Goal: Task Accomplishment & Management: Manage account settings

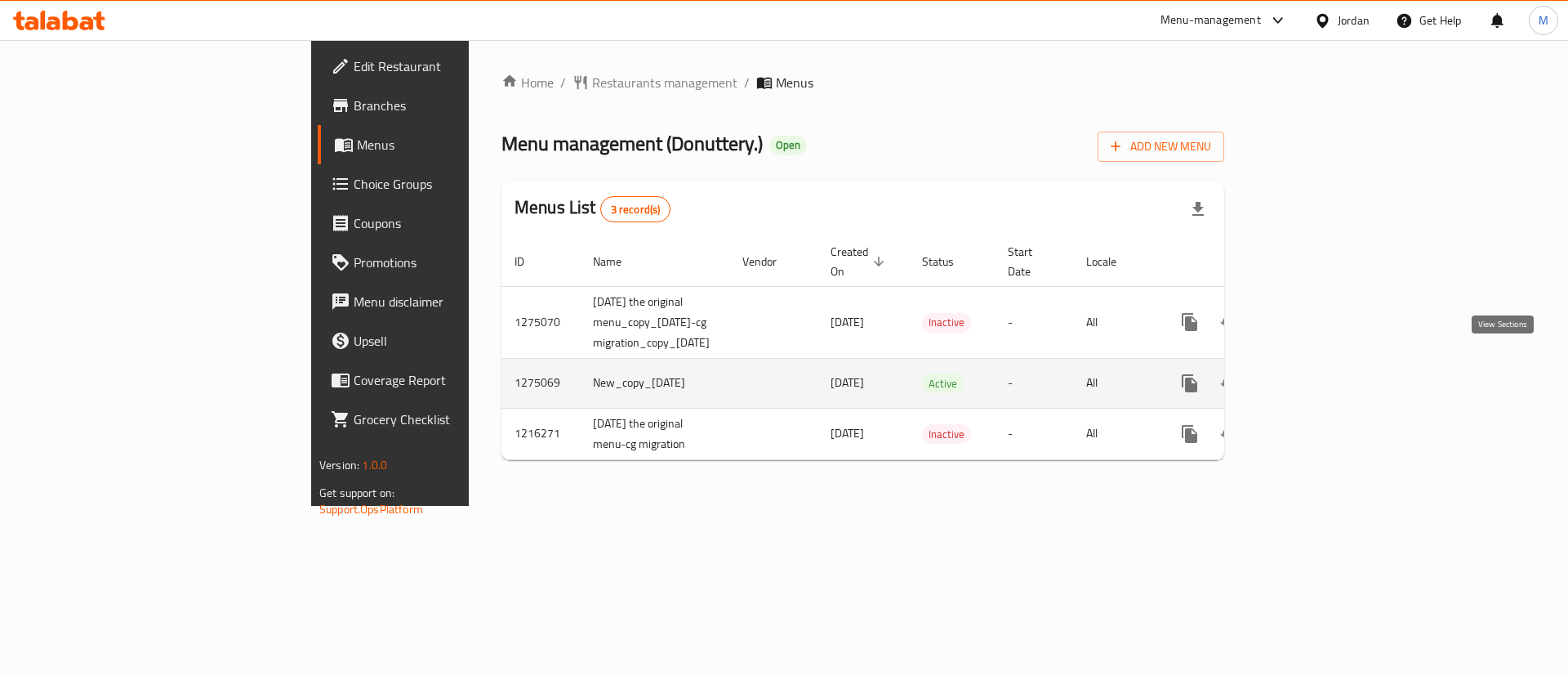
click at [1316, 376] on icon "enhanced table" at bounding box center [1307, 383] width 14 height 14
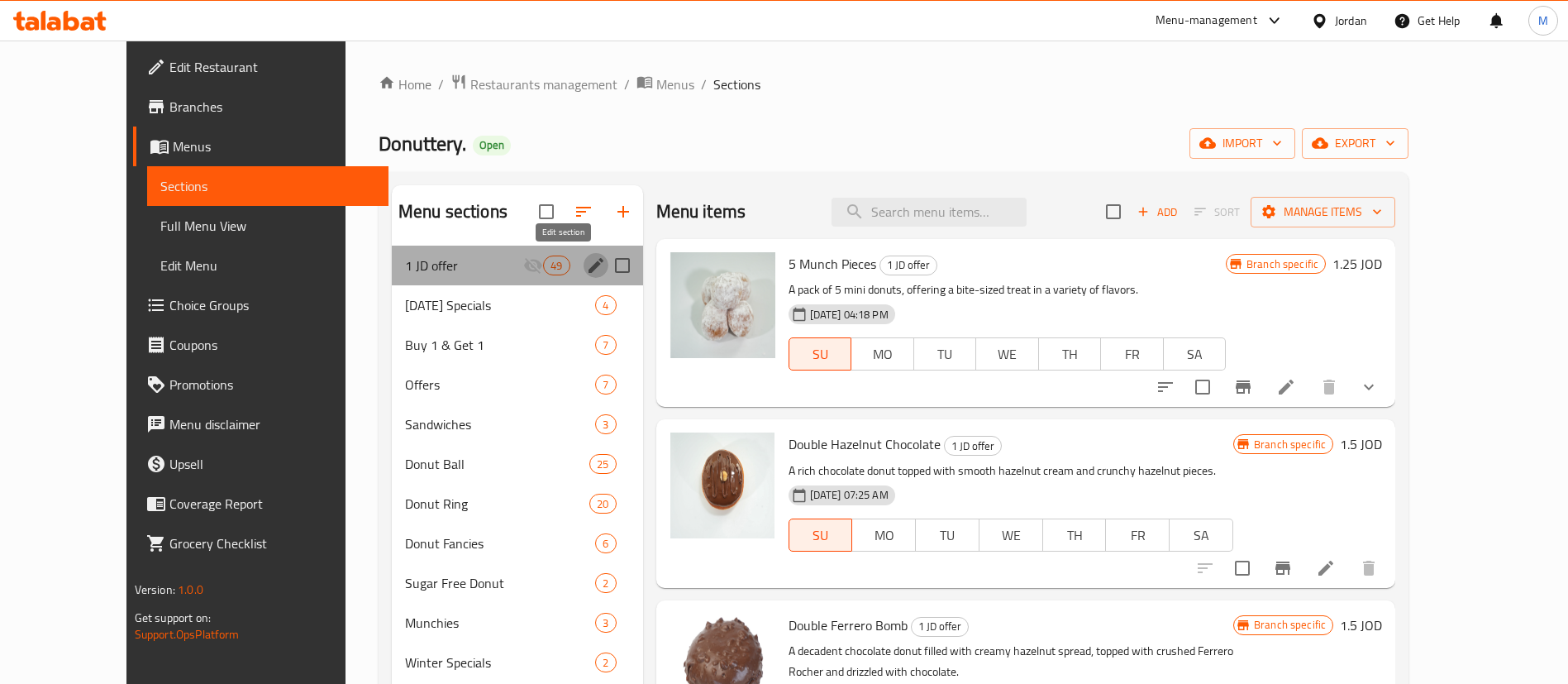
click at [588, 265] on icon "edit" at bounding box center [595, 264] width 15 height 15
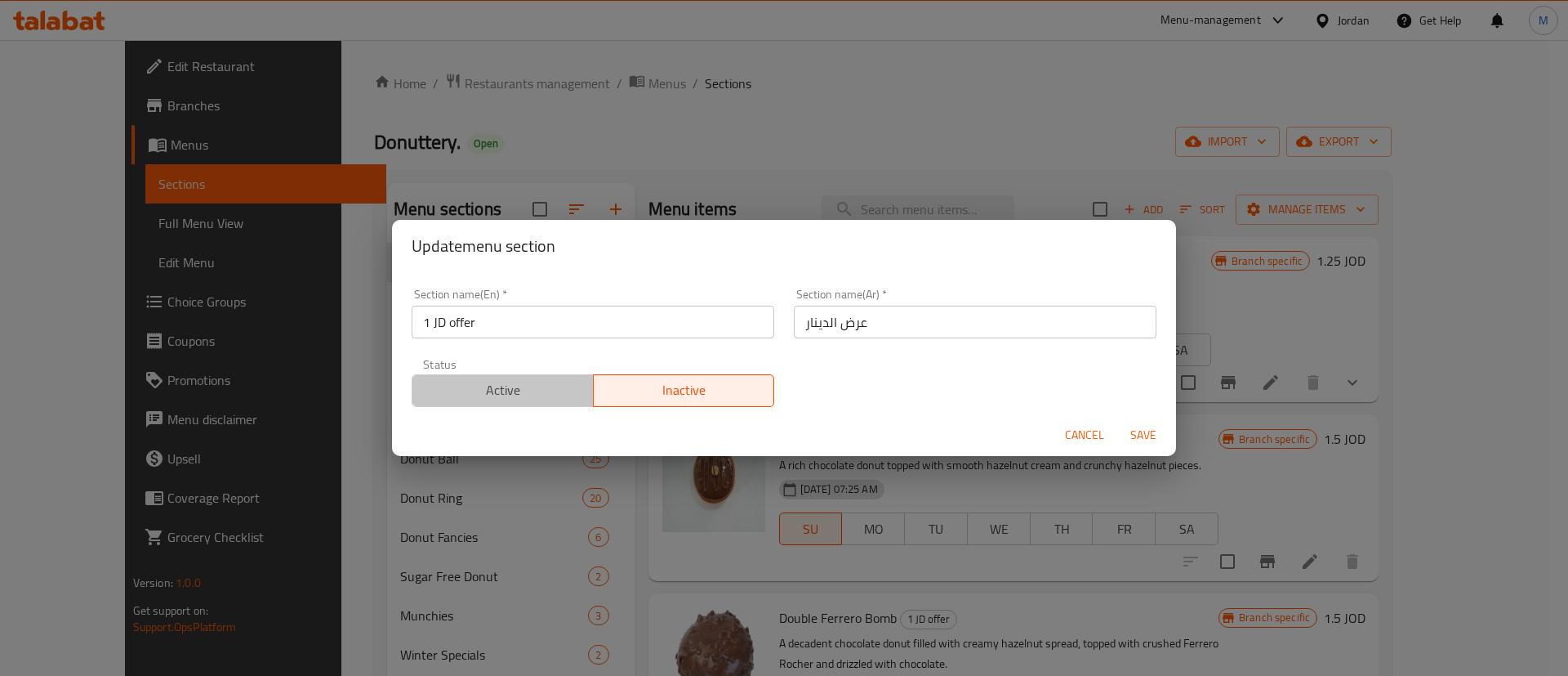
click at [546, 392] on span "Active" at bounding box center [503, 390] width 169 height 24
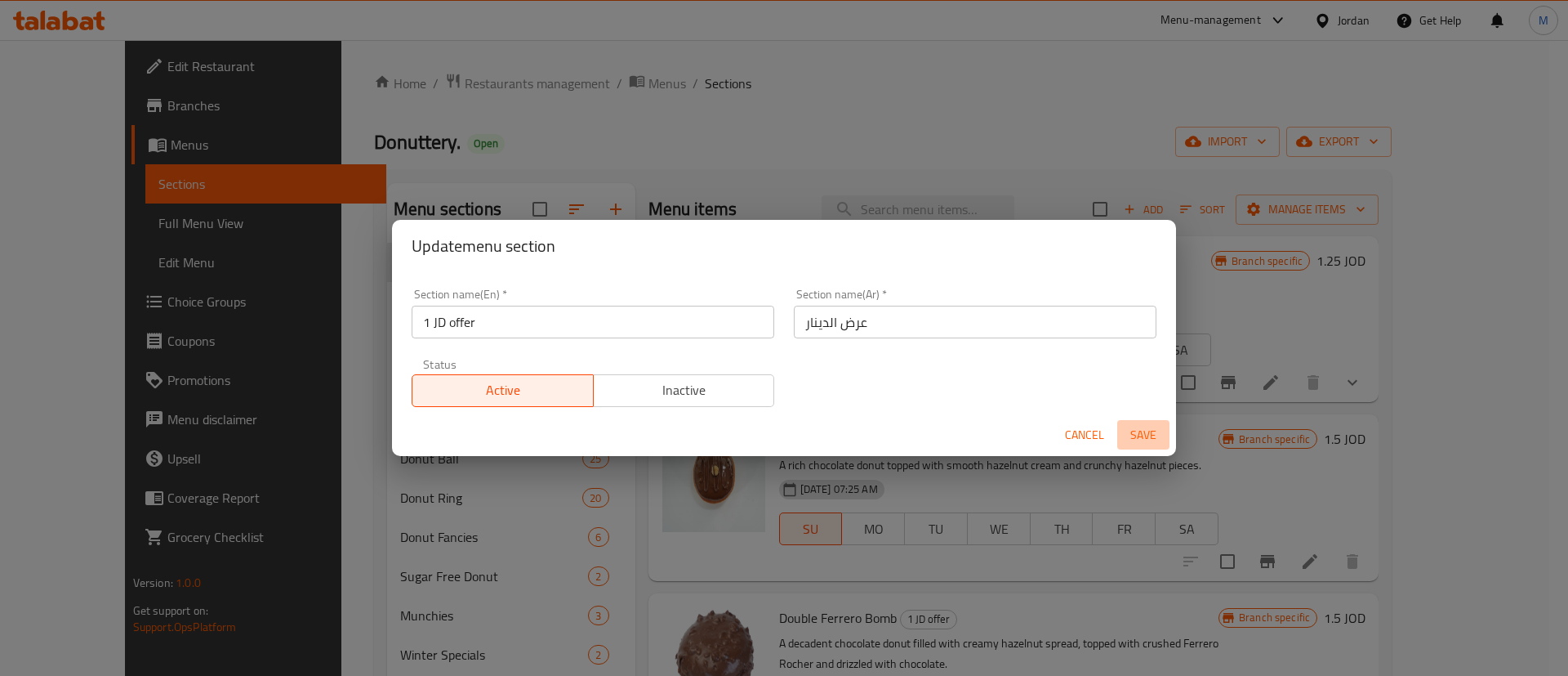
click at [1136, 431] on span "Save" at bounding box center [1143, 435] width 40 height 20
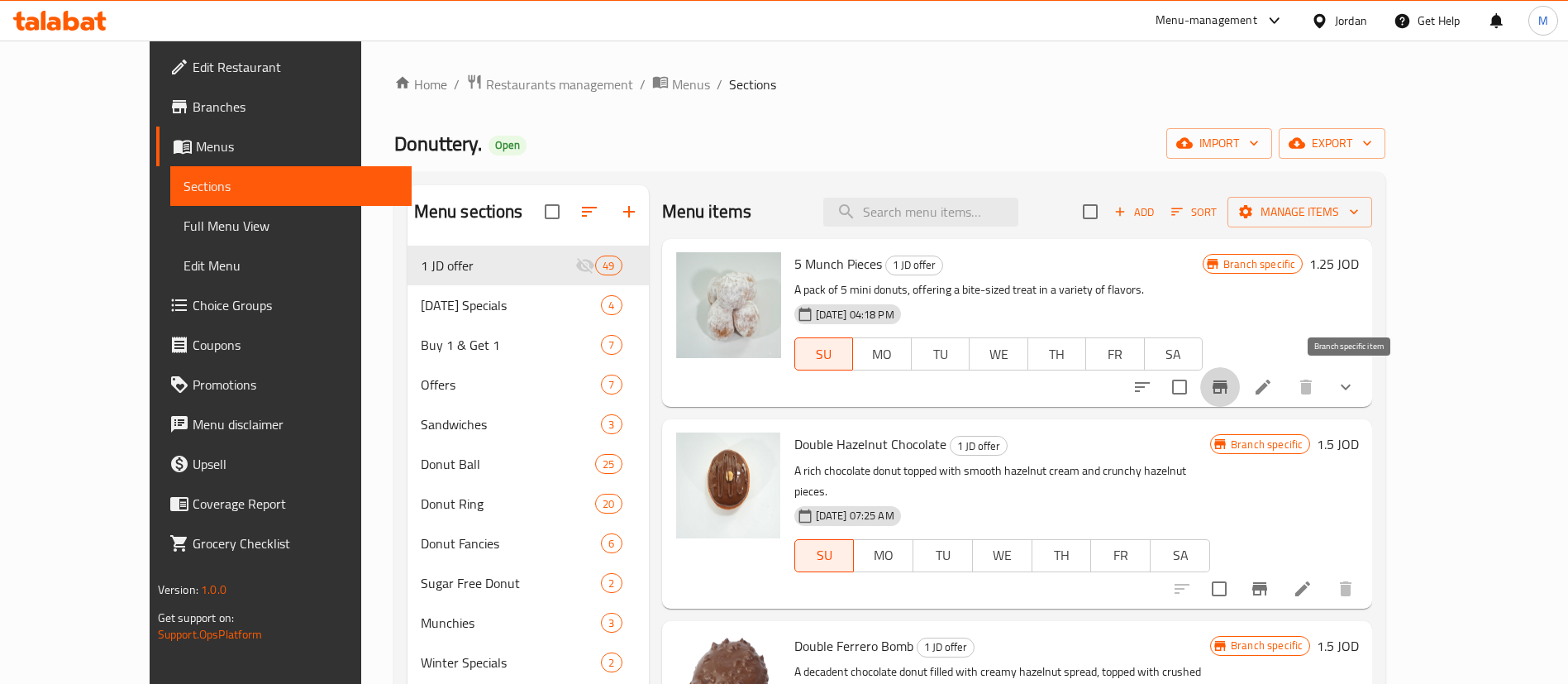
click at [1239, 404] on button "Branch-specific-item" at bounding box center [1220, 386] width 40 height 40
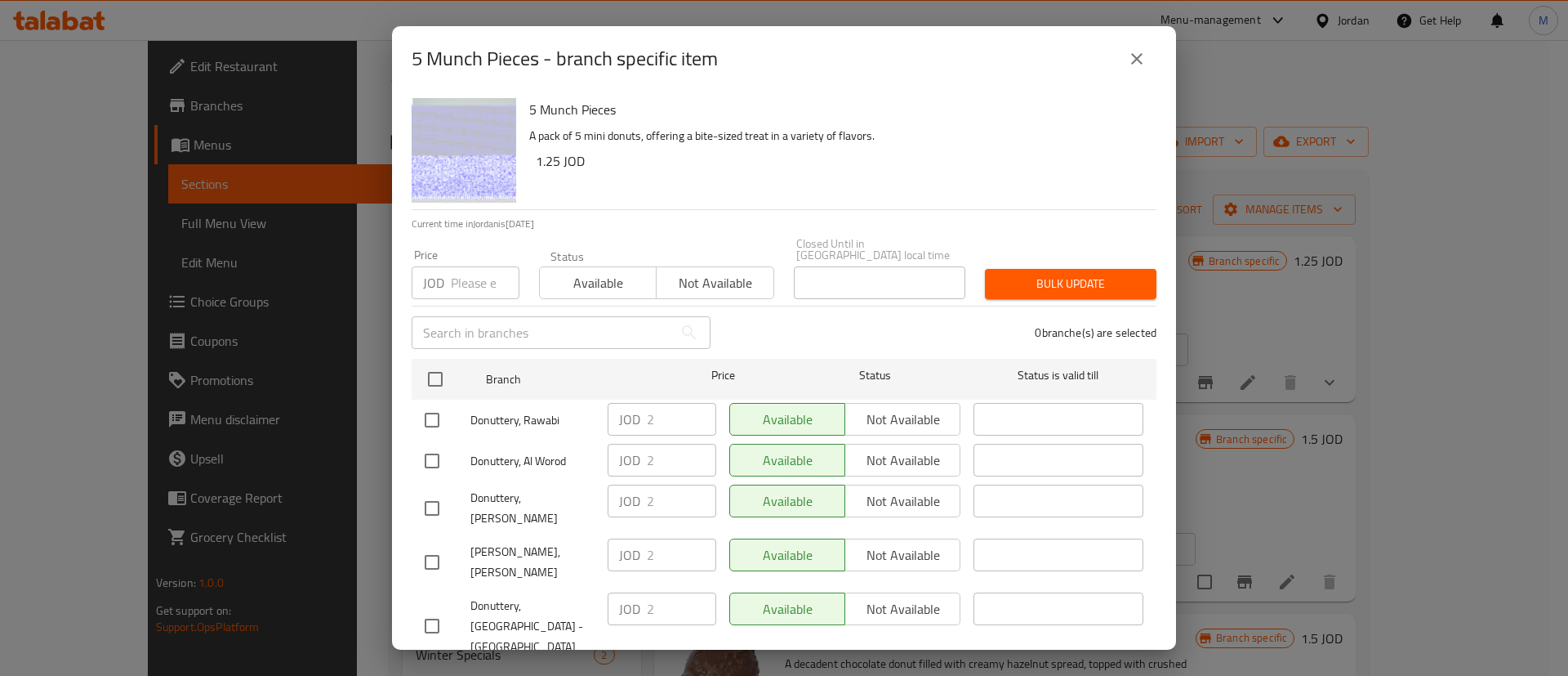
scroll to position [473, 0]
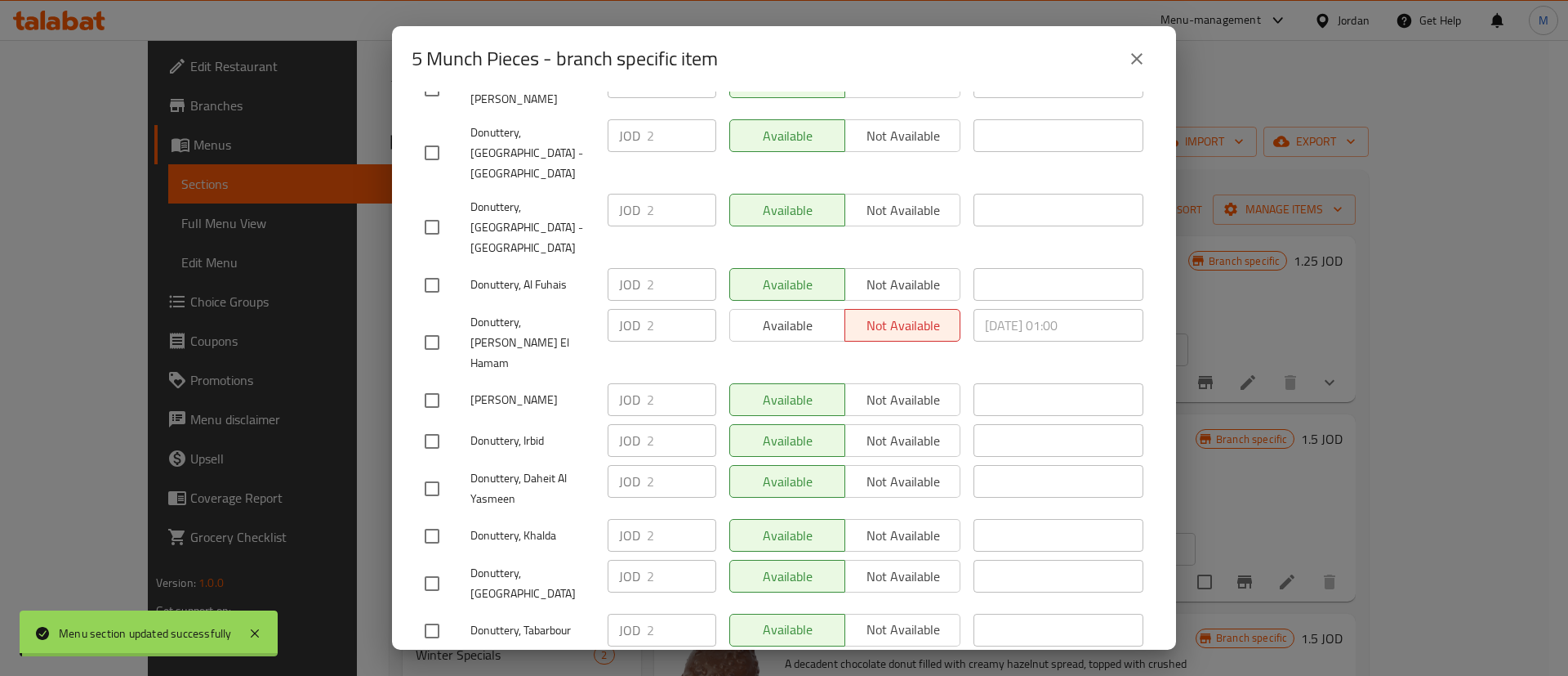
click at [432, 325] on input "checkbox" at bounding box center [433, 342] width 35 height 35
checkbox input "true"
click at [432, 662] on input "checkbox" at bounding box center [433, 679] width 35 height 35
checkbox input "true"
click at [774, 313] on span "Available" at bounding box center [788, 325] width 102 height 24
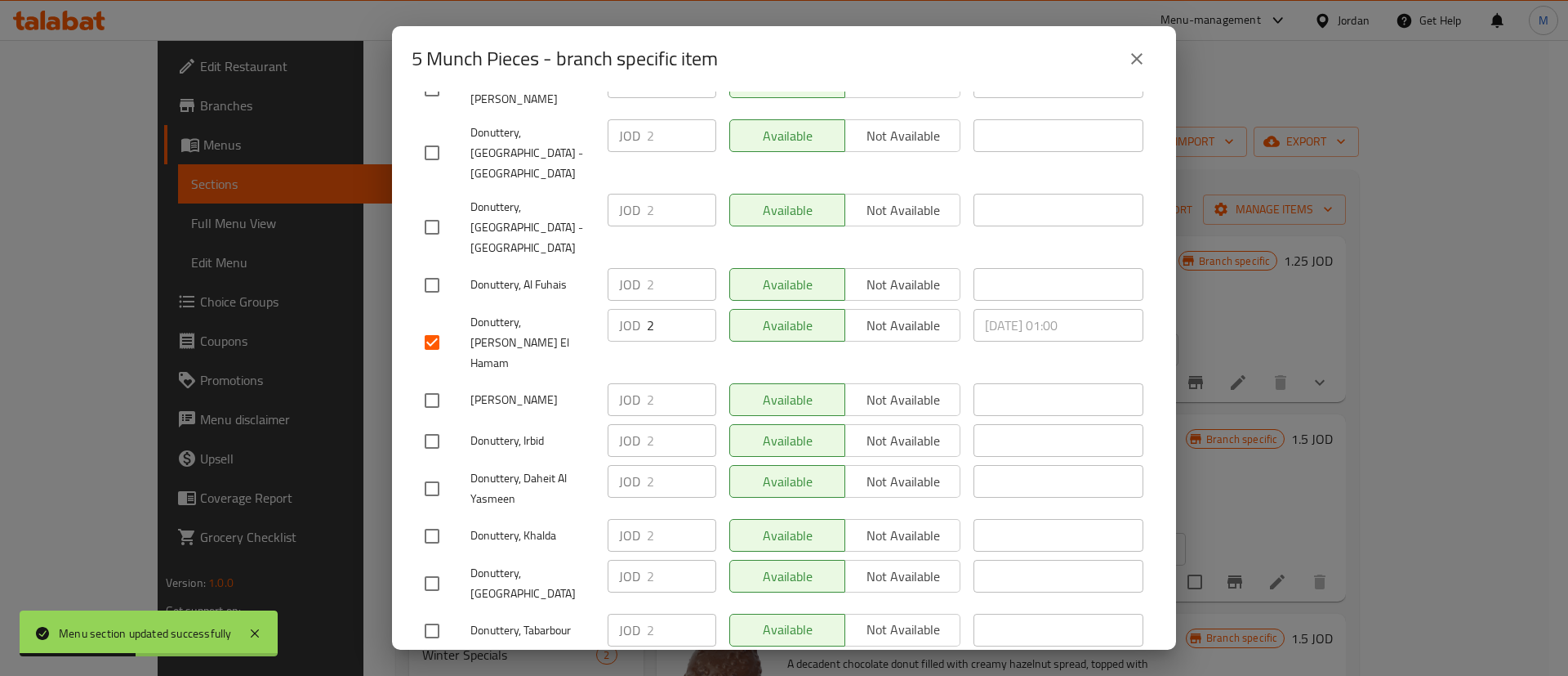
click at [780, 659] on span "Available" at bounding box center [788, 670] width 102 height 24
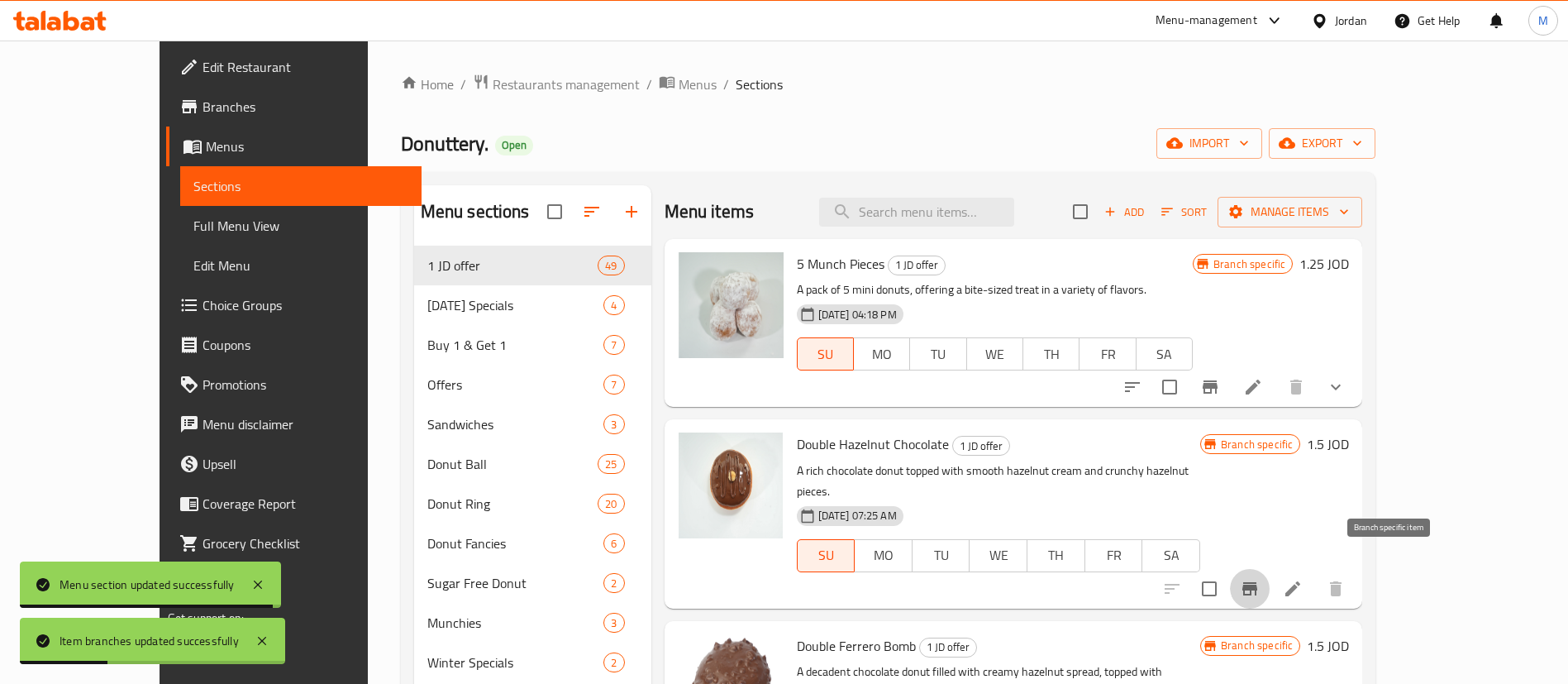
click at [1260, 579] on icon "Branch-specific-item" at bounding box center [1249, 588] width 20 height 20
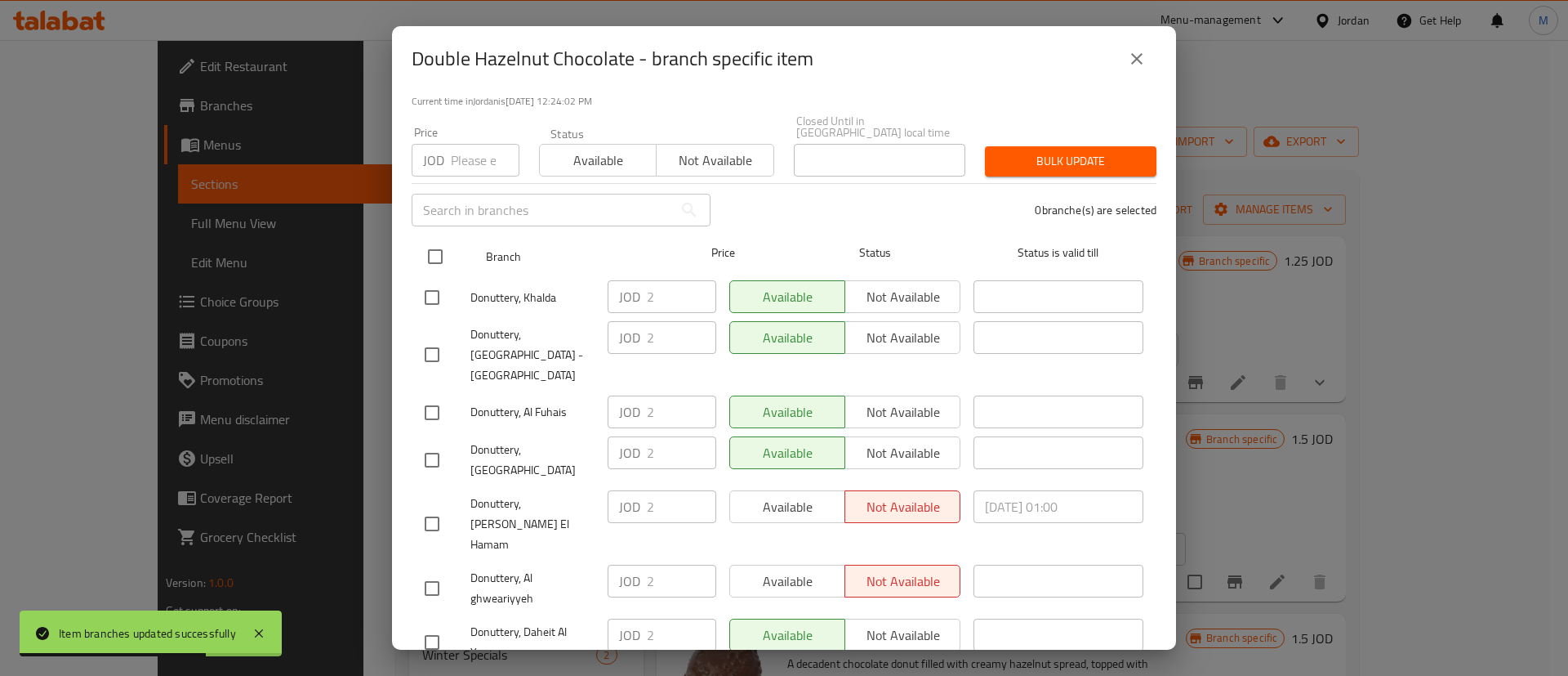
scroll to position [126, 0]
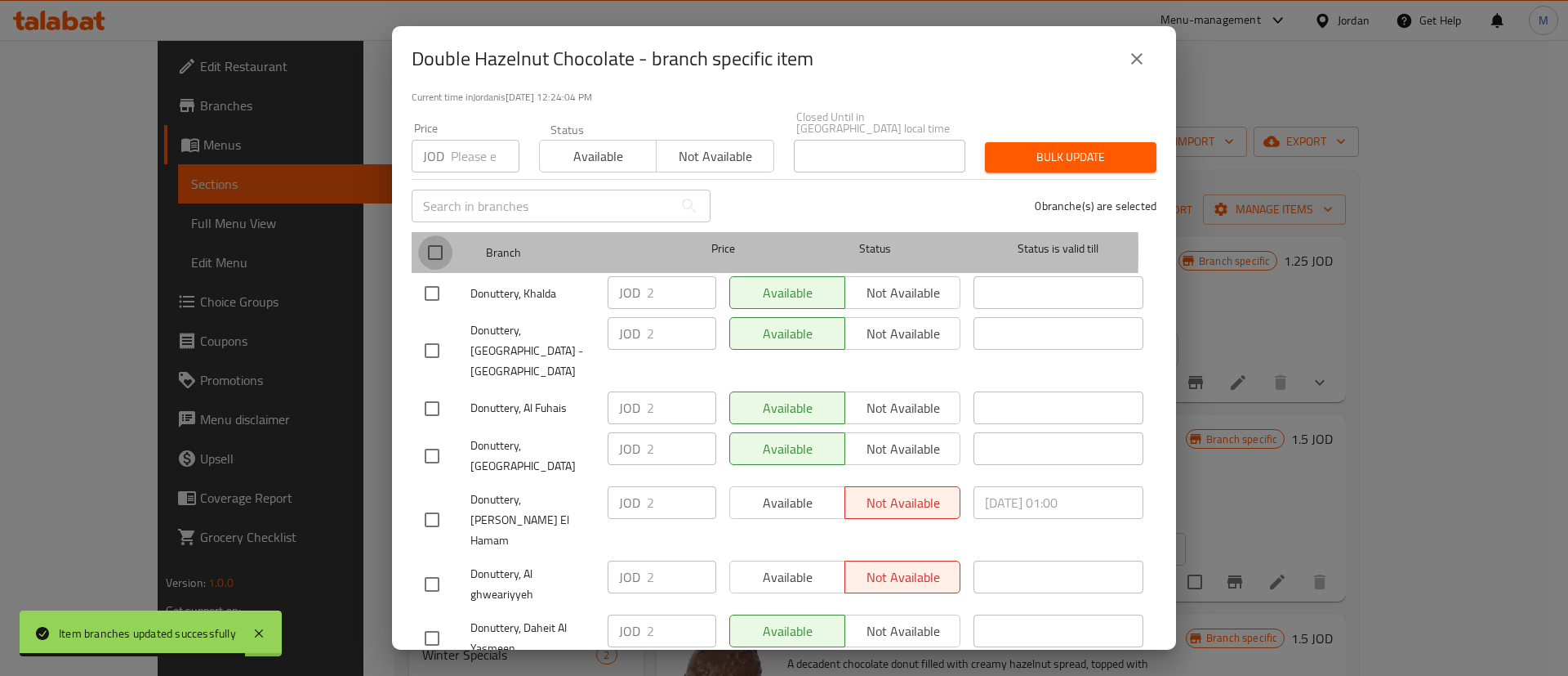
click at [430, 239] on input "checkbox" at bounding box center [436, 253] width 35 height 35
checkbox input "true"
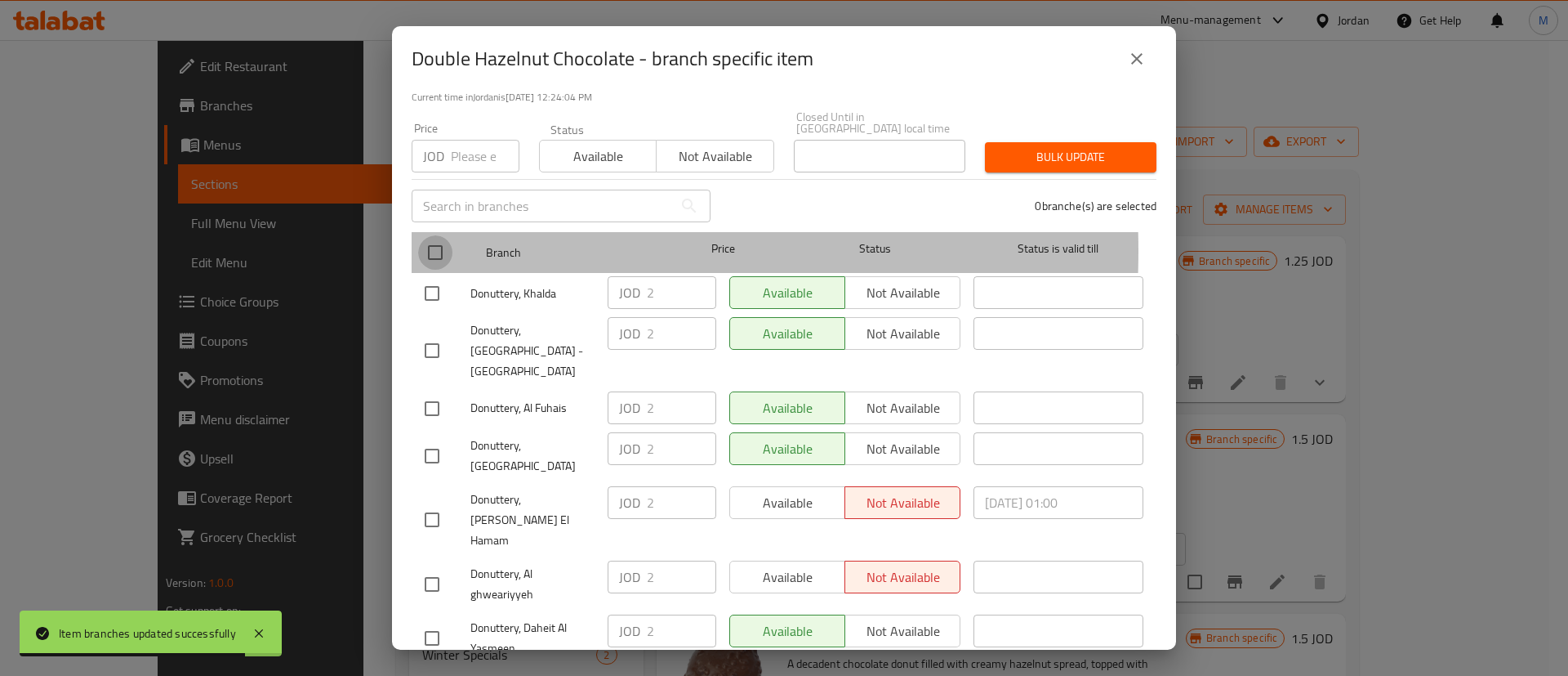
checkbox input "true"
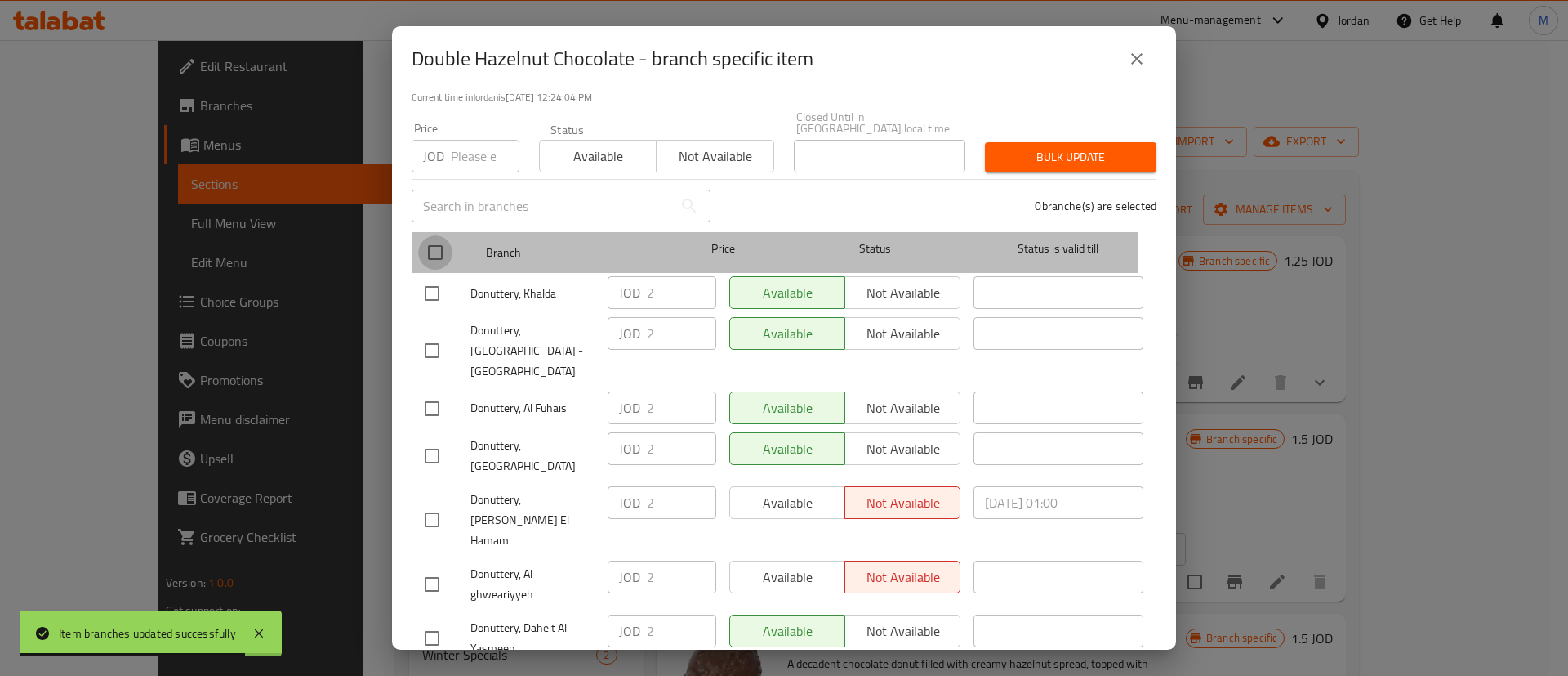
checkbox input "true"
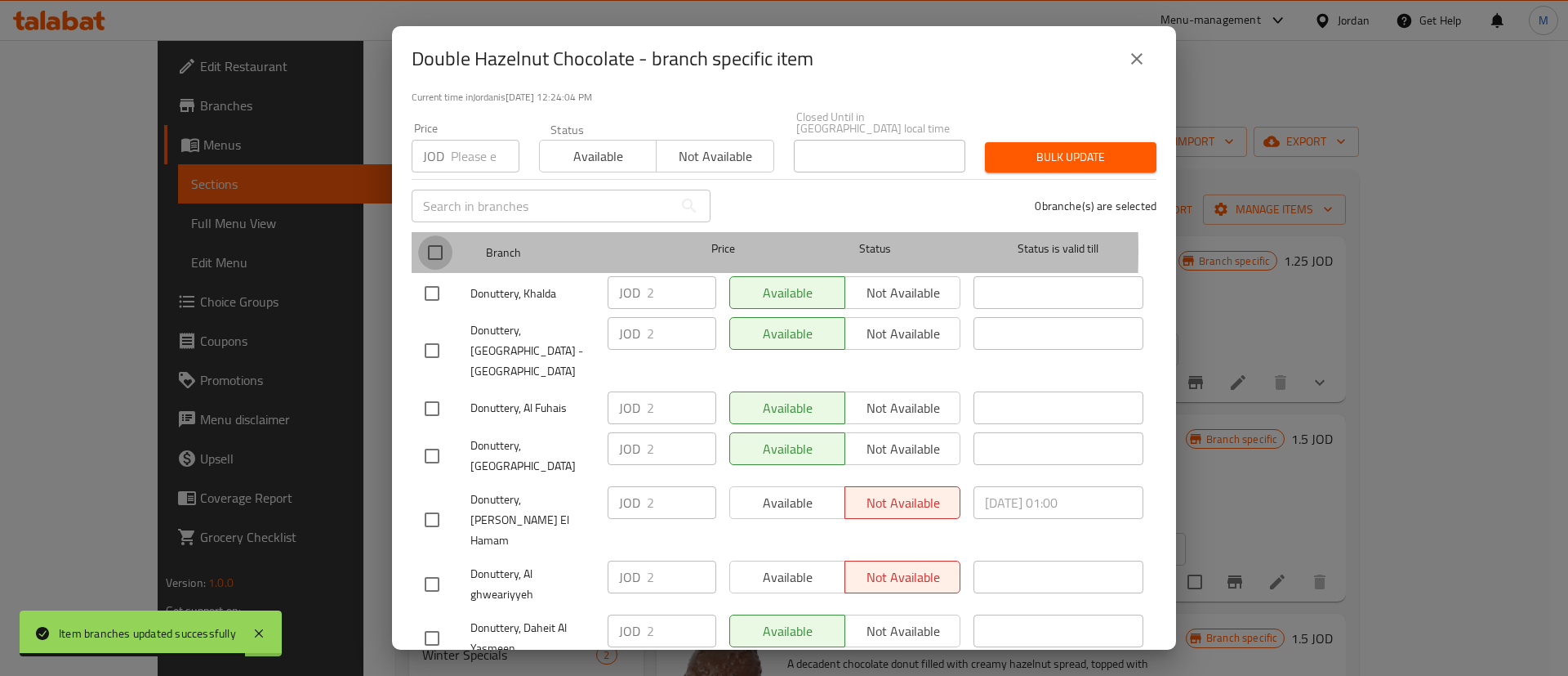
checkbox input "true"
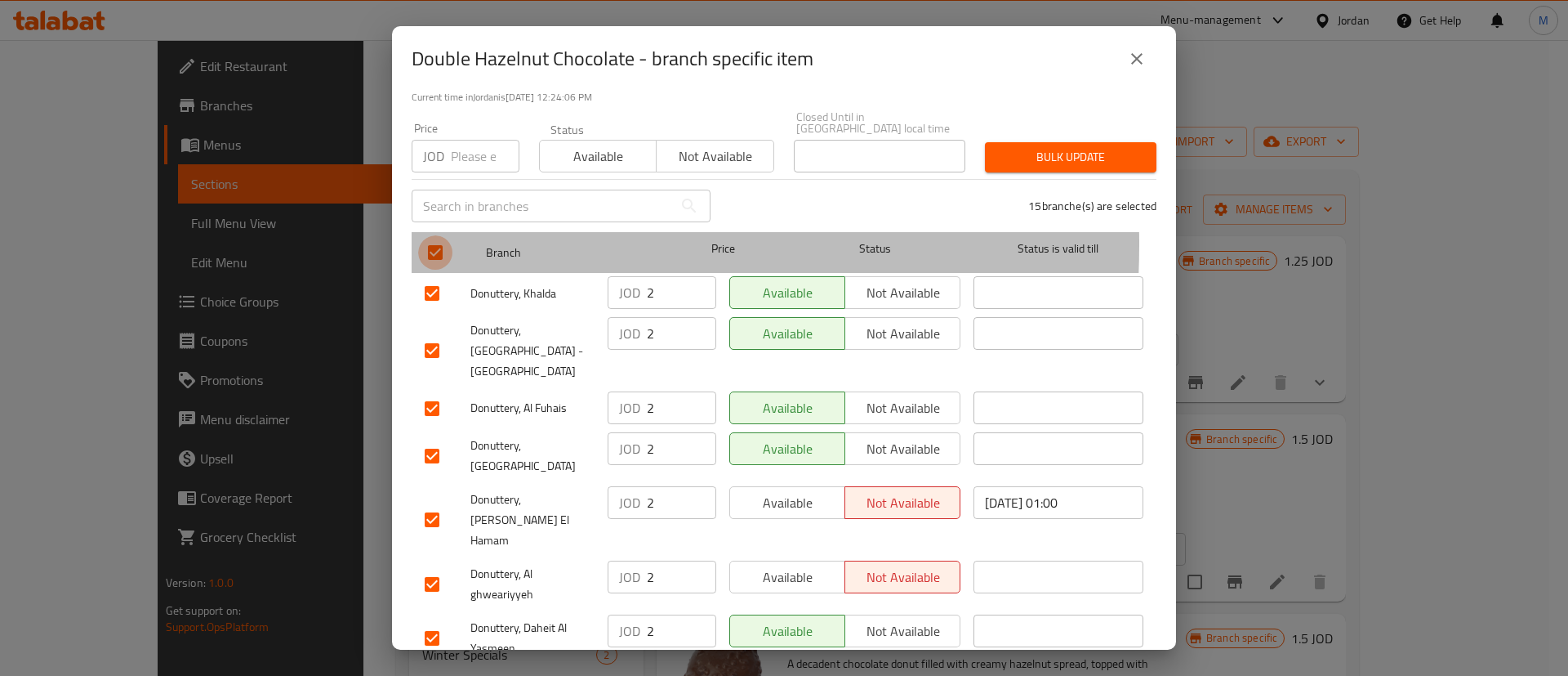
click at [433, 235] on input "checkbox" at bounding box center [436, 253] width 35 height 35
checkbox input "false"
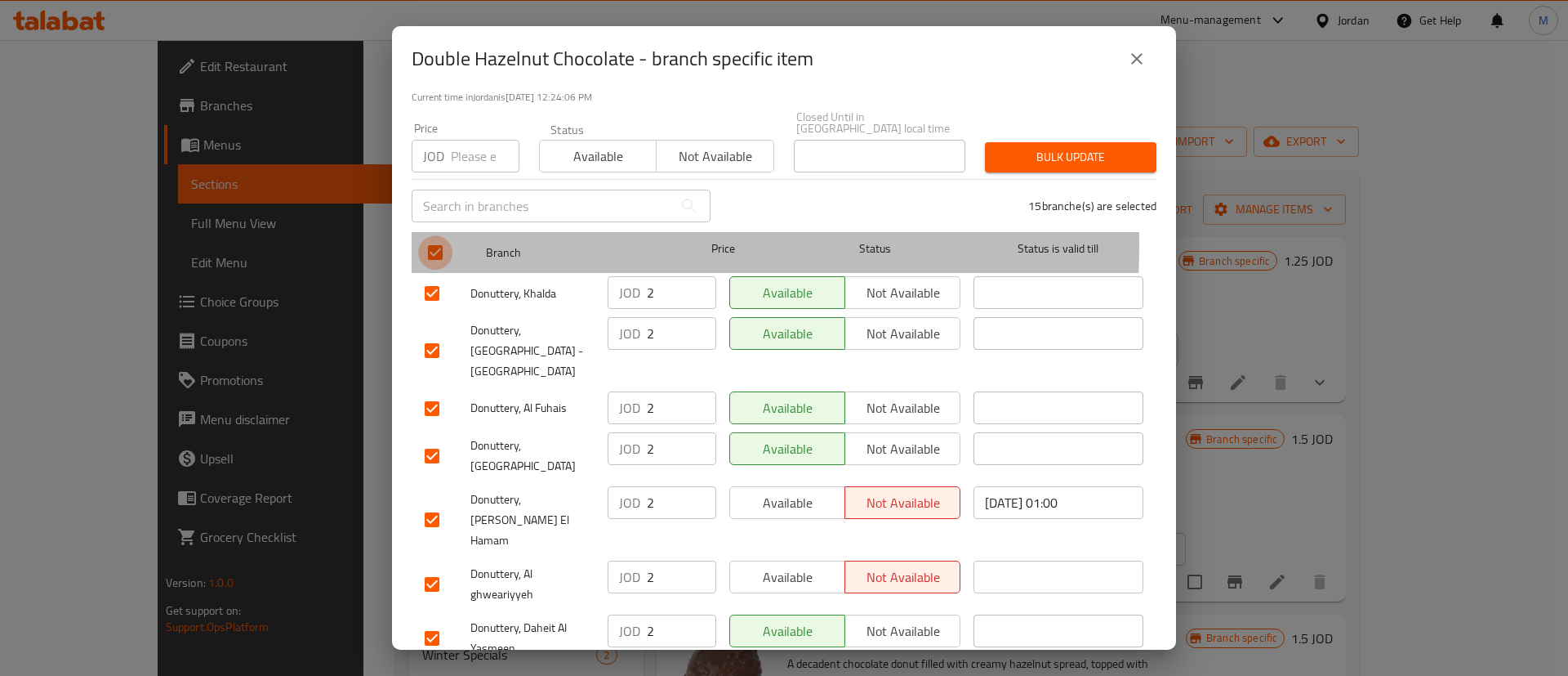
checkbox input "false"
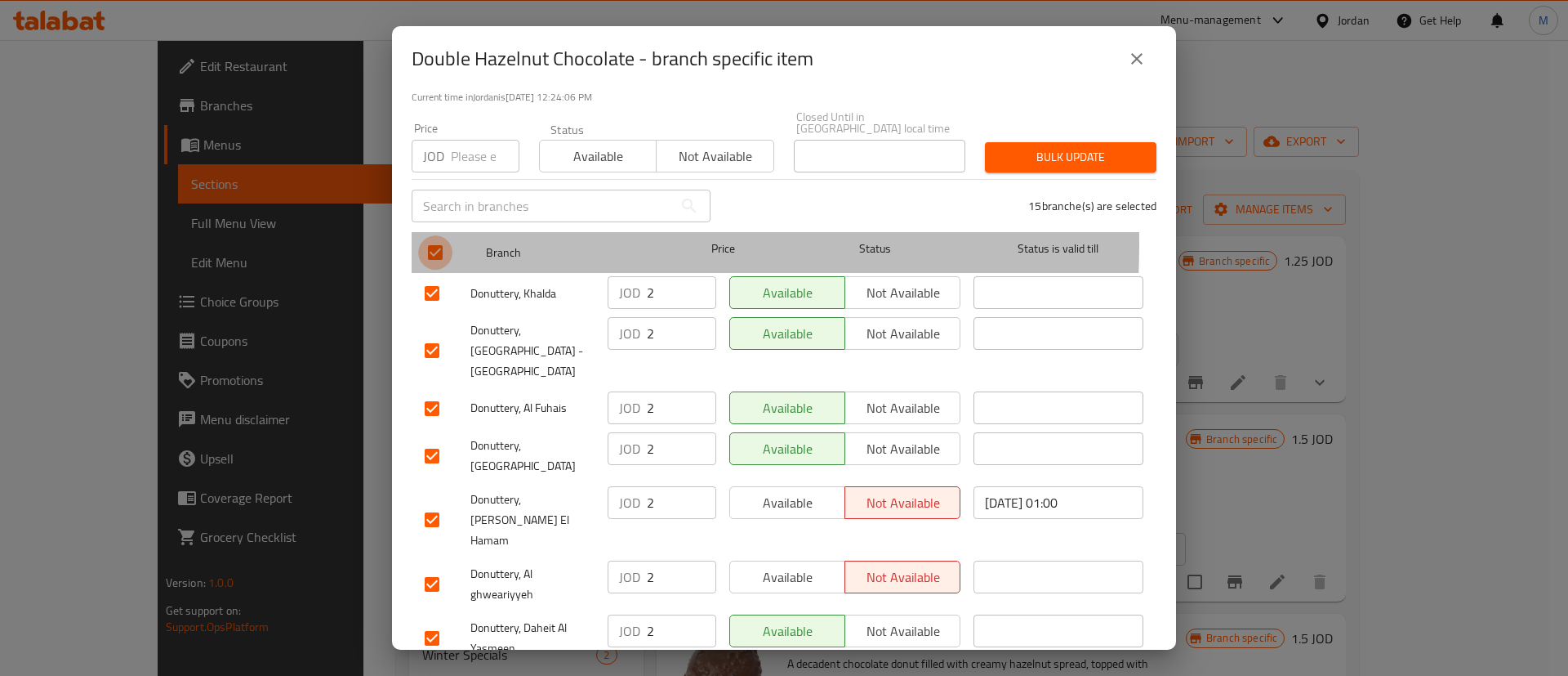
checkbox input "false"
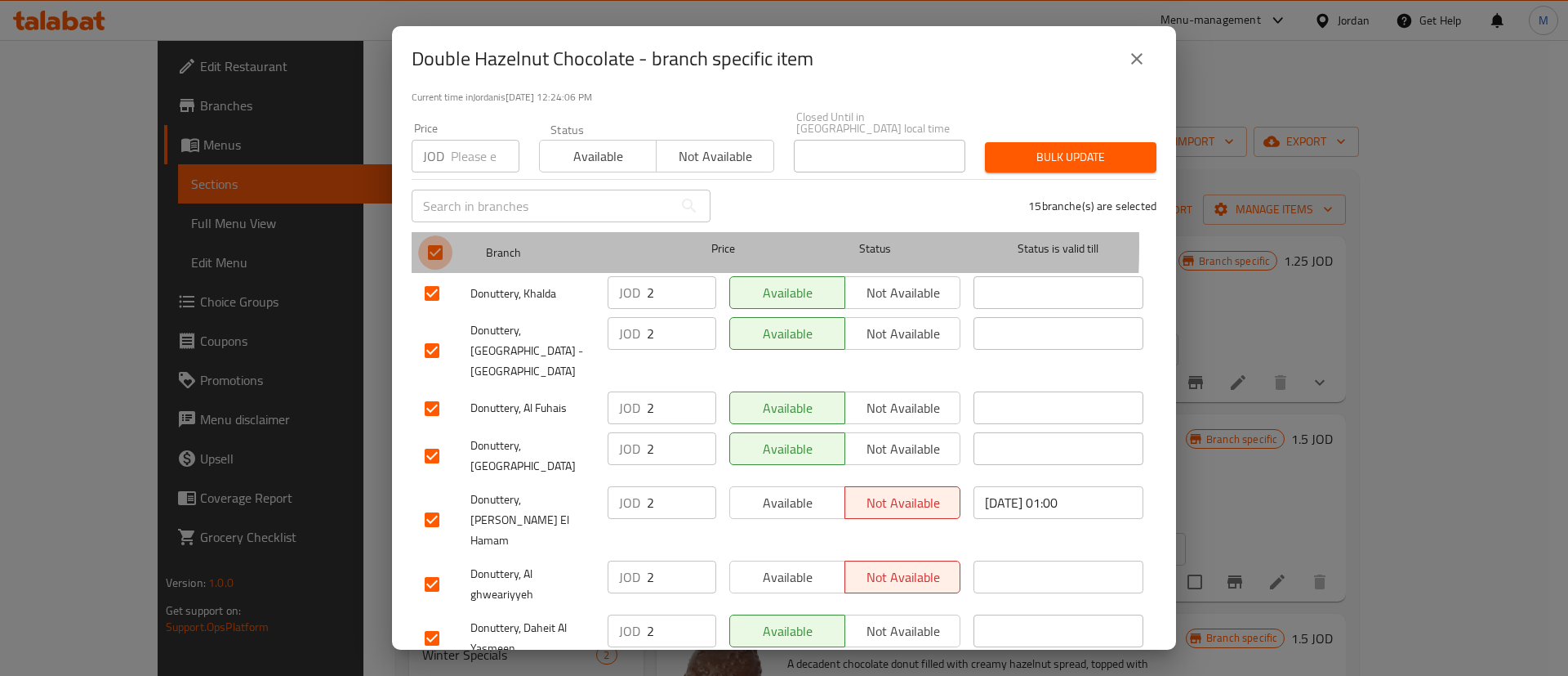
checkbox input "false"
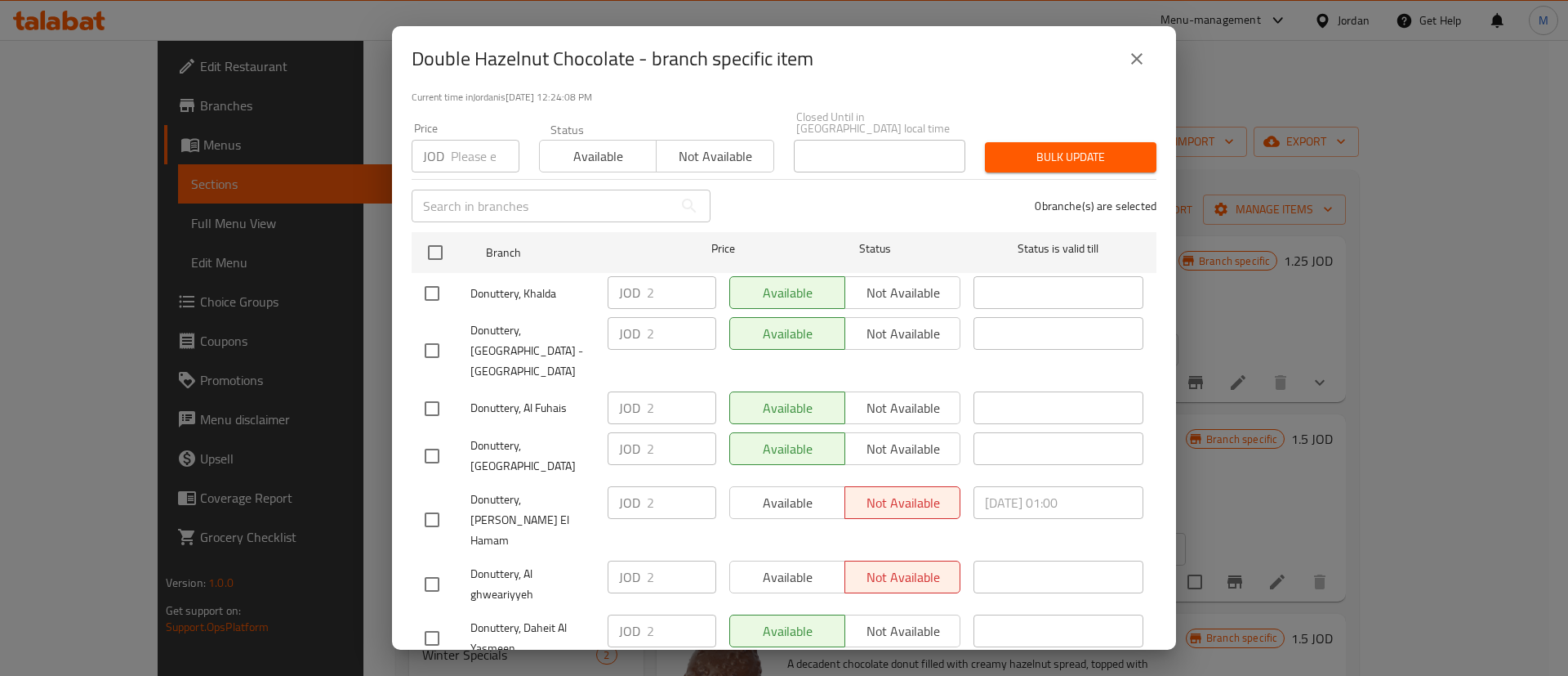
click at [431, 502] on input "checkbox" at bounding box center [433, 520] width 35 height 35
checkbox input "true"
click at [431, 567] on input "checkbox" at bounding box center [433, 584] width 35 height 35
checkbox input "true"
click at [757, 491] on span "Available" at bounding box center [788, 502] width 102 height 24
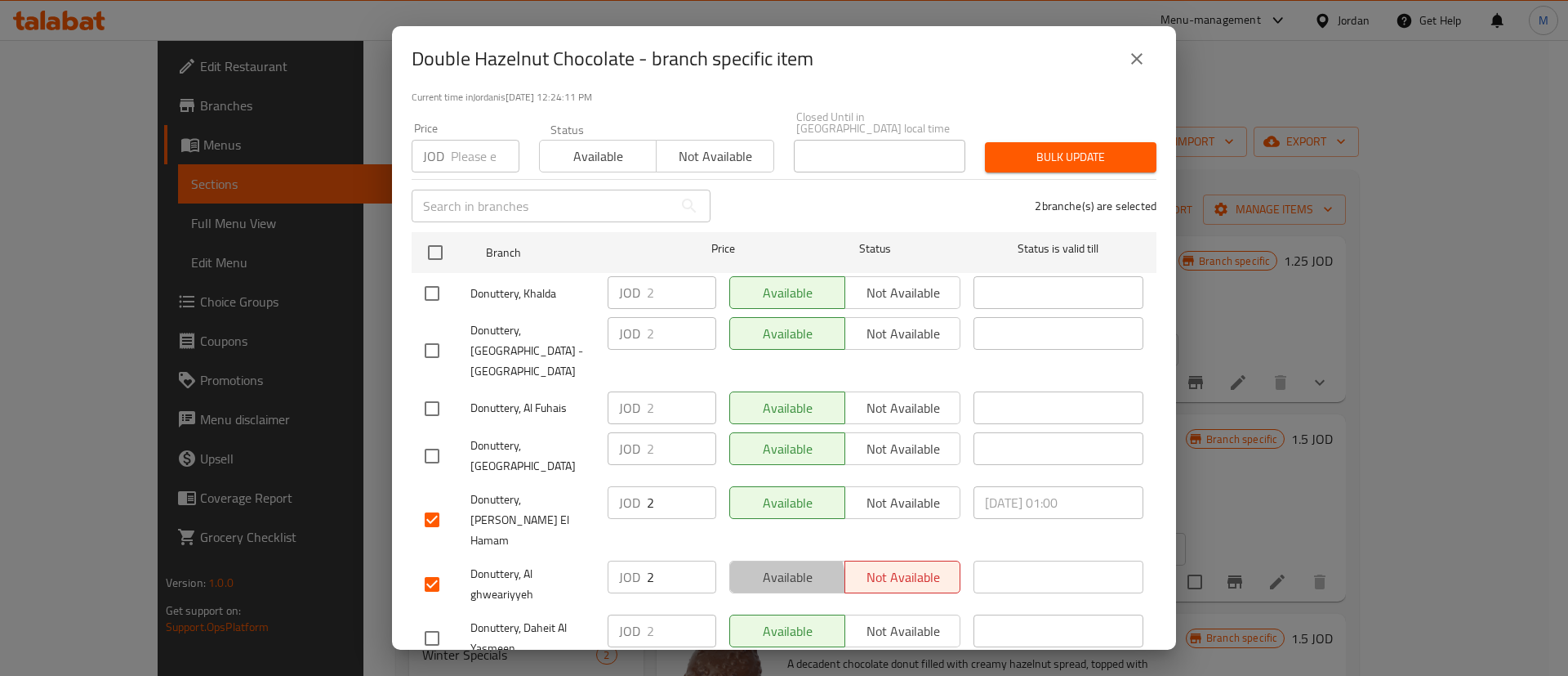
click at [769, 566] on span "Available" at bounding box center [788, 578] width 102 height 24
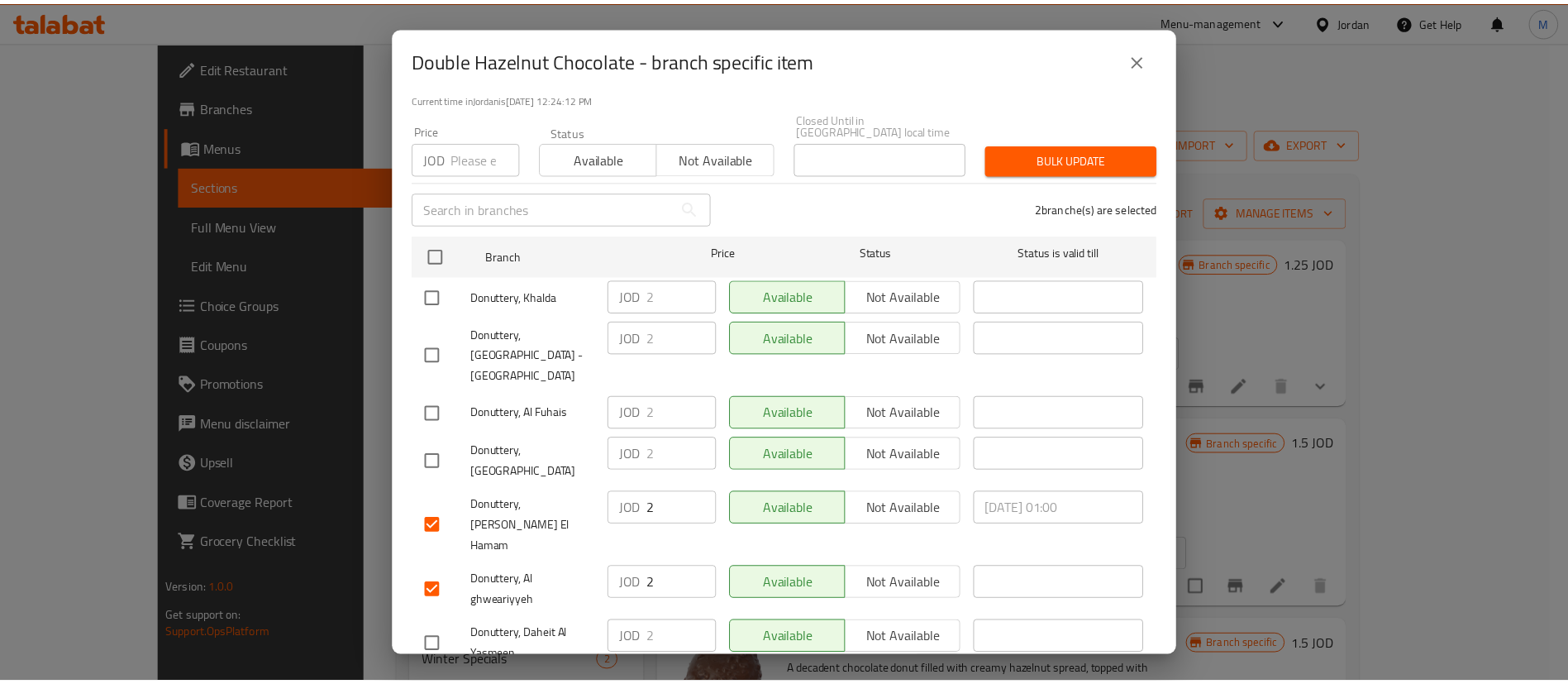
scroll to position [479, 0]
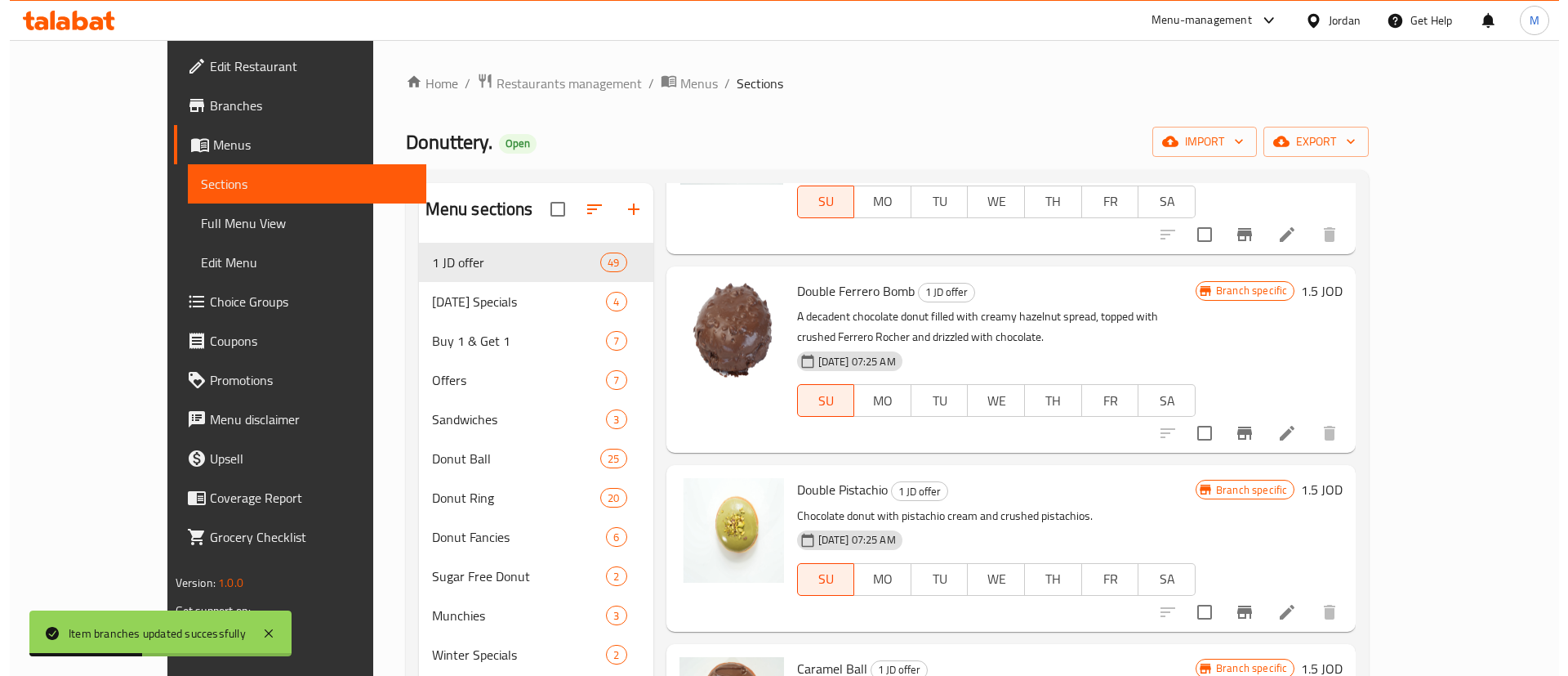
scroll to position [348, 0]
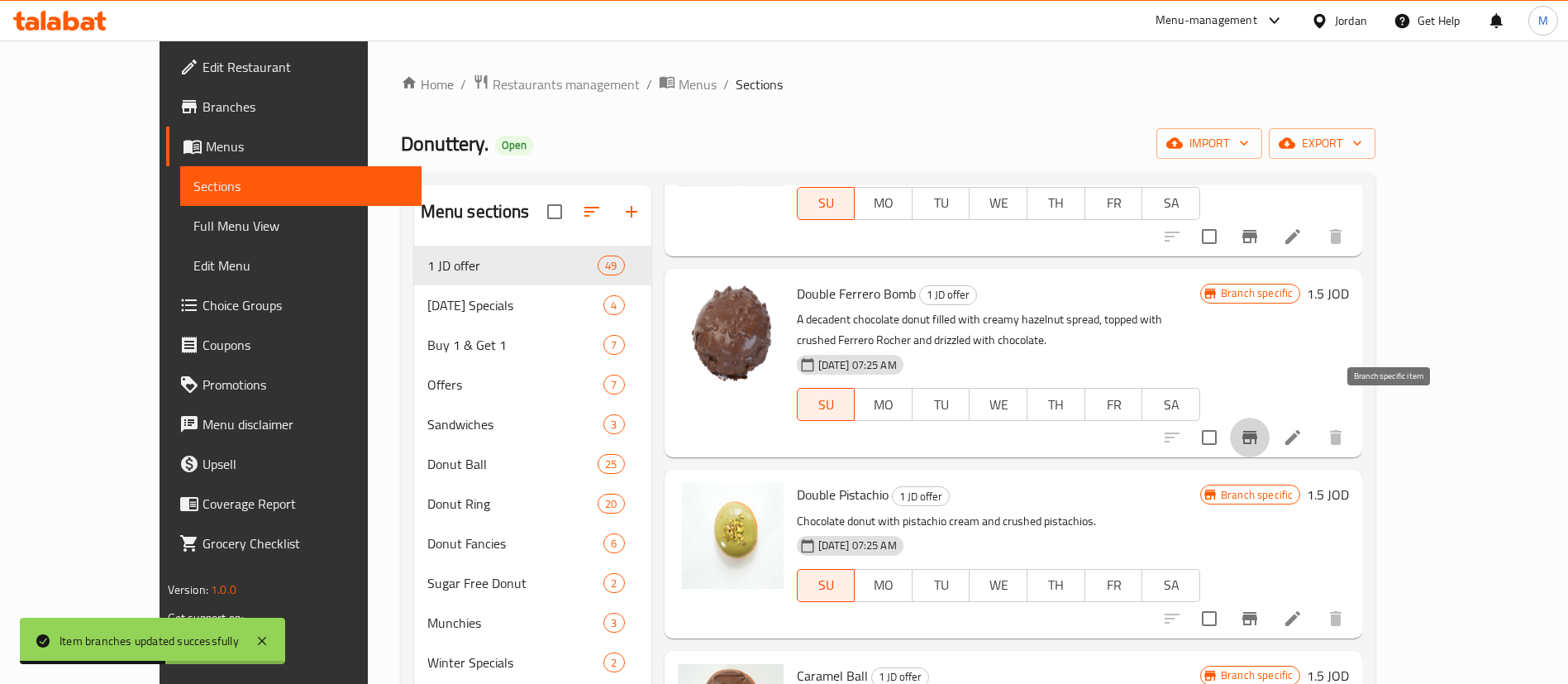
click at [1257, 431] on icon "Branch-specific-item" at bounding box center [1249, 438] width 15 height 14
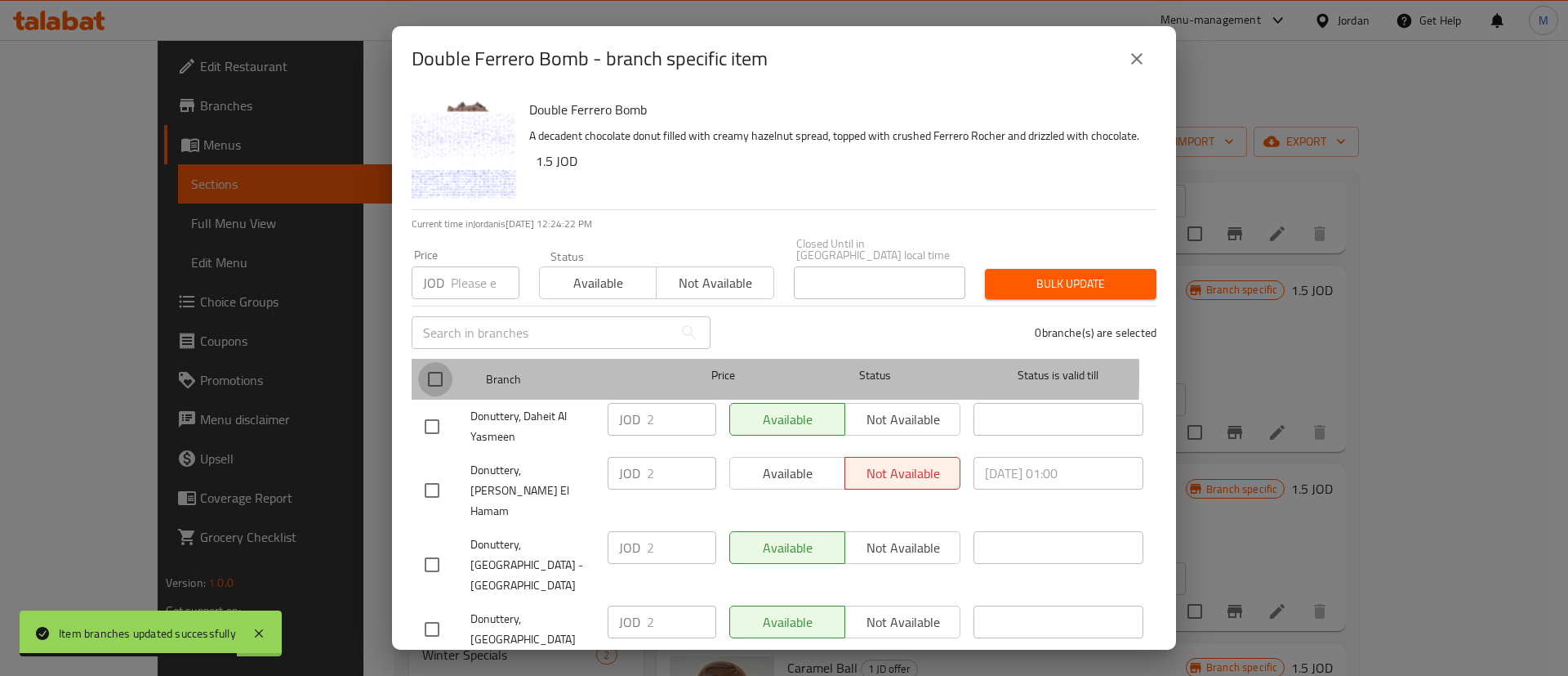
click at [428, 363] on input "checkbox" at bounding box center [436, 379] width 35 height 35
checkbox input "true"
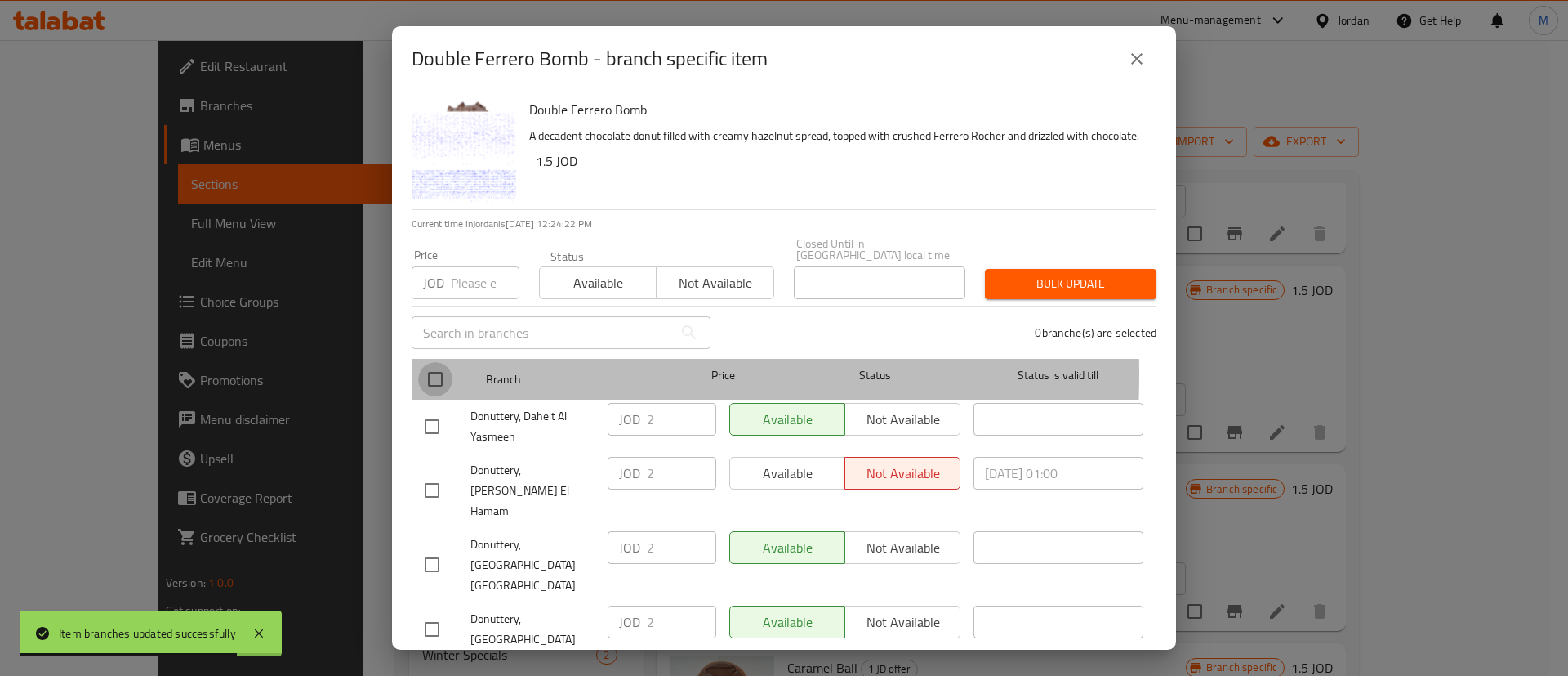
checkbox input "true"
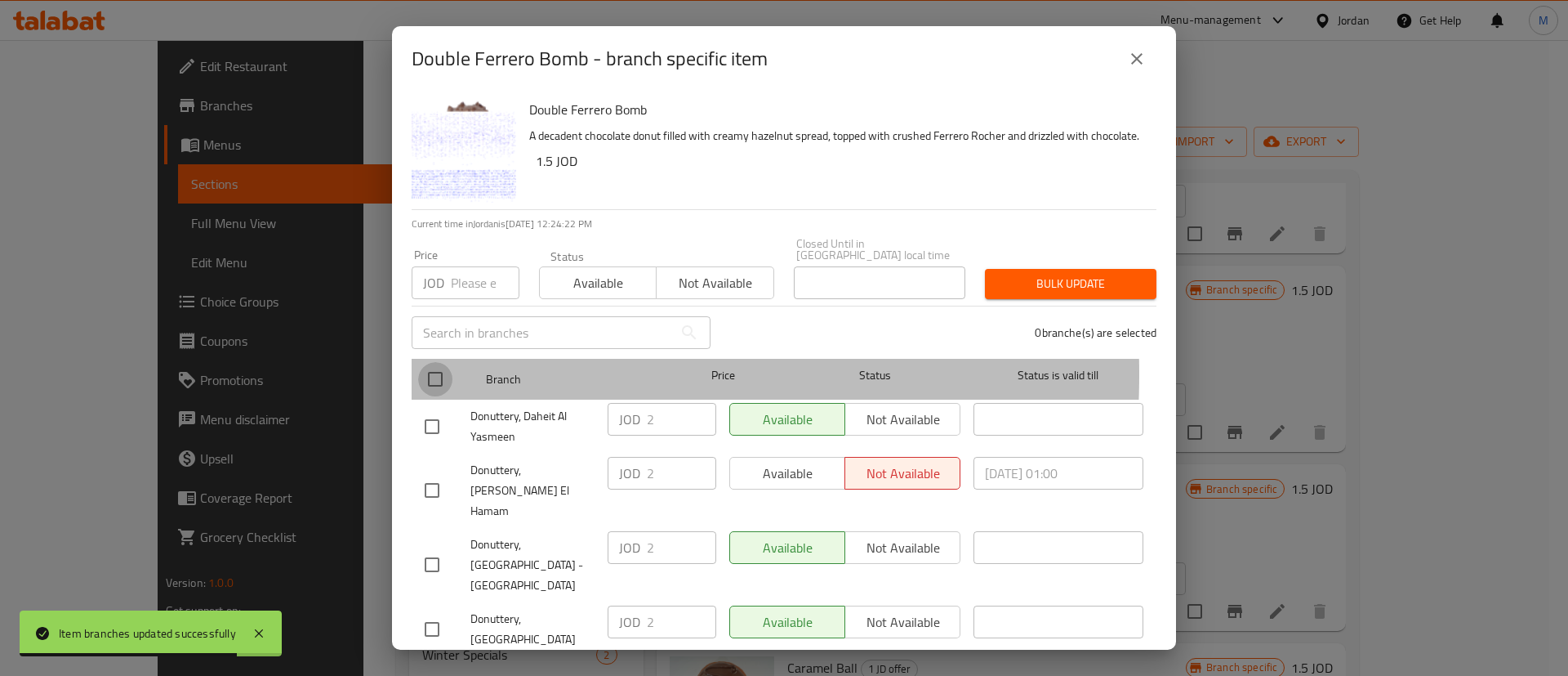
checkbox input "true"
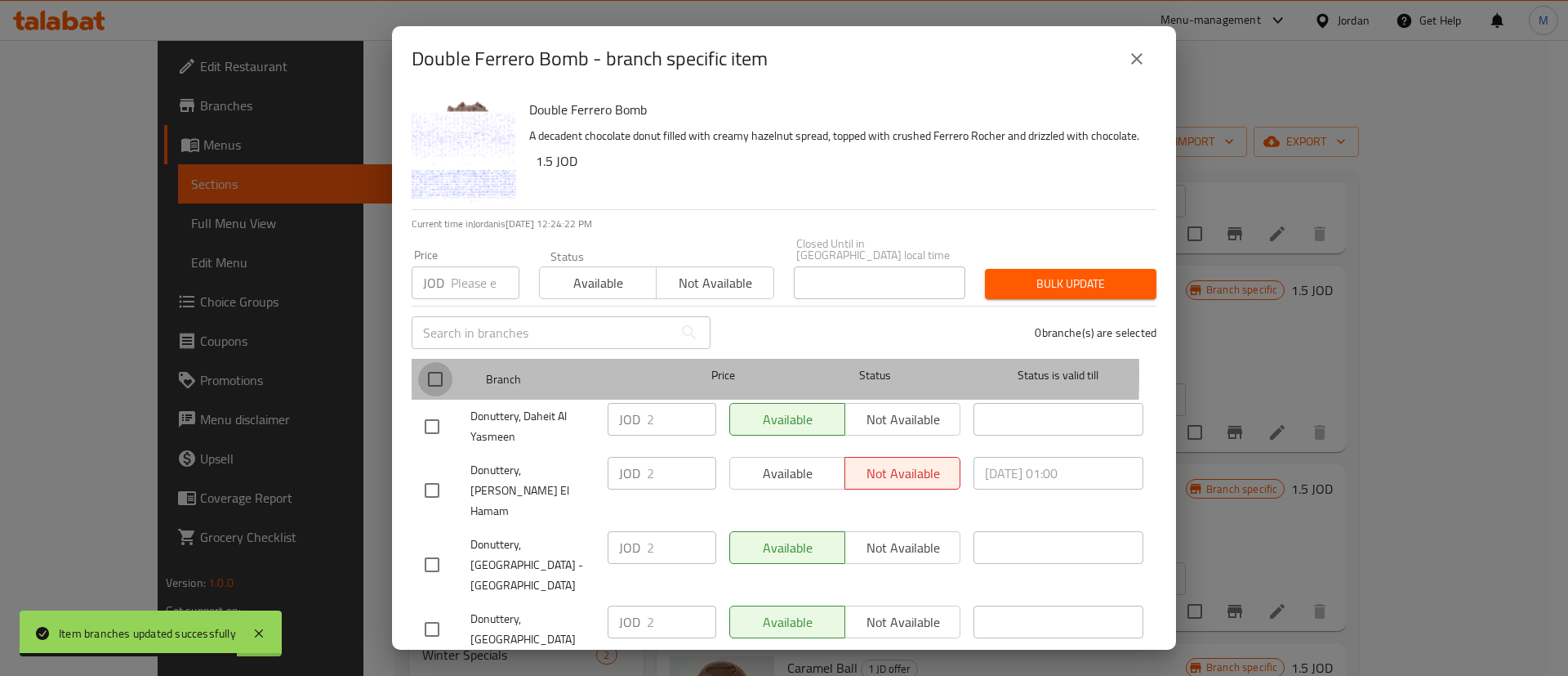
checkbox input "true"
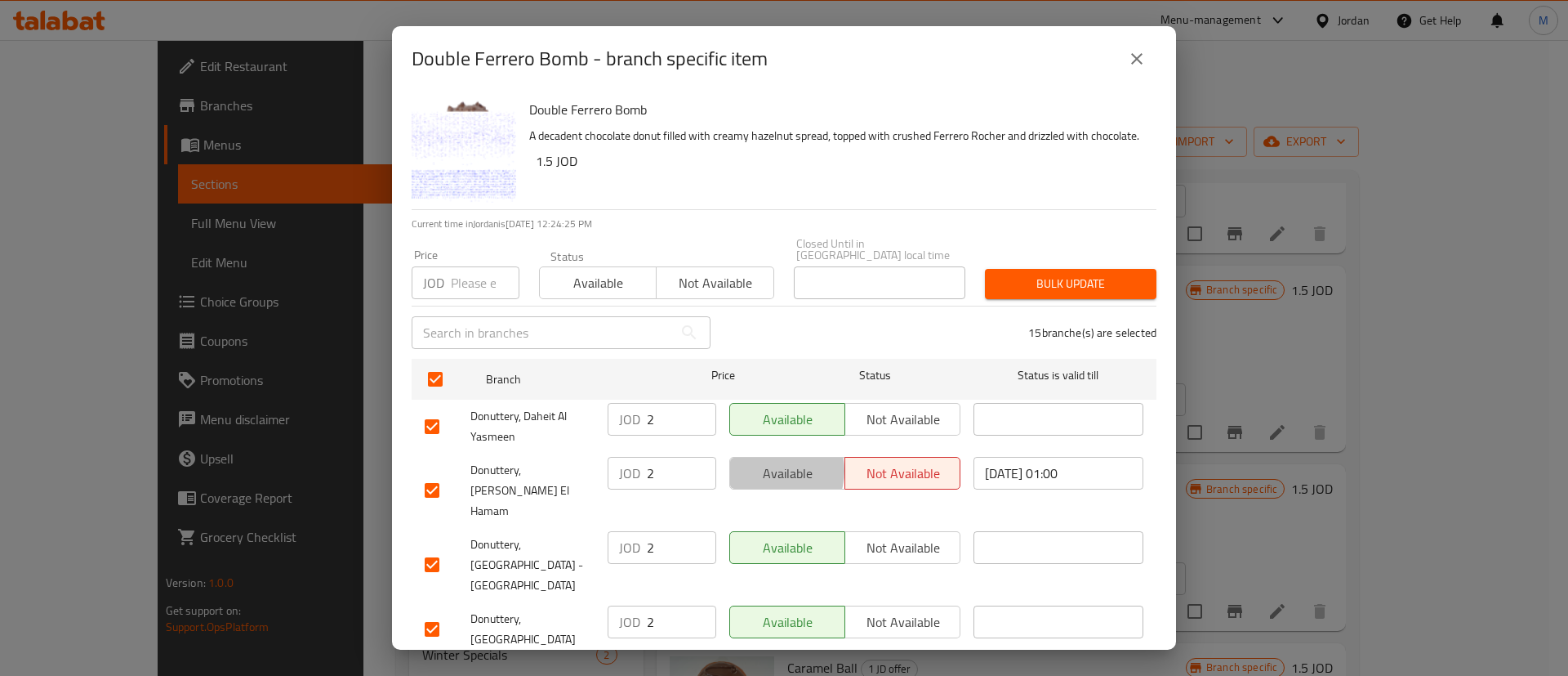
click at [763, 462] on span "Available" at bounding box center [788, 473] width 102 height 24
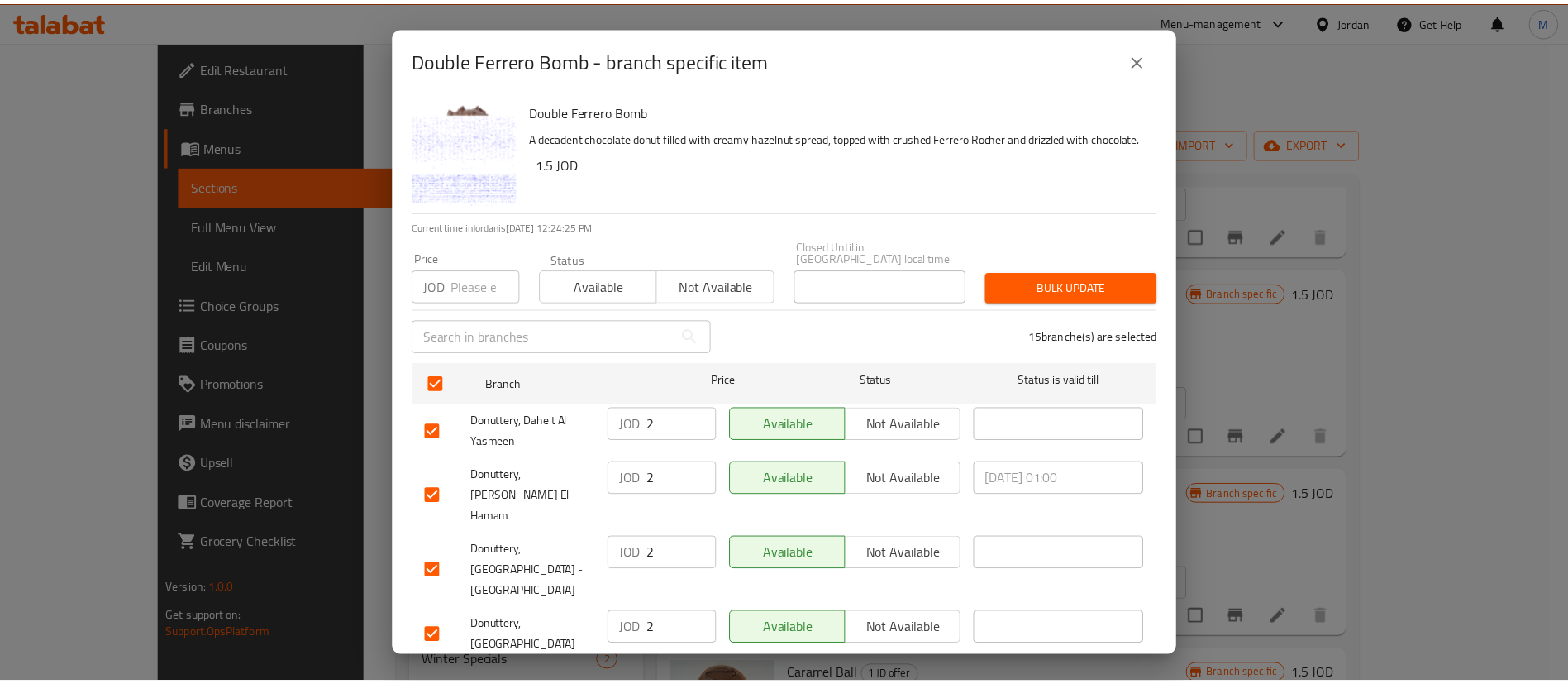
scroll to position [479, 0]
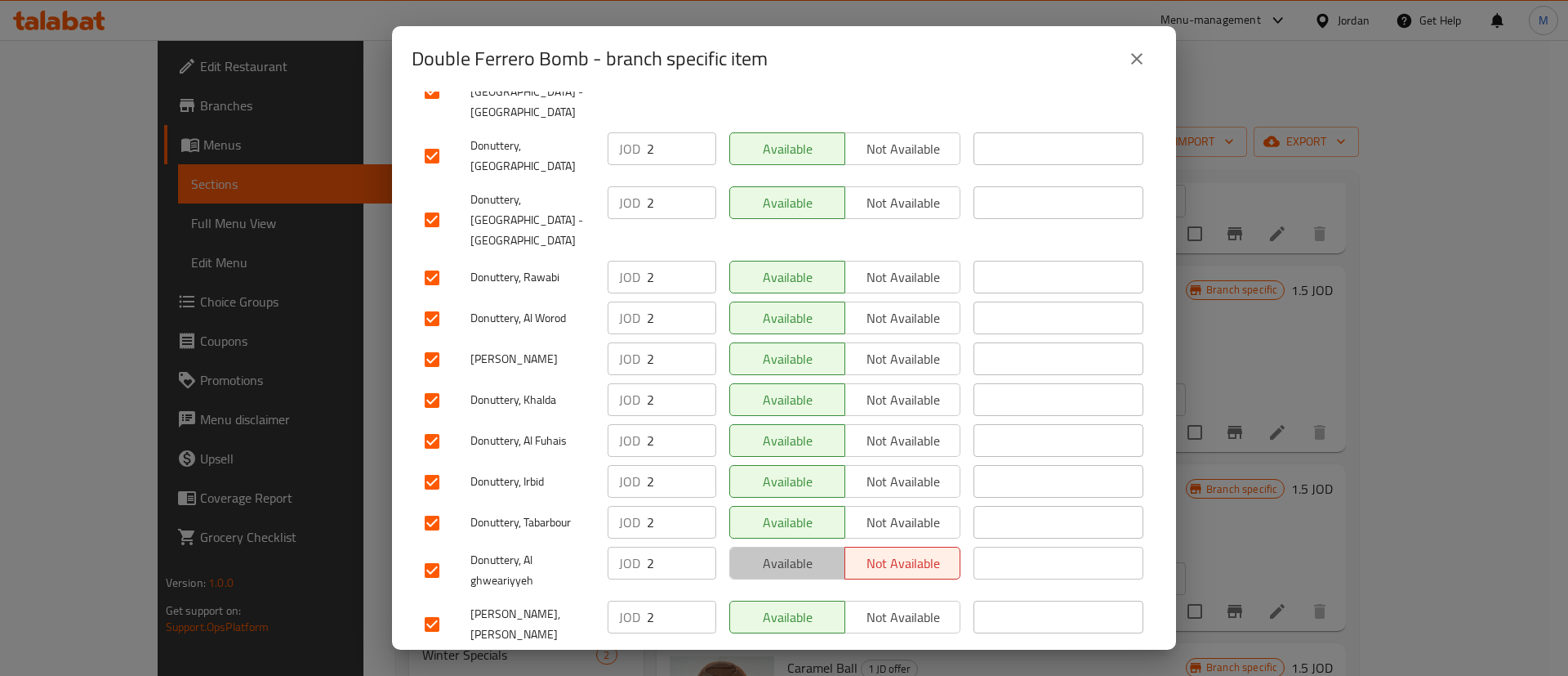
click at [780, 552] on span "Available" at bounding box center [788, 563] width 102 height 24
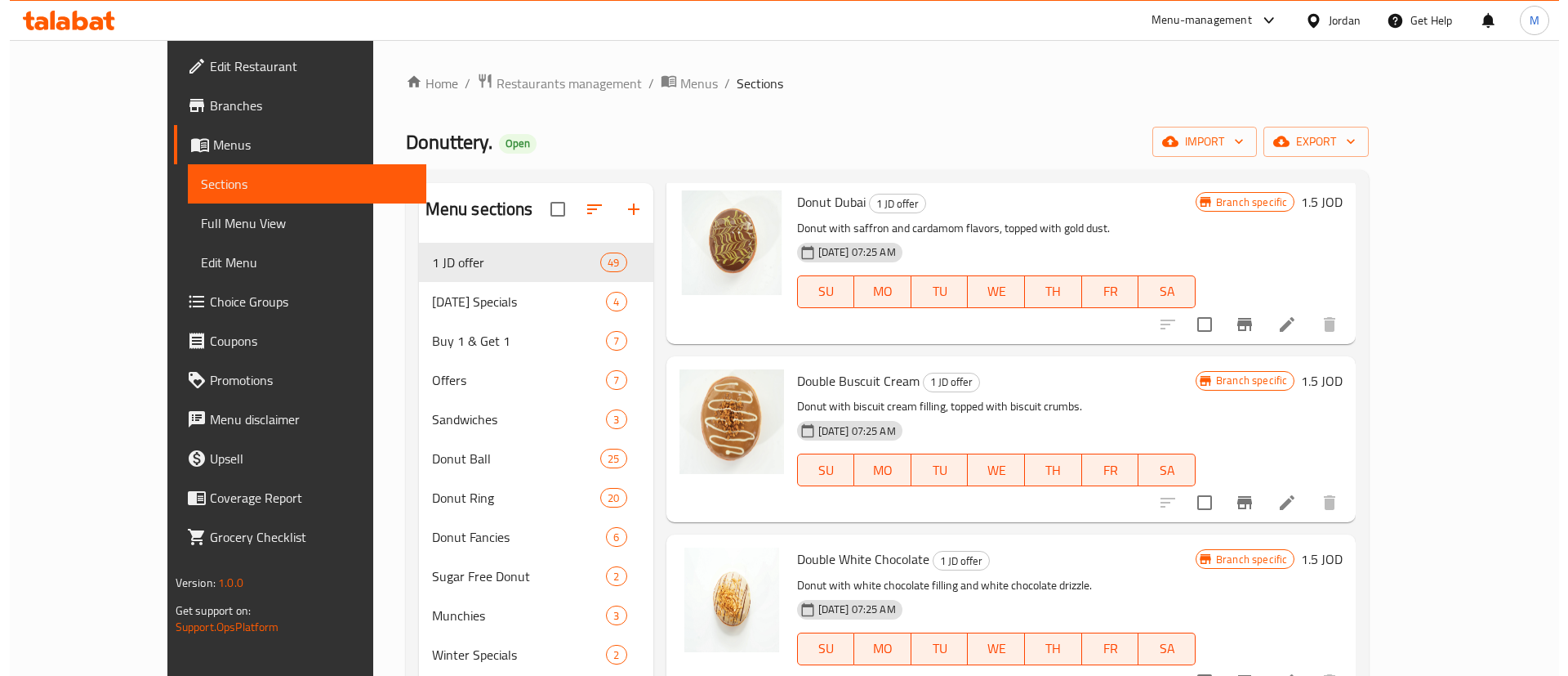
scroll to position [1002, 0]
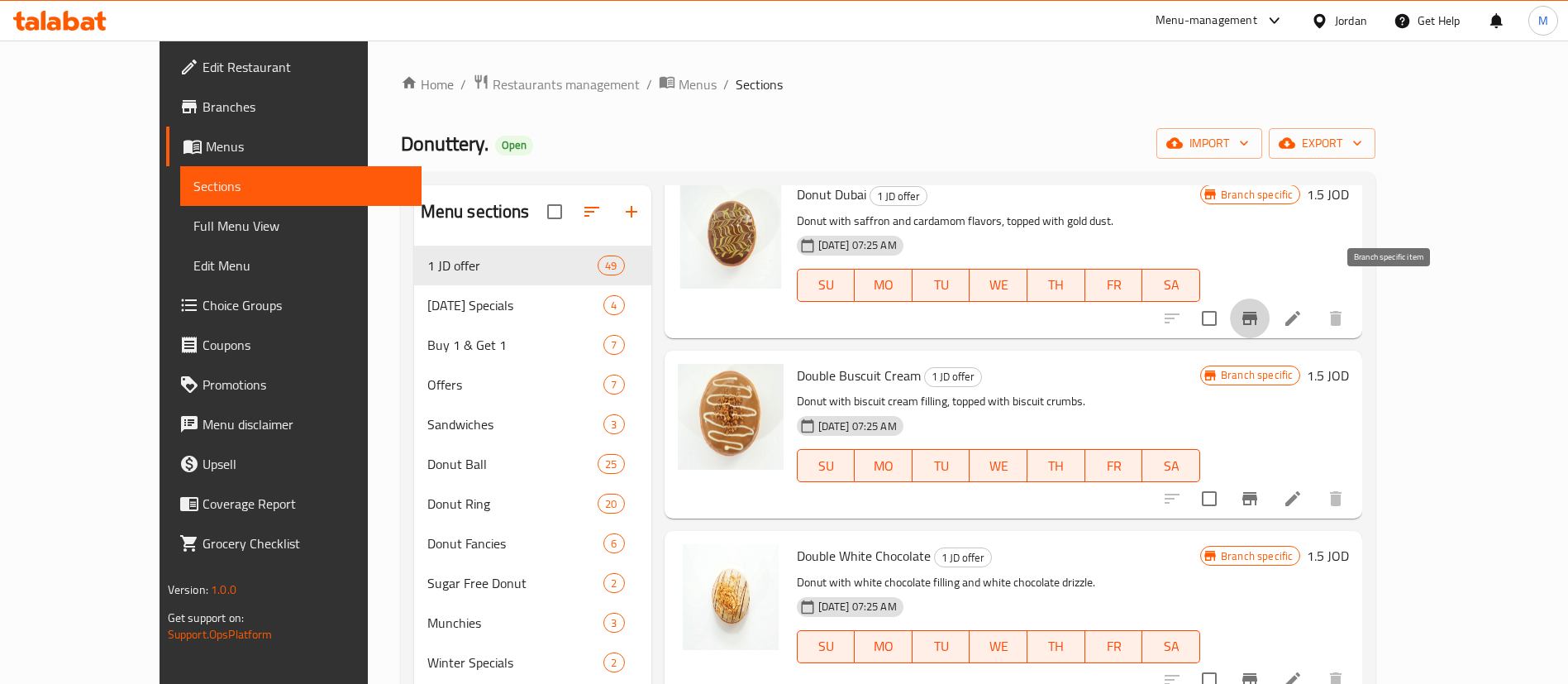
click at [1270, 299] on button "Branch-specific-item" at bounding box center [1249, 318] width 40 height 40
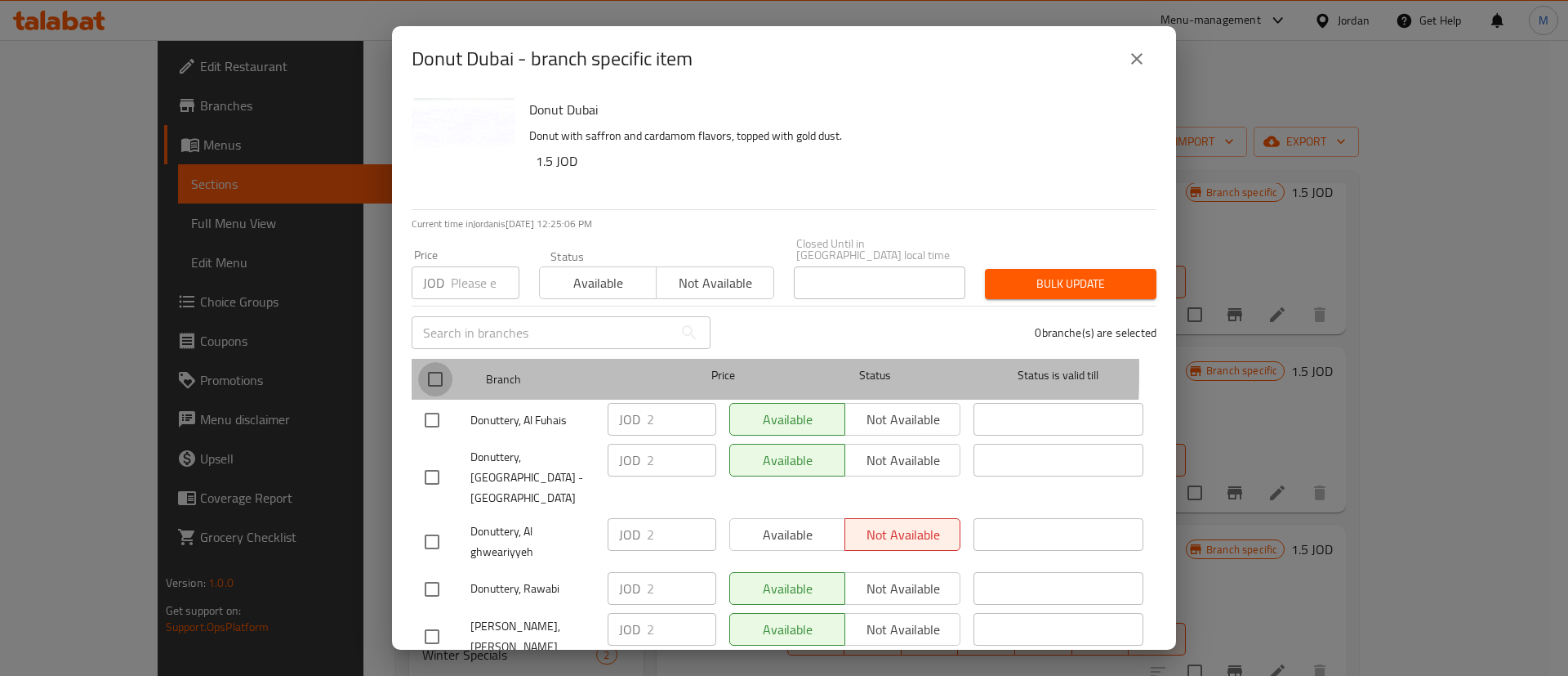
click at [438, 362] on input "checkbox" at bounding box center [436, 379] width 35 height 35
checkbox input "true"
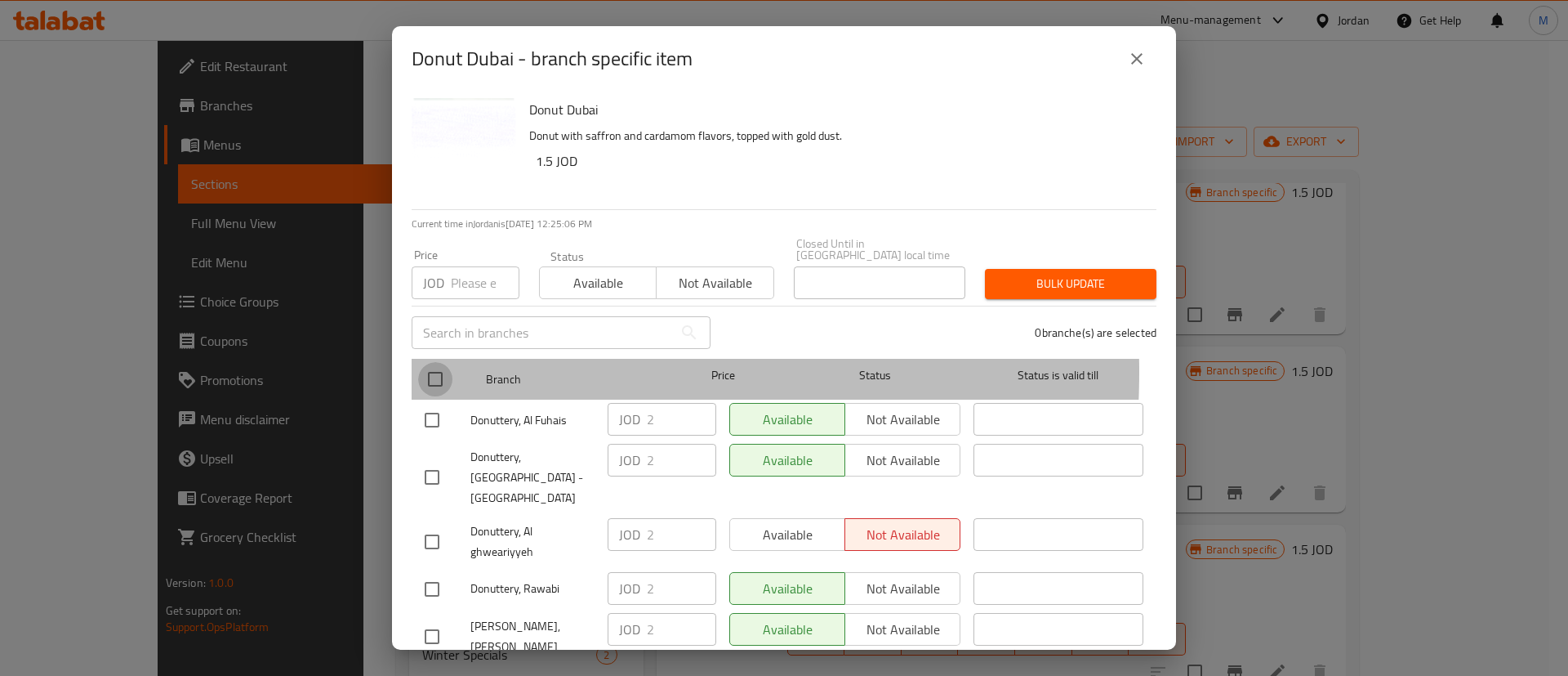
checkbox input "true"
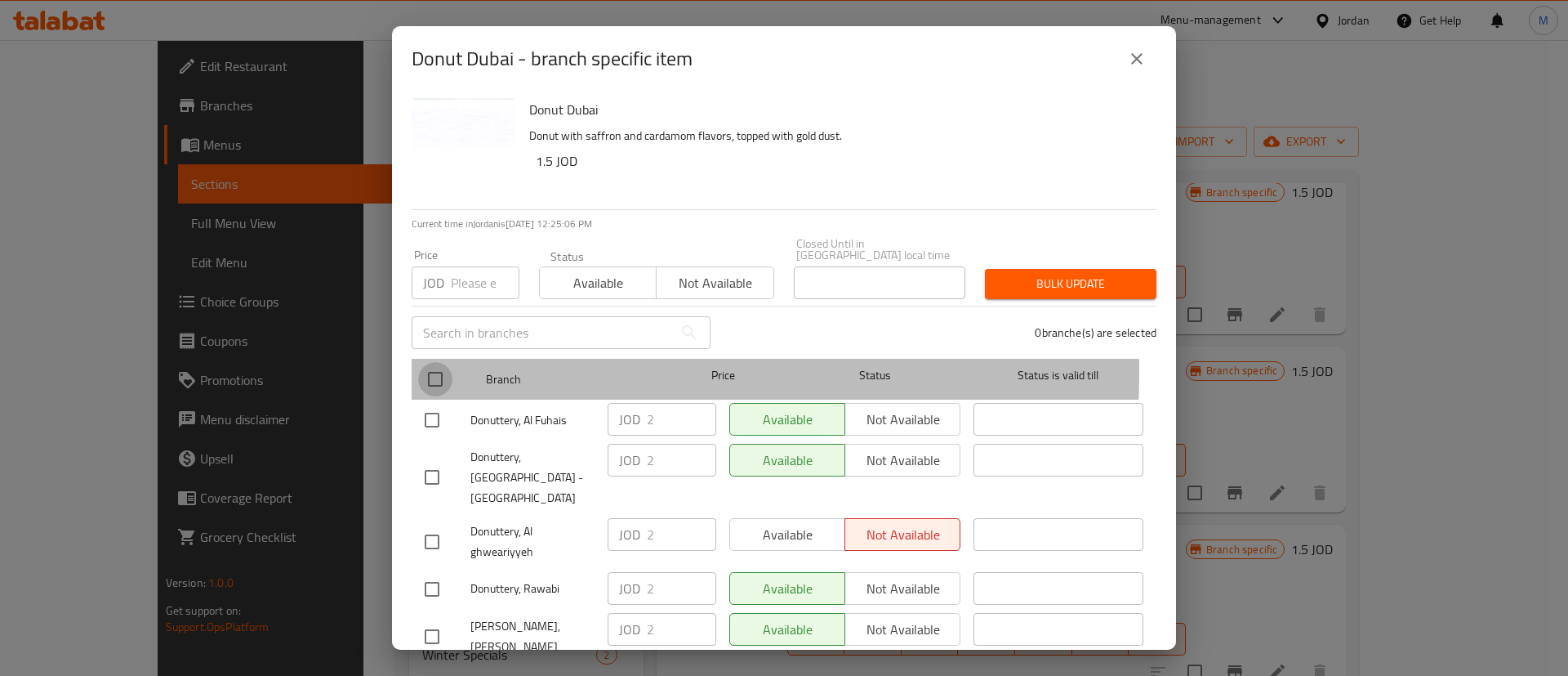
checkbox input "true"
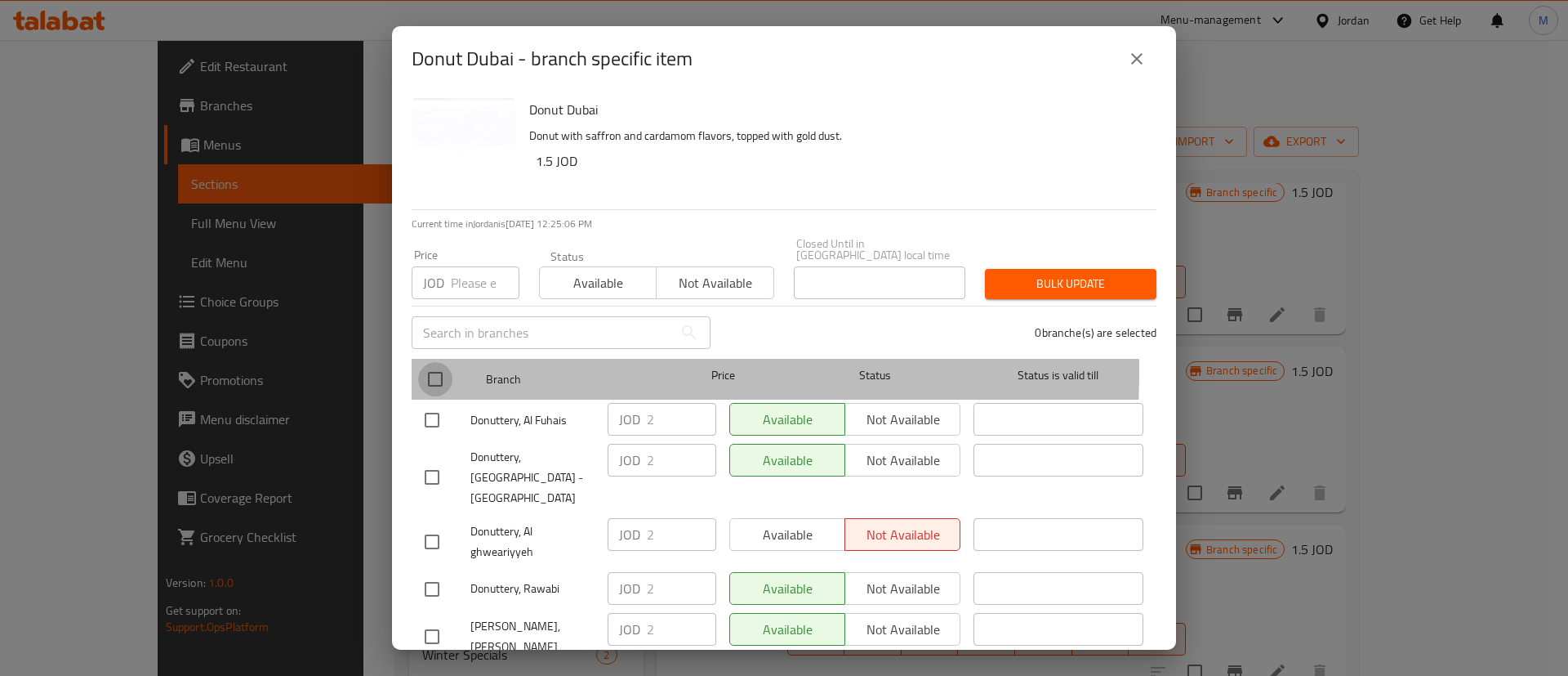
checkbox input "true"
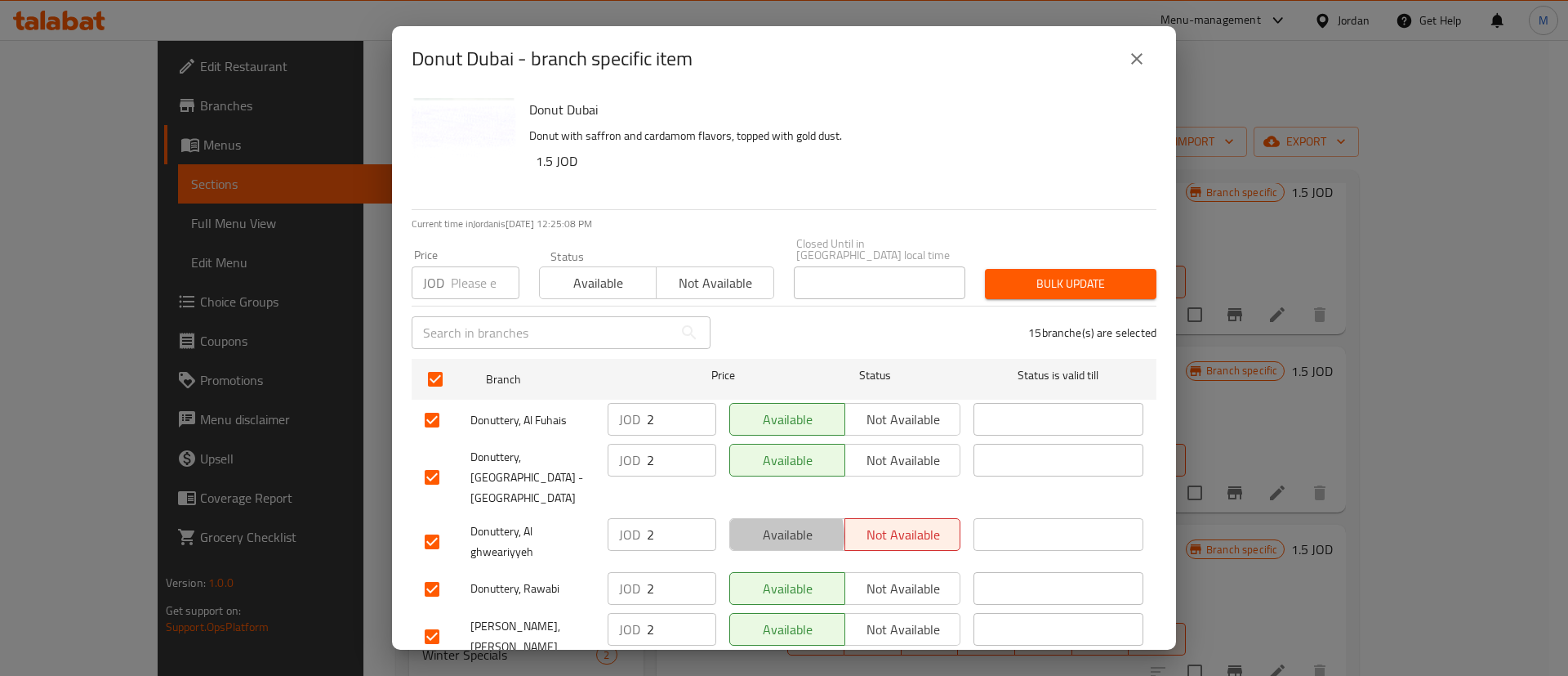
click at [767, 523] on span "Available" at bounding box center [788, 534] width 102 height 24
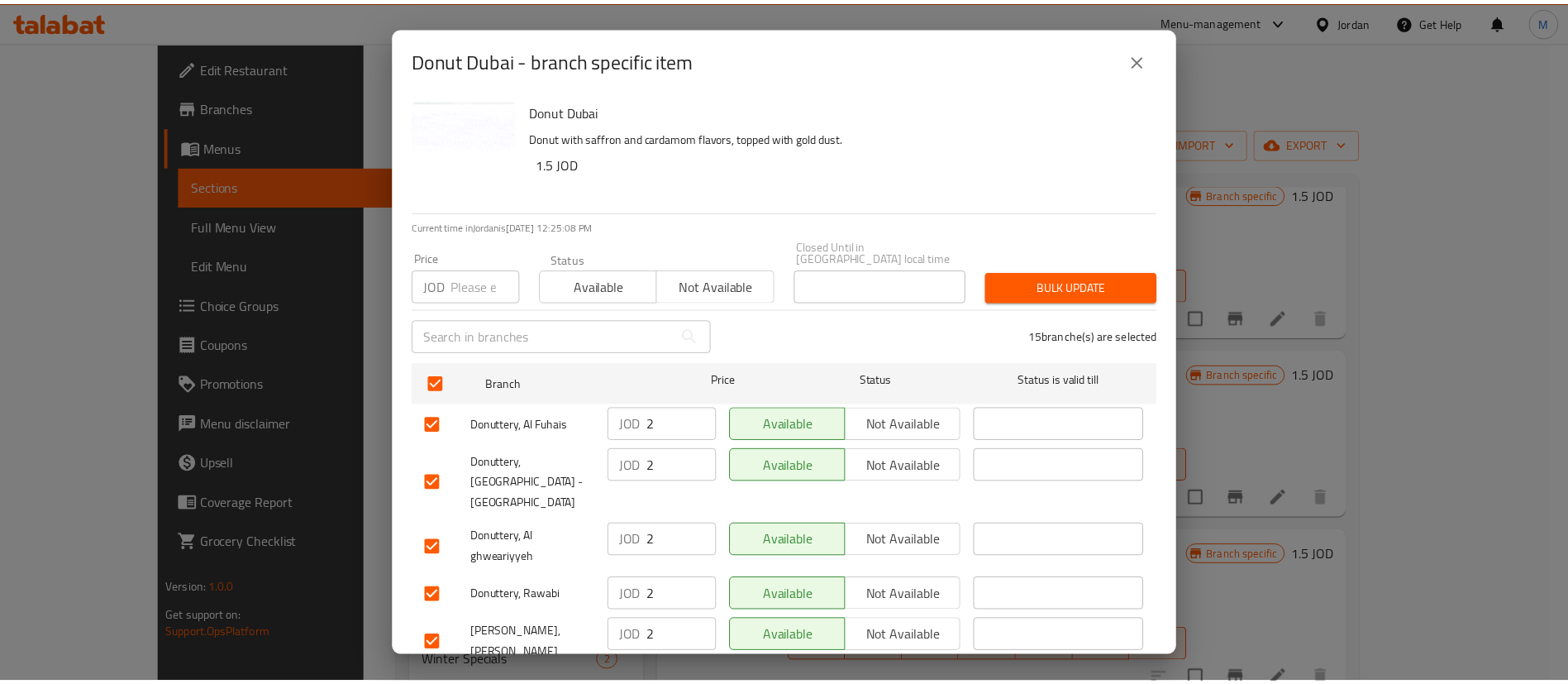
scroll to position [479, 0]
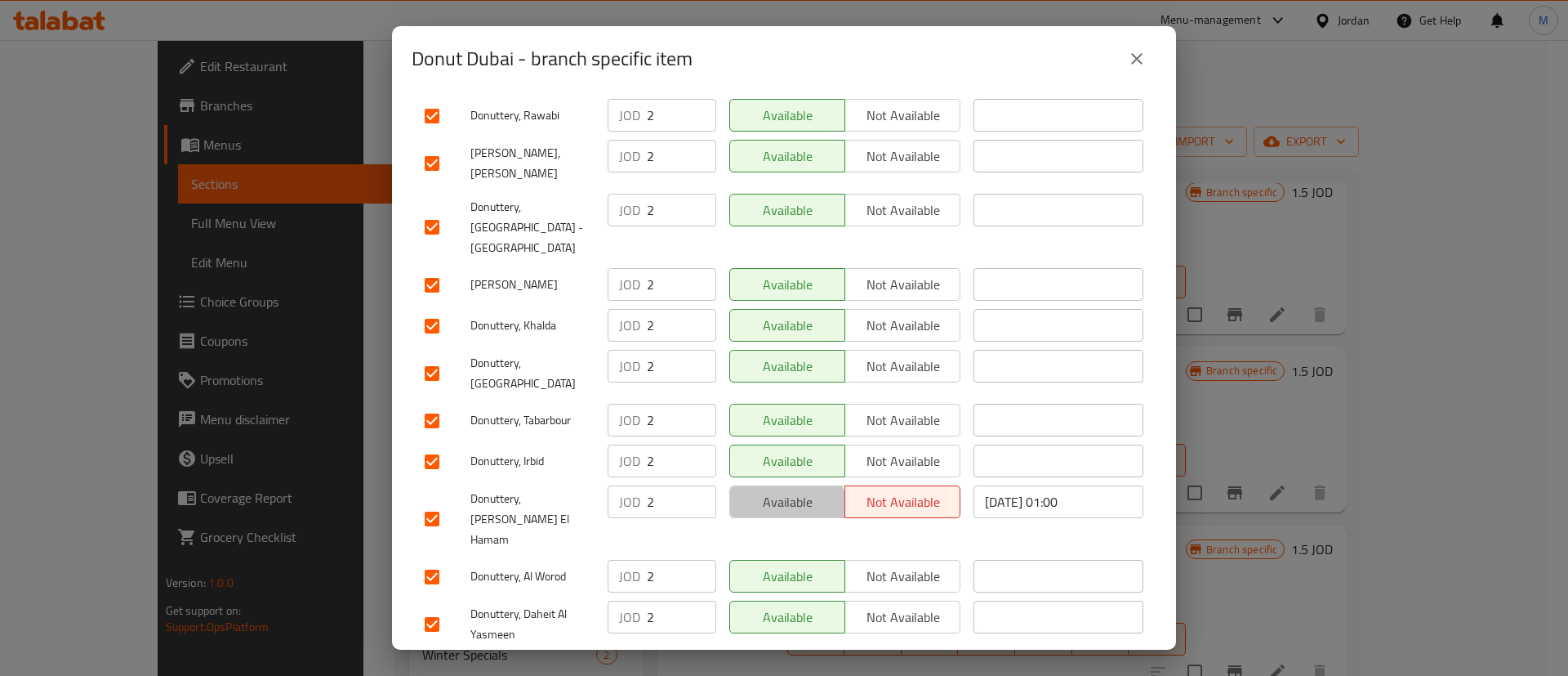
click at [777, 491] on span "Available" at bounding box center [788, 502] width 102 height 24
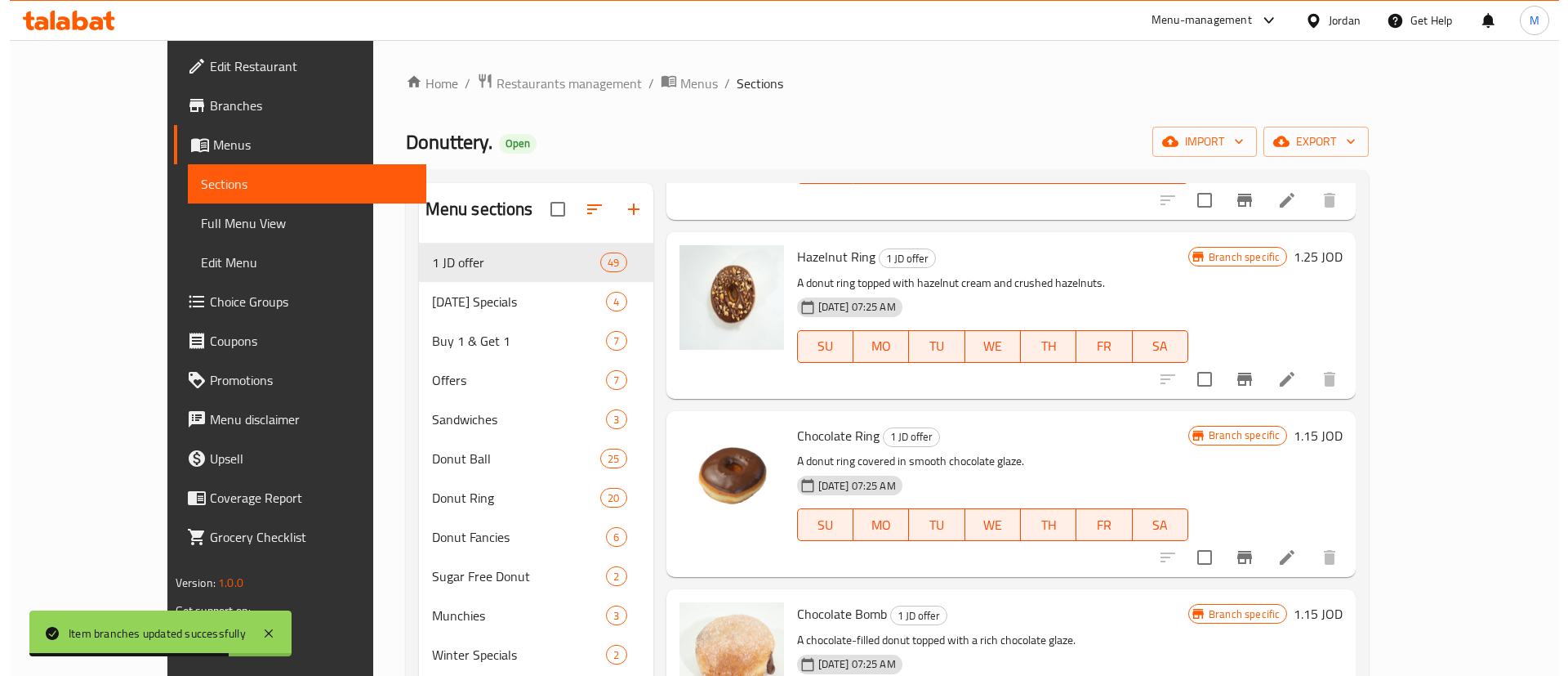
scroll to position [3788, 0]
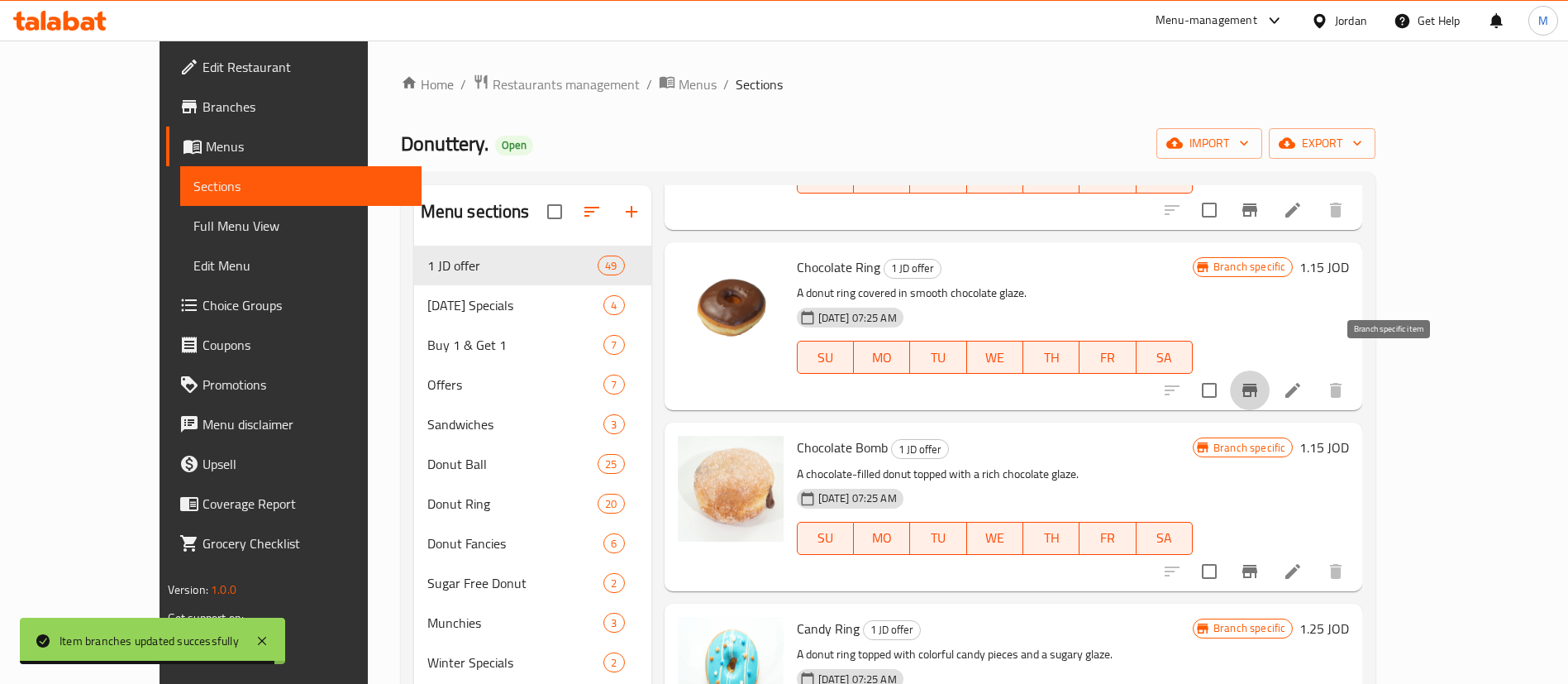
click at [1257, 383] on icon "Branch-specific-item" at bounding box center [1249, 390] width 15 height 14
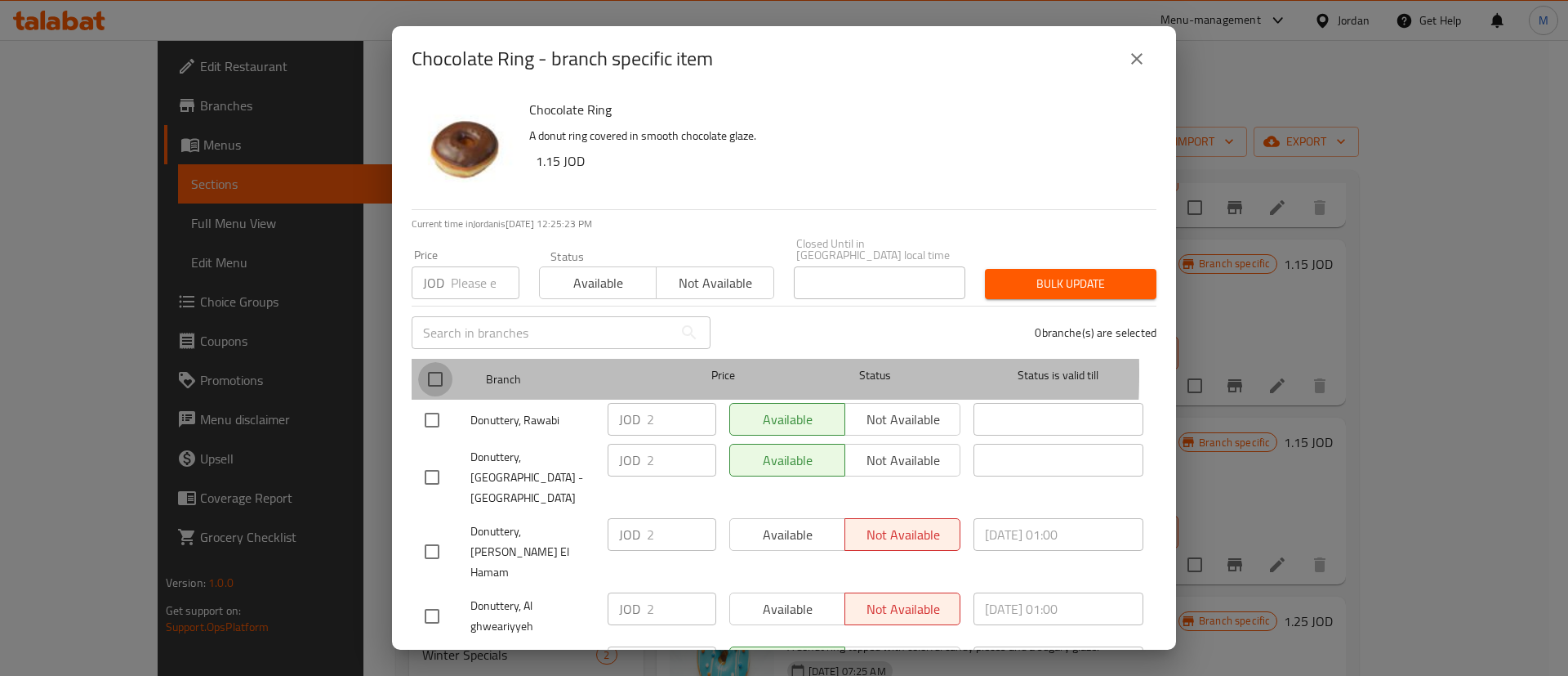
click at [436, 362] on input "checkbox" at bounding box center [436, 379] width 35 height 35
checkbox input "true"
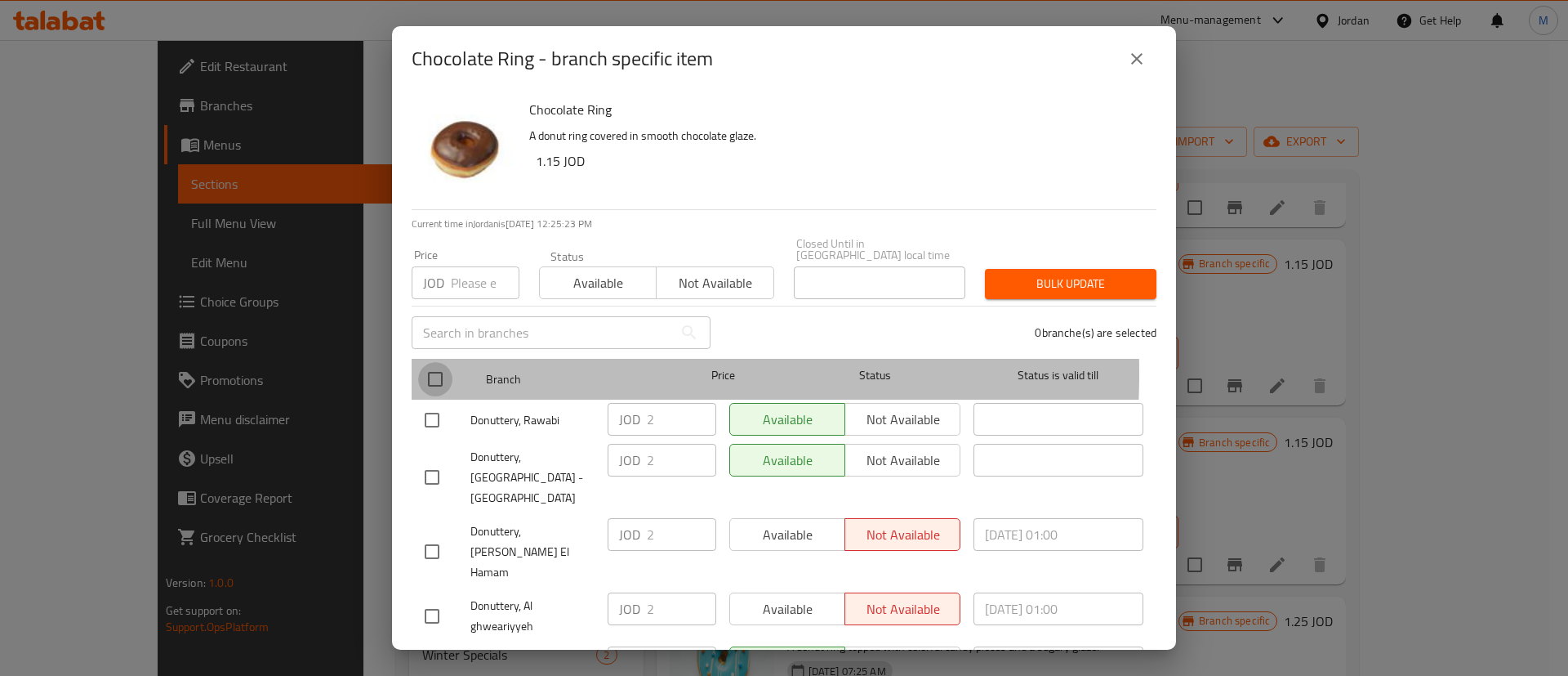
checkbox input "true"
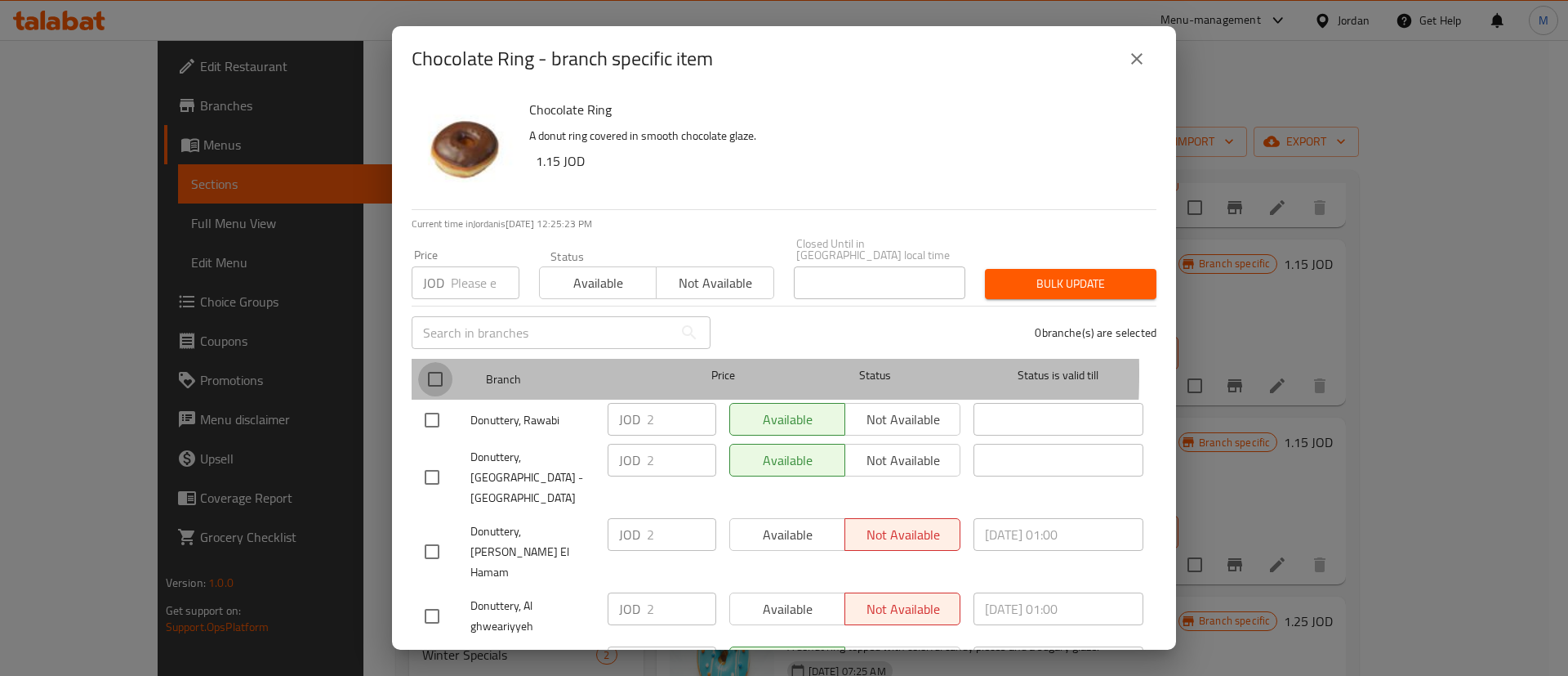
checkbox input "true"
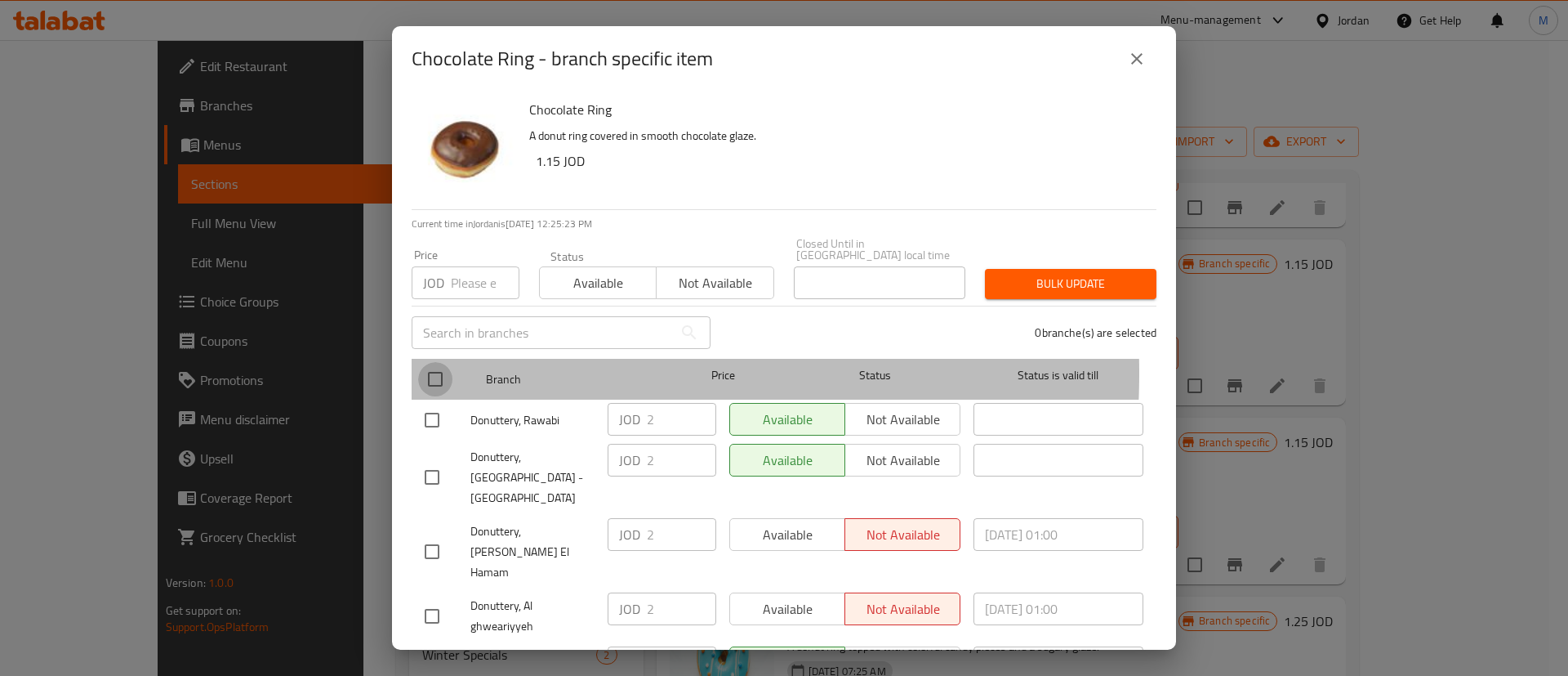
checkbox input "true"
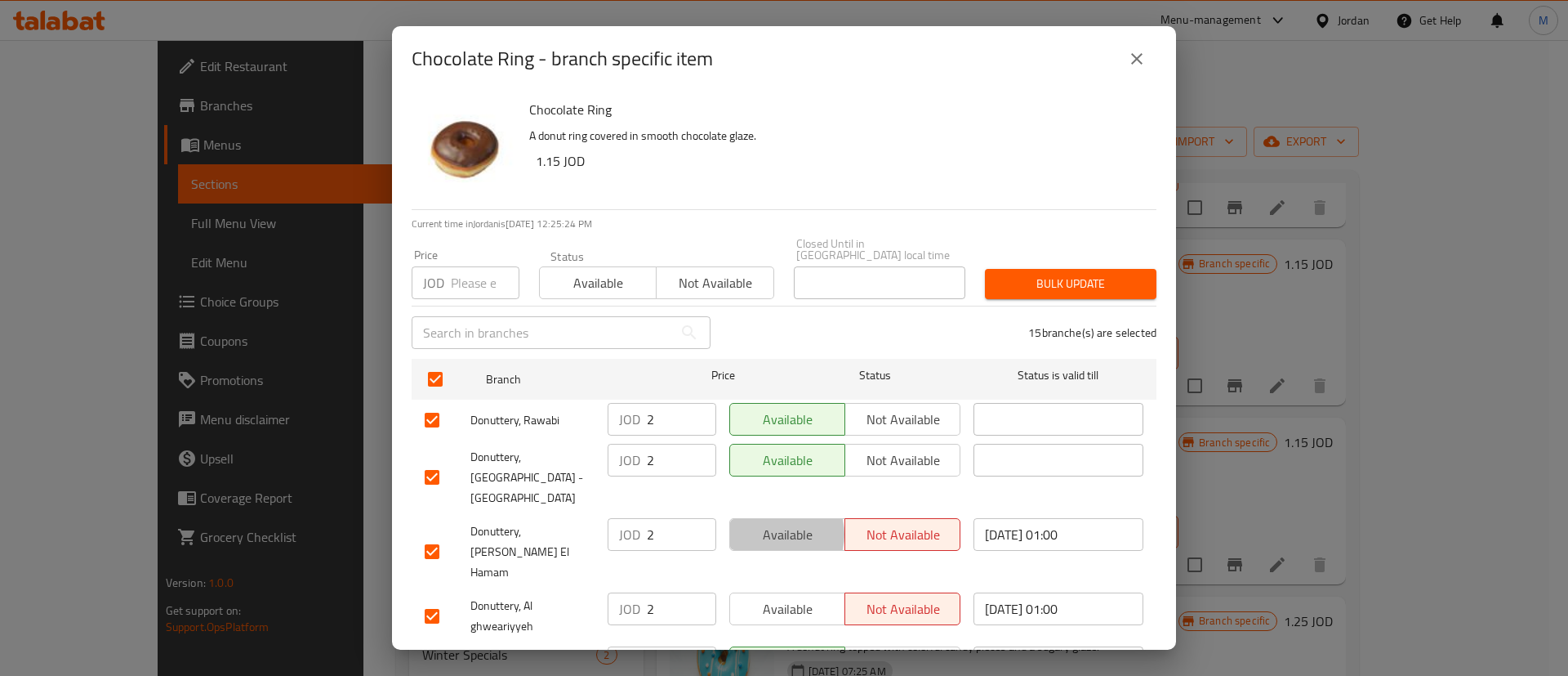
click at [767, 523] on span "Available" at bounding box center [788, 534] width 102 height 24
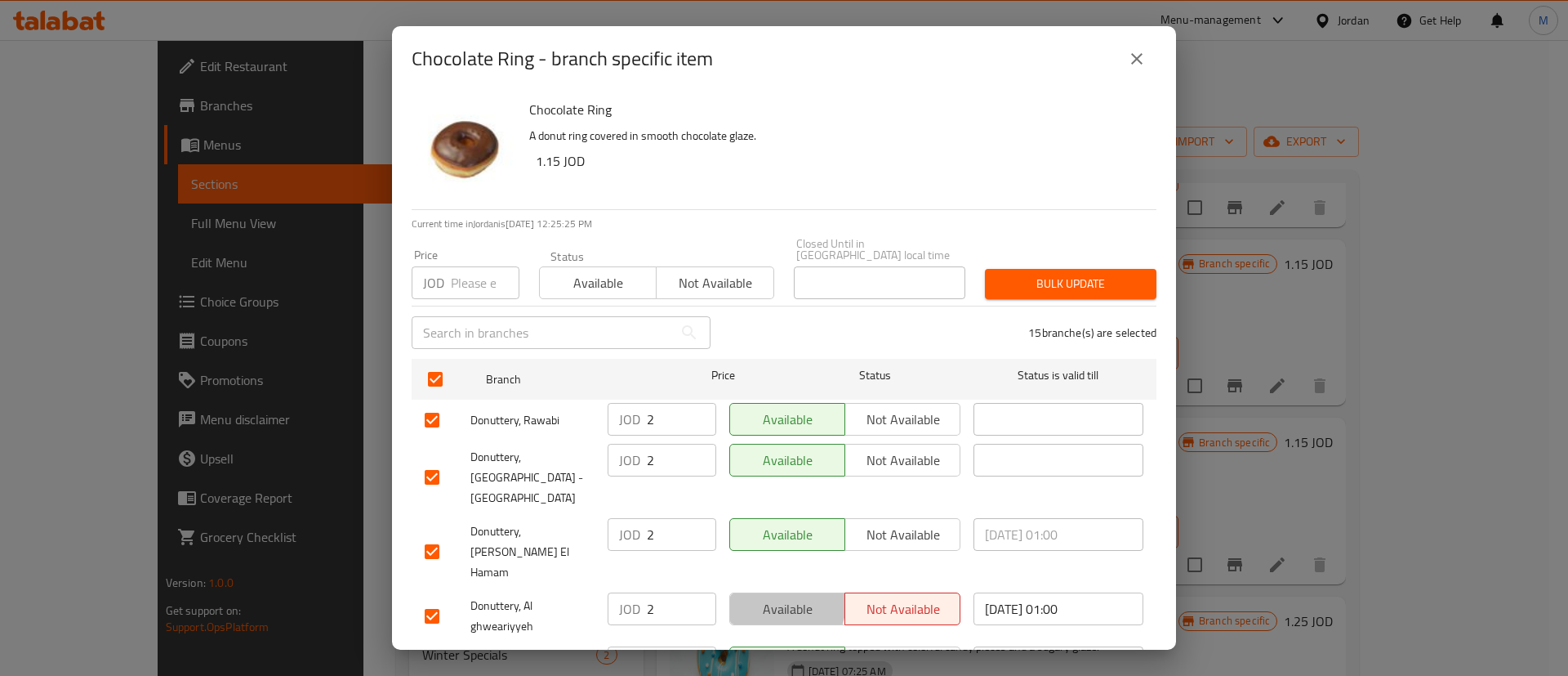
click at [770, 598] on span "Available" at bounding box center [788, 609] width 102 height 24
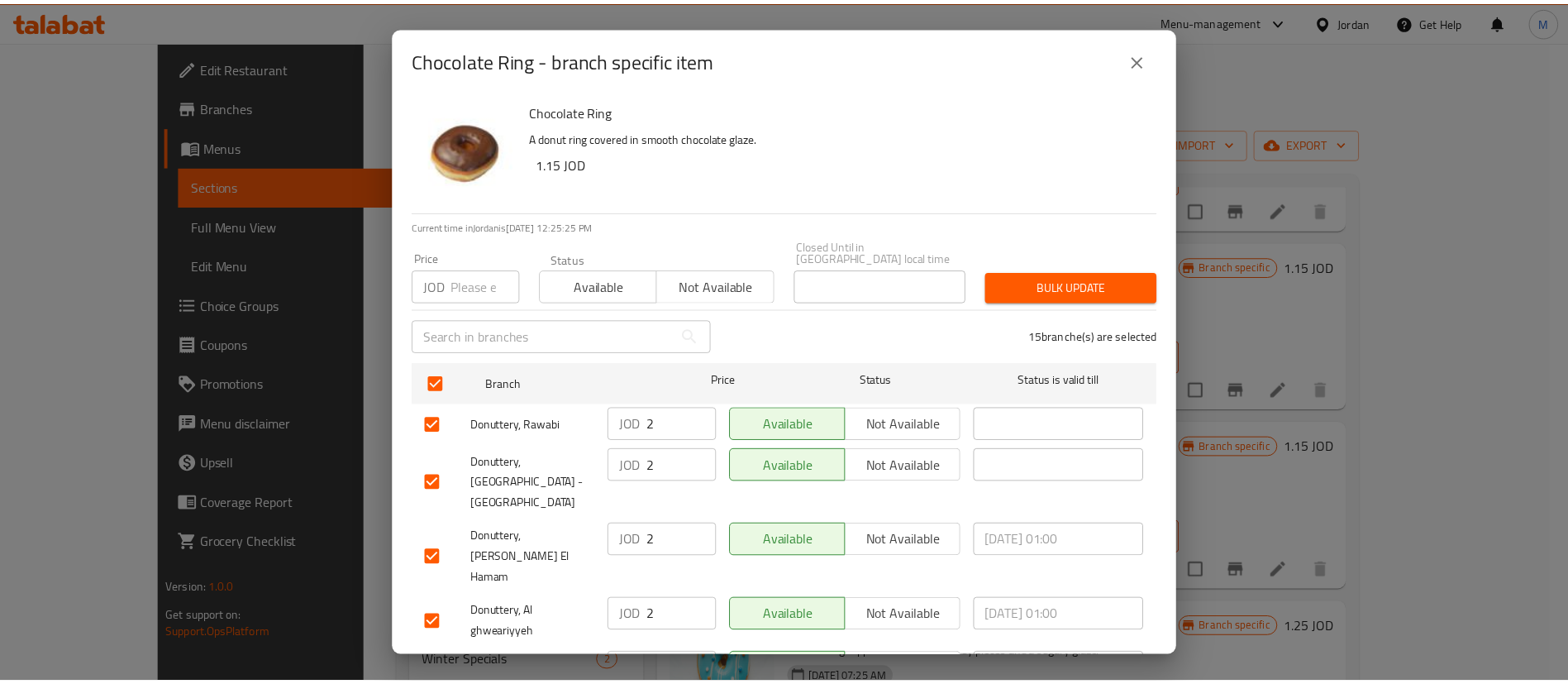
scroll to position [479, 0]
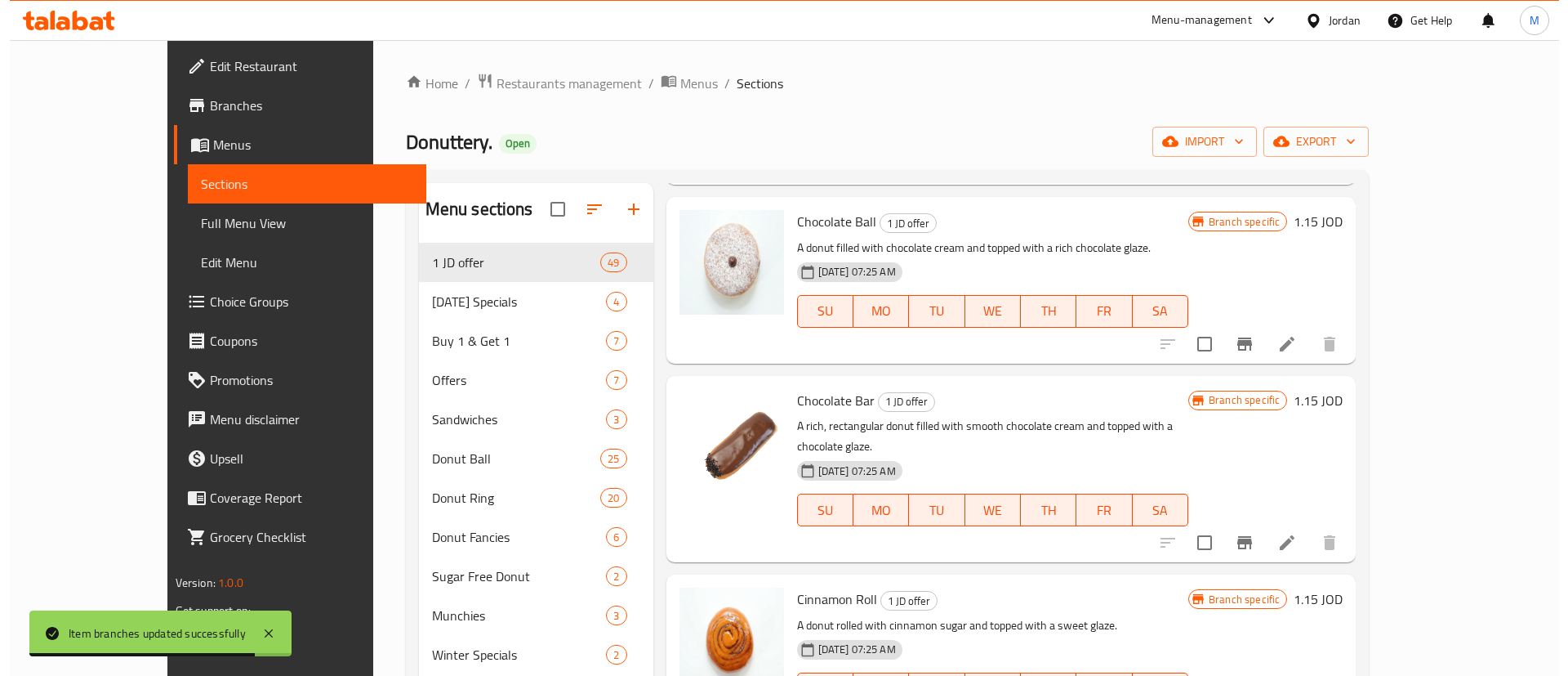
scroll to position [6871, 0]
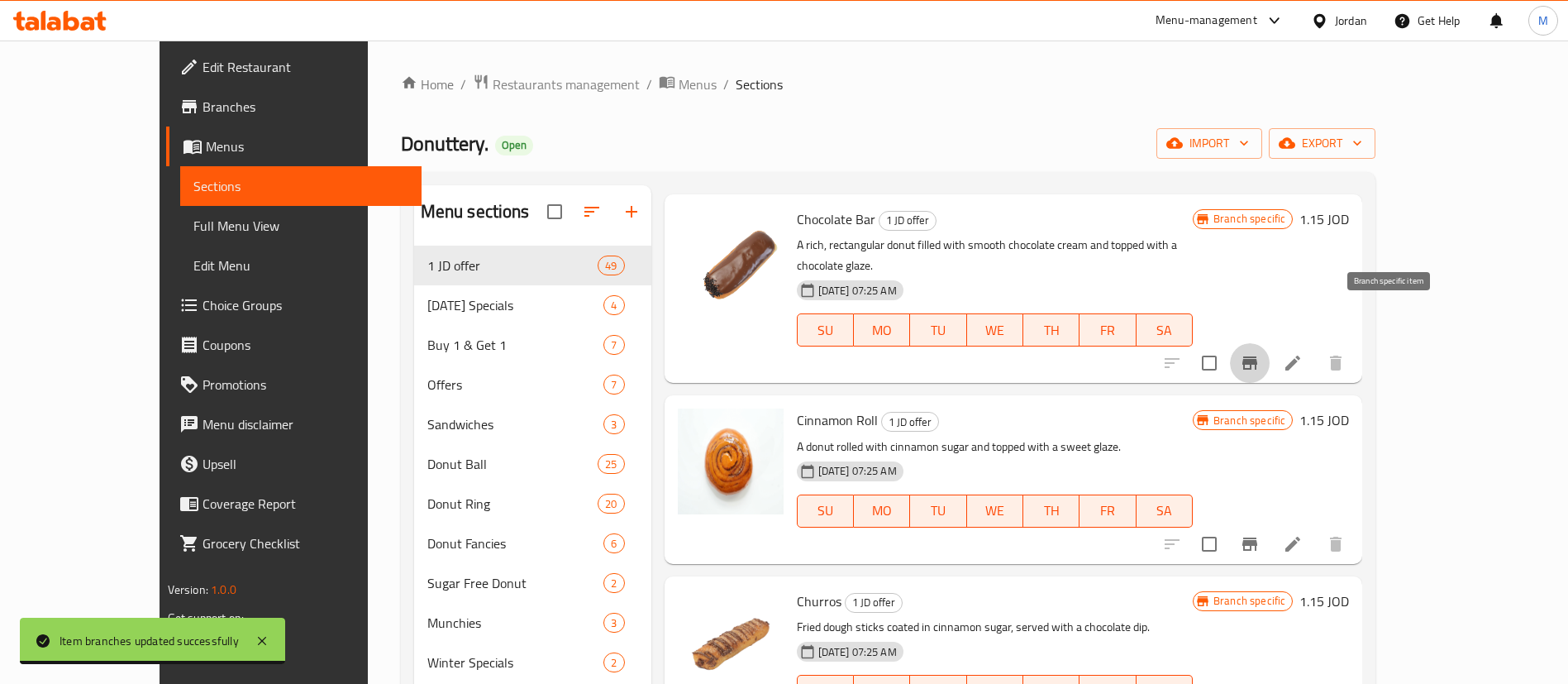
click at [1257, 356] on icon "Branch-specific-item" at bounding box center [1249, 363] width 15 height 14
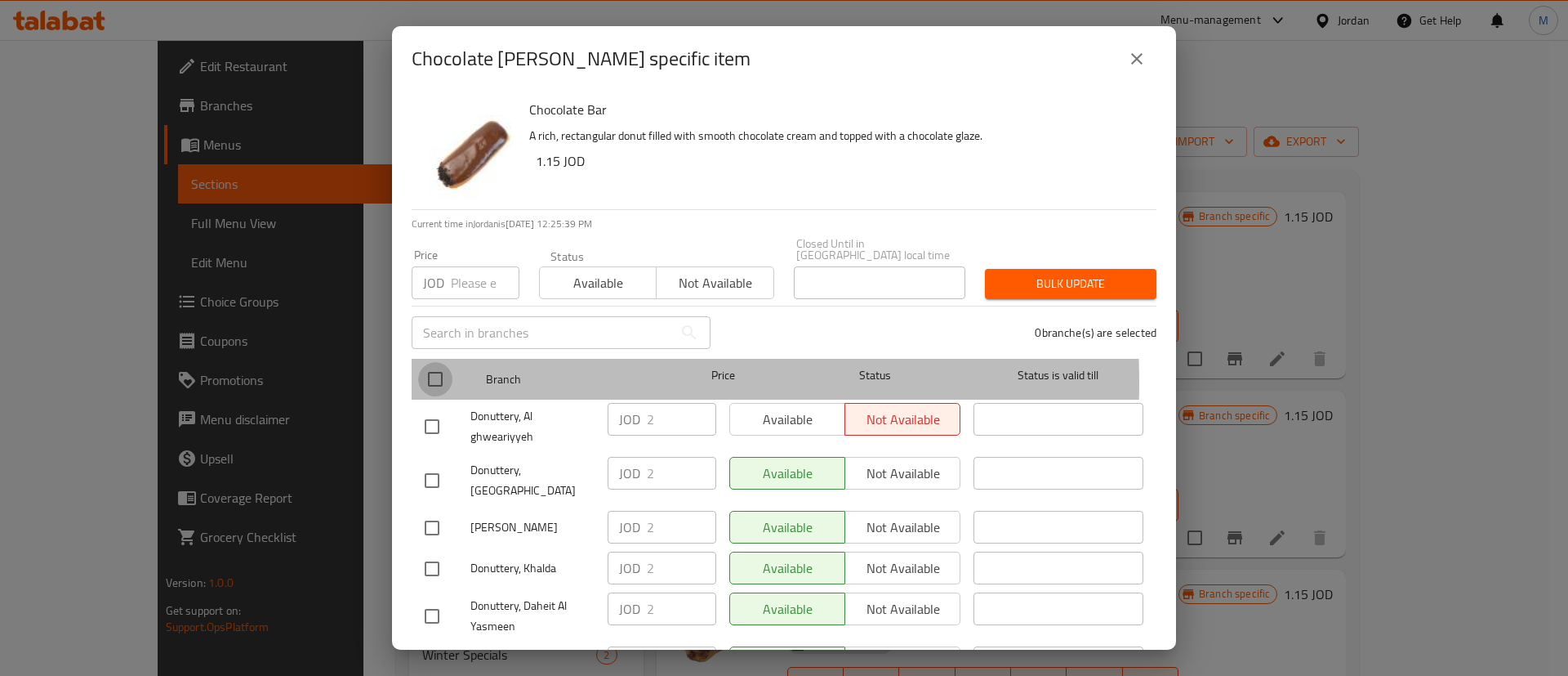
click at [441, 371] on input "checkbox" at bounding box center [436, 379] width 35 height 35
checkbox input "true"
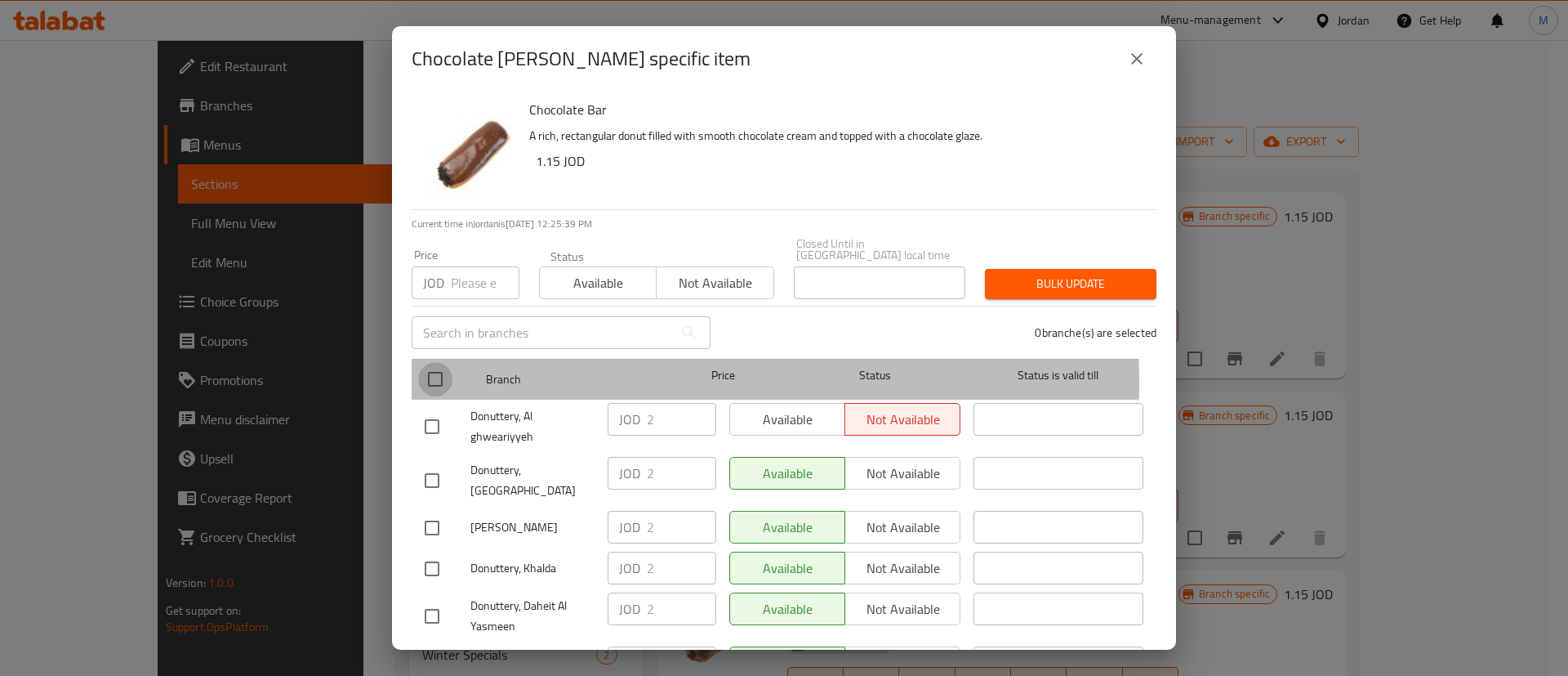
checkbox input "true"
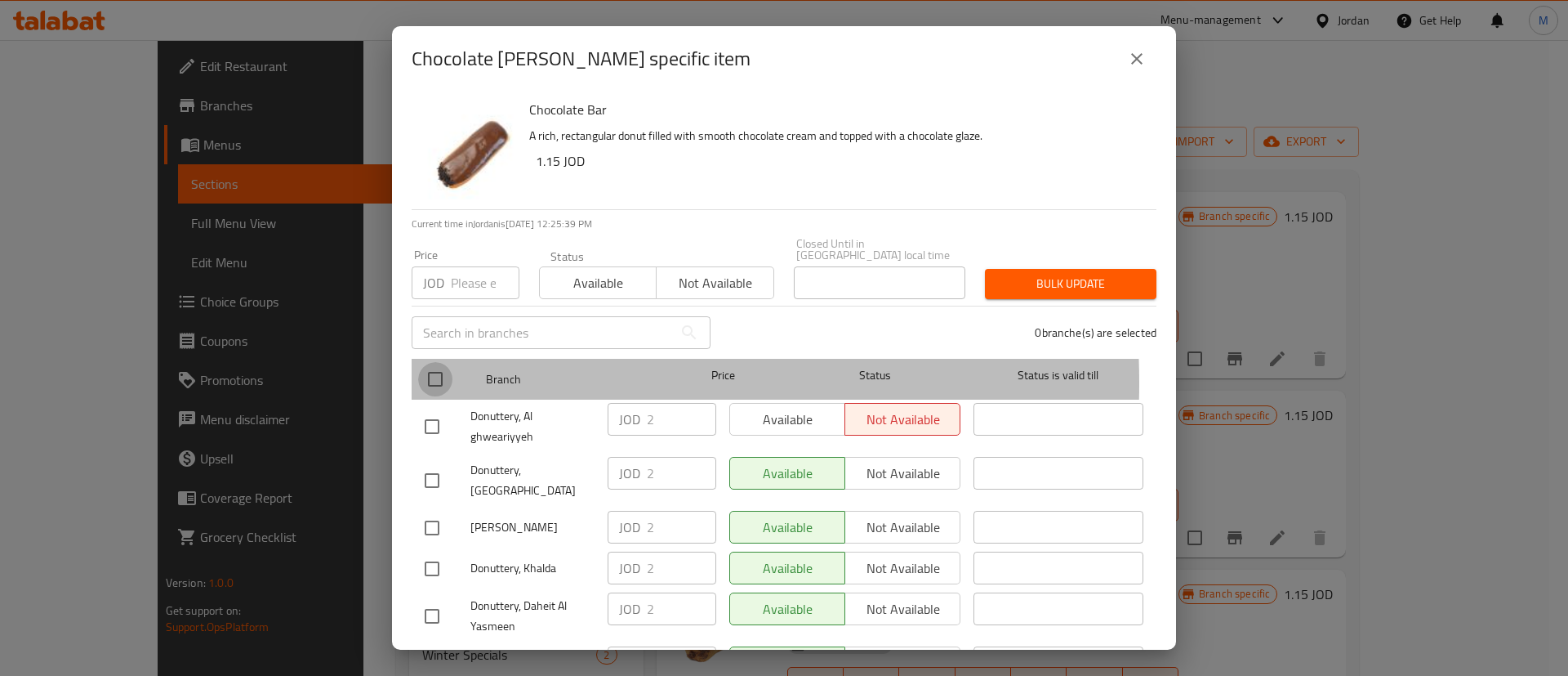
checkbox input "true"
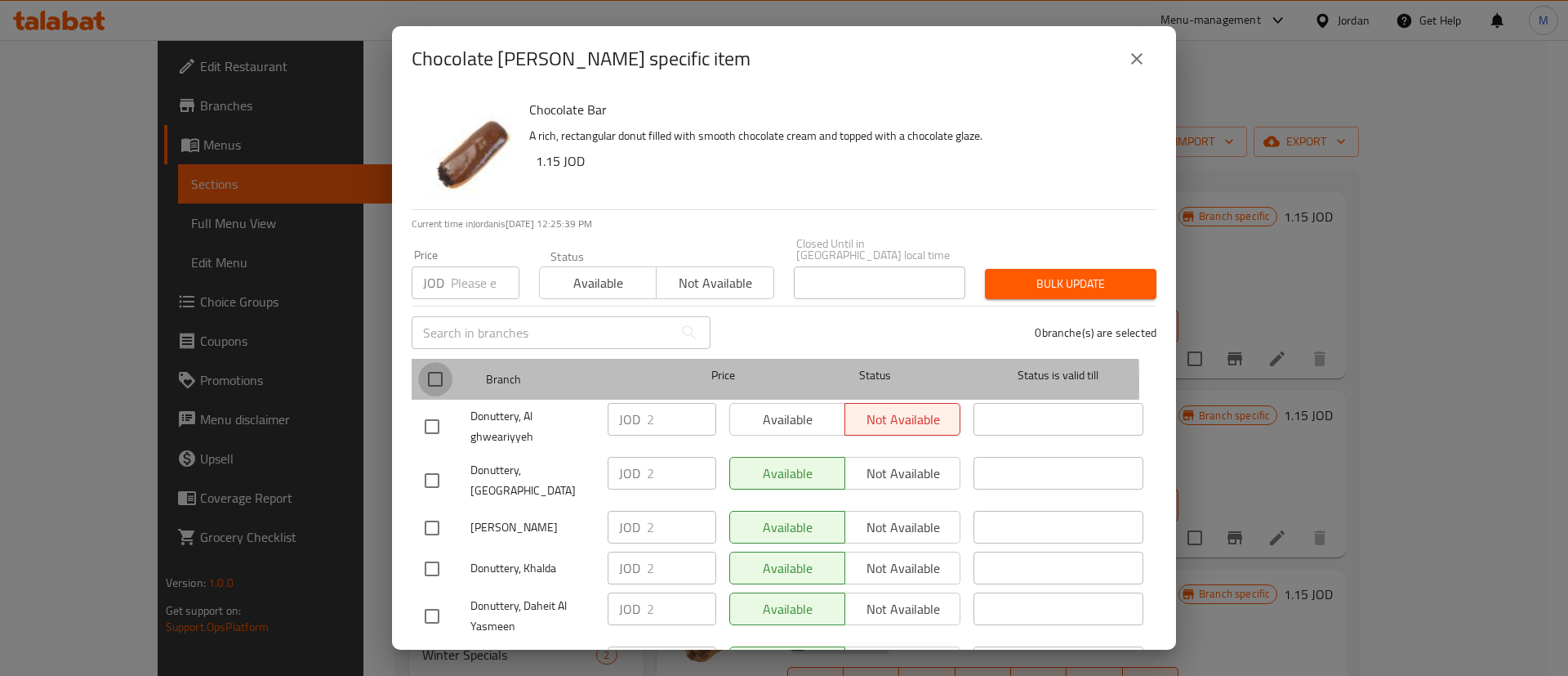
checkbox input "true"
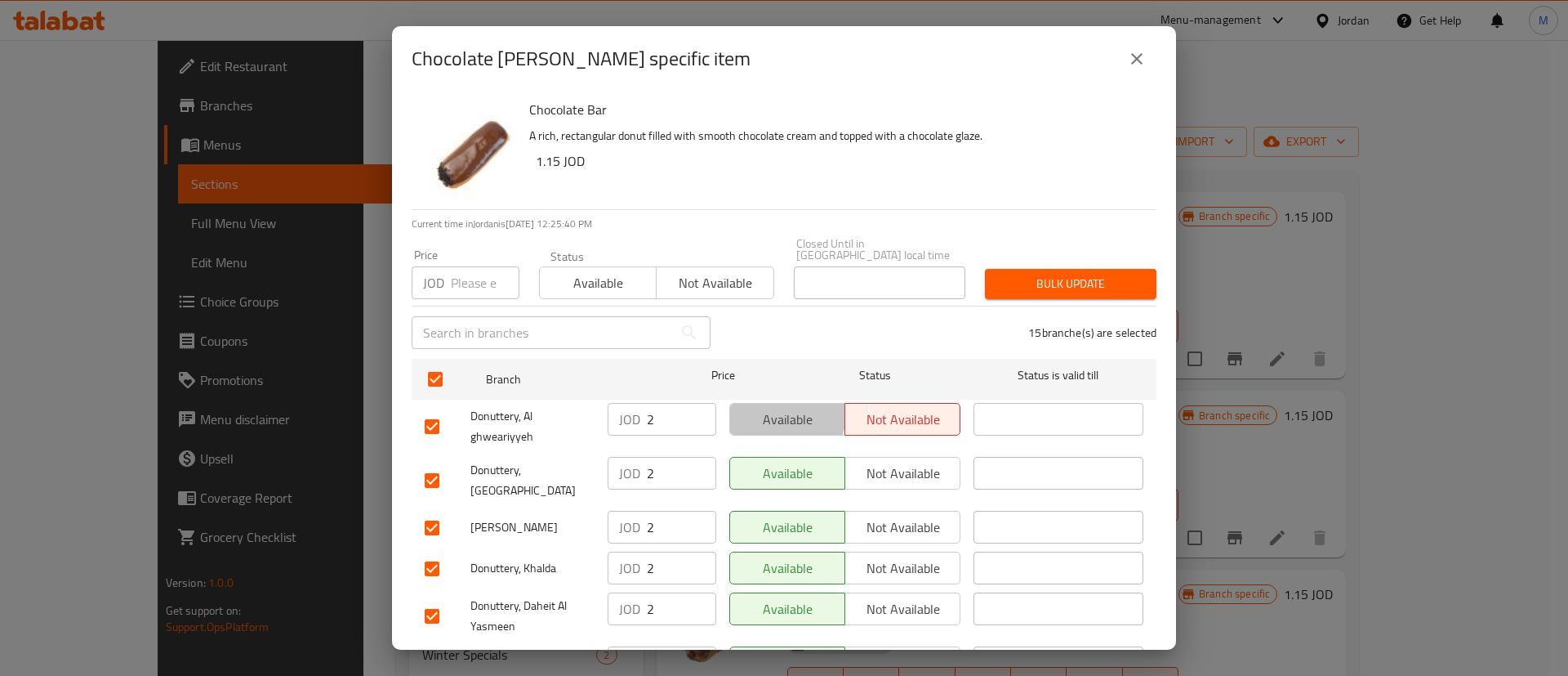
click at [754, 408] on span "Available" at bounding box center [788, 419] width 102 height 24
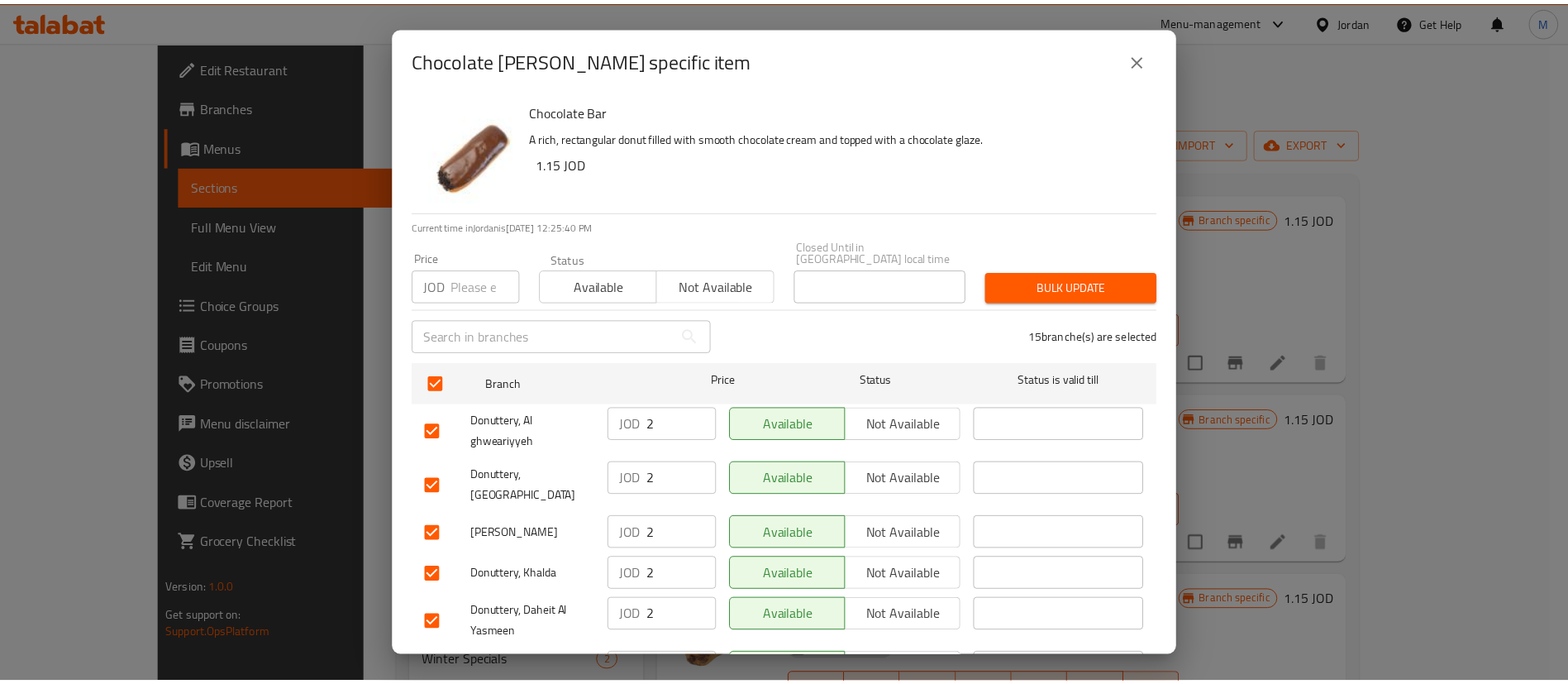
scroll to position [479, 0]
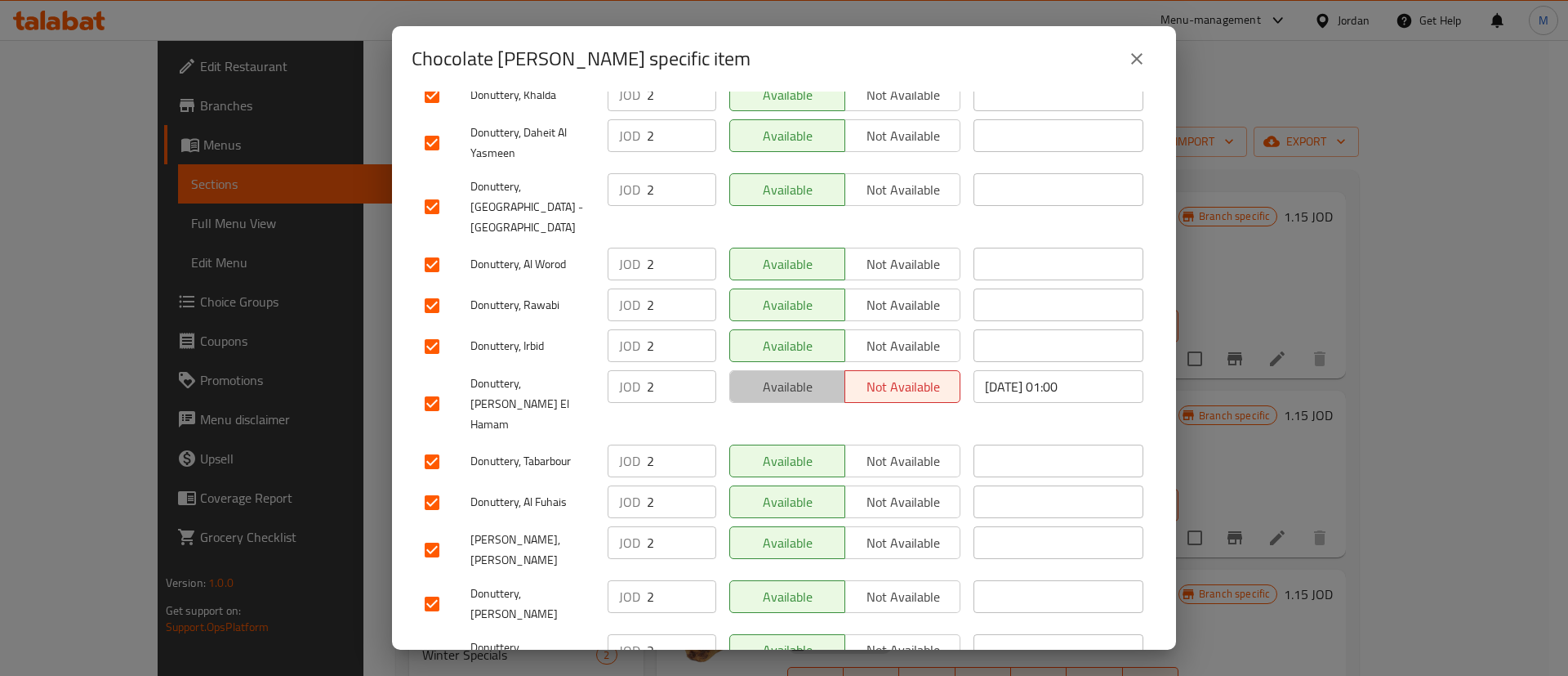
click at [790, 375] on span "Available" at bounding box center [788, 387] width 102 height 24
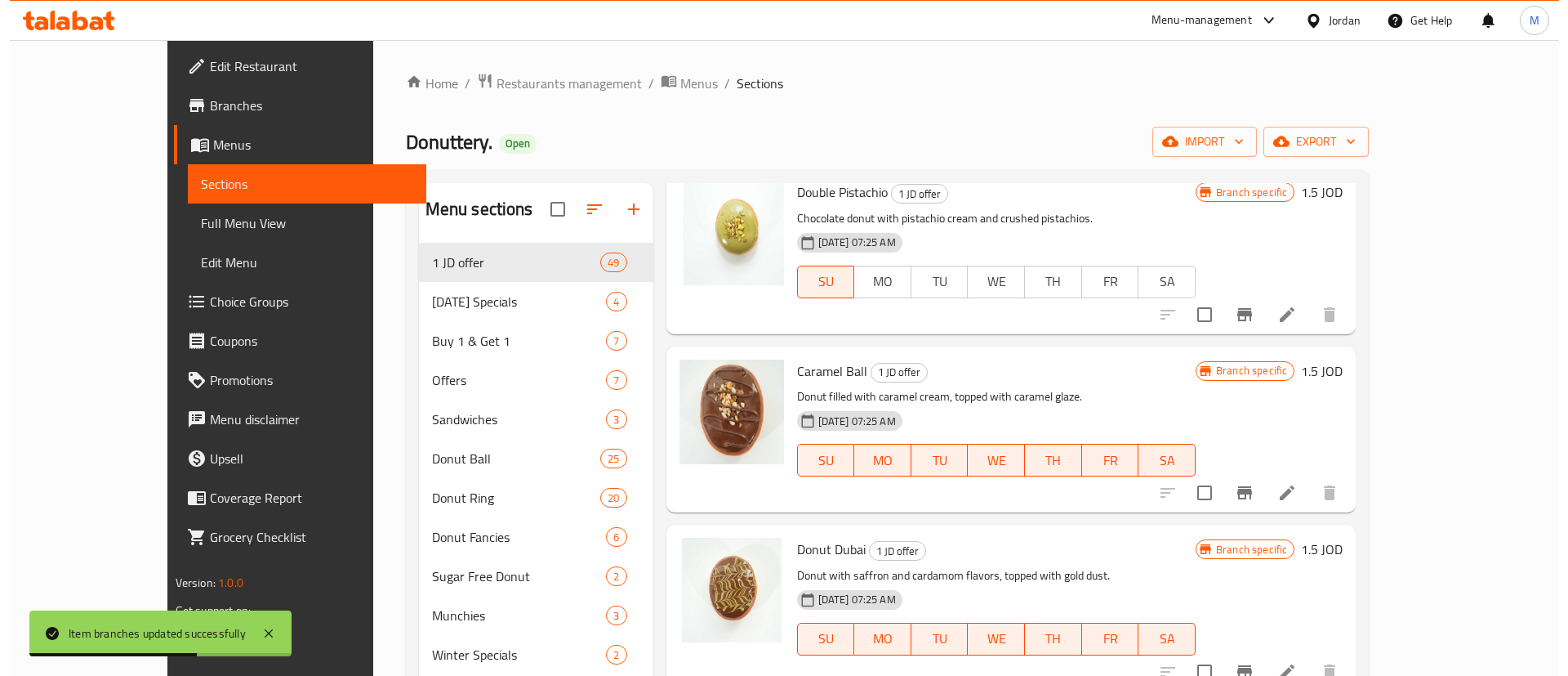
scroll to position [650, 0]
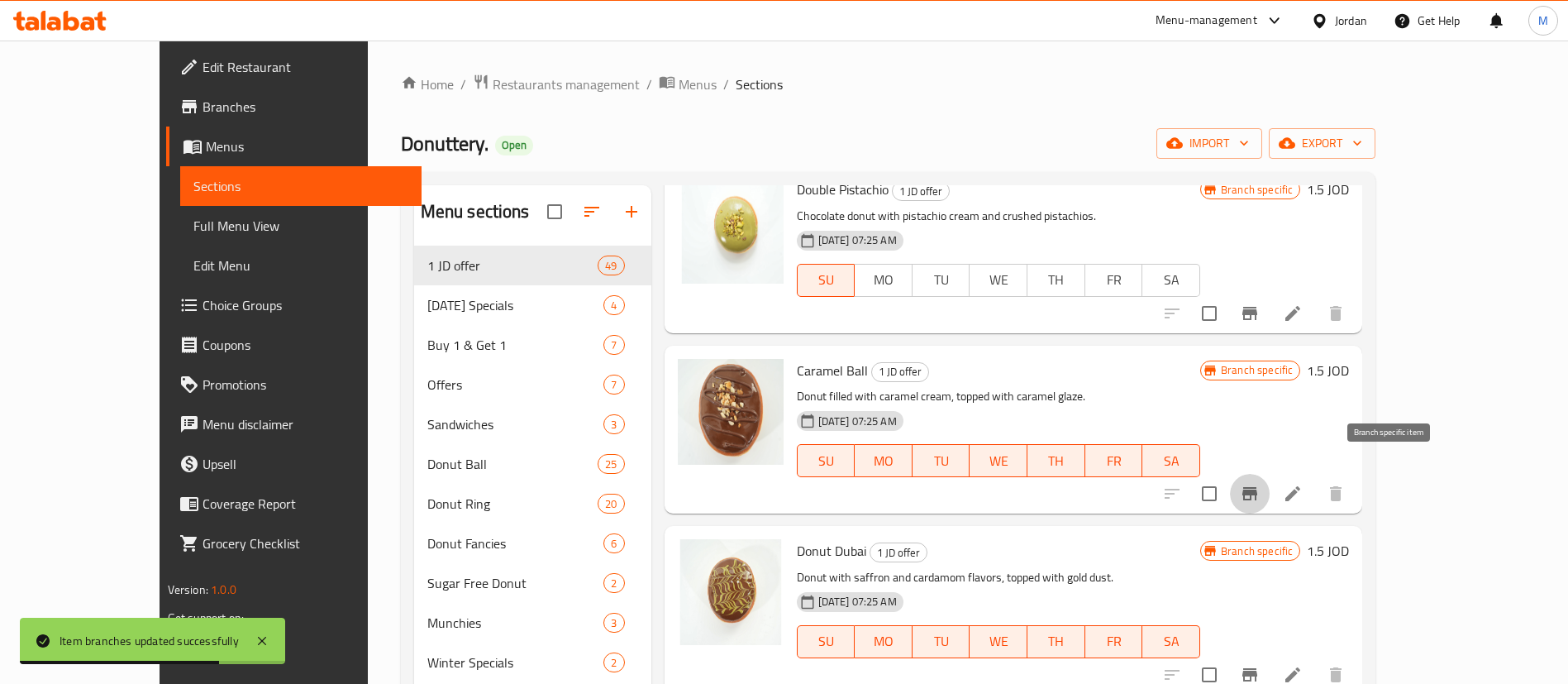
click at [1257, 487] on icon "Branch-specific-item" at bounding box center [1249, 494] width 15 height 14
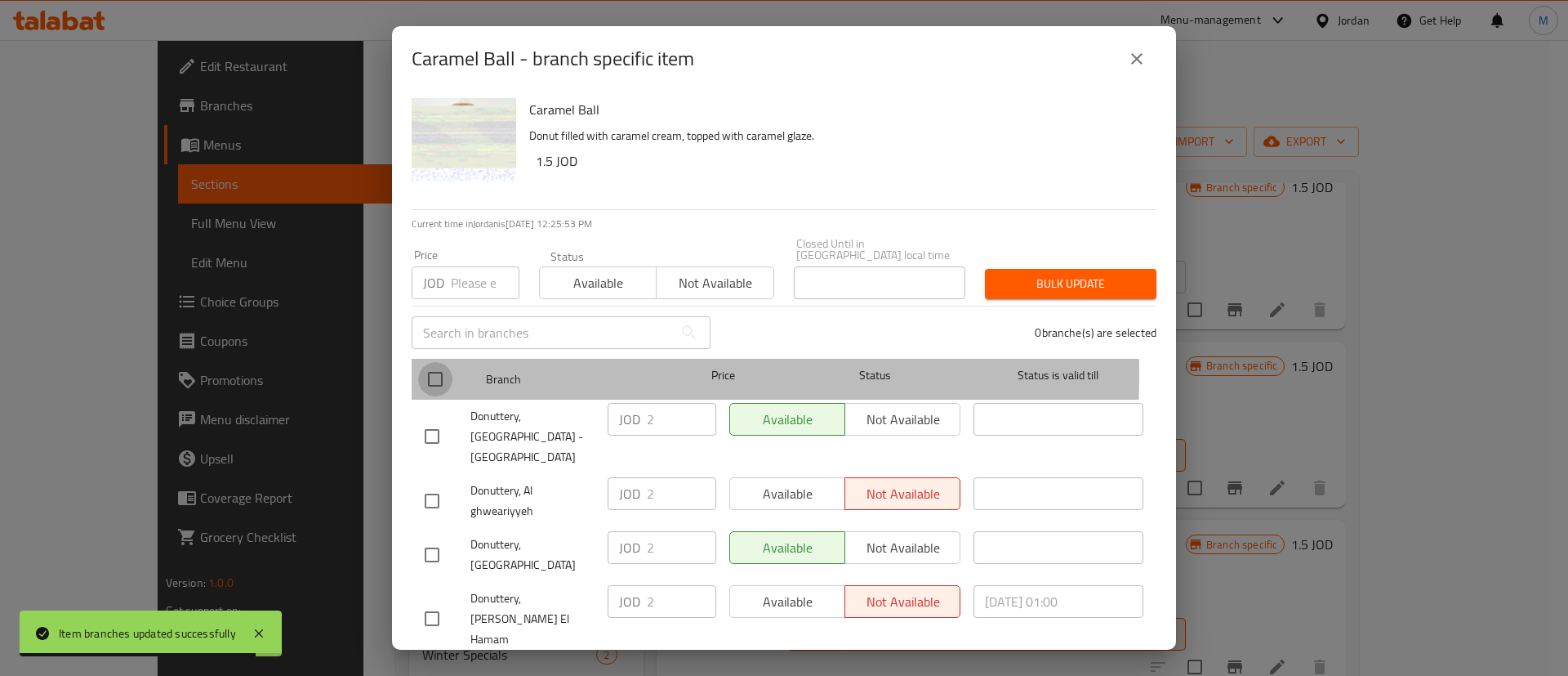
click at [433, 362] on input "checkbox" at bounding box center [436, 379] width 35 height 35
checkbox input "true"
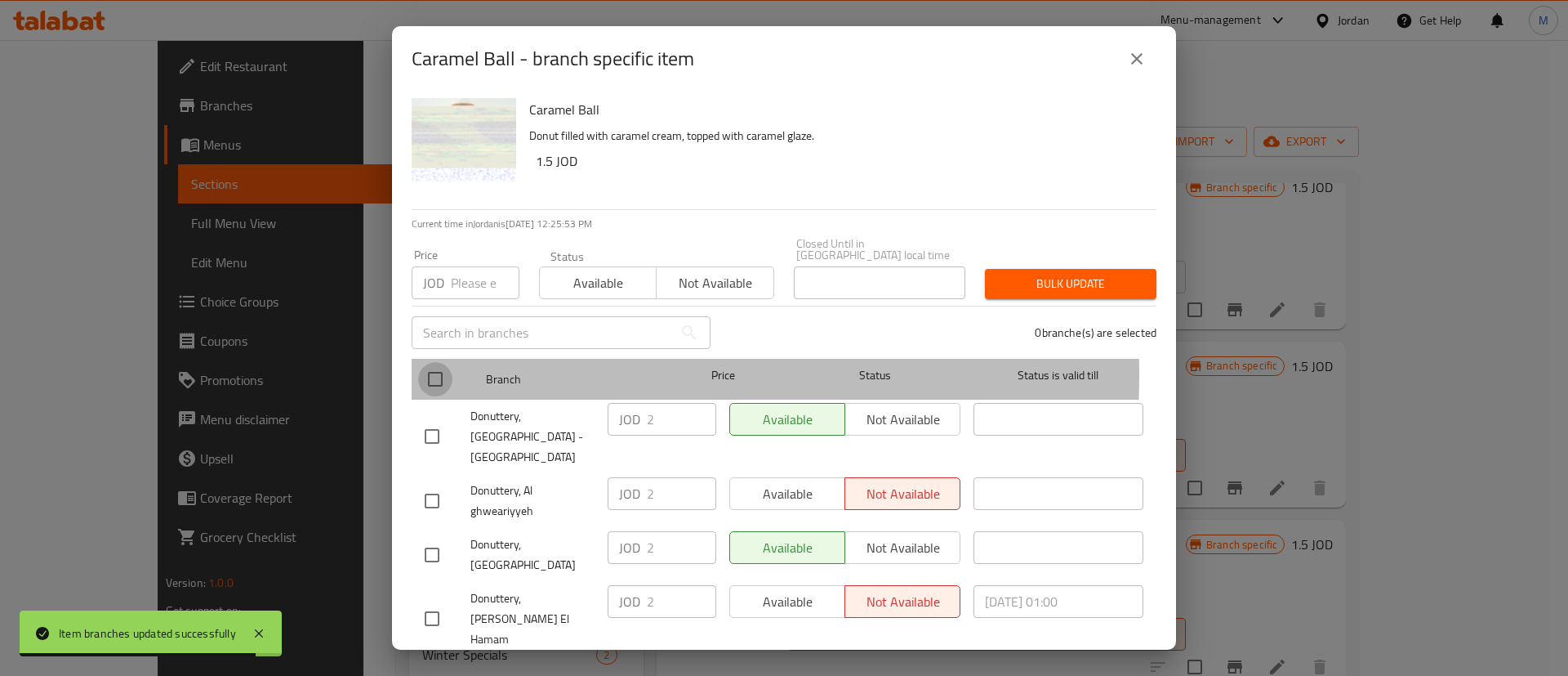
checkbox input "true"
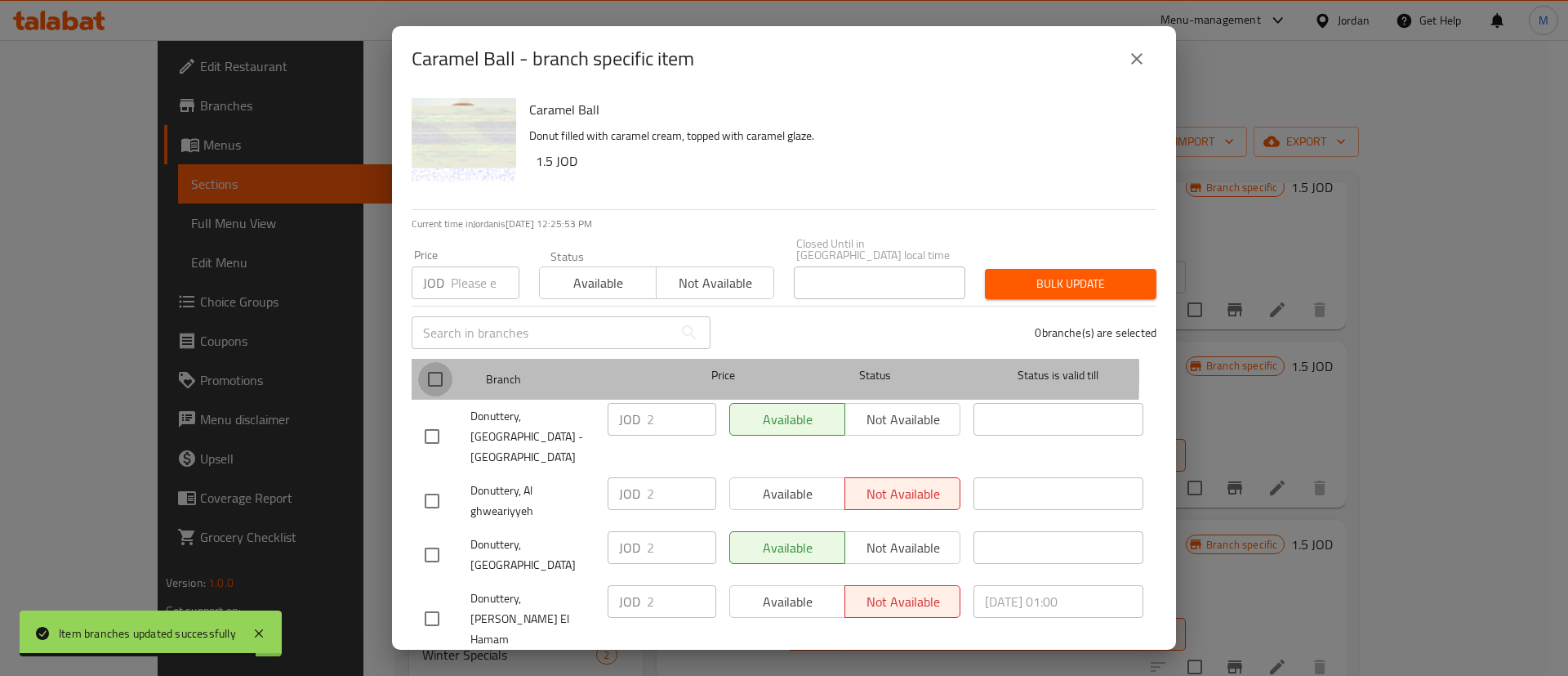
checkbox input "true"
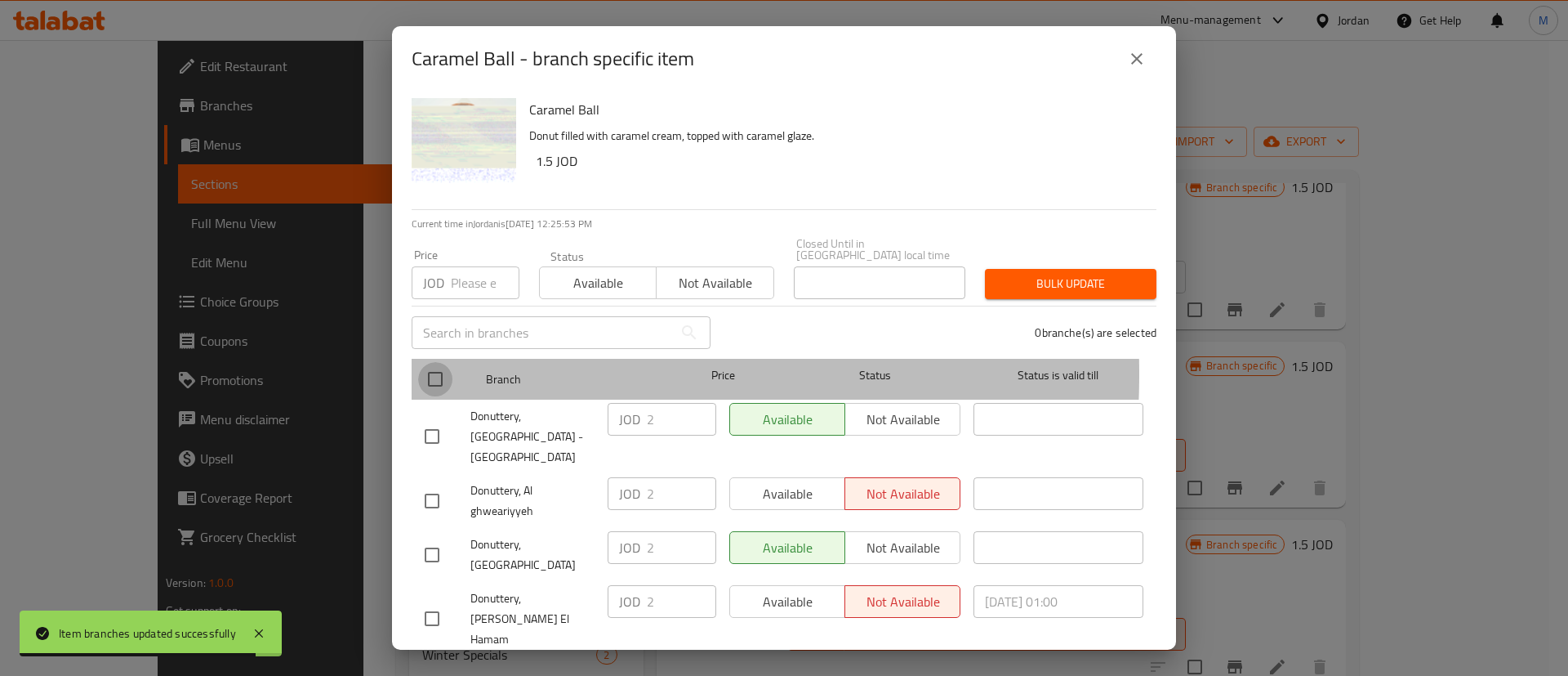
checkbox input "true"
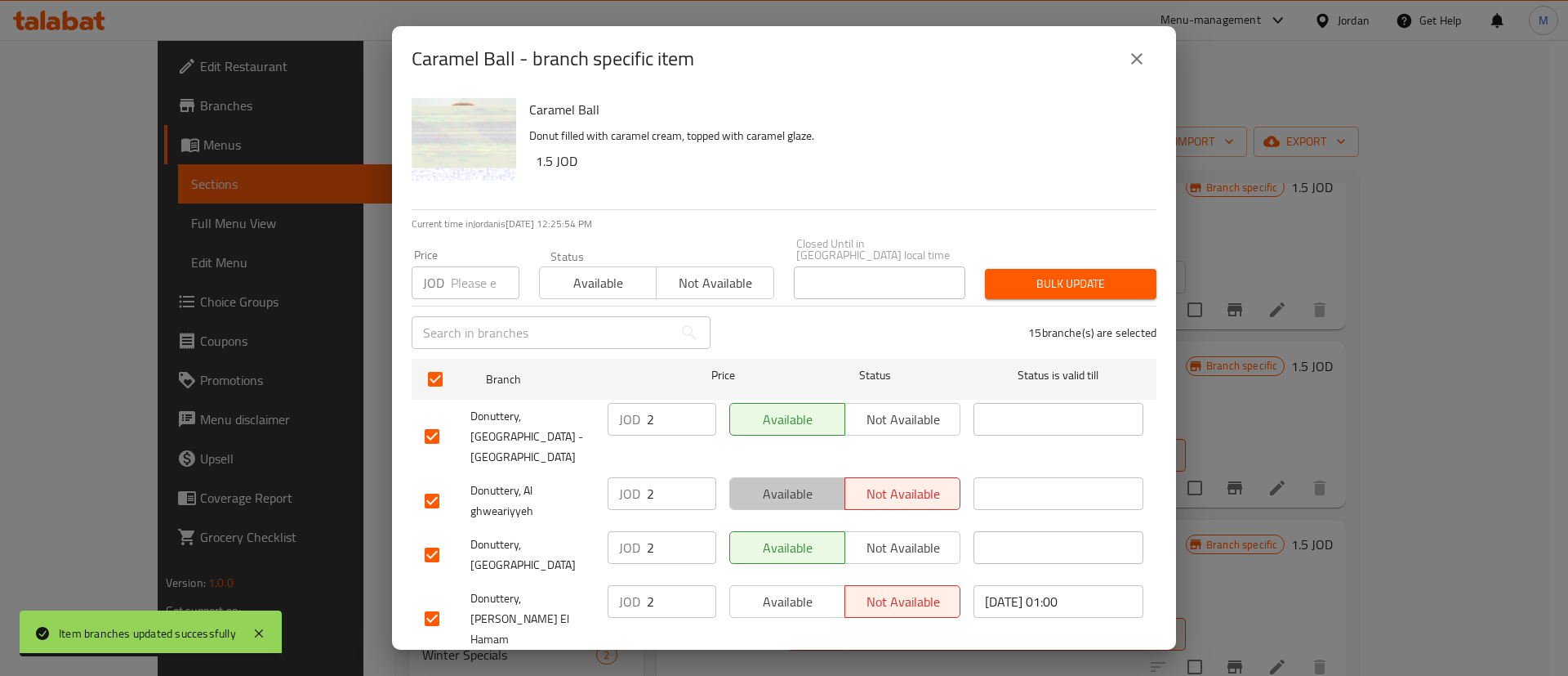
click at [788, 482] on span "Available" at bounding box center [788, 494] width 102 height 24
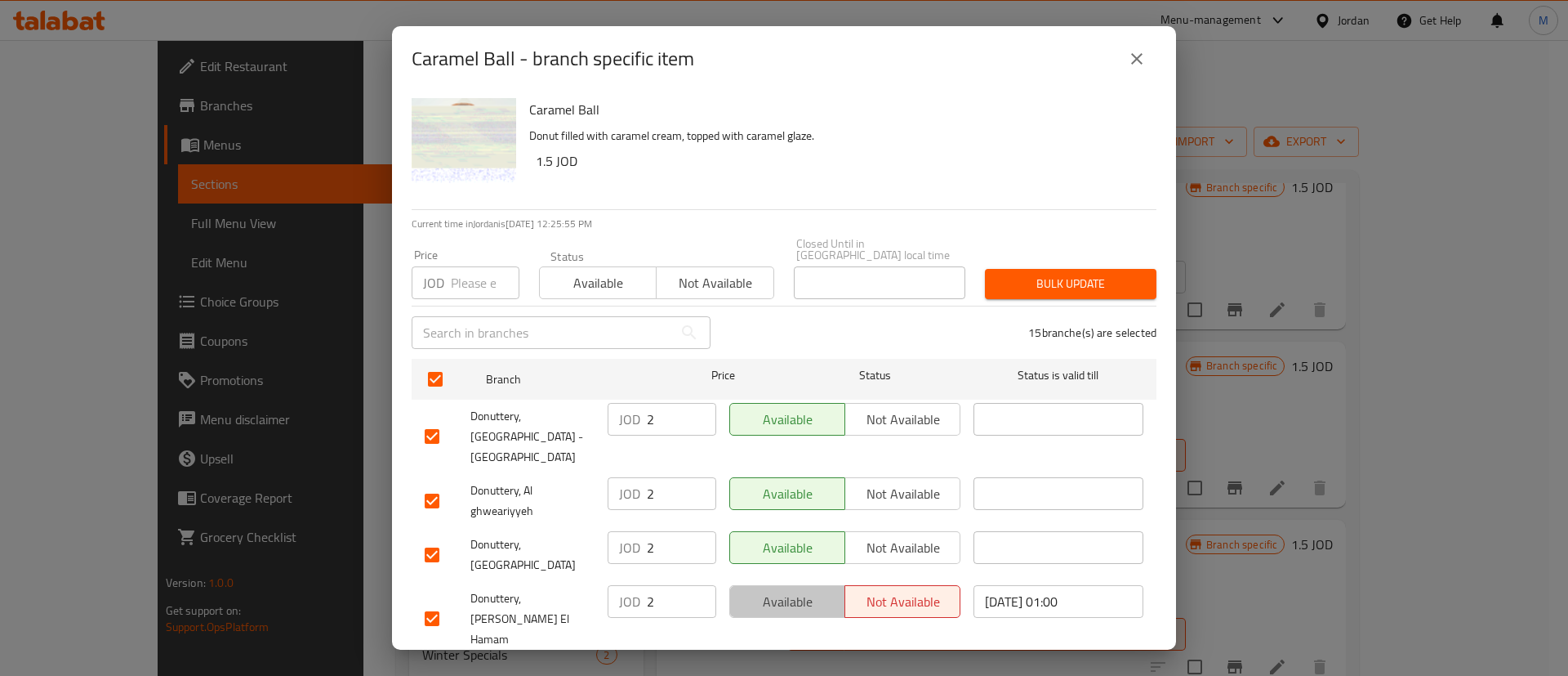
click at [791, 590] on span "Available" at bounding box center [788, 602] width 102 height 24
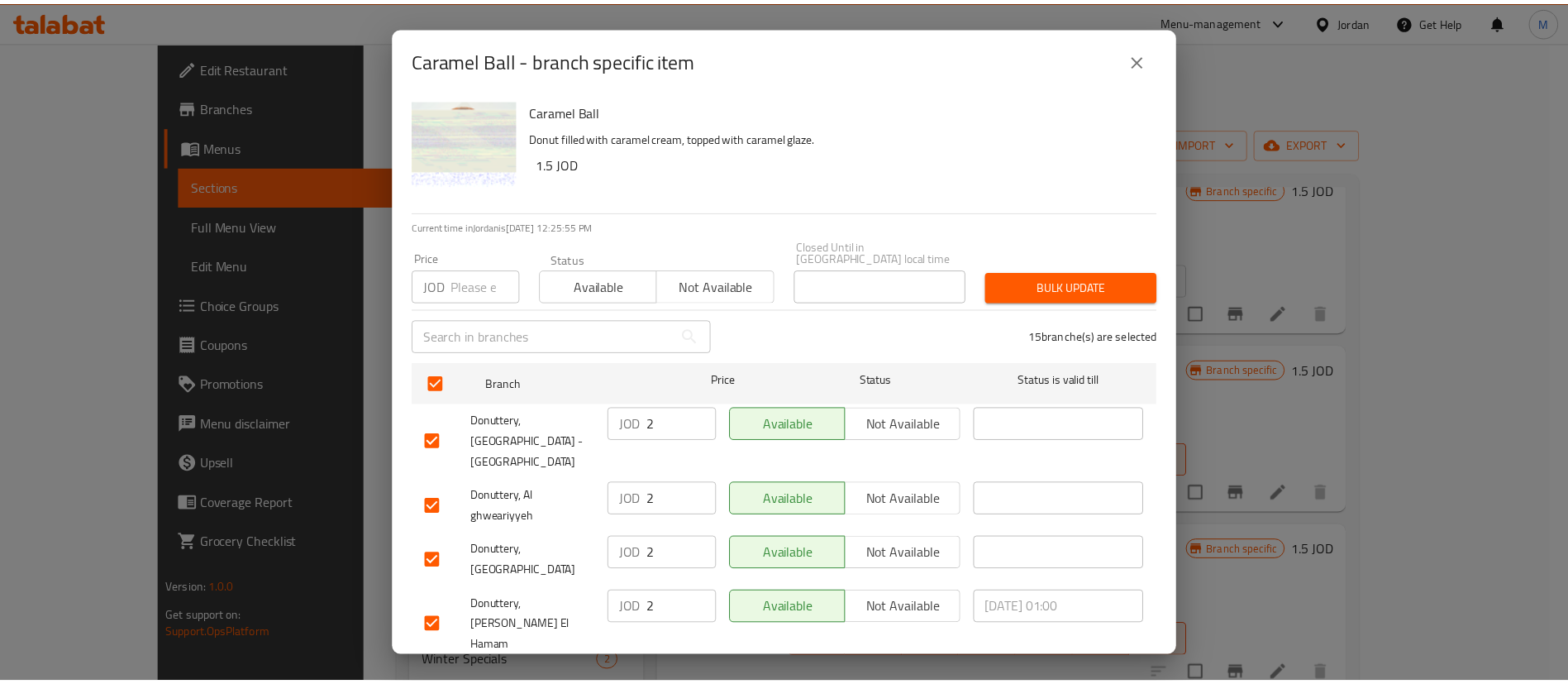
scroll to position [479, 0]
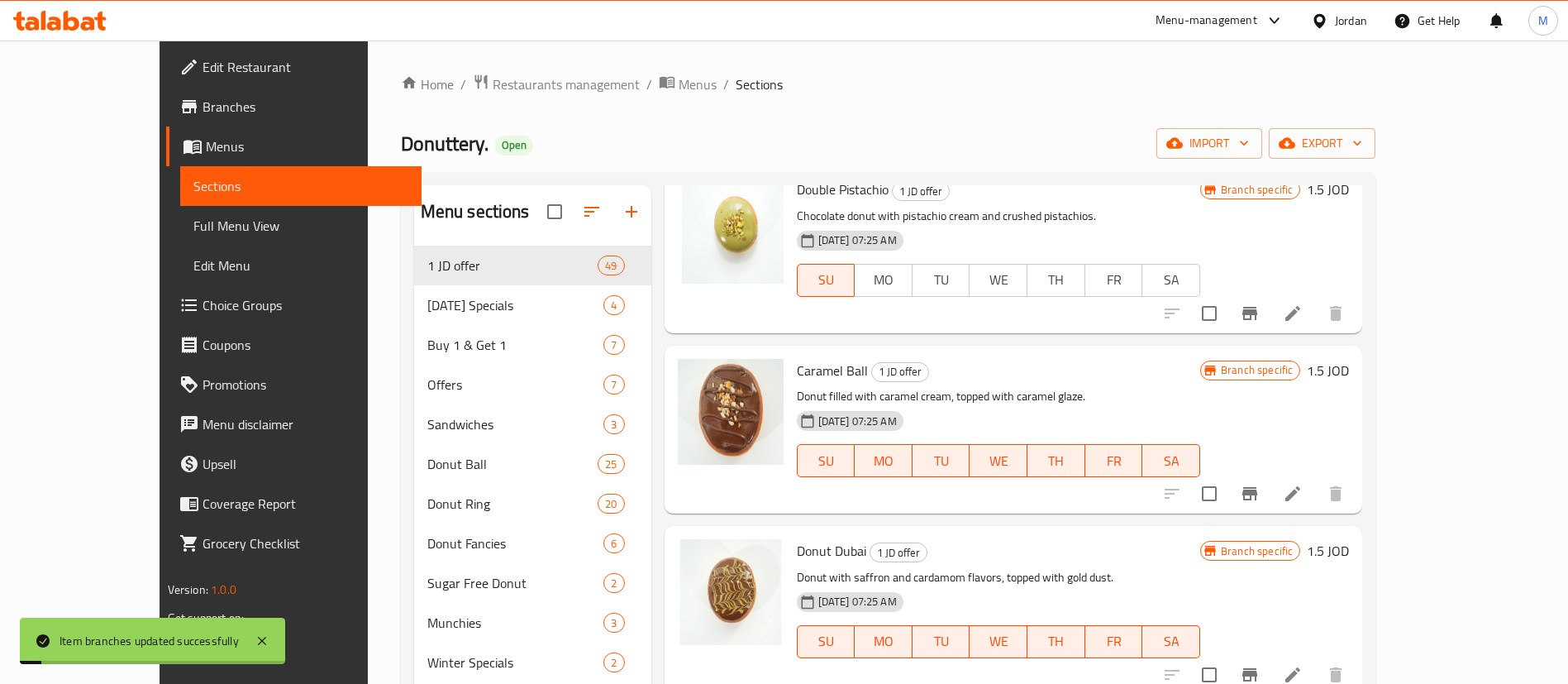
scroll to position [0, 0]
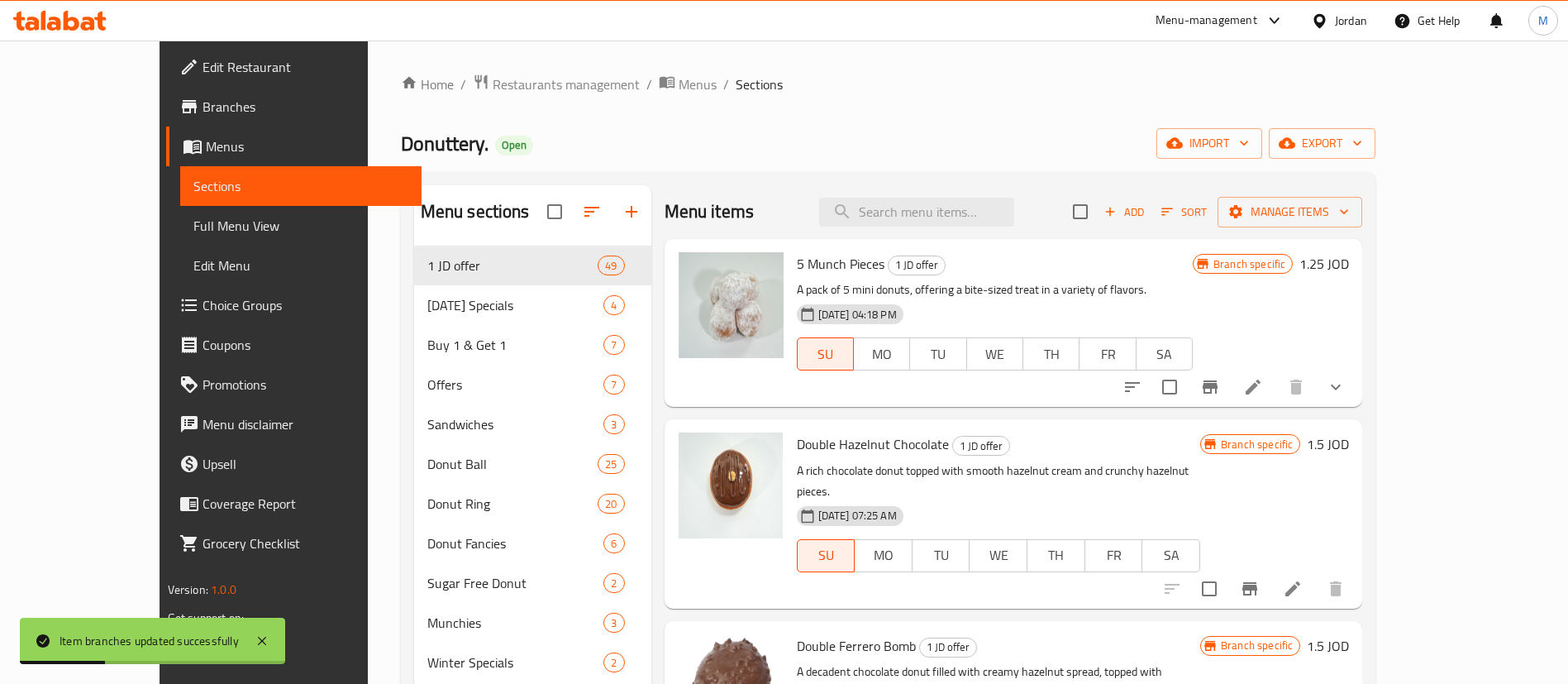
click at [203, 100] on span "Branches" at bounding box center [305, 106] width 206 height 20
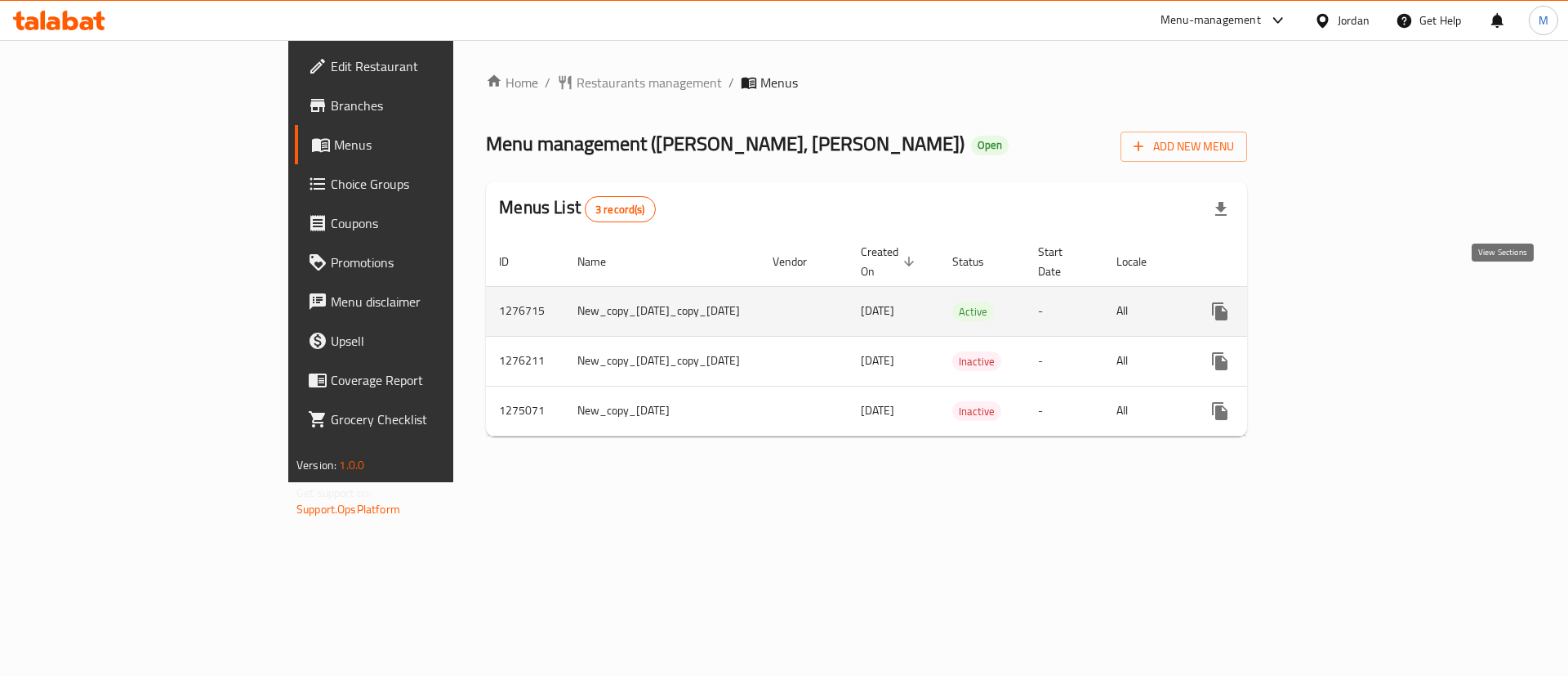
click at [1358, 303] on link "enhanced table" at bounding box center [1338, 311] width 40 height 40
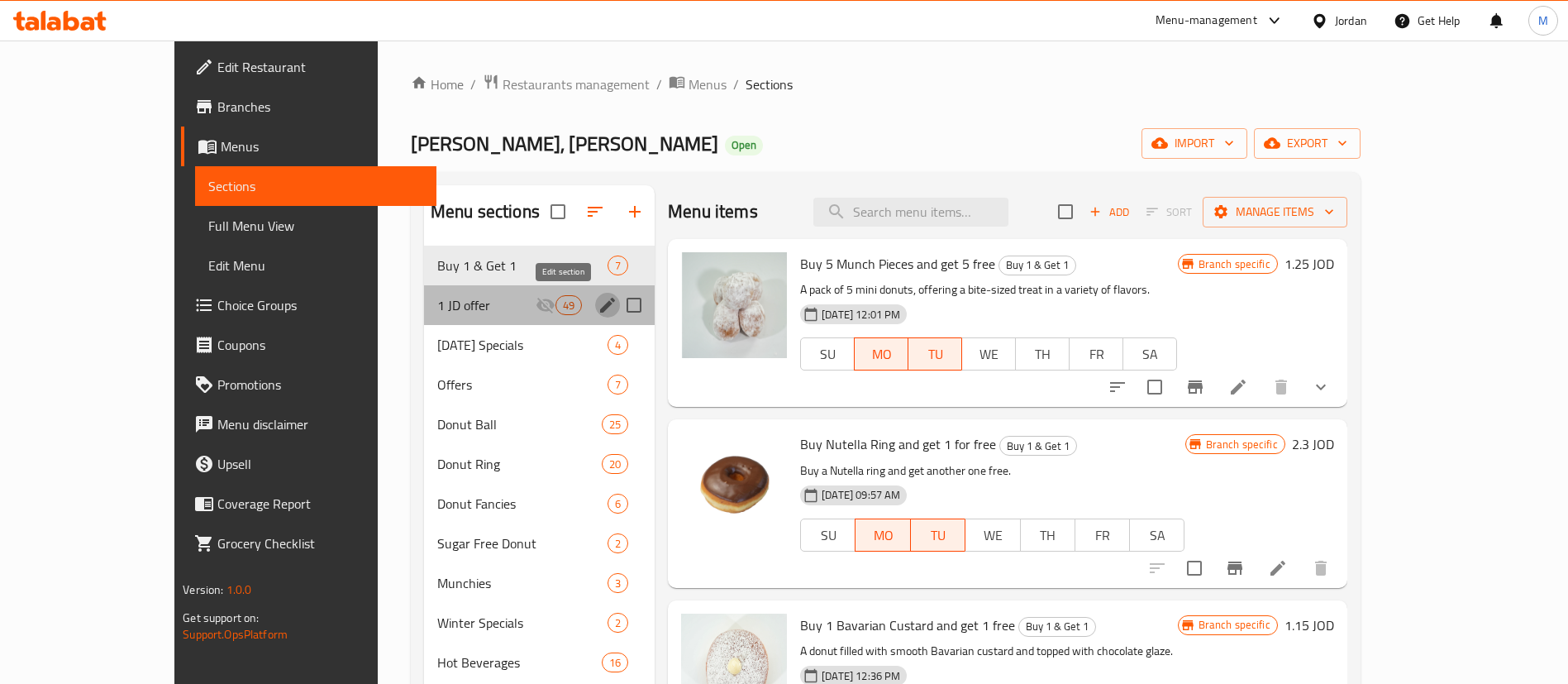
click at [600, 306] on icon "edit" at bounding box center [607, 304] width 15 height 15
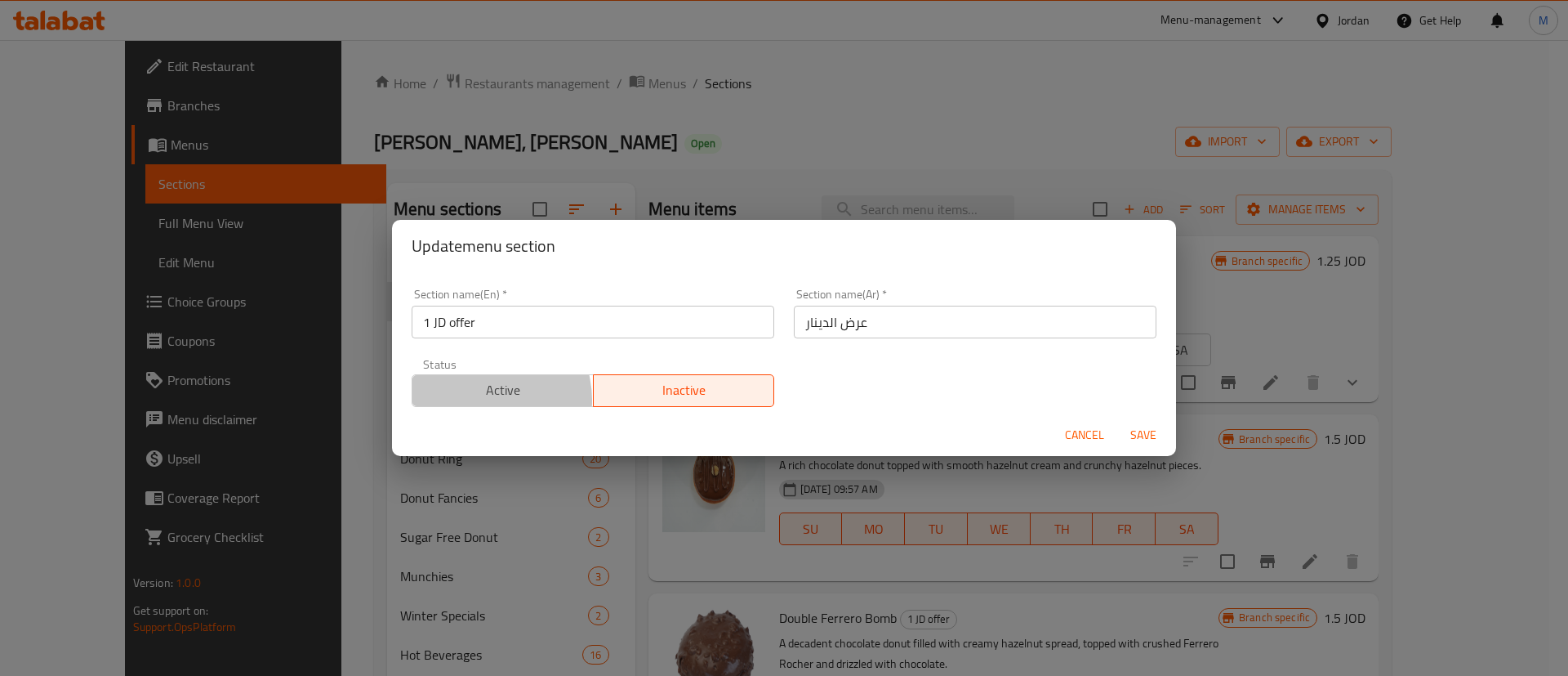
click at [480, 399] on span "Active" at bounding box center [503, 390] width 169 height 24
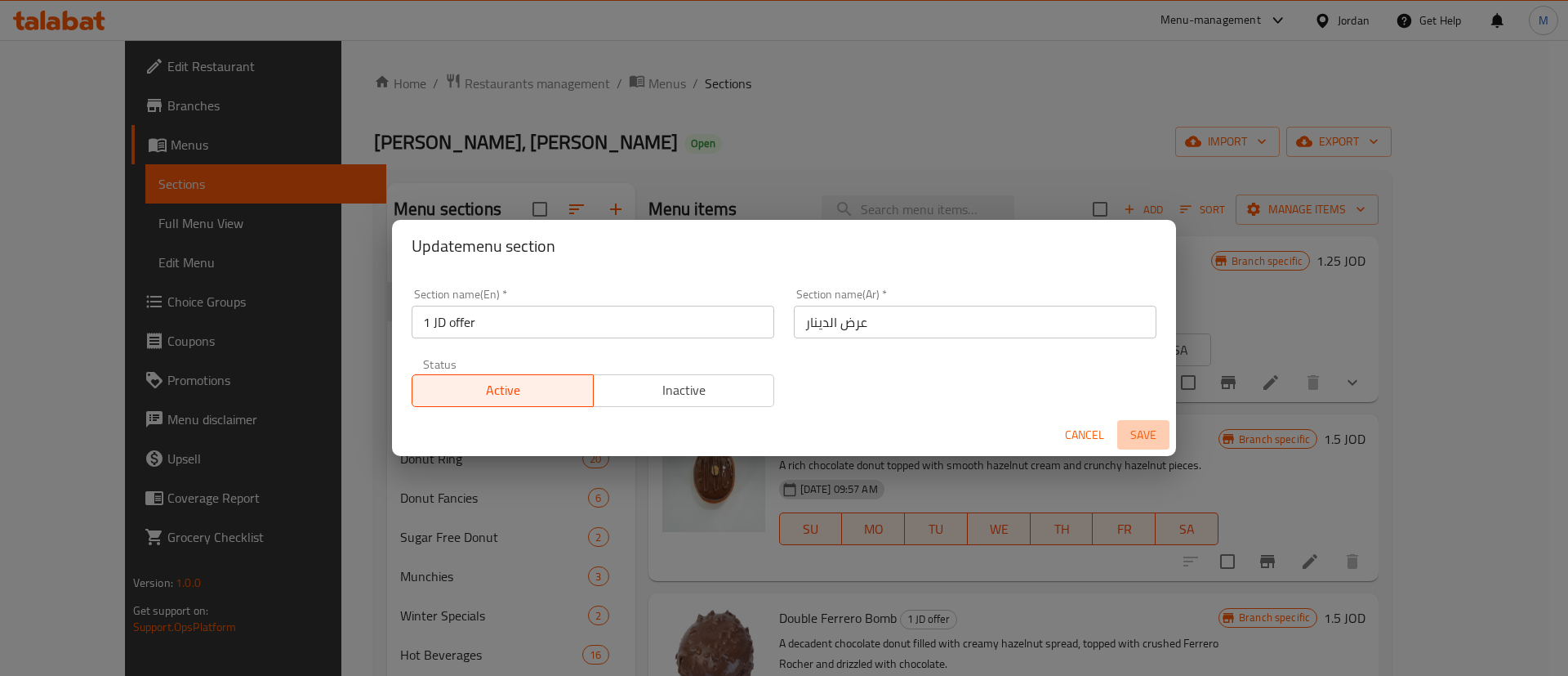
click at [1151, 440] on span "Save" at bounding box center [1143, 435] width 40 height 20
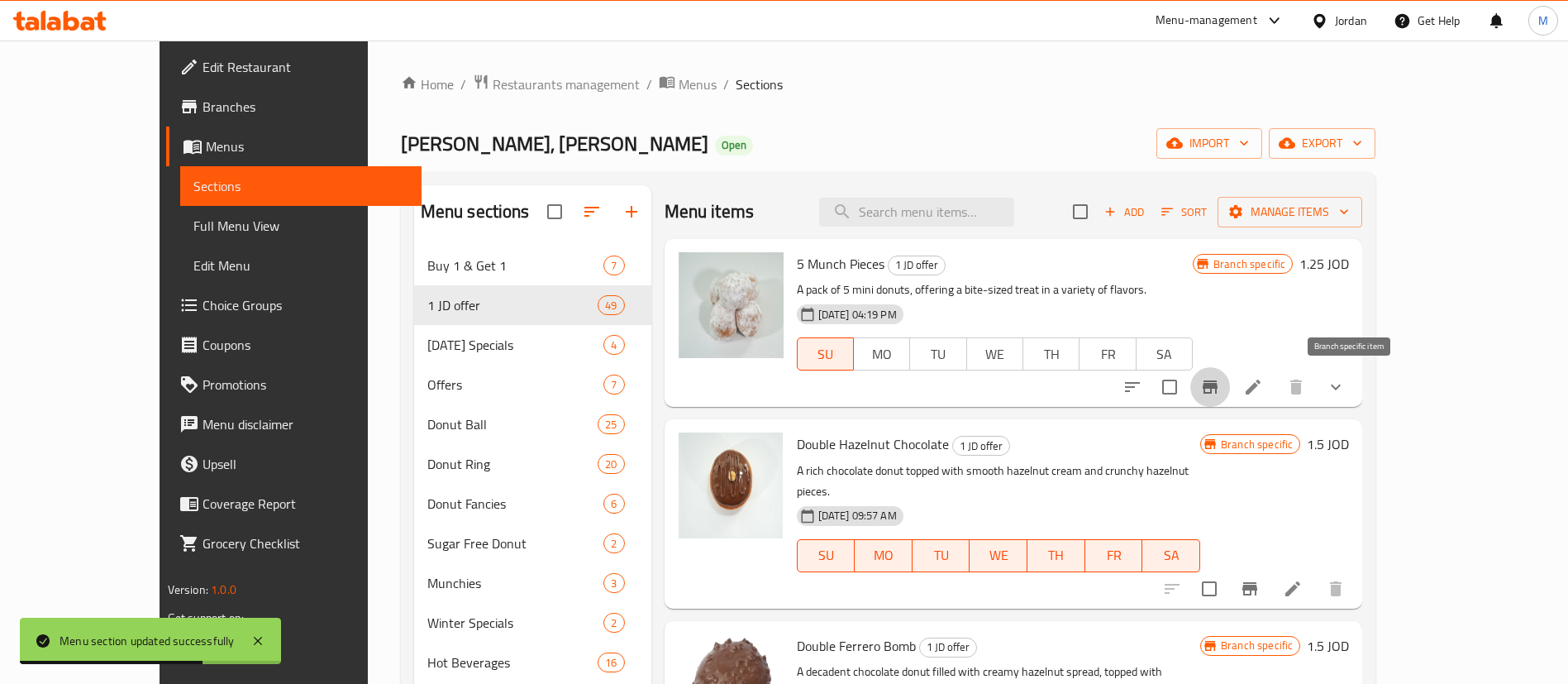
click at [1217, 381] on icon "Branch-specific-item" at bounding box center [1209, 387] width 15 height 14
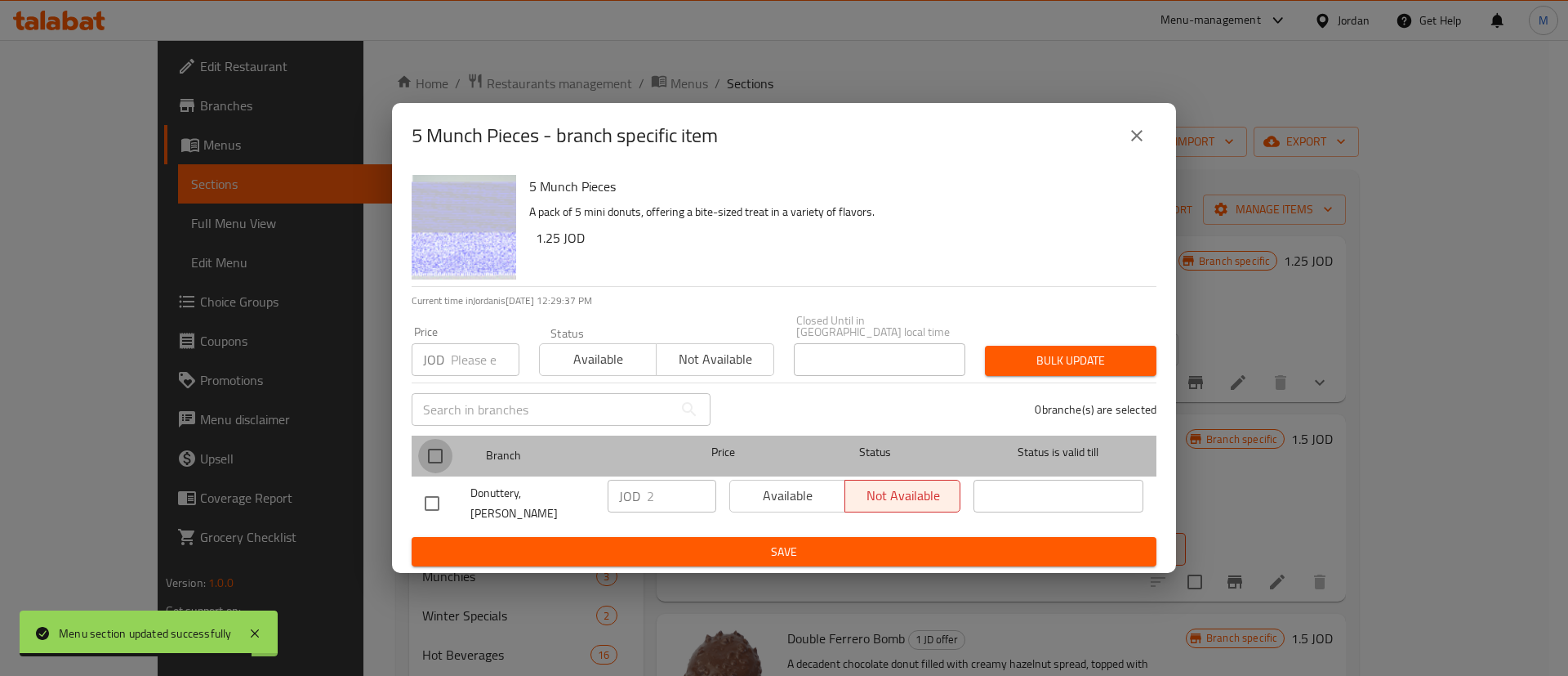
click at [436, 449] on input "checkbox" at bounding box center [436, 456] width 35 height 35
checkbox input "true"
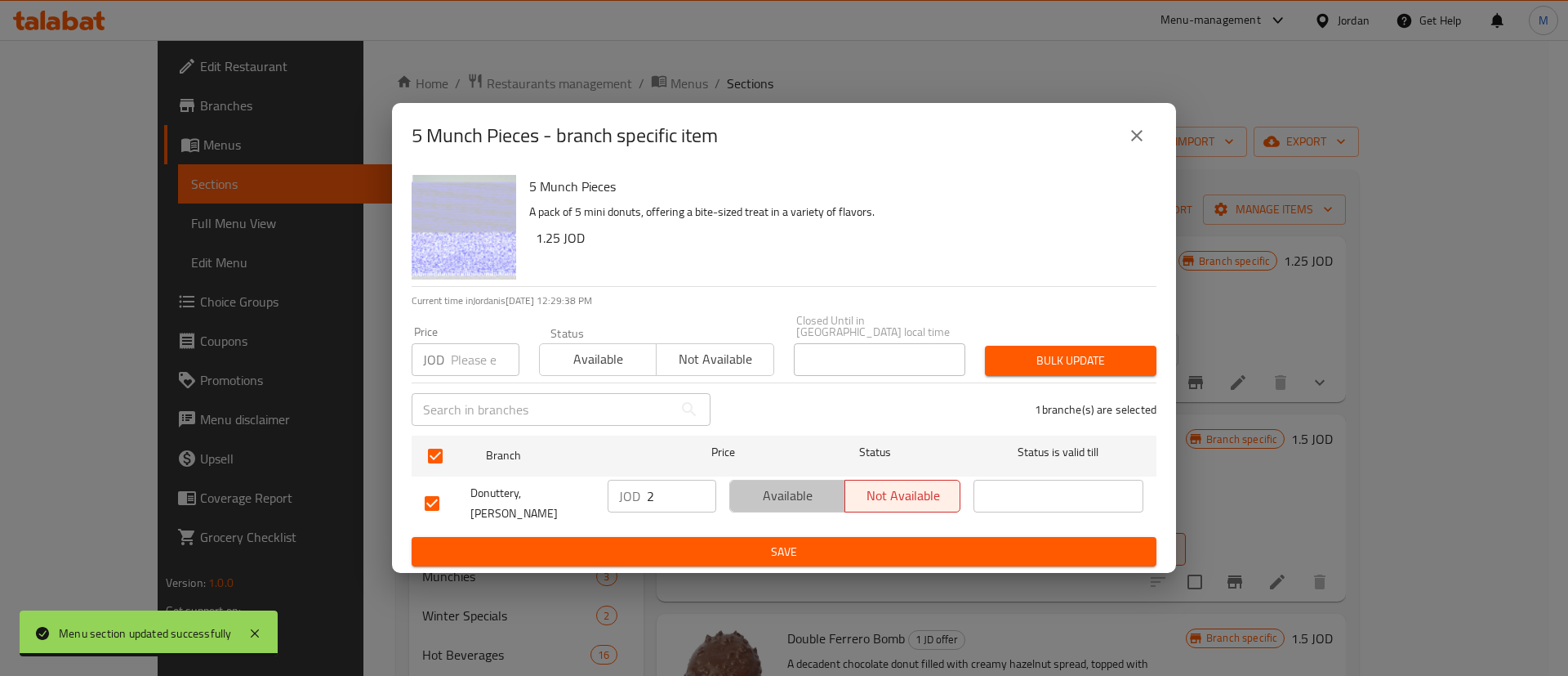
click at [757, 504] on span "Available" at bounding box center [788, 496] width 102 height 24
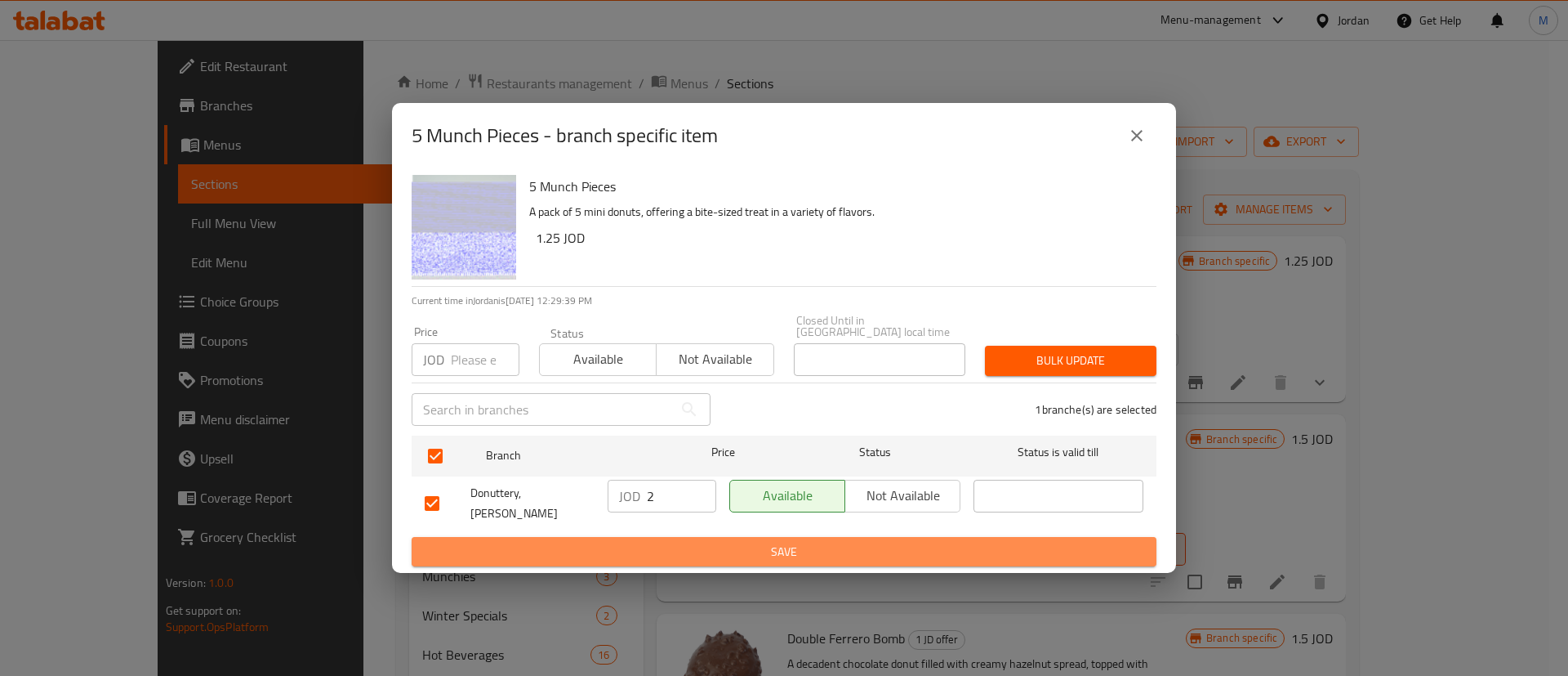
click at [772, 542] on span "Save" at bounding box center [784, 552] width 719 height 20
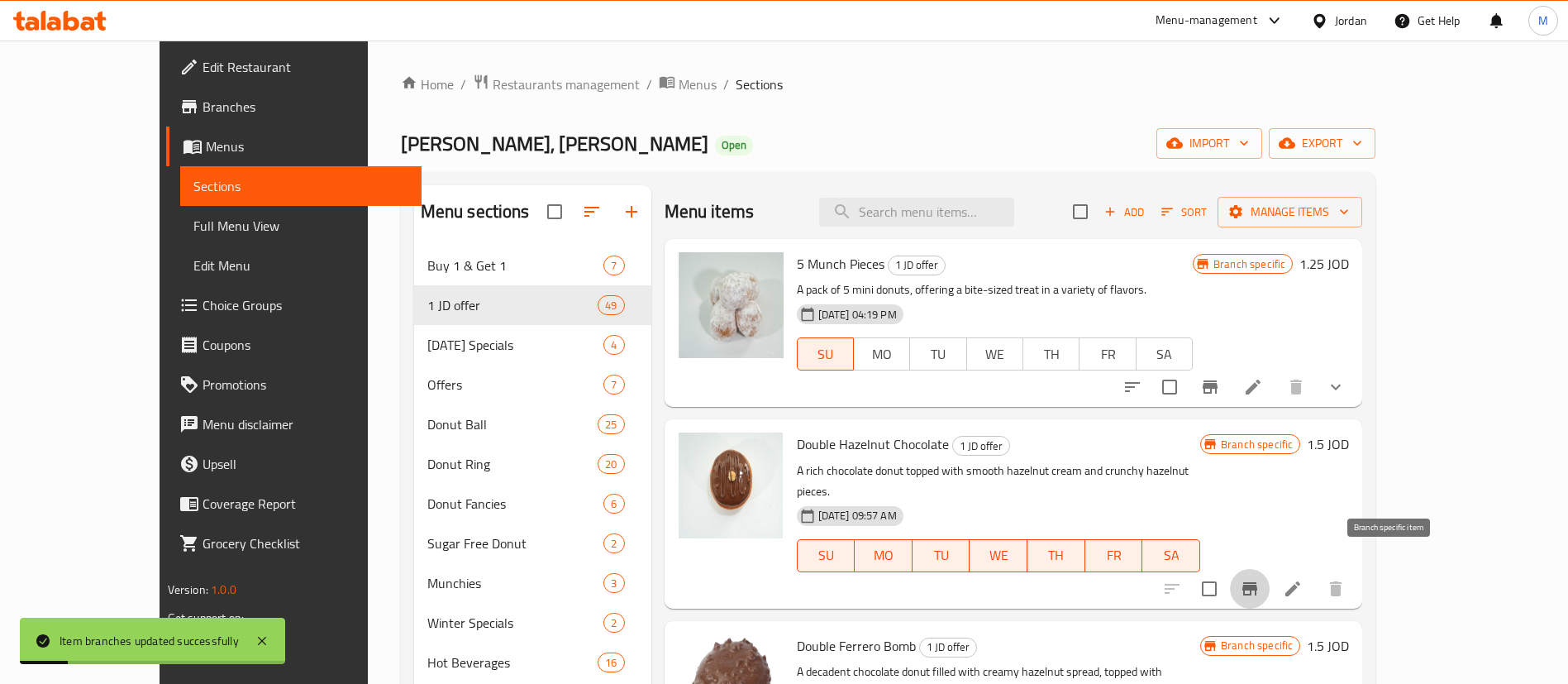
click at [1260, 579] on icon "Branch-specific-item" at bounding box center [1249, 588] width 20 height 20
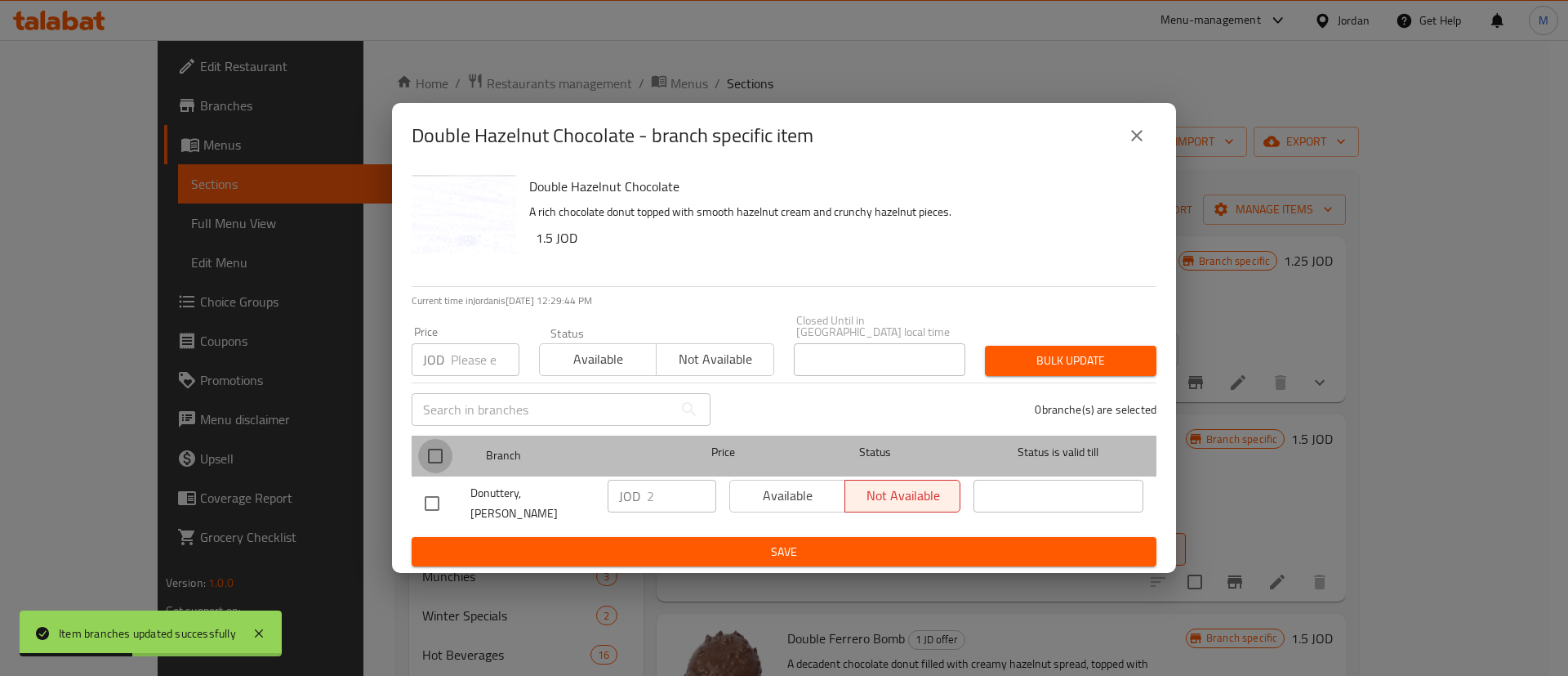
click at [439, 454] on input "checkbox" at bounding box center [436, 456] width 35 height 35
checkbox input "true"
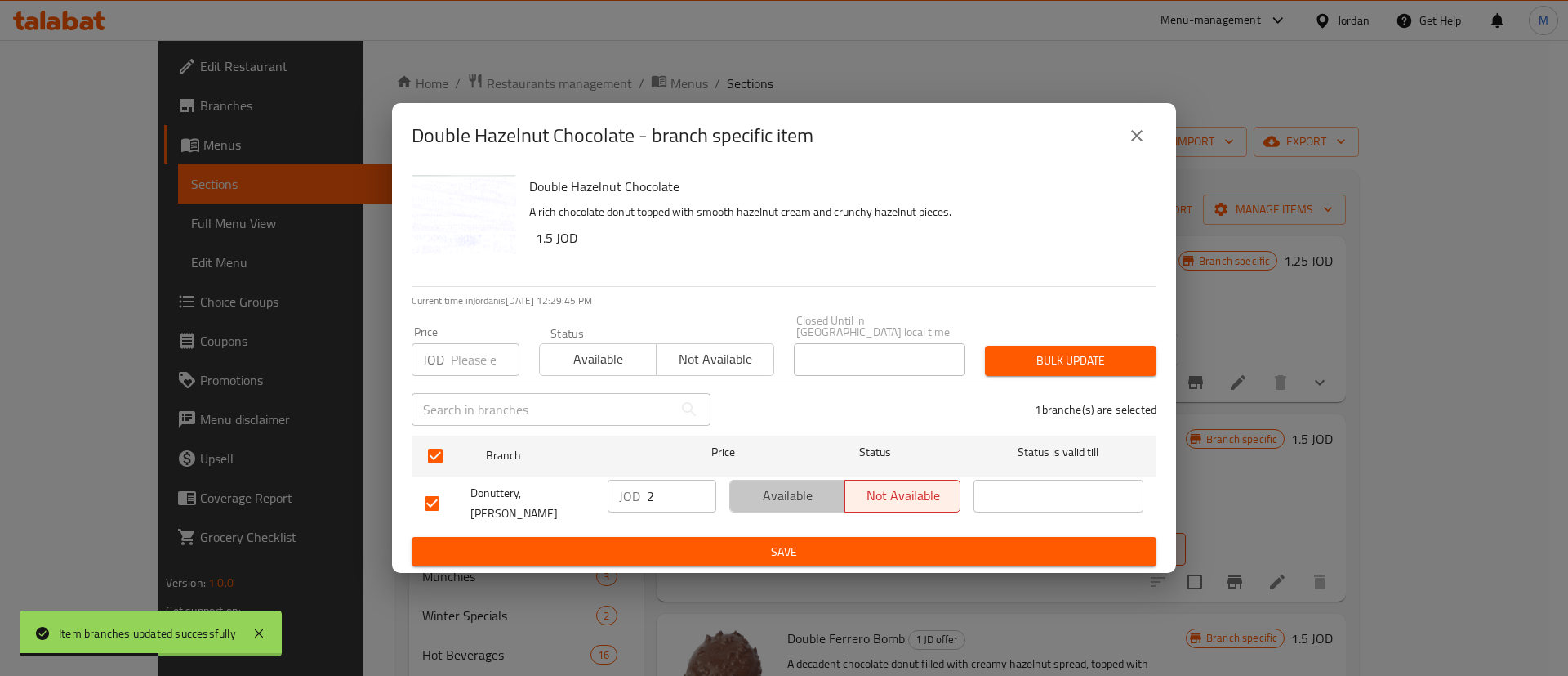
click at [775, 491] on span "Available" at bounding box center [788, 496] width 102 height 24
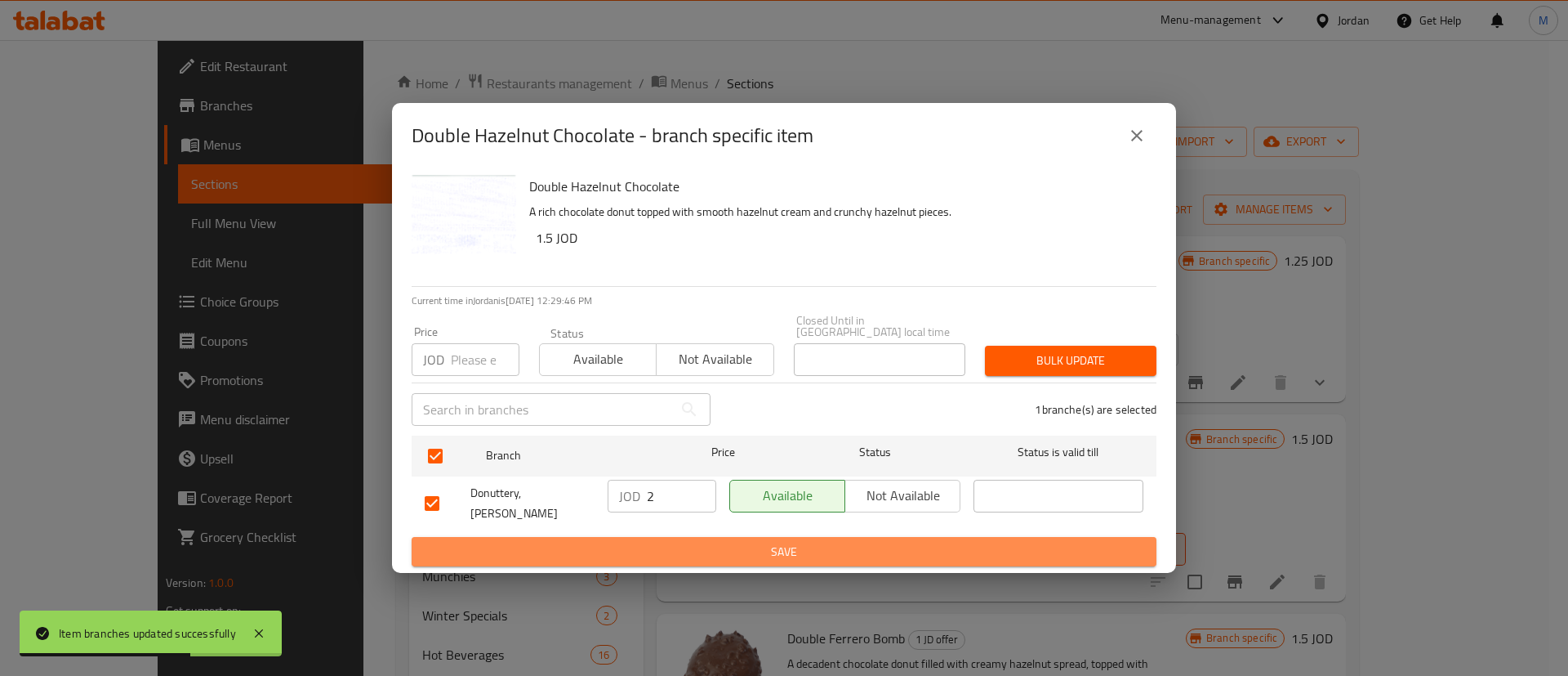
click at [796, 542] on span "Save" at bounding box center [784, 552] width 719 height 20
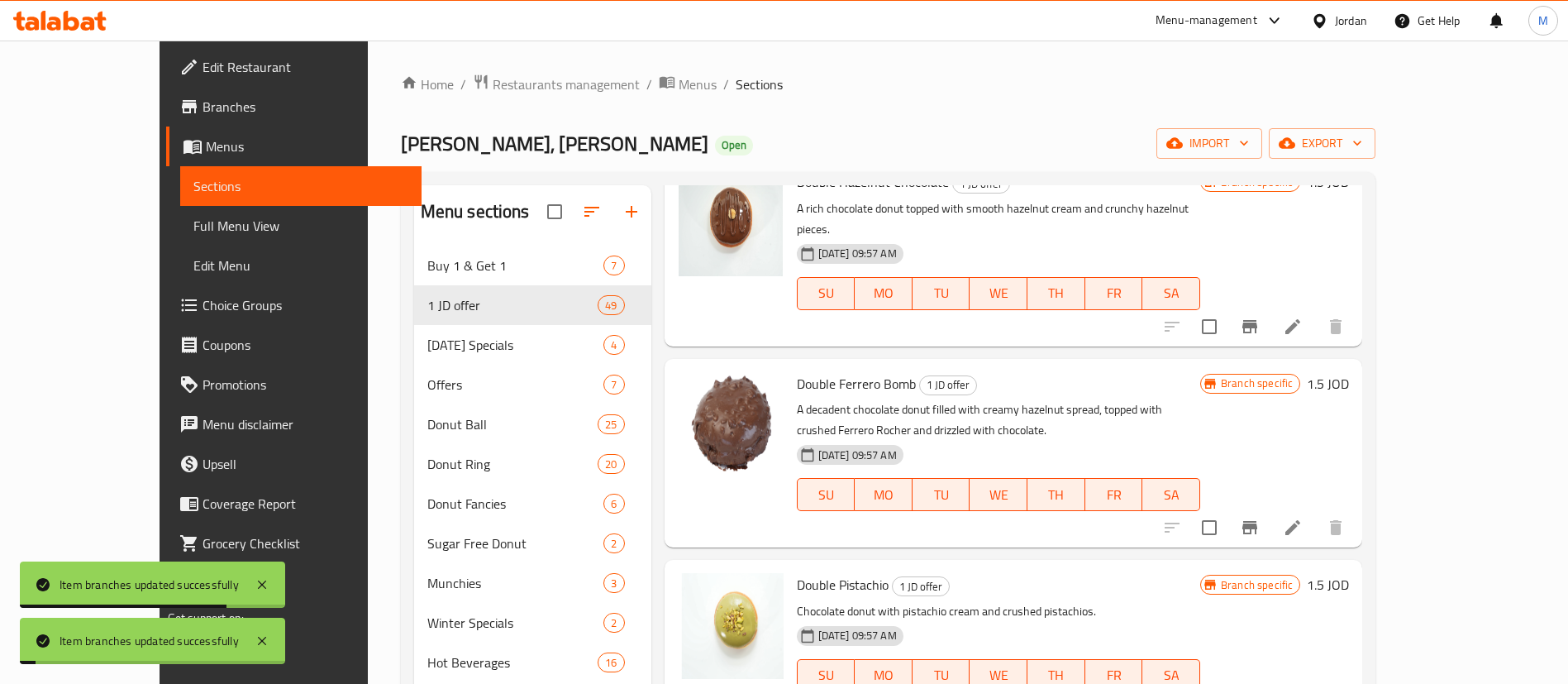
scroll to position [263, 0]
click at [1270, 507] on button "Branch-specific-item" at bounding box center [1249, 527] width 40 height 40
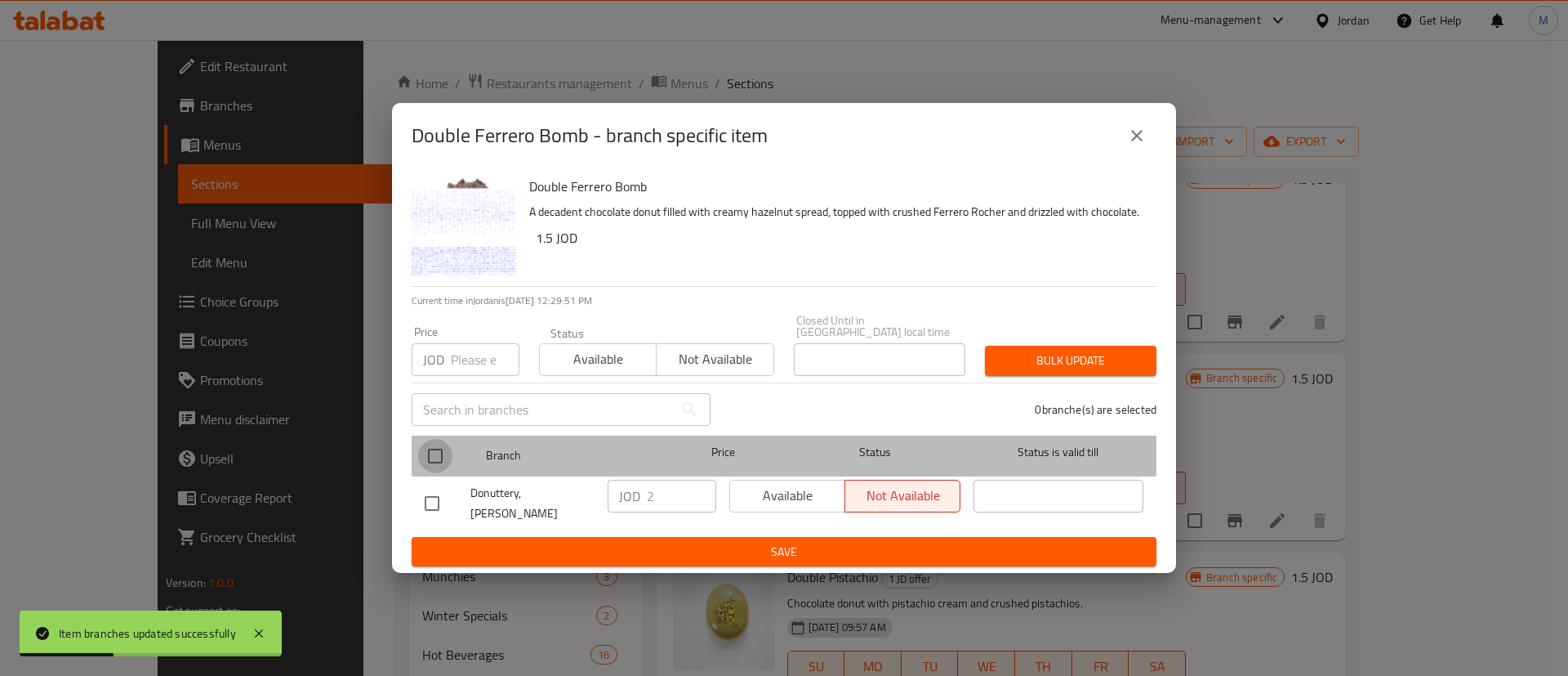
click at [442, 455] on input "checkbox" at bounding box center [436, 456] width 35 height 35
checkbox input "true"
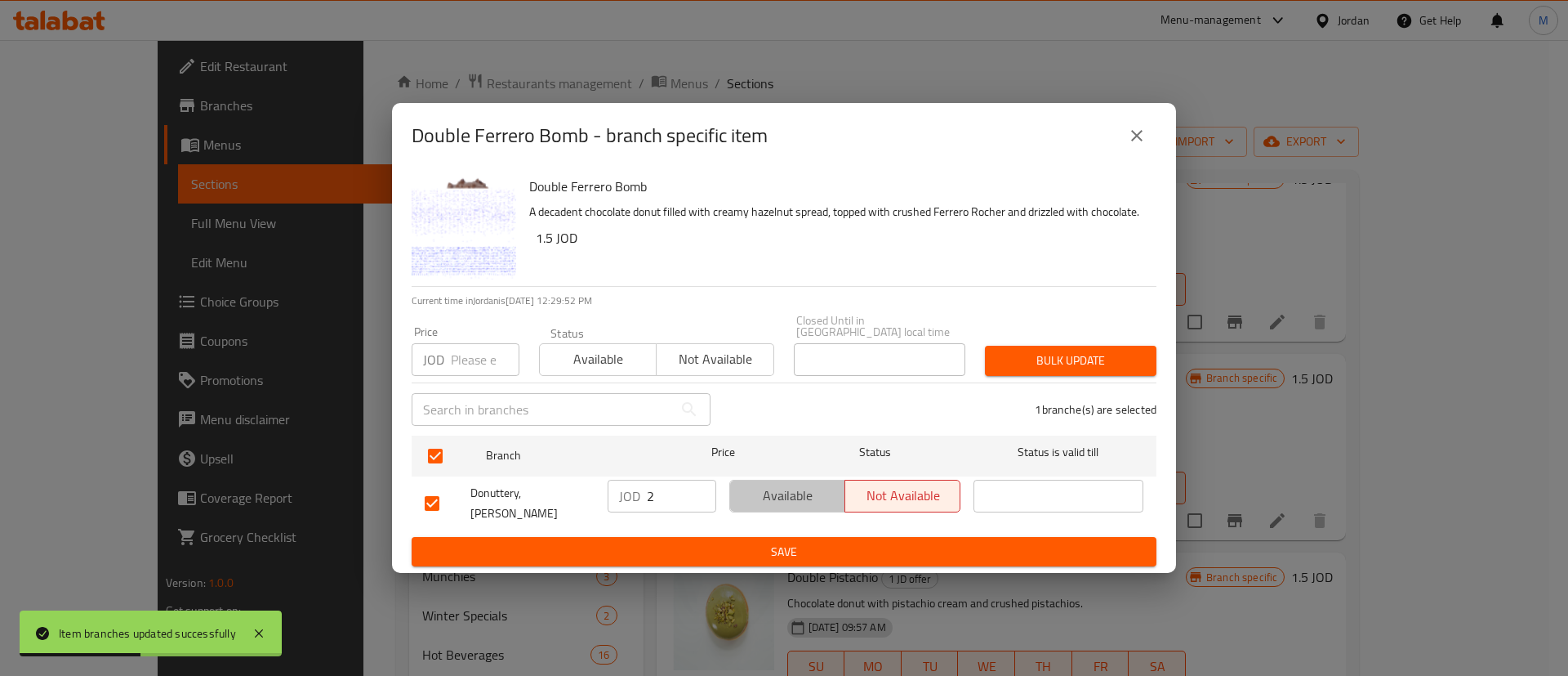
click at [785, 482] on button "Available" at bounding box center [787, 497] width 116 height 33
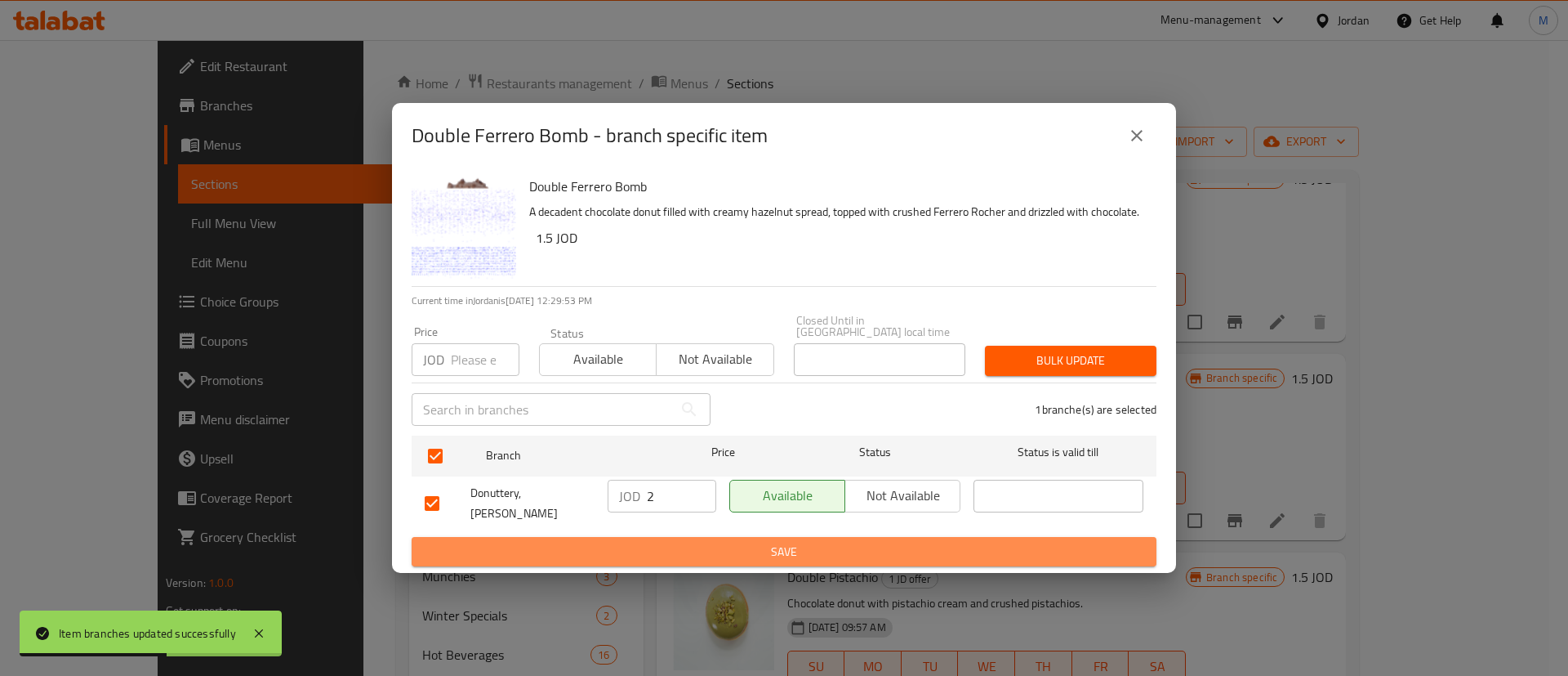
click at [797, 537] on button "Save" at bounding box center [784, 552] width 745 height 30
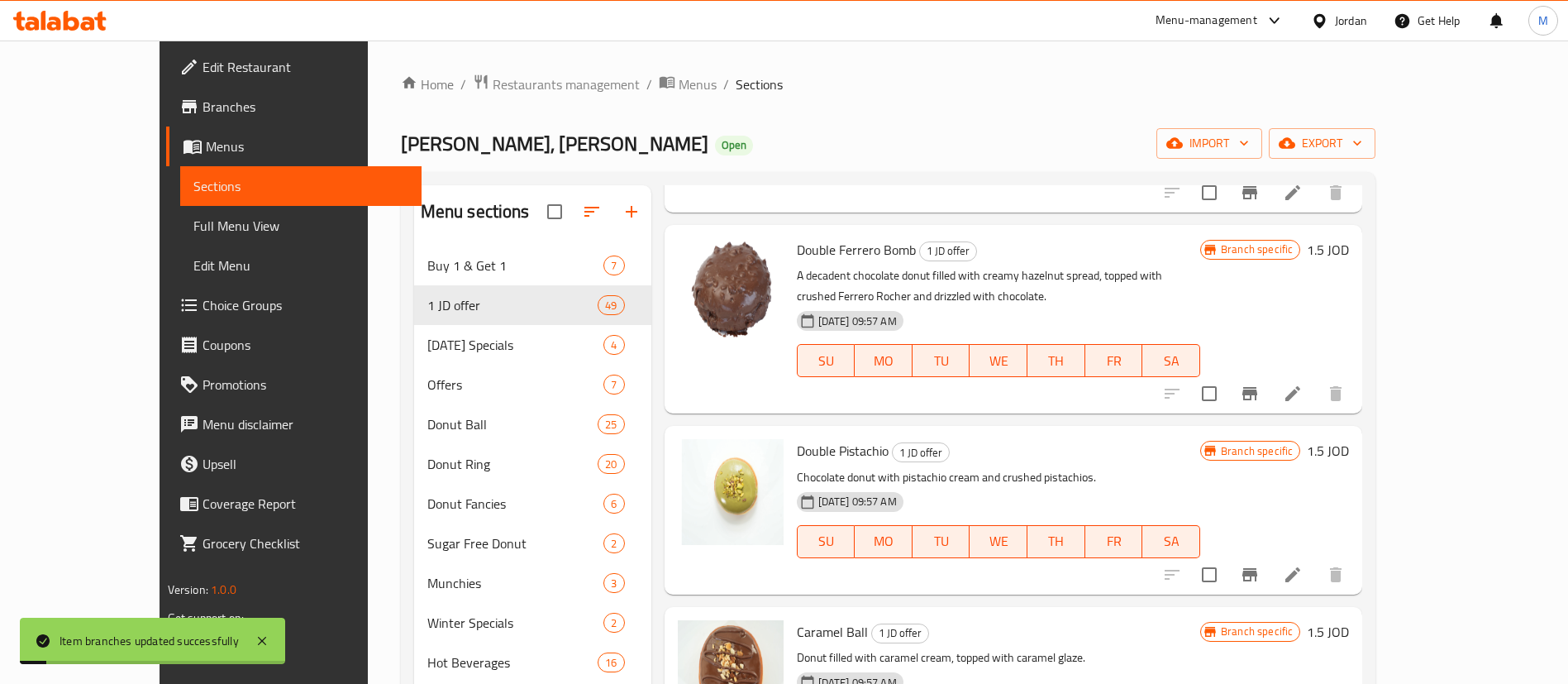
scroll to position [397, 0]
click at [1257, 567] on icon "Branch-specific-item" at bounding box center [1249, 574] width 15 height 14
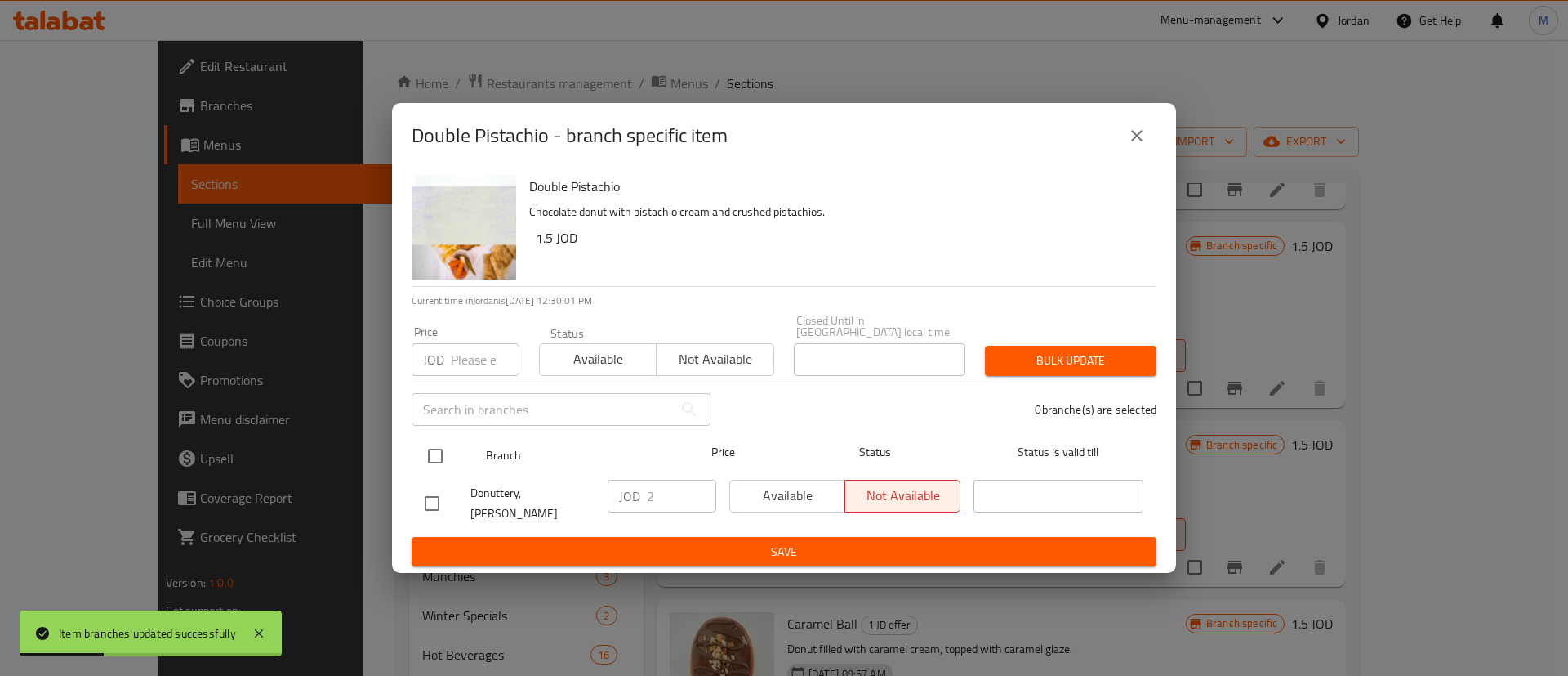
click at [436, 448] on input "checkbox" at bounding box center [436, 456] width 35 height 35
checkbox input "true"
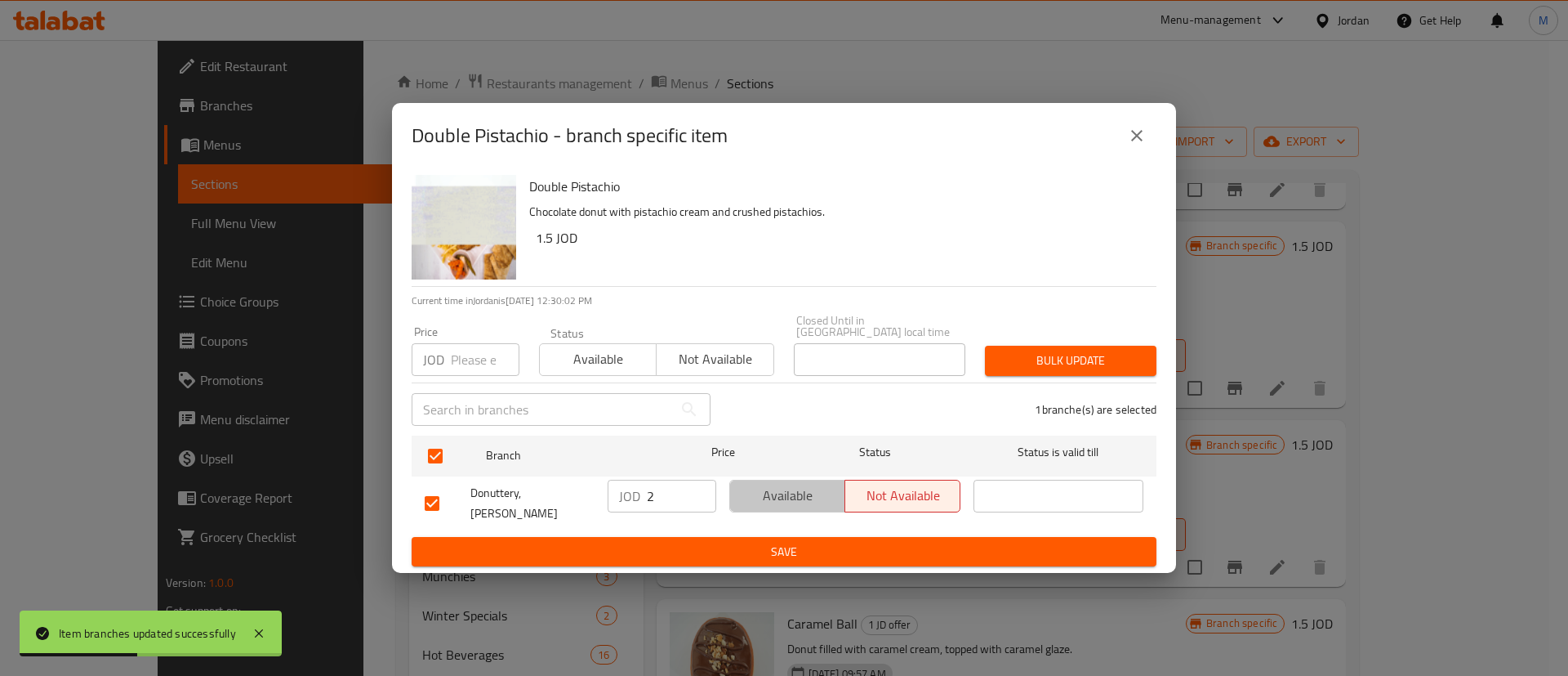
click at [774, 490] on span "Available" at bounding box center [788, 496] width 102 height 24
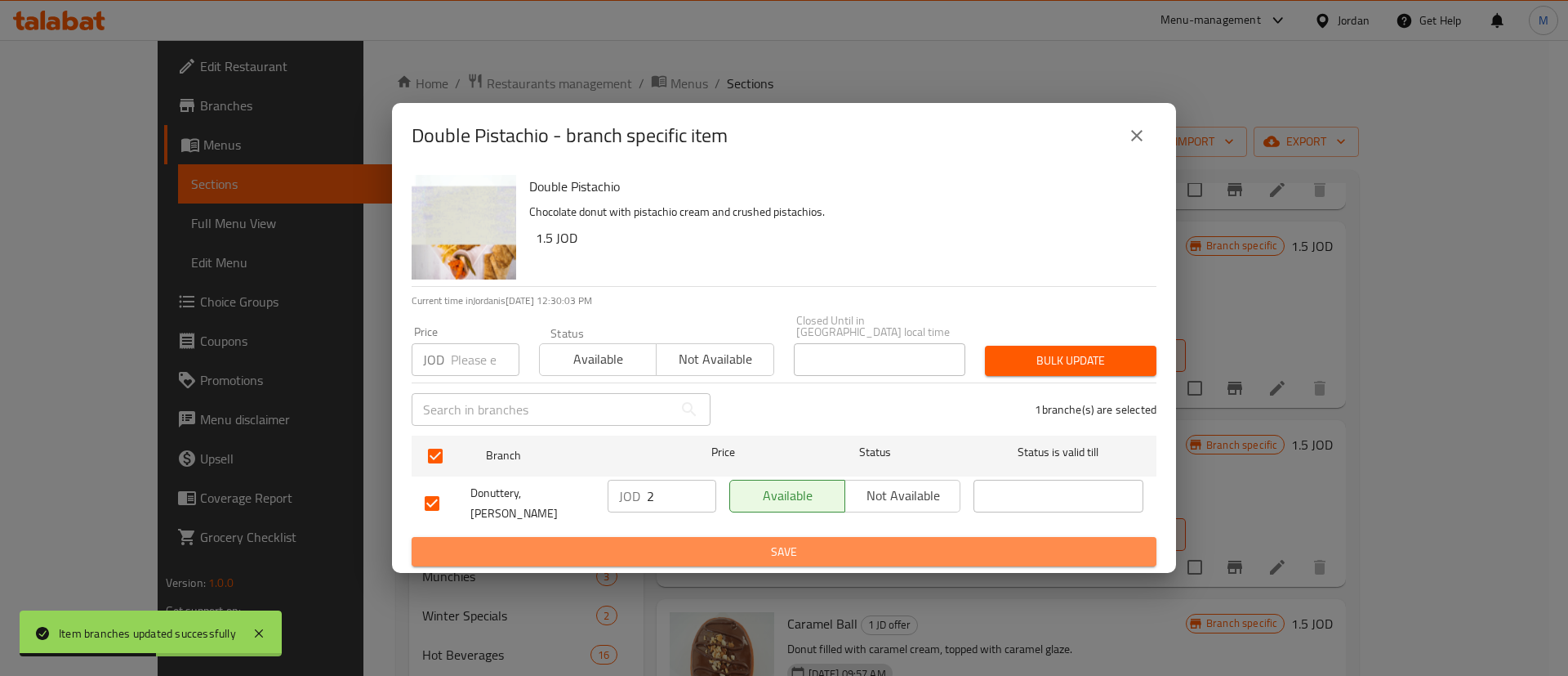
click at [780, 542] on span "Save" at bounding box center [784, 552] width 719 height 20
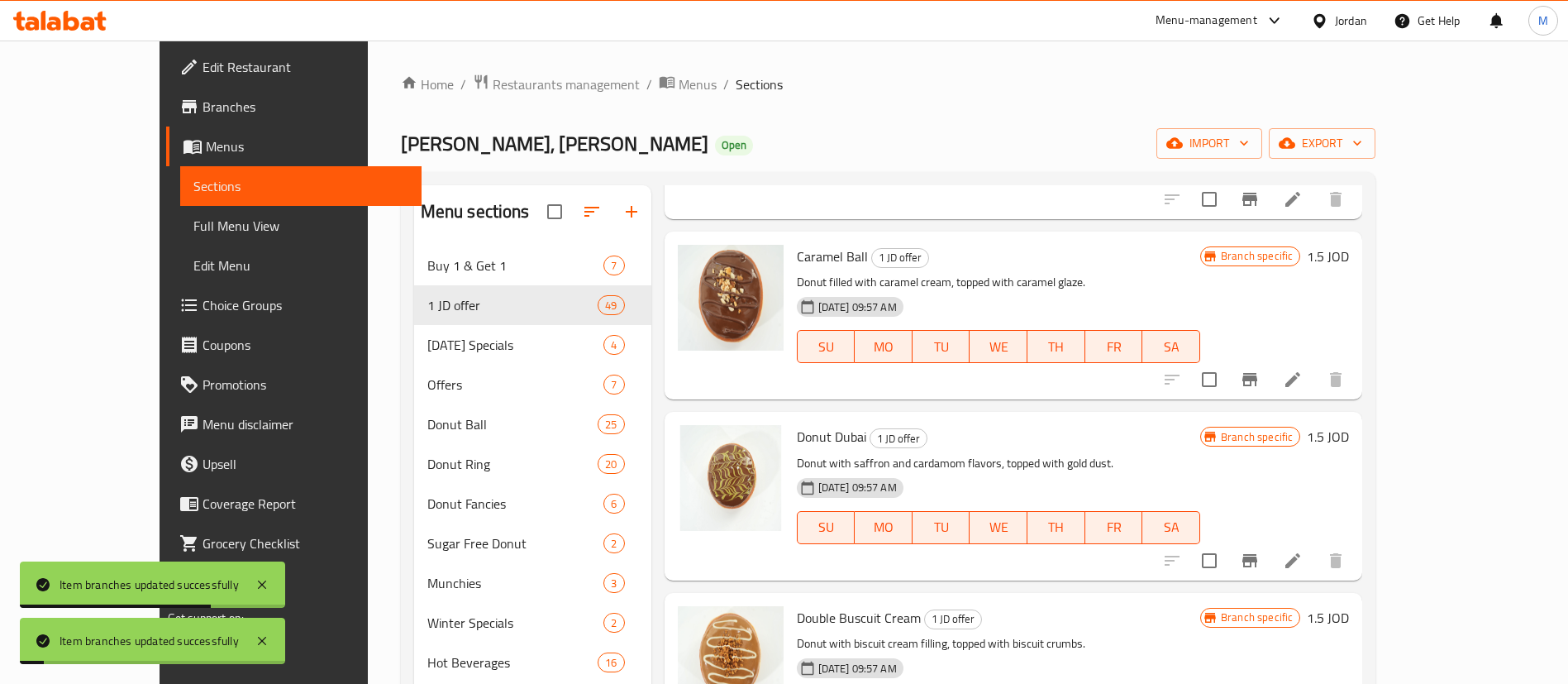
scroll to position [774, 0]
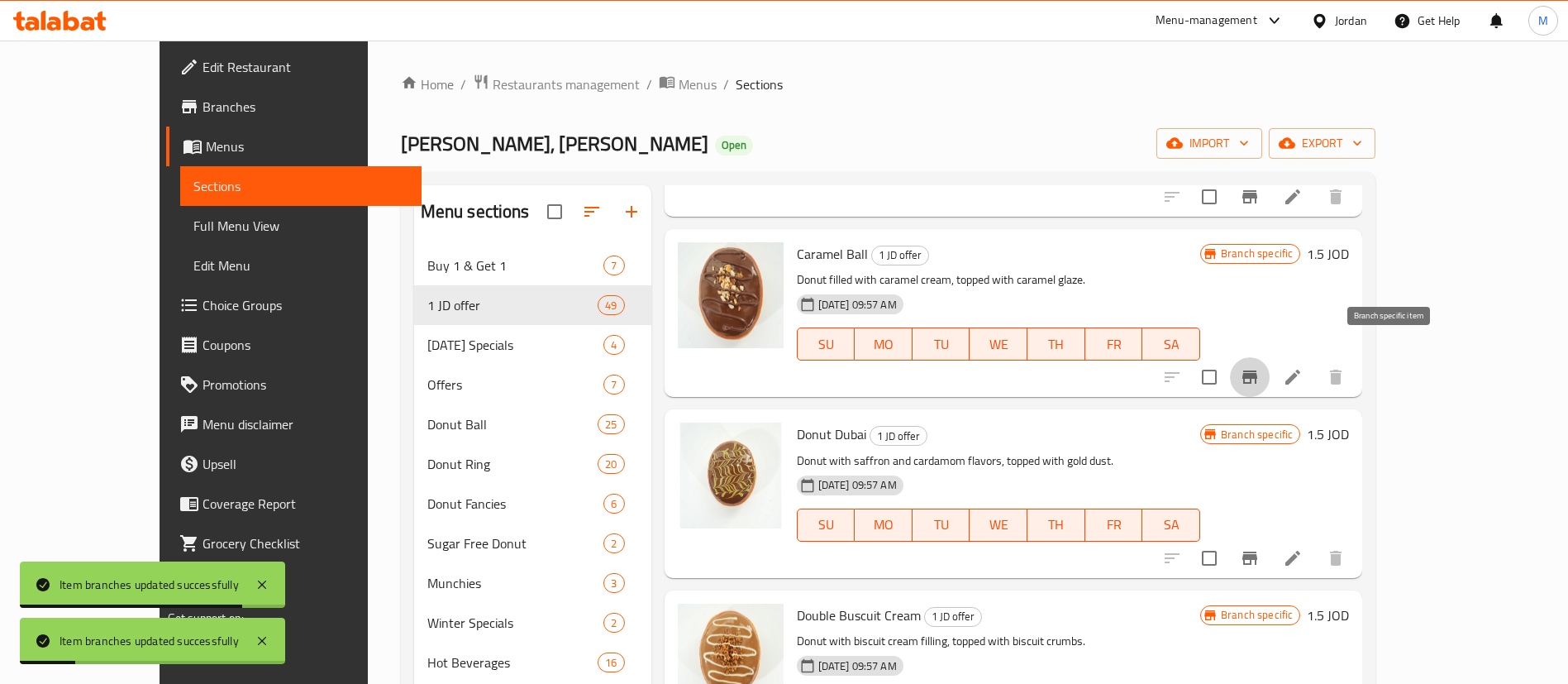
click at [1257, 371] on icon "Branch-specific-item" at bounding box center [1249, 378] width 15 height 14
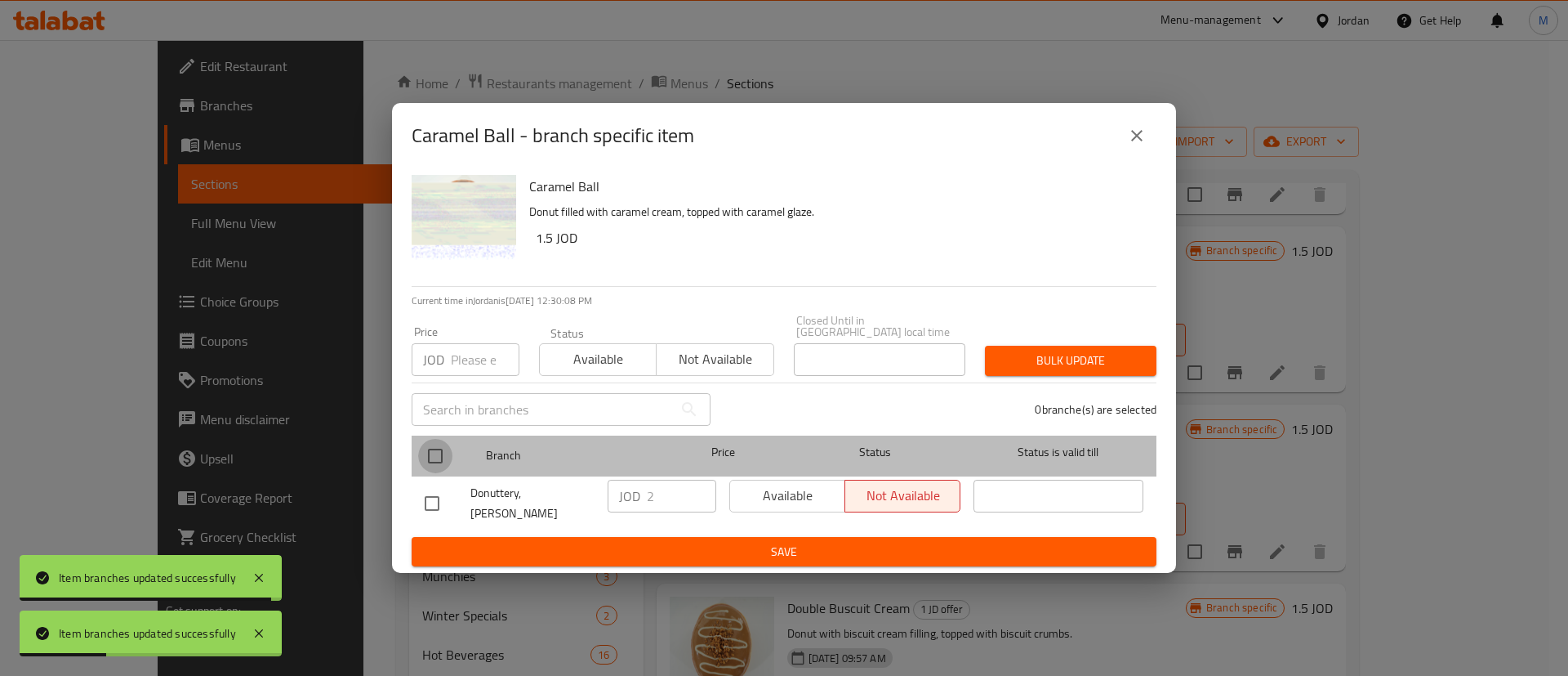
click at [435, 453] on input "checkbox" at bounding box center [436, 456] width 35 height 35
checkbox input "true"
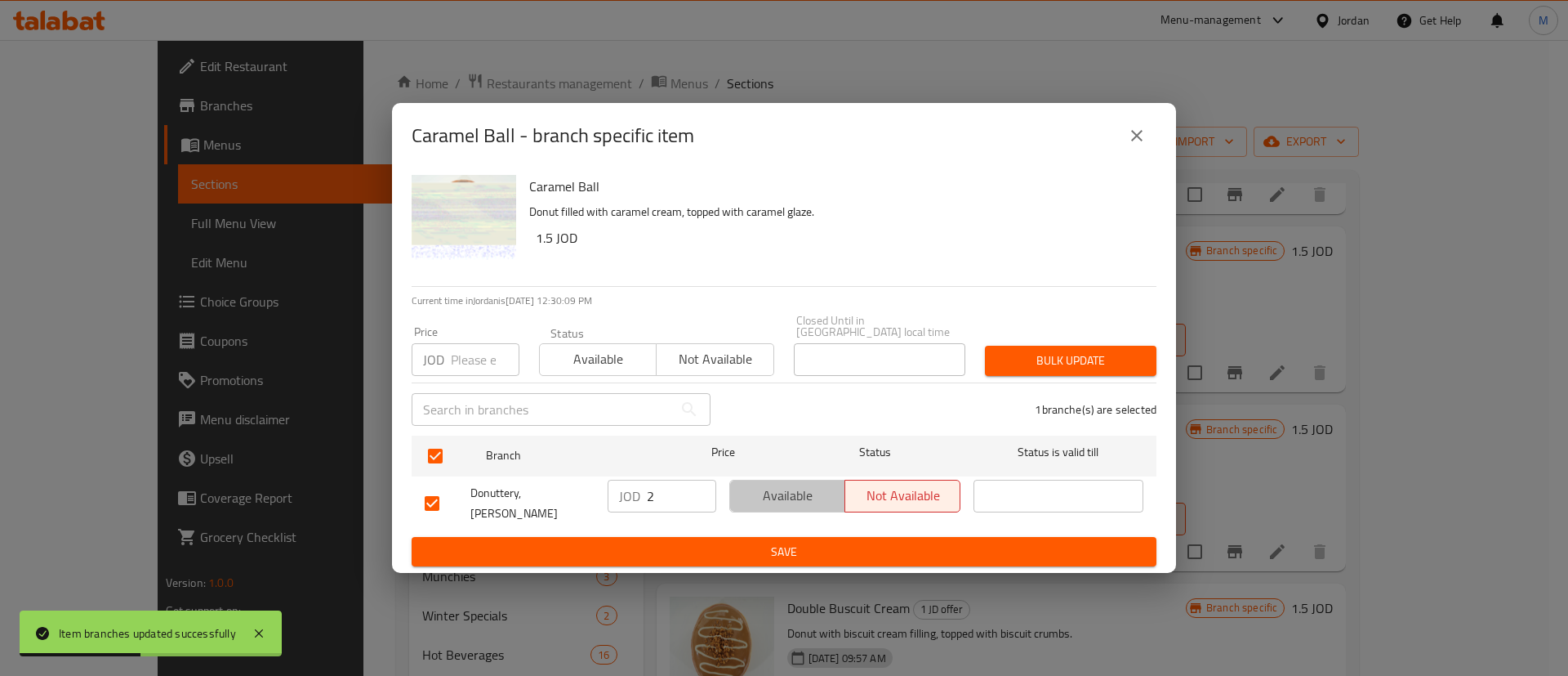
click at [763, 488] on span "Available" at bounding box center [788, 496] width 102 height 24
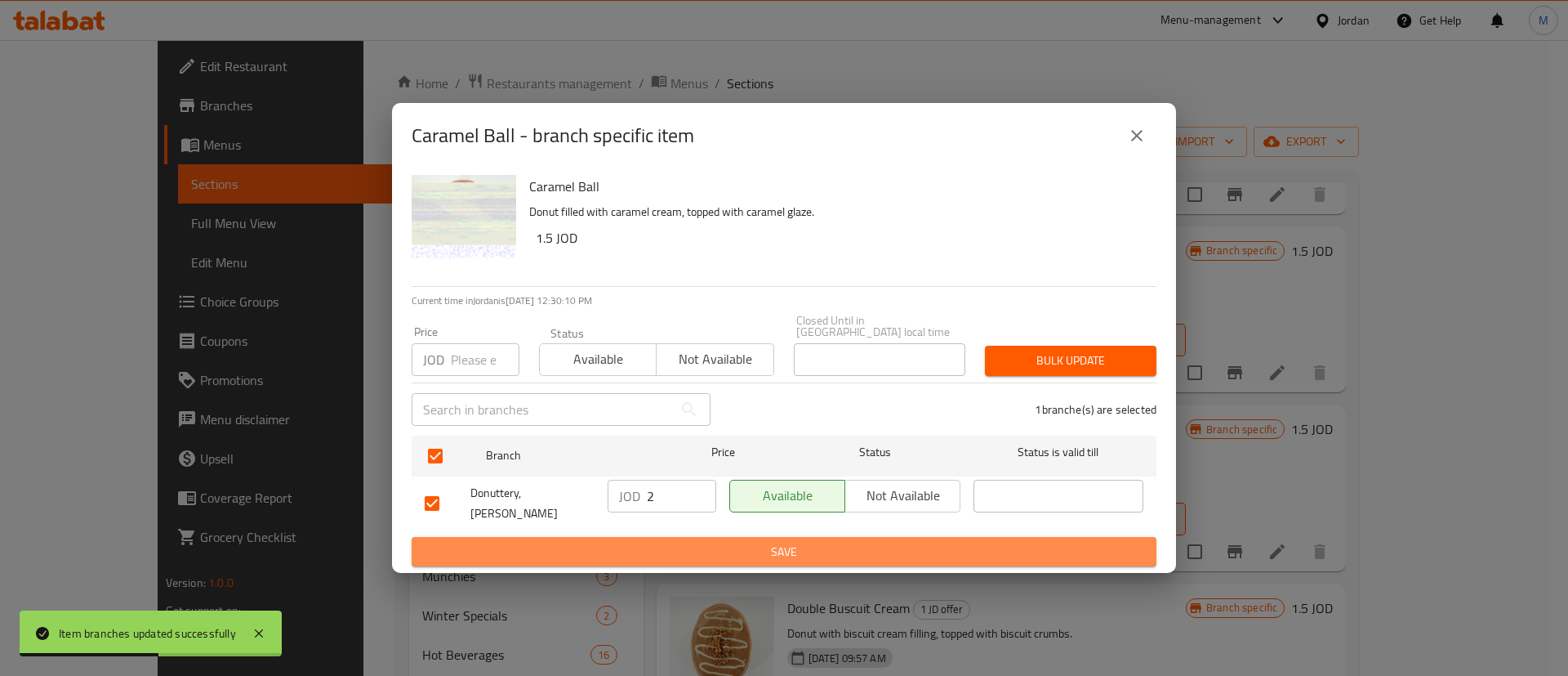
click at [774, 542] on span "Save" at bounding box center [784, 552] width 719 height 20
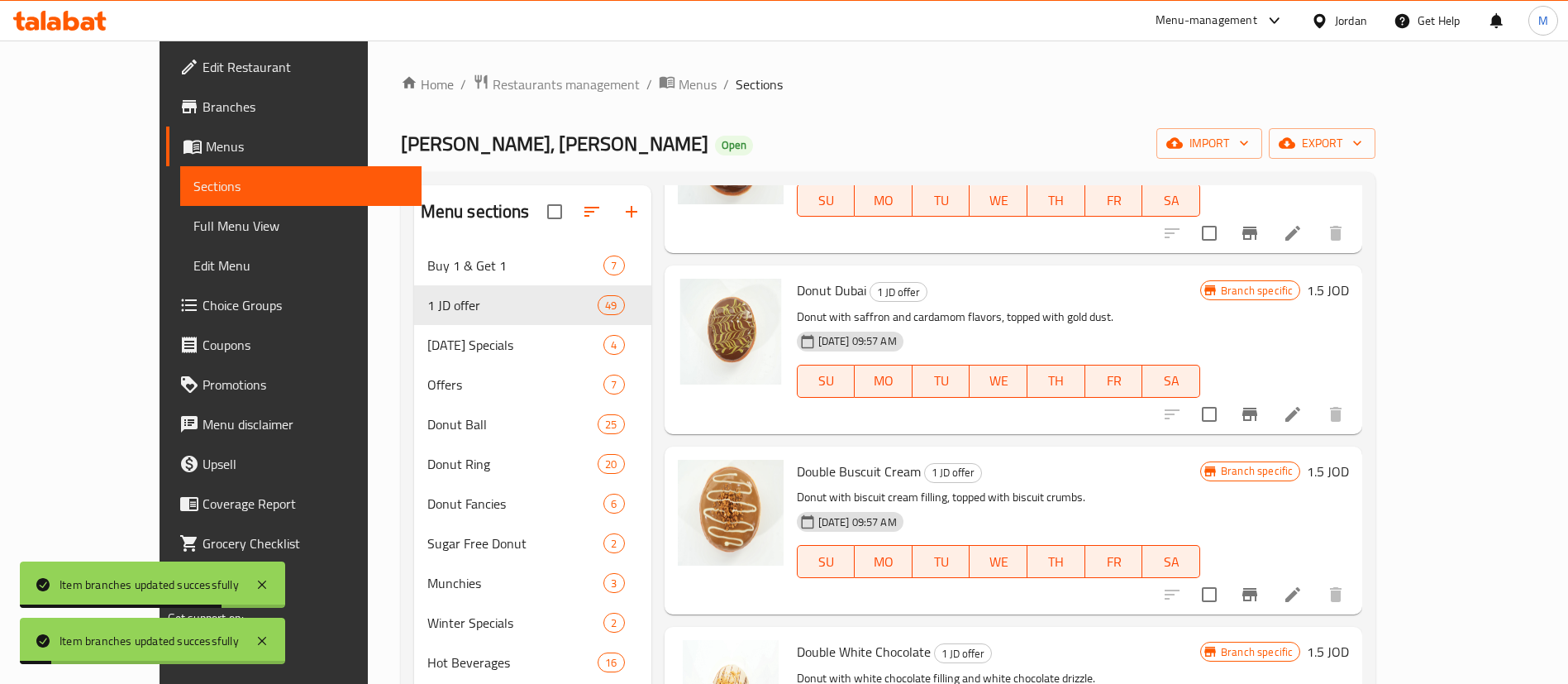
scroll to position [920, 0]
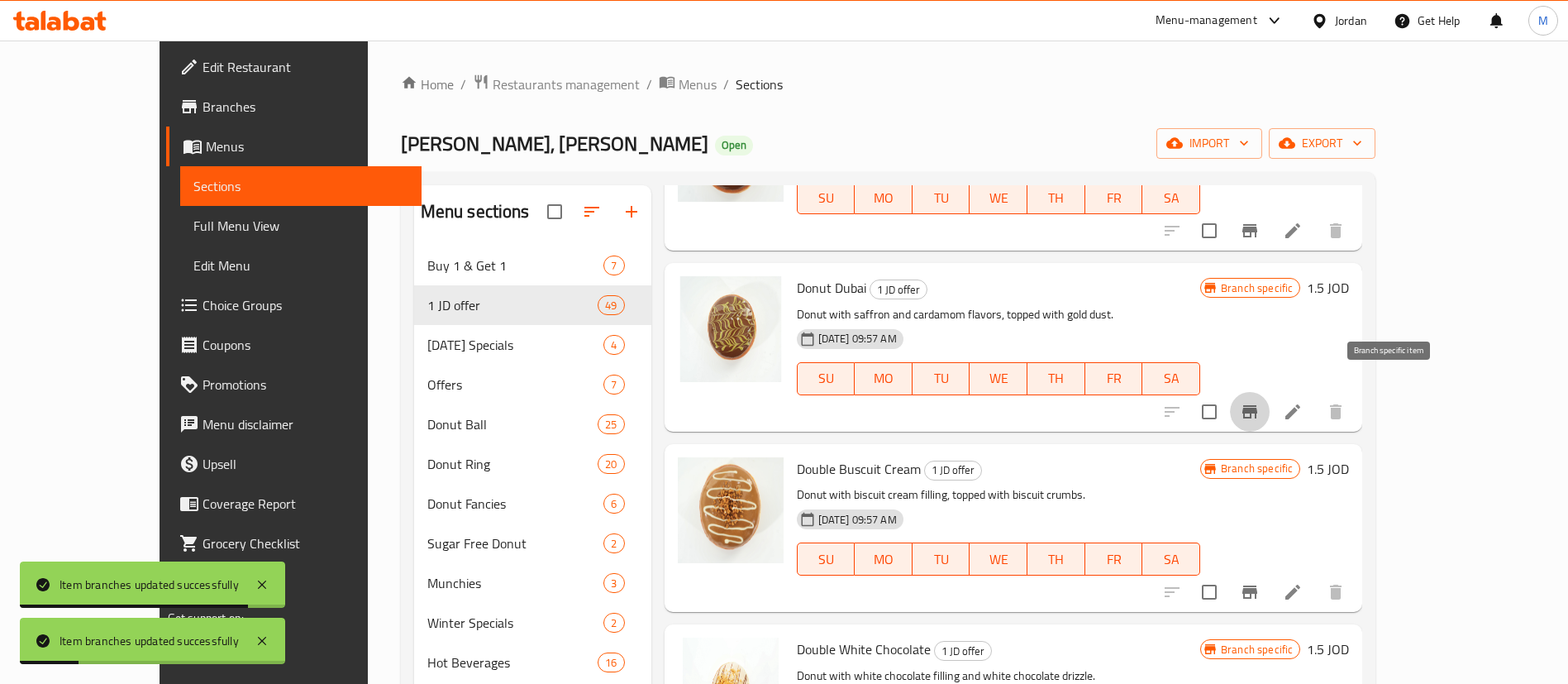
click at [1260, 402] on icon "Branch-specific-item" at bounding box center [1249, 412] width 20 height 20
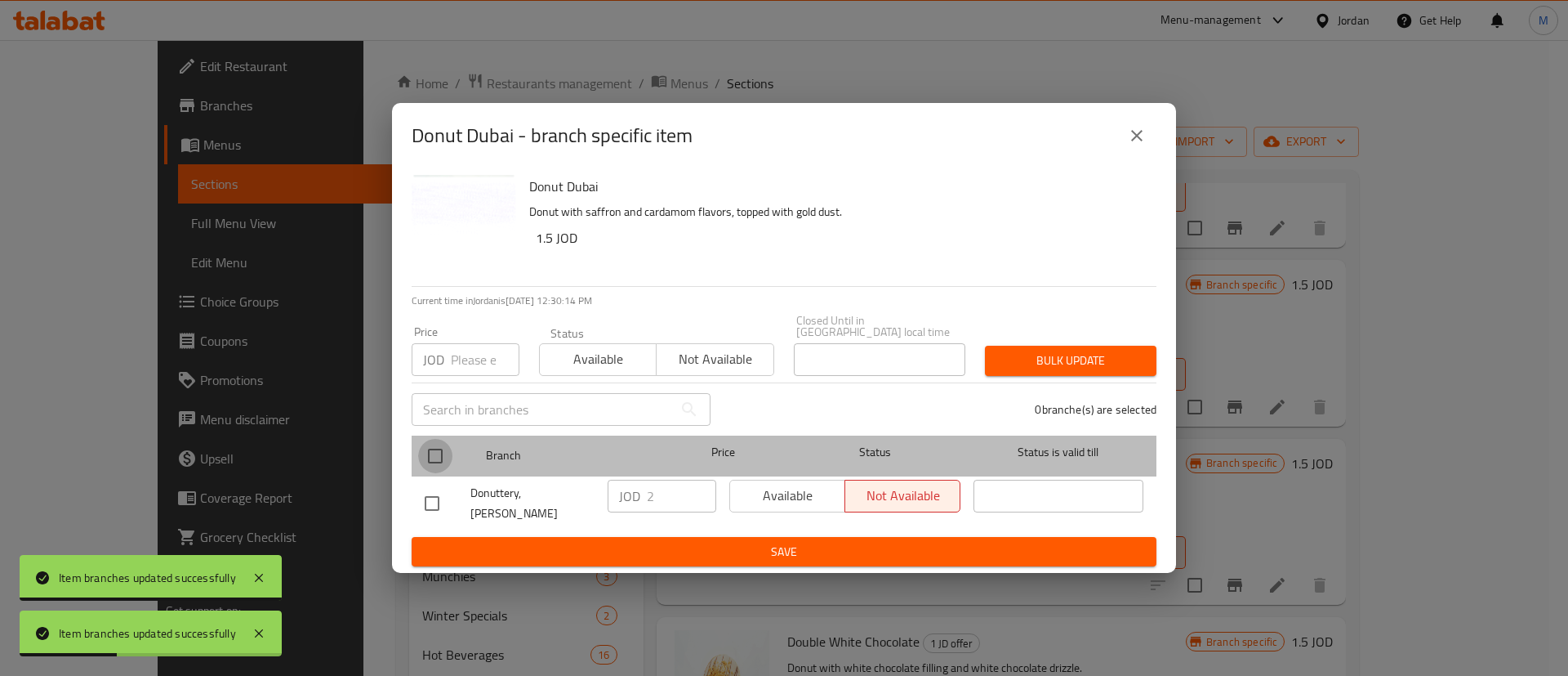
click at [434, 462] on input "checkbox" at bounding box center [436, 456] width 35 height 35
checkbox input "true"
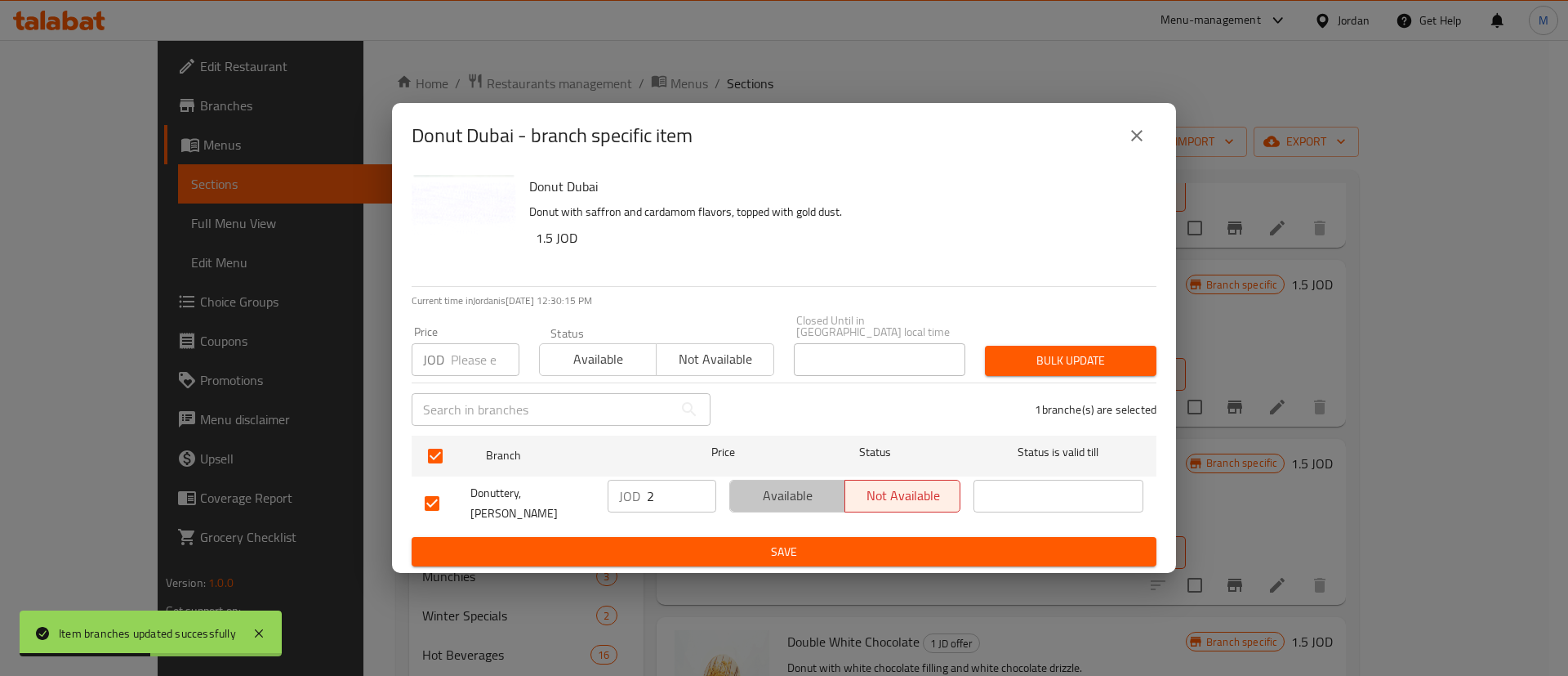
click at [763, 502] on span "Available" at bounding box center [788, 496] width 102 height 24
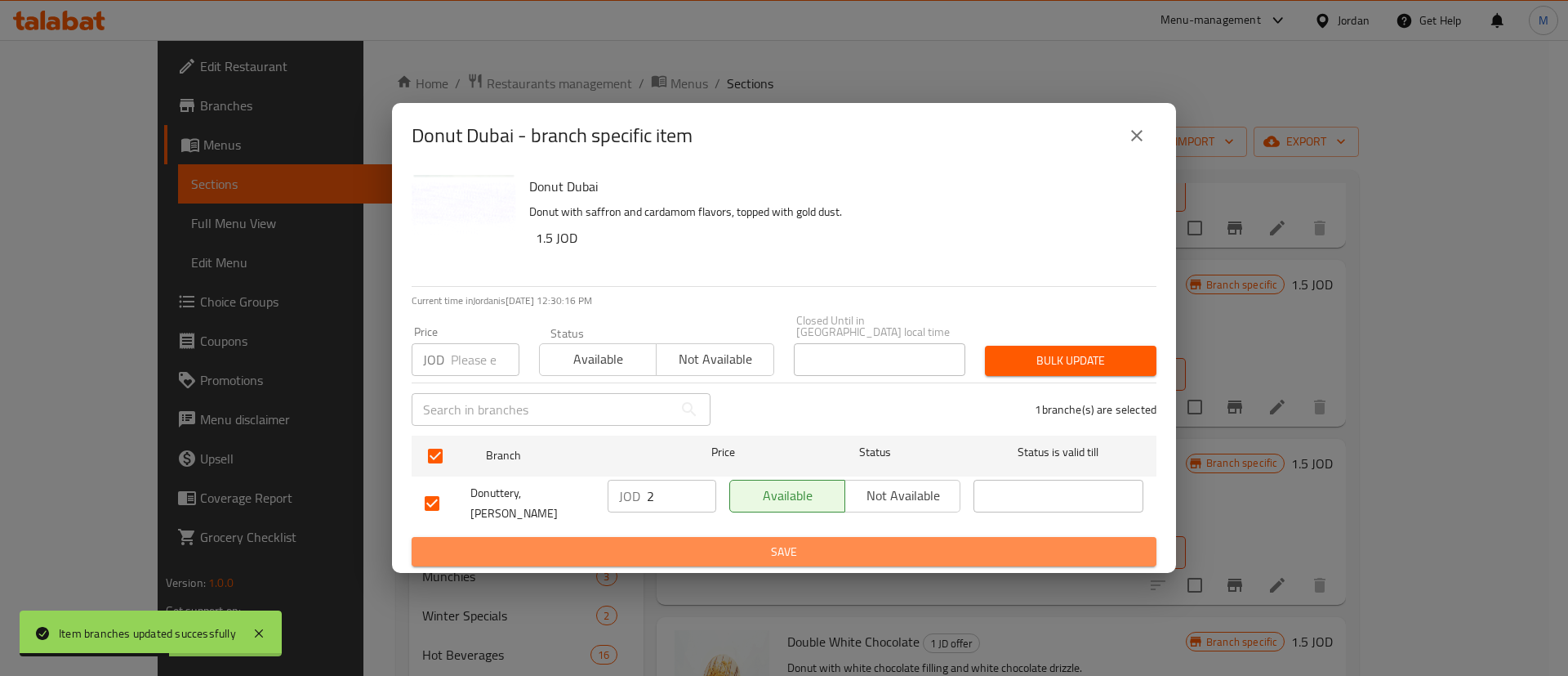
click at [768, 542] on span "Save" at bounding box center [784, 552] width 719 height 20
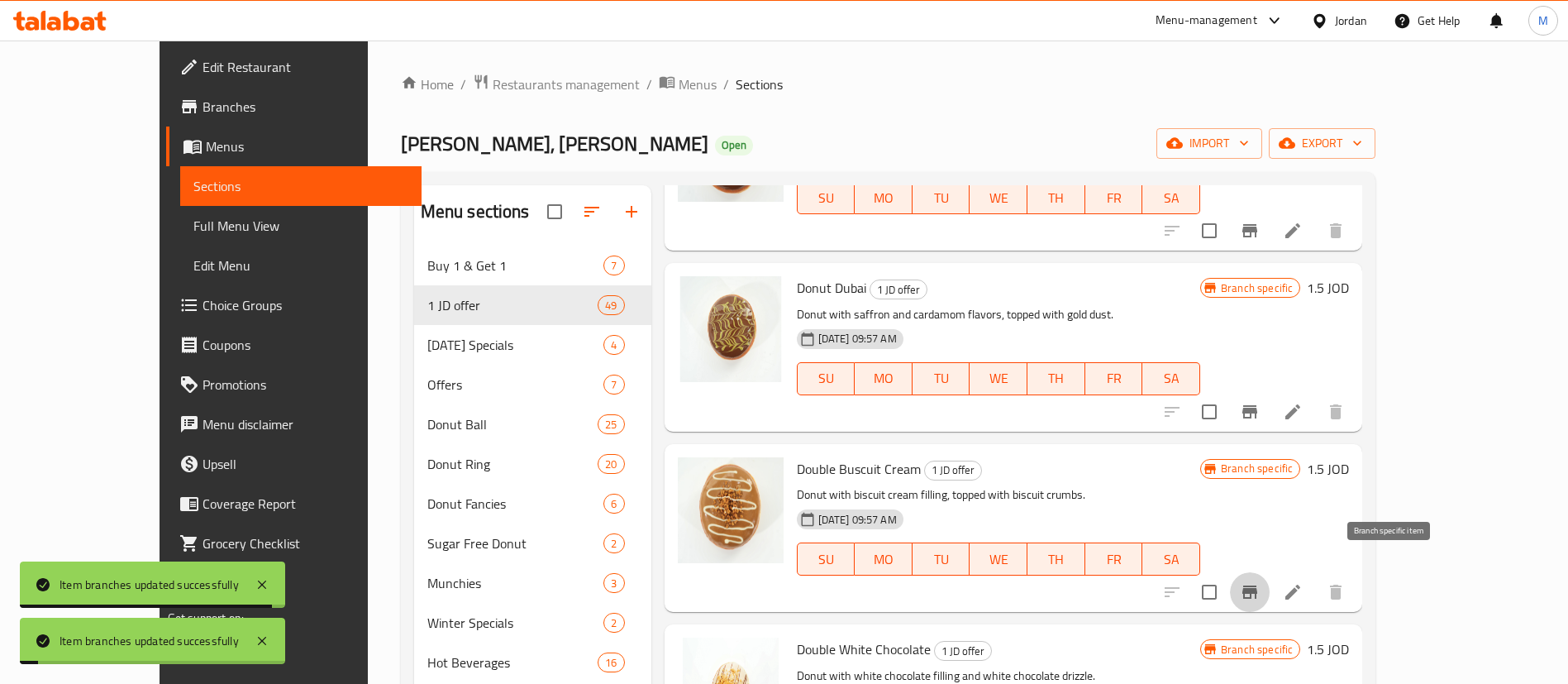
click at [1257, 585] on icon "Branch-specific-item" at bounding box center [1249, 592] width 15 height 14
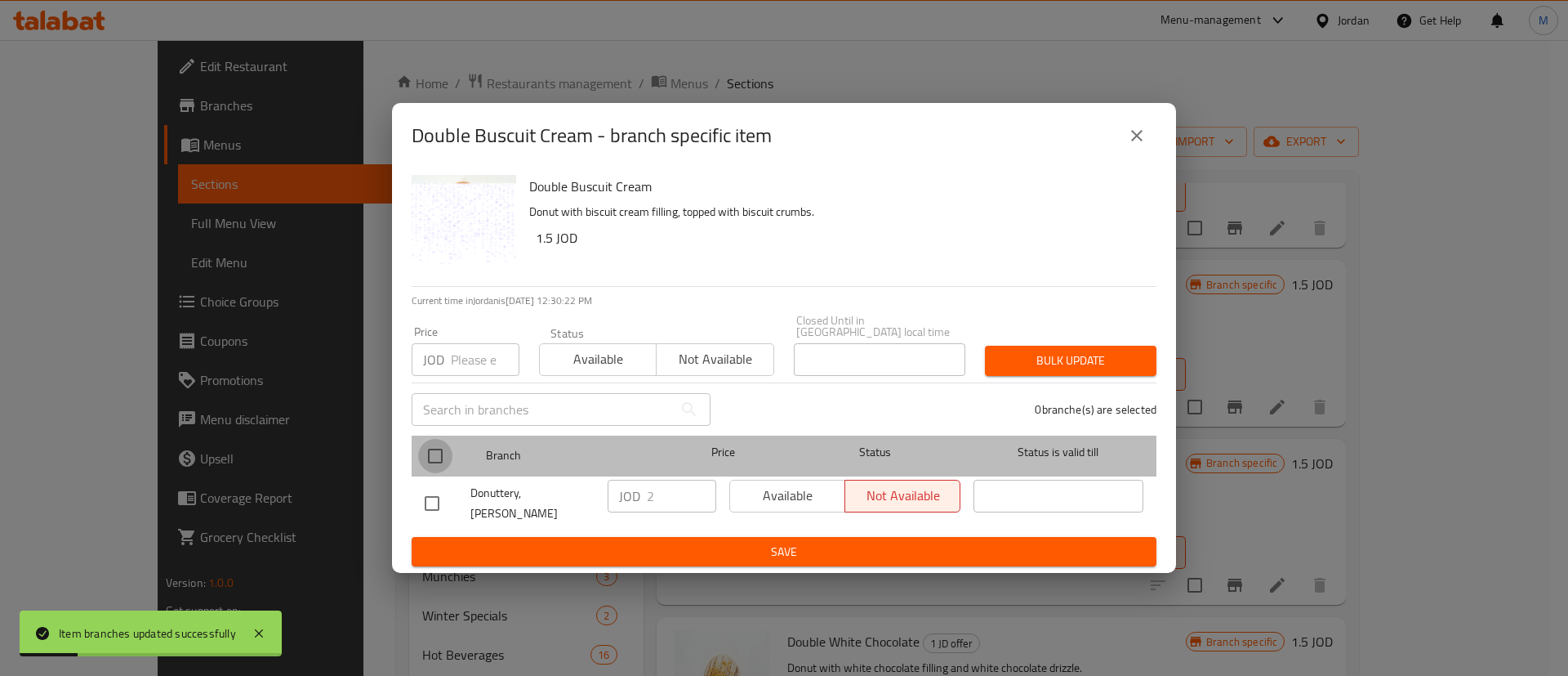
click at [432, 443] on input "checkbox" at bounding box center [436, 456] width 35 height 35
checkbox input "true"
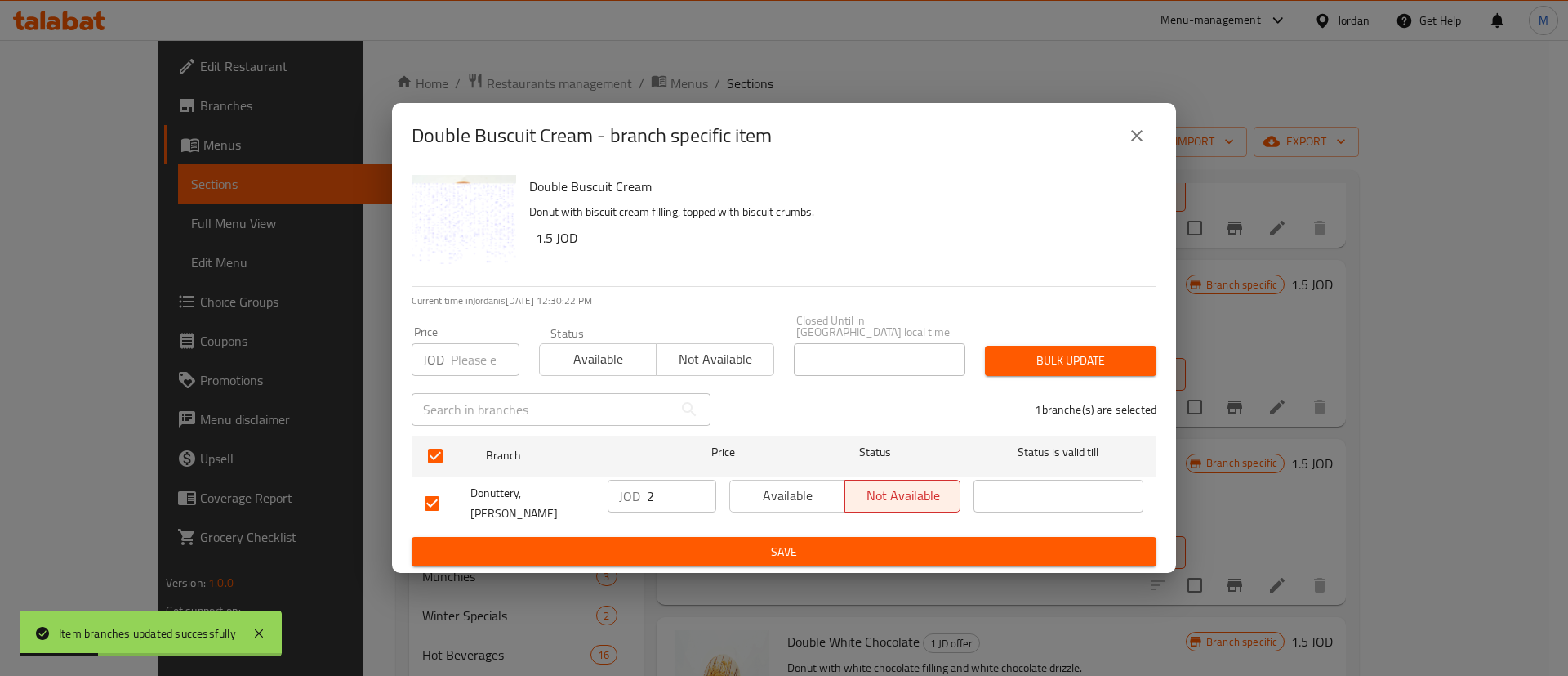
click at [785, 491] on span "Available" at bounding box center [788, 496] width 102 height 24
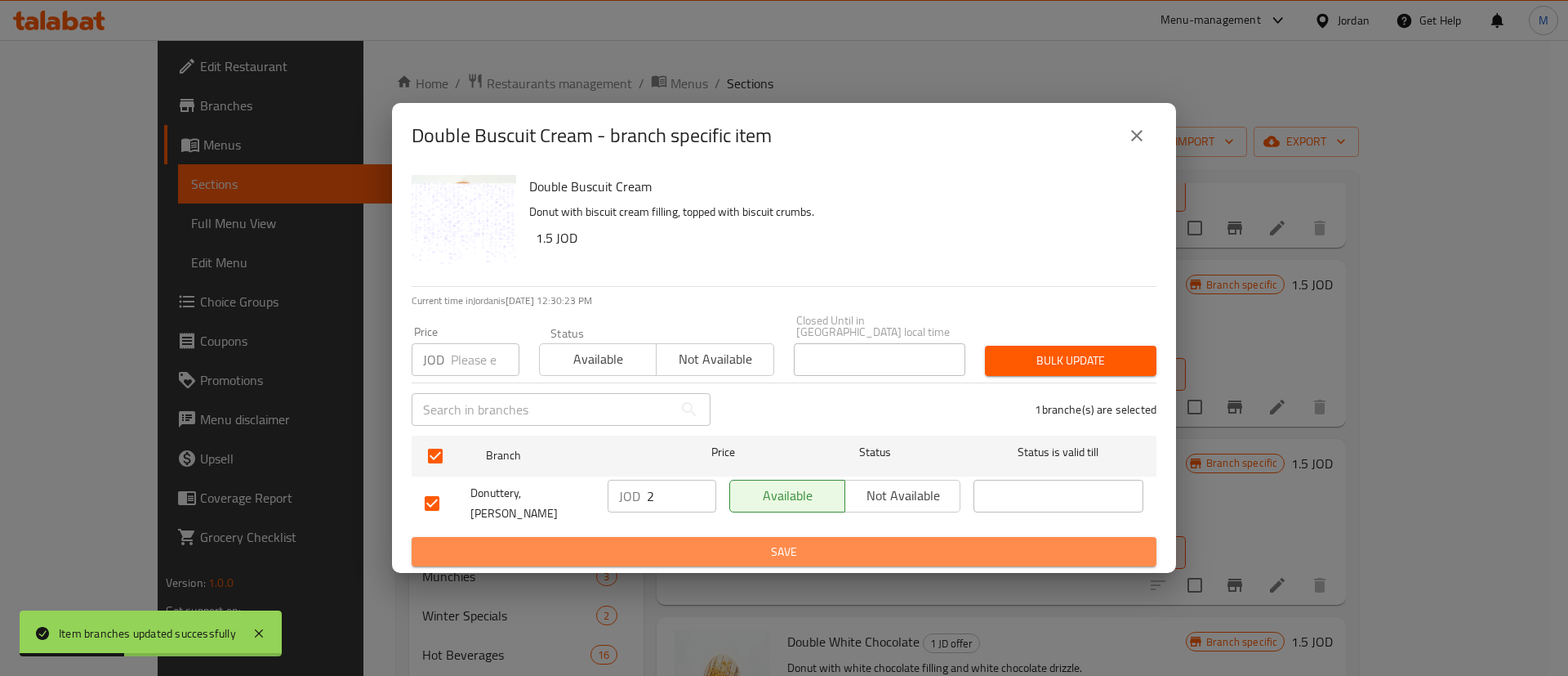
click at [788, 537] on button "Save" at bounding box center [784, 552] width 745 height 30
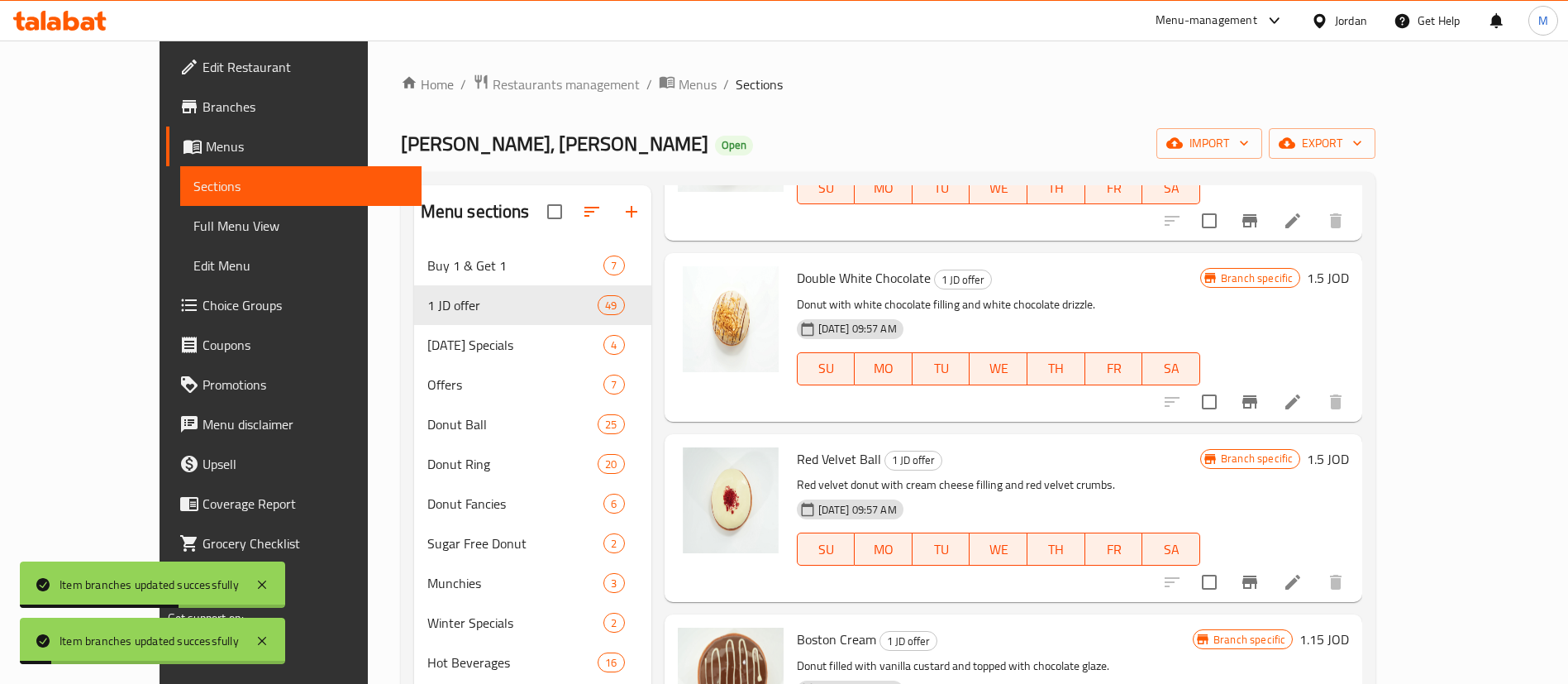
scroll to position [1295, 0]
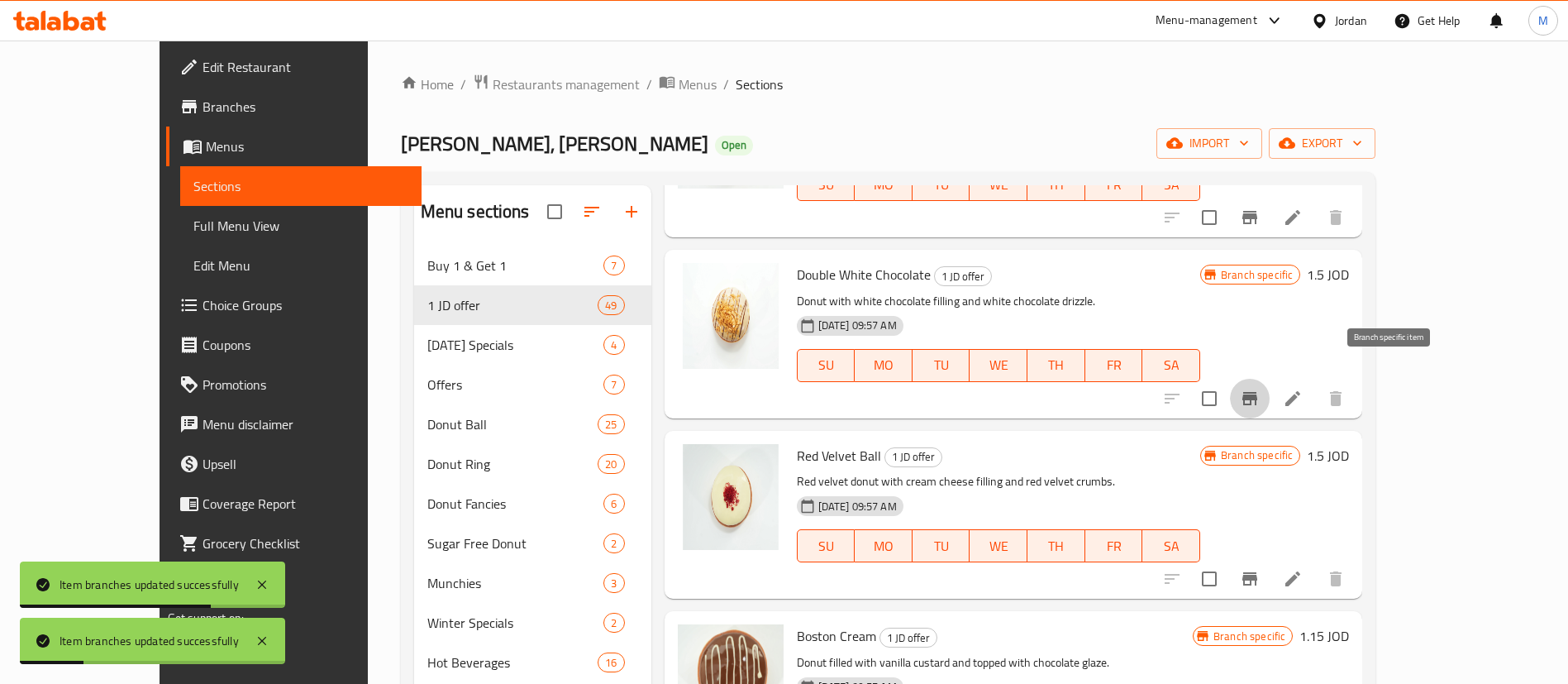
click at [1257, 392] on icon "Branch-specific-item" at bounding box center [1249, 399] width 15 height 14
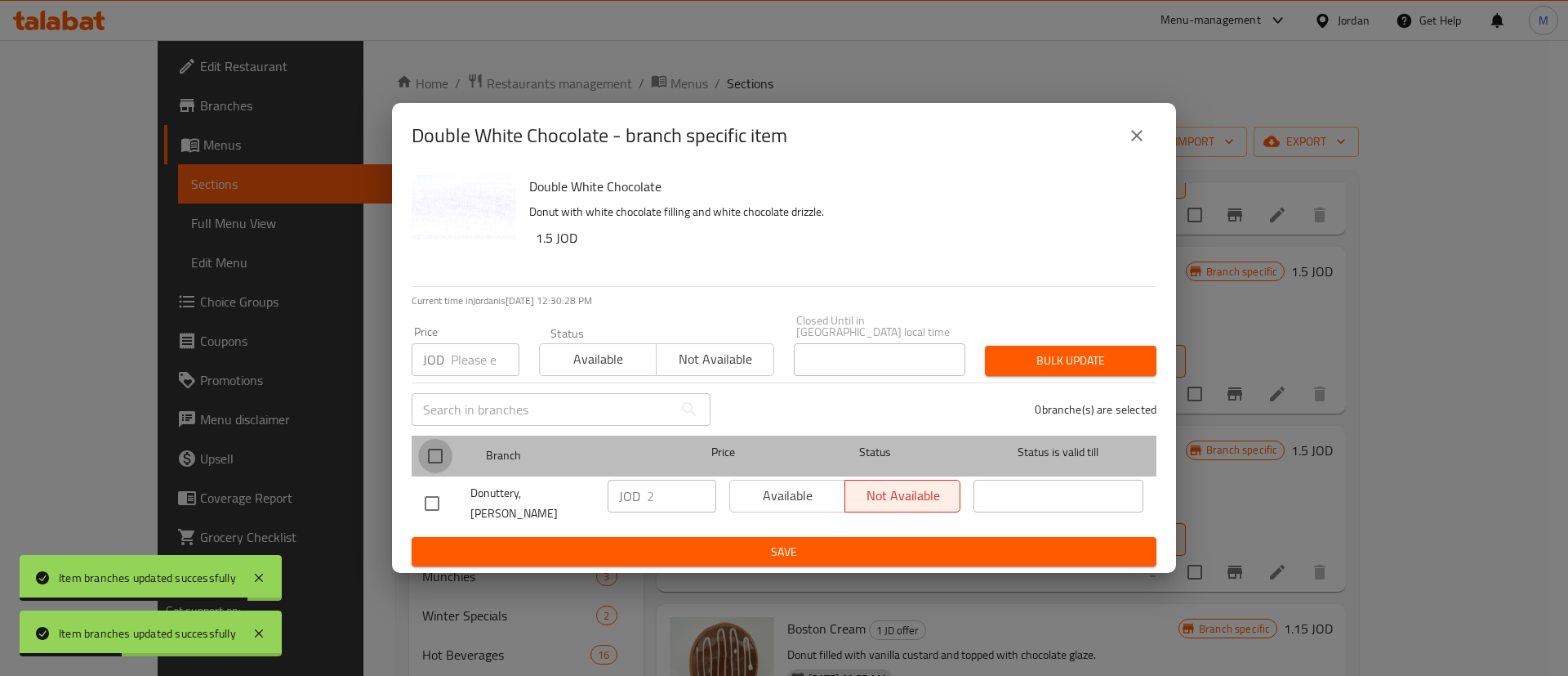
click at [439, 452] on input "checkbox" at bounding box center [436, 456] width 35 height 35
checkbox input "true"
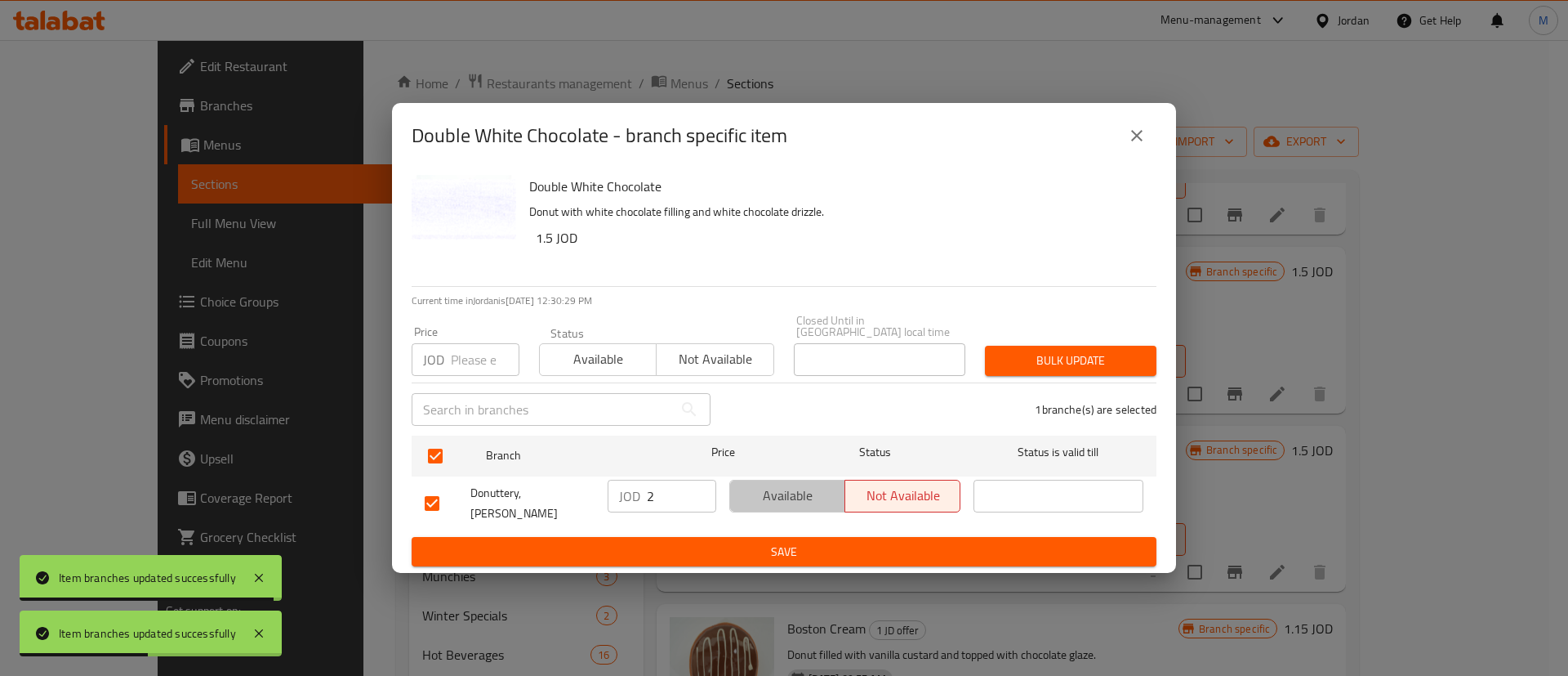
click at [742, 480] on button "Available" at bounding box center [787, 497] width 116 height 33
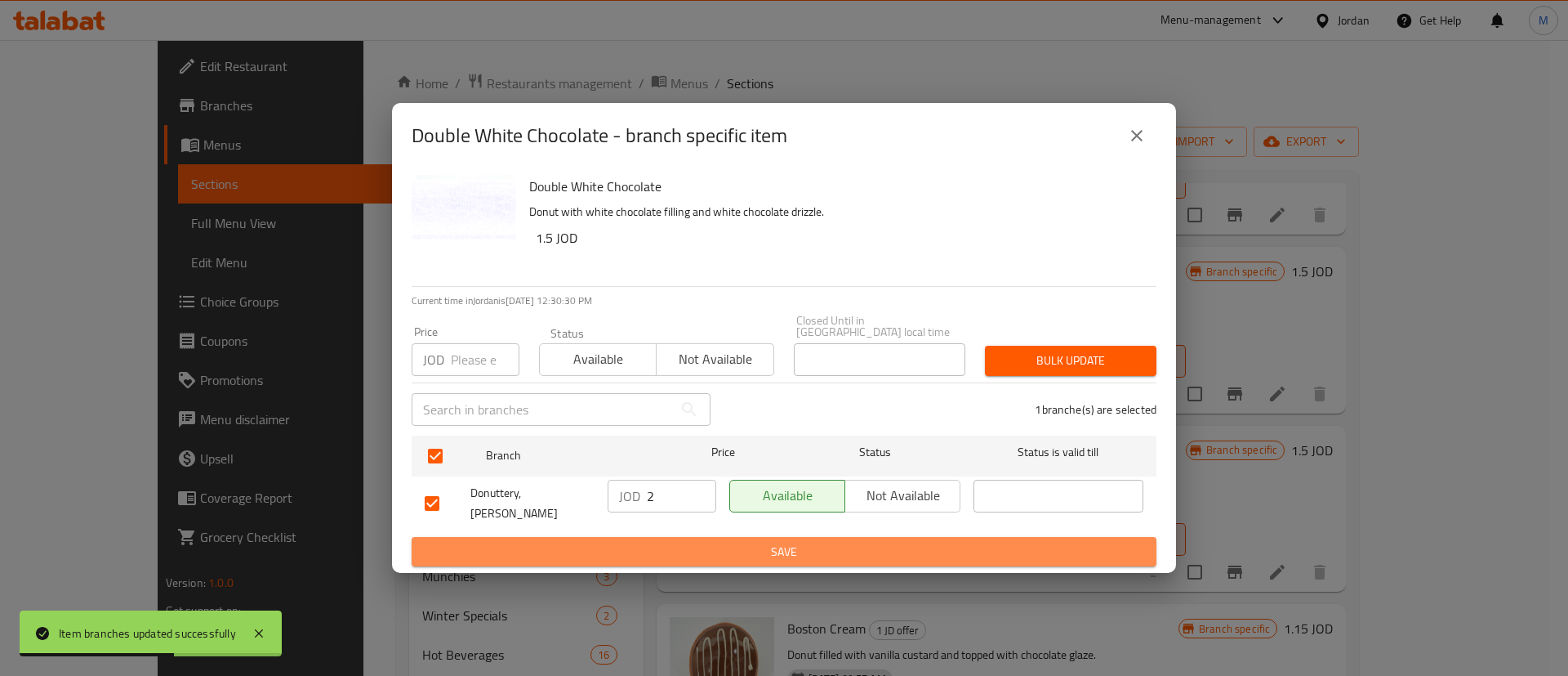
click at [753, 542] on span "Save" at bounding box center [784, 552] width 719 height 20
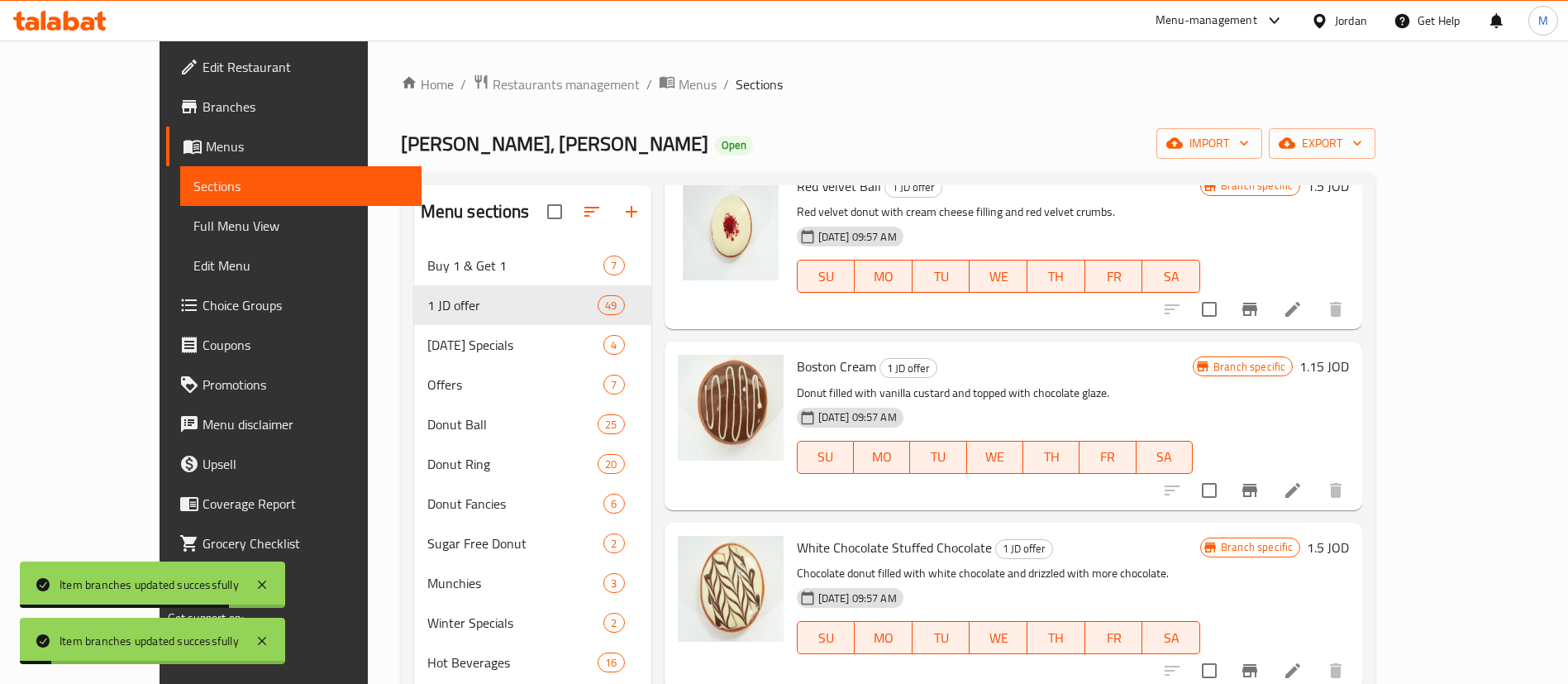
scroll to position [1565, 0]
click at [1260, 480] on icon "Branch-specific-item" at bounding box center [1249, 490] width 20 height 20
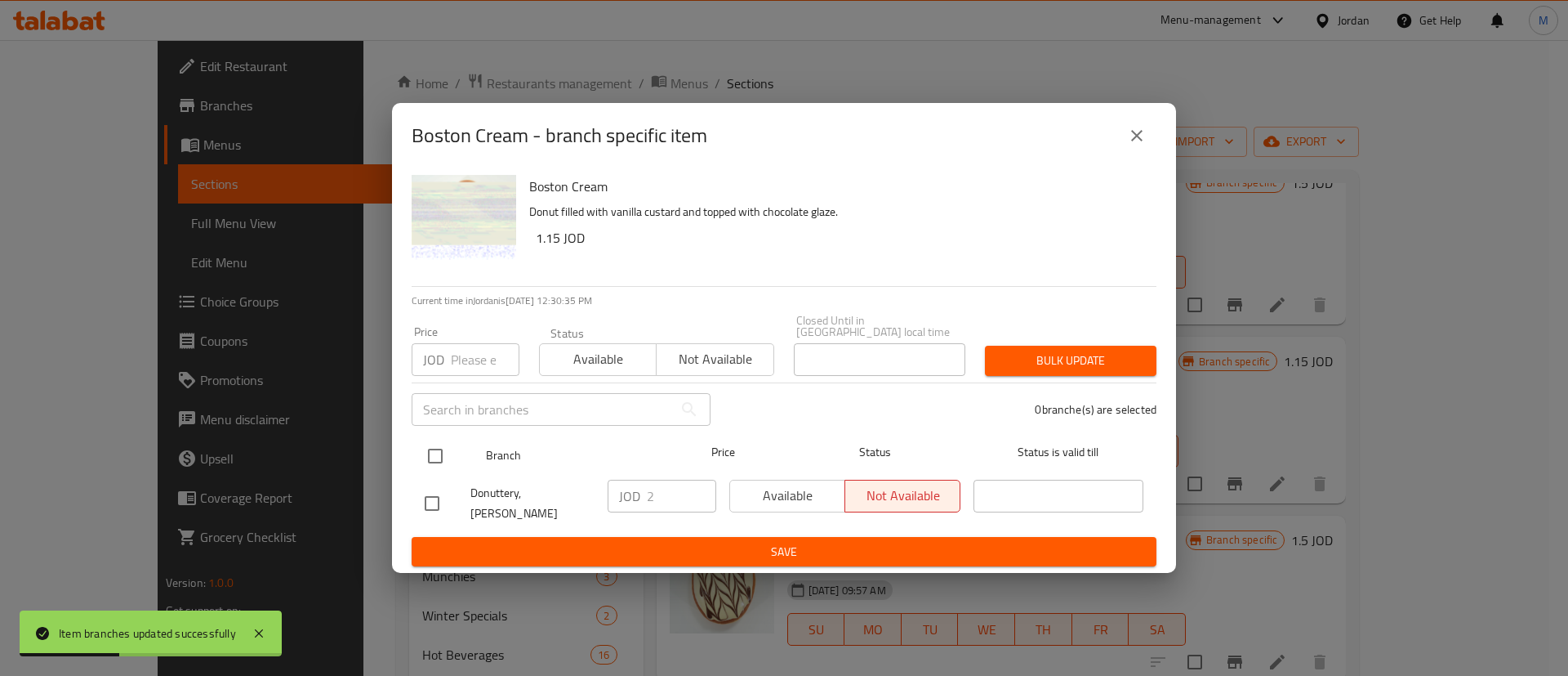
click at [435, 450] on input "checkbox" at bounding box center [436, 456] width 35 height 35
checkbox input "true"
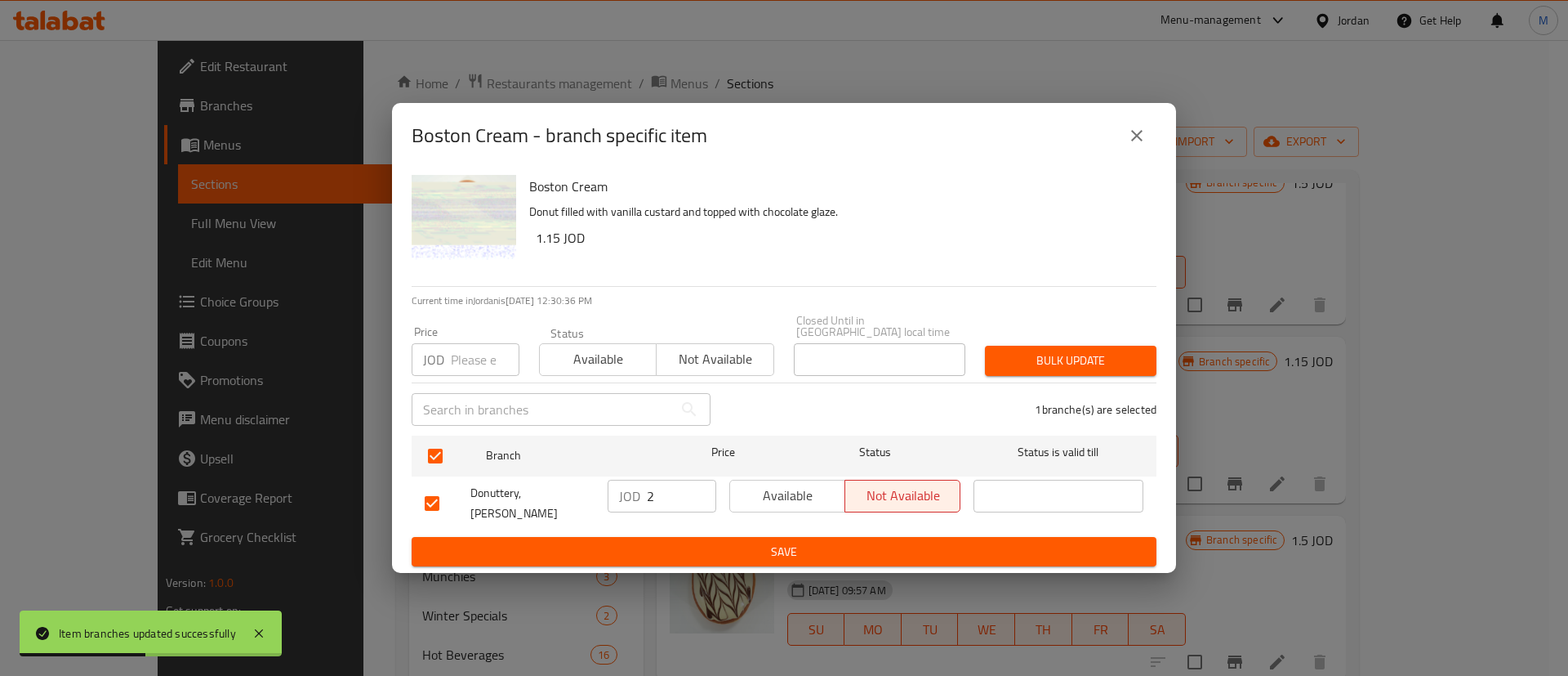
click at [776, 485] on span "Available" at bounding box center [788, 496] width 102 height 24
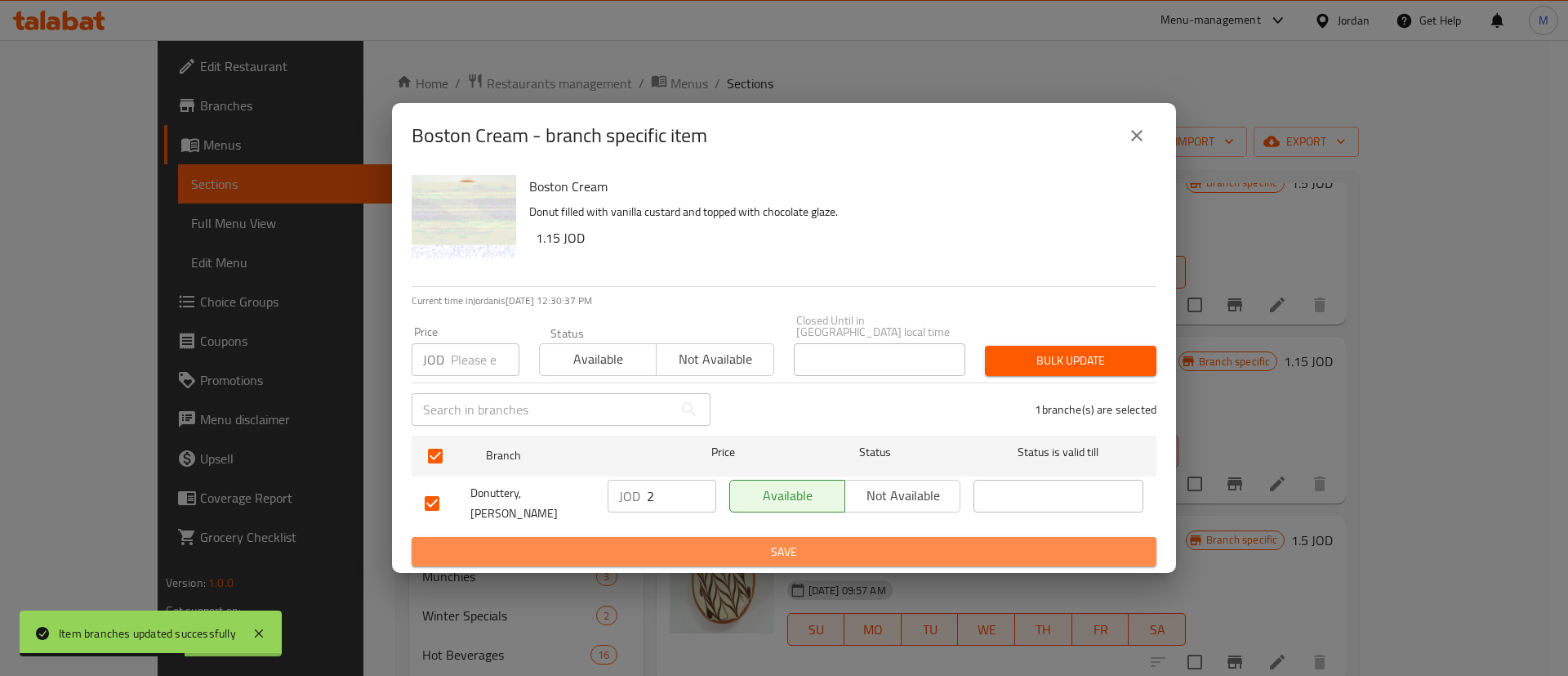
click at [783, 542] on span "Save" at bounding box center [784, 552] width 719 height 20
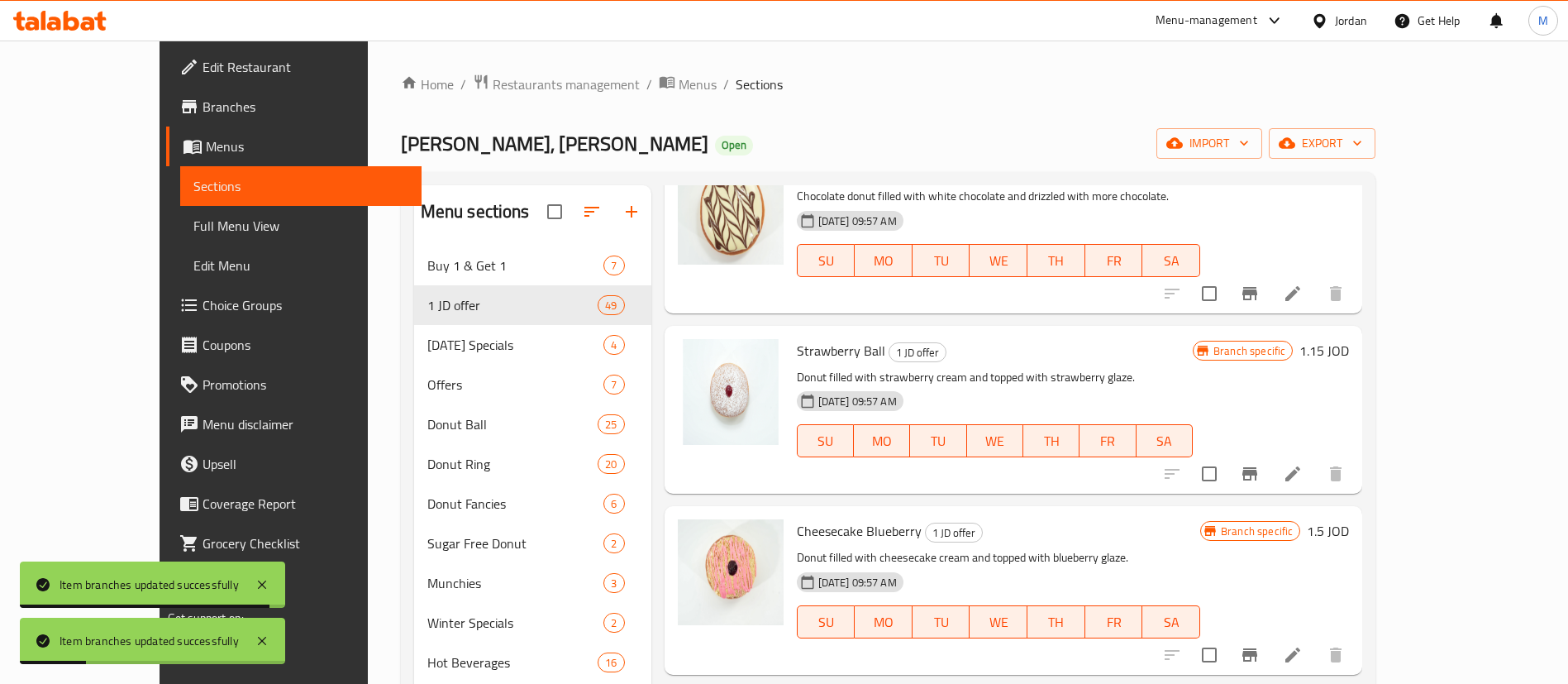
scroll to position [1943, 0]
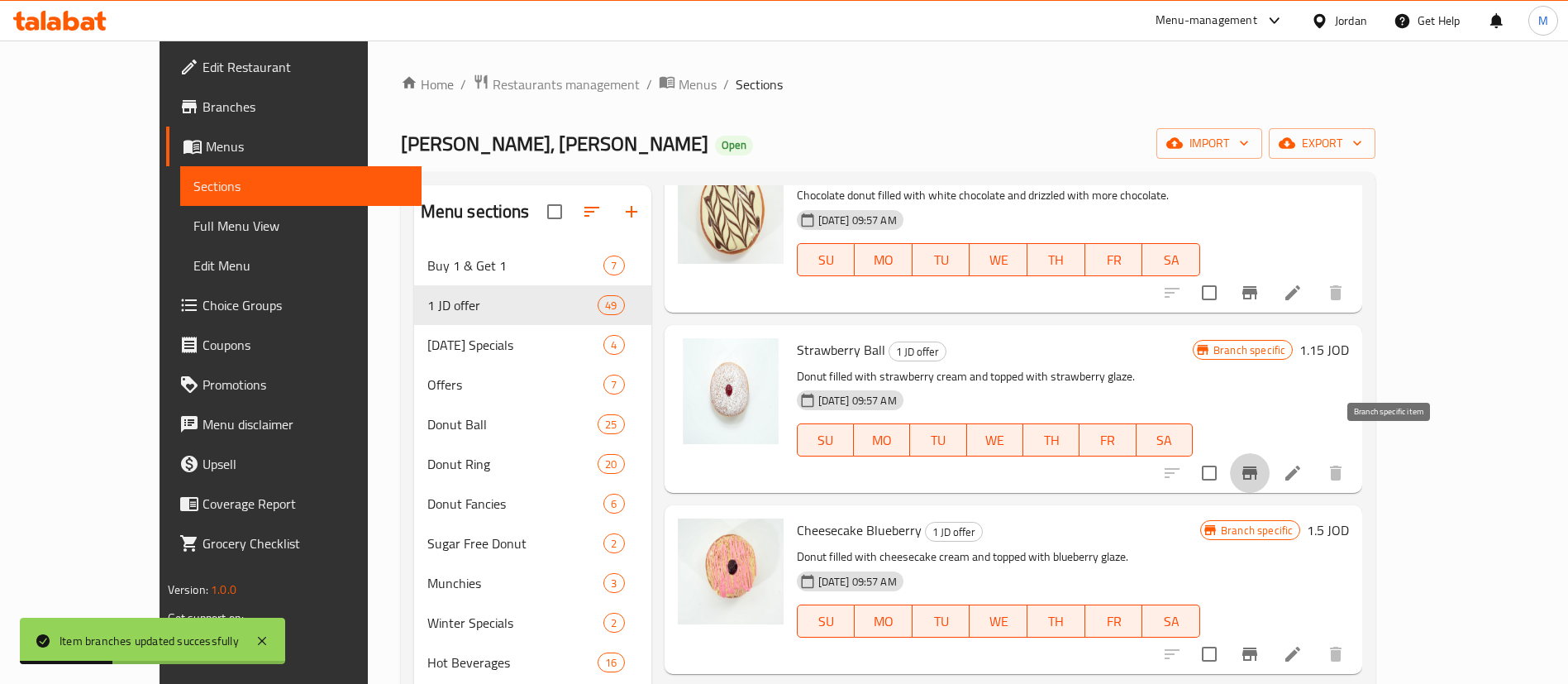
click at [1260, 463] on icon "Branch-specific-item" at bounding box center [1249, 473] width 20 height 20
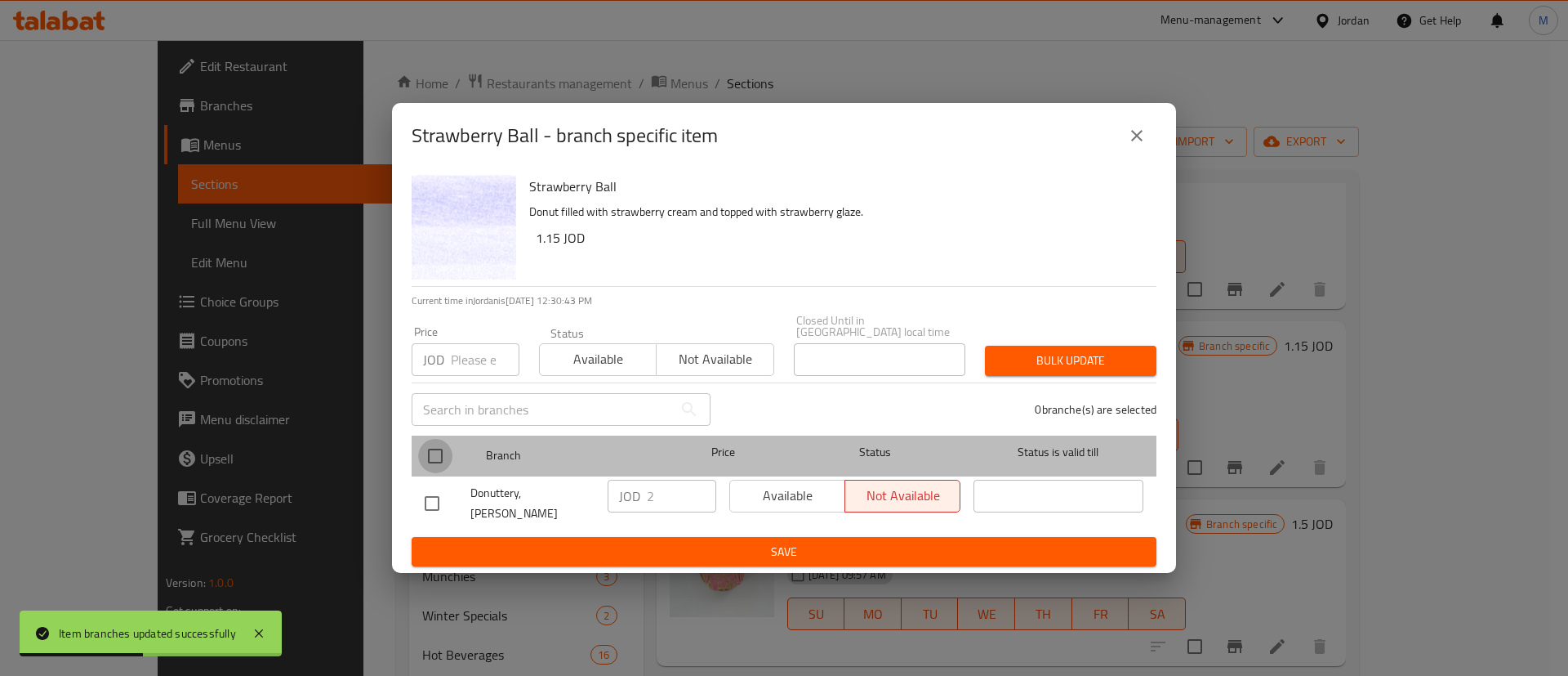
click at [442, 458] on input "checkbox" at bounding box center [436, 456] width 35 height 35
checkbox input "true"
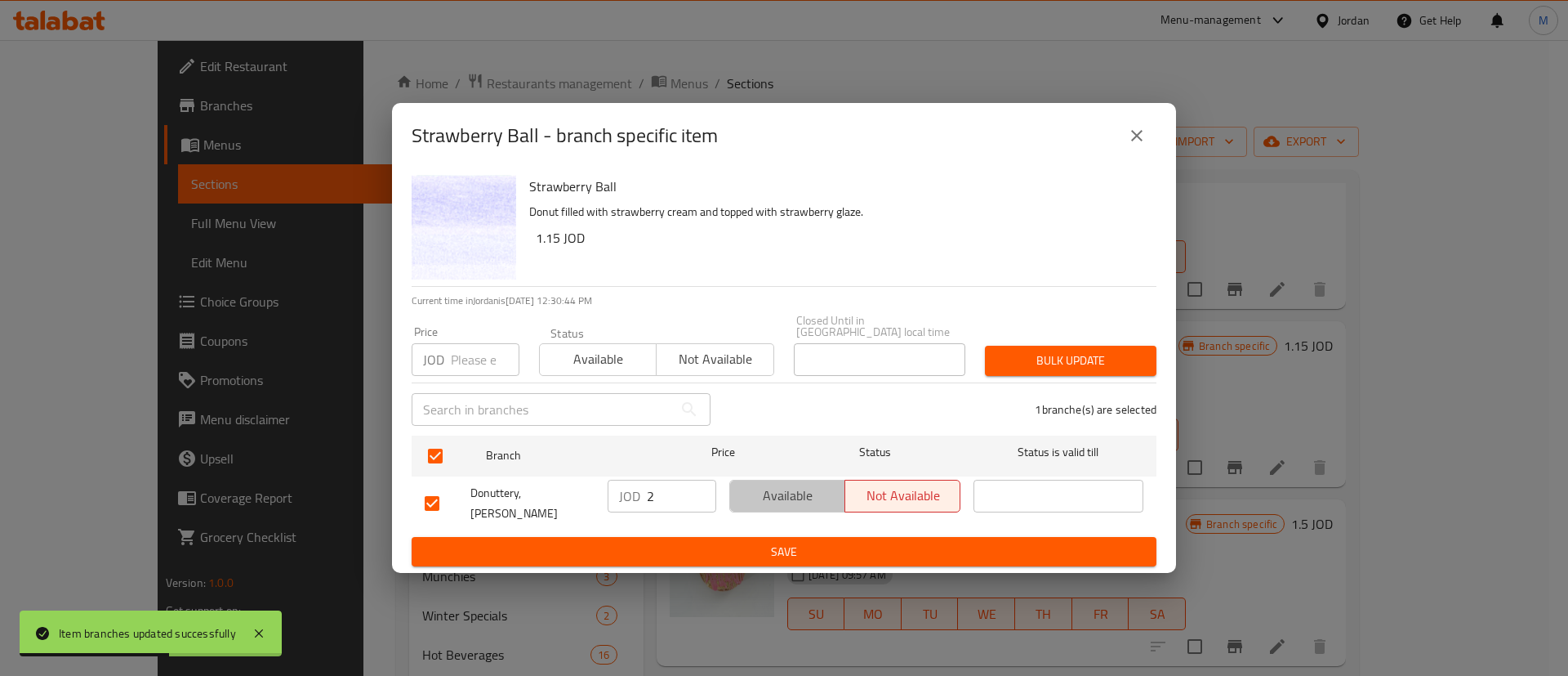
click at [757, 496] on span "Available" at bounding box center [788, 496] width 102 height 24
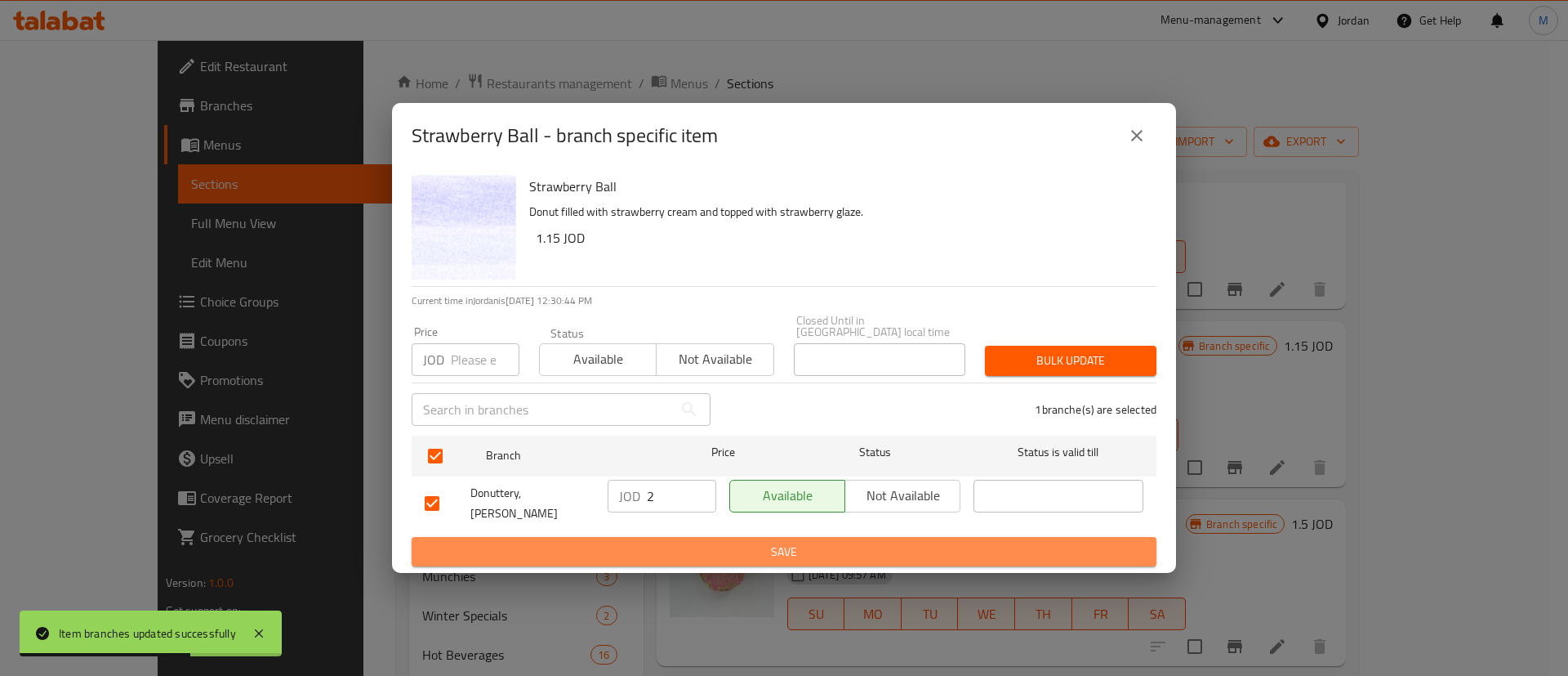
click at [767, 542] on span "Save" at bounding box center [784, 552] width 719 height 20
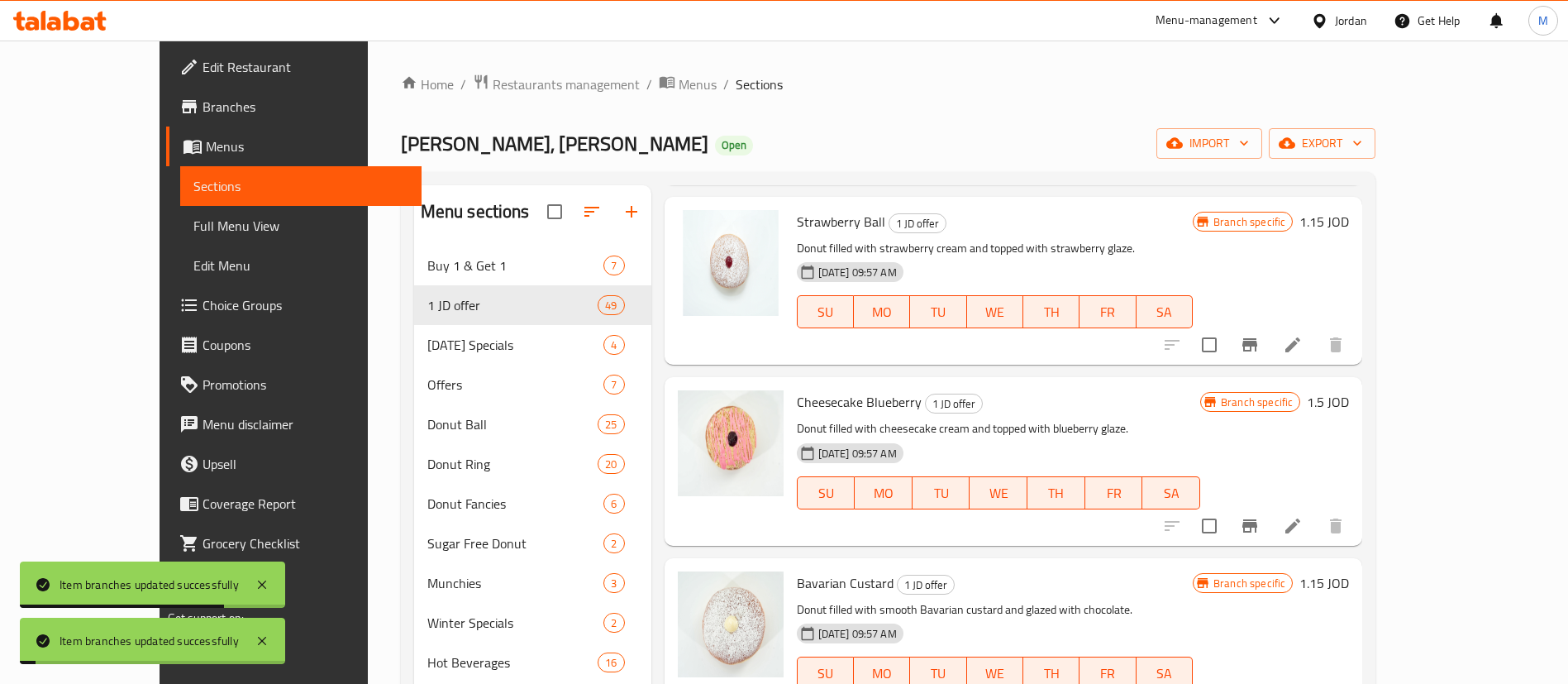
scroll to position [2078, 0]
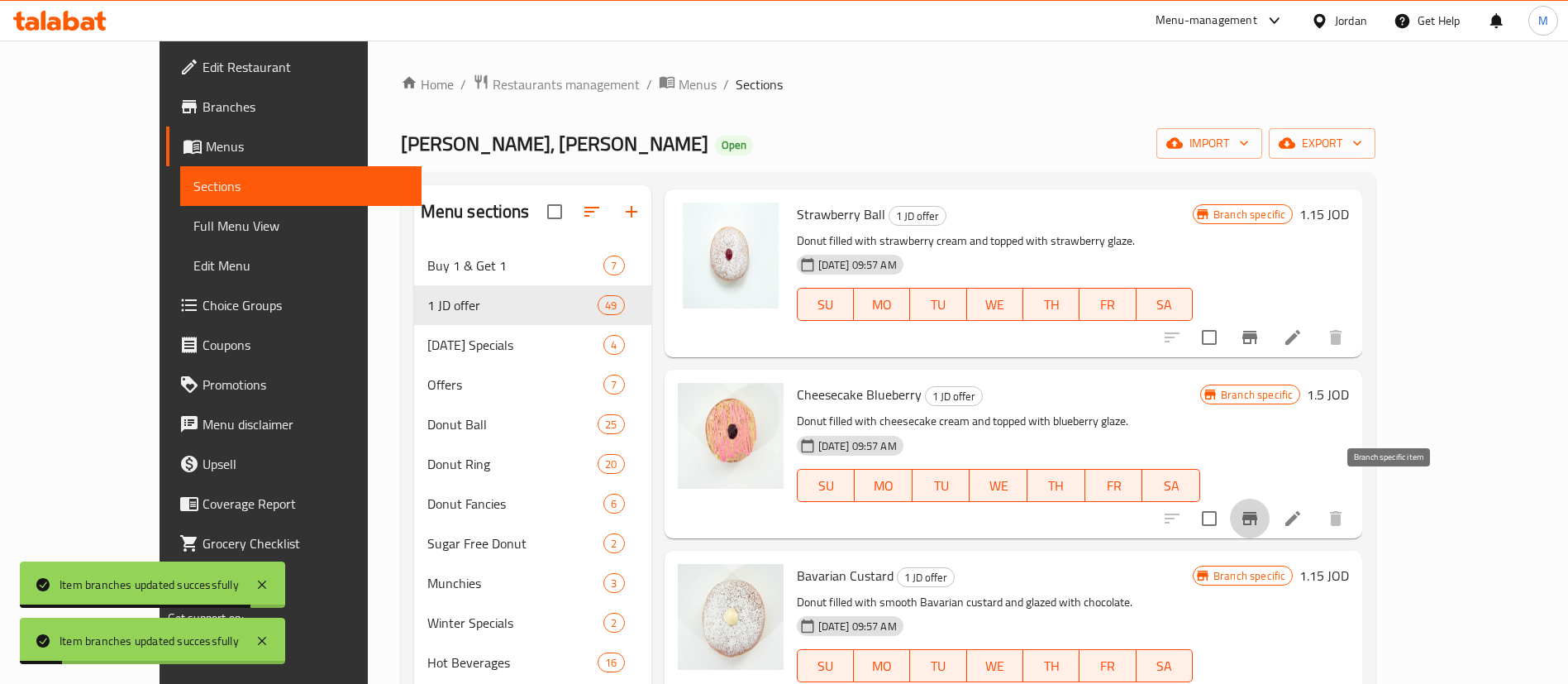
click at [1257, 512] on icon "Branch-specific-item" at bounding box center [1249, 519] width 15 height 14
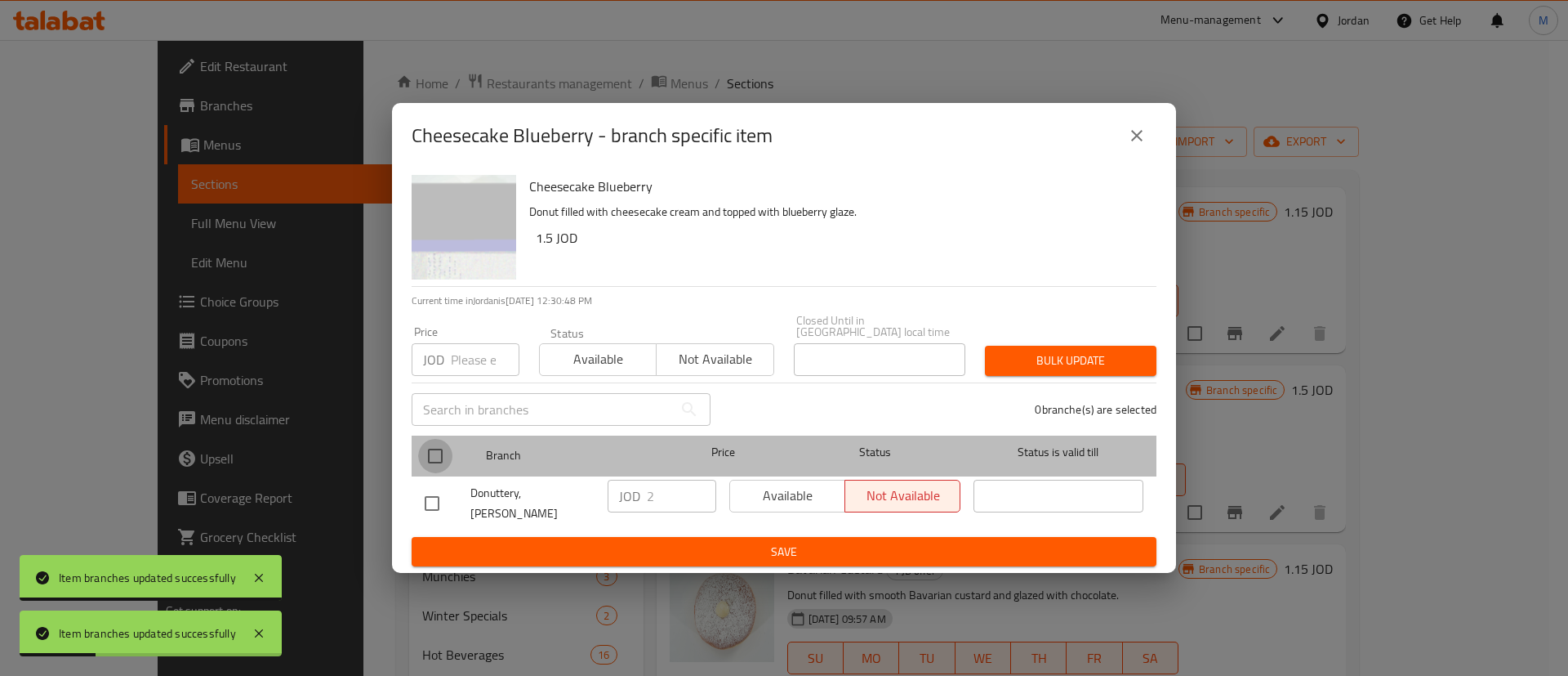
click at [437, 452] on input "checkbox" at bounding box center [436, 456] width 35 height 35
checkbox input "true"
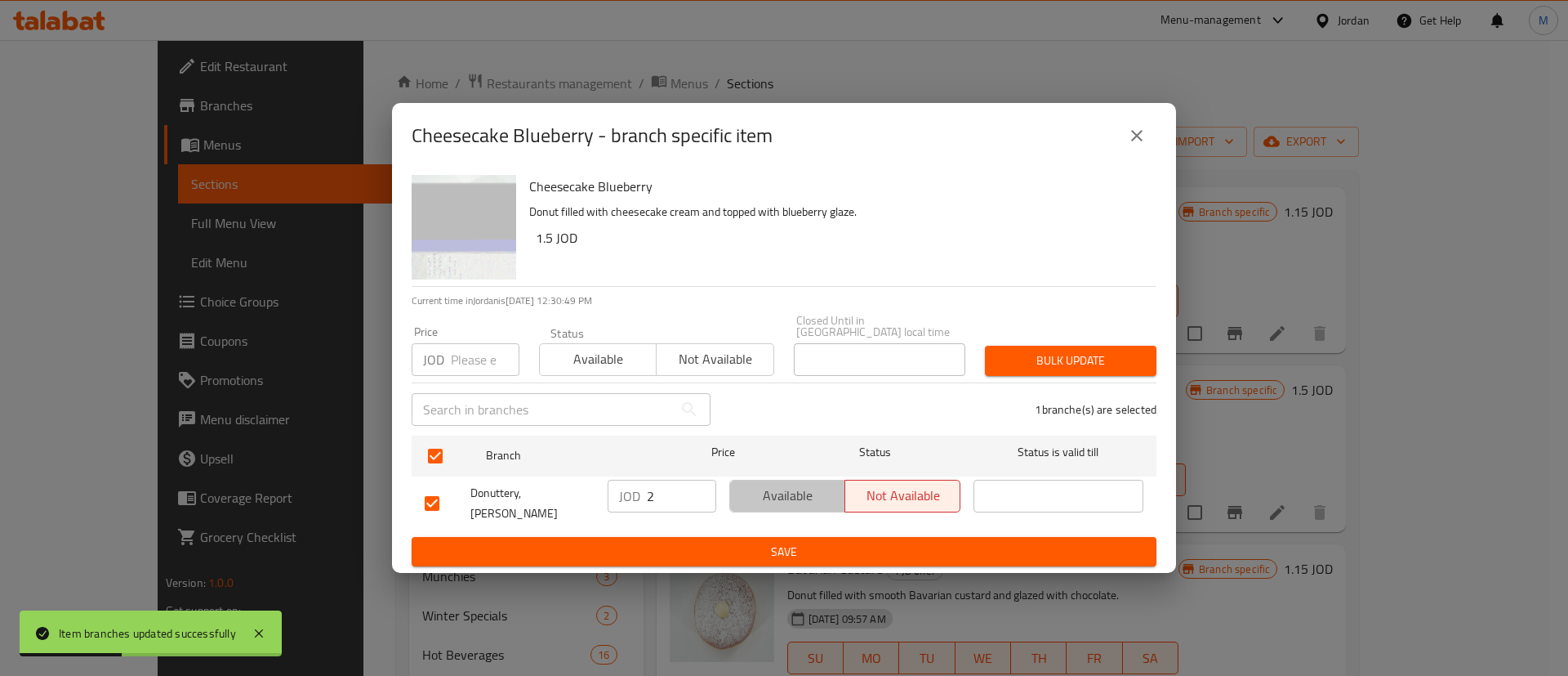
click at [771, 500] on span "Available" at bounding box center [788, 496] width 102 height 24
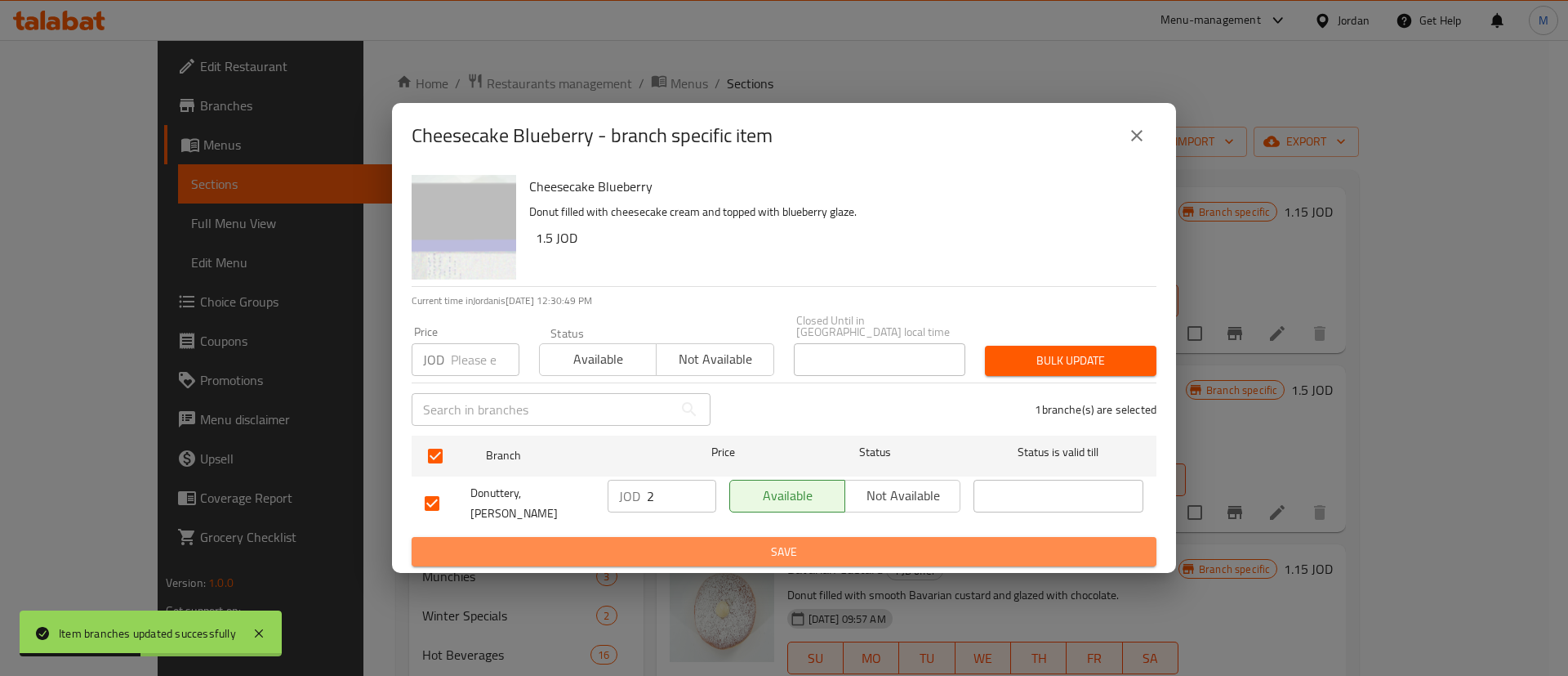
click at [783, 542] on span "Save" at bounding box center [784, 552] width 719 height 20
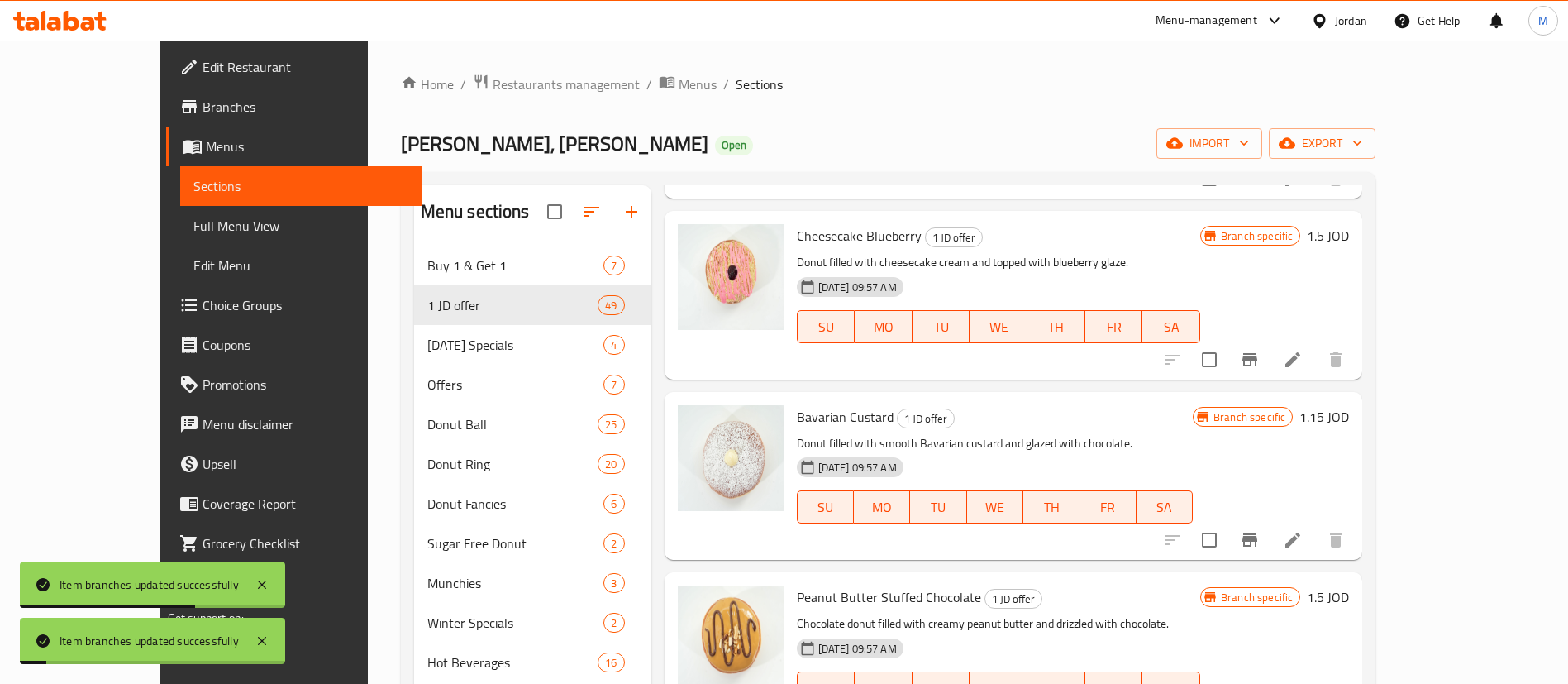
scroll to position [2238, 0]
click at [1257, 533] on icon "Branch-specific-item" at bounding box center [1249, 540] width 15 height 14
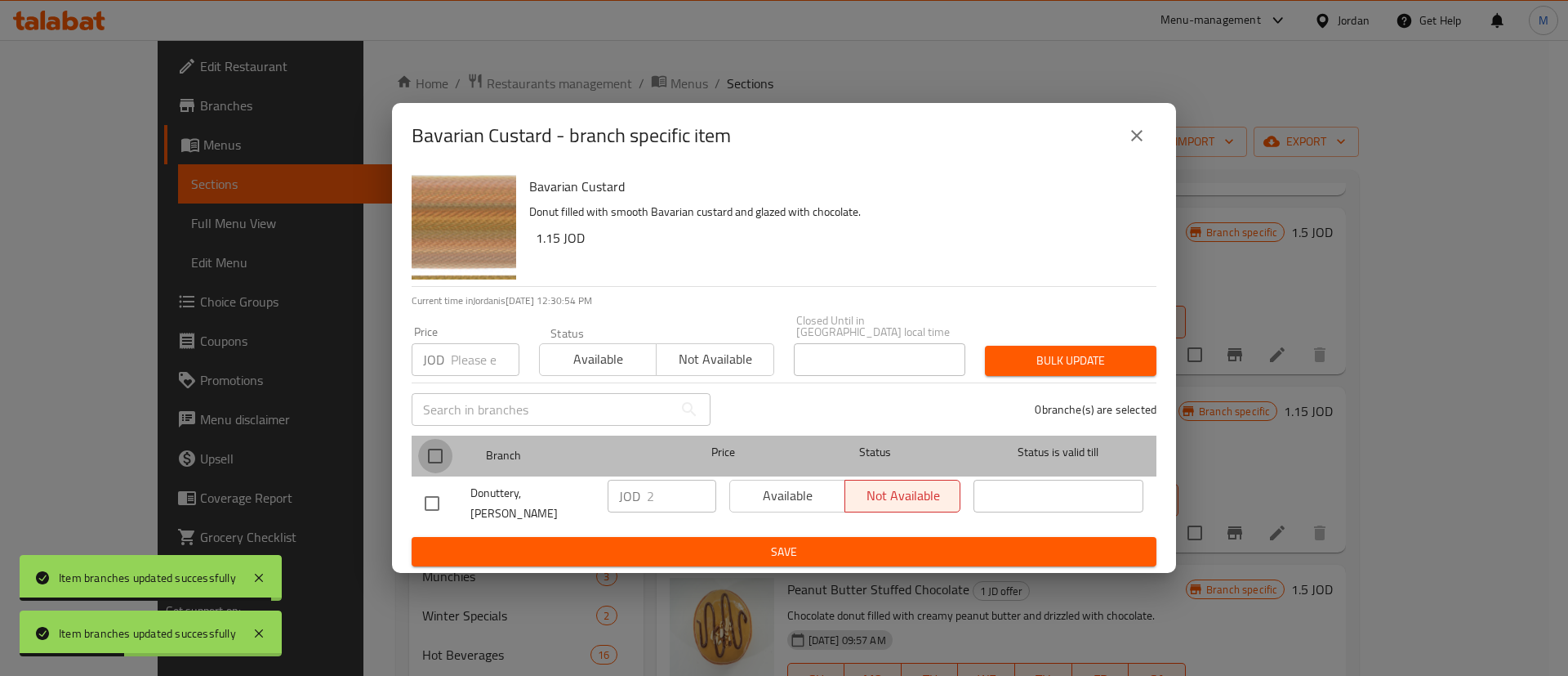
click at [441, 457] on input "checkbox" at bounding box center [436, 456] width 35 height 35
checkbox input "true"
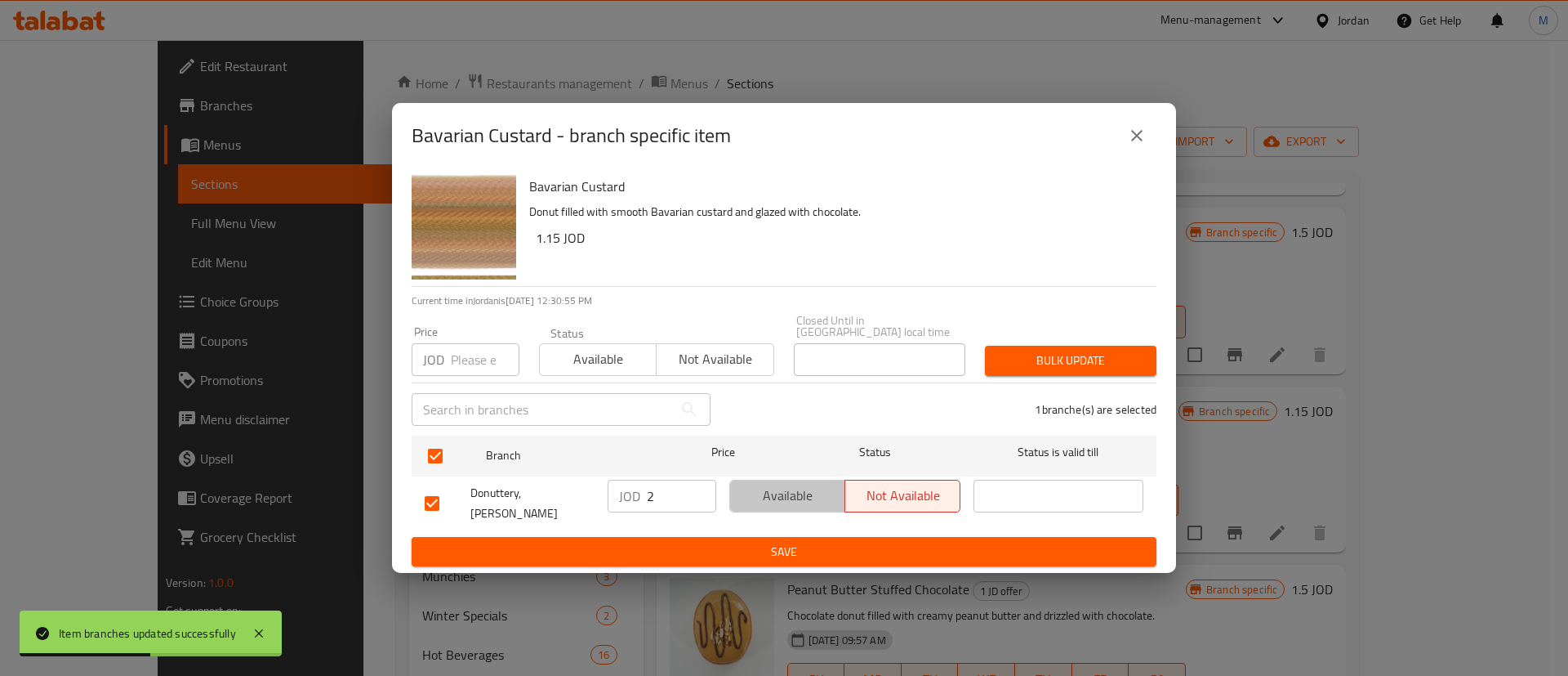
click at [799, 496] on span "Available" at bounding box center [788, 496] width 102 height 24
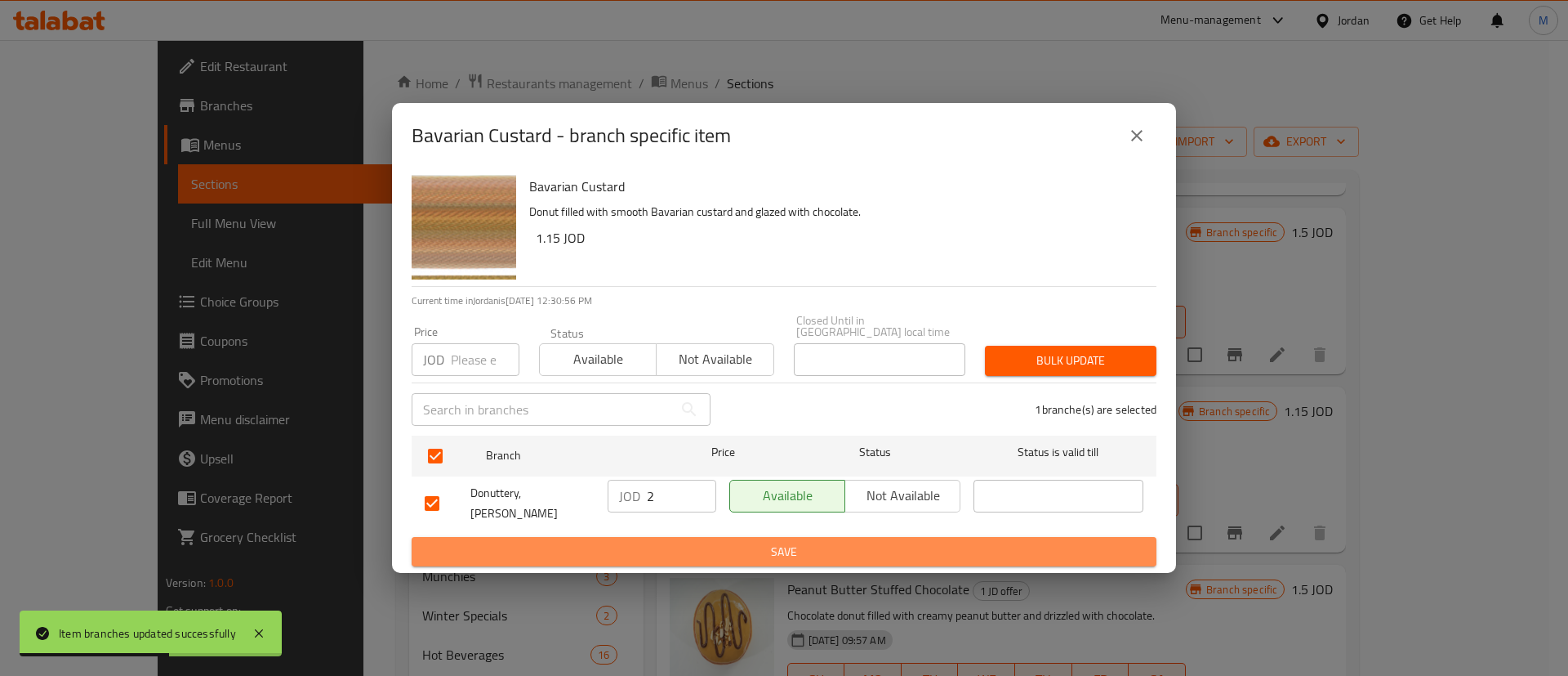
click at [806, 542] on span "Save" at bounding box center [784, 552] width 719 height 20
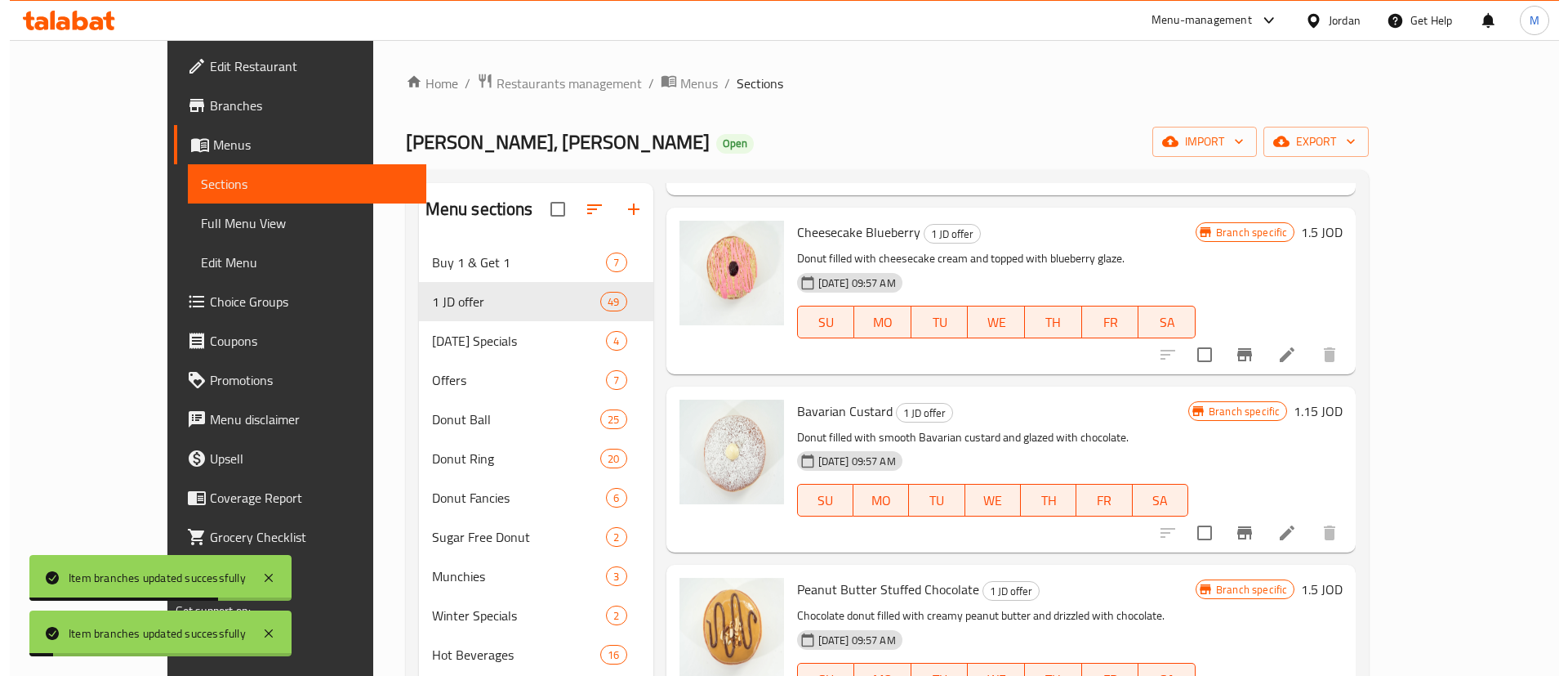
scroll to position [2443, 0]
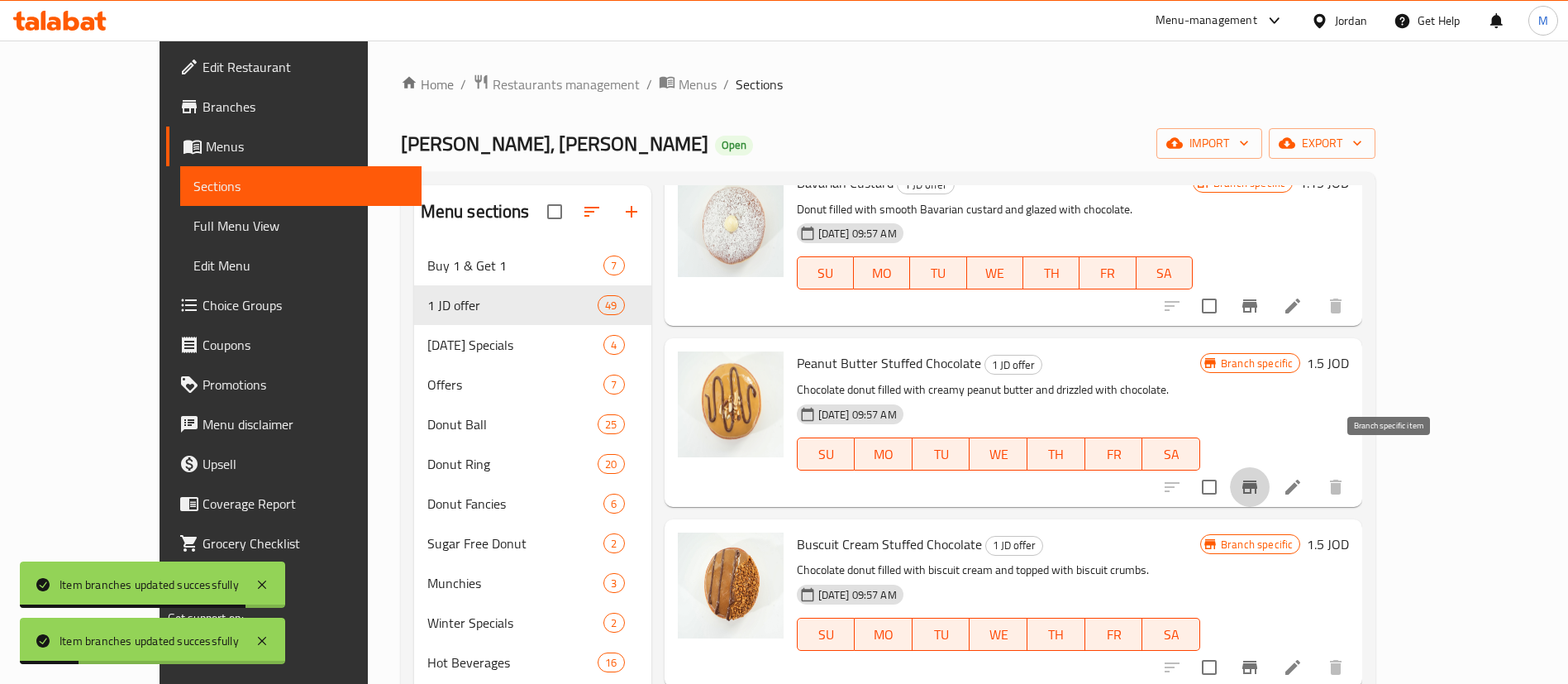
click at [1260, 477] on icon "Branch-specific-item" at bounding box center [1249, 487] width 20 height 20
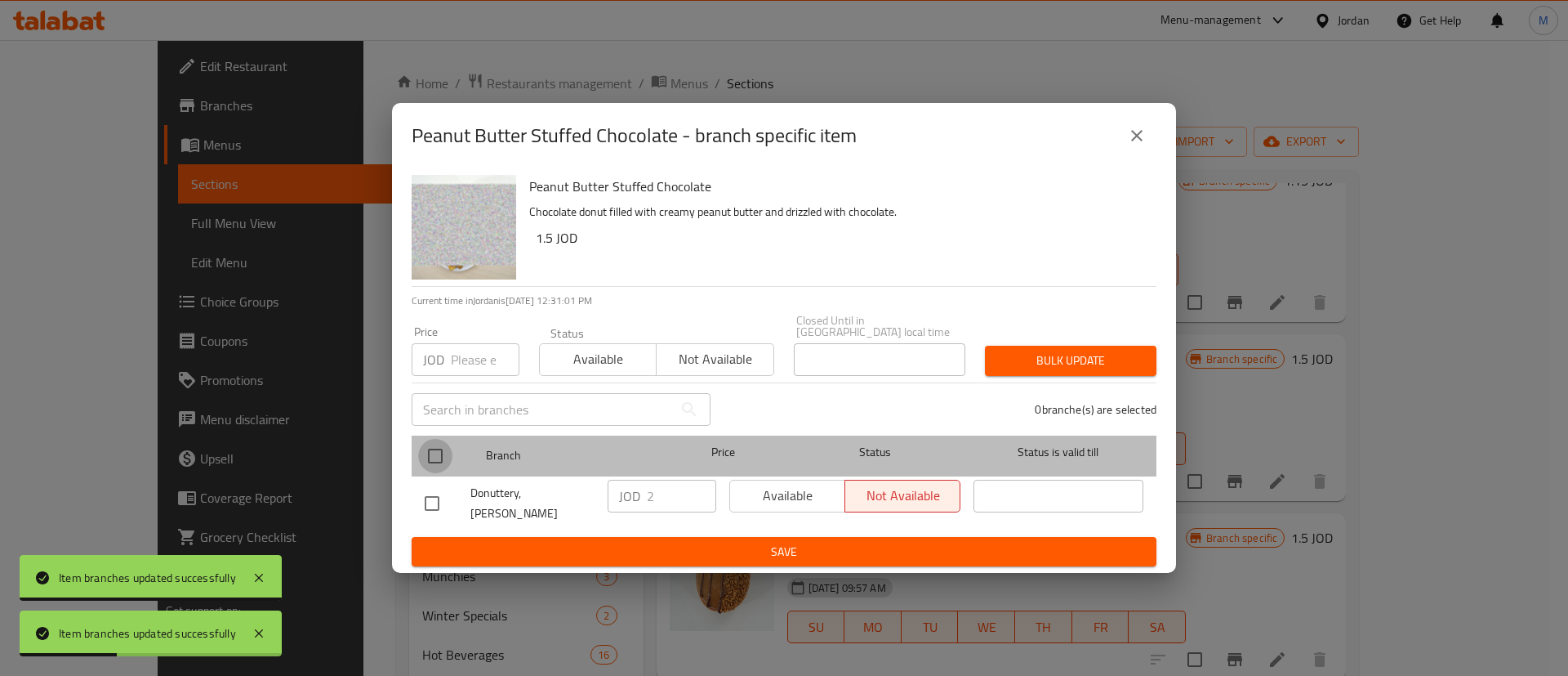
click at [438, 454] on input "checkbox" at bounding box center [436, 456] width 35 height 35
checkbox input "true"
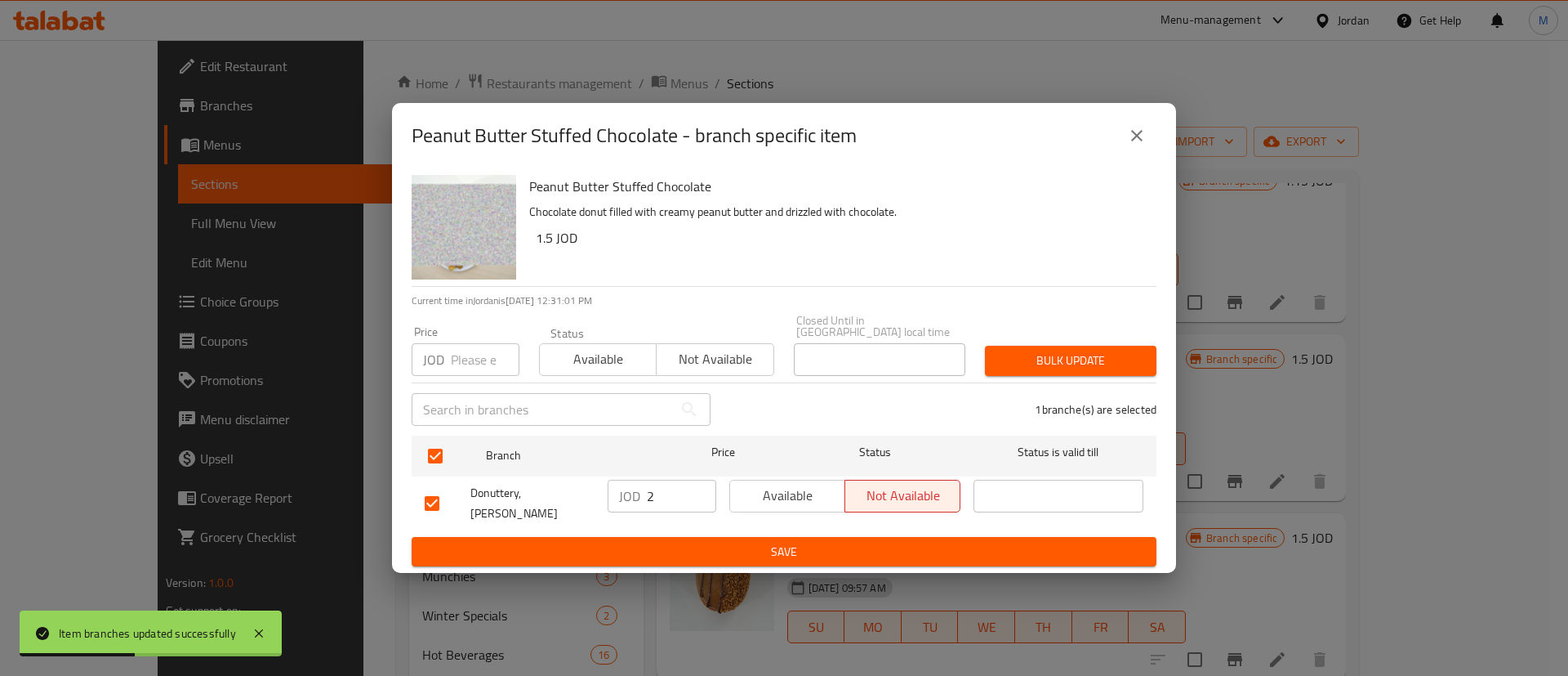
click at [761, 509] on button "Available" at bounding box center [787, 497] width 116 height 33
click at [769, 550] on button "Save" at bounding box center [784, 552] width 745 height 30
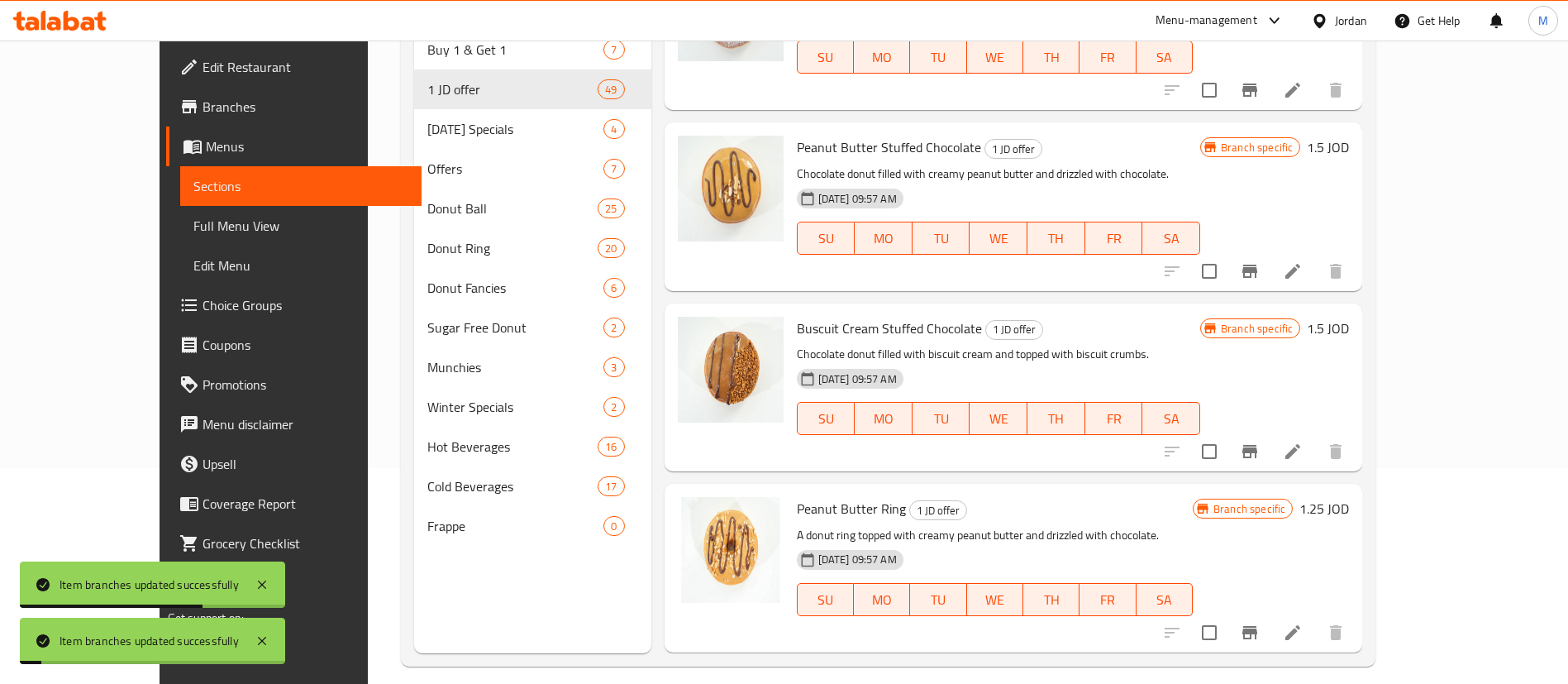
scroll to position [218, 0]
click at [1270, 430] on button "Branch-specific-item" at bounding box center [1249, 450] width 40 height 40
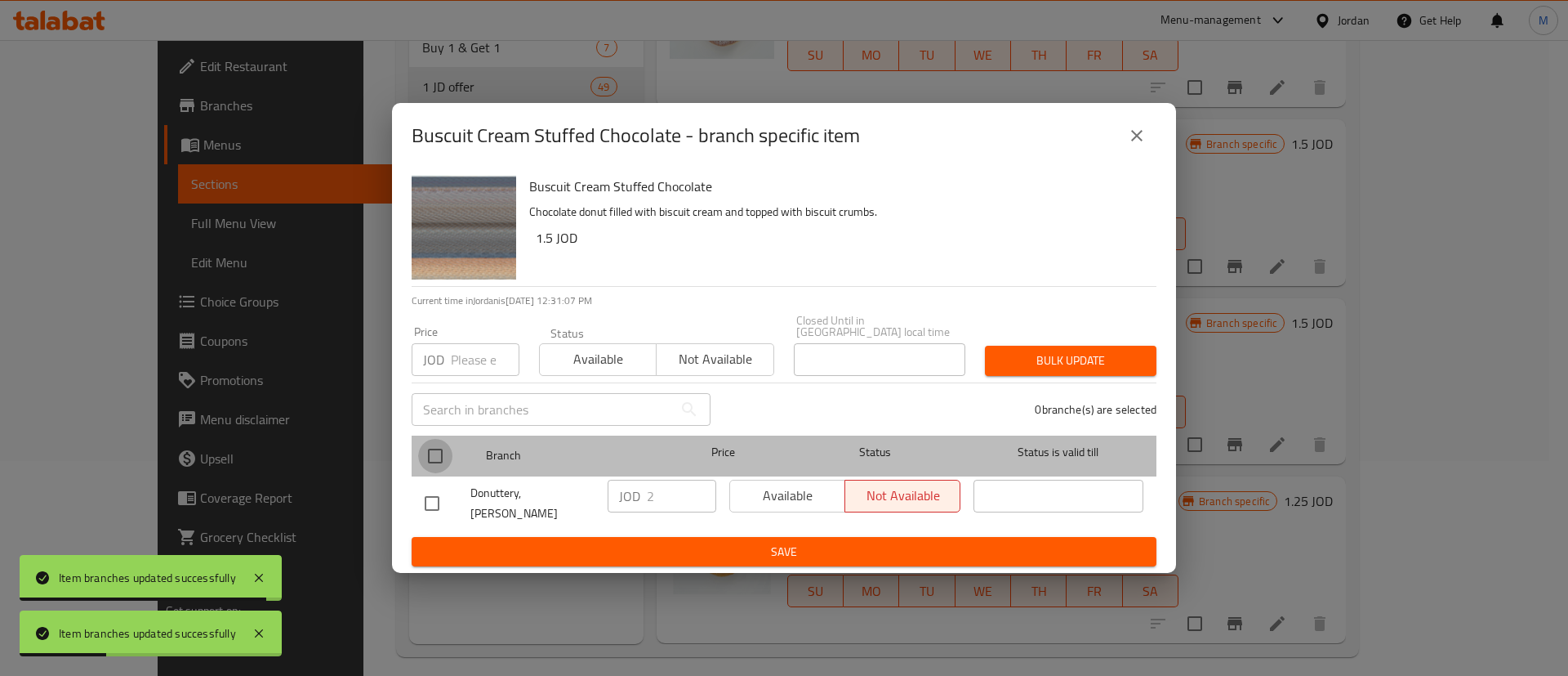
click at [442, 462] on input "checkbox" at bounding box center [436, 456] width 35 height 35
checkbox input "true"
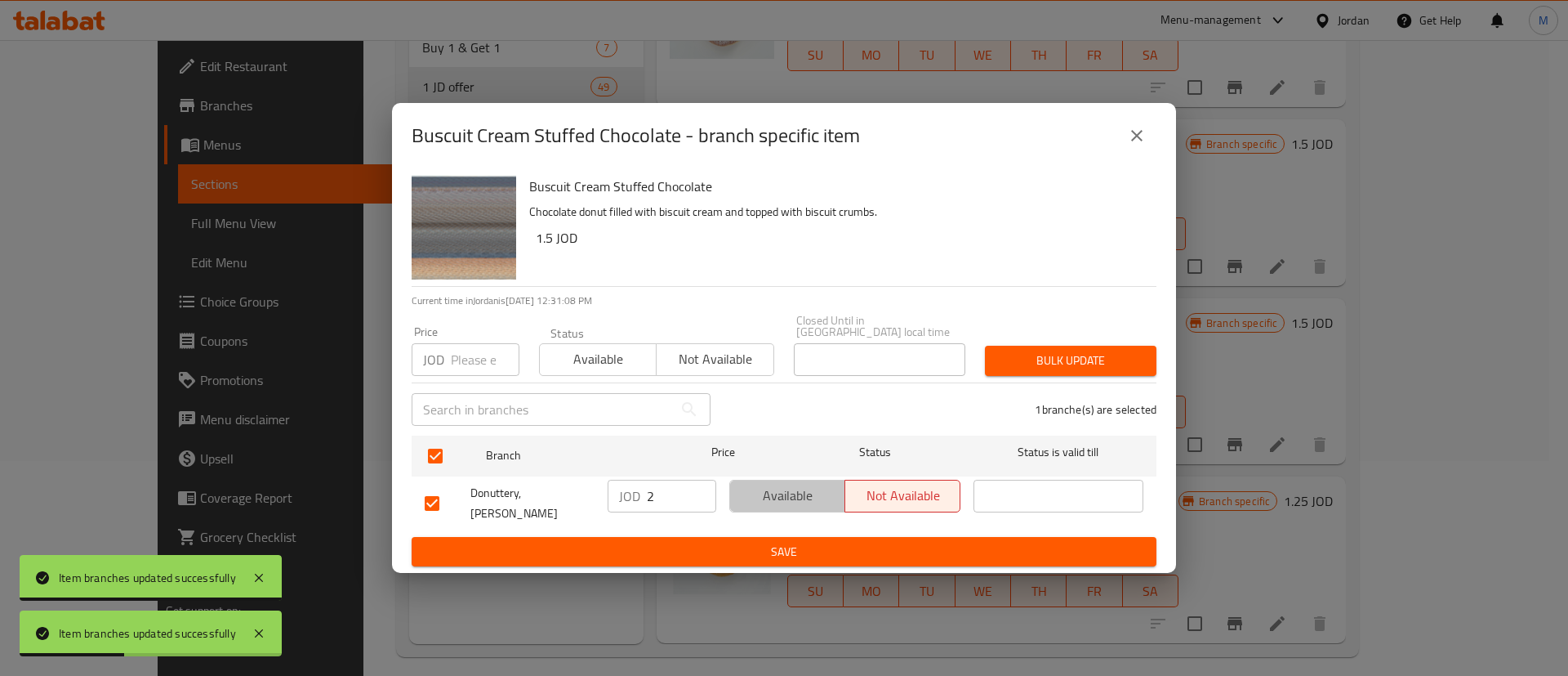
click at [761, 493] on span "Available" at bounding box center [788, 496] width 102 height 24
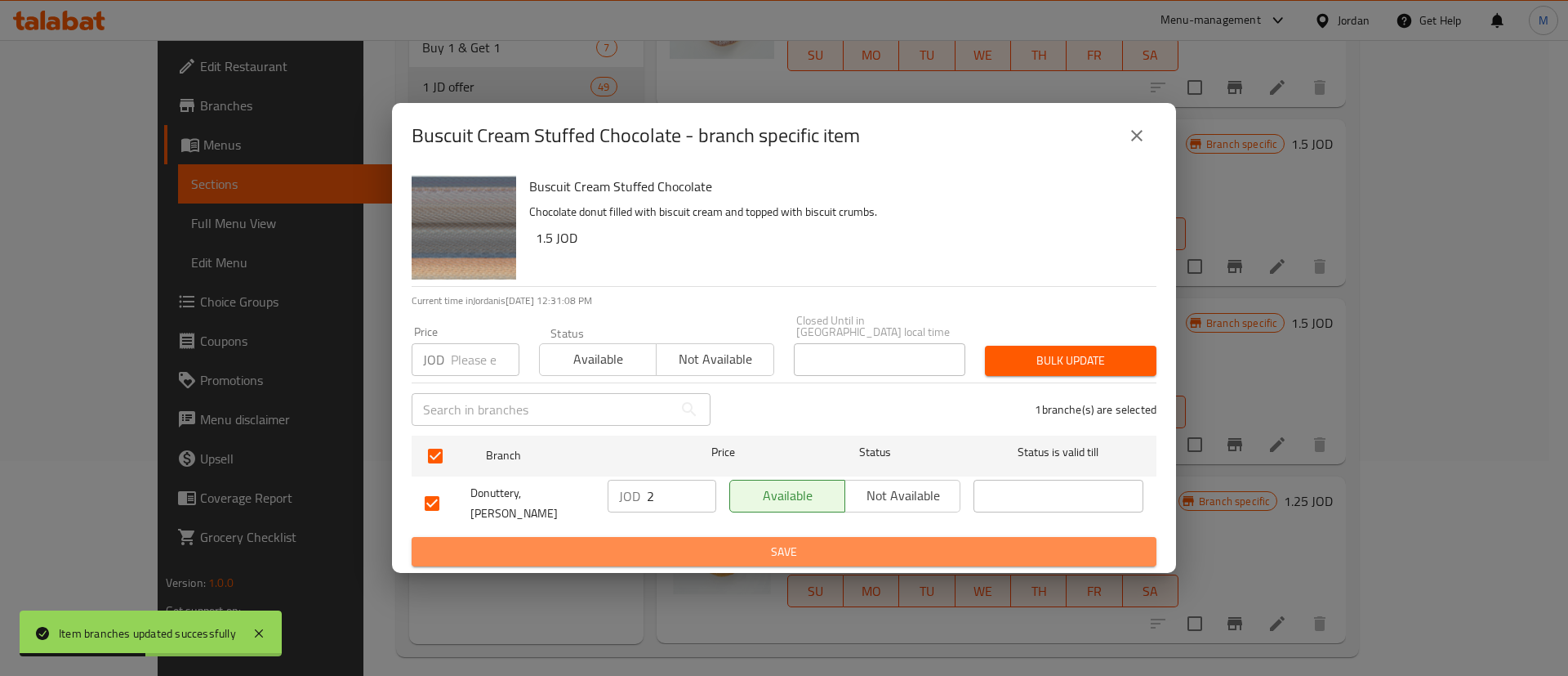
click at [768, 542] on span "Save" at bounding box center [784, 552] width 719 height 20
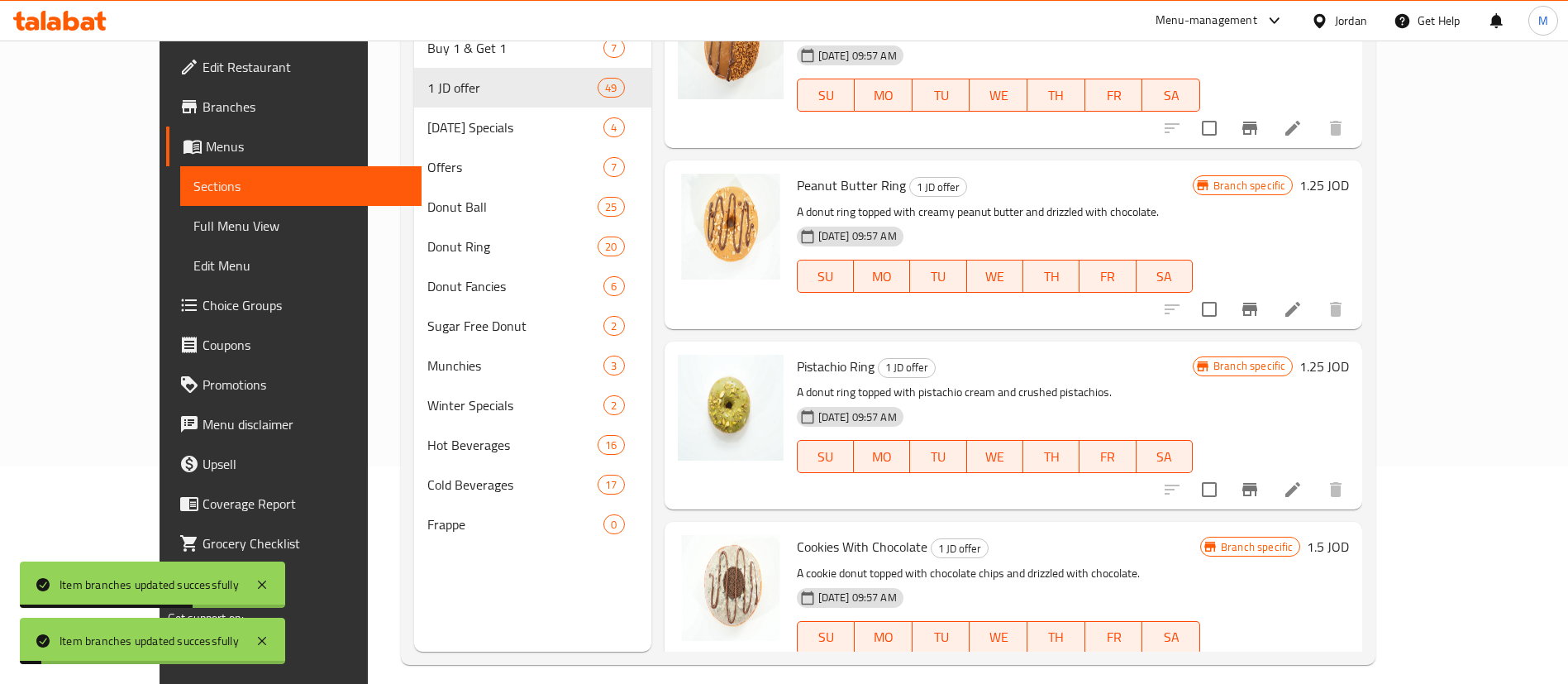
scroll to position [2800, 0]
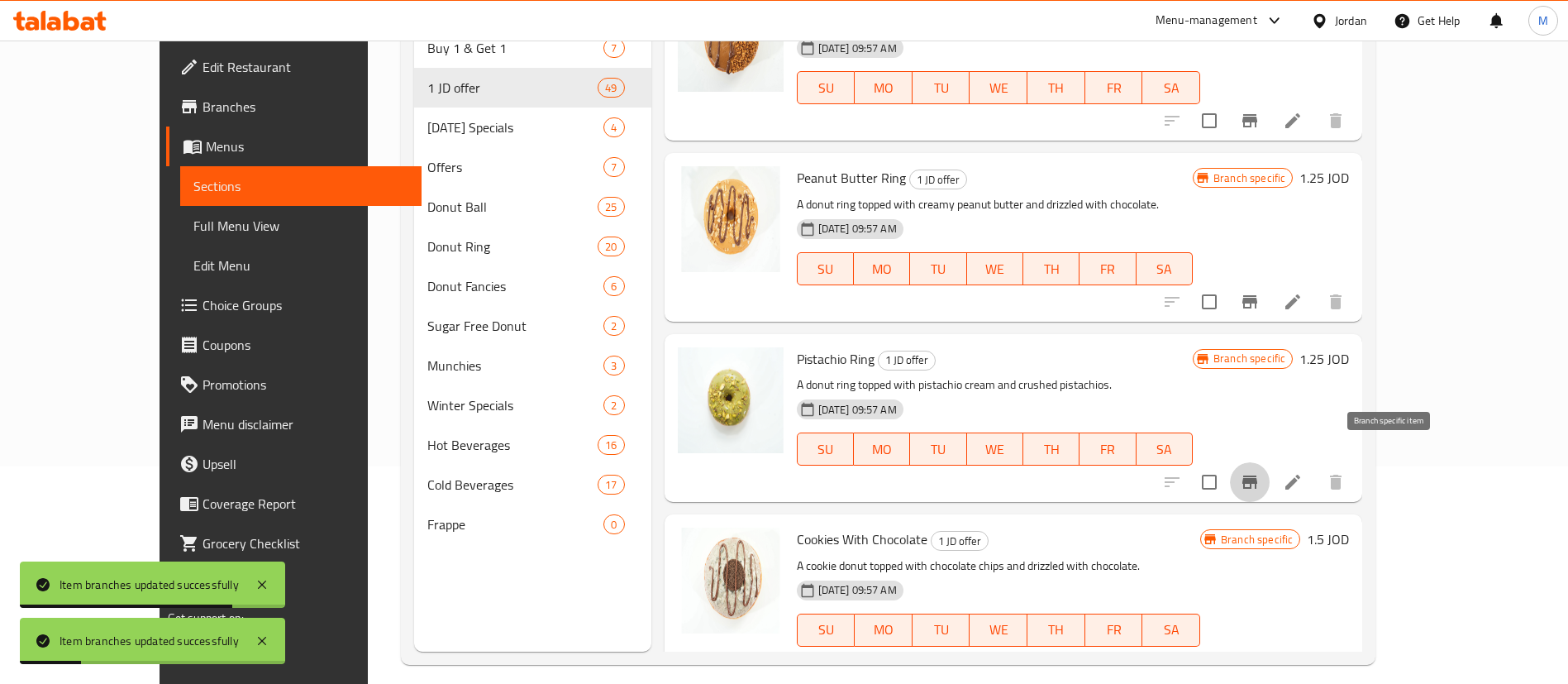
click at [1257, 475] on icon "Branch-specific-item" at bounding box center [1249, 482] width 15 height 14
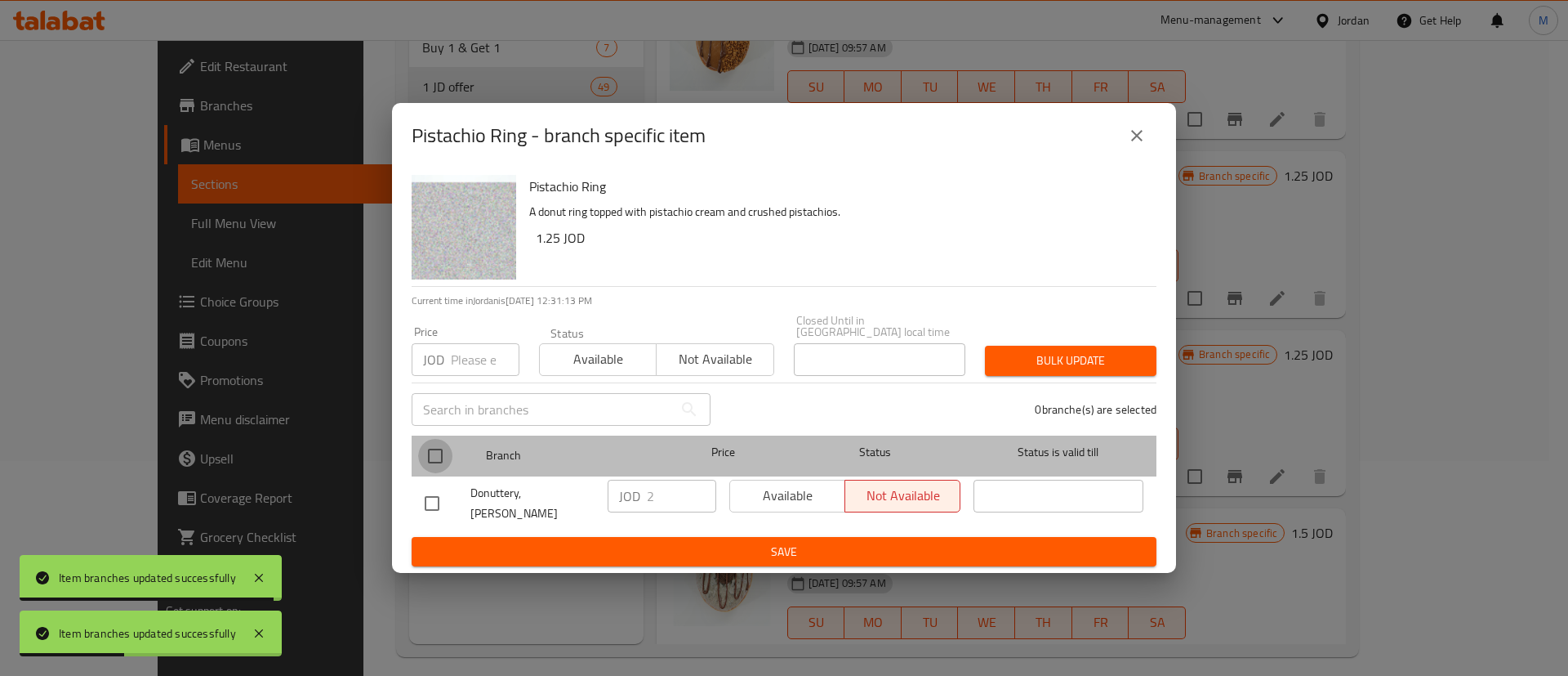
click at [426, 461] on input "checkbox" at bounding box center [436, 456] width 35 height 35
checkbox input "true"
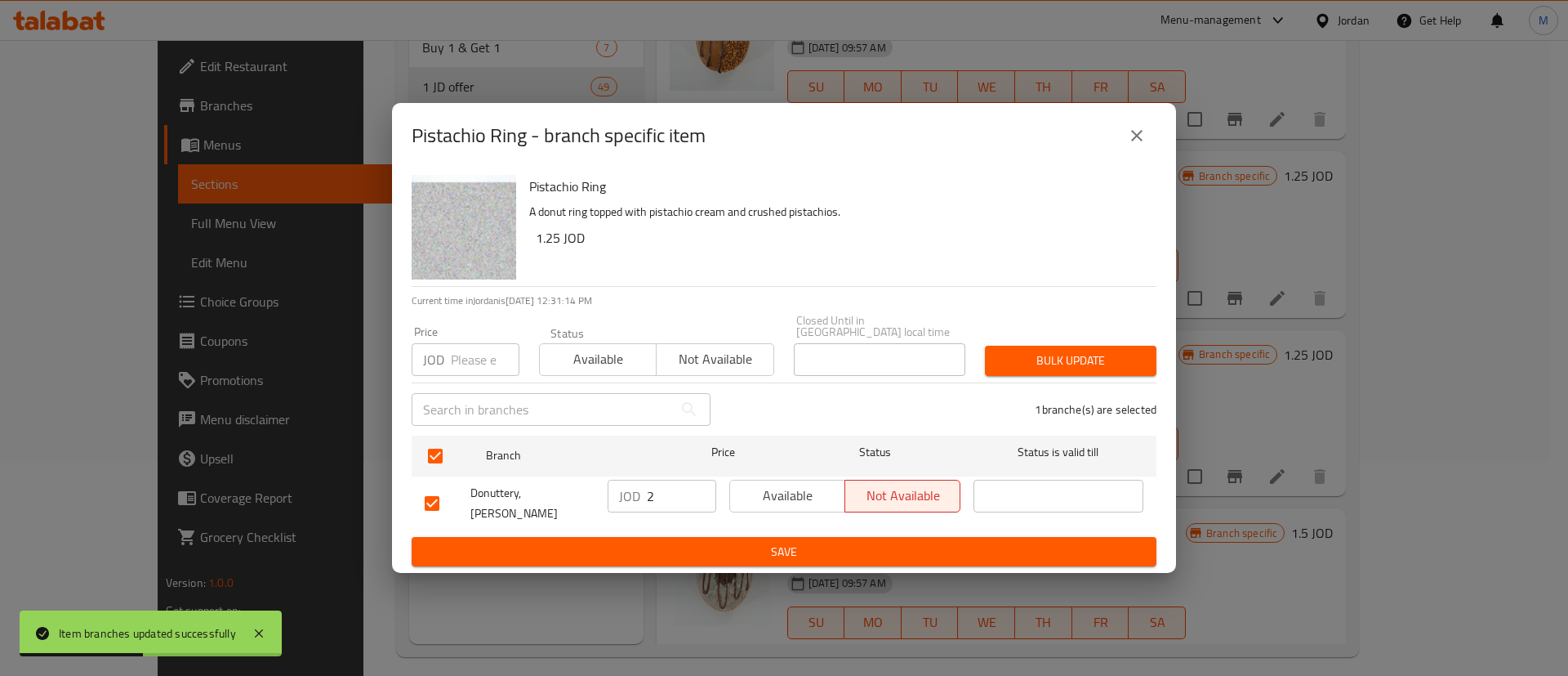
click at [764, 495] on span "Available" at bounding box center [788, 496] width 102 height 24
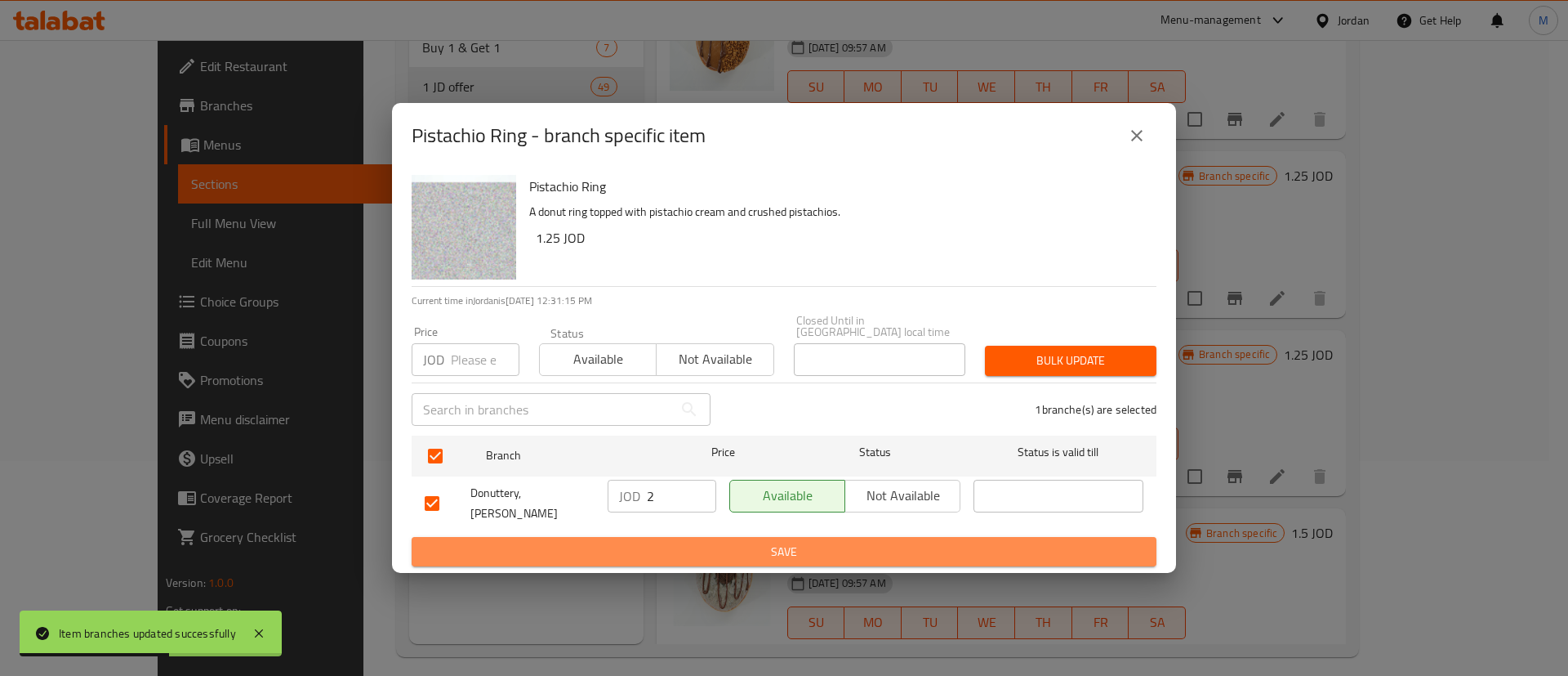
click at [763, 542] on span "Save" at bounding box center [784, 552] width 719 height 20
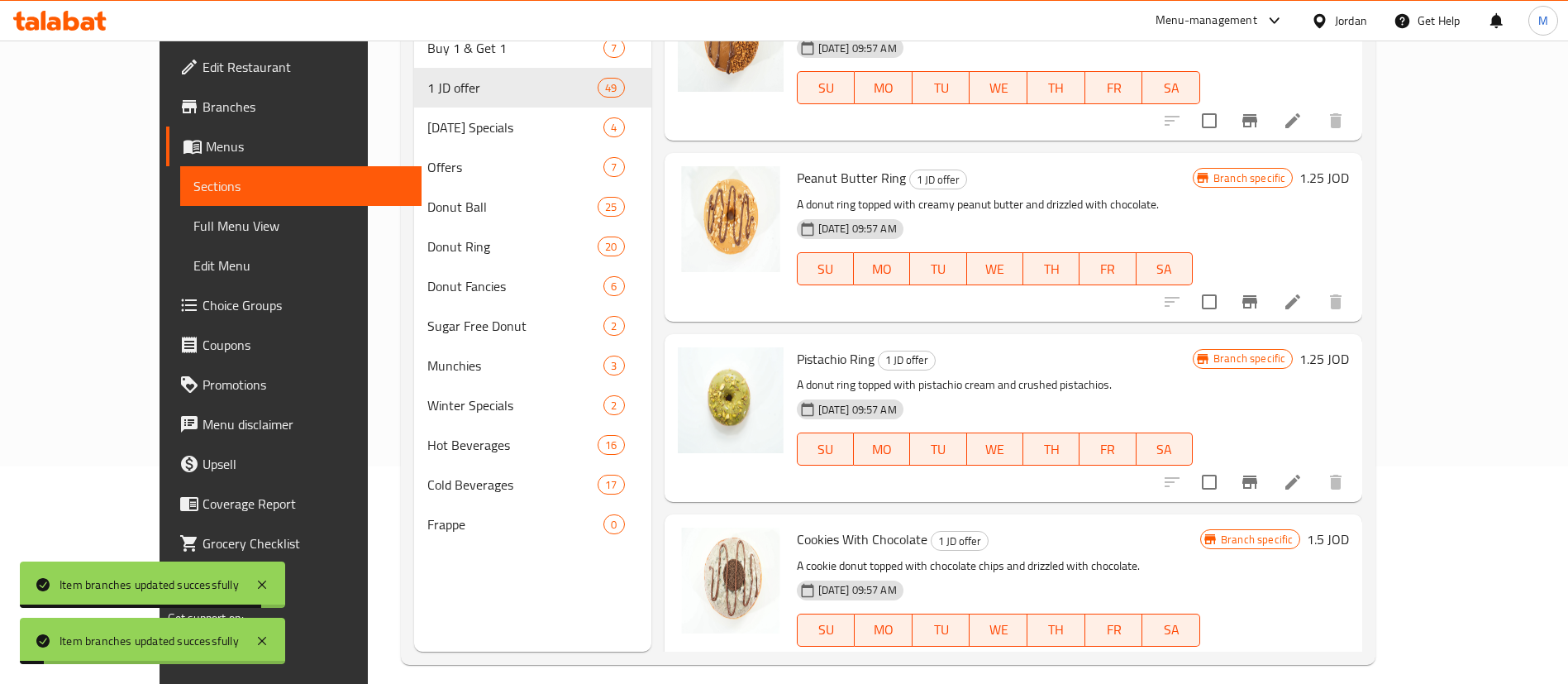
scroll to position [3003, 0]
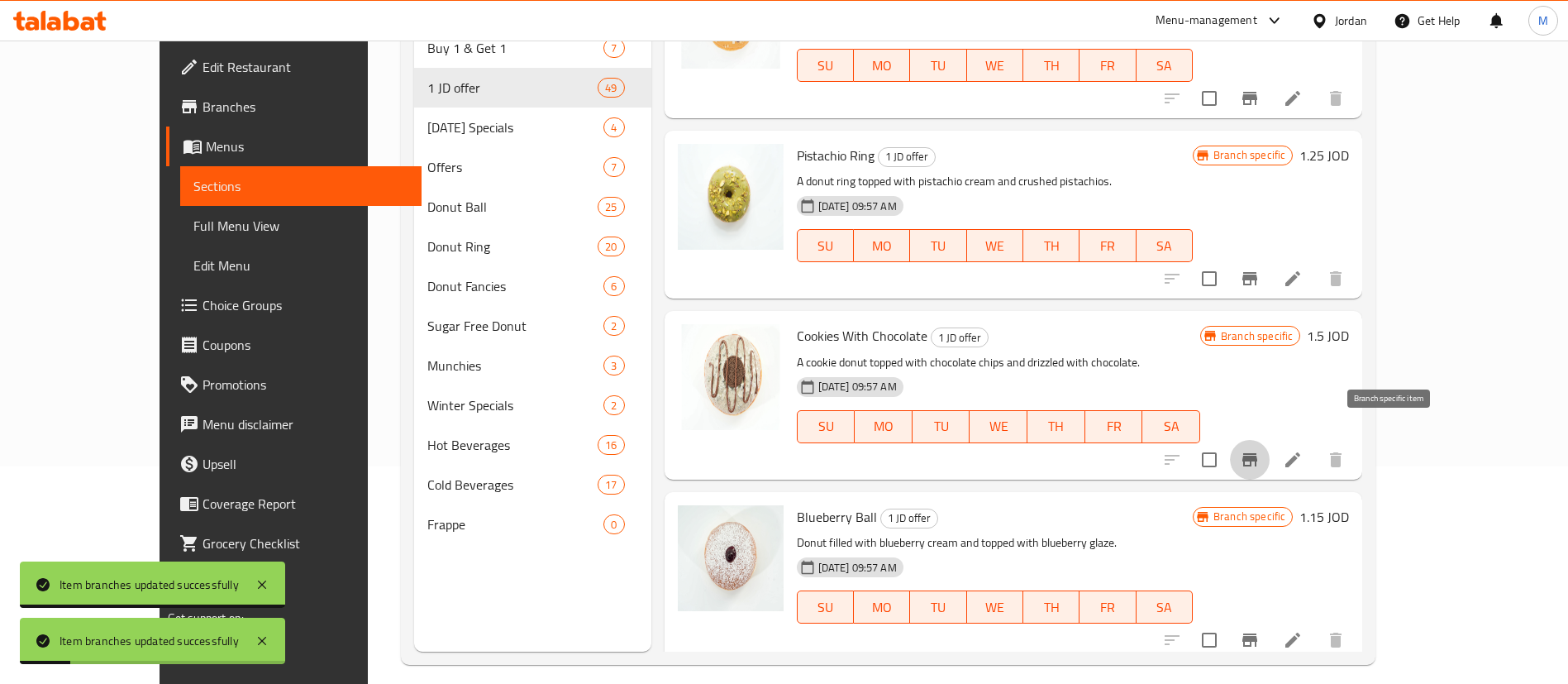
click at [1260, 450] on icon "Branch-specific-item" at bounding box center [1249, 460] width 20 height 20
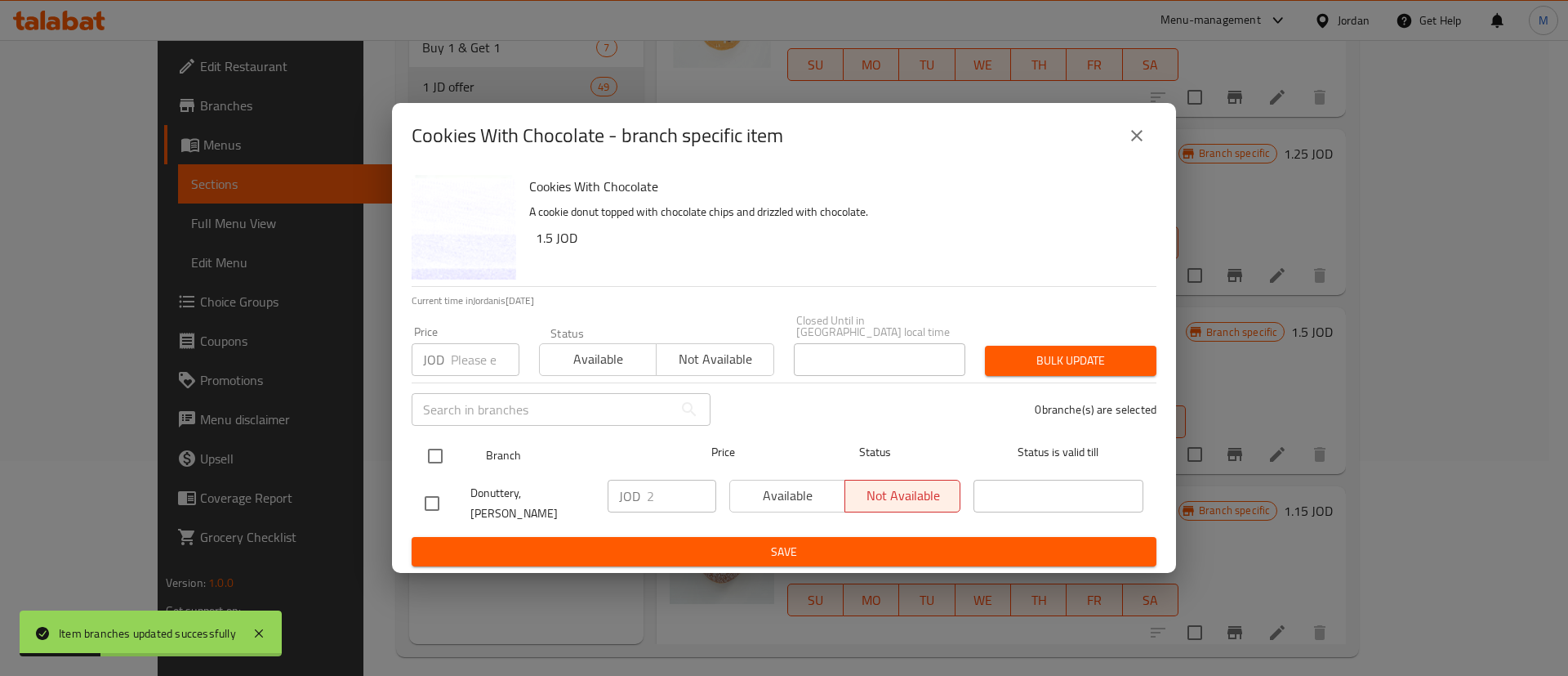
click at [438, 455] on input "checkbox" at bounding box center [436, 456] width 35 height 35
checkbox input "true"
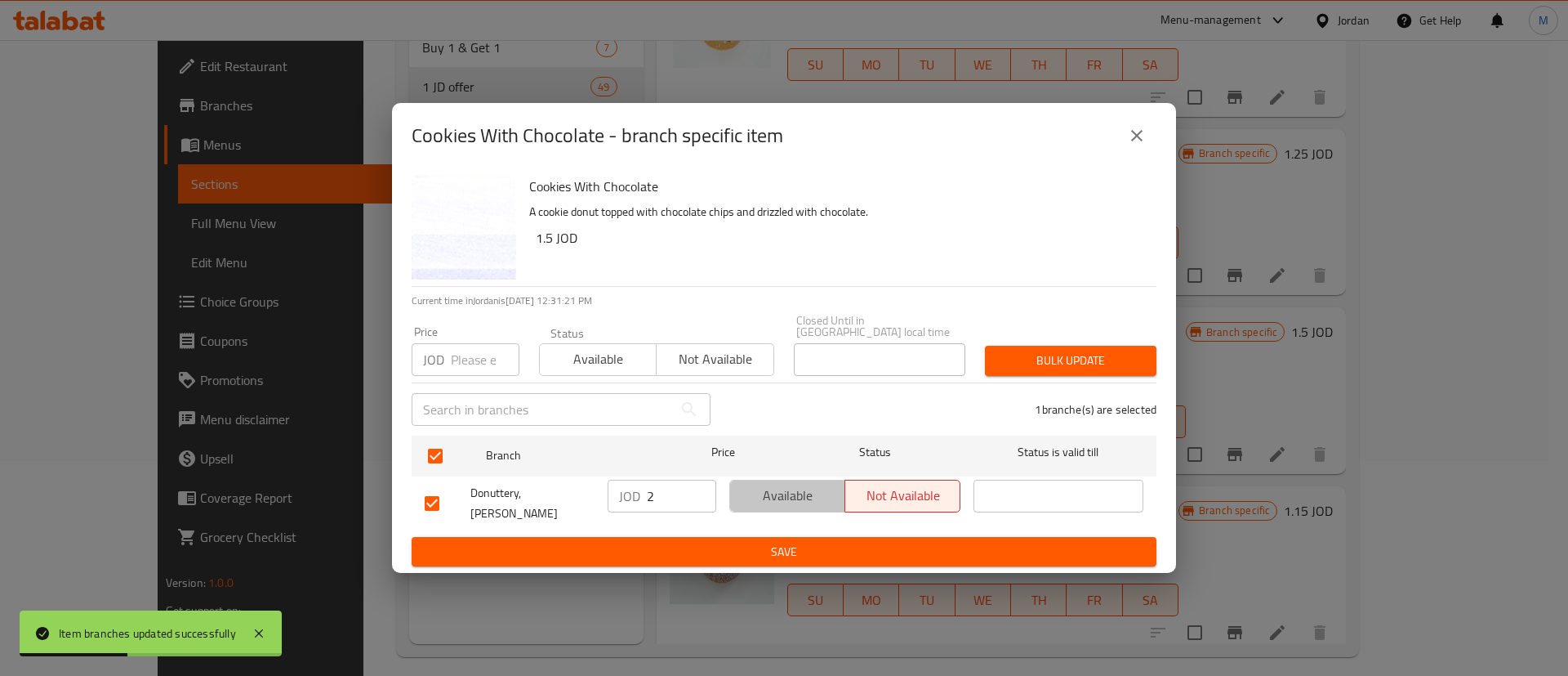
click at [757, 489] on span "Available" at bounding box center [788, 496] width 102 height 24
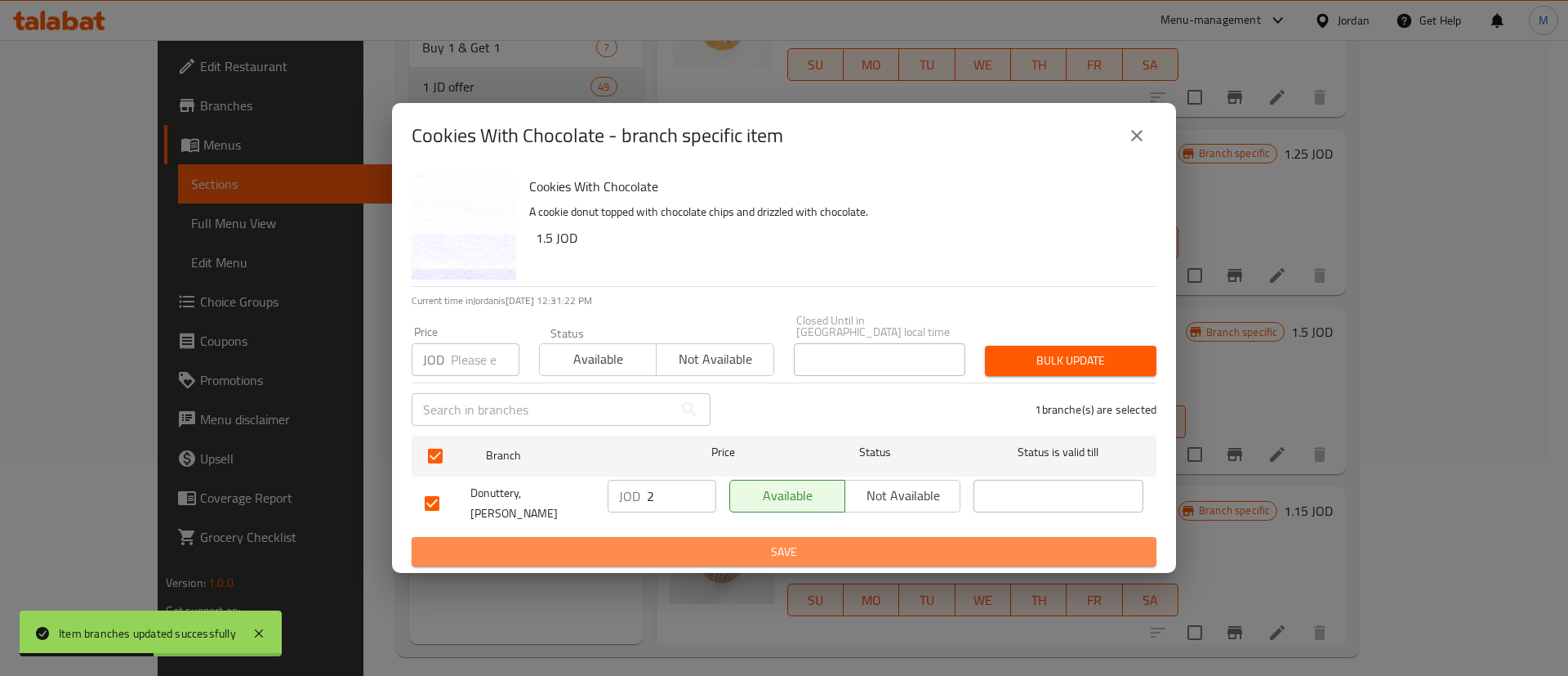
click at [763, 542] on span "Save" at bounding box center [784, 552] width 719 height 20
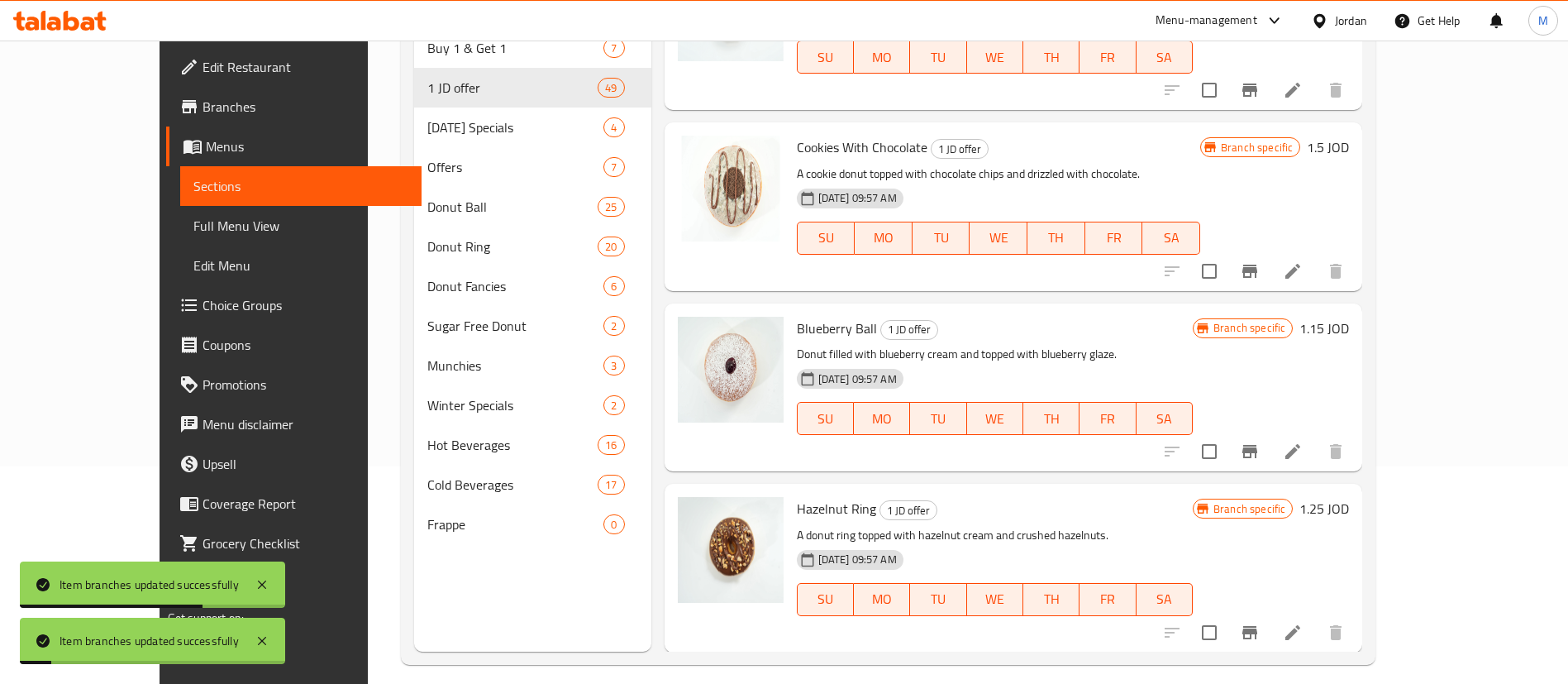
scroll to position [3202, 0]
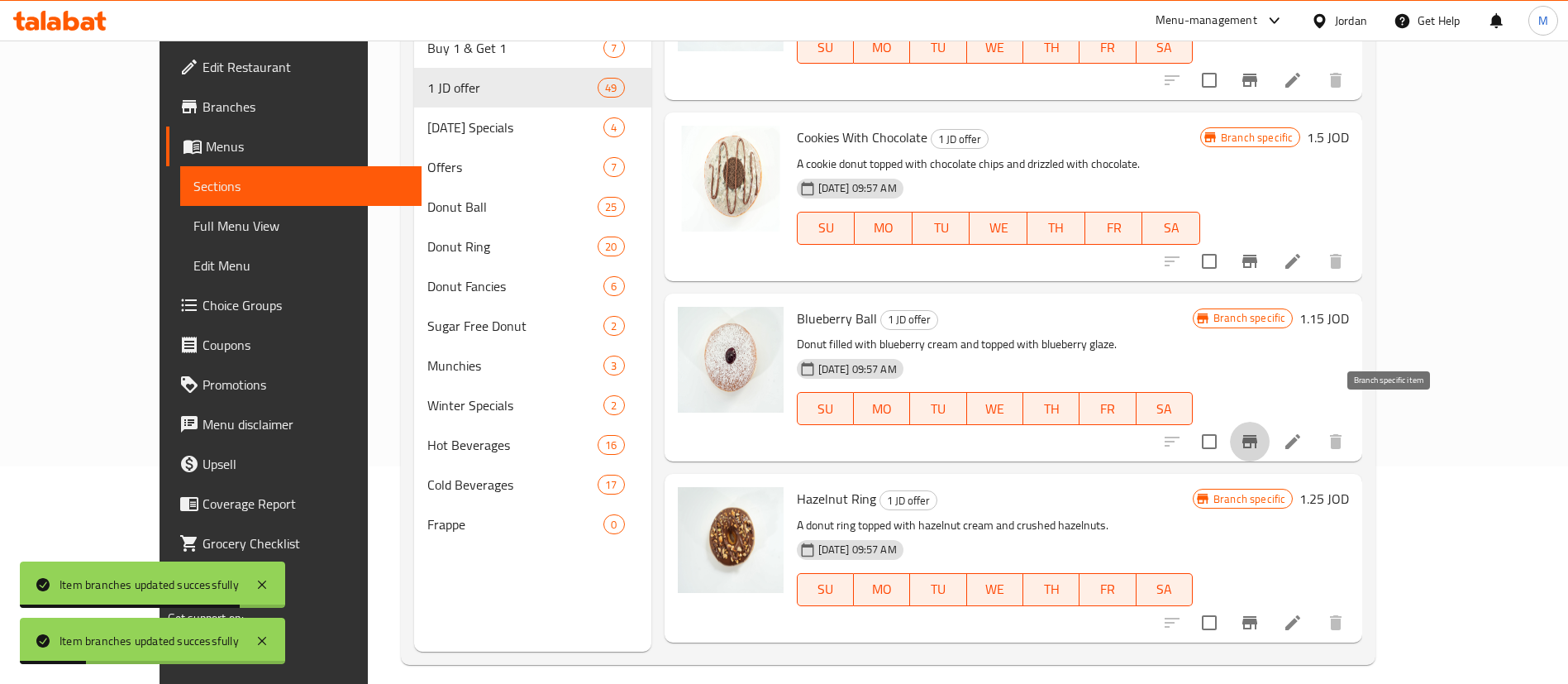
click at [1260, 431] on icon "Branch-specific-item" at bounding box center [1249, 441] width 20 height 20
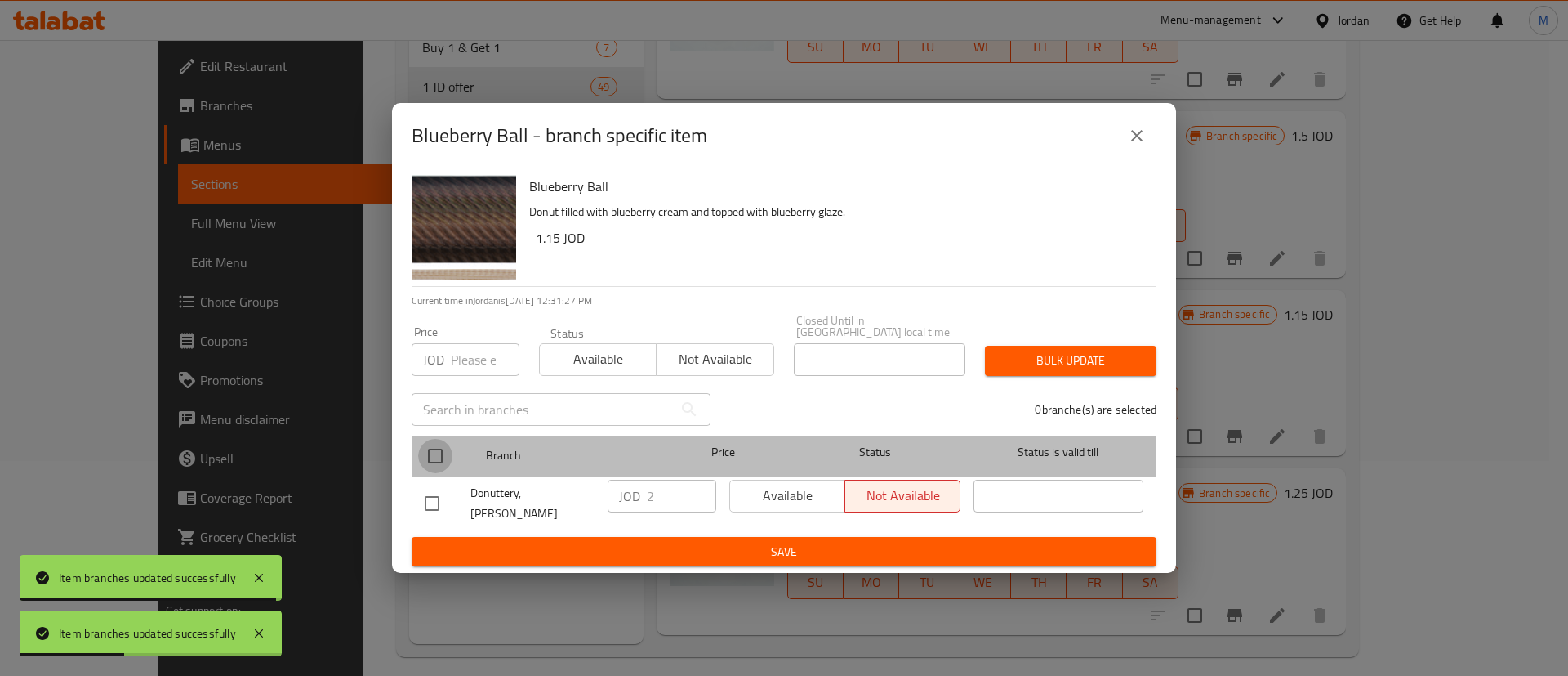
click at [438, 453] on input "checkbox" at bounding box center [436, 456] width 35 height 35
checkbox input "true"
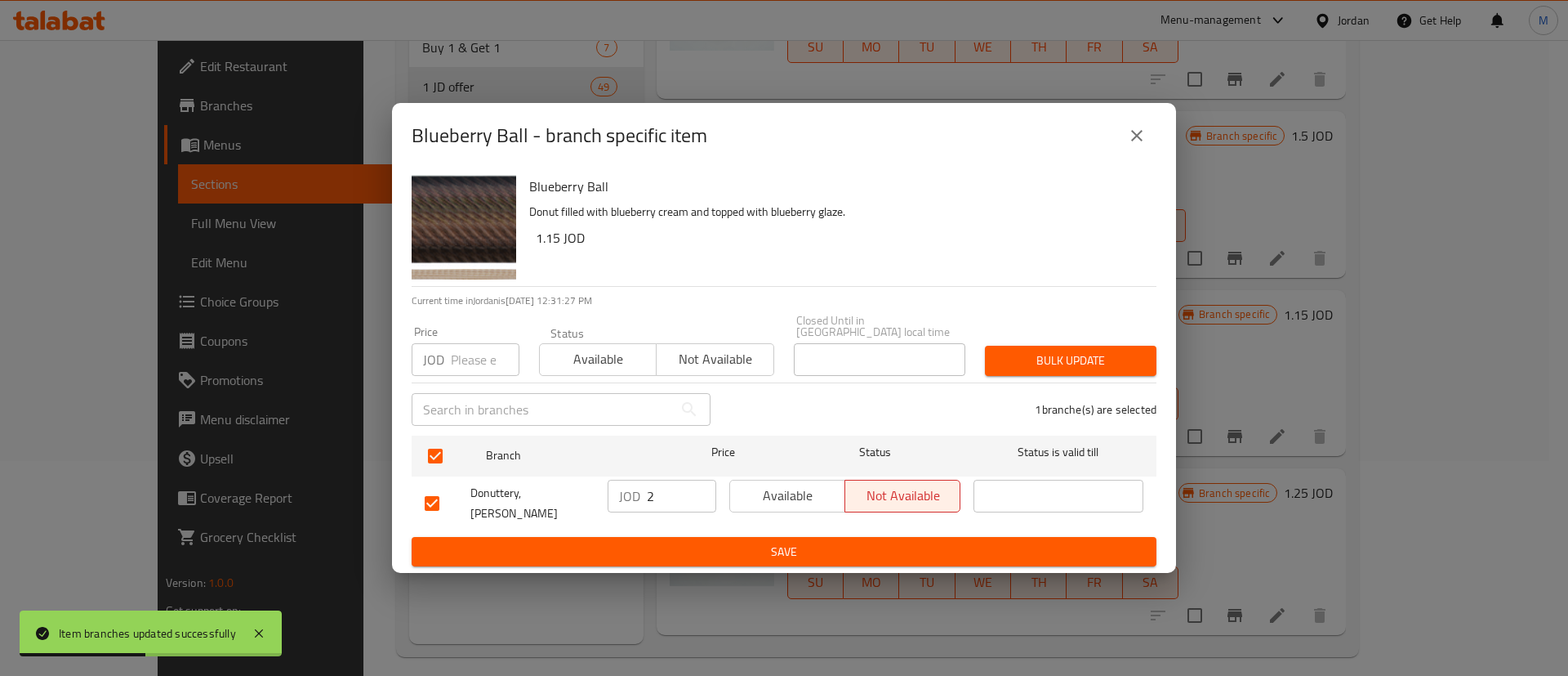
click at [773, 491] on span "Available" at bounding box center [788, 496] width 102 height 24
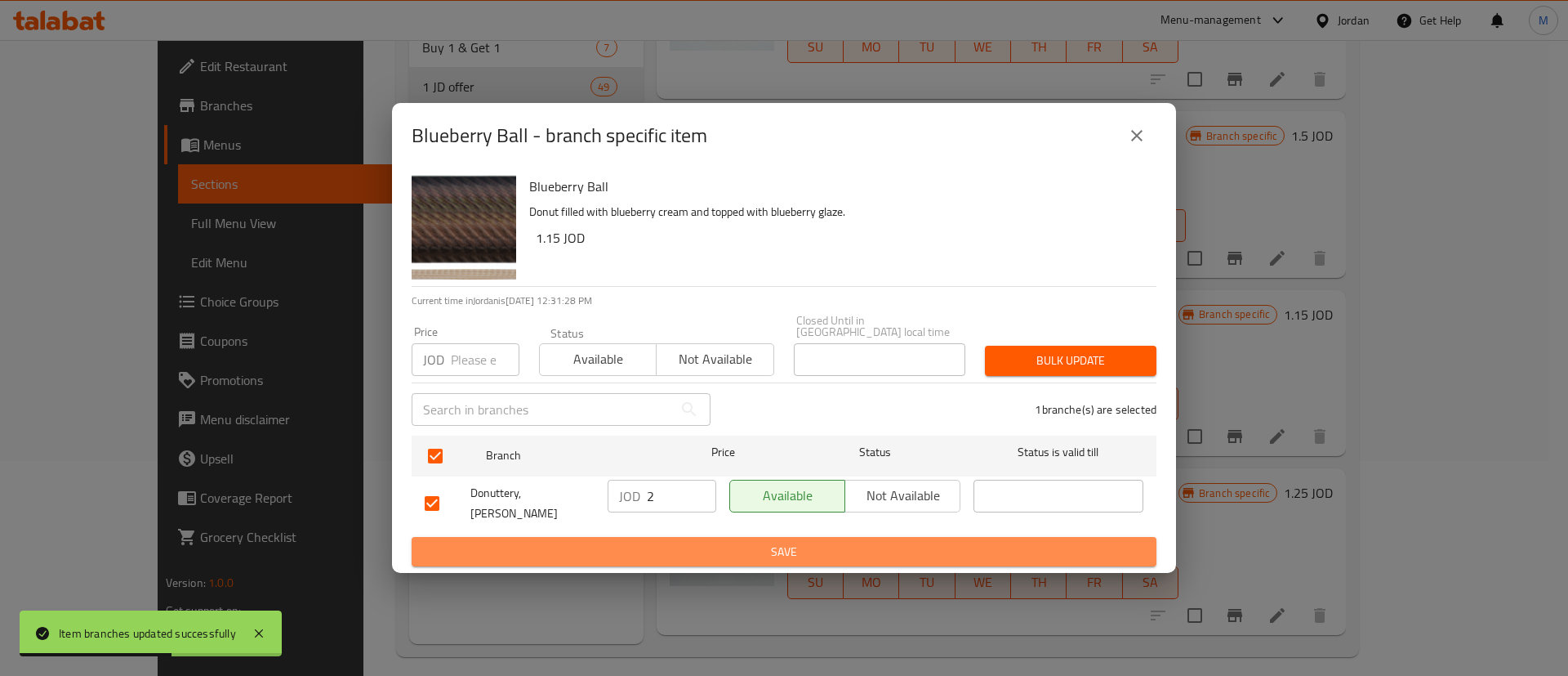
click at [785, 542] on span "Save" at bounding box center [784, 552] width 719 height 20
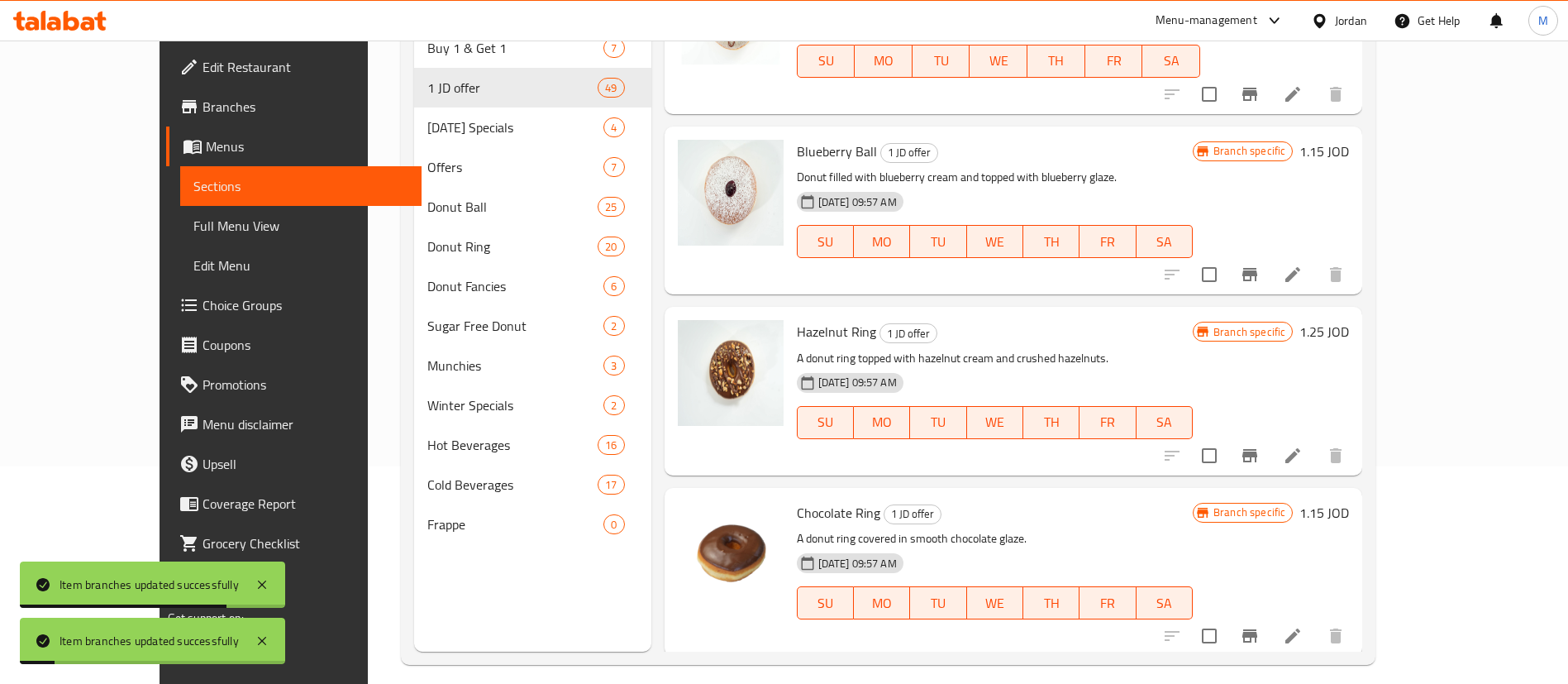
scroll to position [3371, 0]
click at [1270, 434] on button "Branch-specific-item" at bounding box center [1249, 454] width 40 height 40
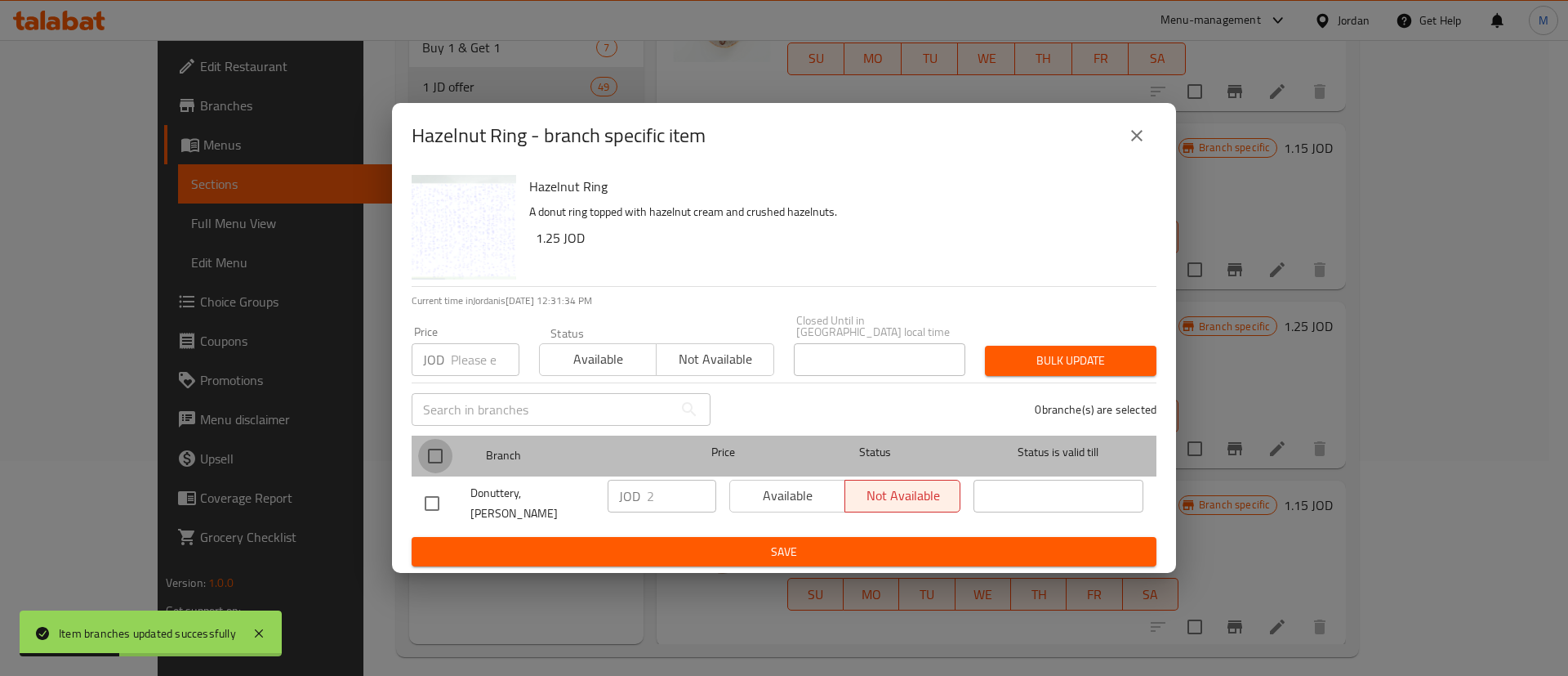
click at [439, 464] on input "checkbox" at bounding box center [436, 456] width 35 height 35
checkbox input "true"
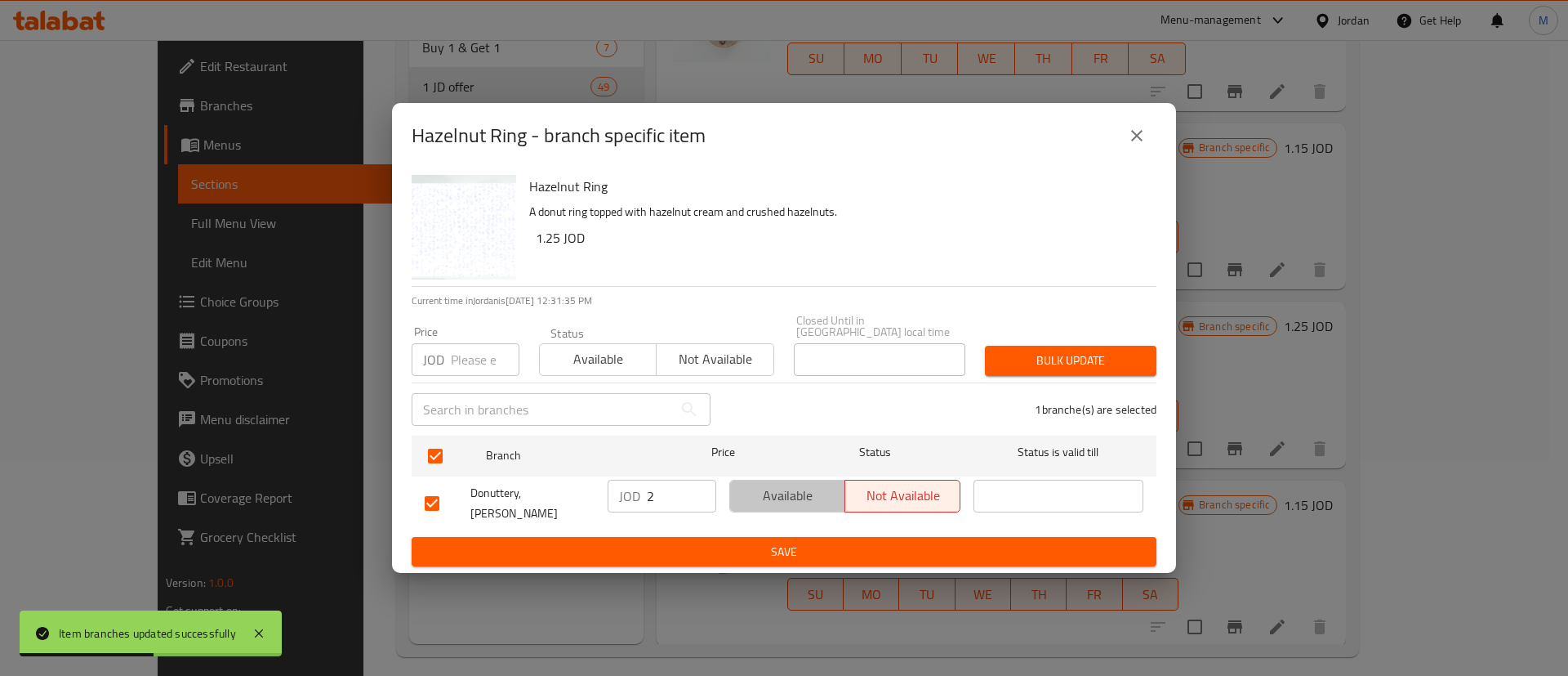
click at [753, 496] on span "Available" at bounding box center [788, 496] width 102 height 24
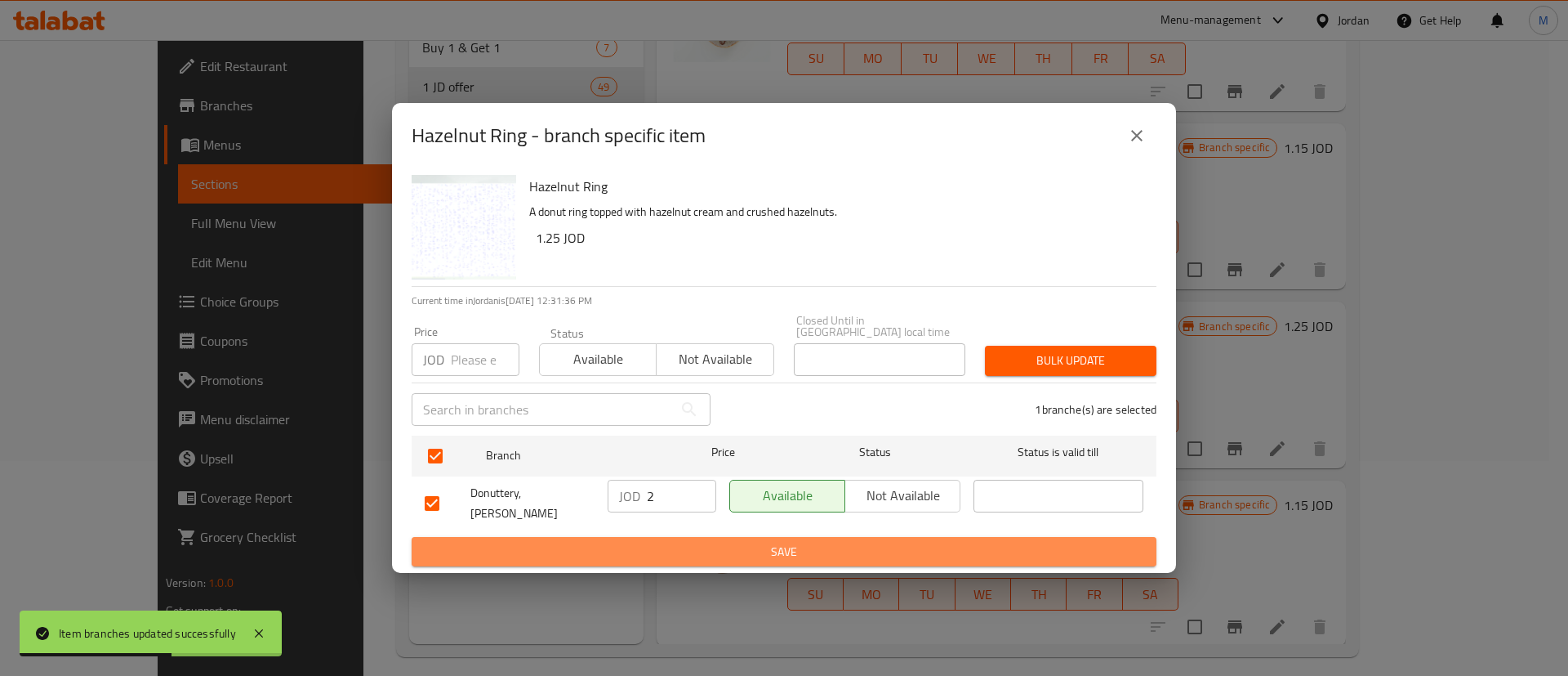
click at [767, 542] on span "Save" at bounding box center [784, 552] width 719 height 20
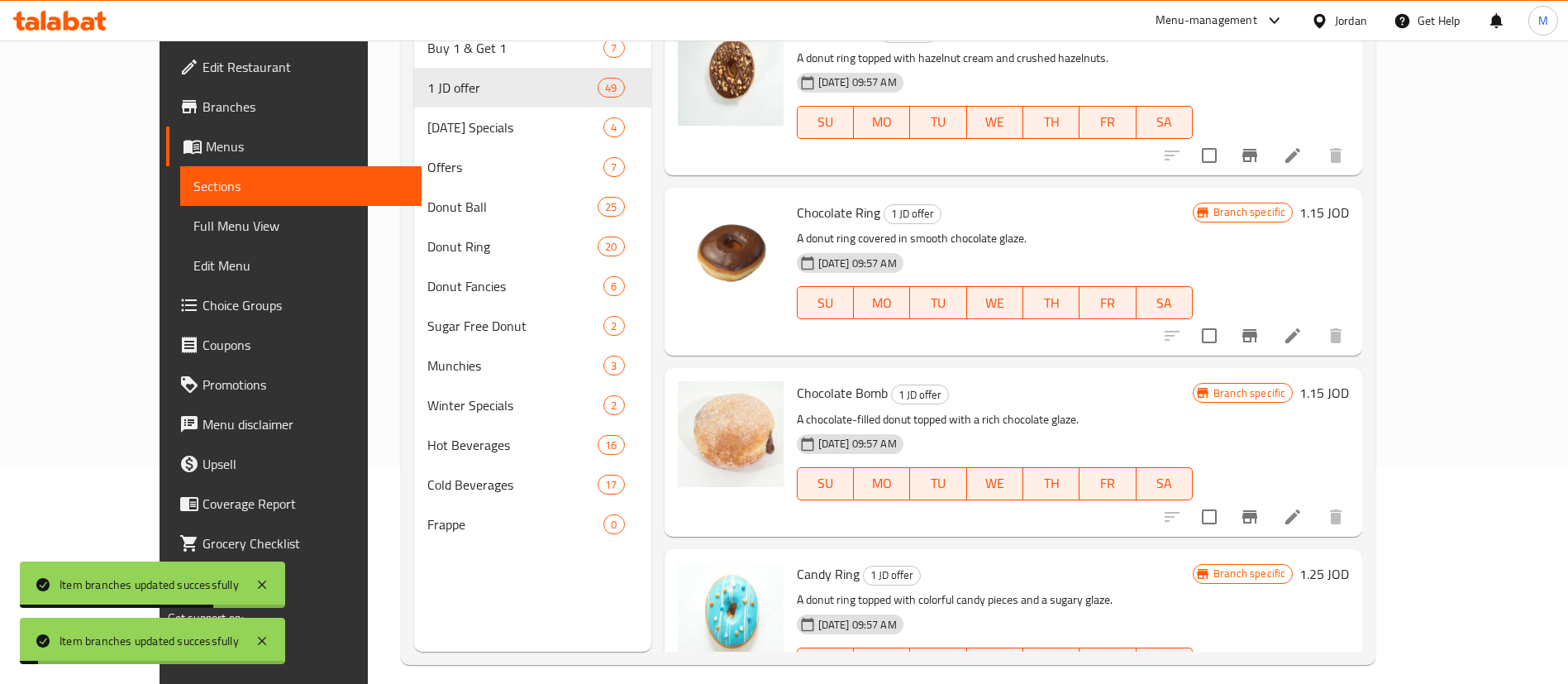
scroll to position [3671, 0]
click at [1260, 324] on icon "Branch-specific-item" at bounding box center [1249, 334] width 20 height 20
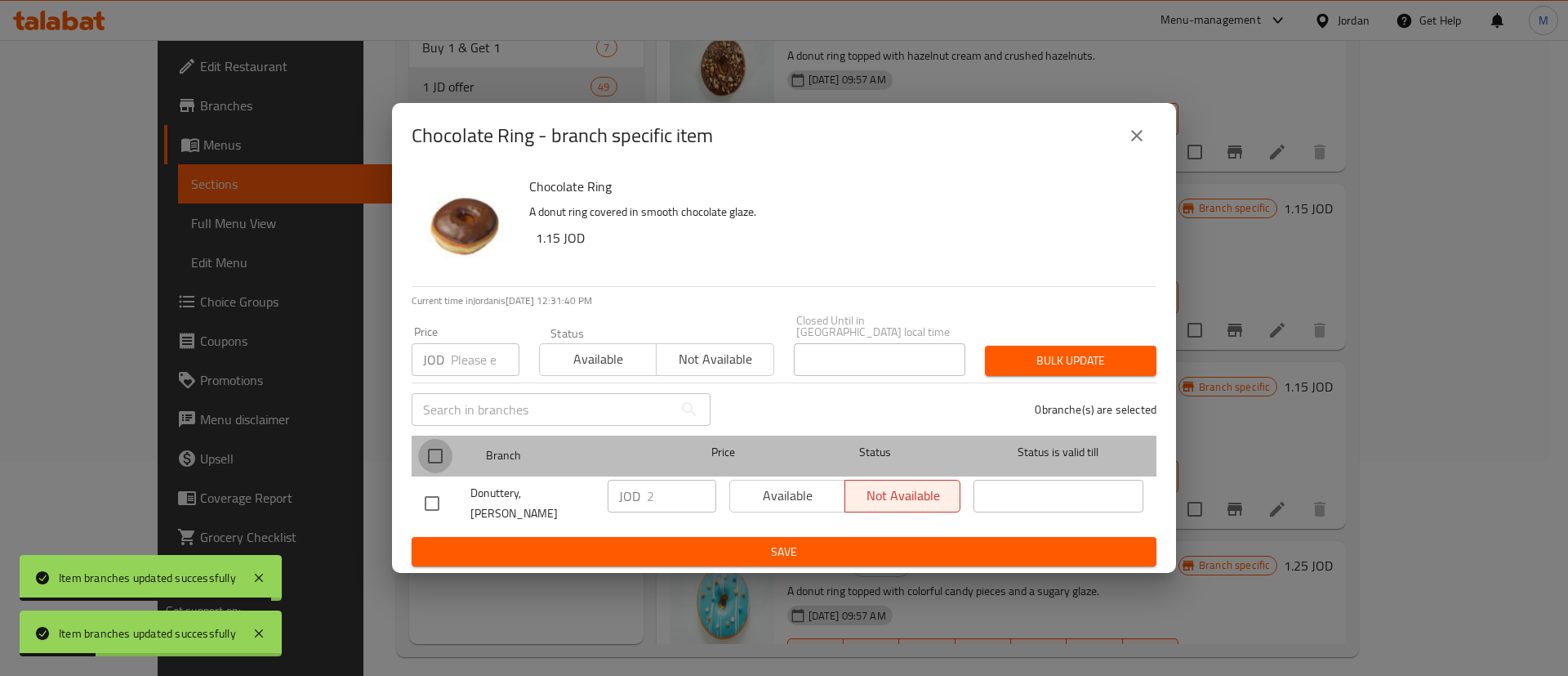
click at [432, 458] on input "checkbox" at bounding box center [436, 456] width 35 height 35
checkbox input "true"
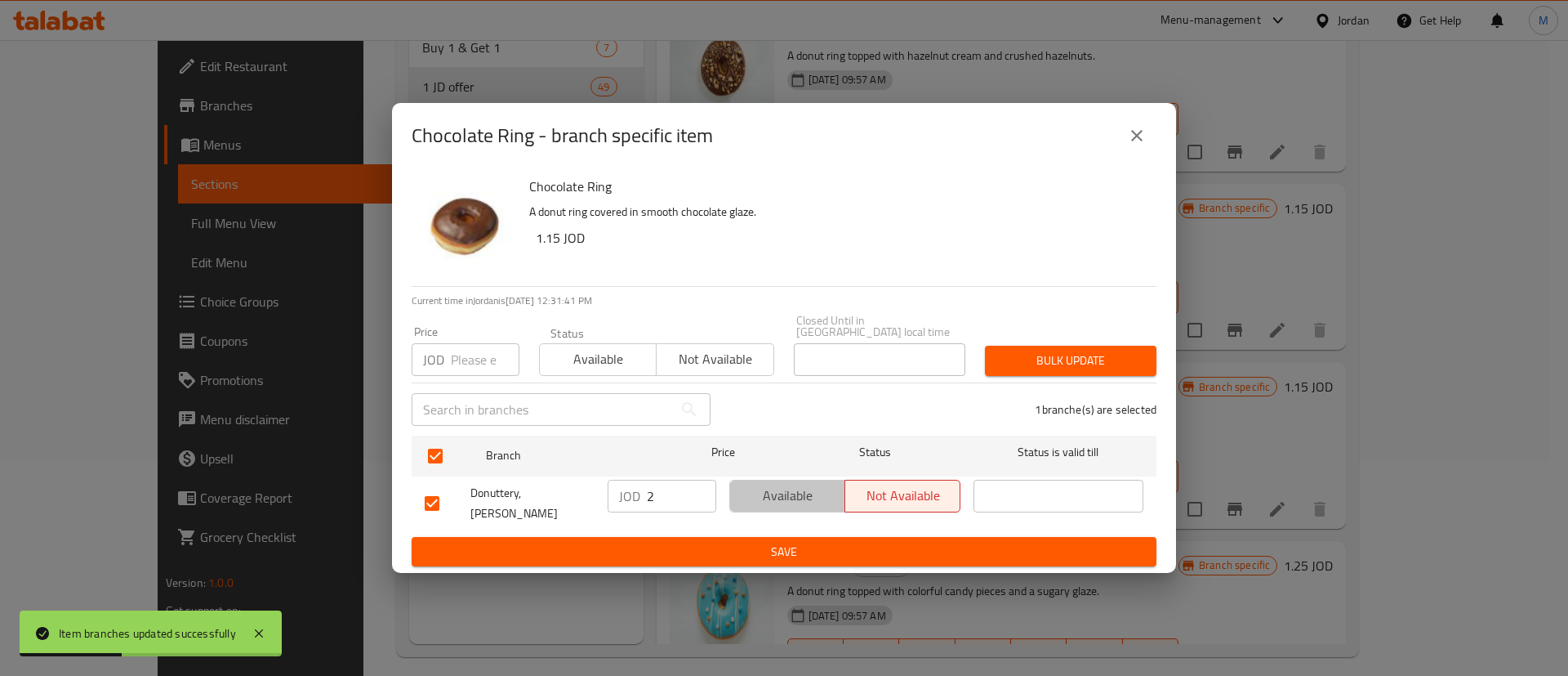
click at [748, 500] on span "Available" at bounding box center [788, 496] width 102 height 24
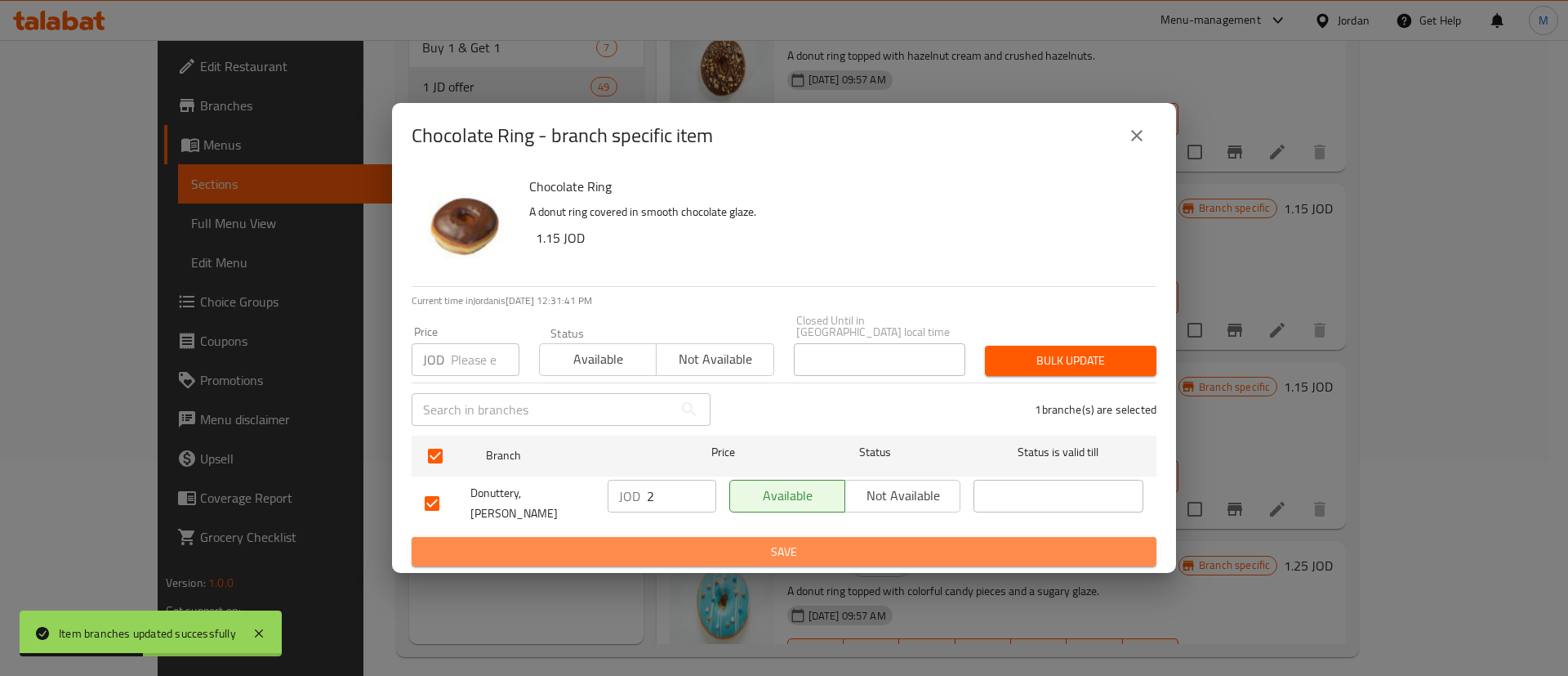
click at [753, 544] on span "Save" at bounding box center [784, 552] width 719 height 20
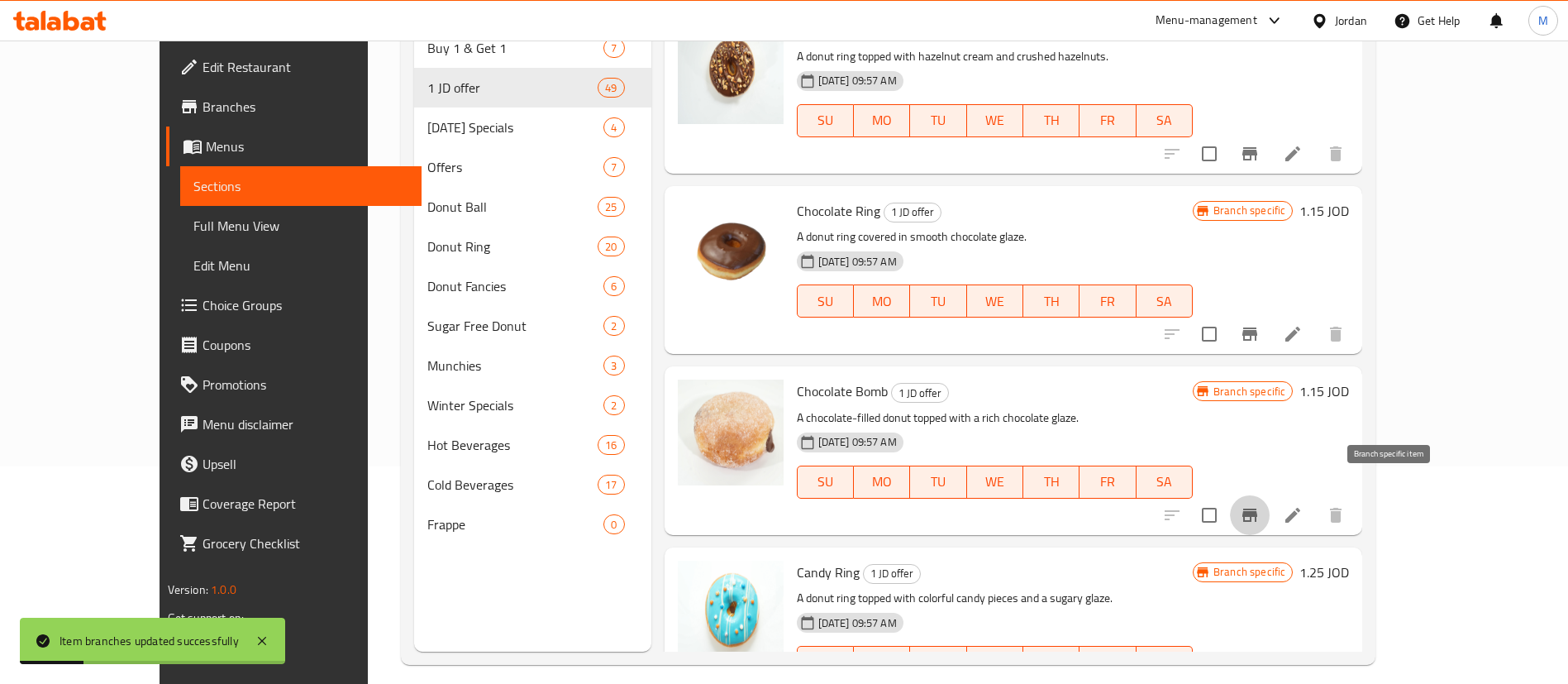
click at [1257, 508] on icon "Branch-specific-item" at bounding box center [1249, 515] width 15 height 14
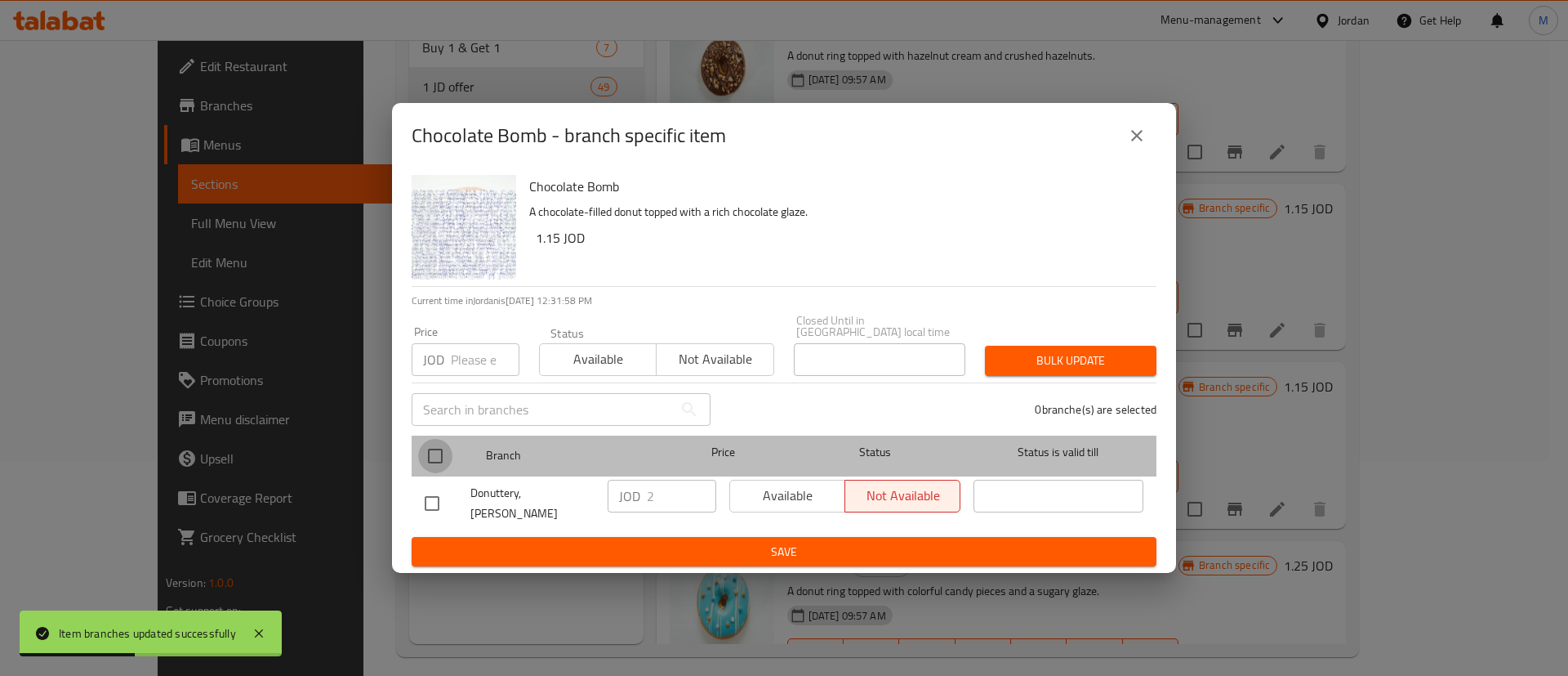
click at [437, 445] on input "checkbox" at bounding box center [436, 456] width 35 height 35
checkbox input "true"
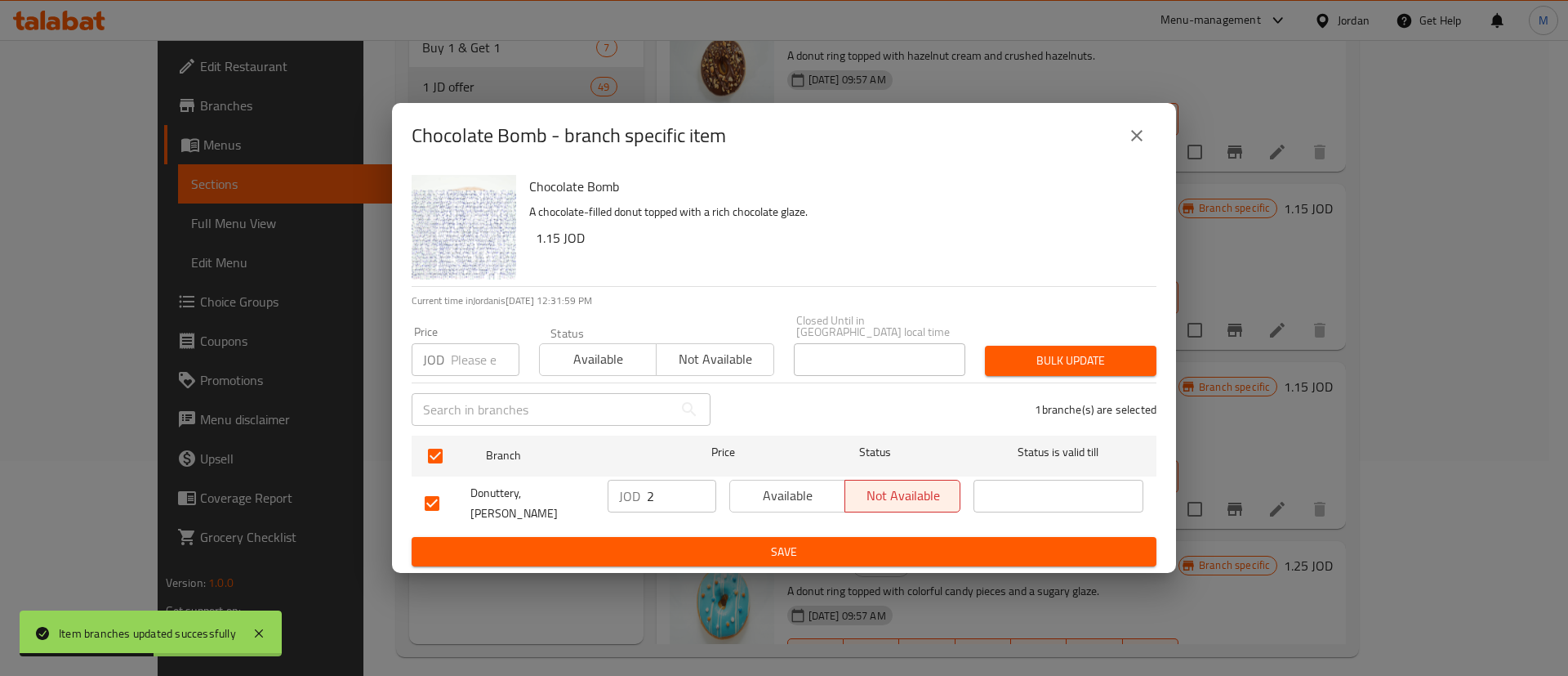
click at [772, 498] on span "Available" at bounding box center [788, 496] width 102 height 24
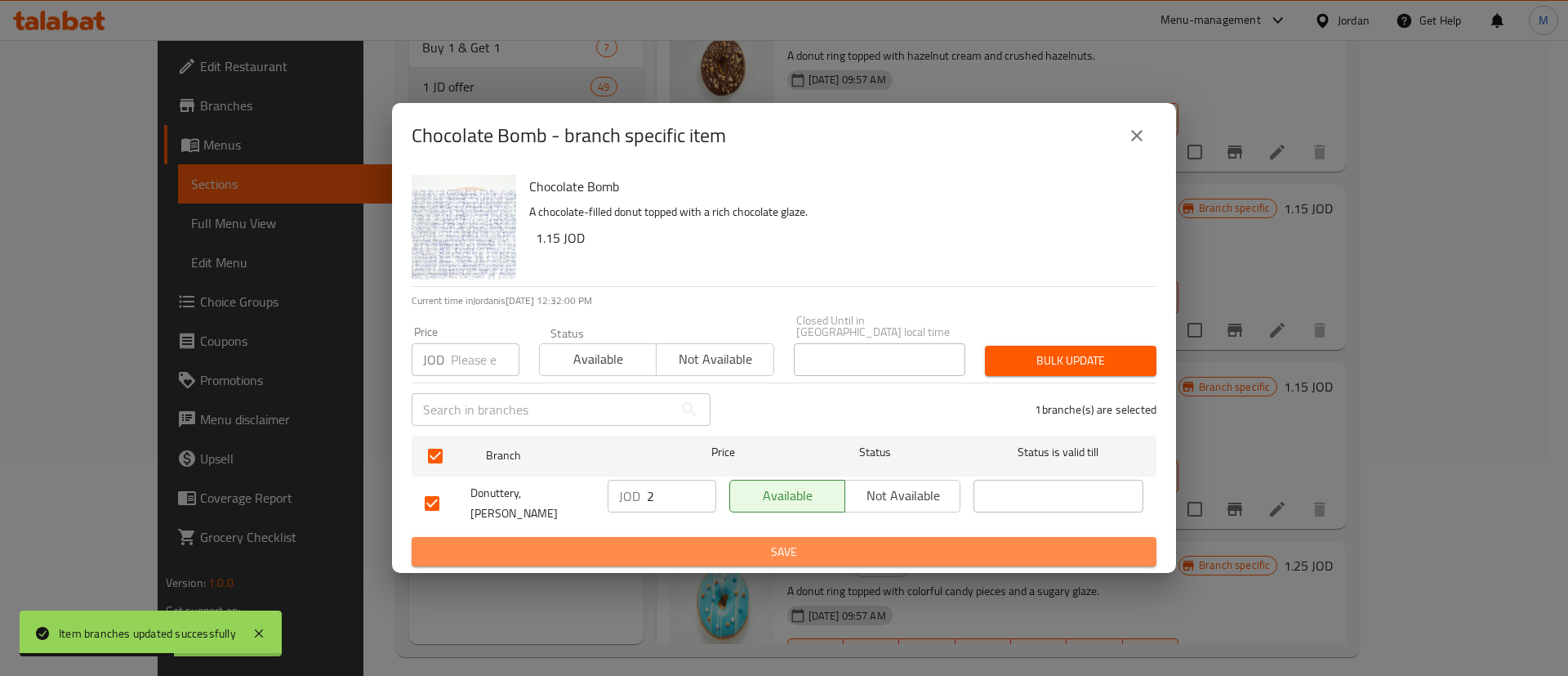
click at [794, 542] on span "Save" at bounding box center [784, 552] width 719 height 20
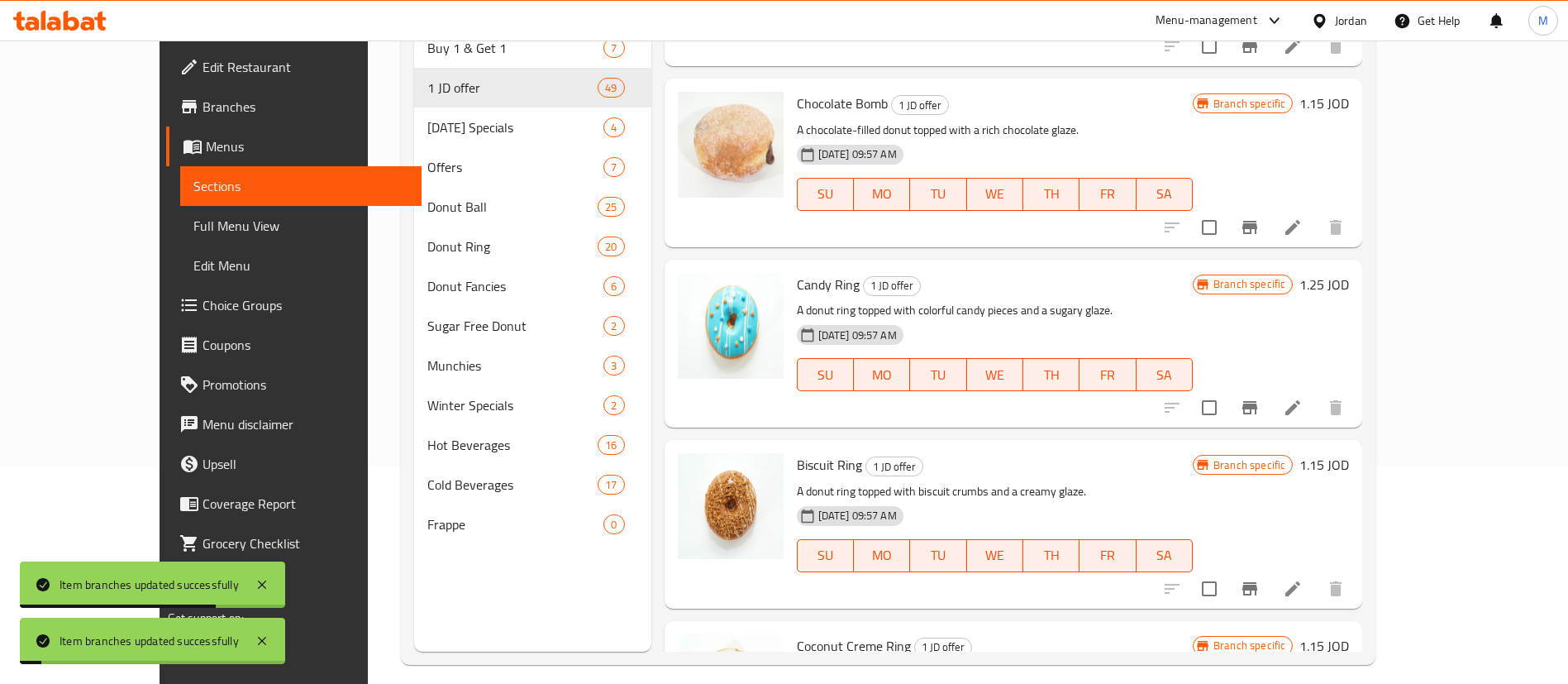
scroll to position [3974, 0]
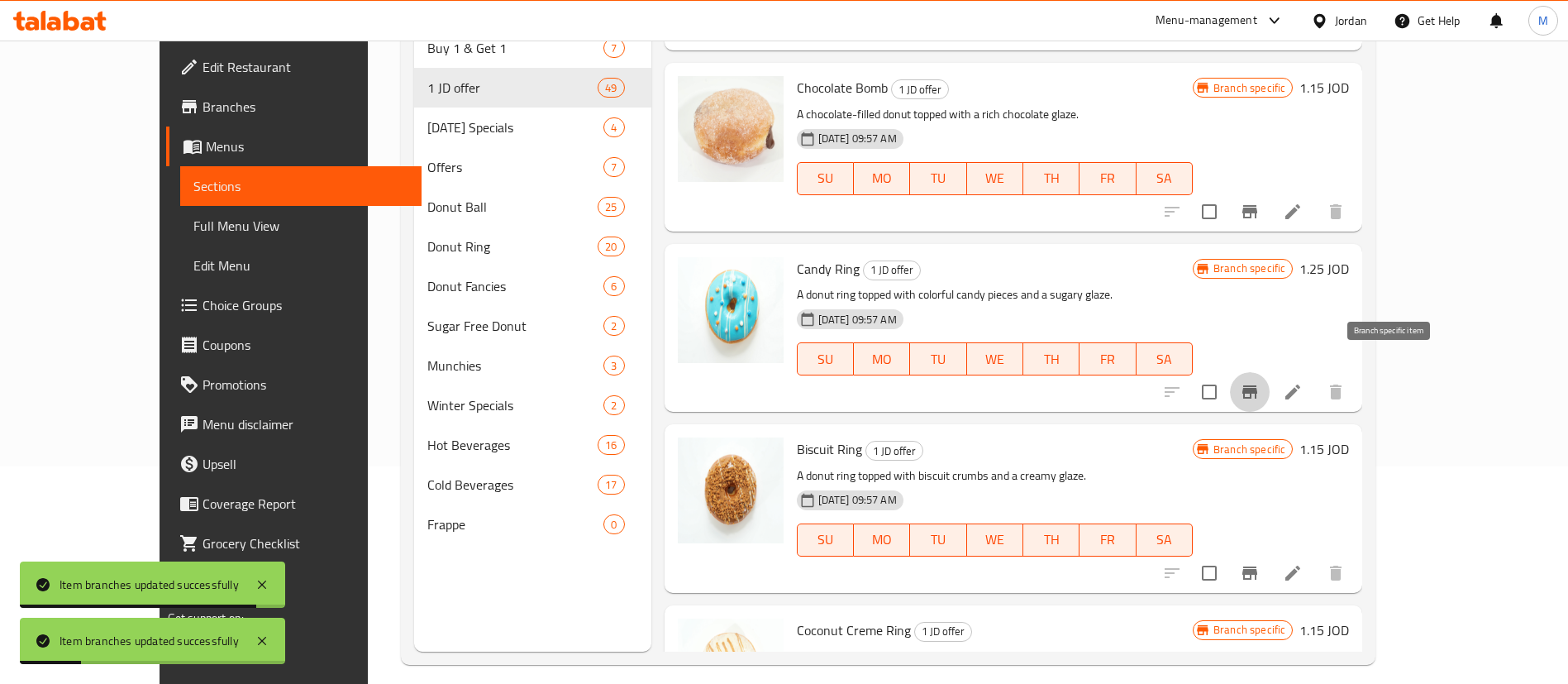
click at [1257, 385] on icon "Branch-specific-item" at bounding box center [1249, 392] width 15 height 14
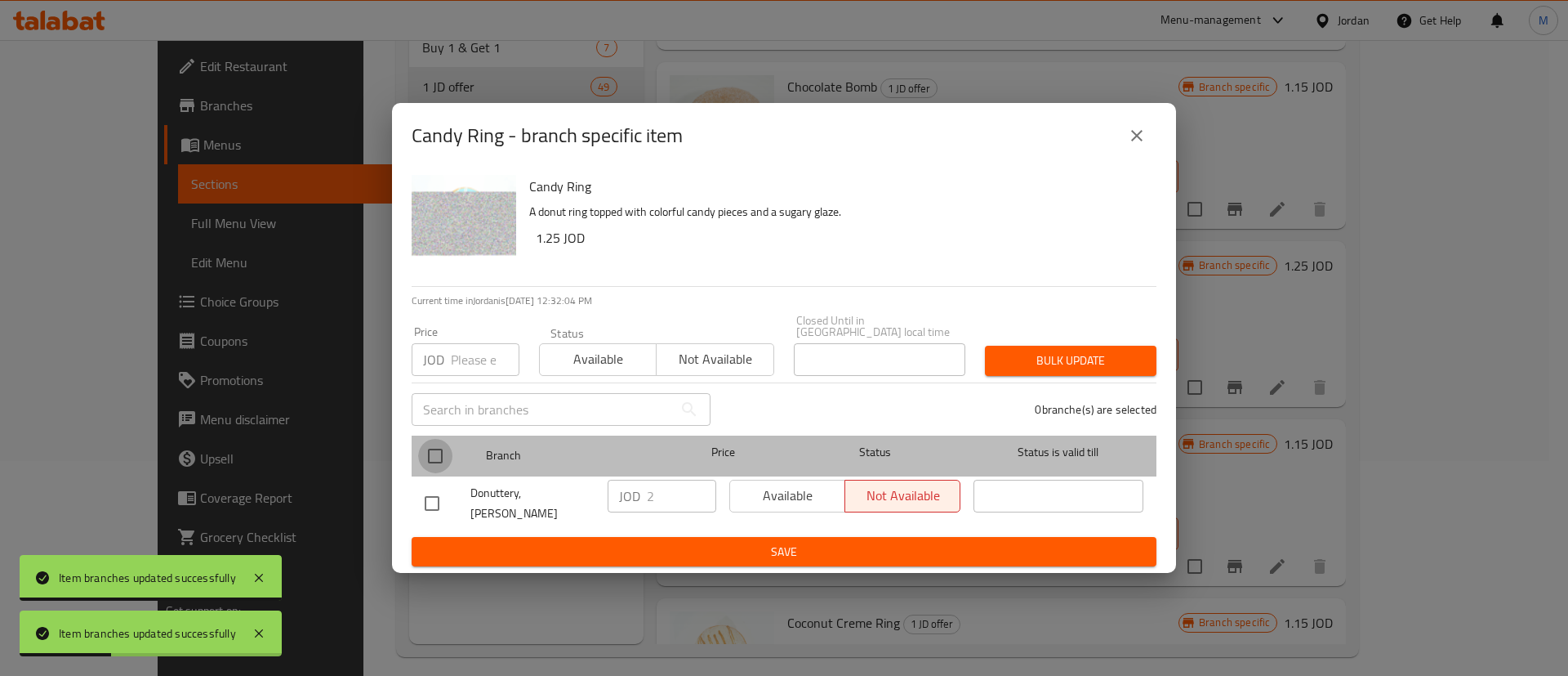
click at [442, 459] on input "checkbox" at bounding box center [436, 456] width 35 height 35
checkbox input "true"
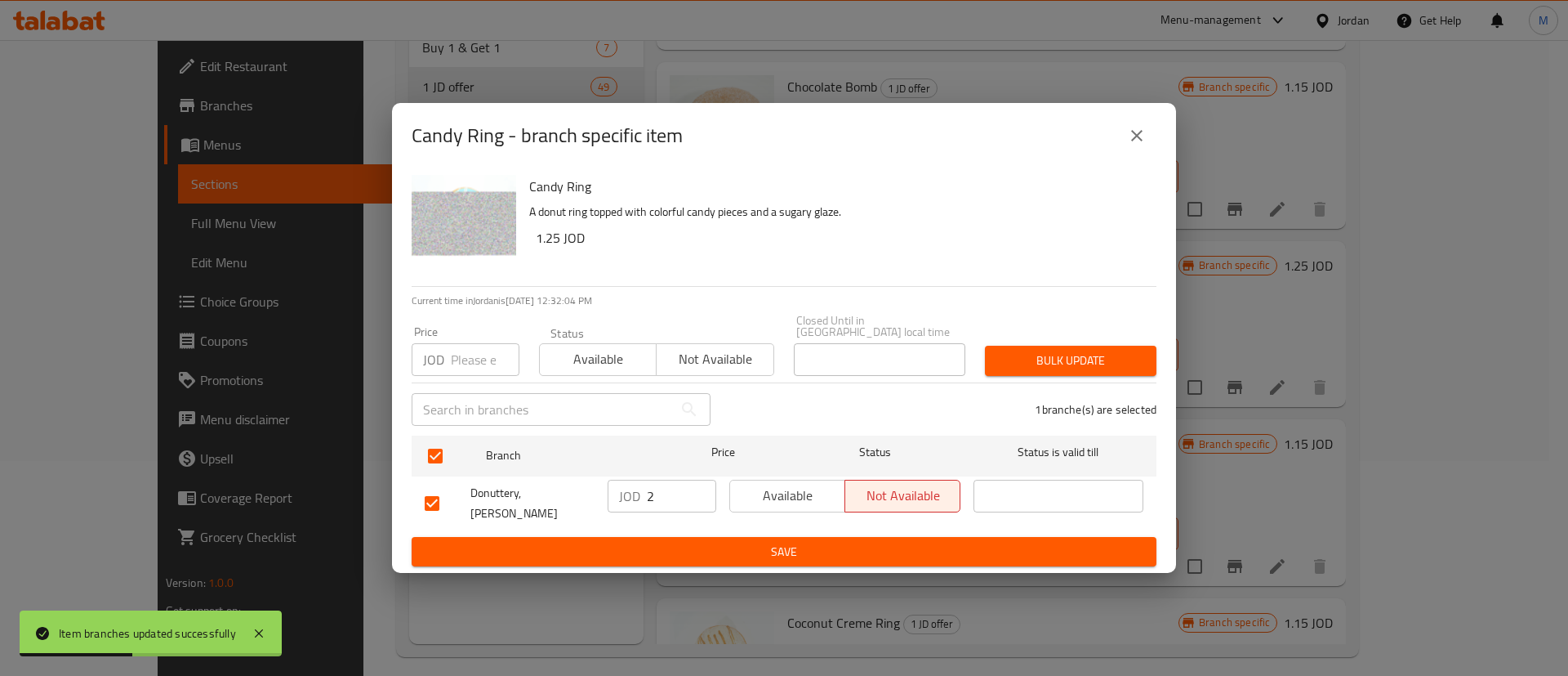
click at [775, 499] on span "Available" at bounding box center [788, 496] width 102 height 24
click at [782, 537] on button "Save" at bounding box center [784, 552] width 745 height 30
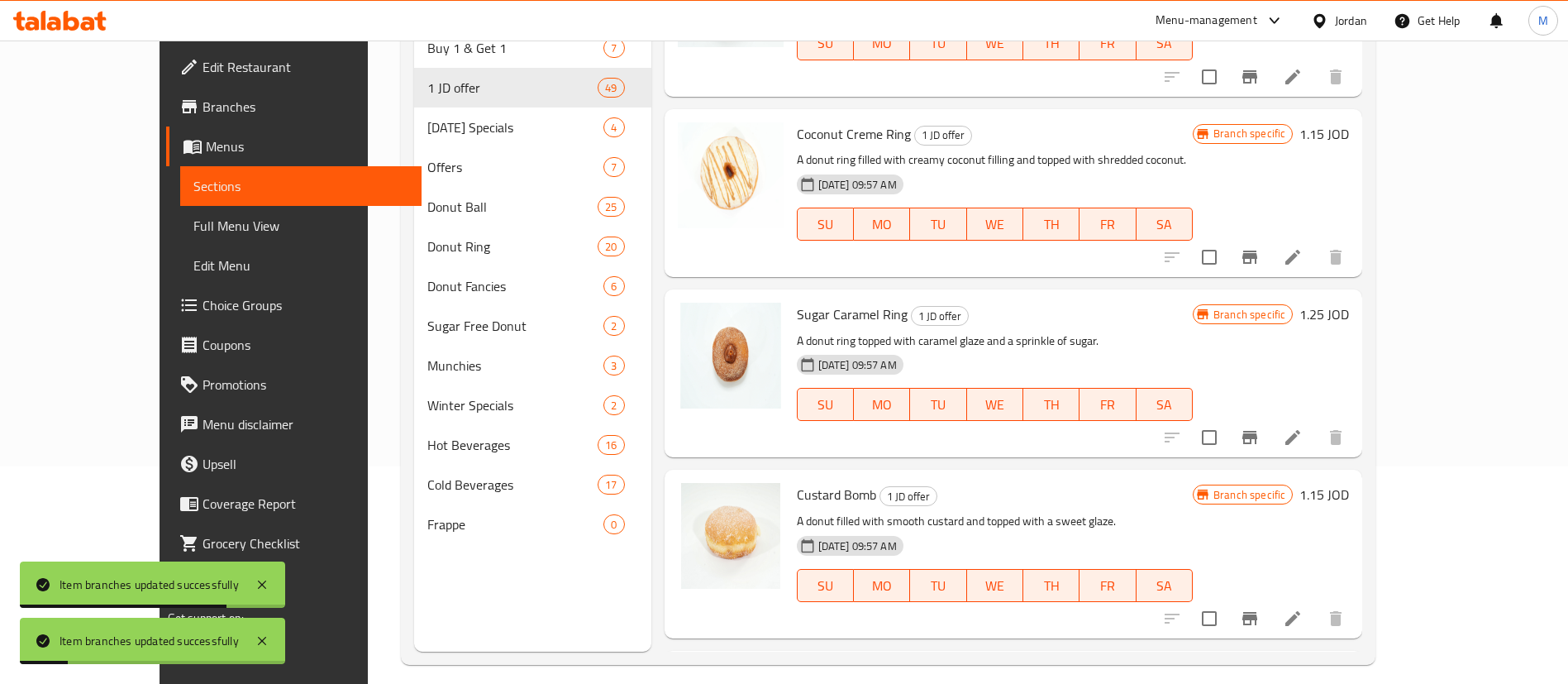
scroll to position [4481, 0]
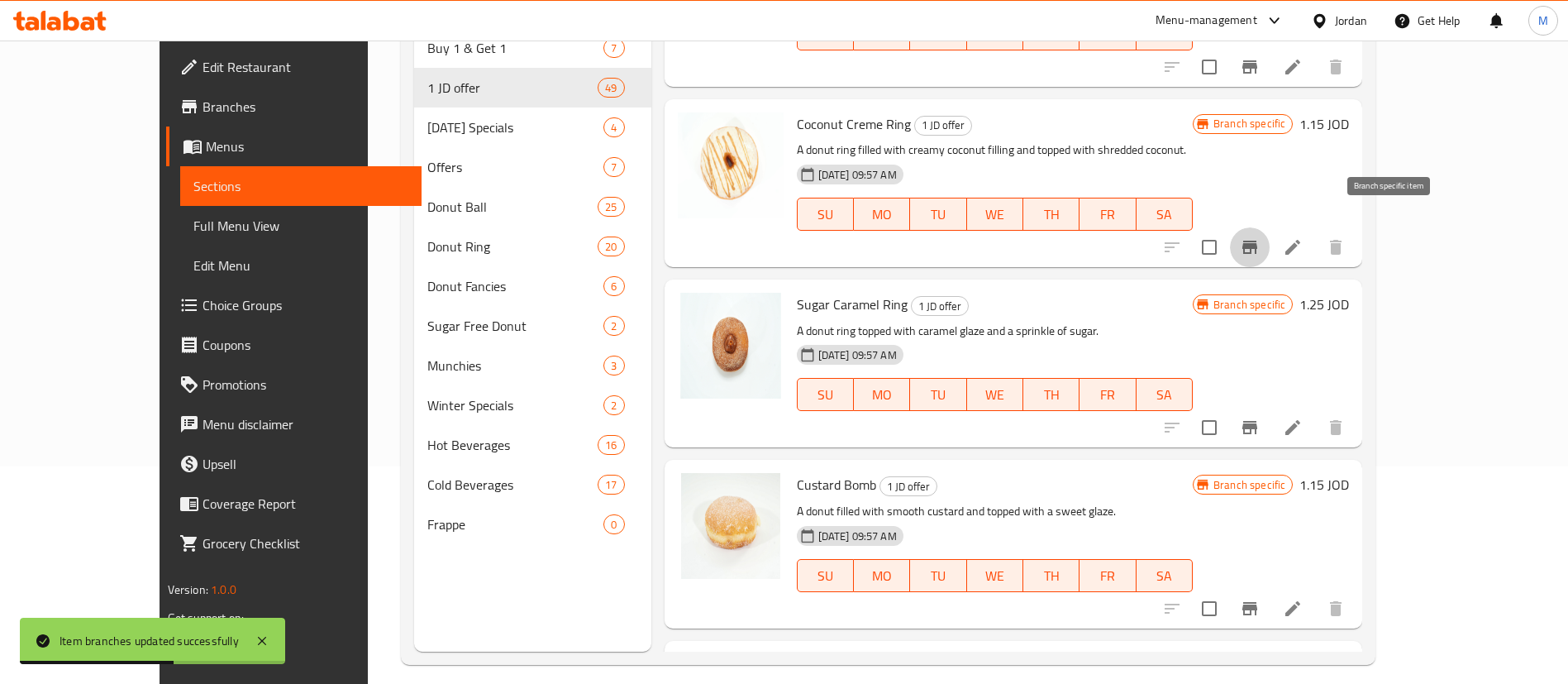
click at [1270, 230] on button "Branch-specific-item" at bounding box center [1249, 247] width 40 height 40
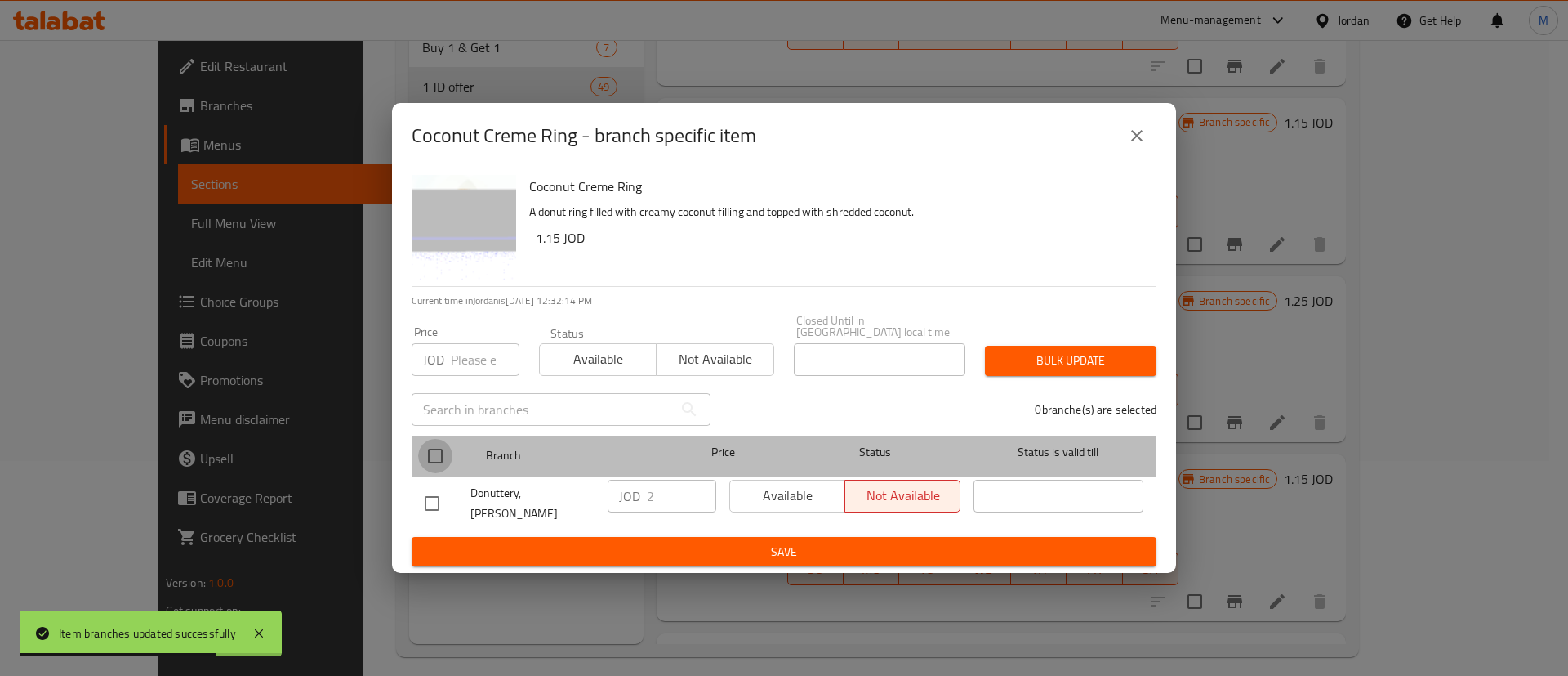
click at [441, 456] on input "checkbox" at bounding box center [436, 456] width 35 height 35
checkbox input "true"
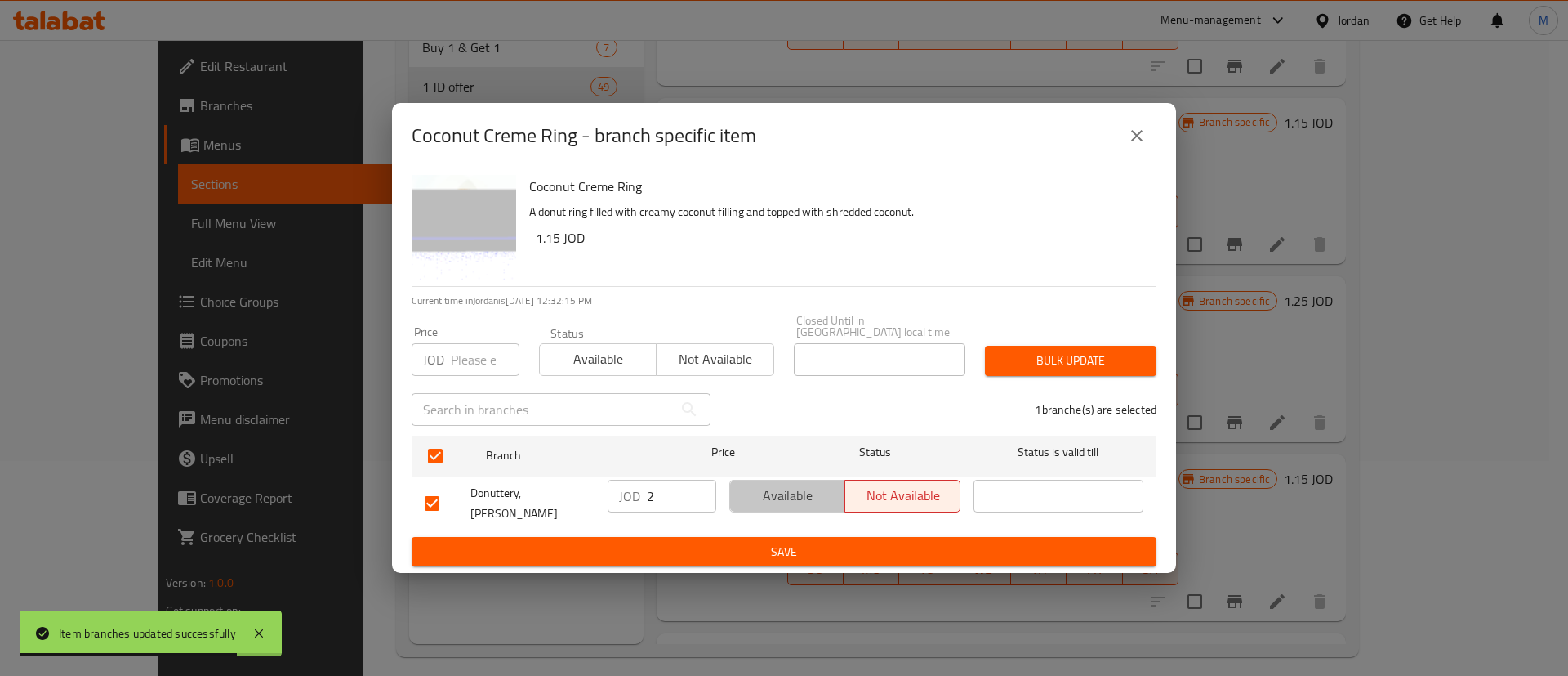
click at [784, 507] on span "Available" at bounding box center [788, 496] width 102 height 24
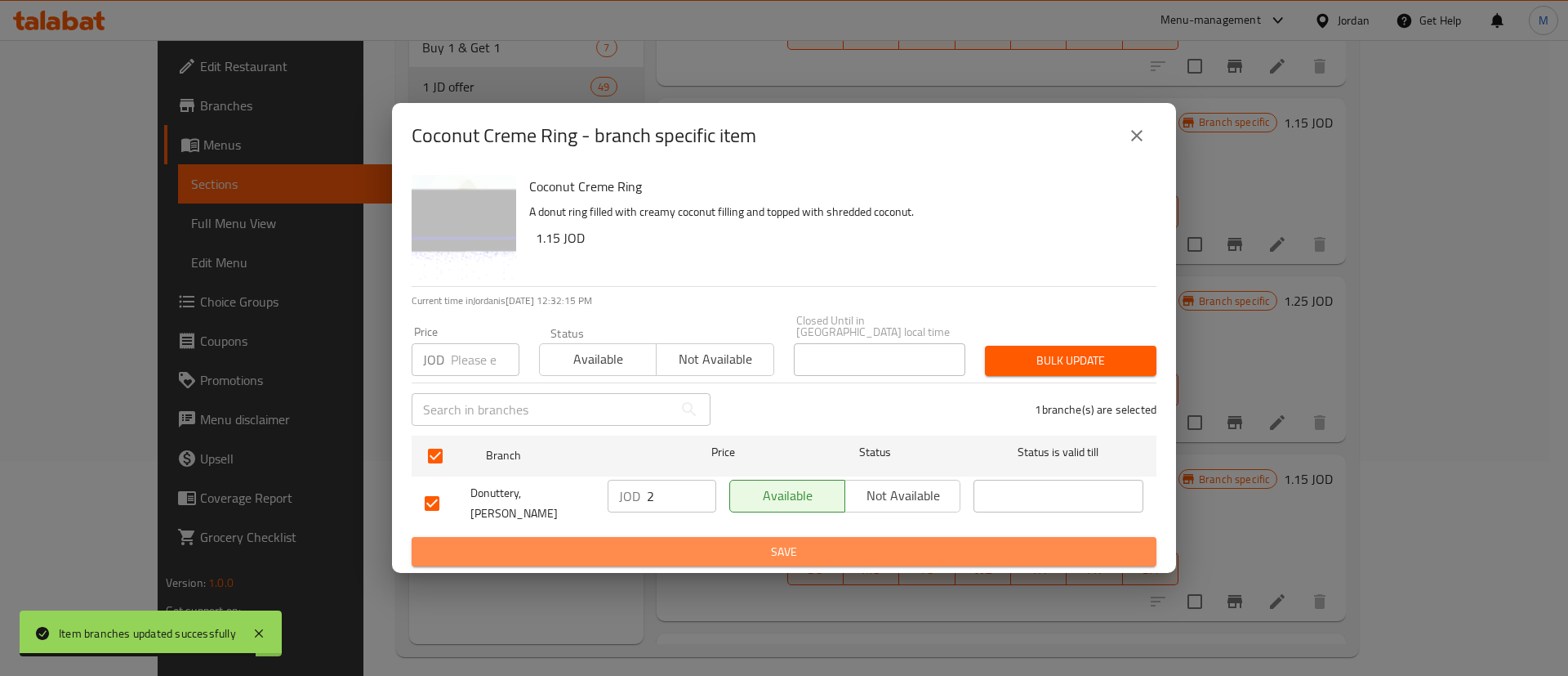
click at [789, 550] on span "Save" at bounding box center [784, 552] width 719 height 20
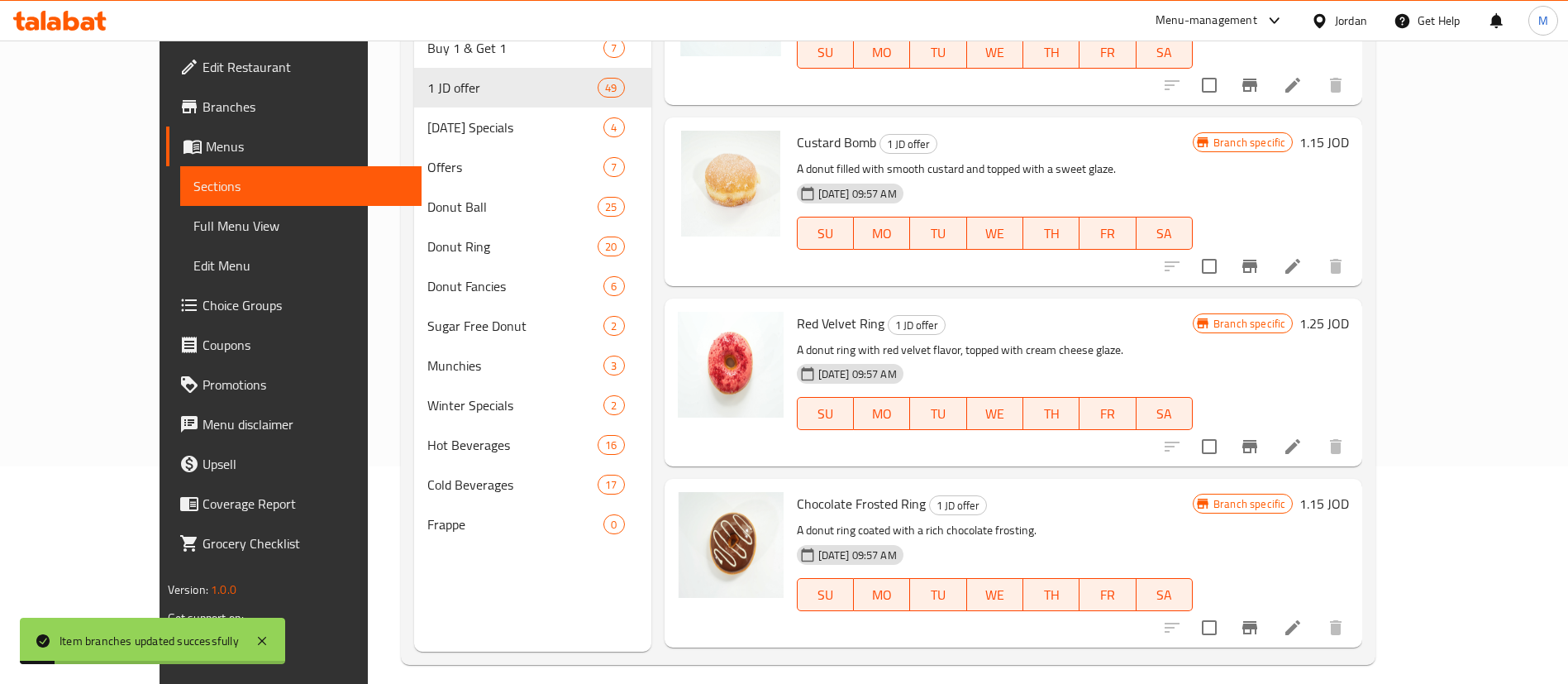
scroll to position [5011, 0]
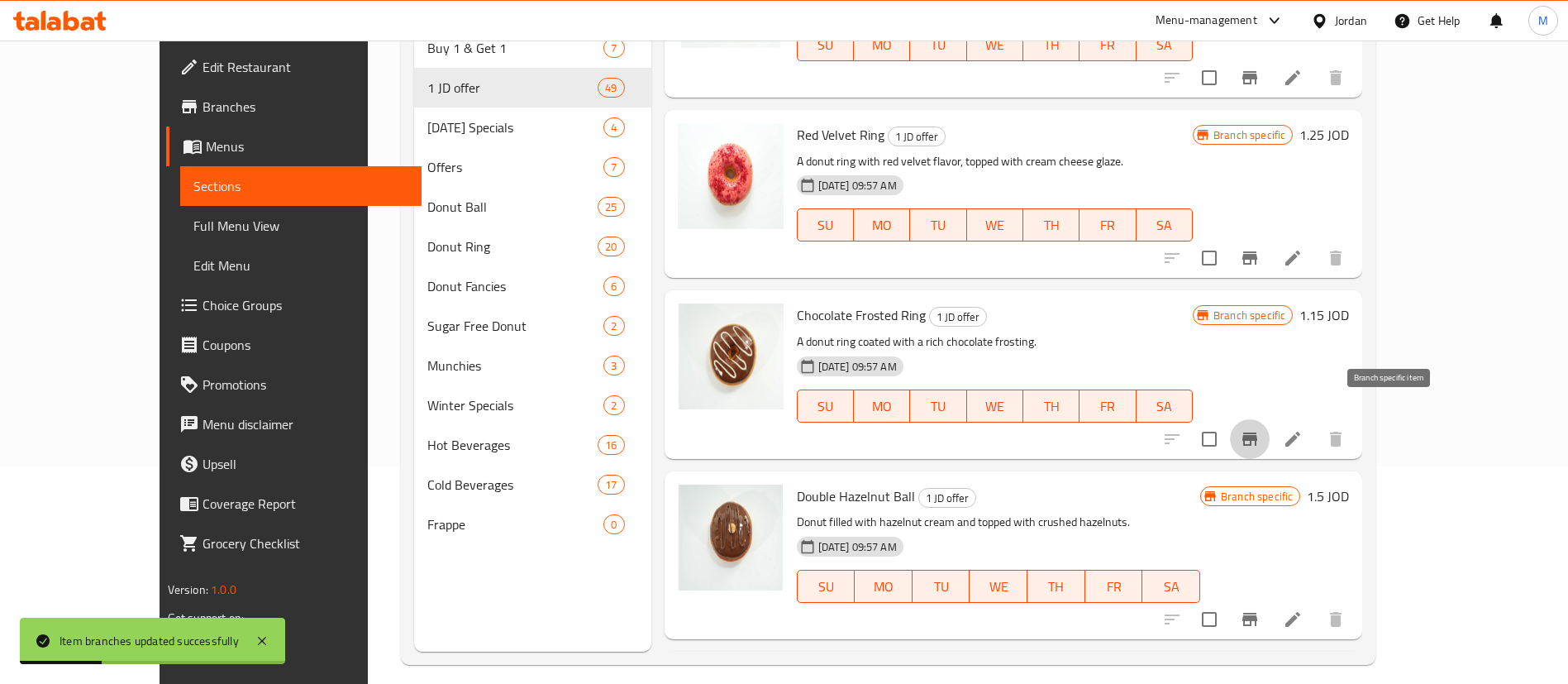
click at [1257, 432] on icon "Branch-specific-item" at bounding box center [1249, 439] width 15 height 14
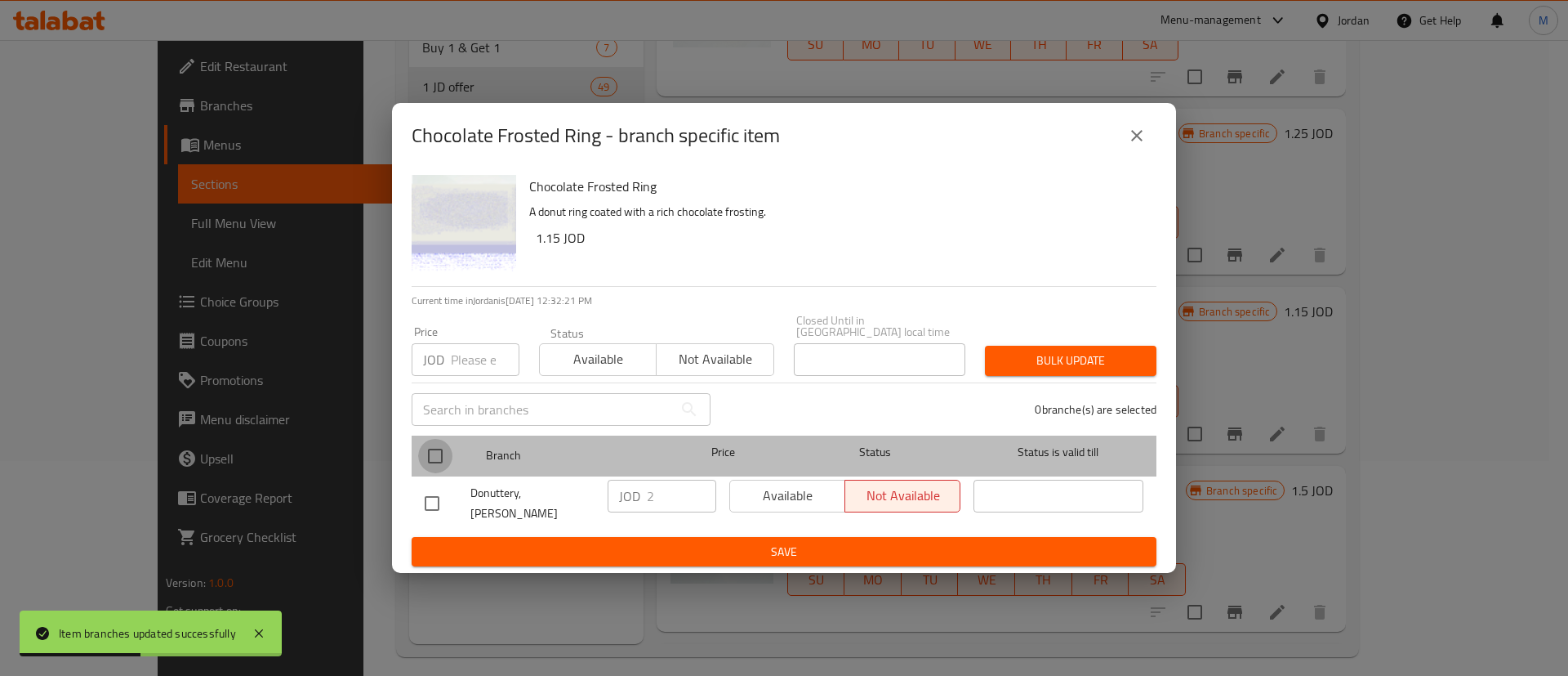
click at [431, 453] on input "checkbox" at bounding box center [436, 456] width 35 height 35
checkbox input "true"
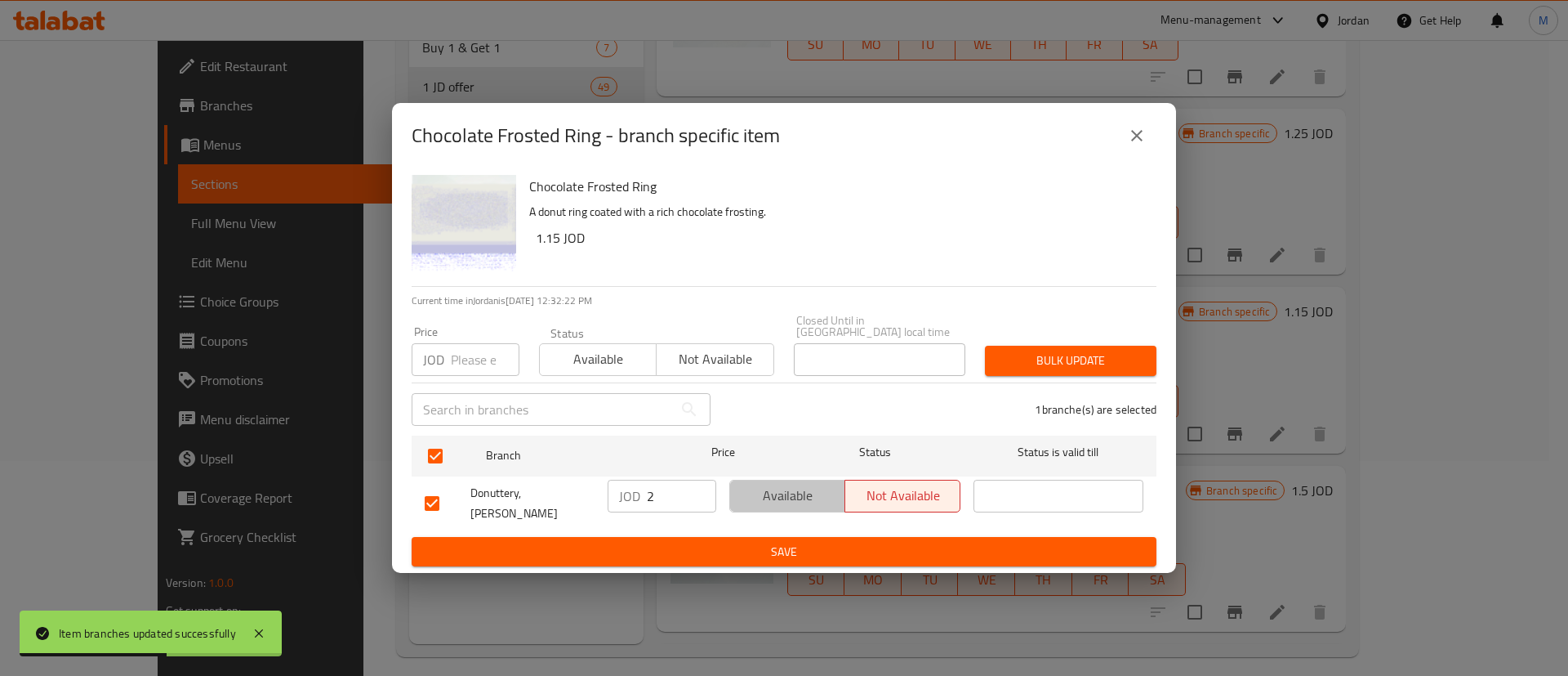
click at [773, 493] on span "Available" at bounding box center [788, 496] width 102 height 24
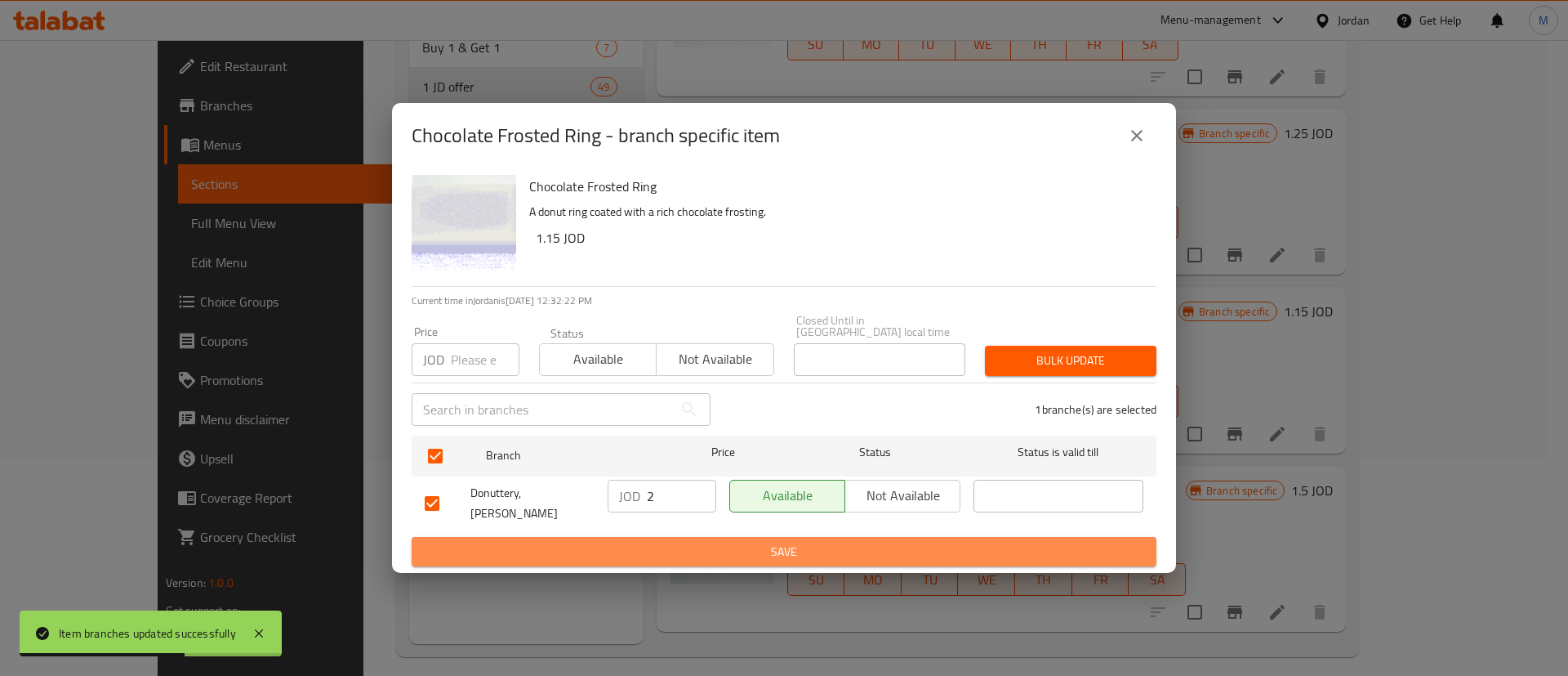
click at [781, 542] on span "Save" at bounding box center [784, 552] width 719 height 20
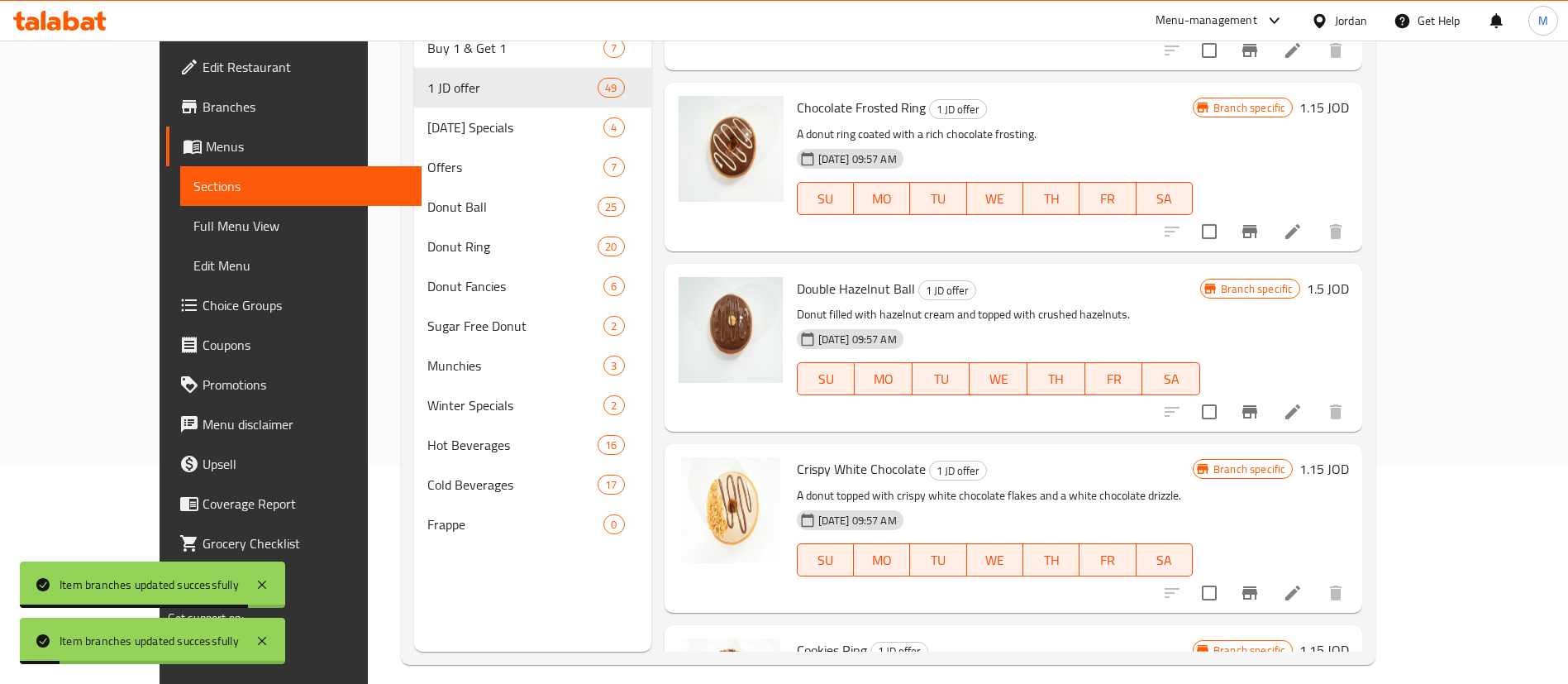
scroll to position [5220, 0]
click at [1260, 401] on icon "Branch-specific-item" at bounding box center [1249, 411] width 20 height 20
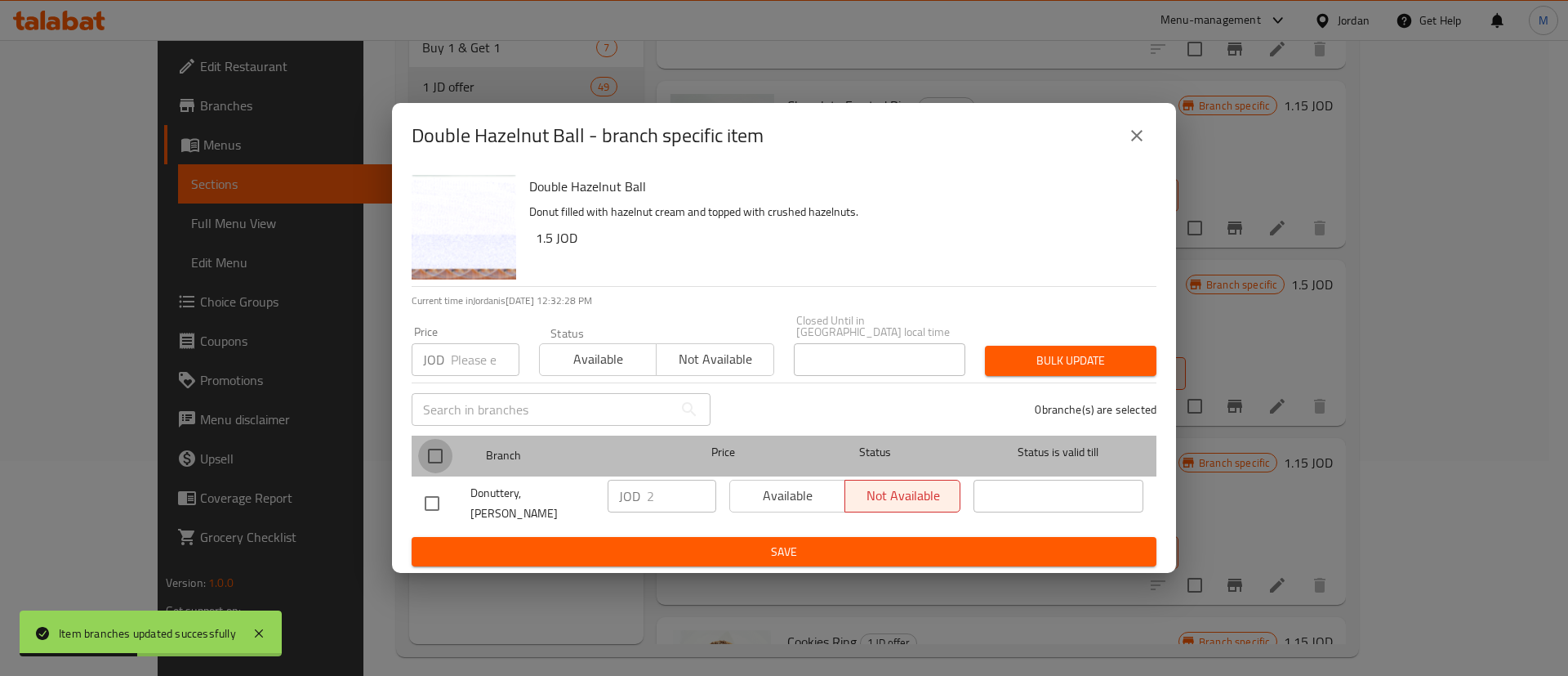
click at [422, 459] on input "checkbox" at bounding box center [436, 456] width 35 height 35
checkbox input "true"
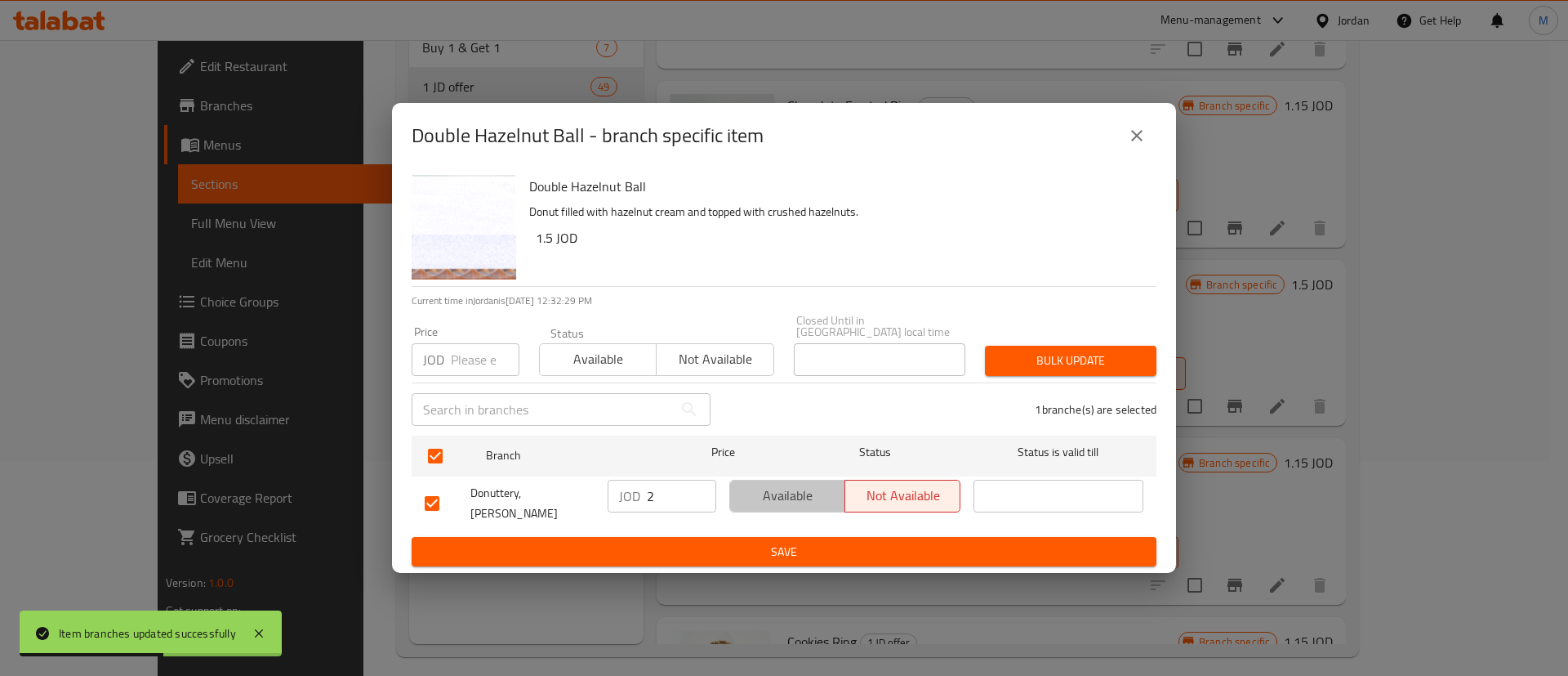
click at [807, 488] on span "Available" at bounding box center [788, 496] width 102 height 24
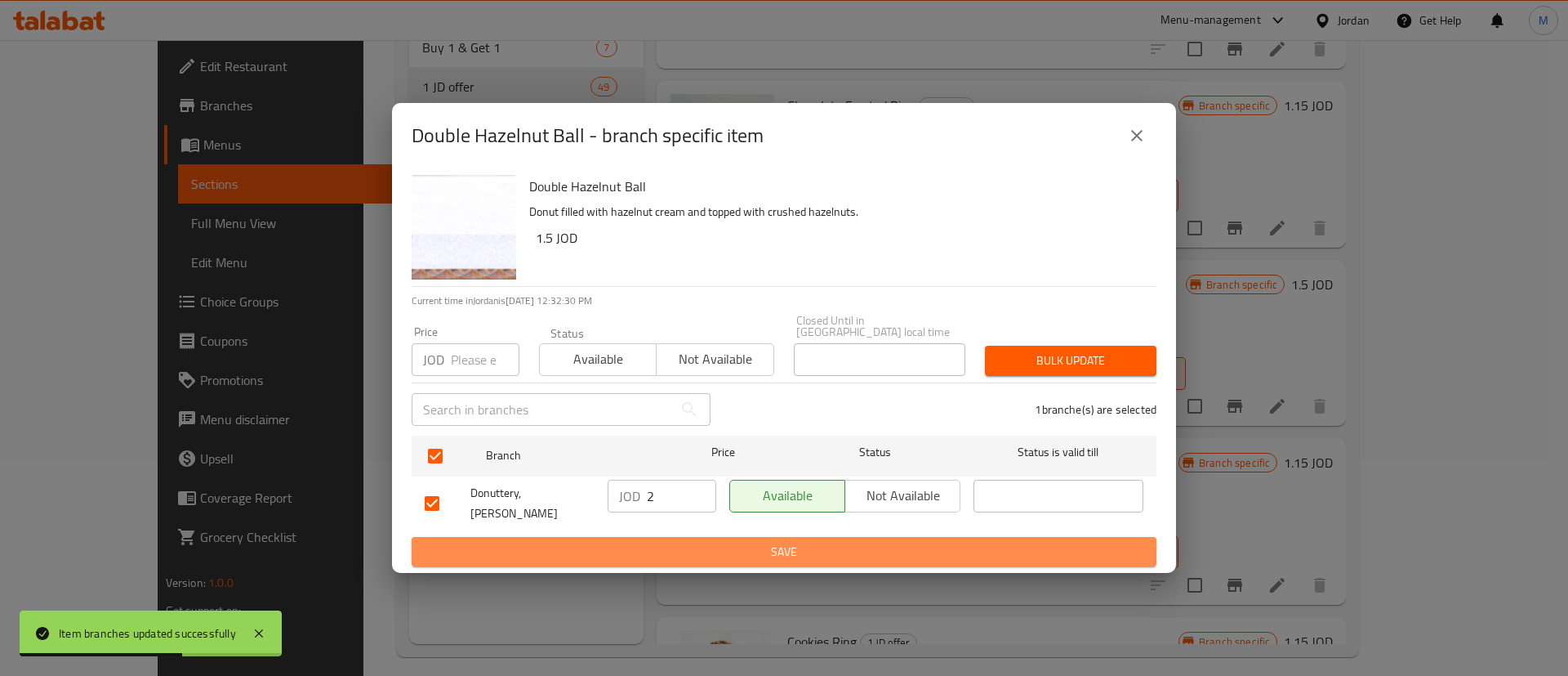
click at [800, 552] on button "Save" at bounding box center [784, 552] width 745 height 30
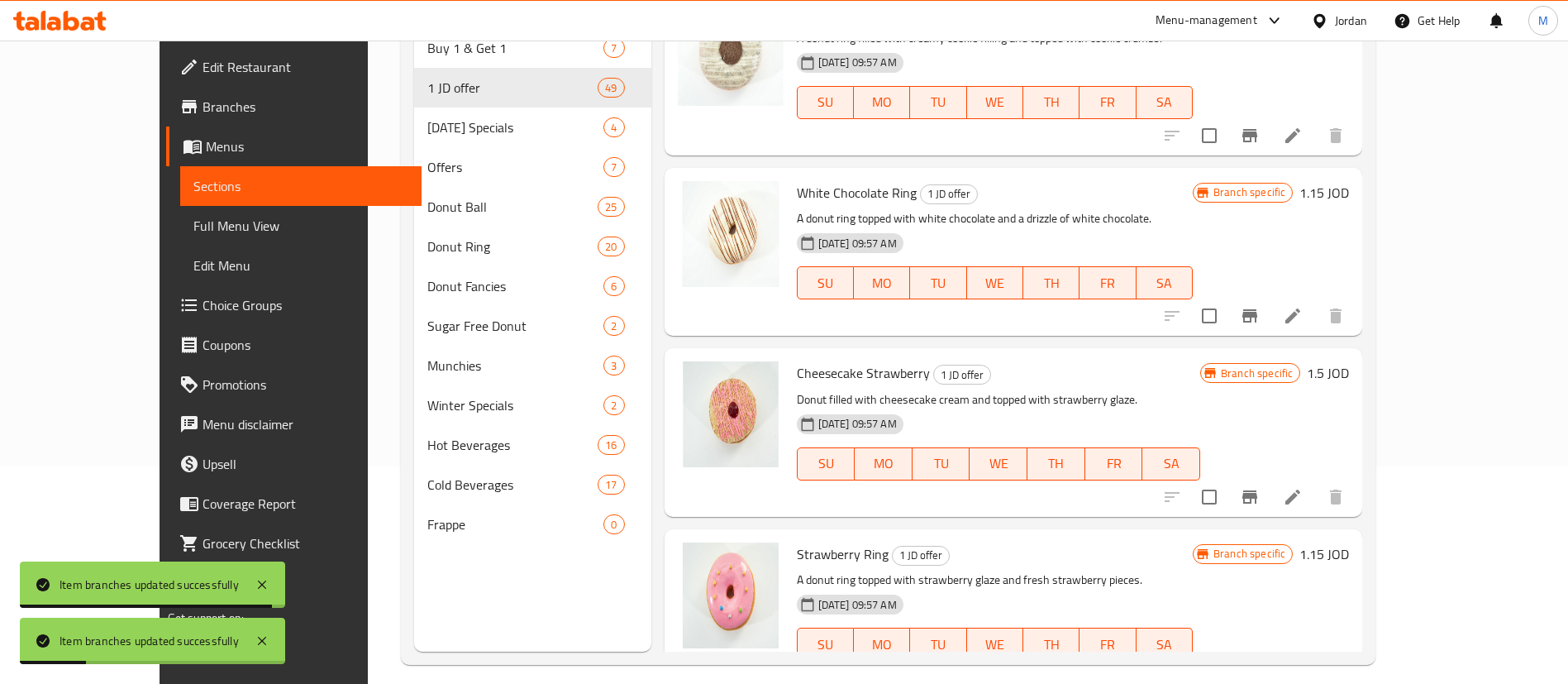
scroll to position [6043, 0]
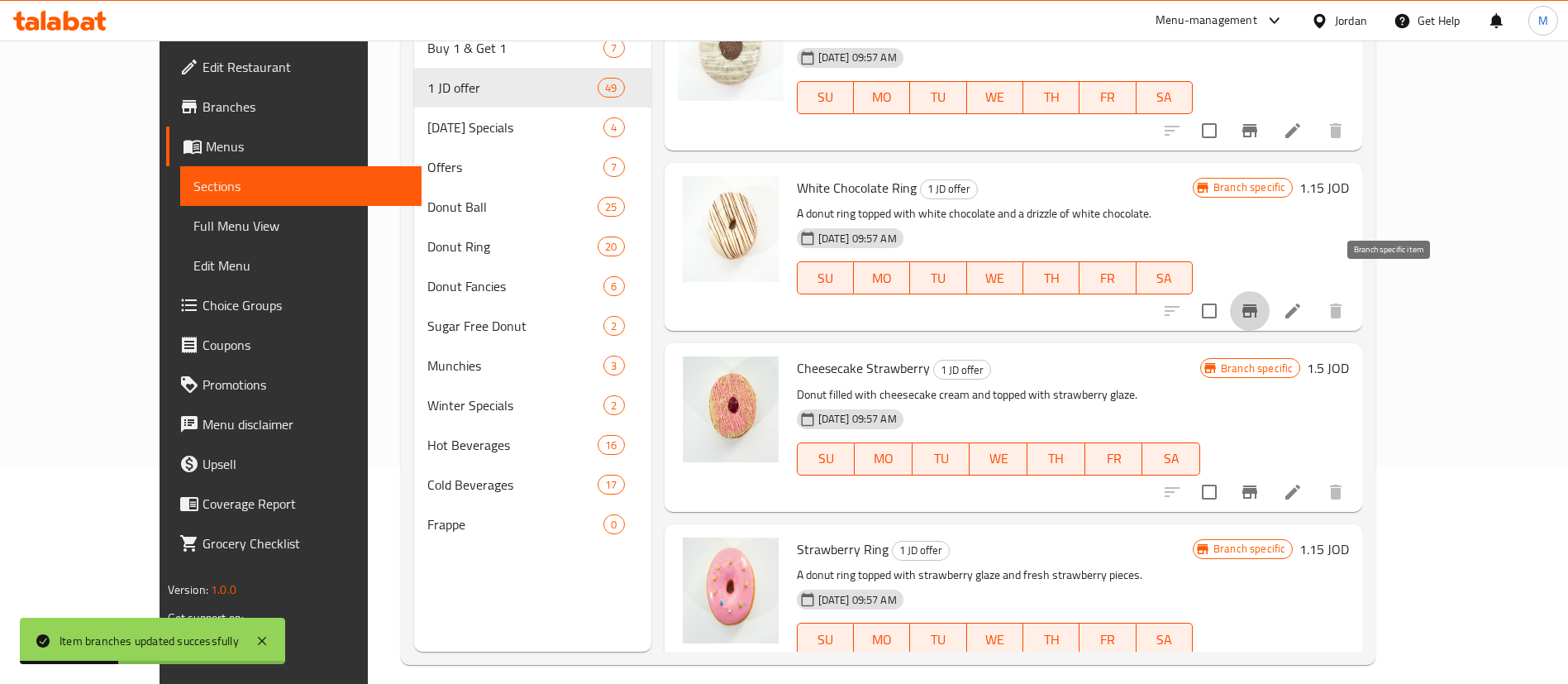
click at [1270, 292] on button "Branch-specific-item" at bounding box center [1249, 310] width 40 height 40
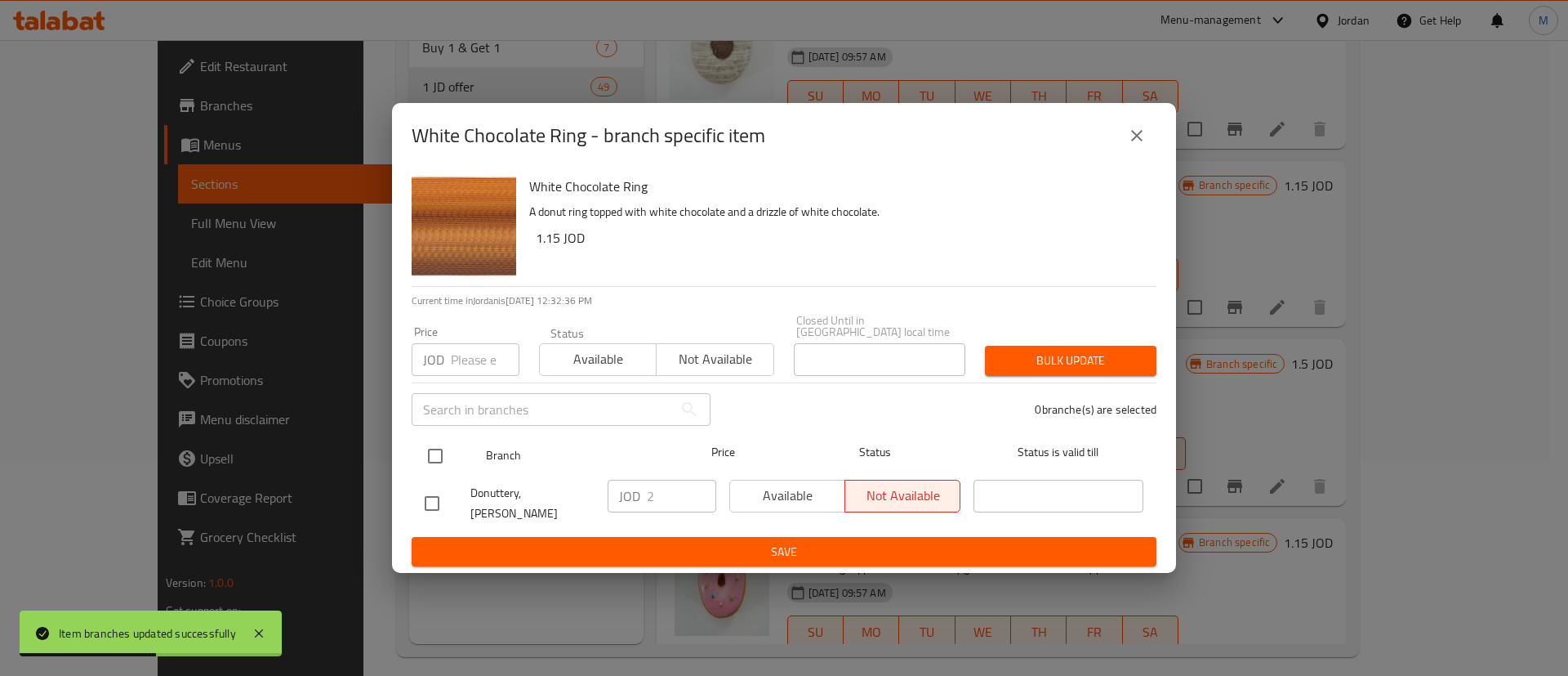
click at [433, 462] on input "checkbox" at bounding box center [436, 456] width 35 height 35
checkbox input "true"
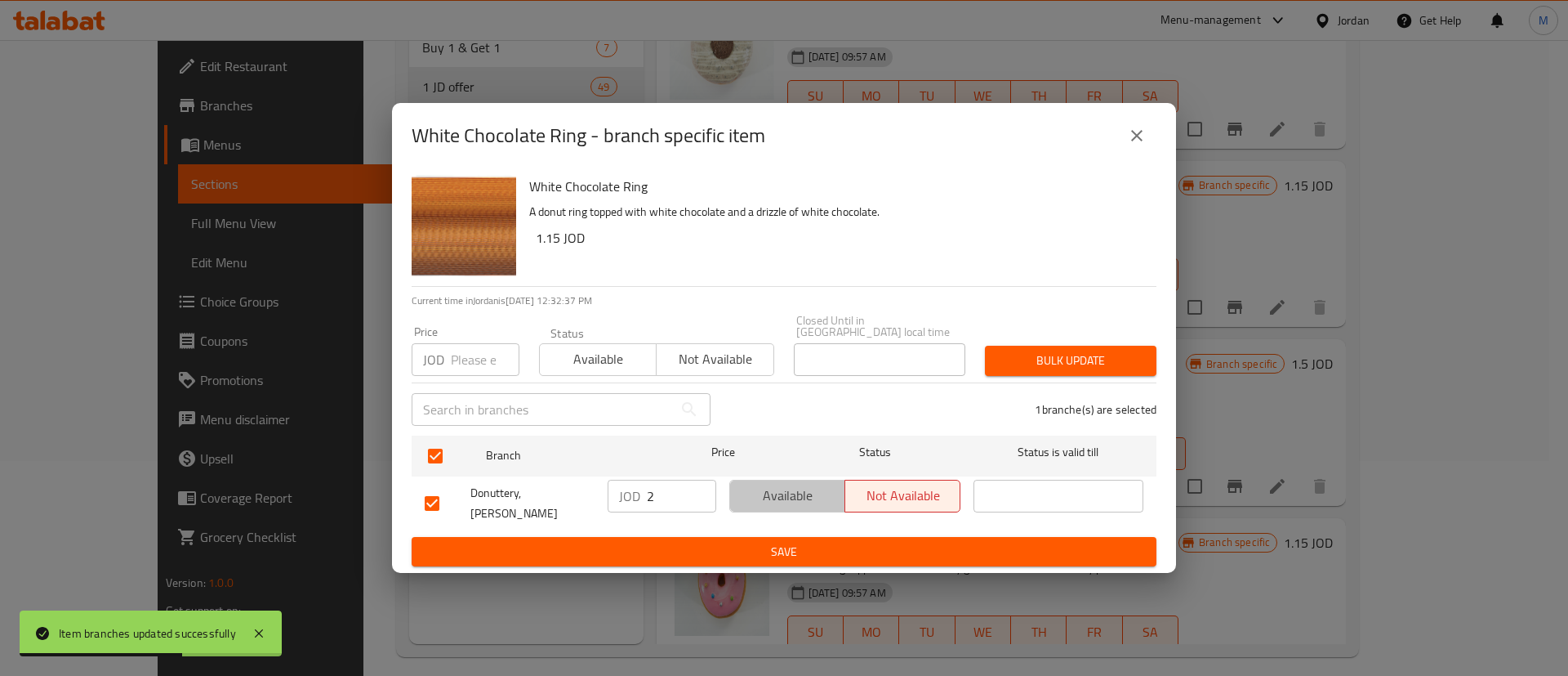
click at [774, 495] on span "Available" at bounding box center [788, 496] width 102 height 24
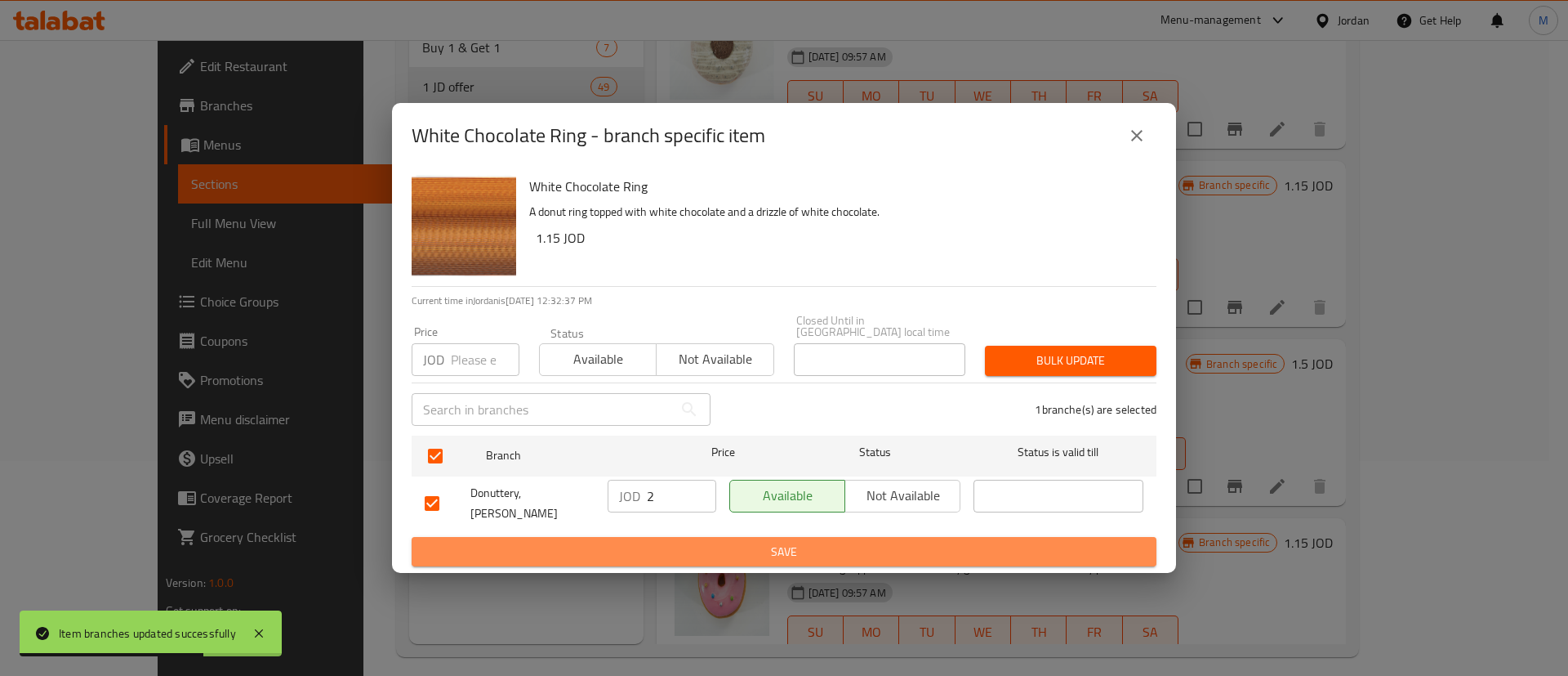
click at [781, 542] on span "Save" at bounding box center [784, 552] width 719 height 20
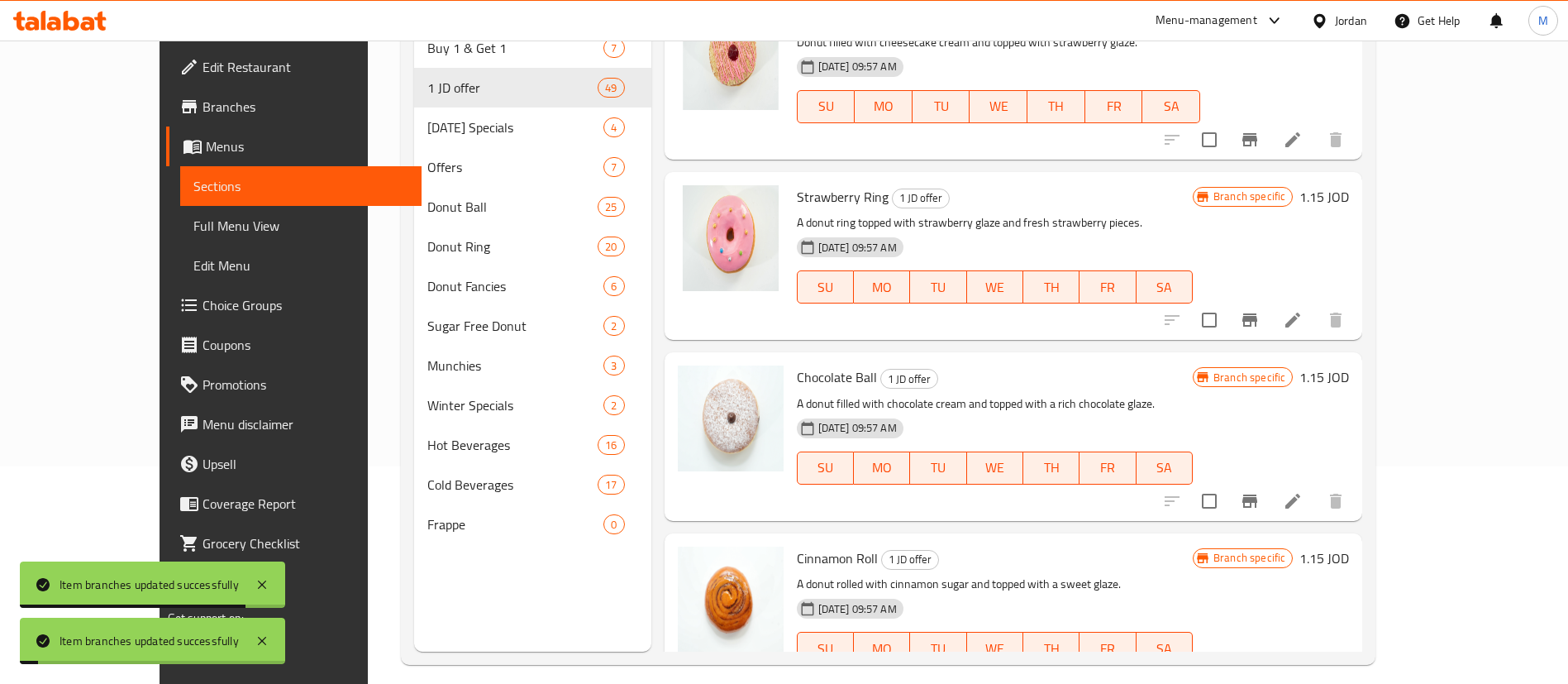
scroll to position [6398, 0]
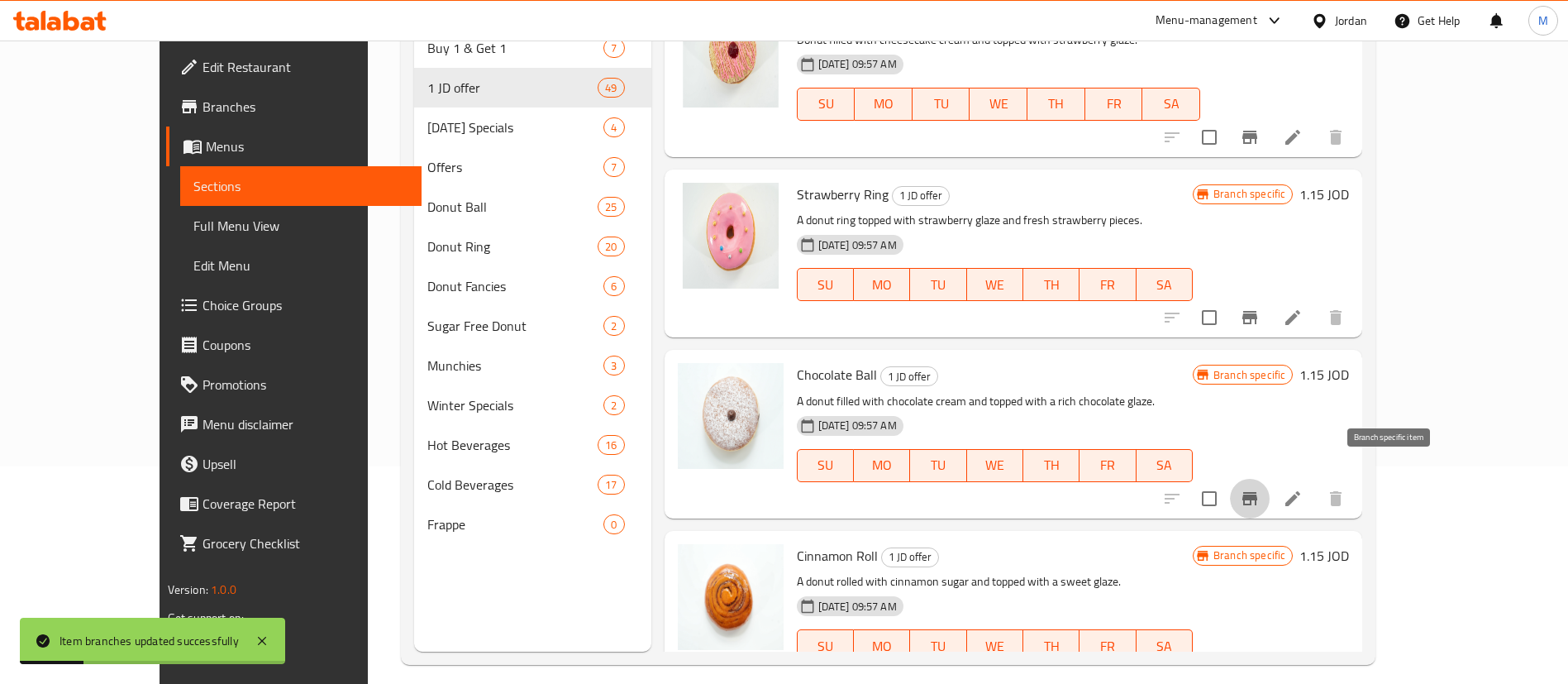
click at [1270, 479] on button "Branch-specific-item" at bounding box center [1249, 499] width 40 height 40
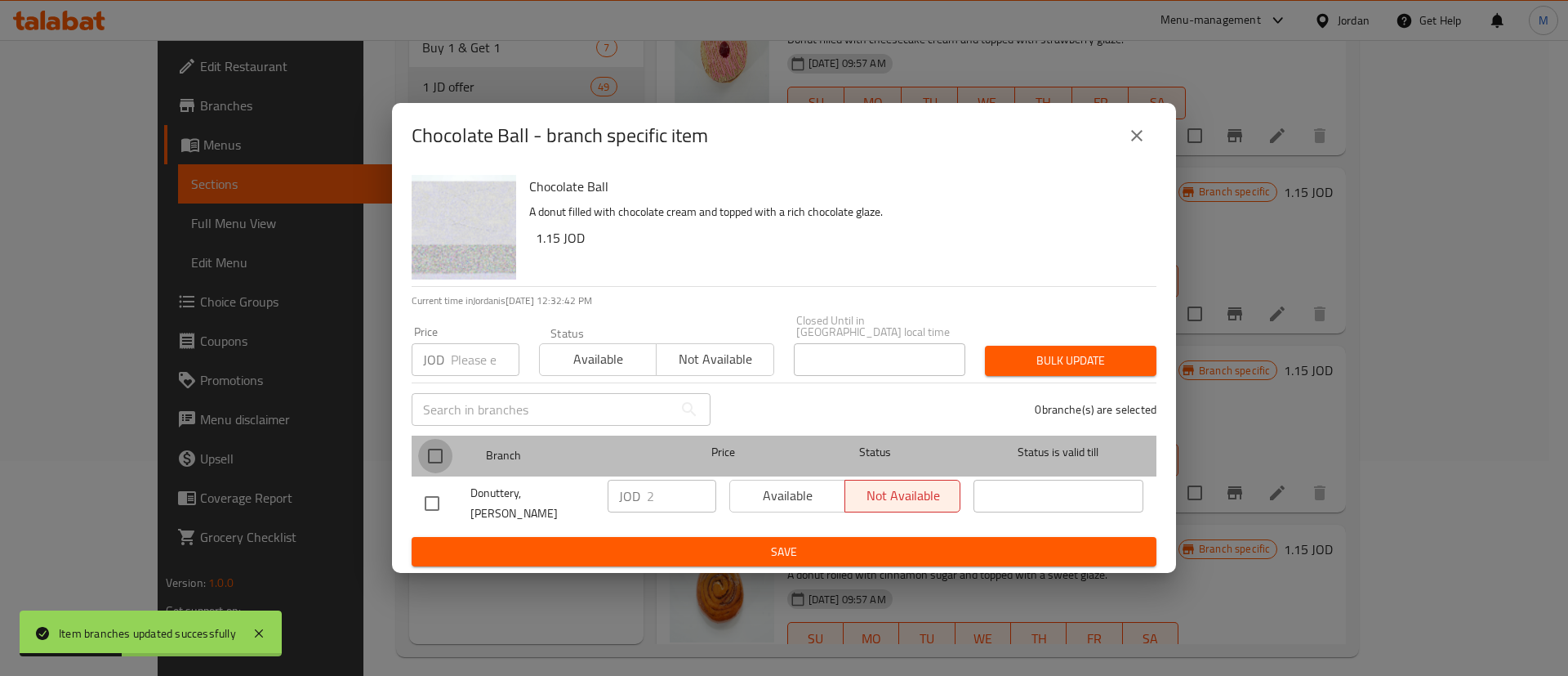
click at [434, 460] on input "checkbox" at bounding box center [436, 456] width 35 height 35
checkbox input "true"
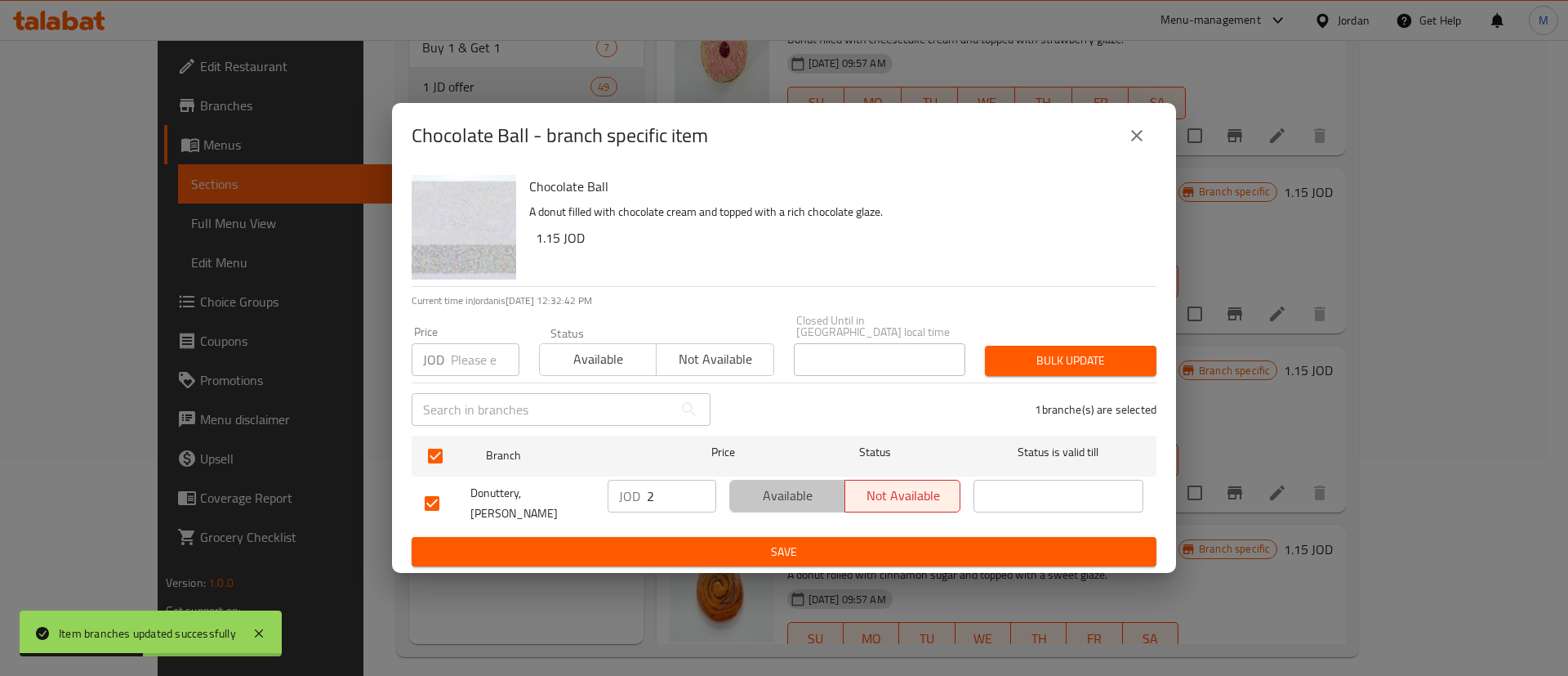
click at [762, 495] on span "Available" at bounding box center [788, 496] width 102 height 24
click at [767, 542] on span "Save" at bounding box center [784, 552] width 719 height 20
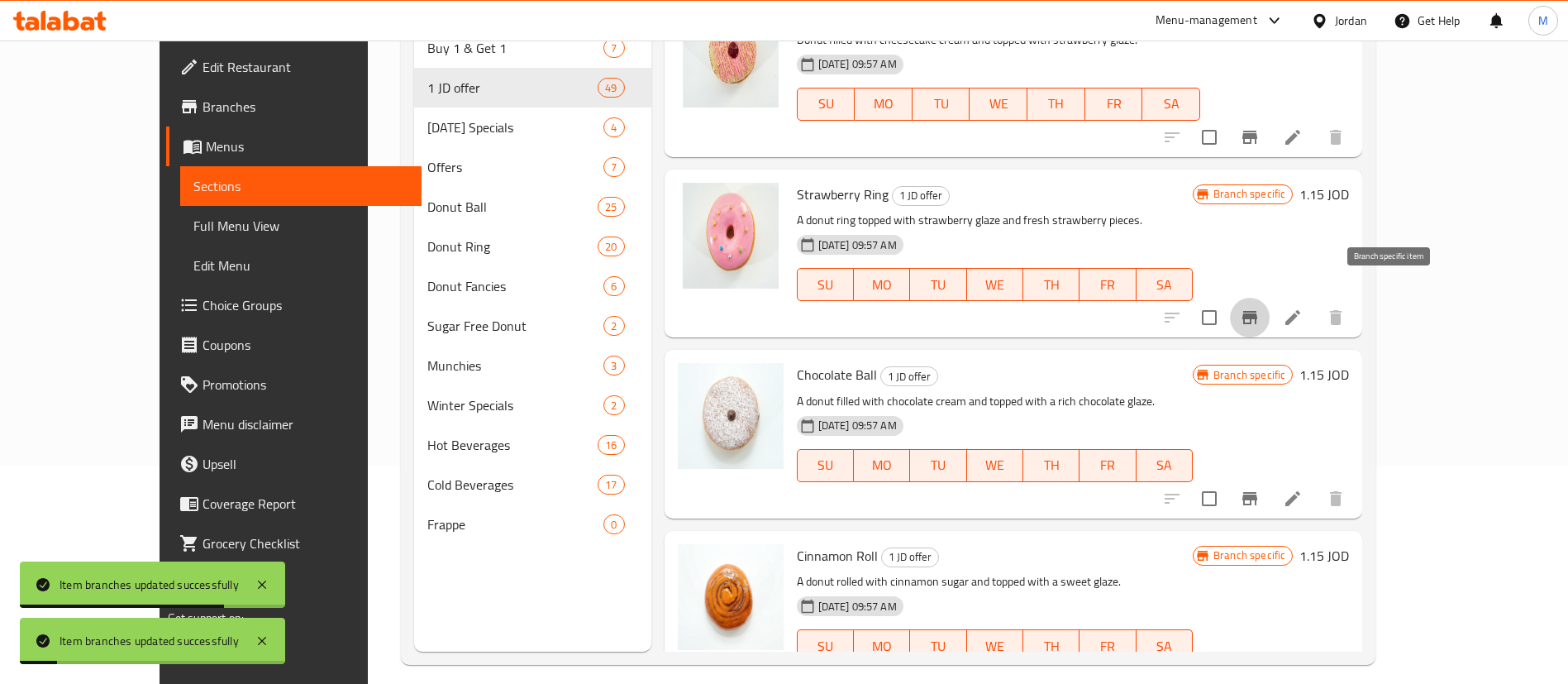
click at [1257, 311] on icon "Branch-specific-item" at bounding box center [1249, 318] width 15 height 14
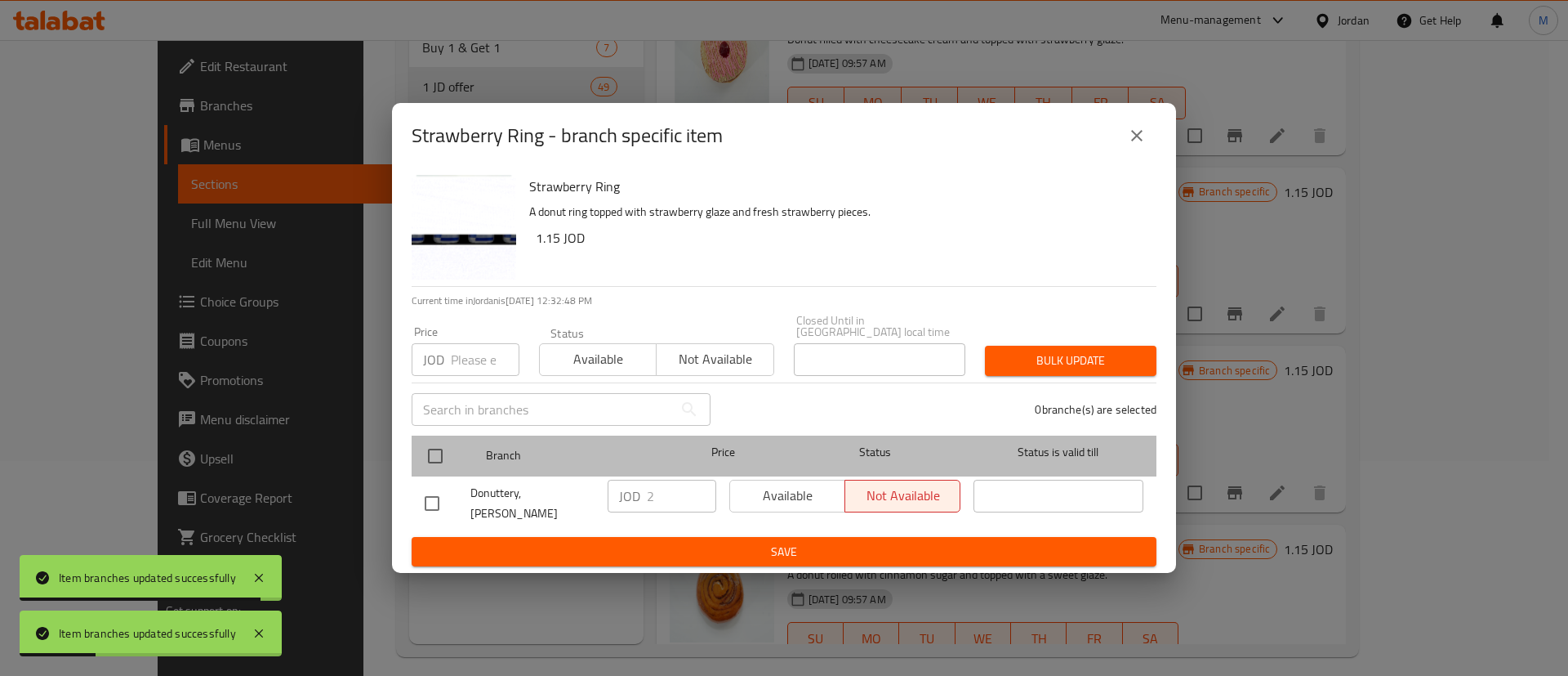
click at [413, 453] on div "Branch Price Status Status is valid till" at bounding box center [784, 456] width 745 height 41
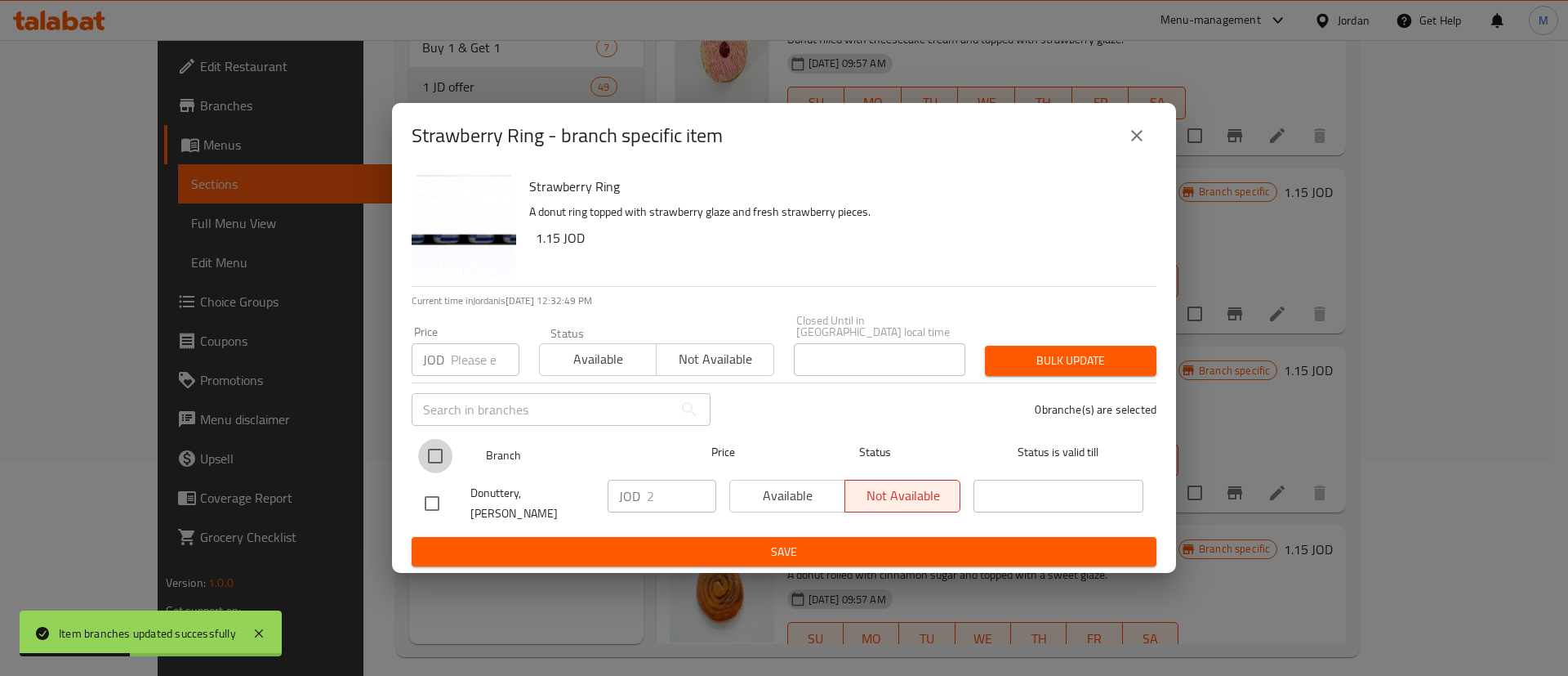
click at [426, 458] on input "checkbox" at bounding box center [436, 456] width 35 height 35
checkbox input "true"
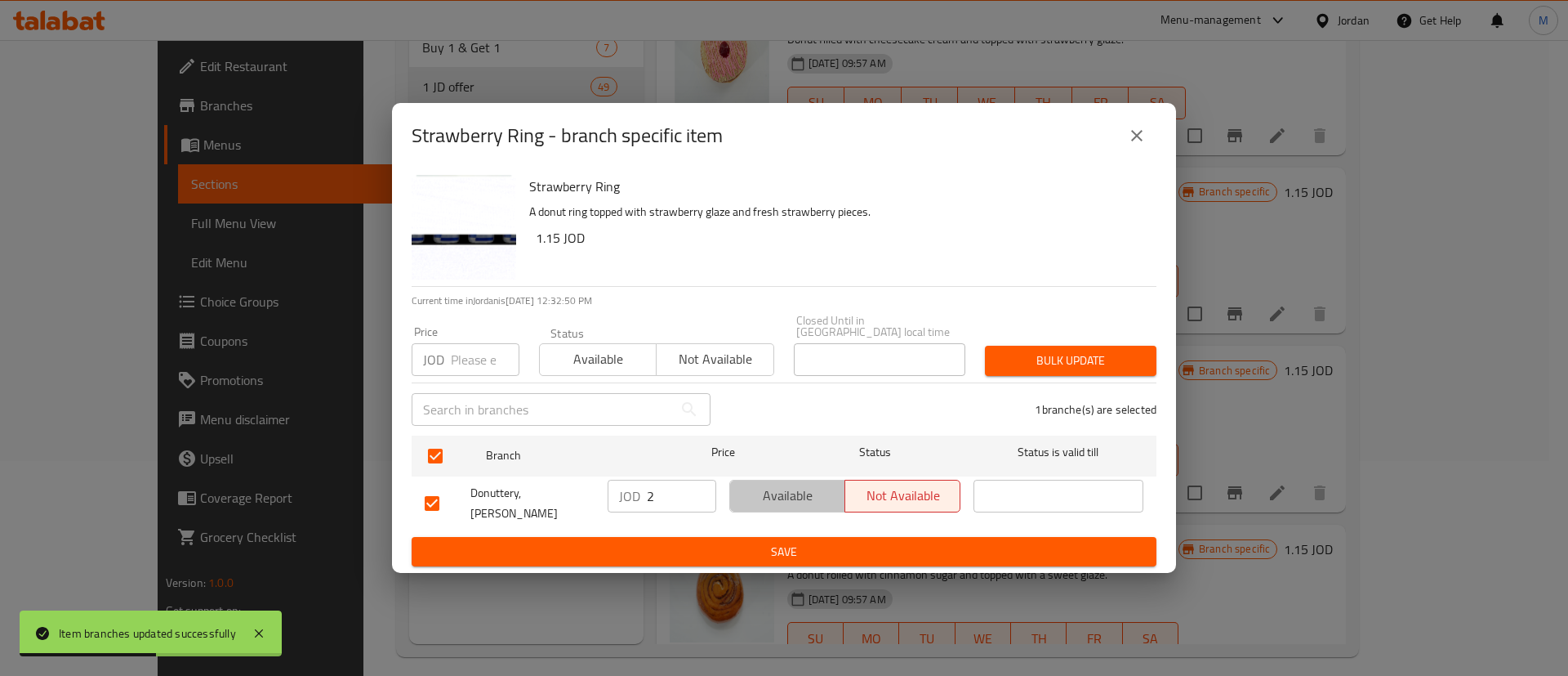
click at [749, 501] on span "Available" at bounding box center [788, 496] width 102 height 24
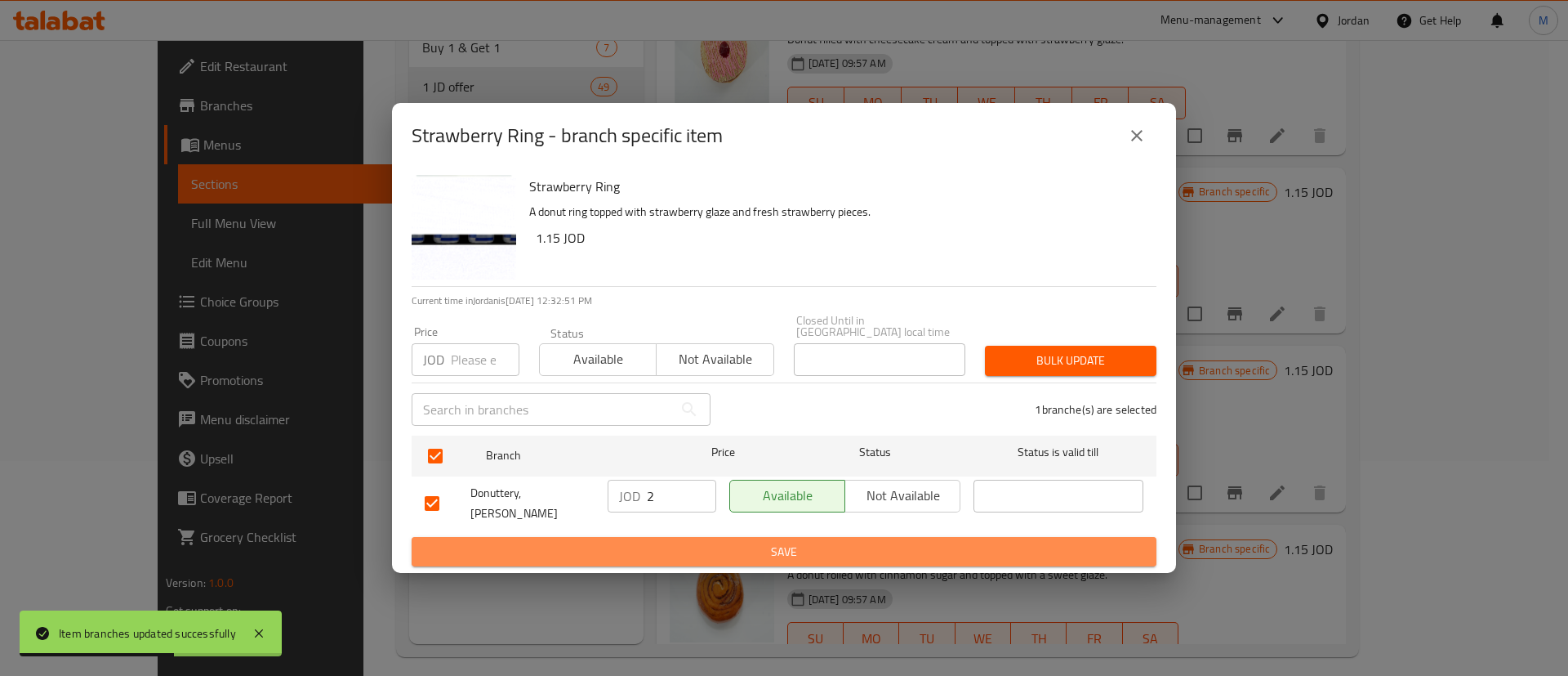
click at [757, 542] on span "Save" at bounding box center [784, 552] width 719 height 20
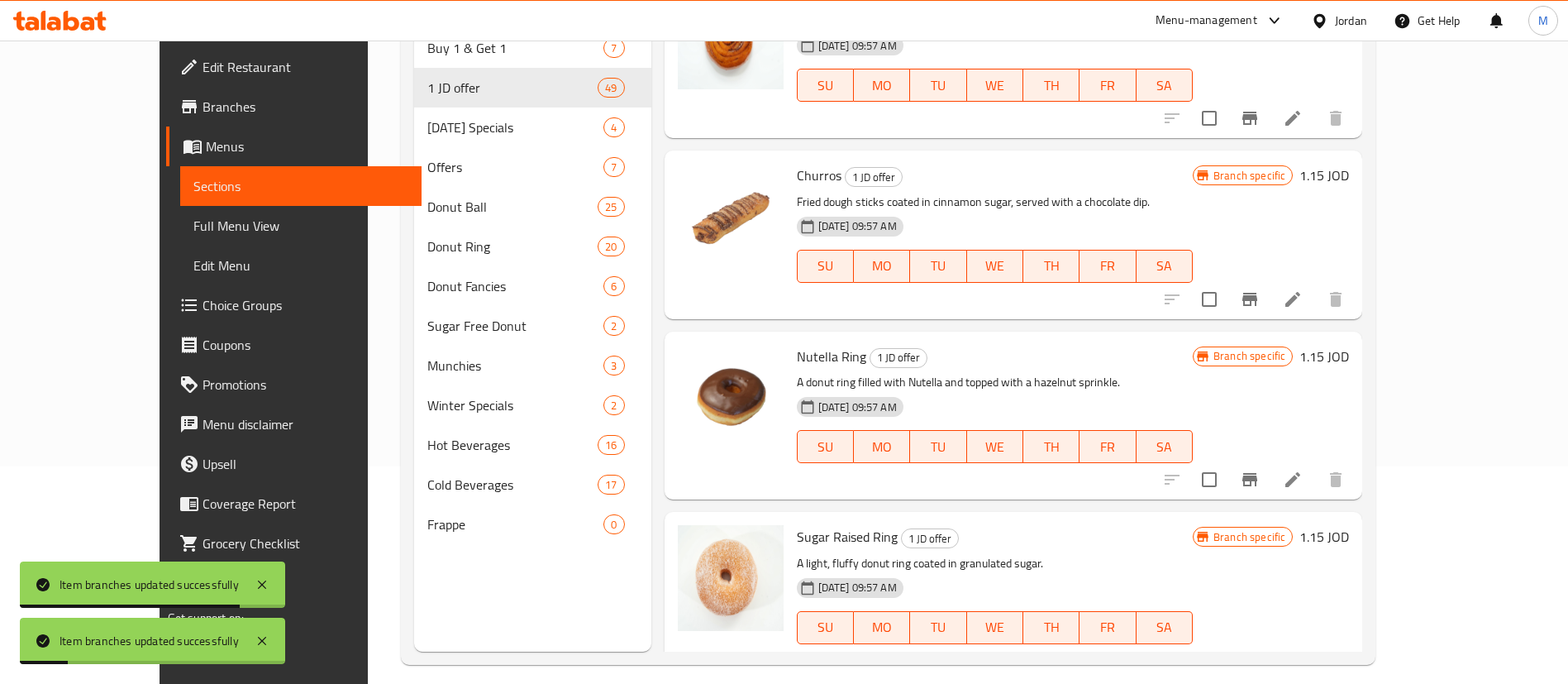
scroll to position [6969, 0]
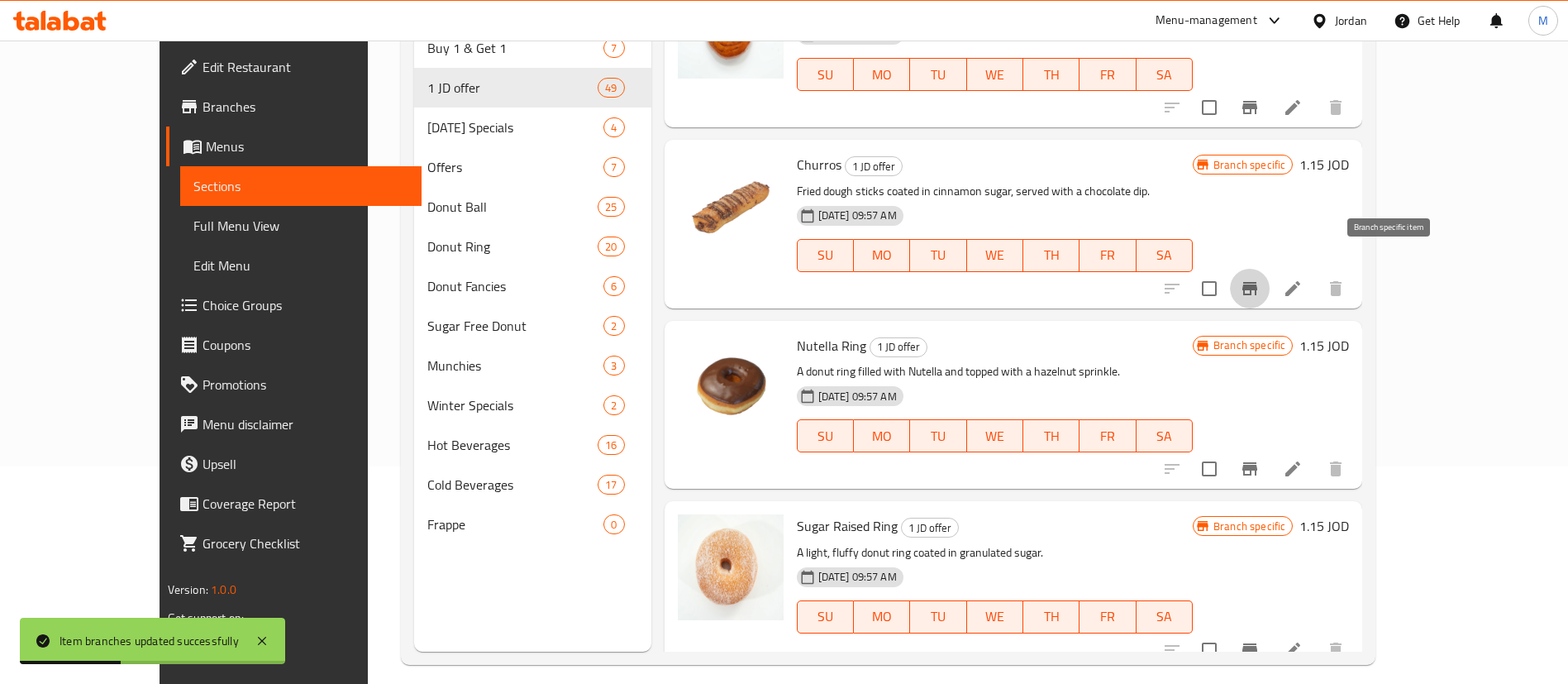
click at [1257, 282] on icon "Branch-specific-item" at bounding box center [1249, 289] width 15 height 14
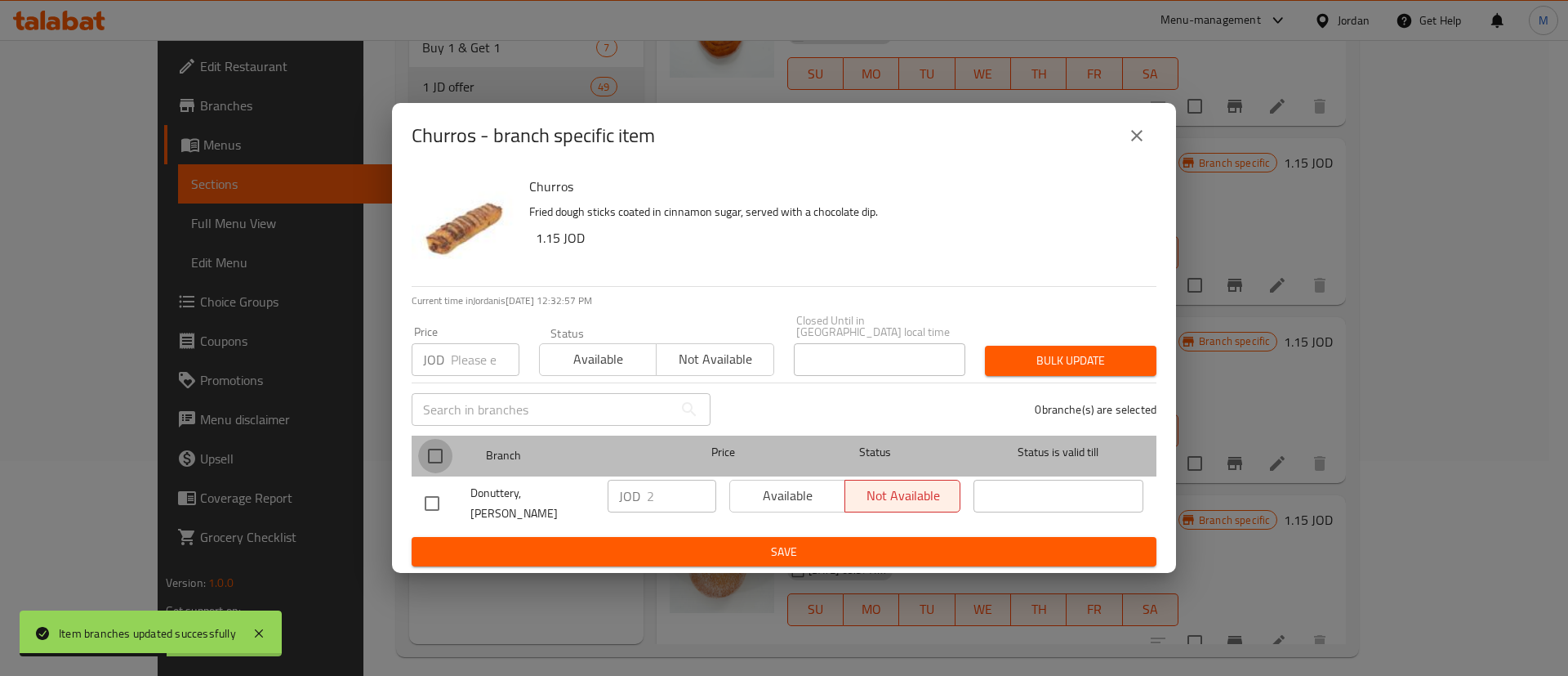
click at [432, 464] on input "checkbox" at bounding box center [436, 456] width 35 height 35
checkbox input "true"
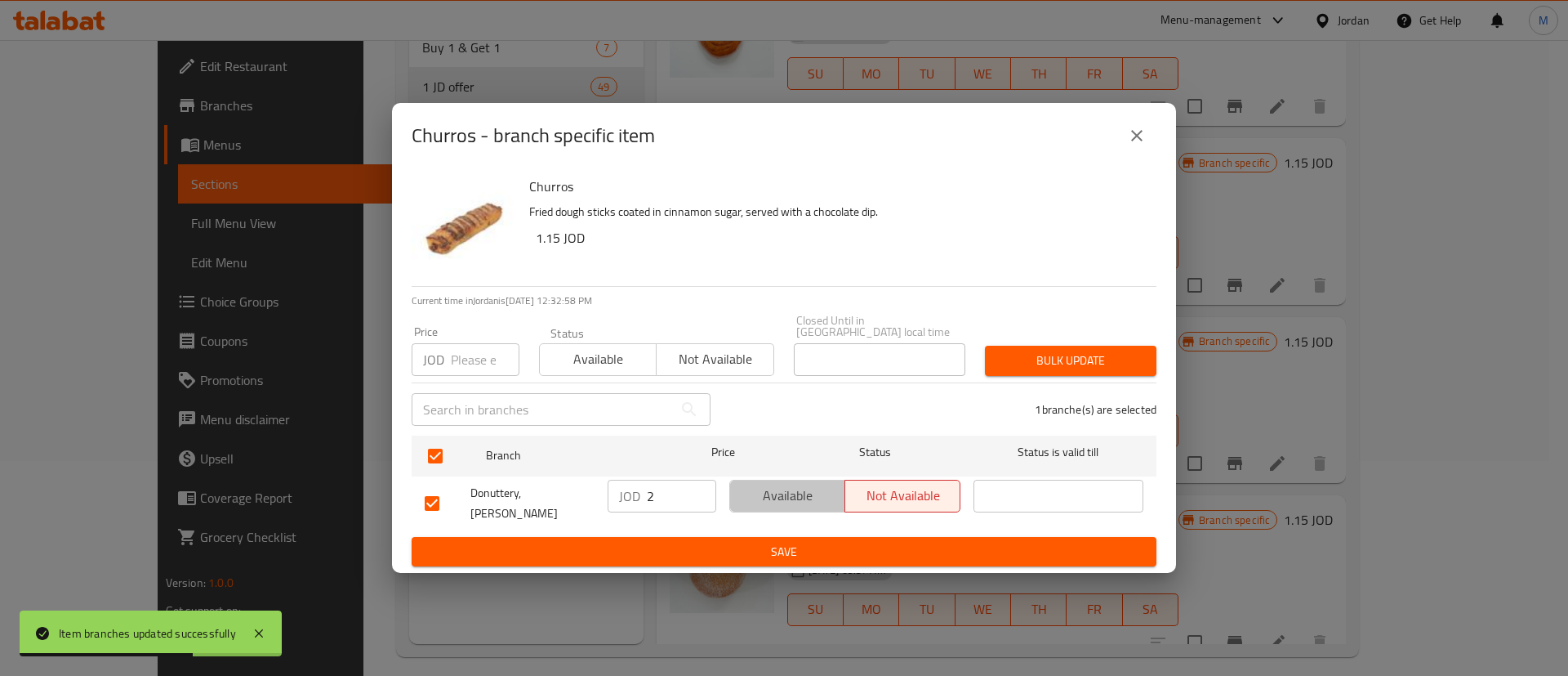
click at [756, 493] on span "Available" at bounding box center [788, 496] width 102 height 24
click at [757, 551] on button "Save" at bounding box center [784, 552] width 745 height 30
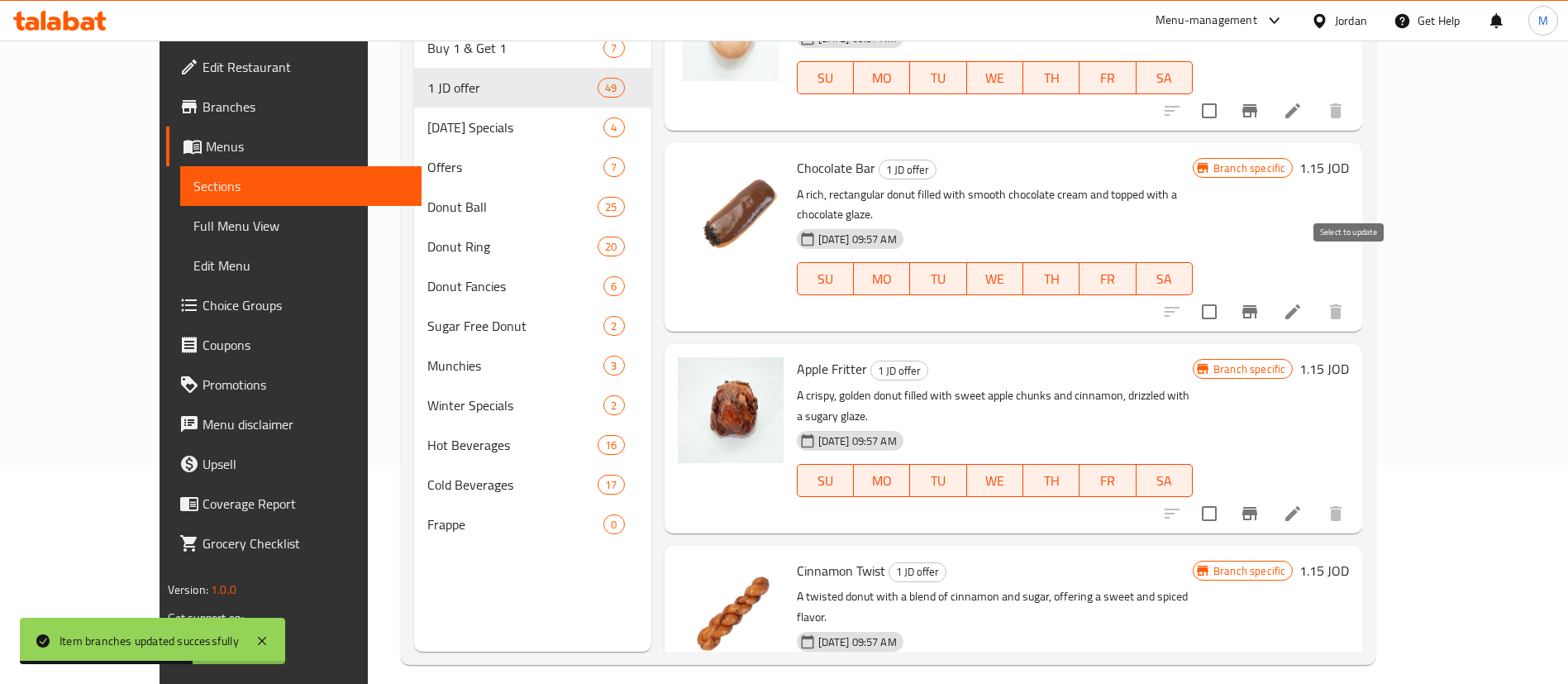
scroll to position [8206, 0]
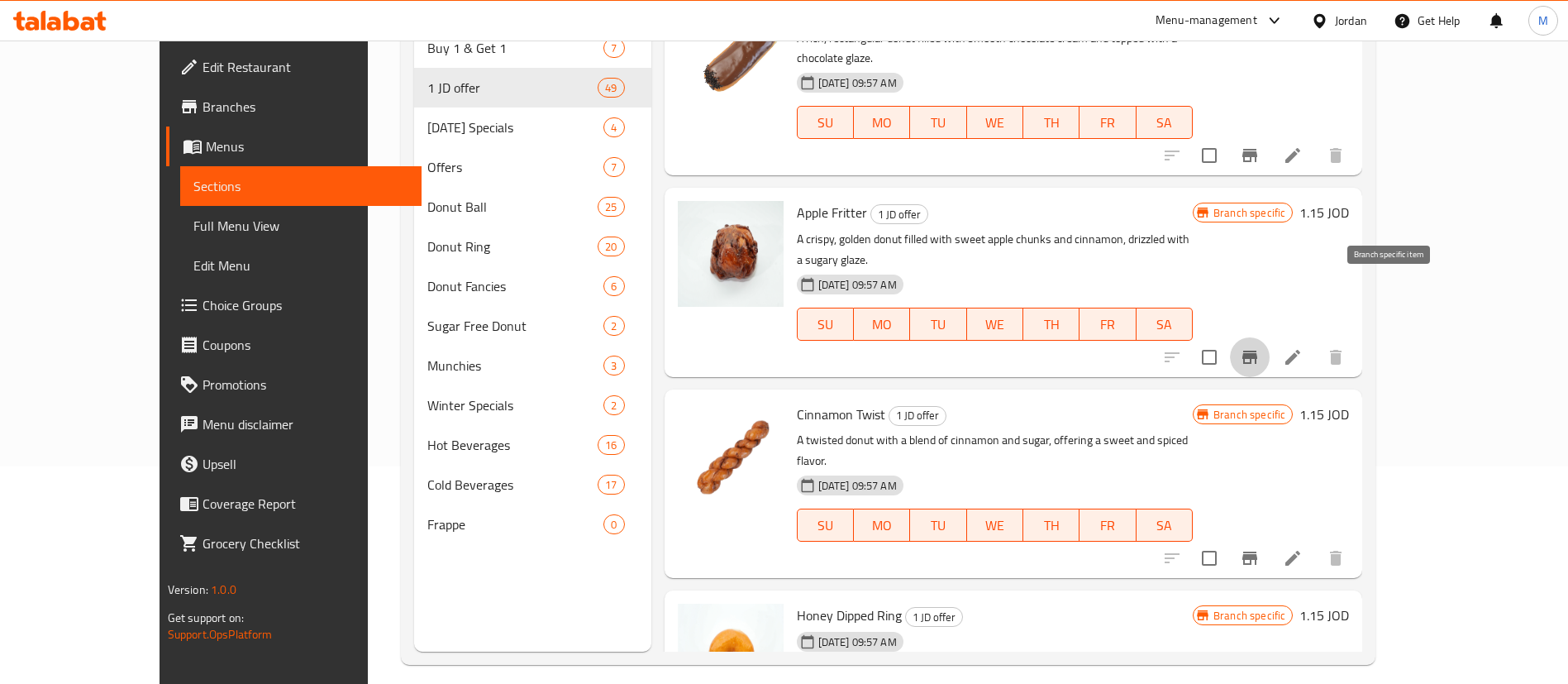
click at [1270, 338] on button "Branch-specific-item" at bounding box center [1249, 357] width 40 height 40
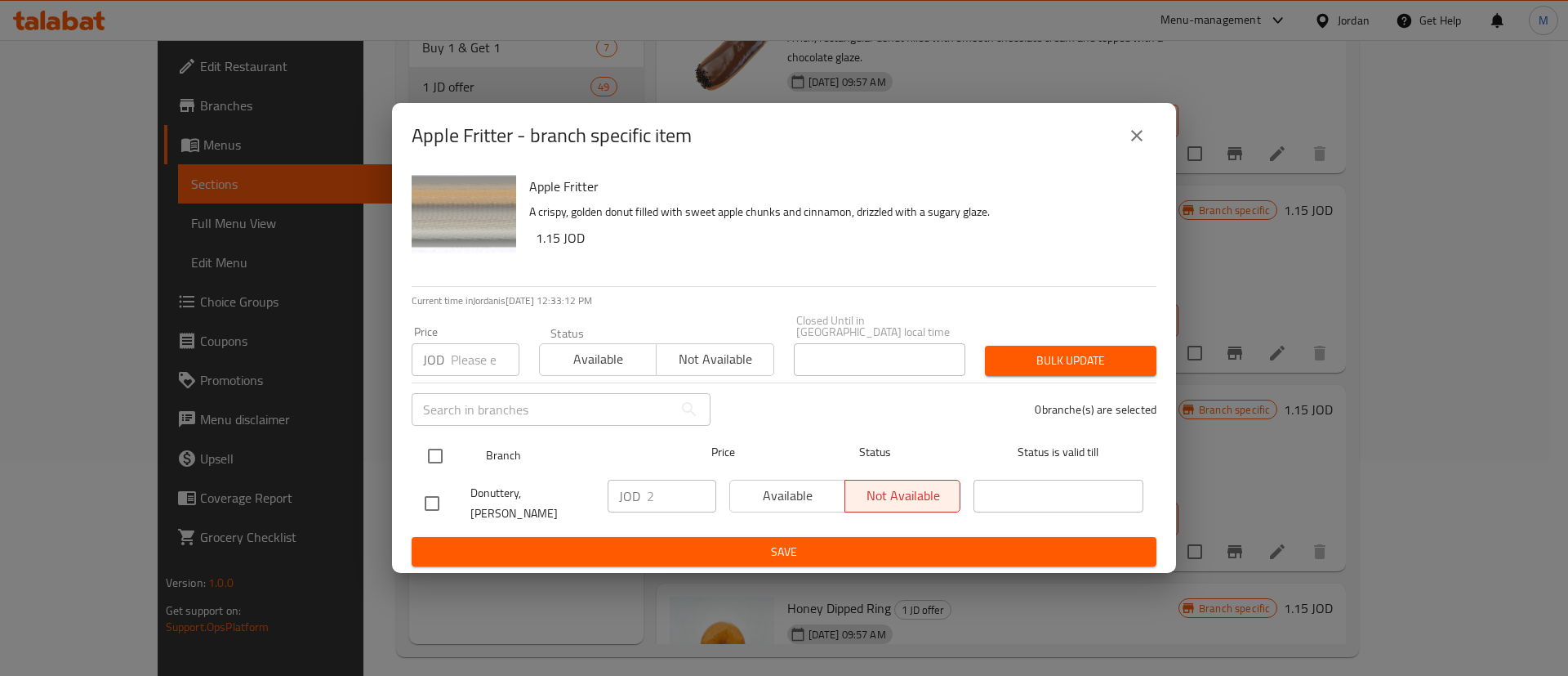
click at [431, 461] on input "checkbox" at bounding box center [436, 456] width 35 height 35
checkbox input "true"
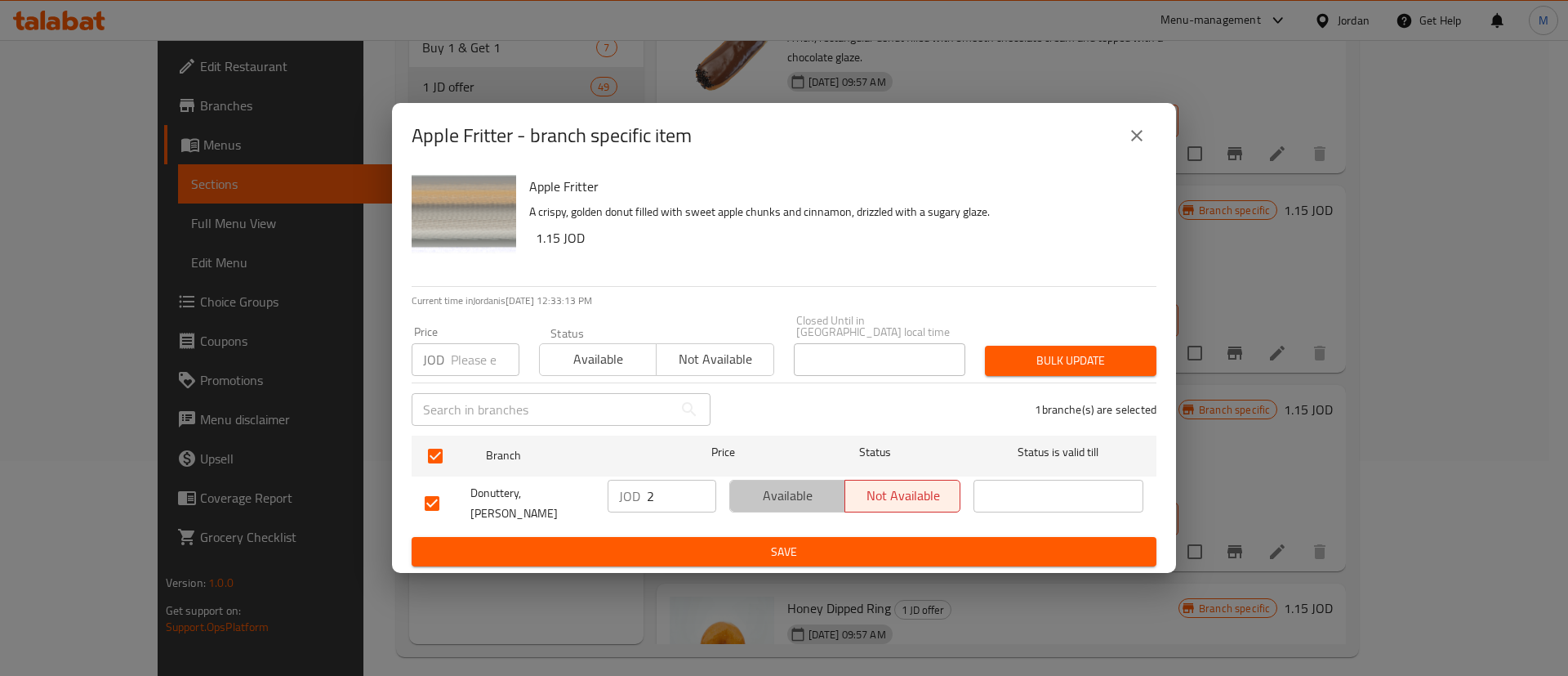
click at [756, 493] on span "Available" at bounding box center [788, 496] width 102 height 24
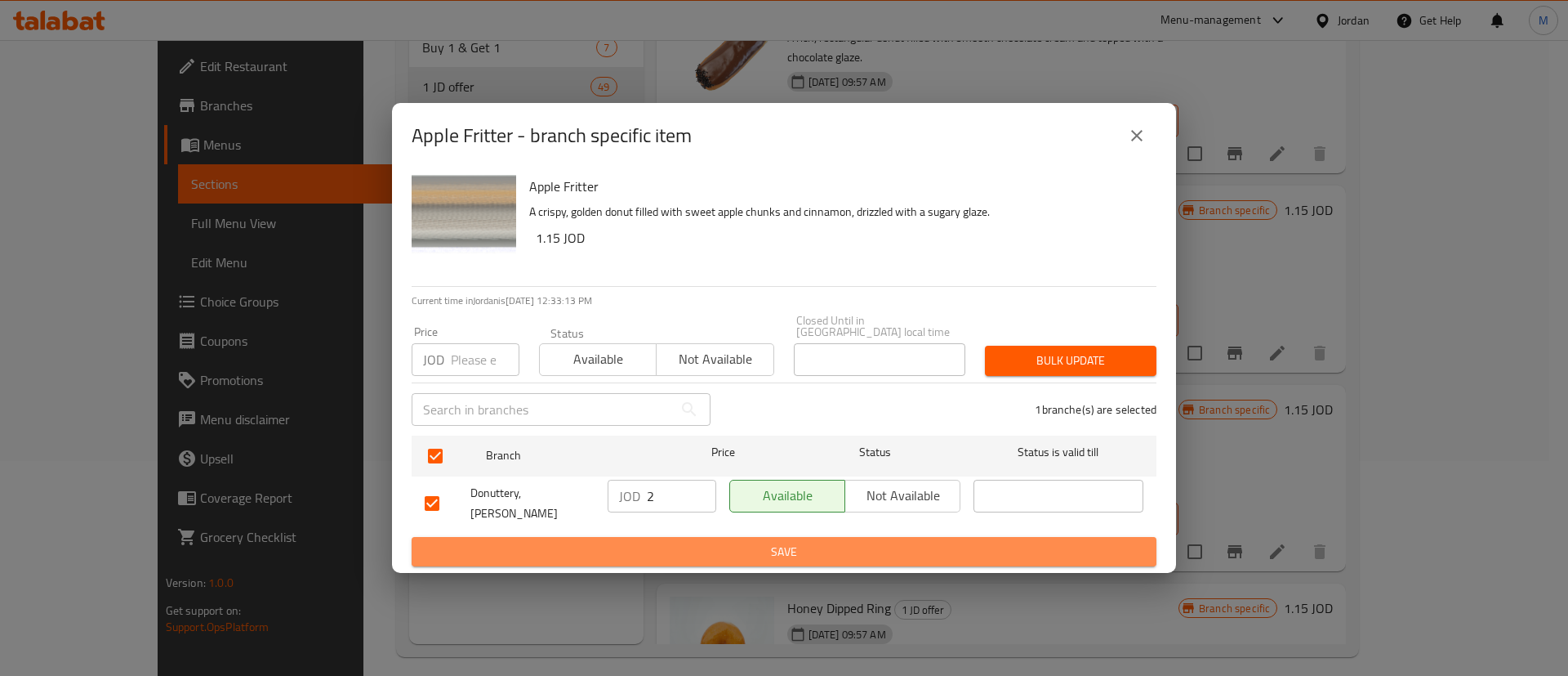
click at [750, 542] on span "Save" at bounding box center [784, 552] width 719 height 20
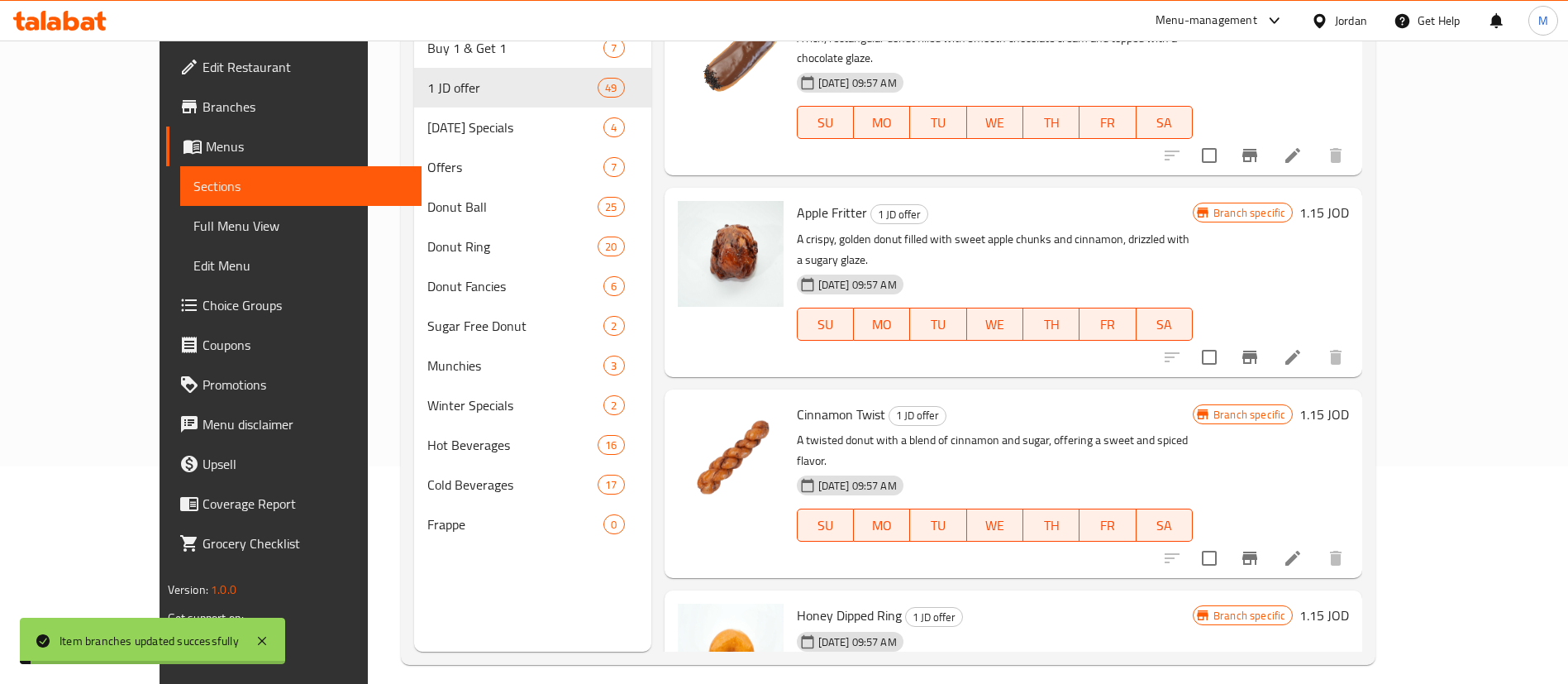
scroll to position [0, 0]
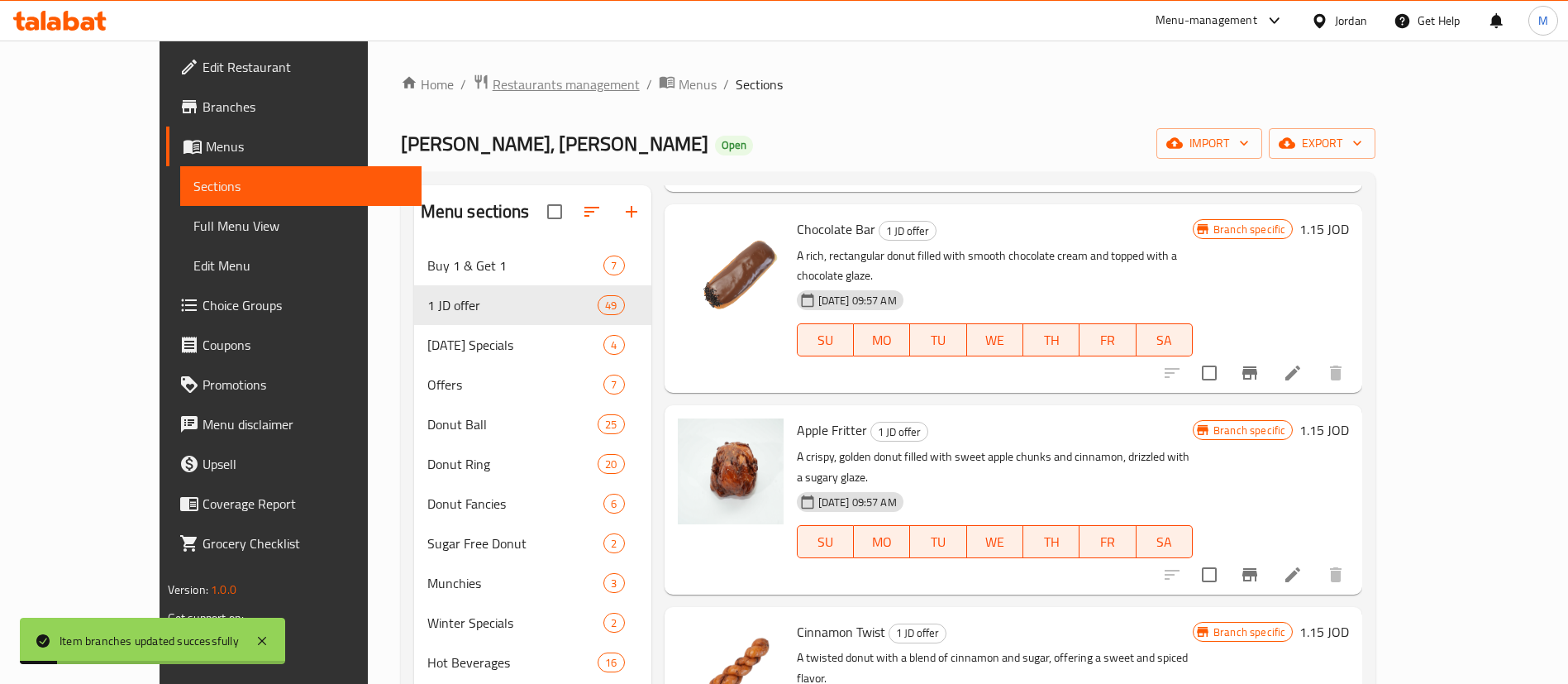
click at [492, 90] on span "Restaurants management" at bounding box center [566, 84] width 147 height 20
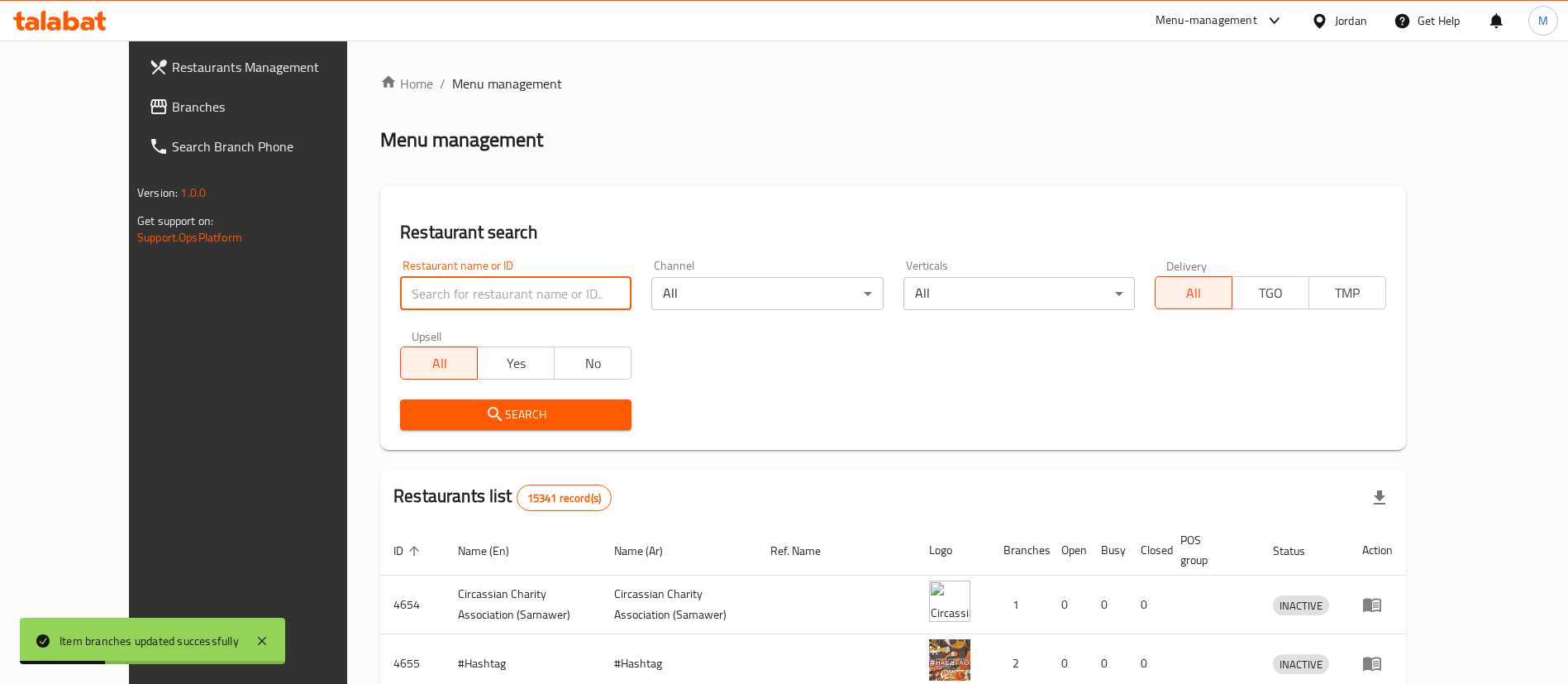
click at [425, 290] on input "search" at bounding box center [515, 294] width 231 height 33
type input "donuts factory"
click button "Search" at bounding box center [515, 414] width 231 height 30
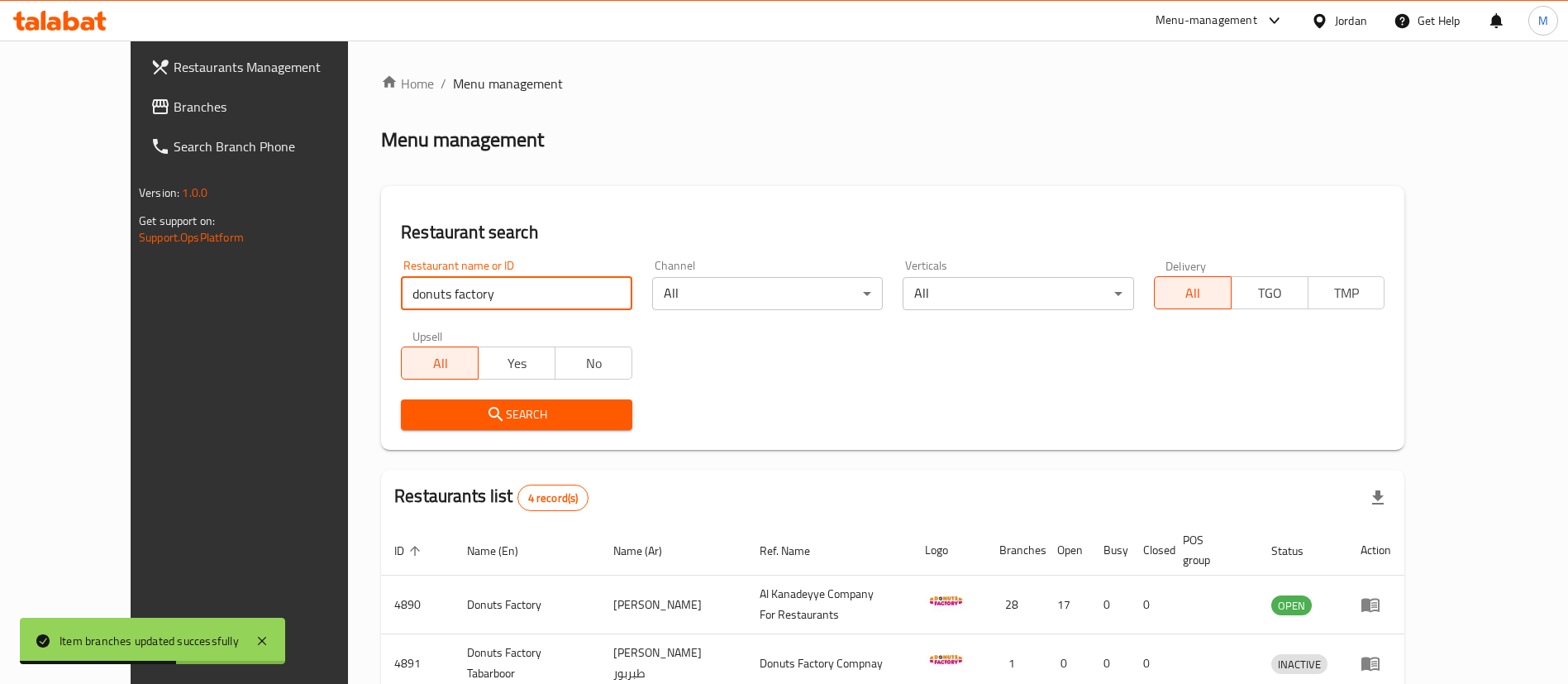
scroll to position [198, 0]
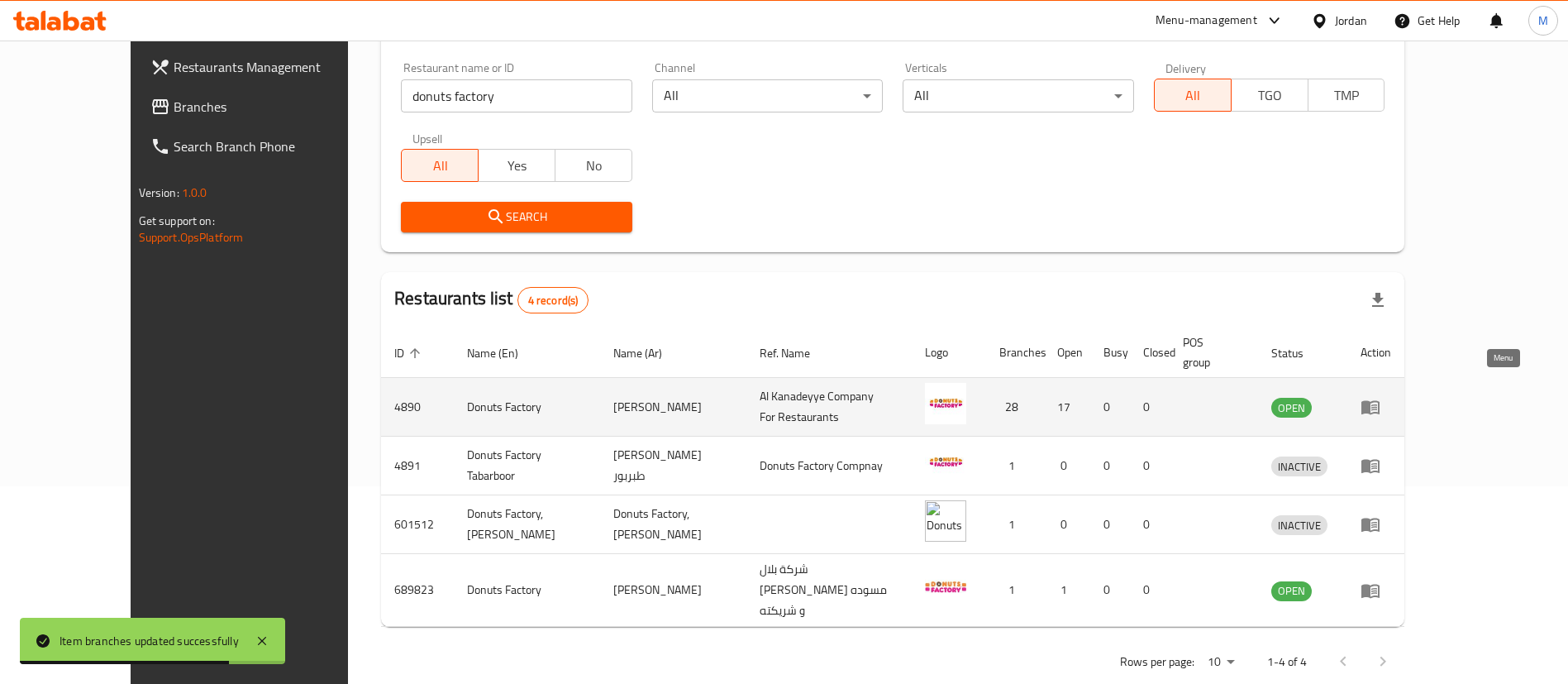
click at [1380, 397] on icon "enhanced table" at bounding box center [1370, 407] width 20 height 20
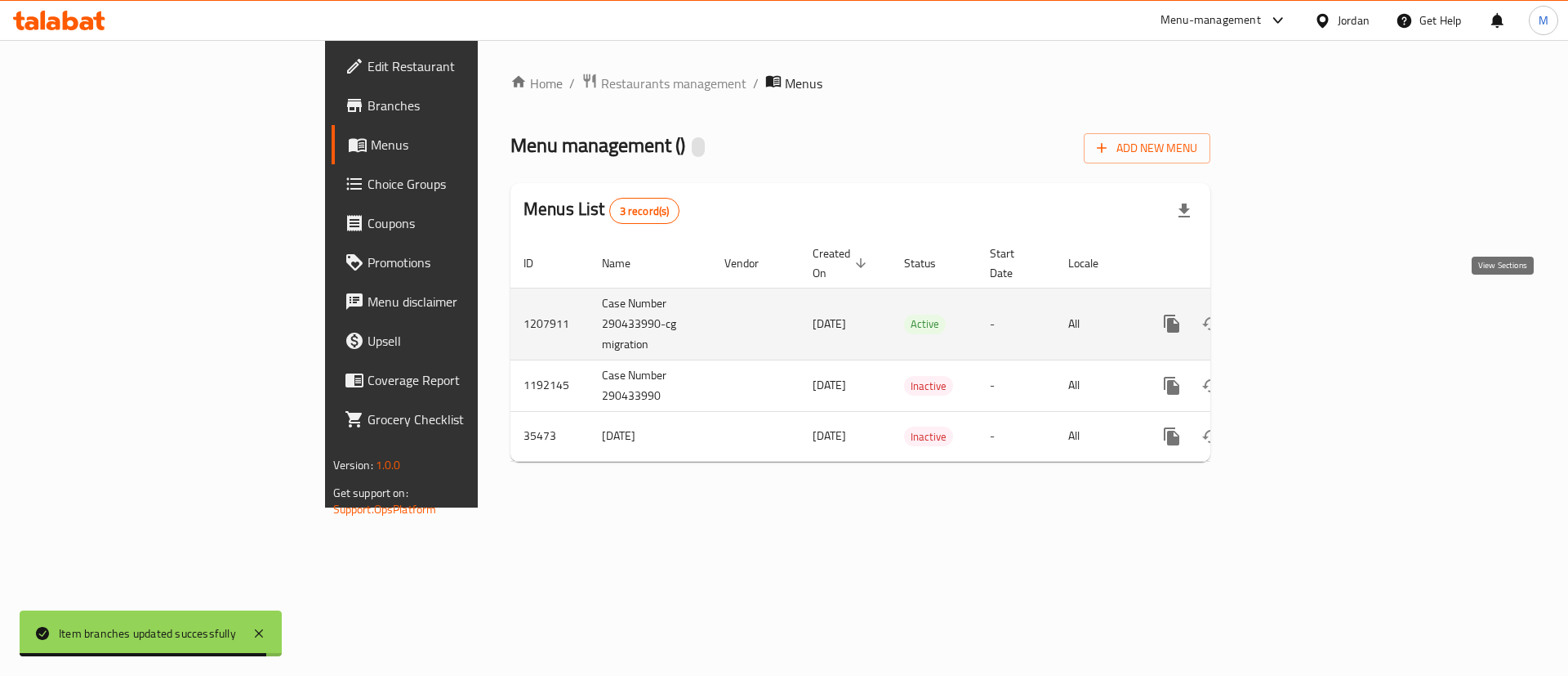
click at [1299, 313] on icon "enhanced table" at bounding box center [1289, 323] width 19 height 19
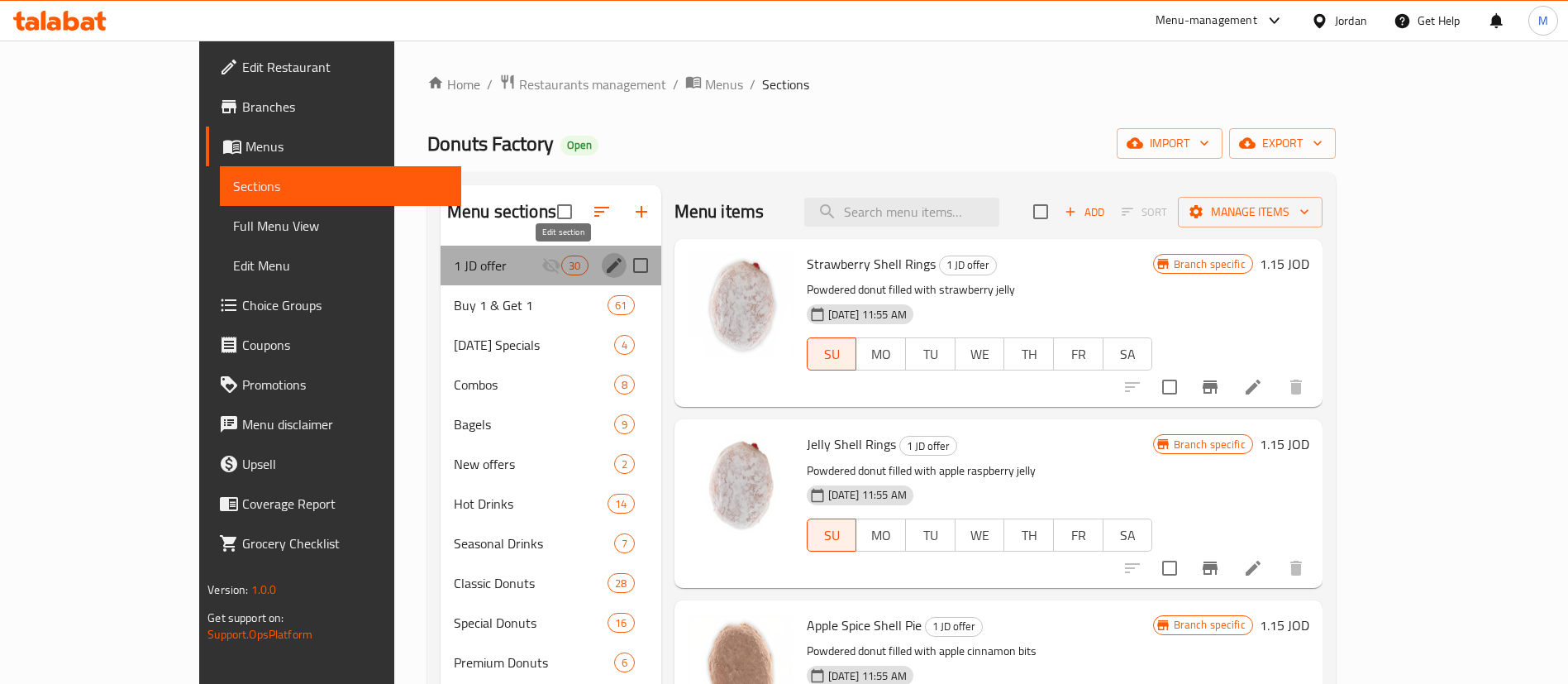
click at [605, 263] on icon "edit" at bounding box center [614, 265] width 20 height 20
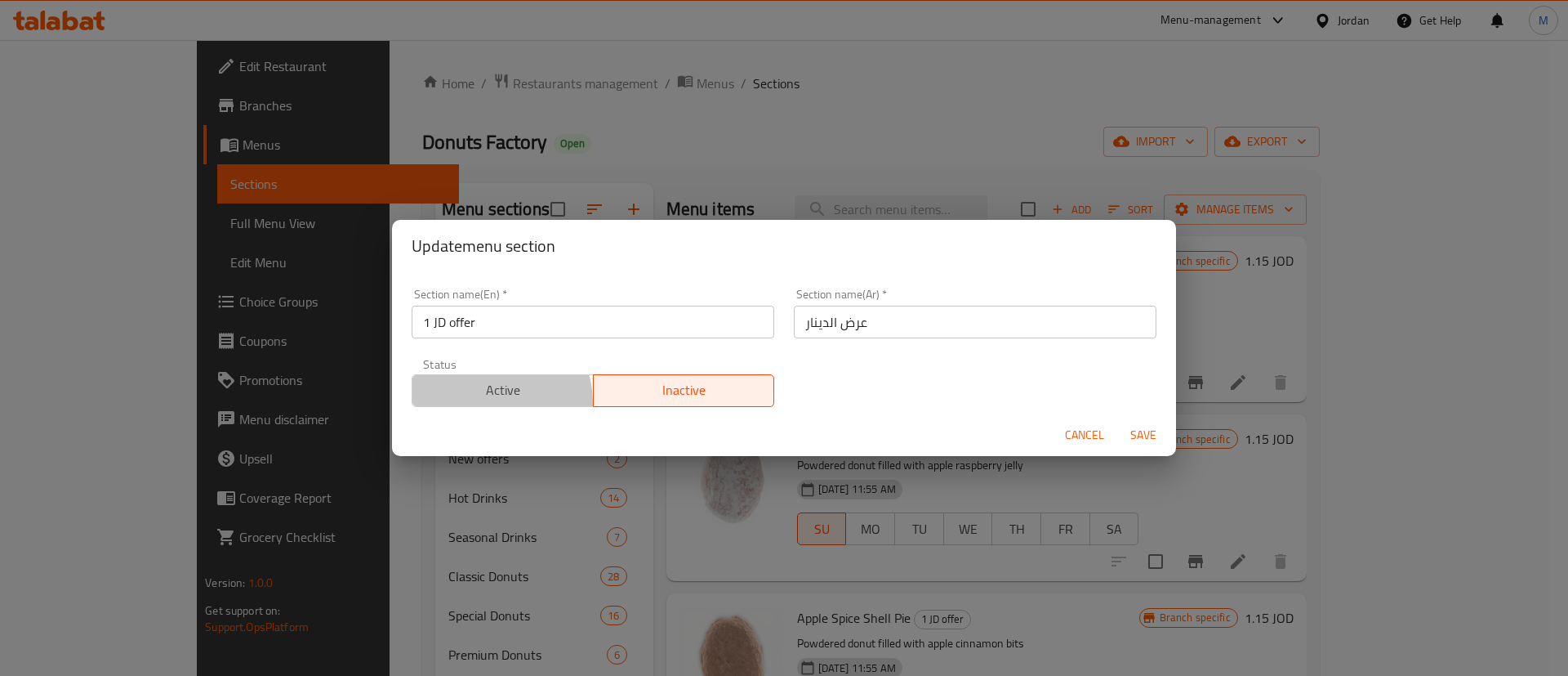
click at [495, 402] on button "Active" at bounding box center [502, 391] width 182 height 33
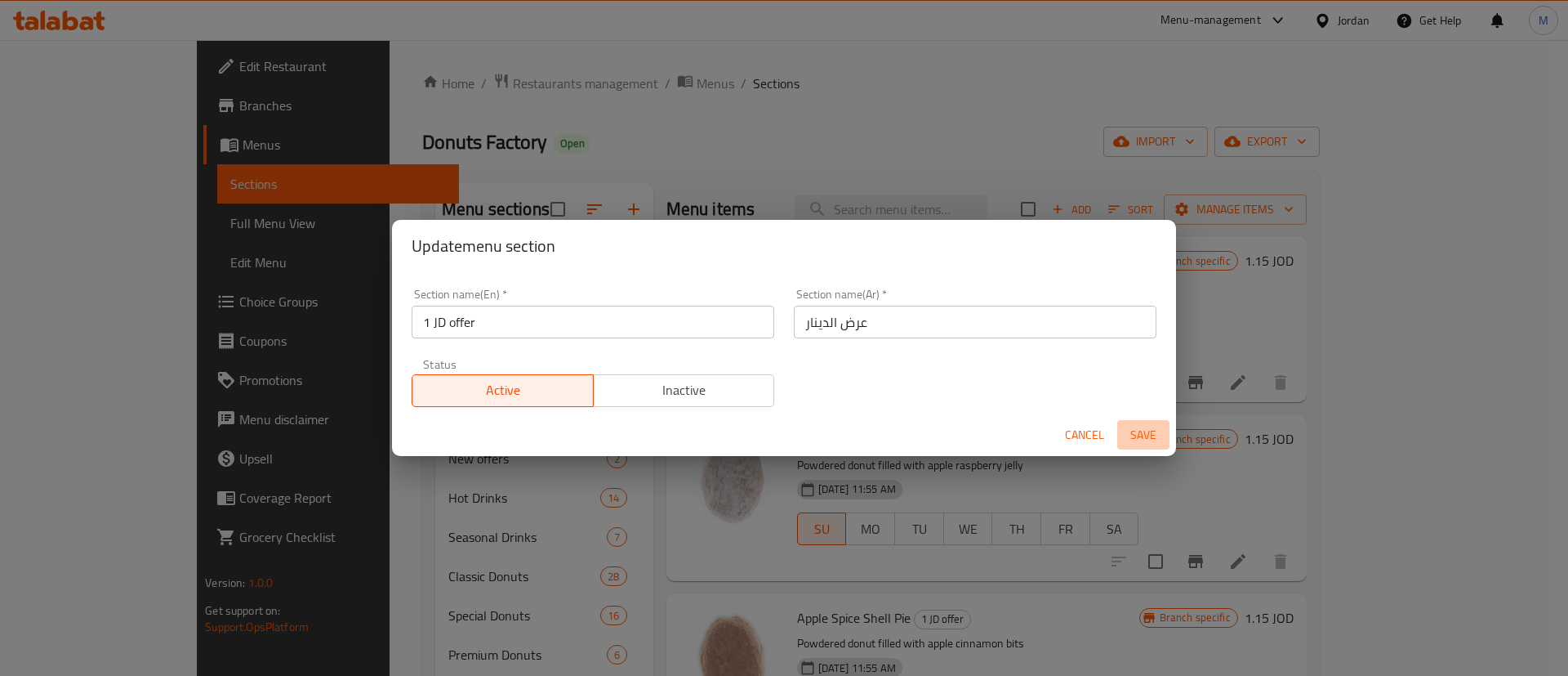
click at [1156, 428] on span "Save" at bounding box center [1143, 435] width 40 height 20
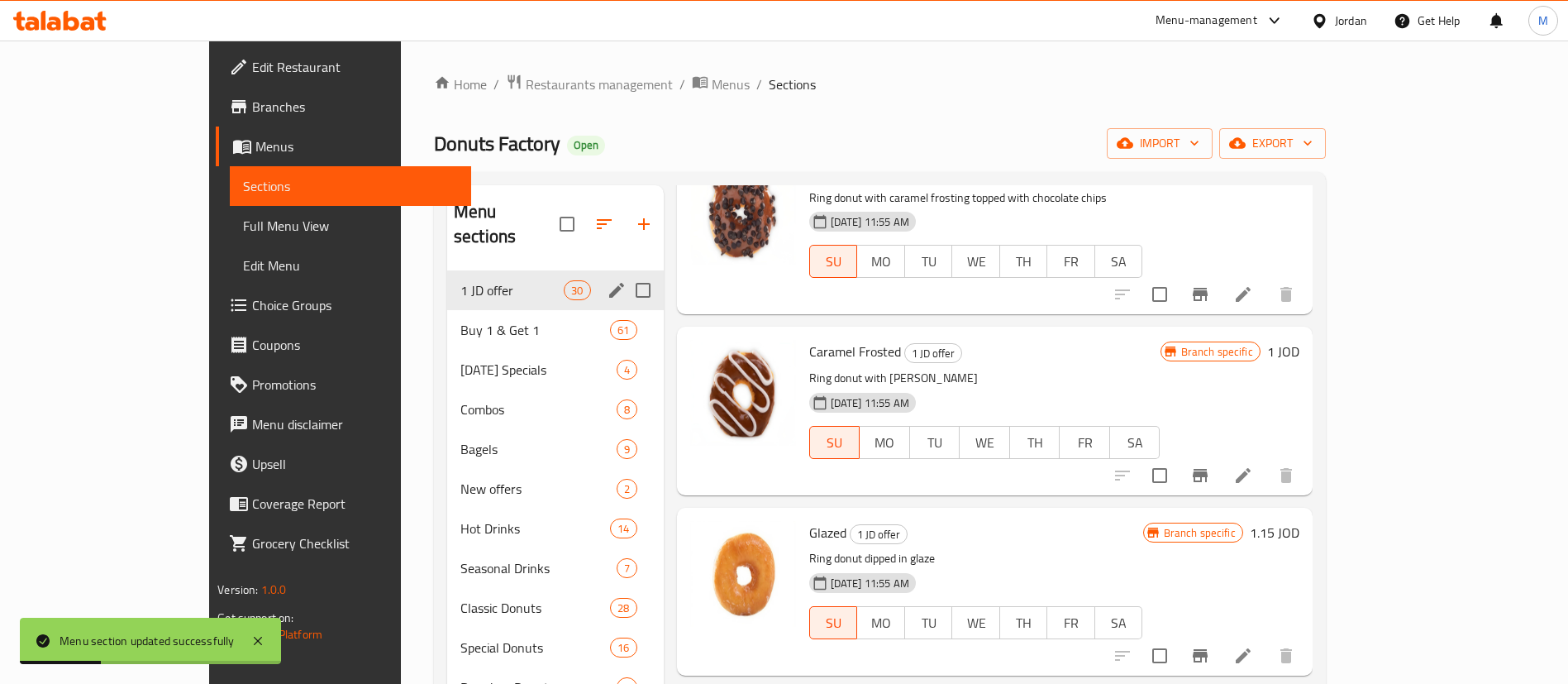
scroll to position [2443, 0]
click at [1207, 469] on icon "Branch-specific-item" at bounding box center [1199, 474] width 15 height 14
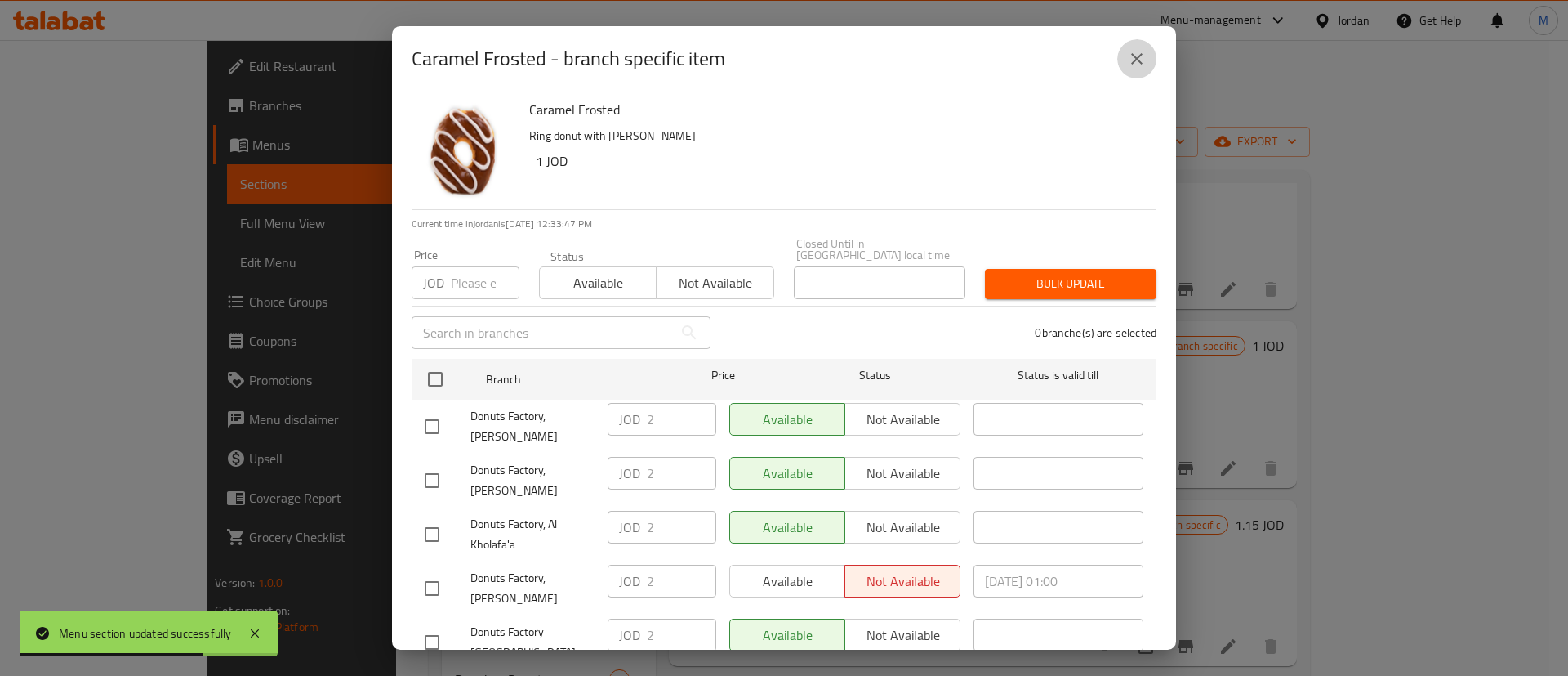
click at [1141, 58] on icon "close" at bounding box center [1137, 59] width 19 height 19
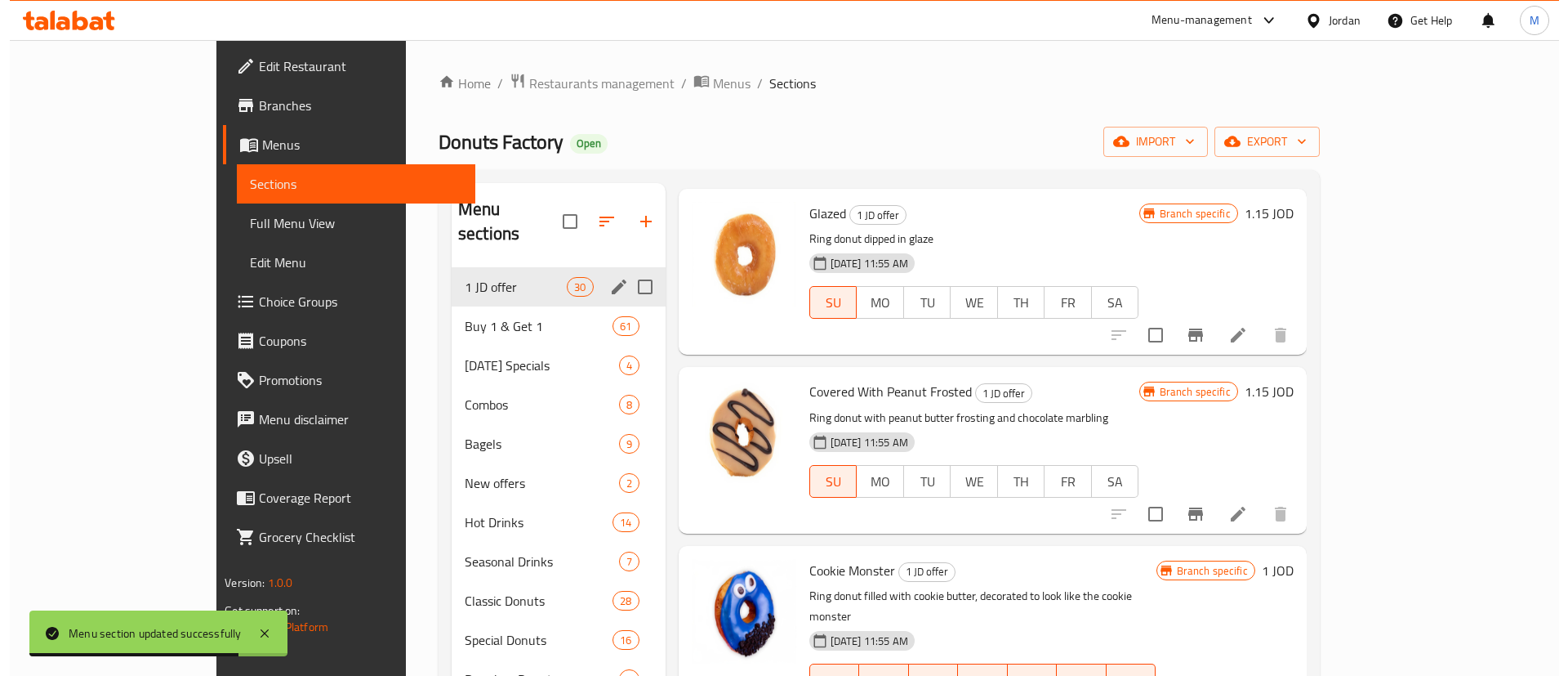
scroll to position [2728, 0]
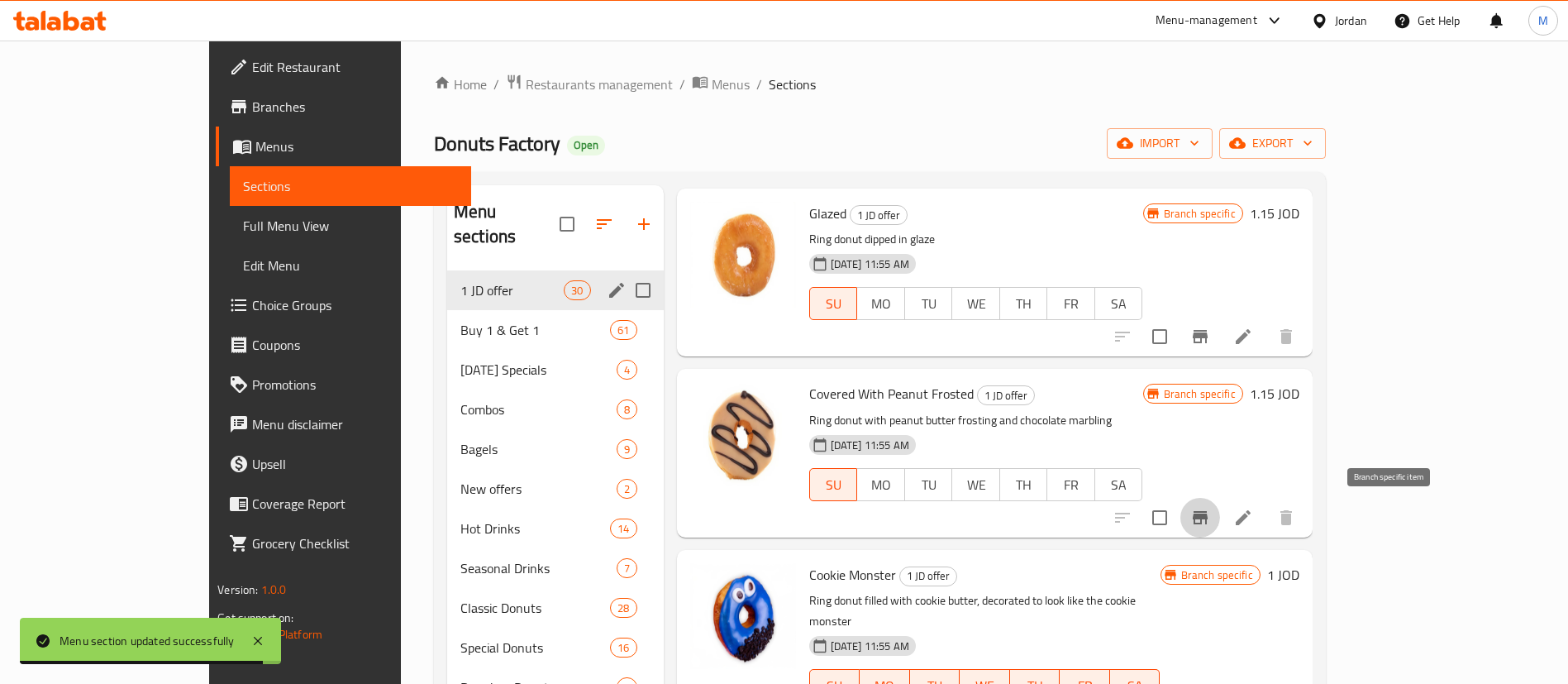
click at [1207, 523] on icon "Branch-specific-item" at bounding box center [1199, 518] width 15 height 14
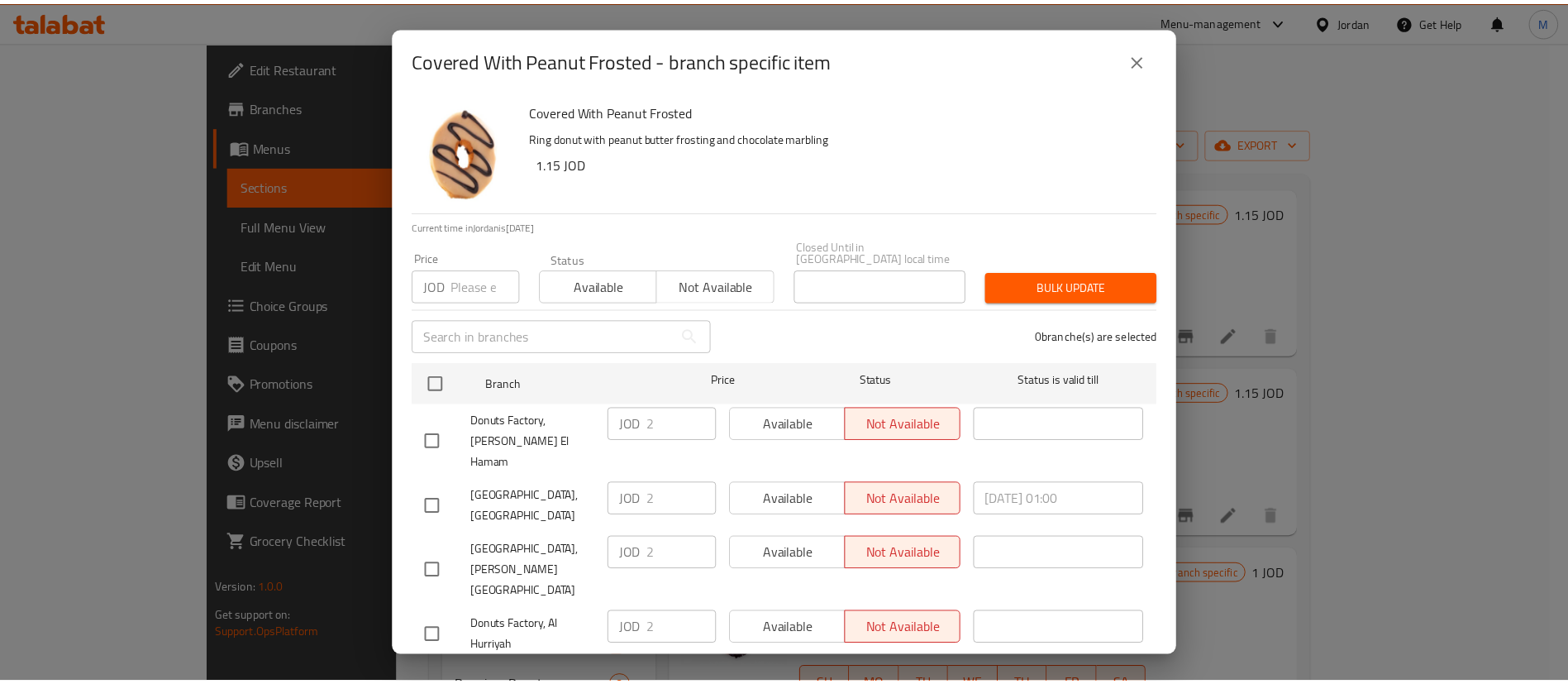
scroll to position [1262, 0]
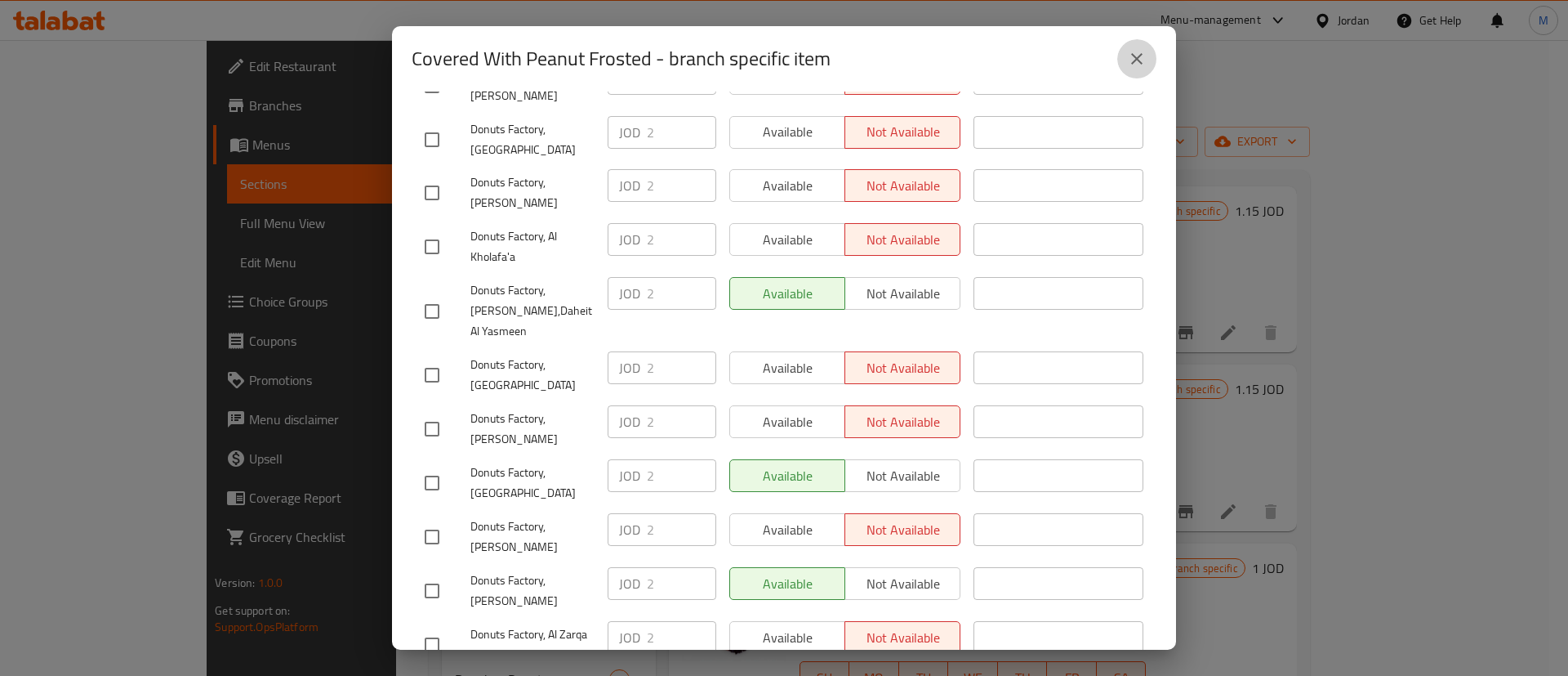
click at [1137, 54] on icon "close" at bounding box center [1137, 59] width 19 height 19
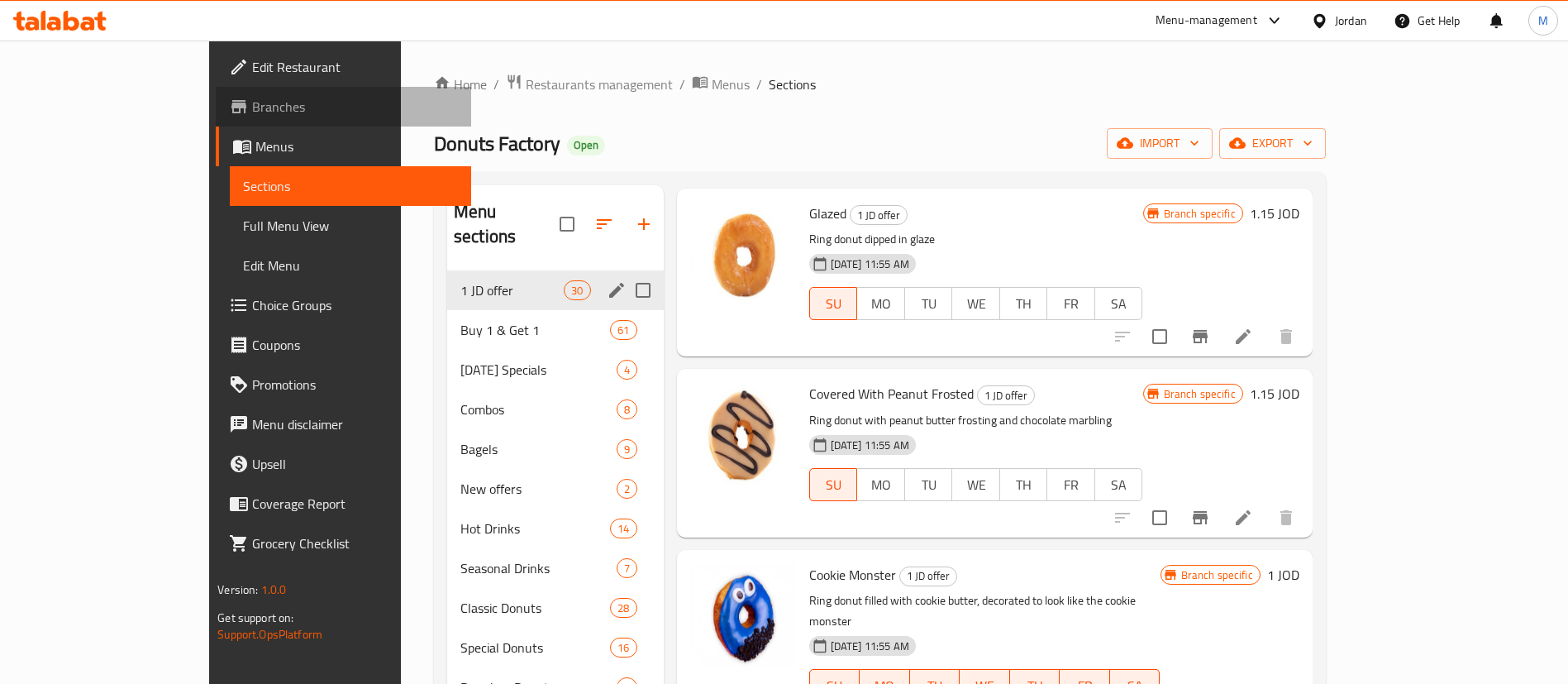
click at [224, 124] on link "Branches" at bounding box center [343, 106] width 255 height 40
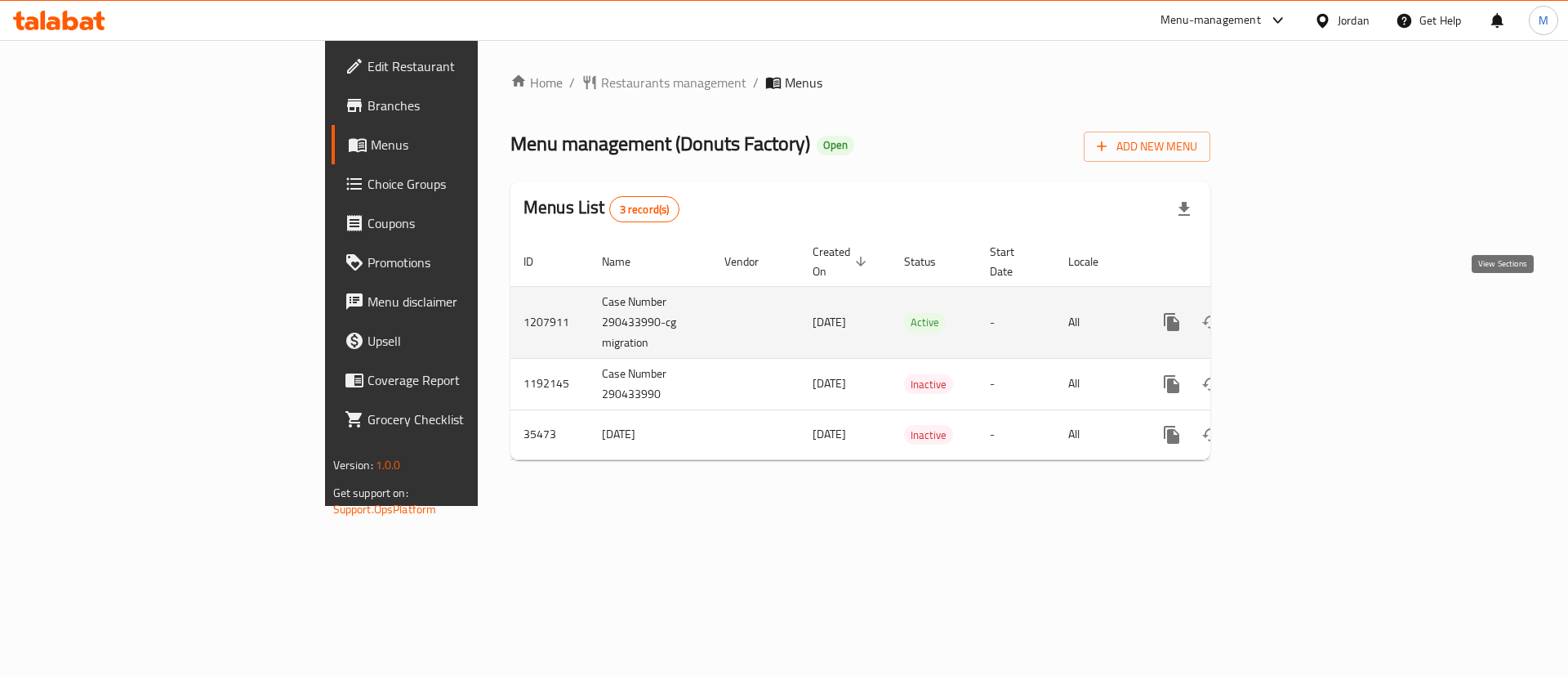
click at [1299, 312] on icon "enhanced table" at bounding box center [1289, 322] width 19 height 19
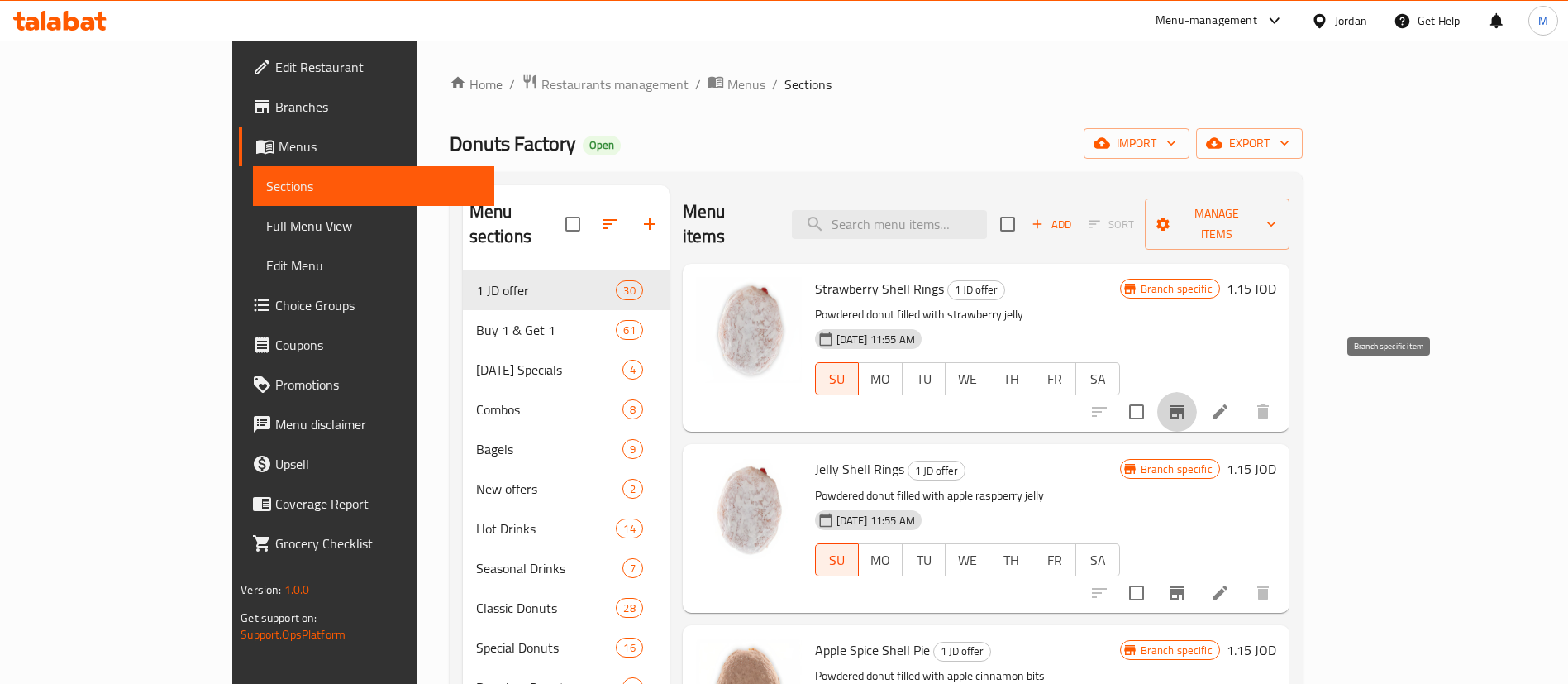
click at [1185, 405] on icon "Branch-specific-item" at bounding box center [1176, 412] width 15 height 14
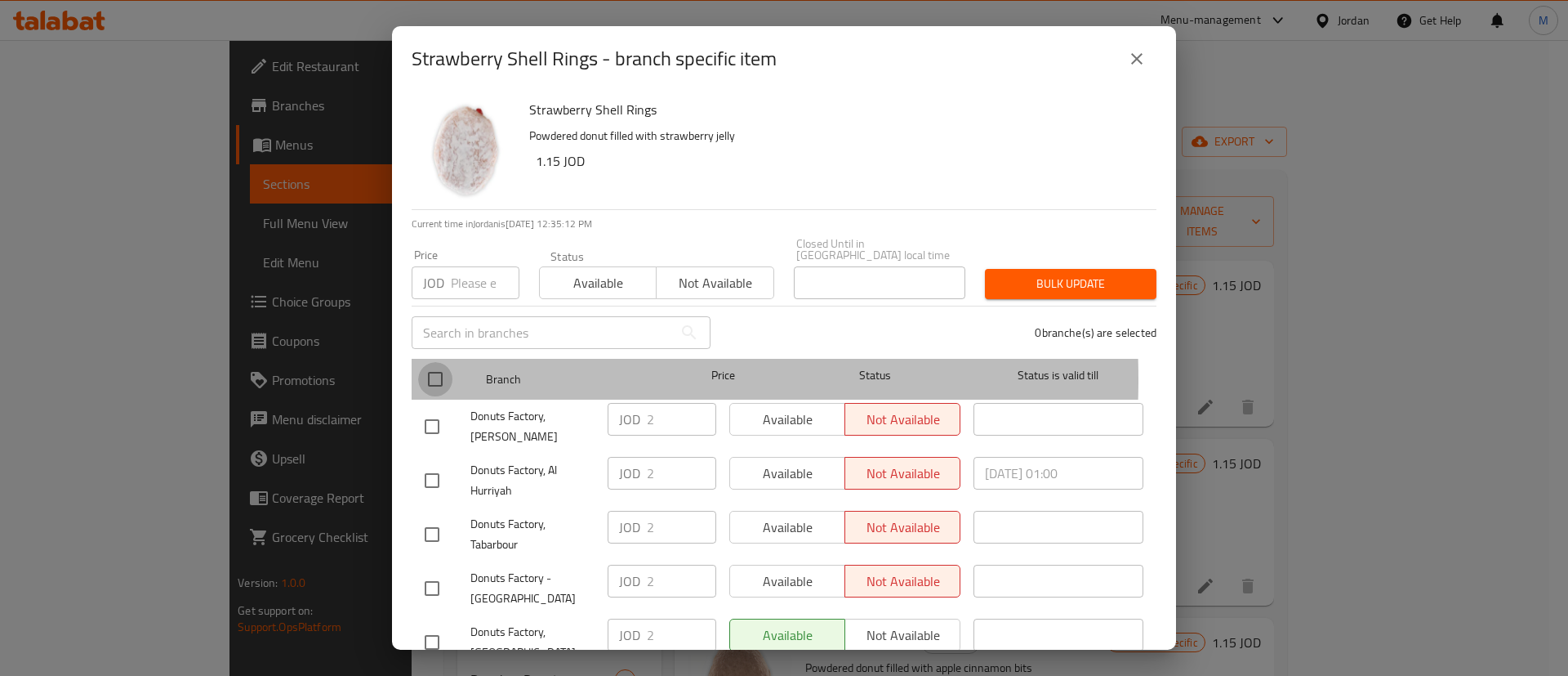
click at [442, 367] on input "checkbox" at bounding box center [436, 379] width 35 height 35
checkbox input "true"
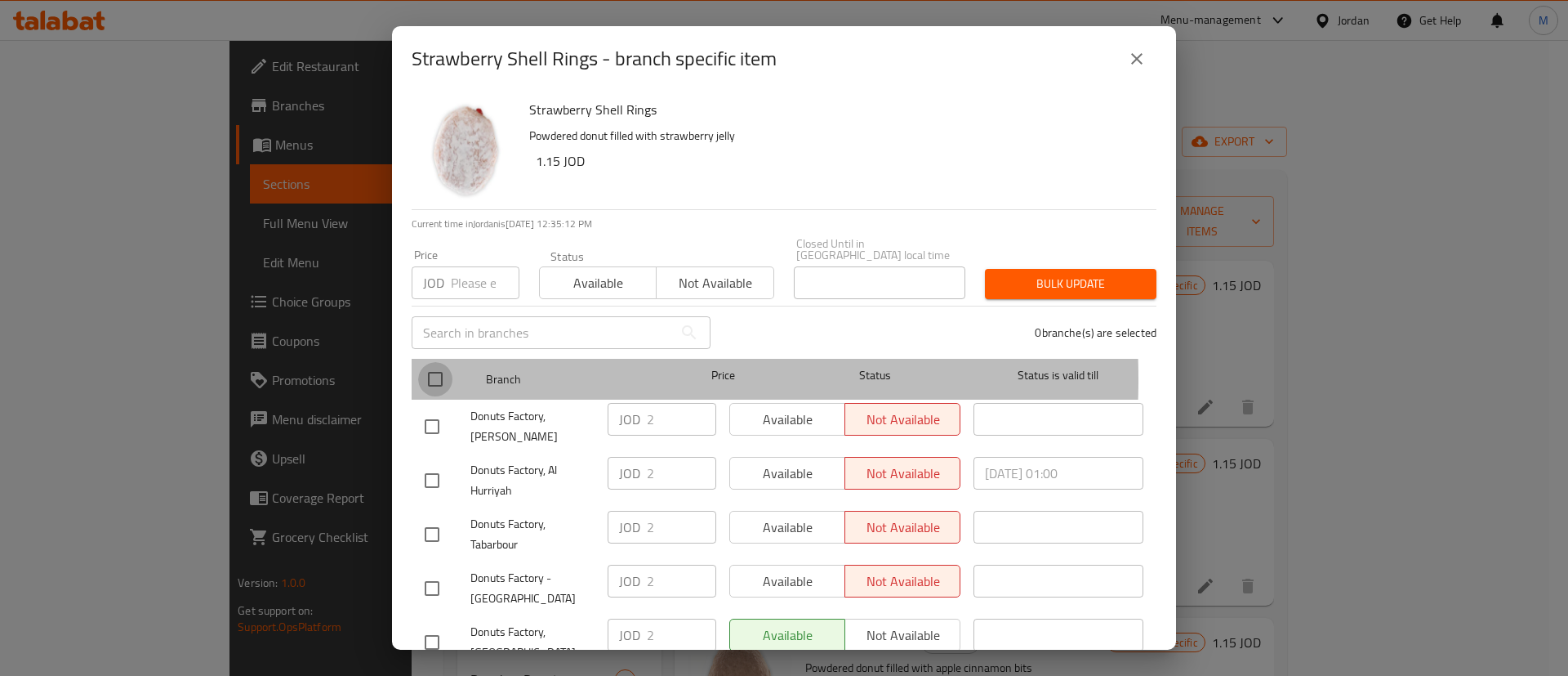
checkbox input "true"
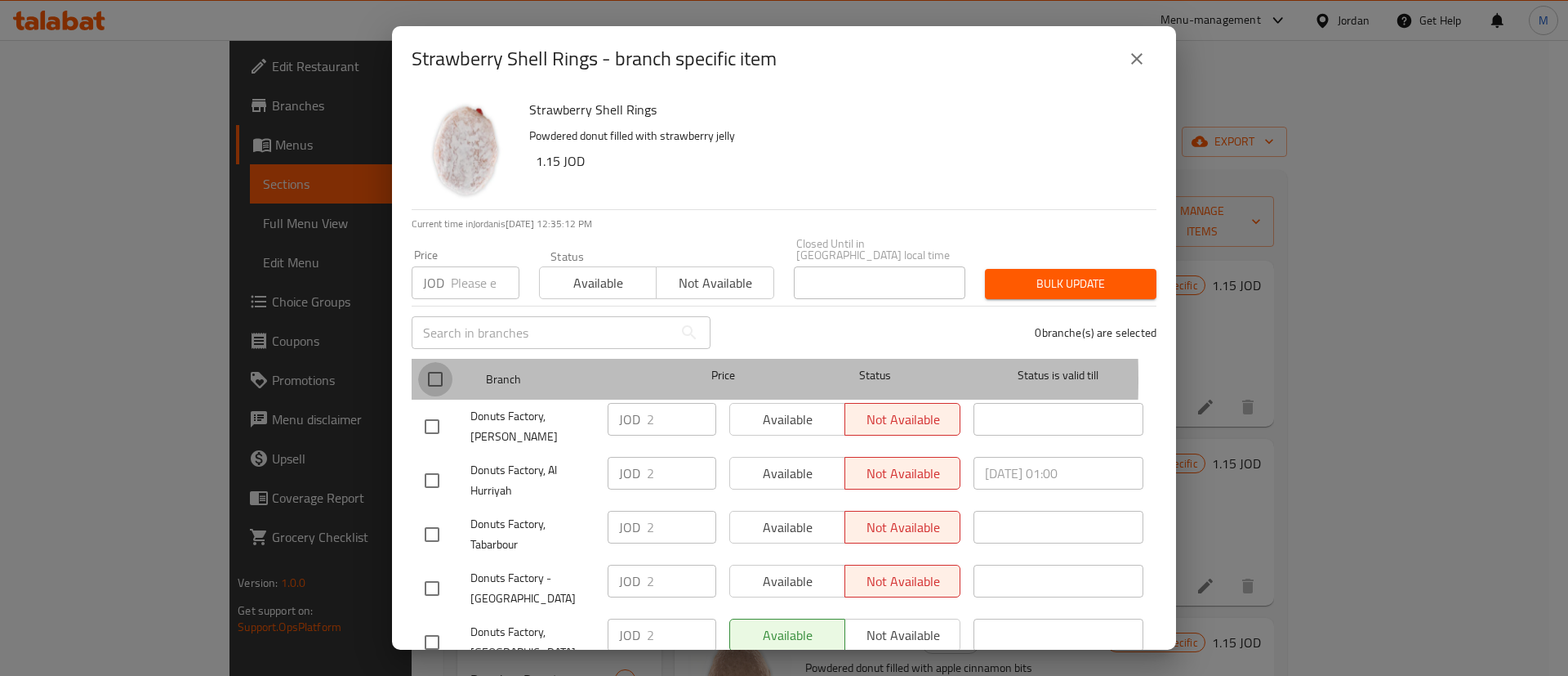
checkbox input "true"
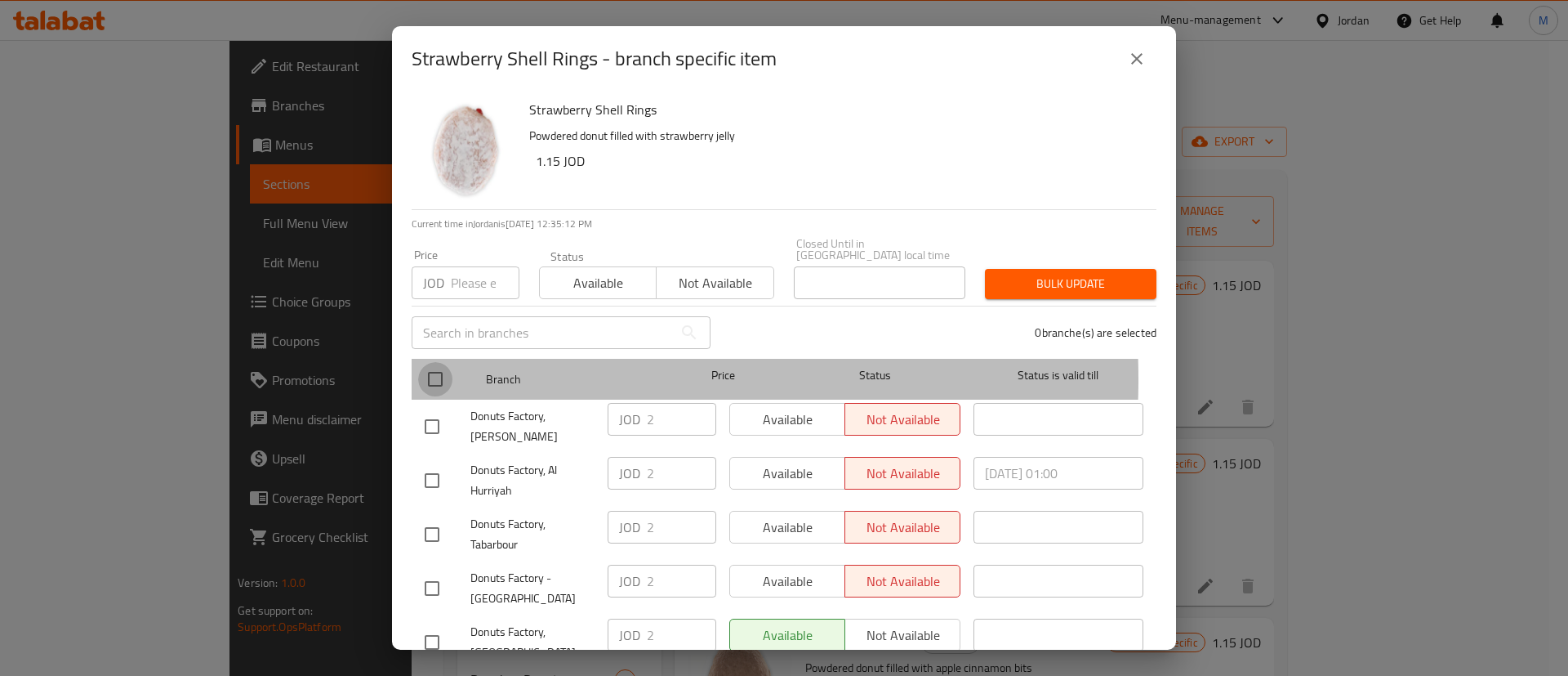
checkbox input "true"
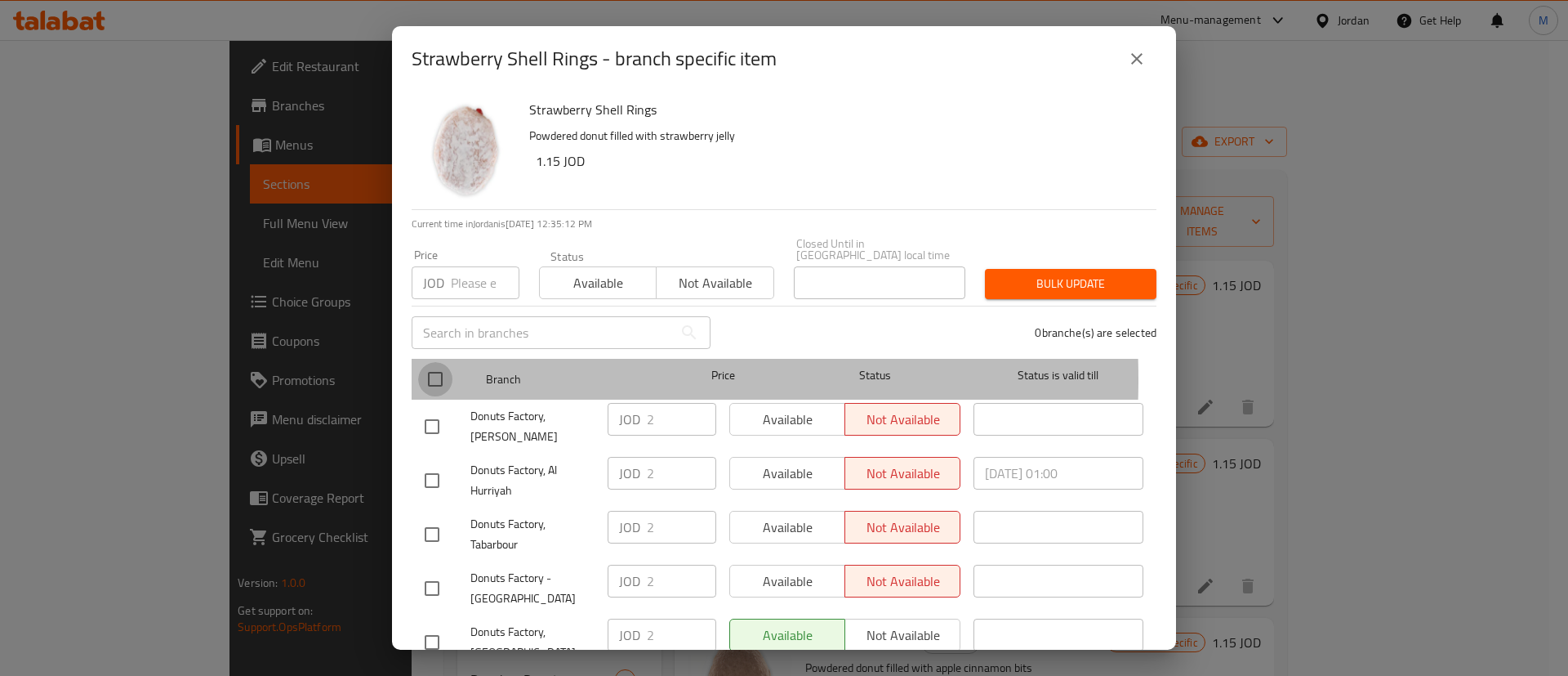
checkbox input "true"
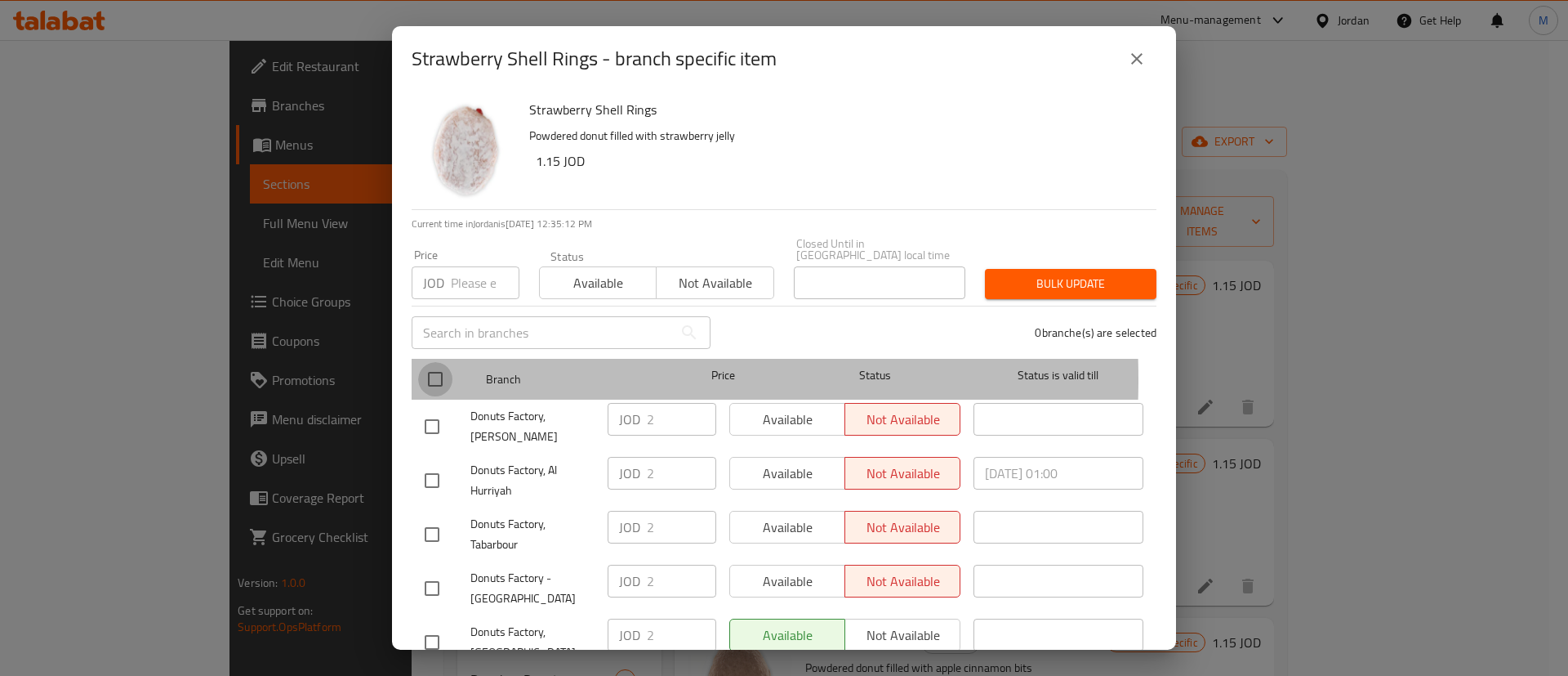
checkbox input "true"
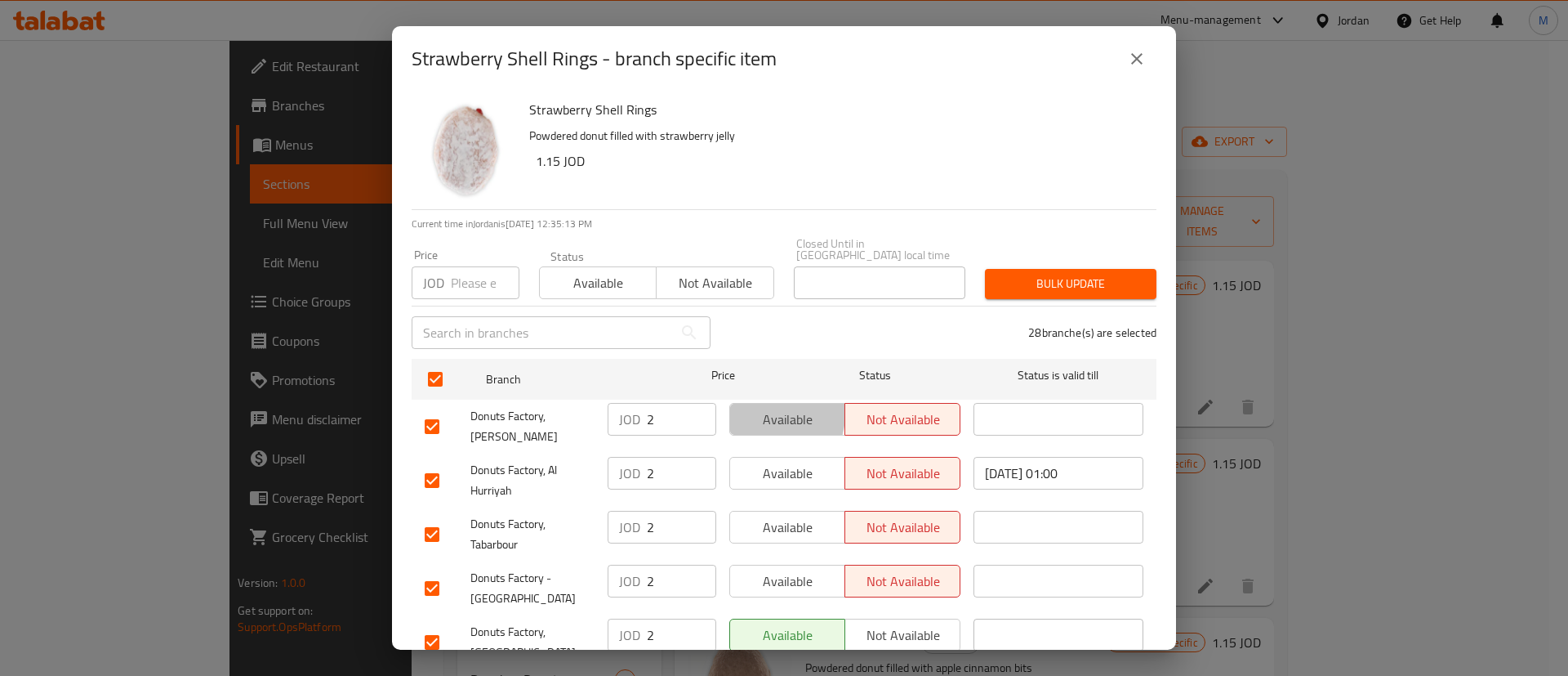
click at [757, 408] on span "Available" at bounding box center [788, 419] width 102 height 24
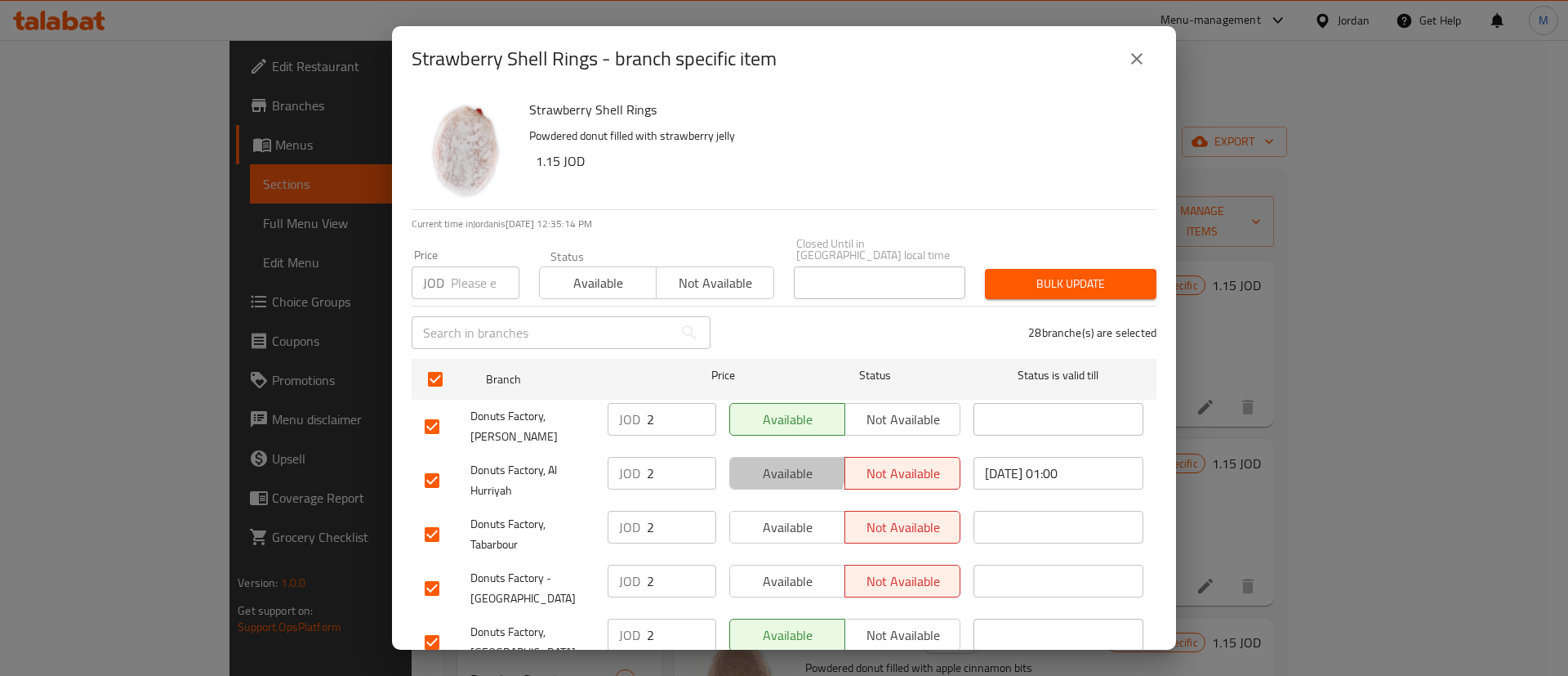
click at [778, 462] on span "Available" at bounding box center [788, 473] width 102 height 24
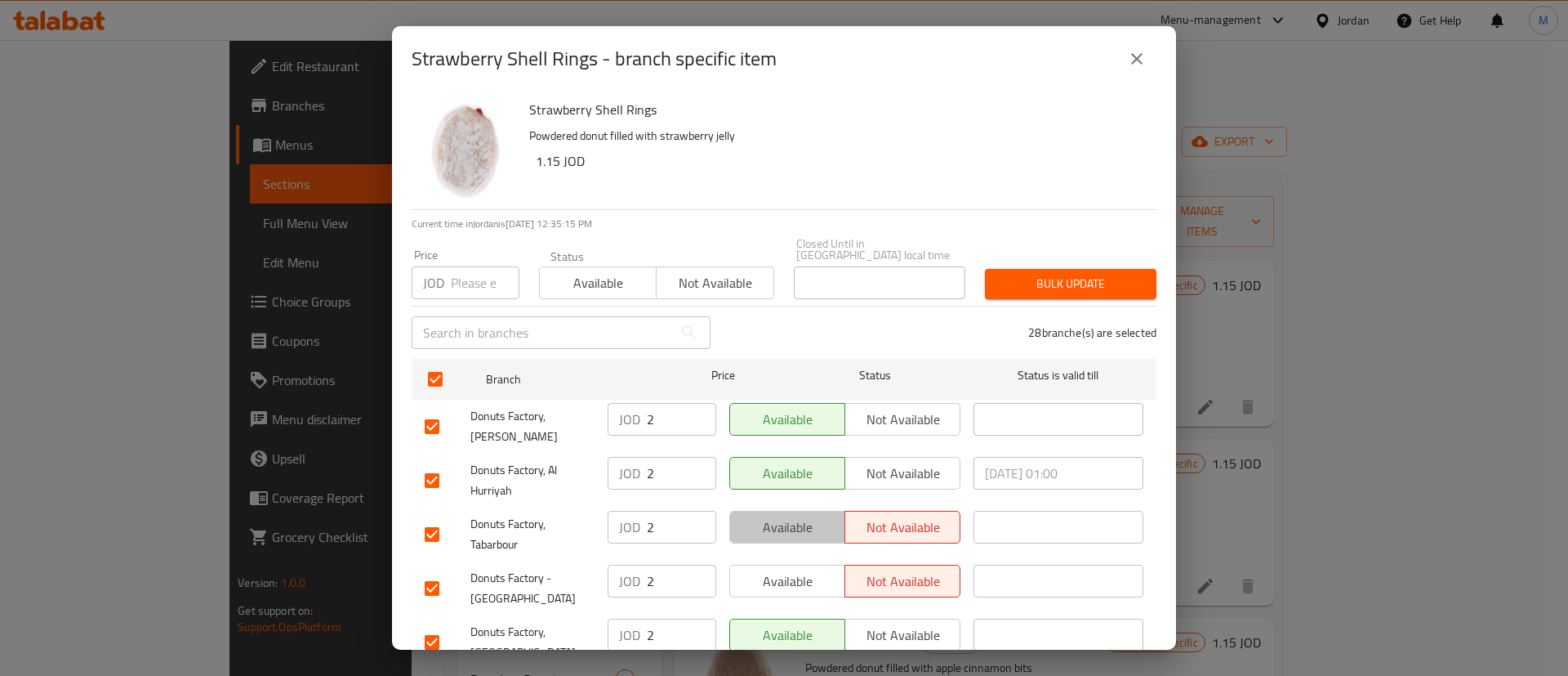
click at [789, 516] on span "Available" at bounding box center [788, 527] width 102 height 24
click at [791, 570] on span "Available" at bounding box center [788, 581] width 102 height 24
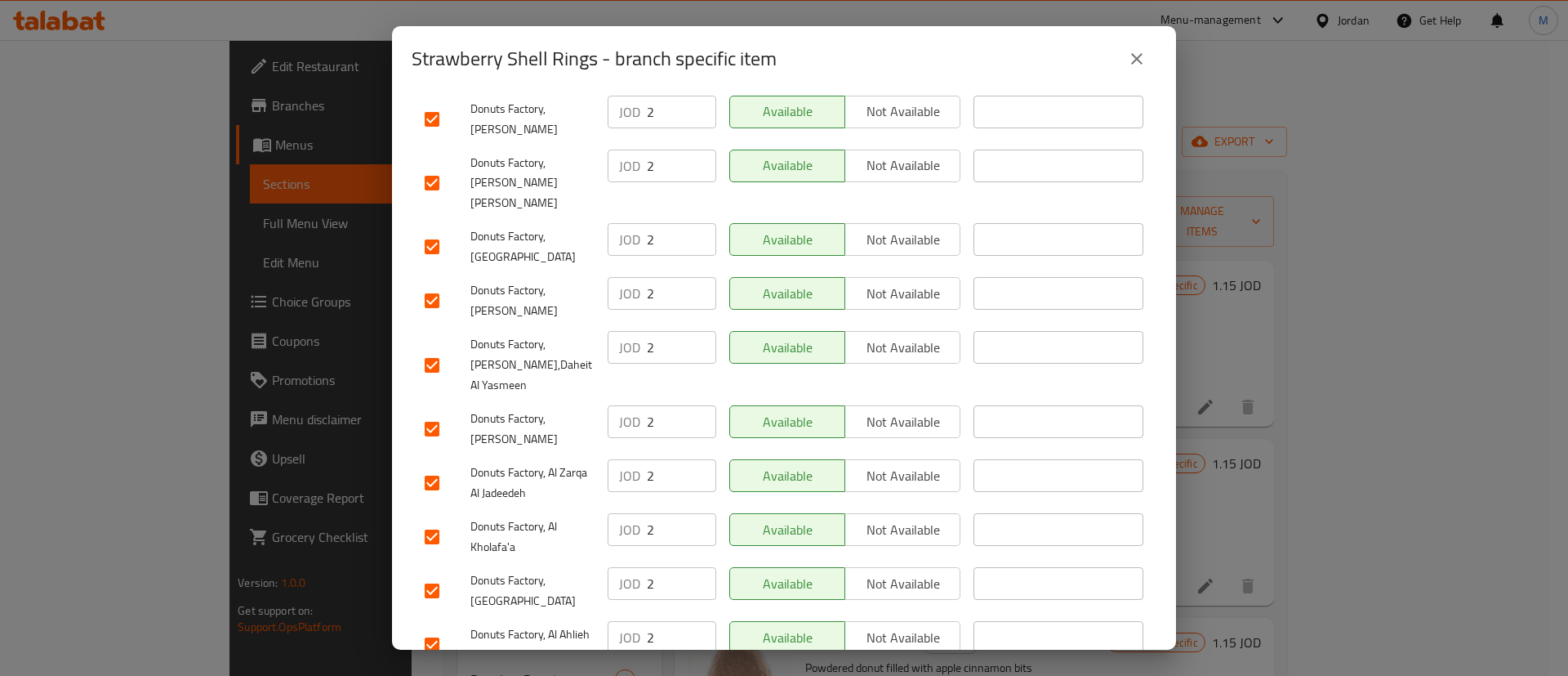
scroll to position [817, 0]
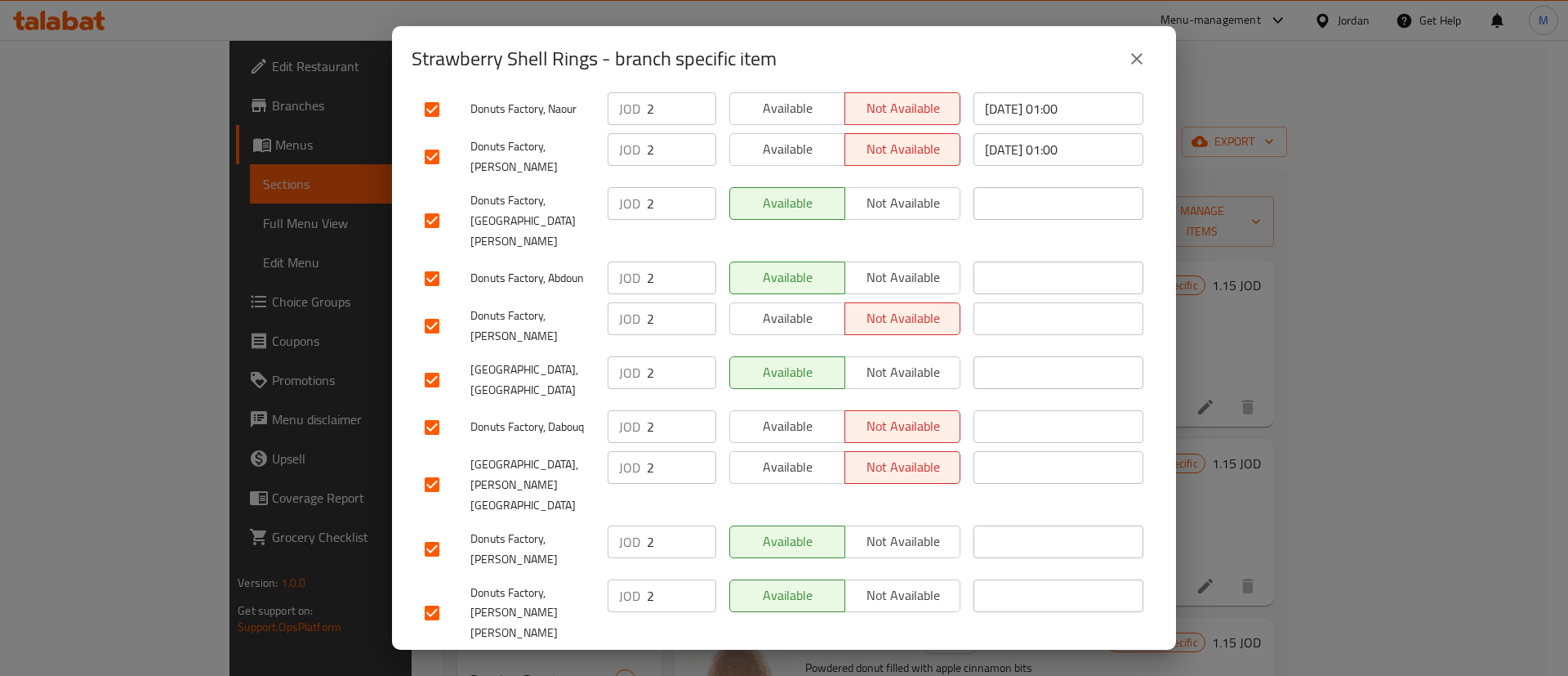
drag, startPoint x: 789, startPoint y: 336, endPoint x: 792, endPoint y: 352, distance: 16.3
click at [792, 352] on ul "Branch Price Status Status is valid till Donuts Factory, Shmaisani JOD 2 ​ Avai…" at bounding box center [784, 349] width 745 height 1627
click at [792, 415] on span "Available" at bounding box center [788, 426] width 102 height 24
click at [797, 445] on div "Available Not available" at bounding box center [844, 485] width 244 height 81
click at [797, 451] on button "Available" at bounding box center [787, 468] width 116 height 33
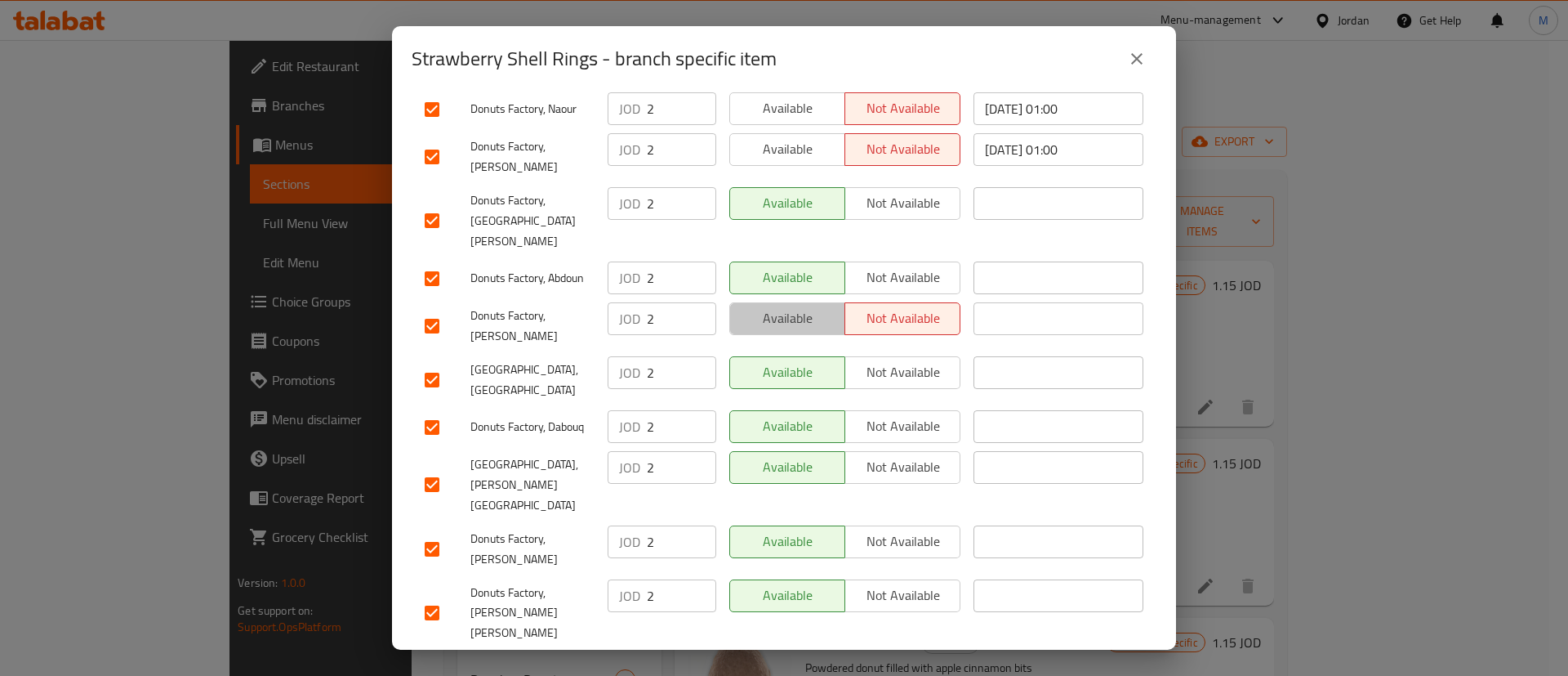
click at [794, 307] on span "Available" at bounding box center [788, 318] width 102 height 24
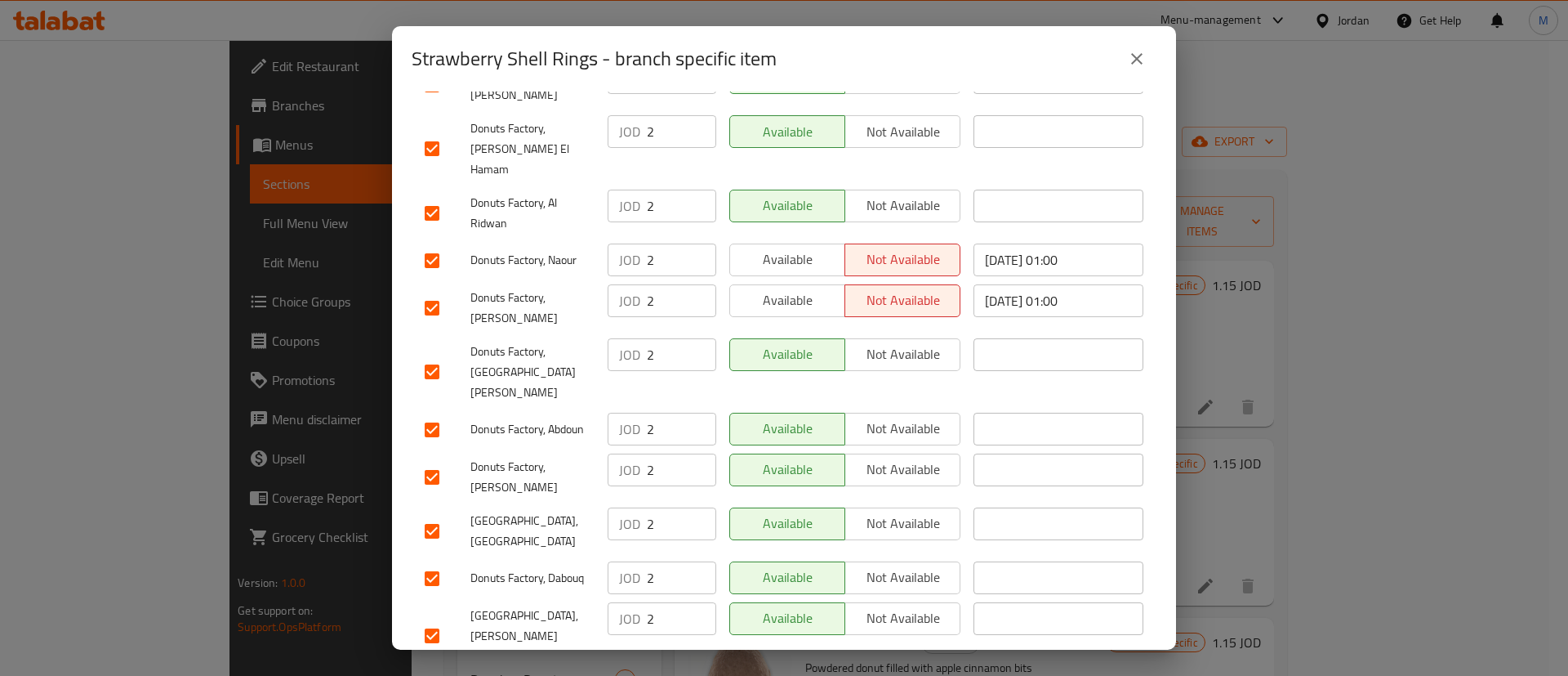
scroll to position [664, 0]
click at [794, 289] on span "Available" at bounding box center [788, 301] width 102 height 24
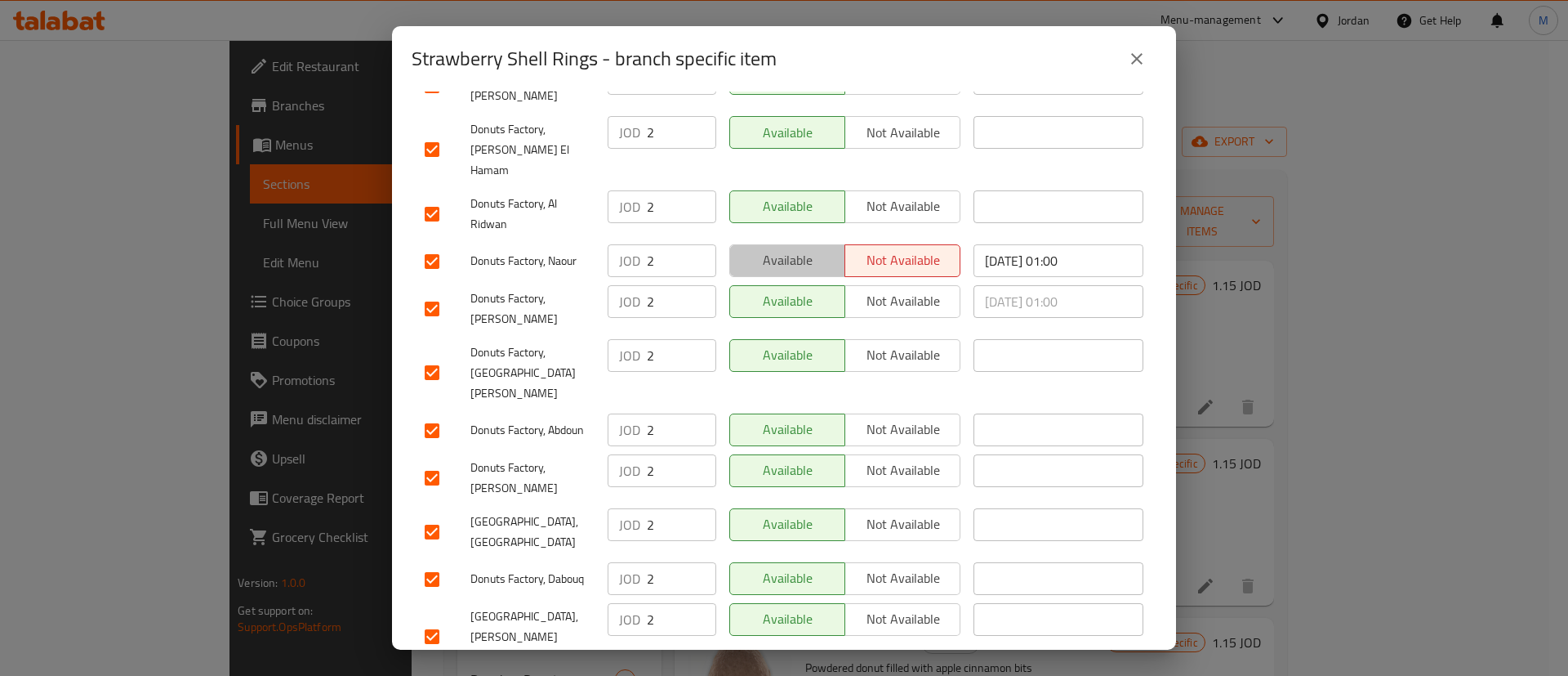
click at [794, 249] on span "Available" at bounding box center [788, 260] width 102 height 24
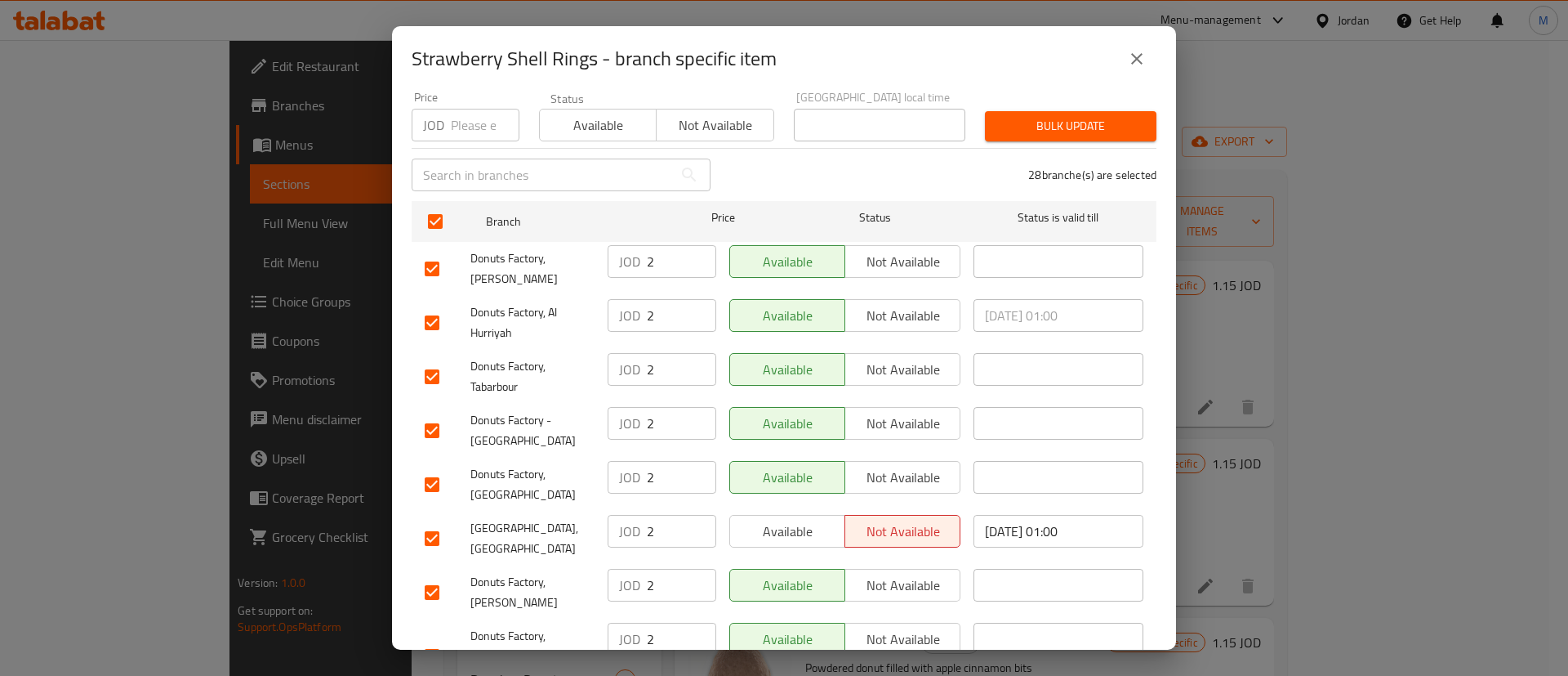
scroll to position [123, 0]
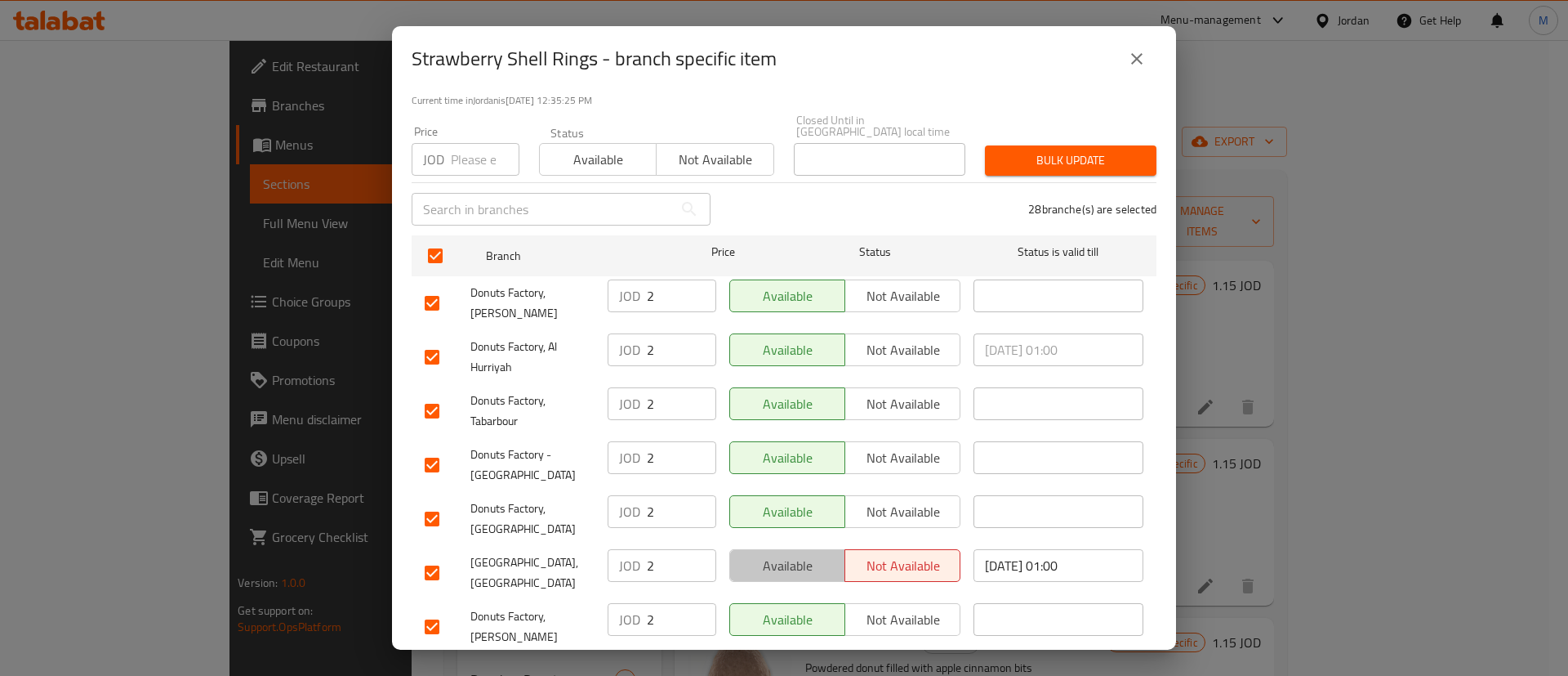
click at [780, 554] on span "Available" at bounding box center [788, 566] width 102 height 24
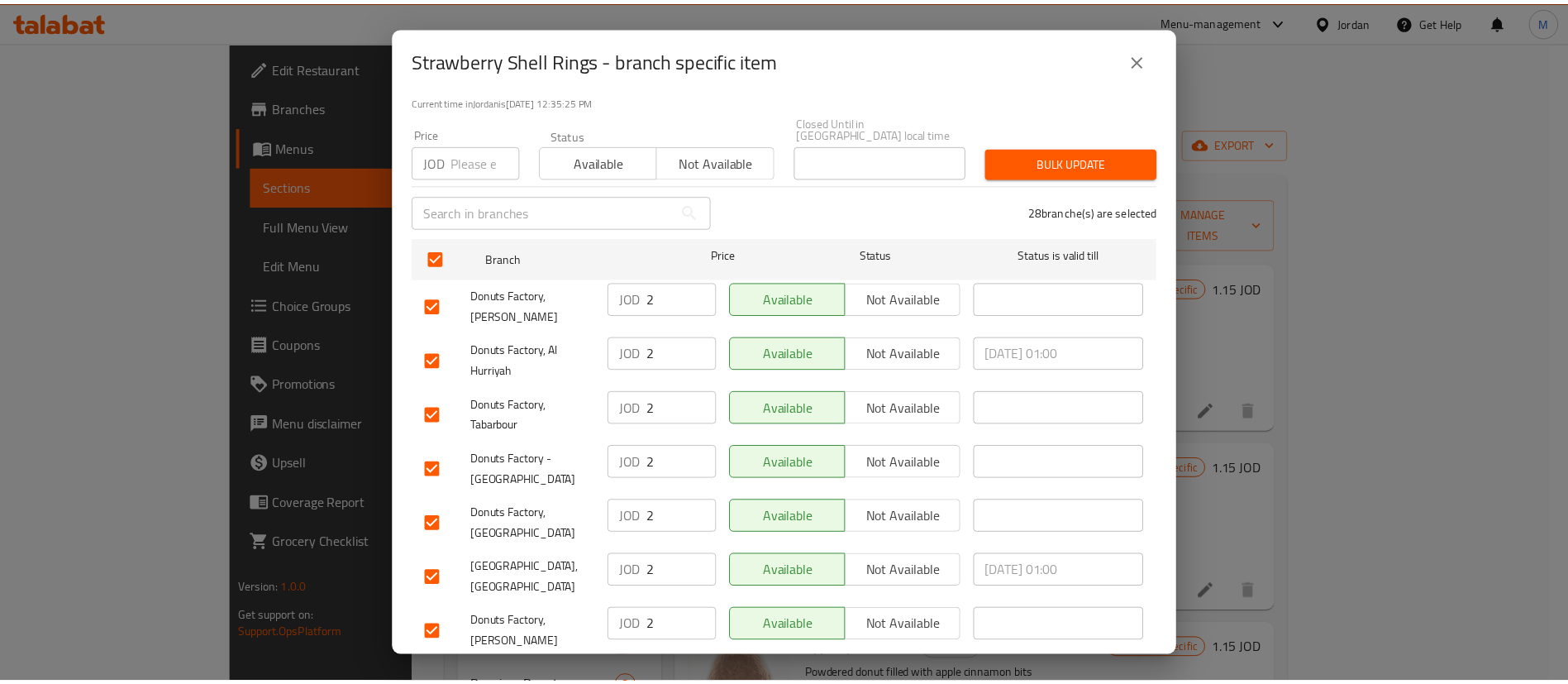
scroll to position [1262, 0]
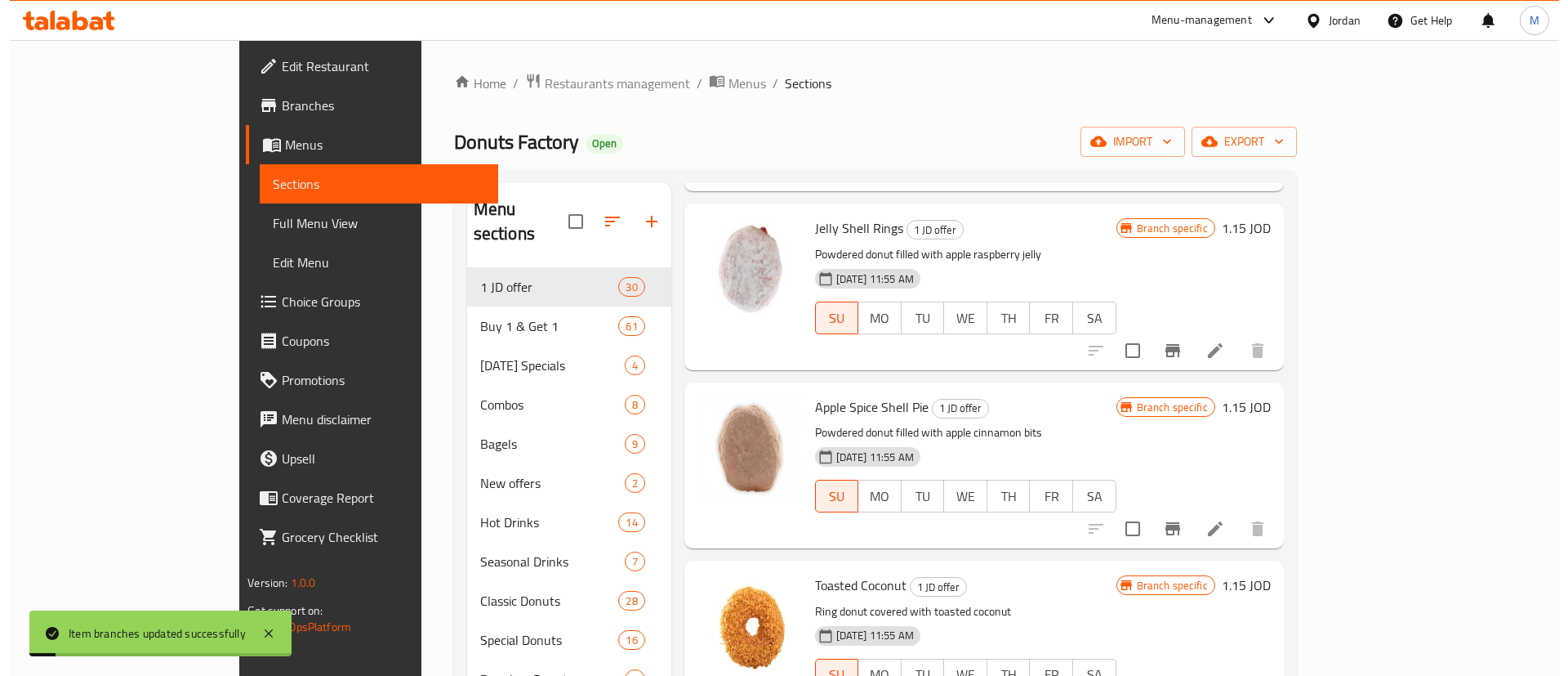
scroll to position [238, 0]
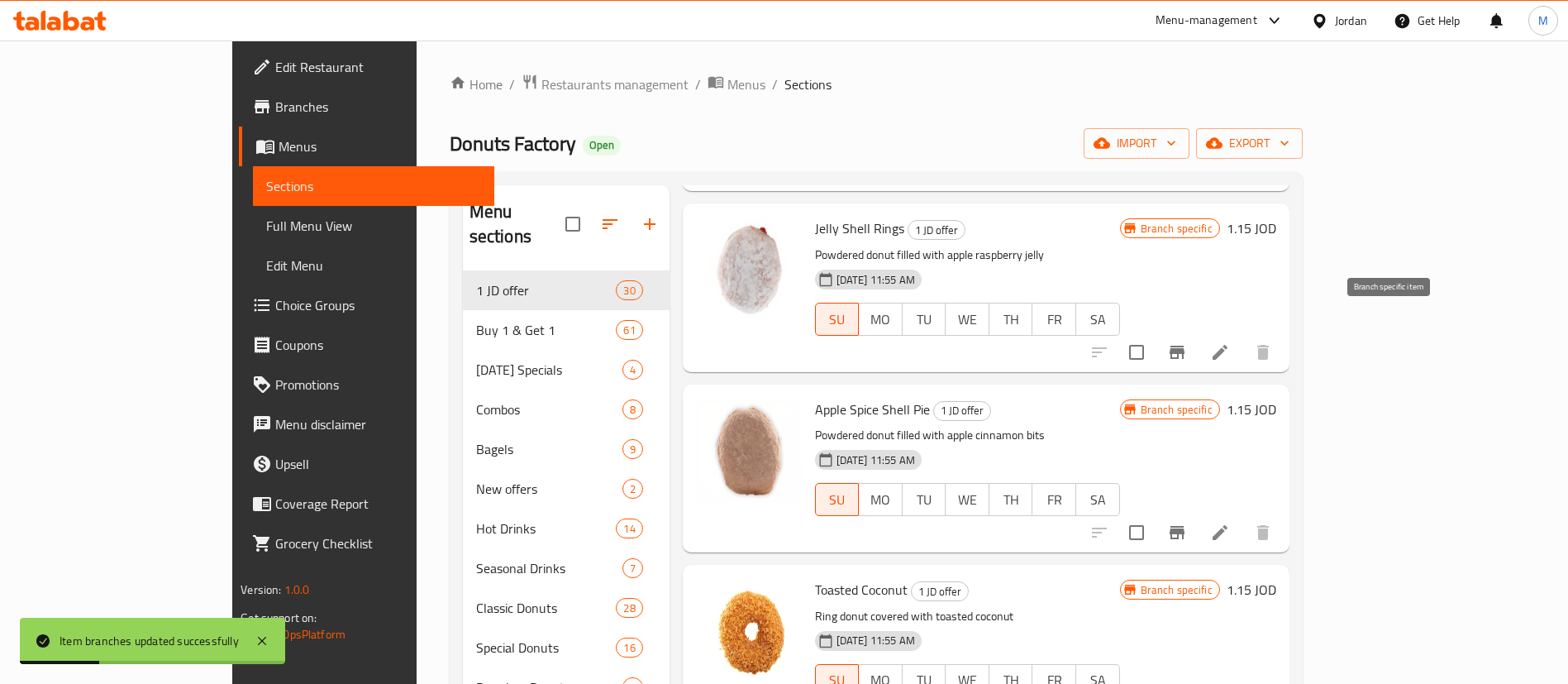
click at [1187, 342] on icon "Branch-specific-item" at bounding box center [1177, 352] width 20 height 20
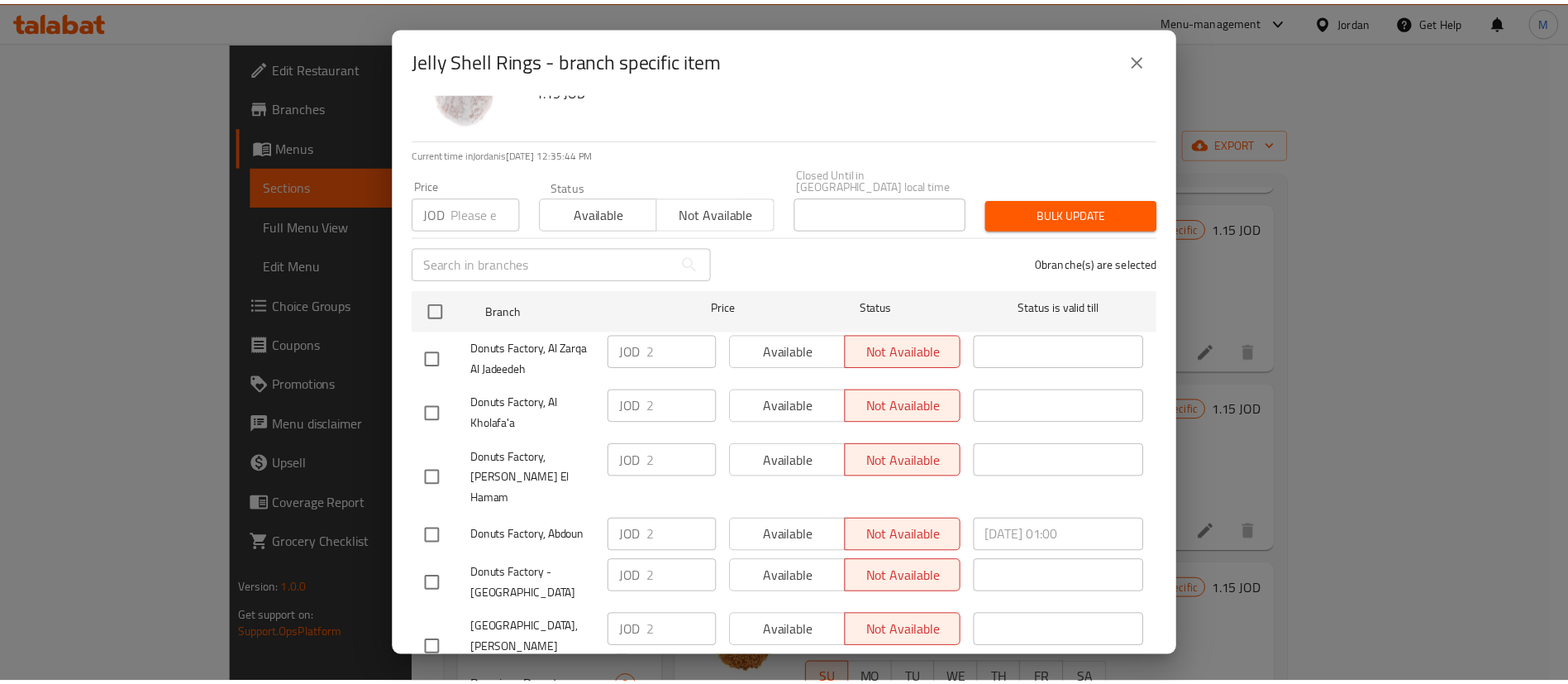
scroll to position [72, 0]
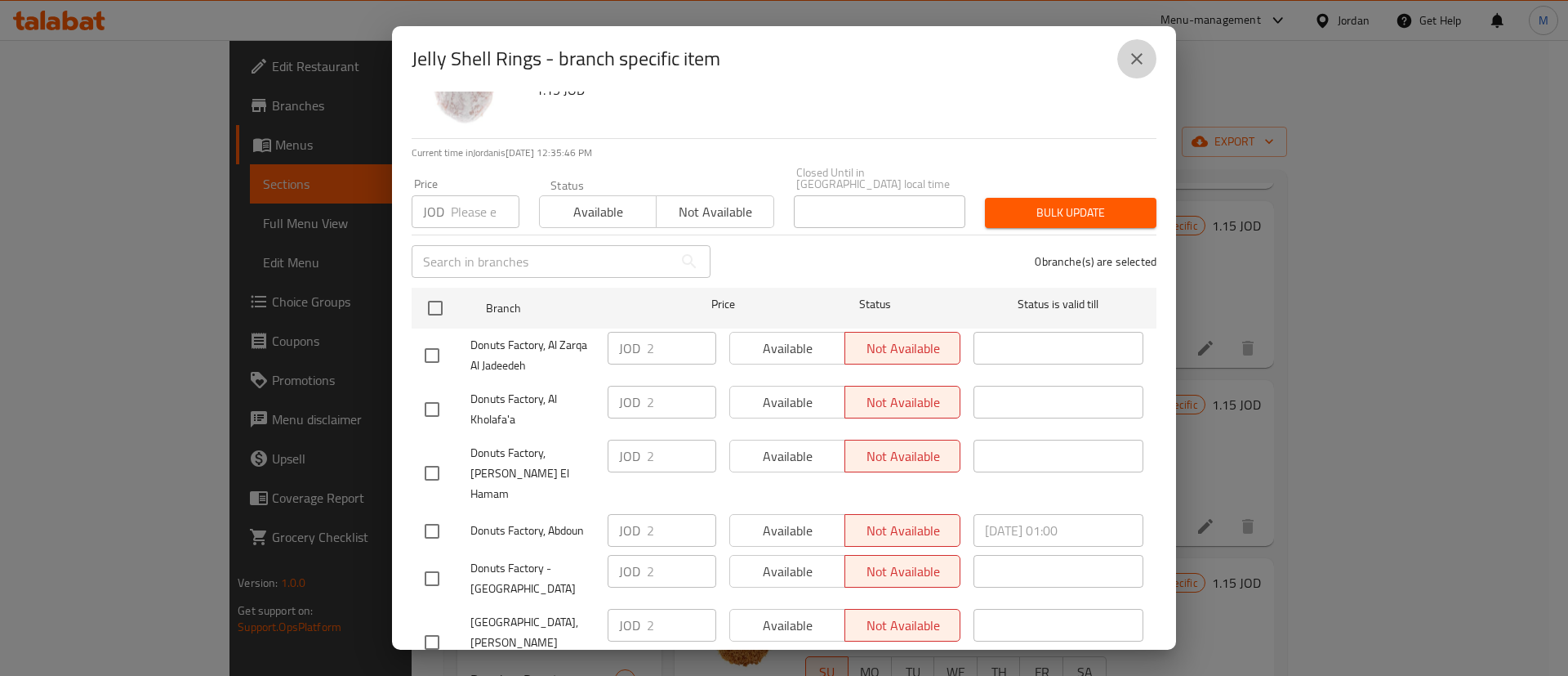
click at [1133, 67] on icon "close" at bounding box center [1137, 59] width 19 height 19
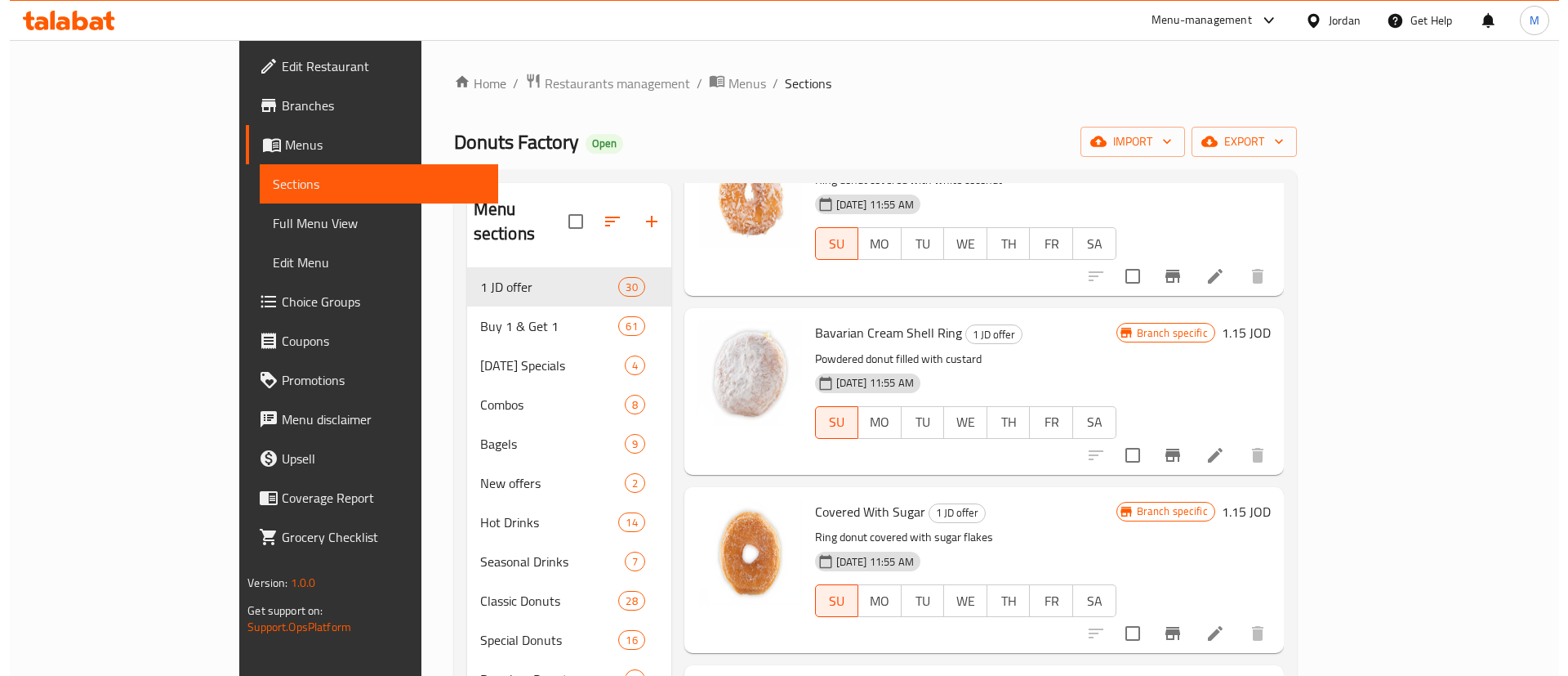
scroll to position [846, 0]
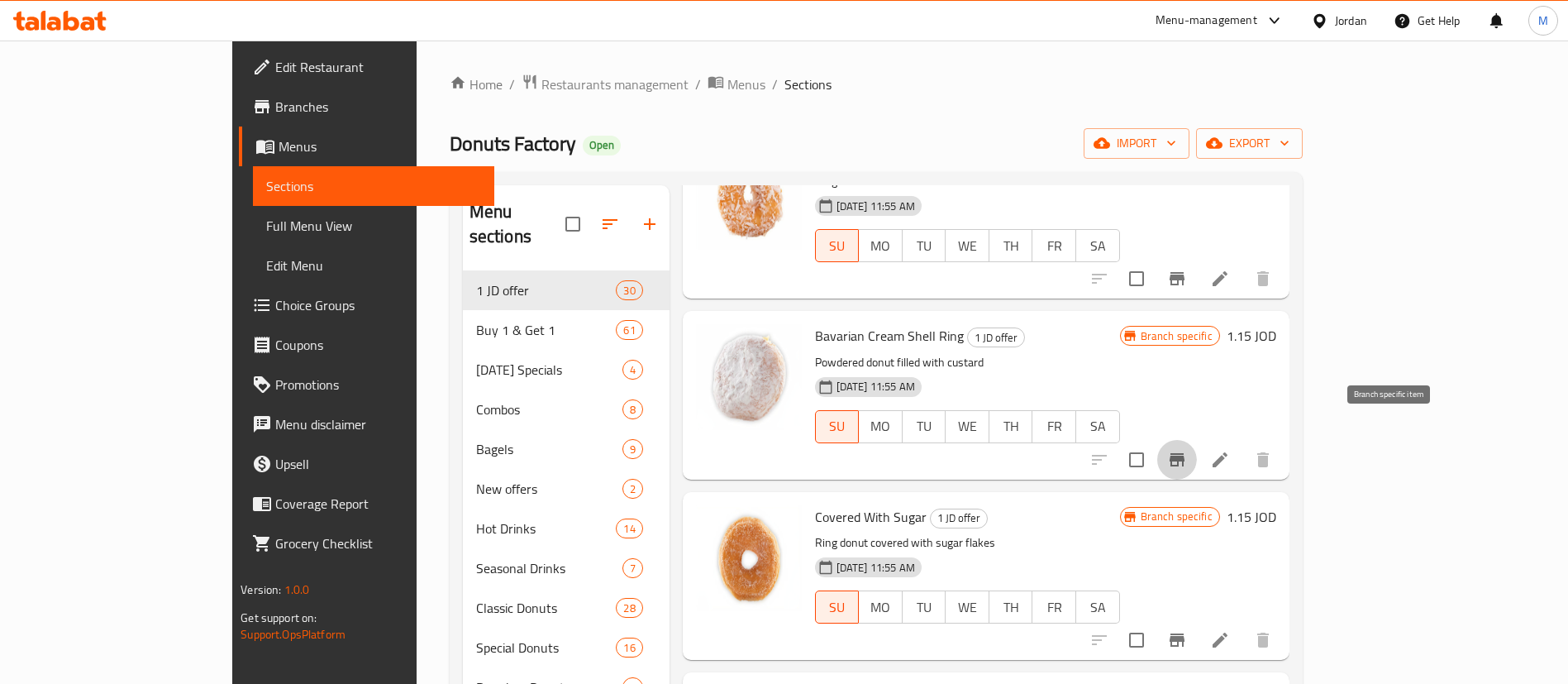
click at [1196, 440] on button "Branch-specific-item" at bounding box center [1177, 460] width 40 height 40
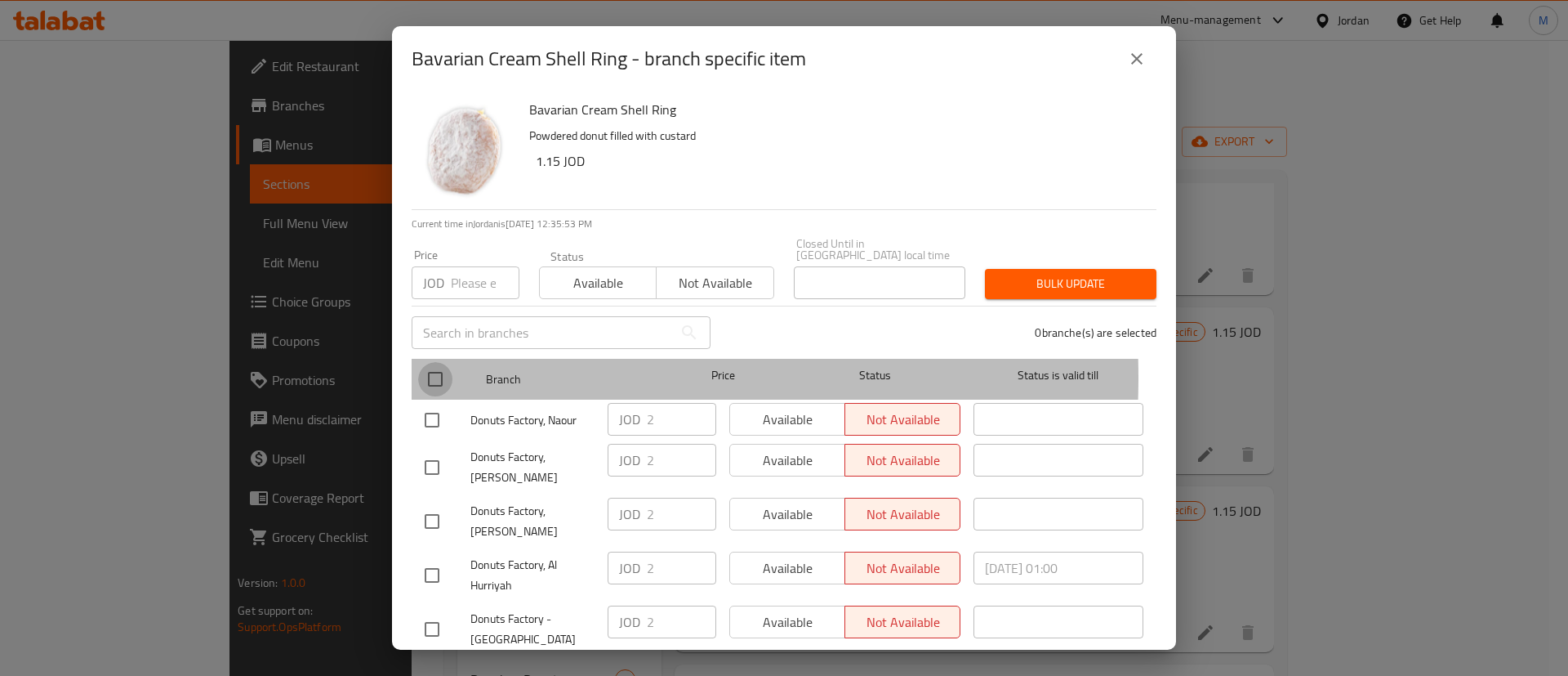
click at [439, 366] on input "checkbox" at bounding box center [436, 379] width 35 height 35
checkbox input "true"
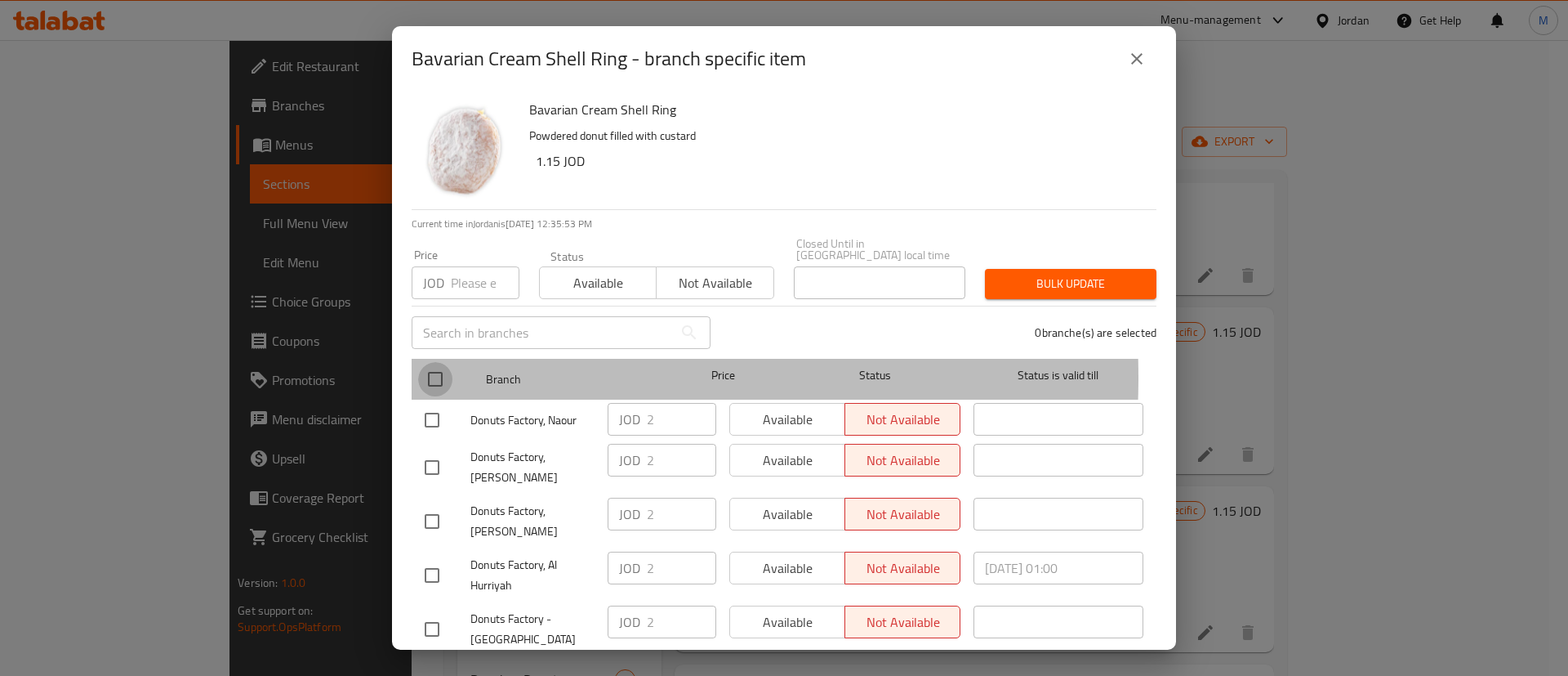
checkbox input "true"
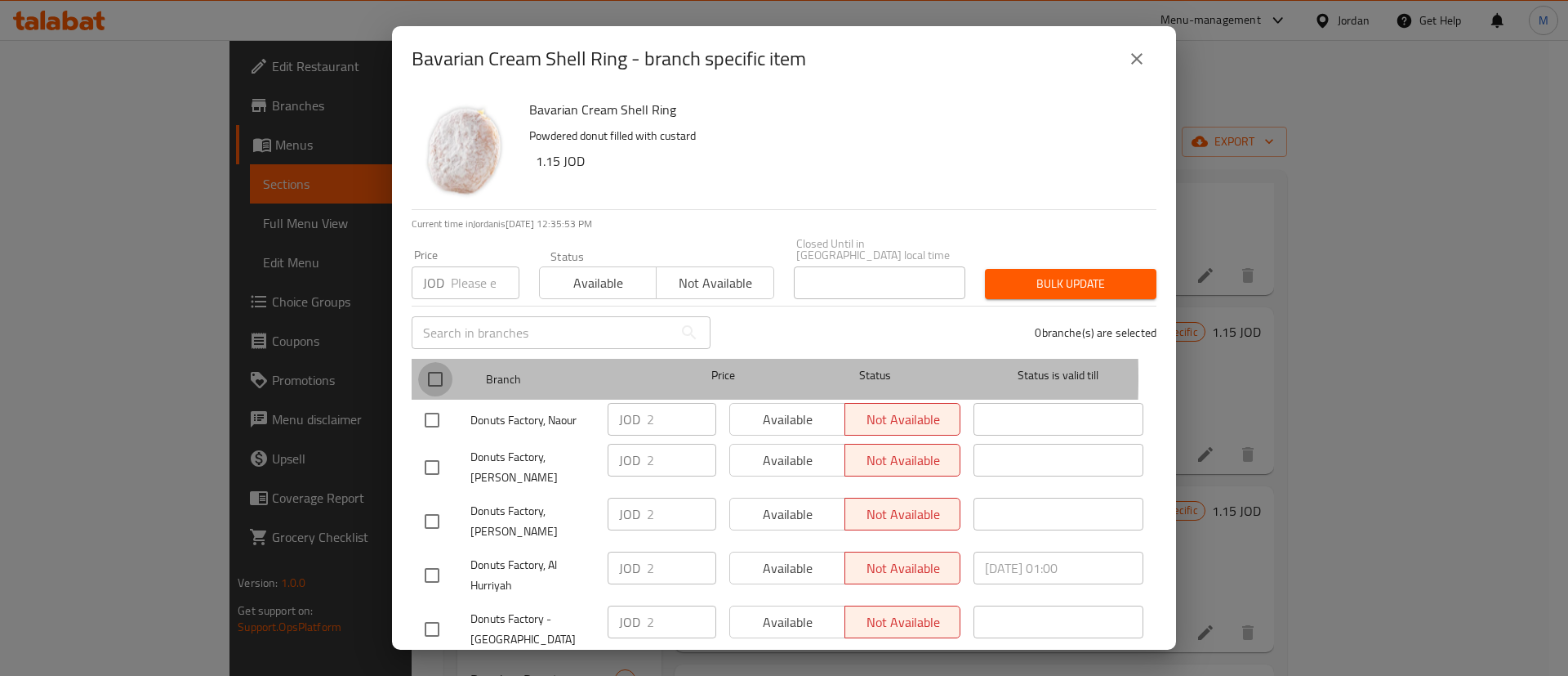
checkbox input "true"
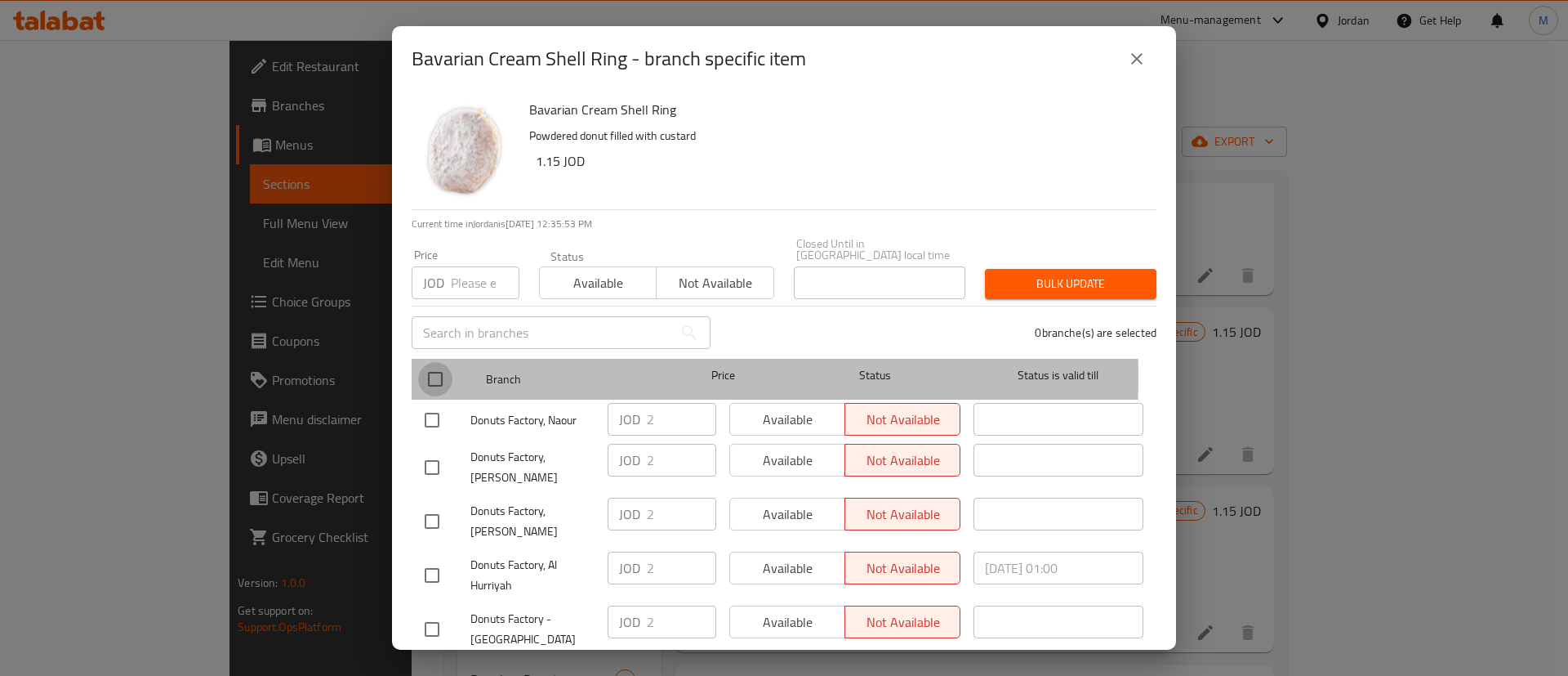
checkbox input "true"
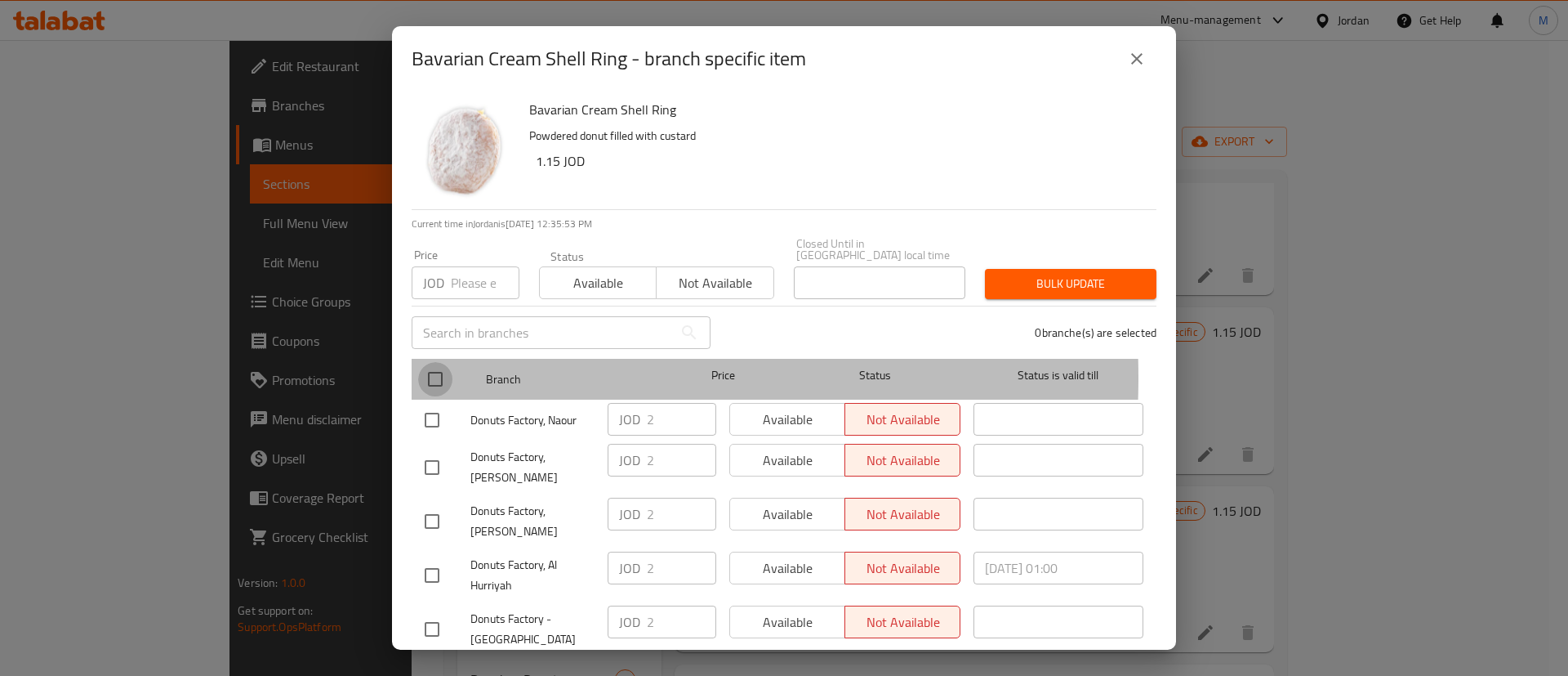
checkbox input "true"
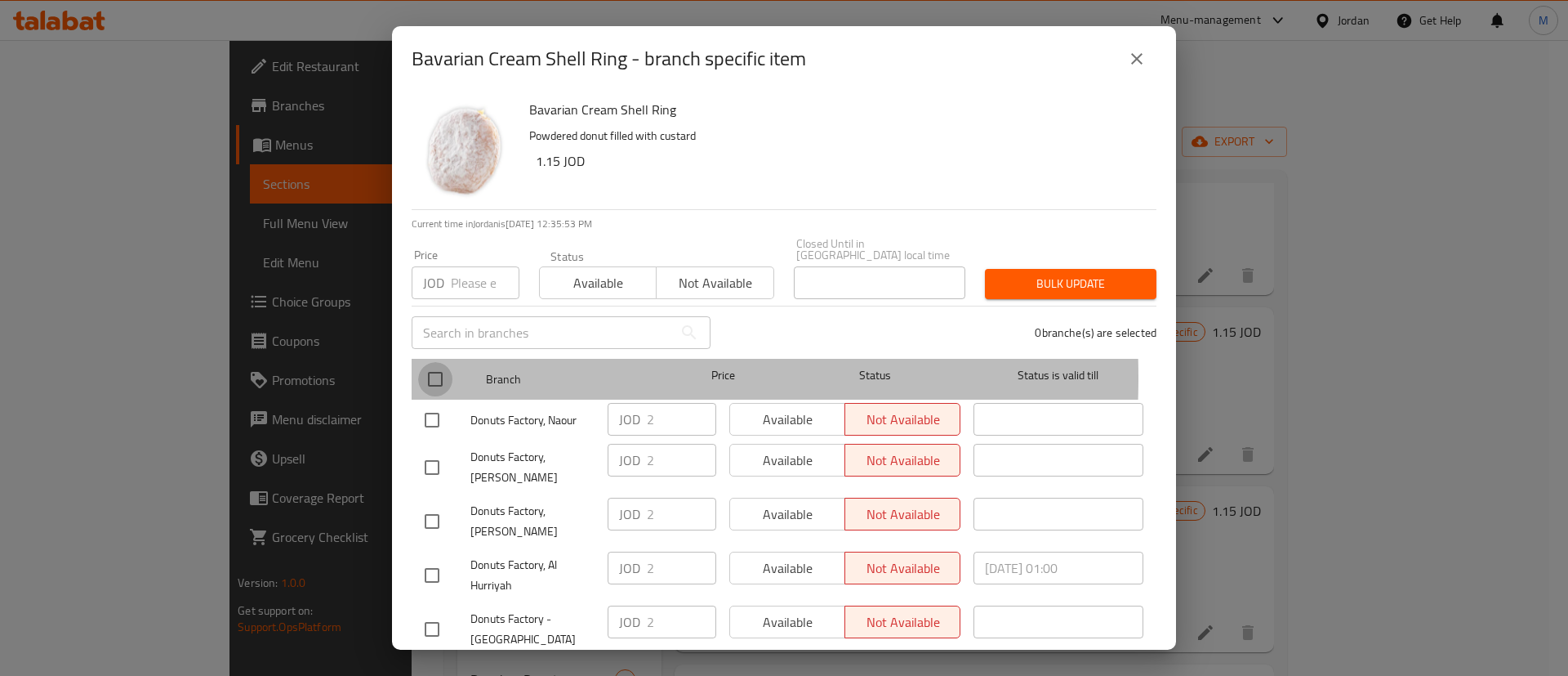
checkbox input "true"
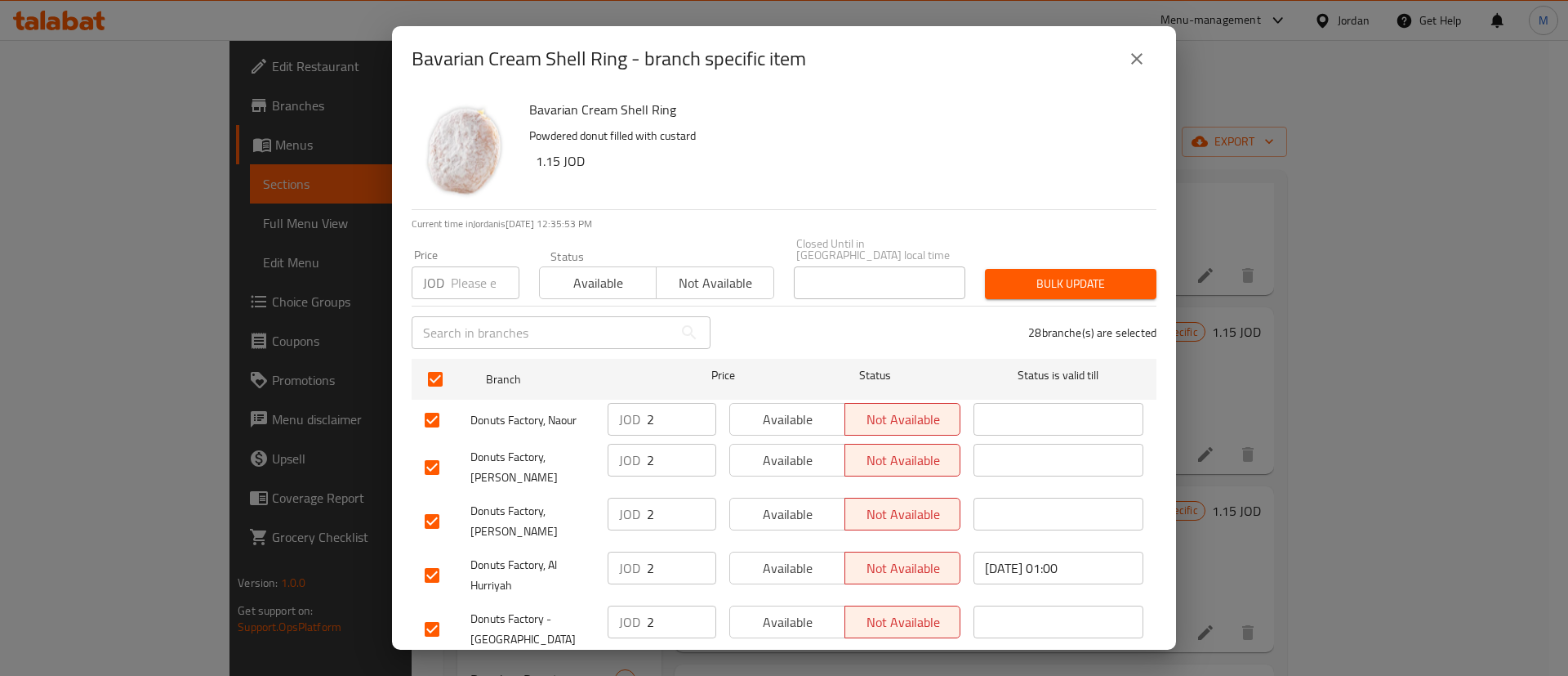
click at [776, 416] on span "Available" at bounding box center [788, 419] width 102 height 24
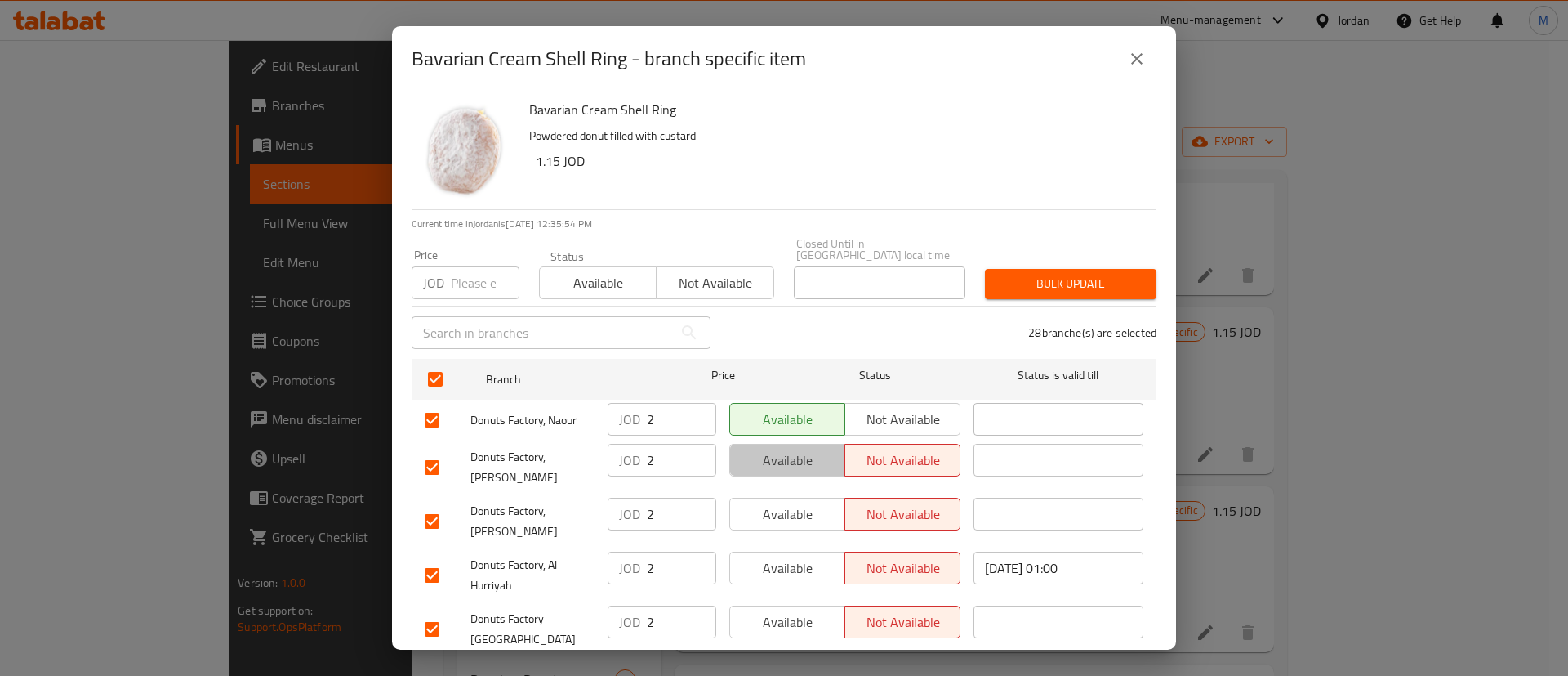
click at [784, 448] on span "Available" at bounding box center [788, 460] width 102 height 24
click at [802, 502] on span "Available" at bounding box center [788, 514] width 102 height 24
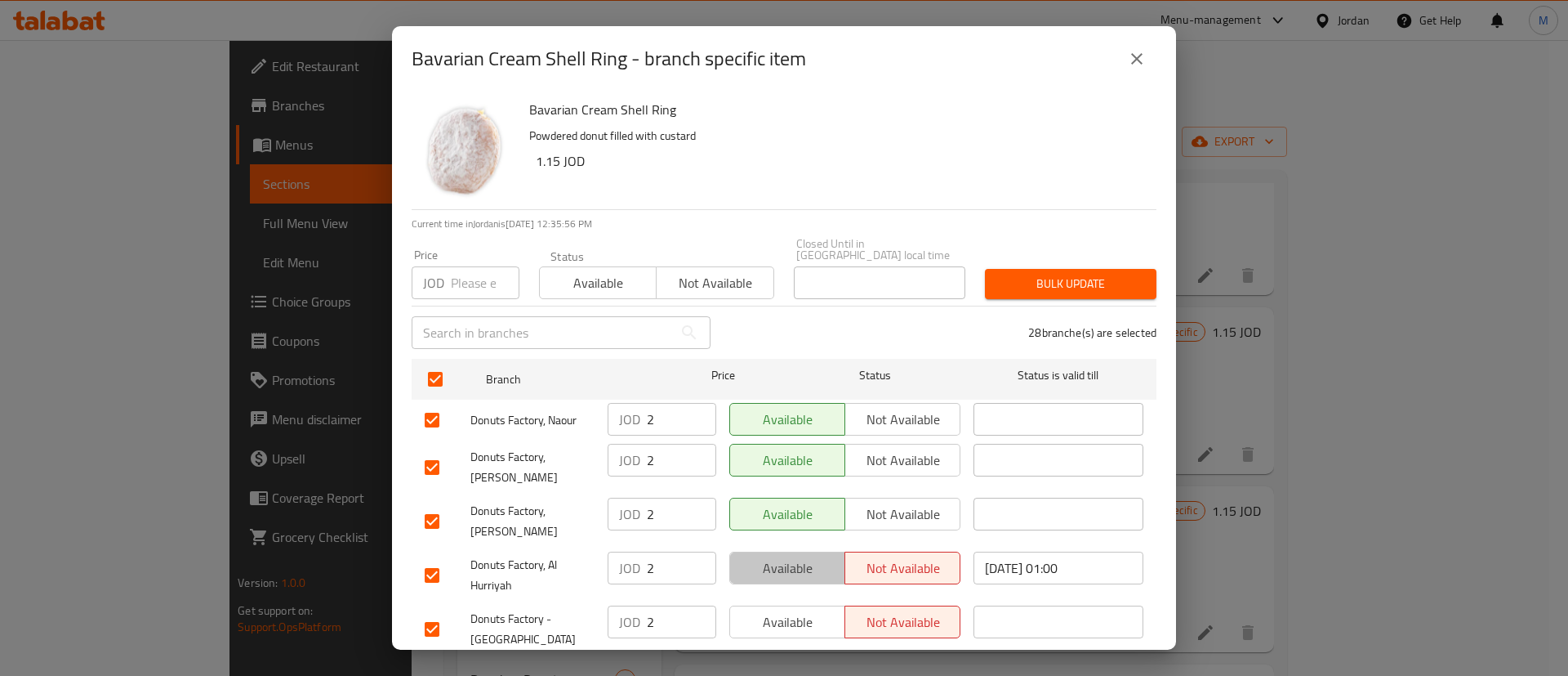
click at [808, 554] on button "Available" at bounding box center [787, 568] width 116 height 33
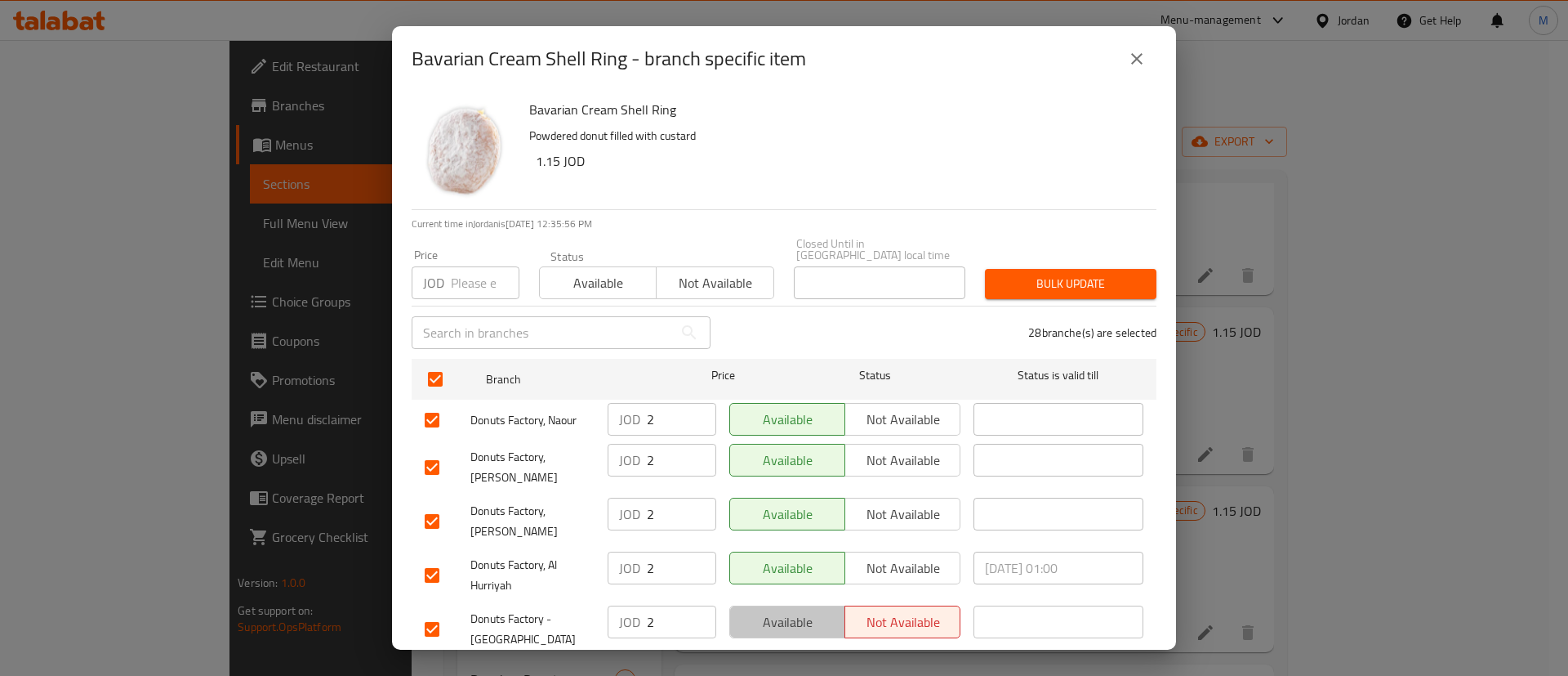
click at [796, 609] on button "Available" at bounding box center [787, 622] width 116 height 33
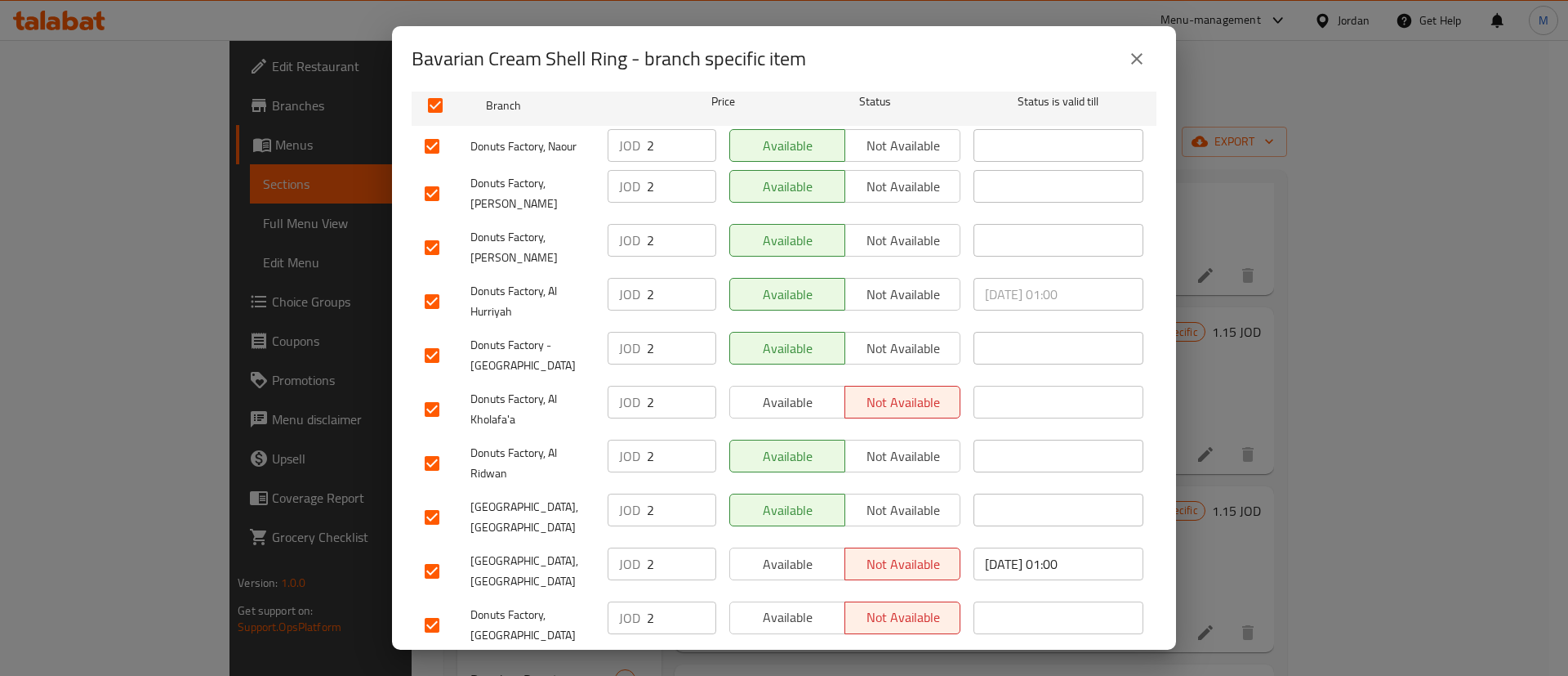
scroll to position [289, 0]
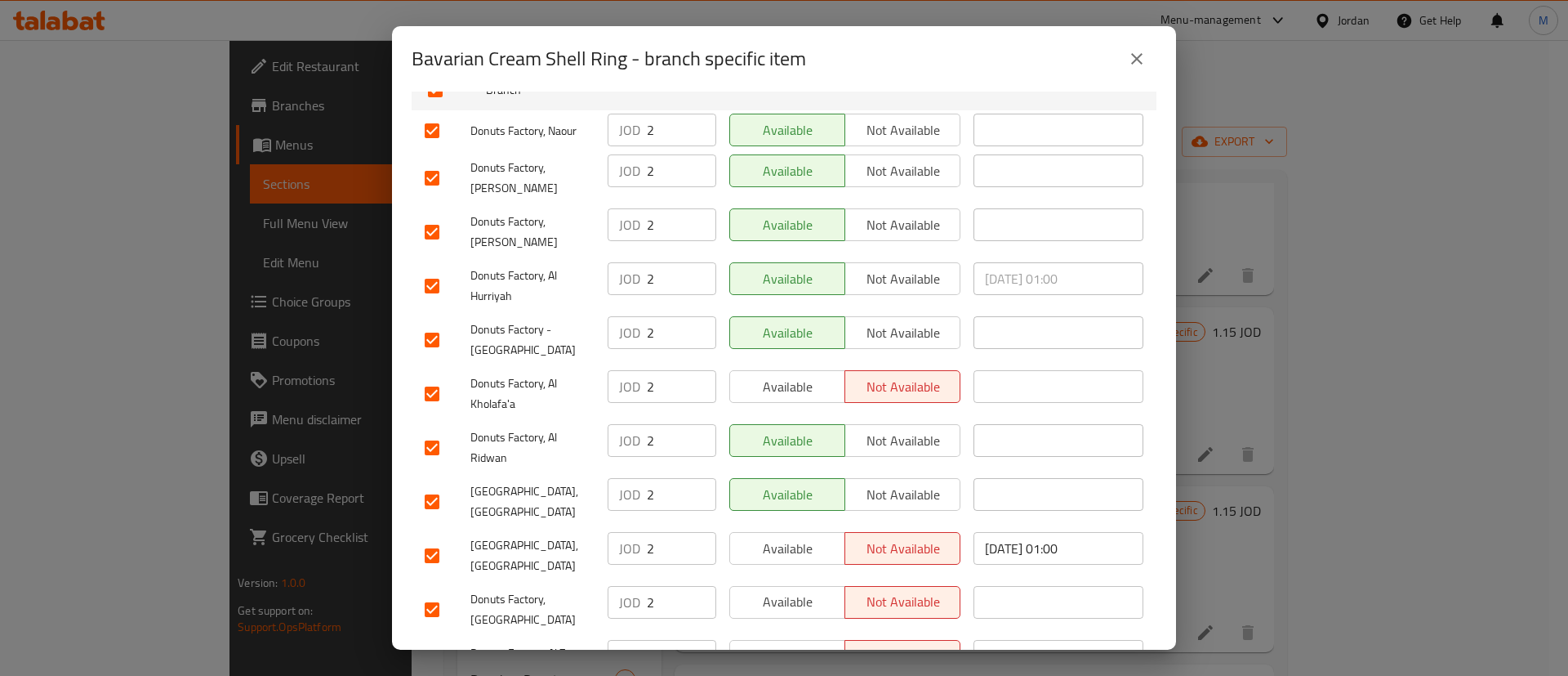
drag, startPoint x: 784, startPoint y: 611, endPoint x: 790, endPoint y: 568, distance: 43.4
click at [790, 590] on span "Available" at bounding box center [788, 602] width 102 height 24
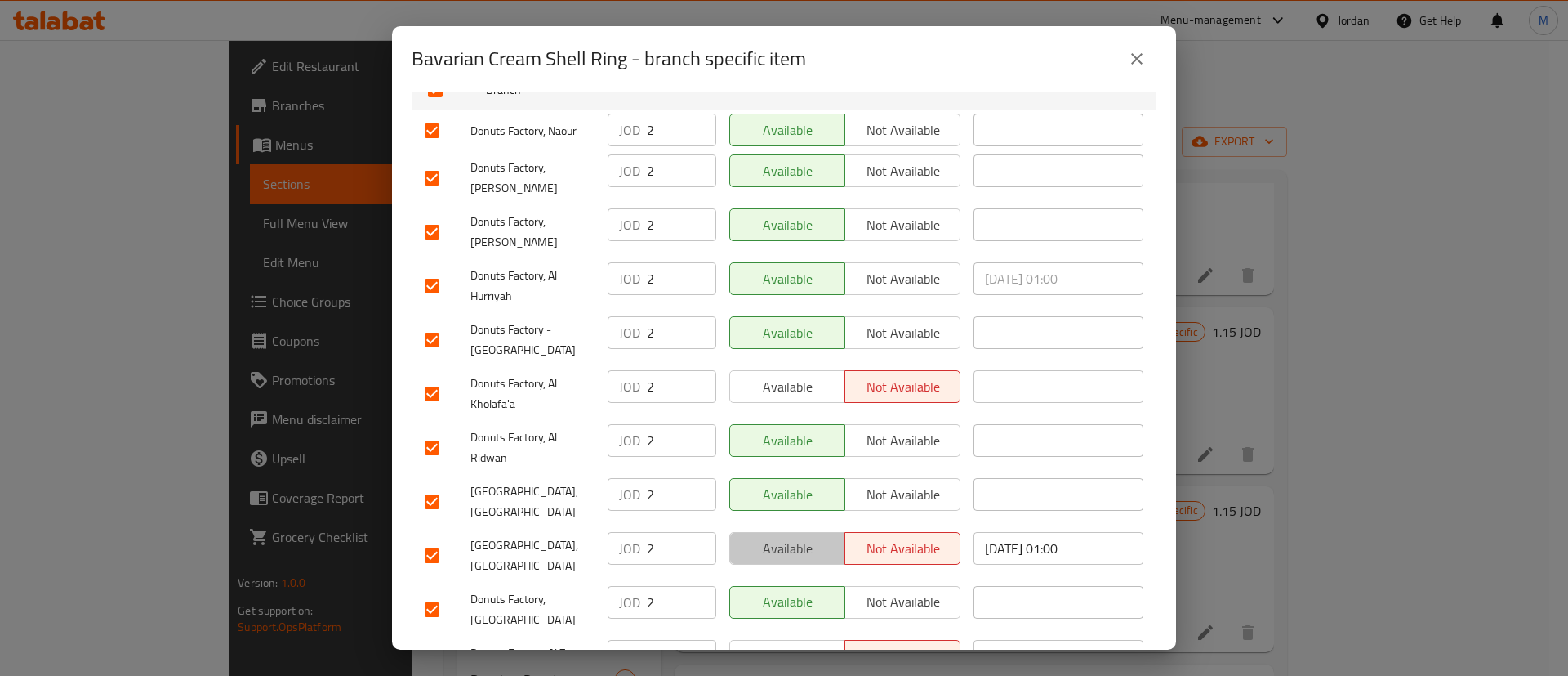
click at [794, 537] on span "Available" at bounding box center [788, 549] width 102 height 24
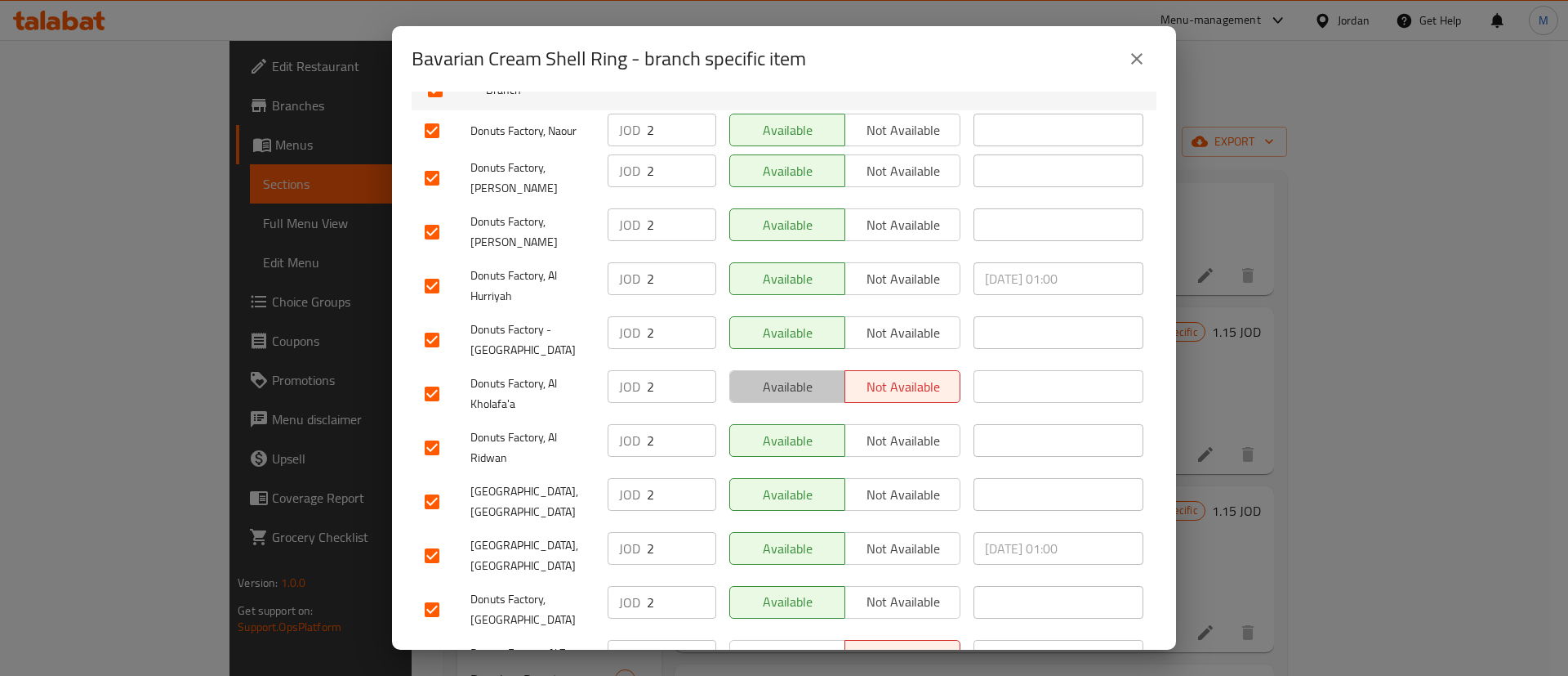
click at [799, 375] on span "Available" at bounding box center [788, 387] width 102 height 24
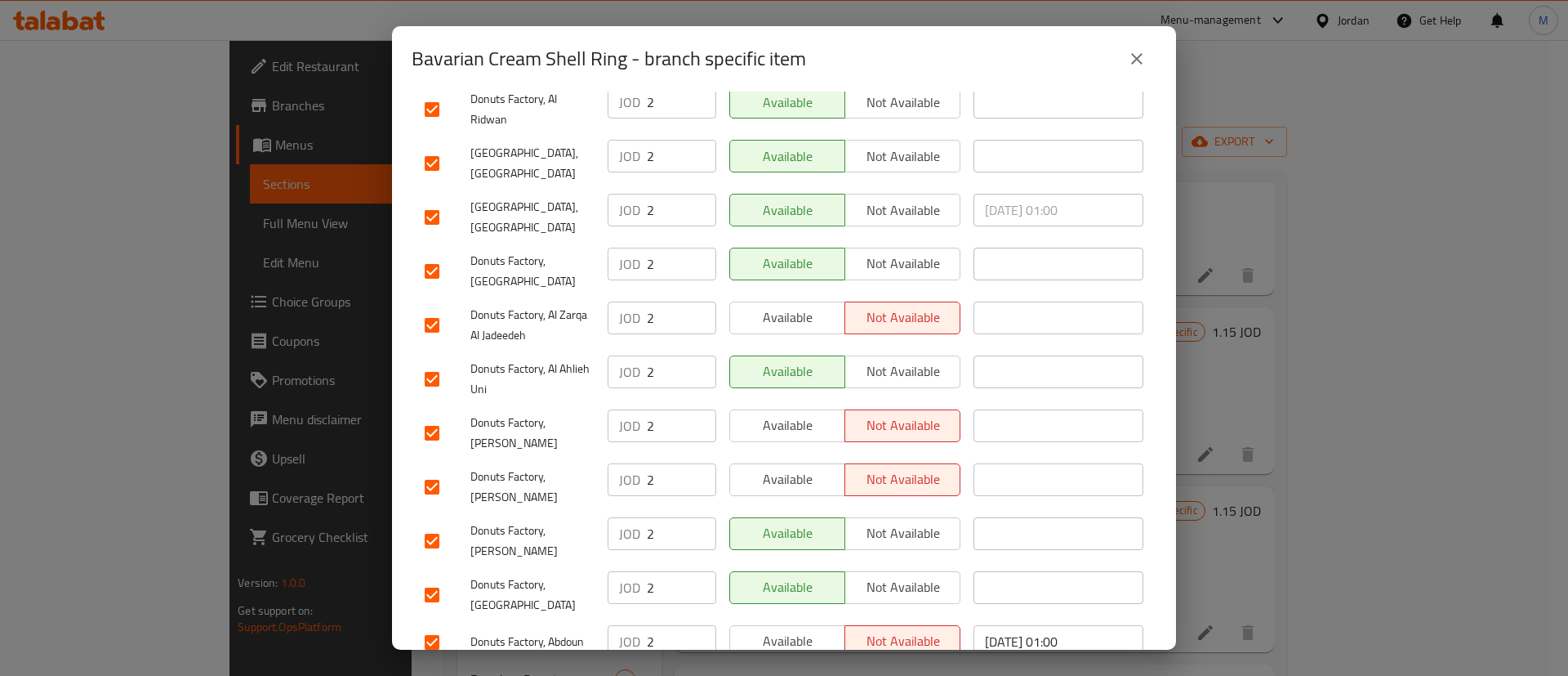
scroll to position [630, 0]
click at [799, 408] on button "Available" at bounding box center [787, 424] width 116 height 33
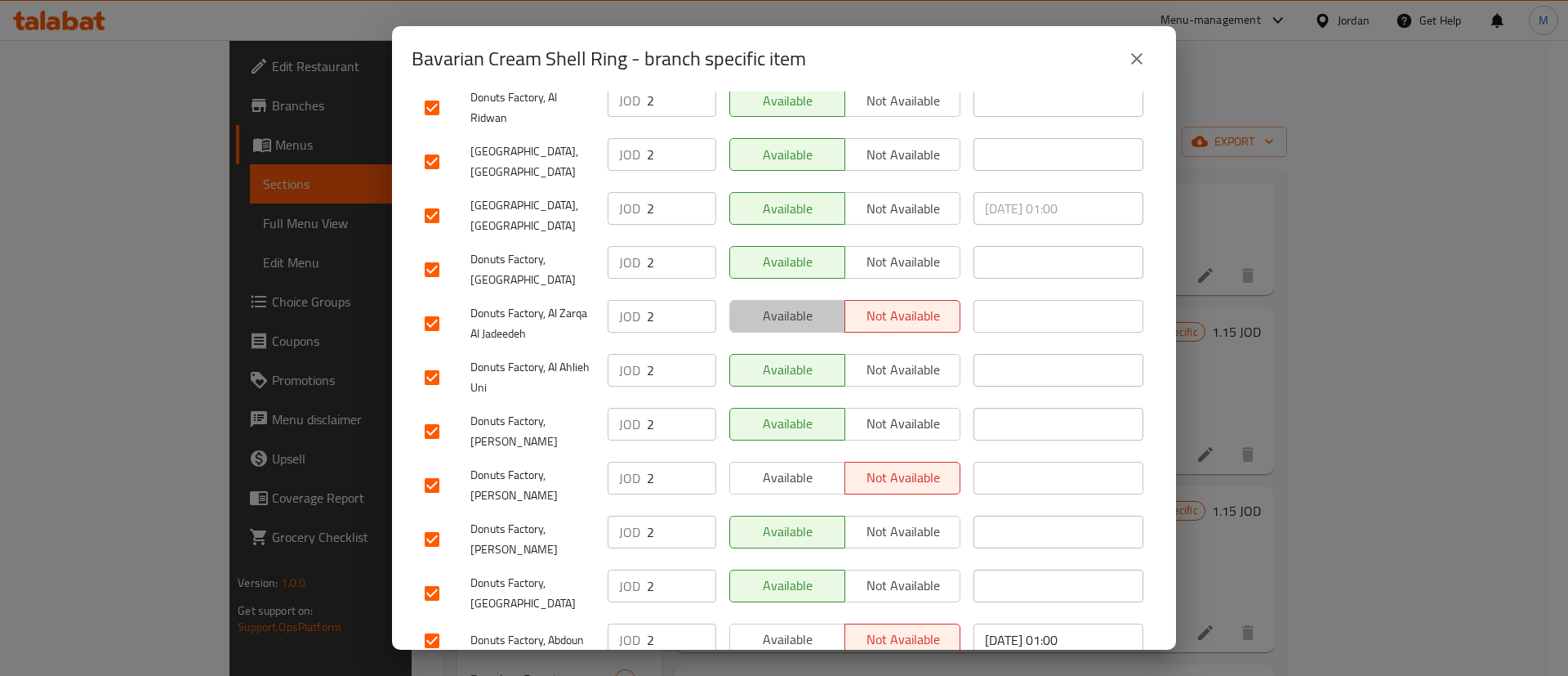
click at [796, 304] on span "Available" at bounding box center [788, 315] width 102 height 24
click at [785, 466] on span "Available" at bounding box center [788, 477] width 102 height 24
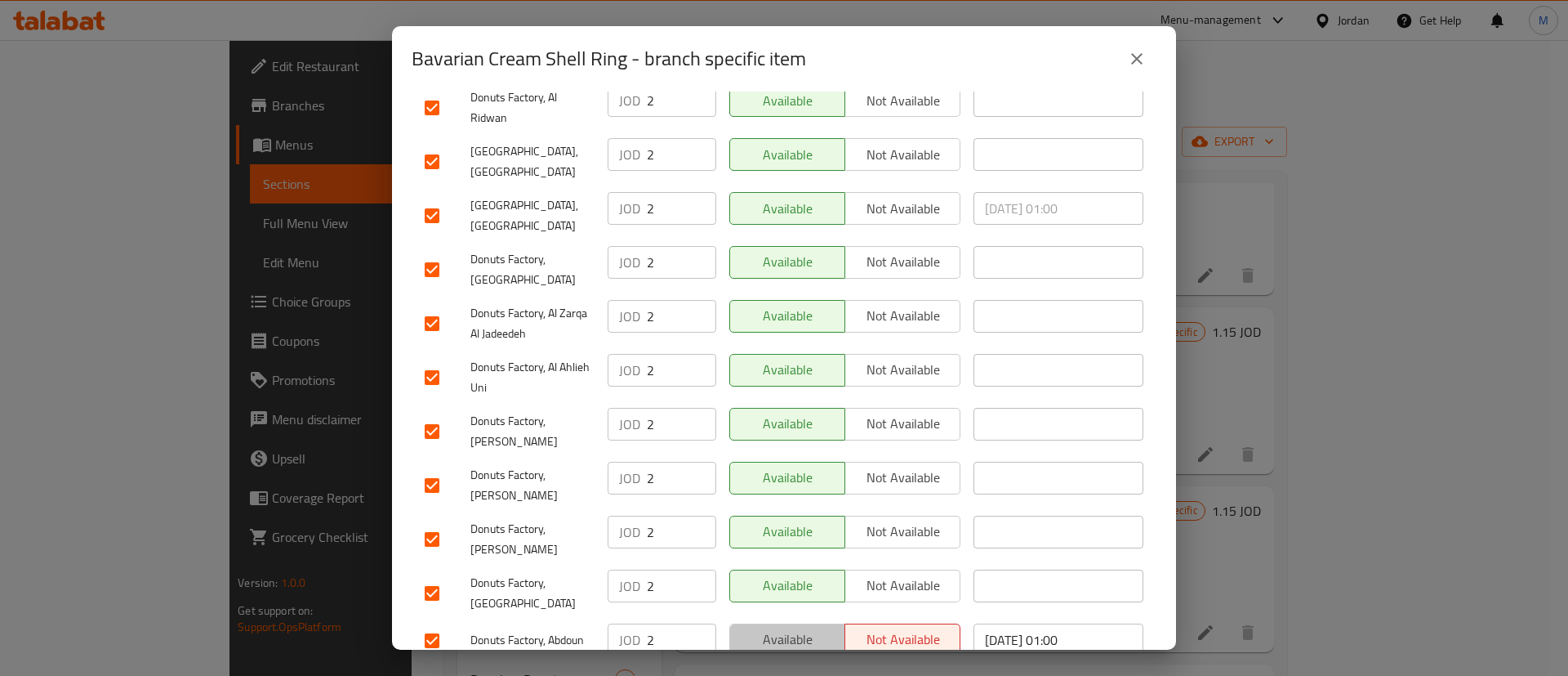
click at [799, 628] on span "Available" at bounding box center [788, 639] width 102 height 24
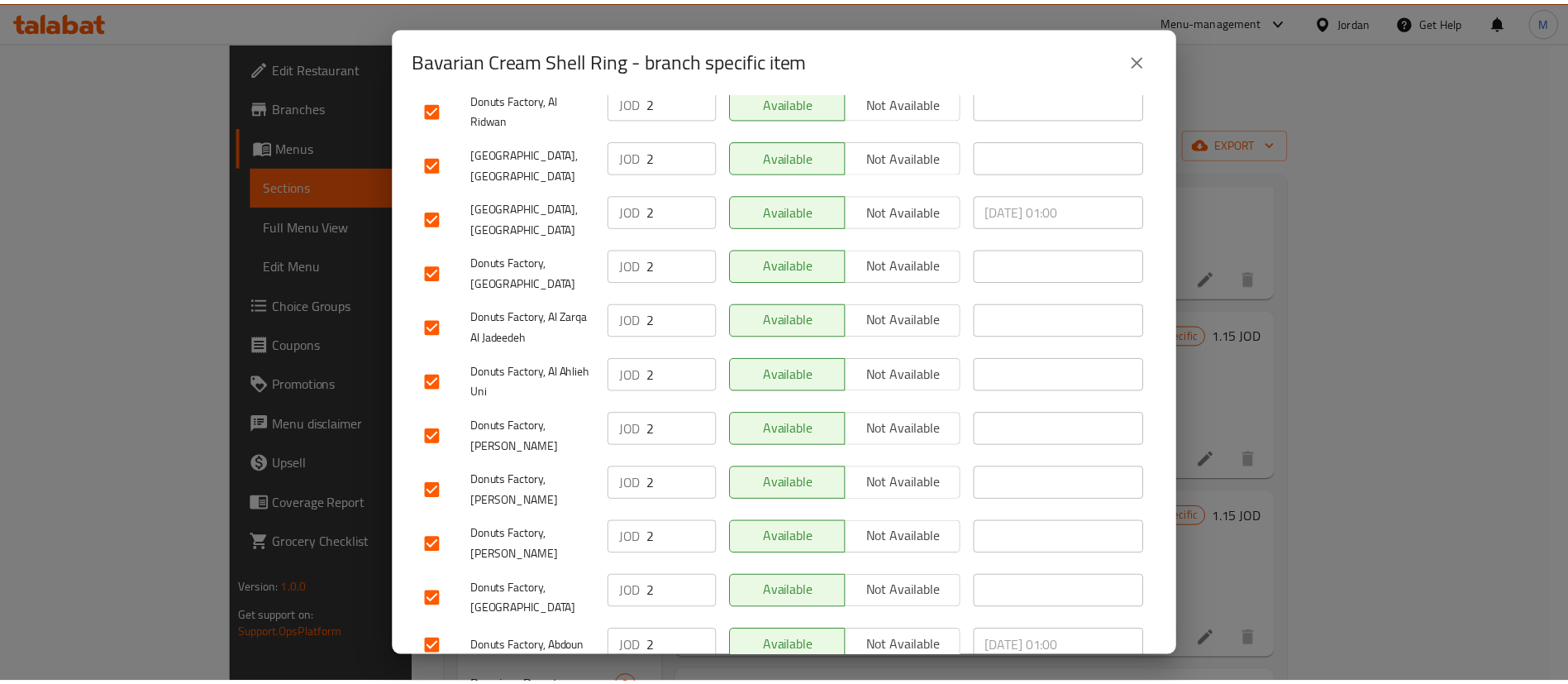
scroll to position [1262, 0]
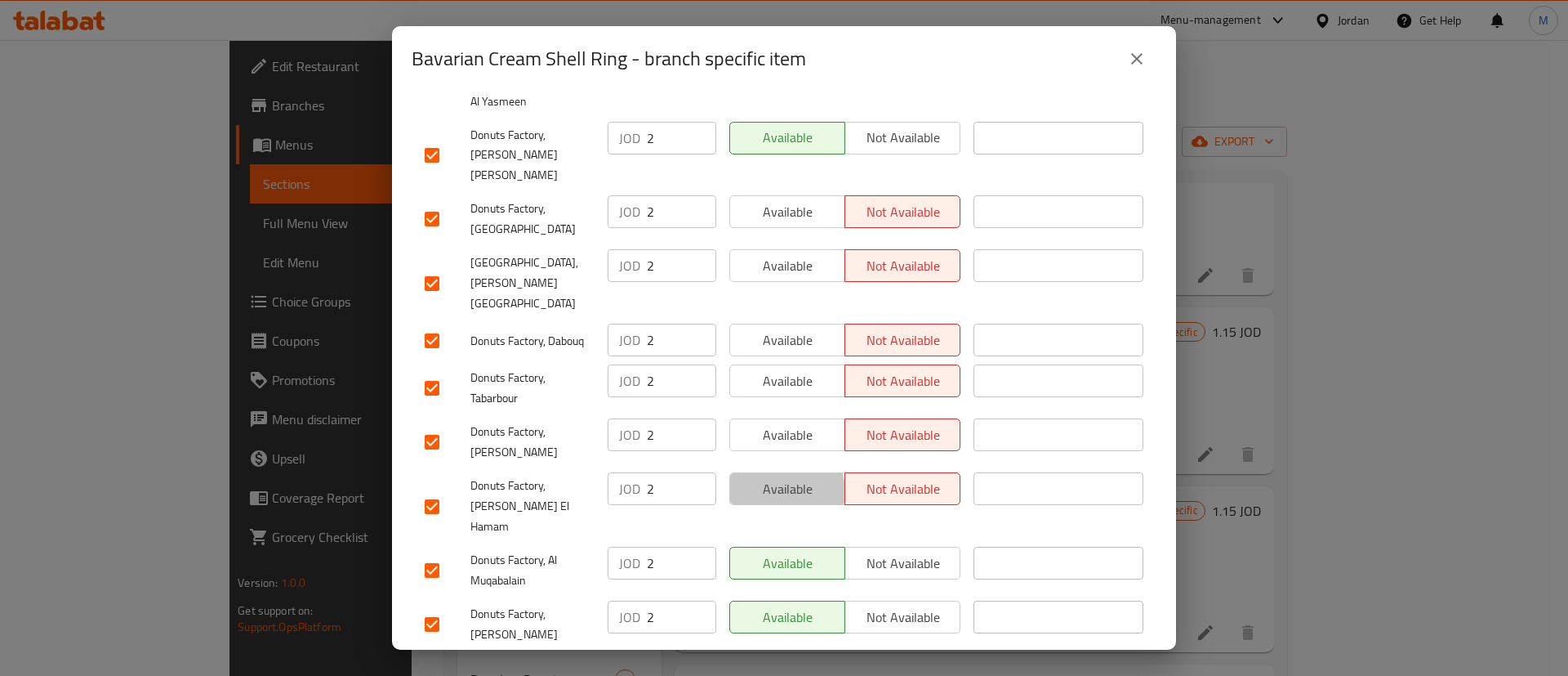
click at [776, 477] on span "Available" at bounding box center [788, 489] width 102 height 24
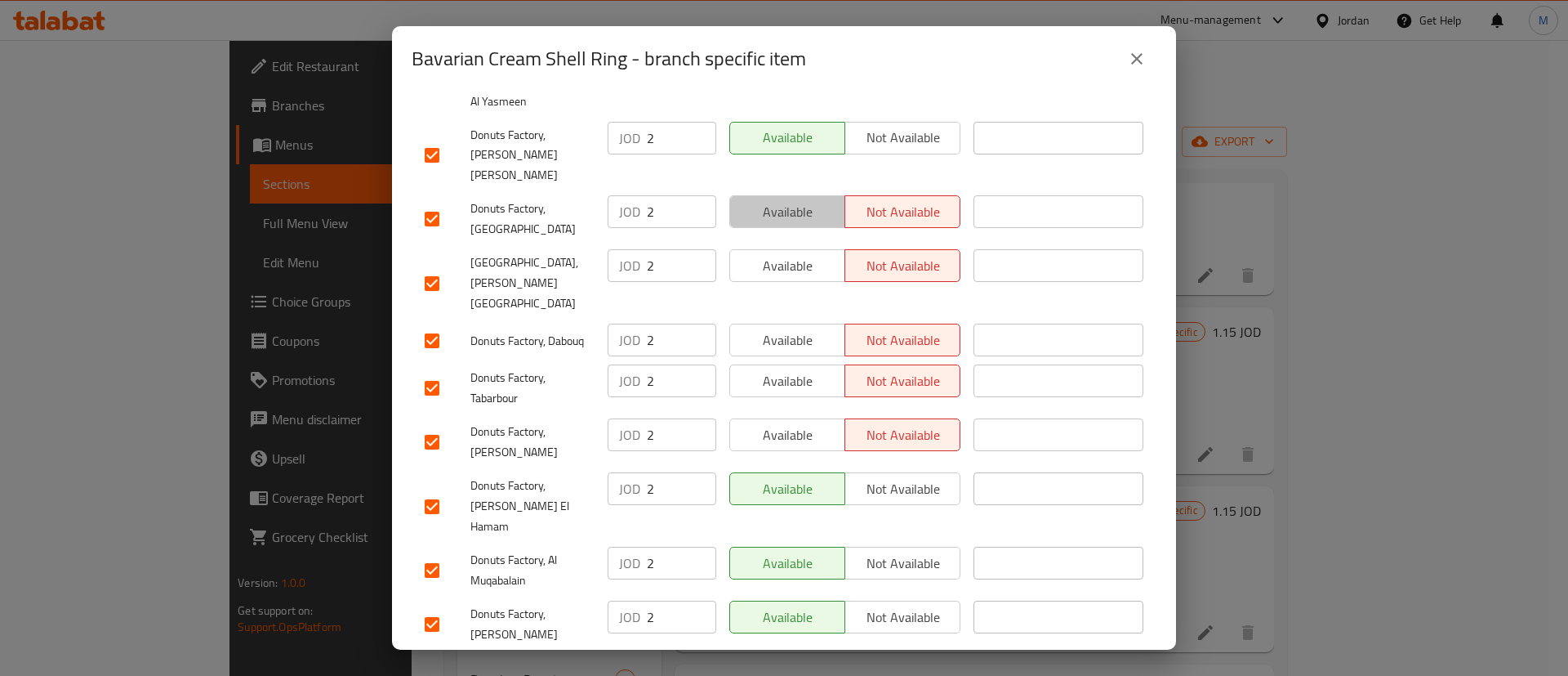
click at [796, 201] on span "Available" at bounding box center [788, 212] width 102 height 24
click at [792, 255] on span "Available" at bounding box center [788, 266] width 102 height 24
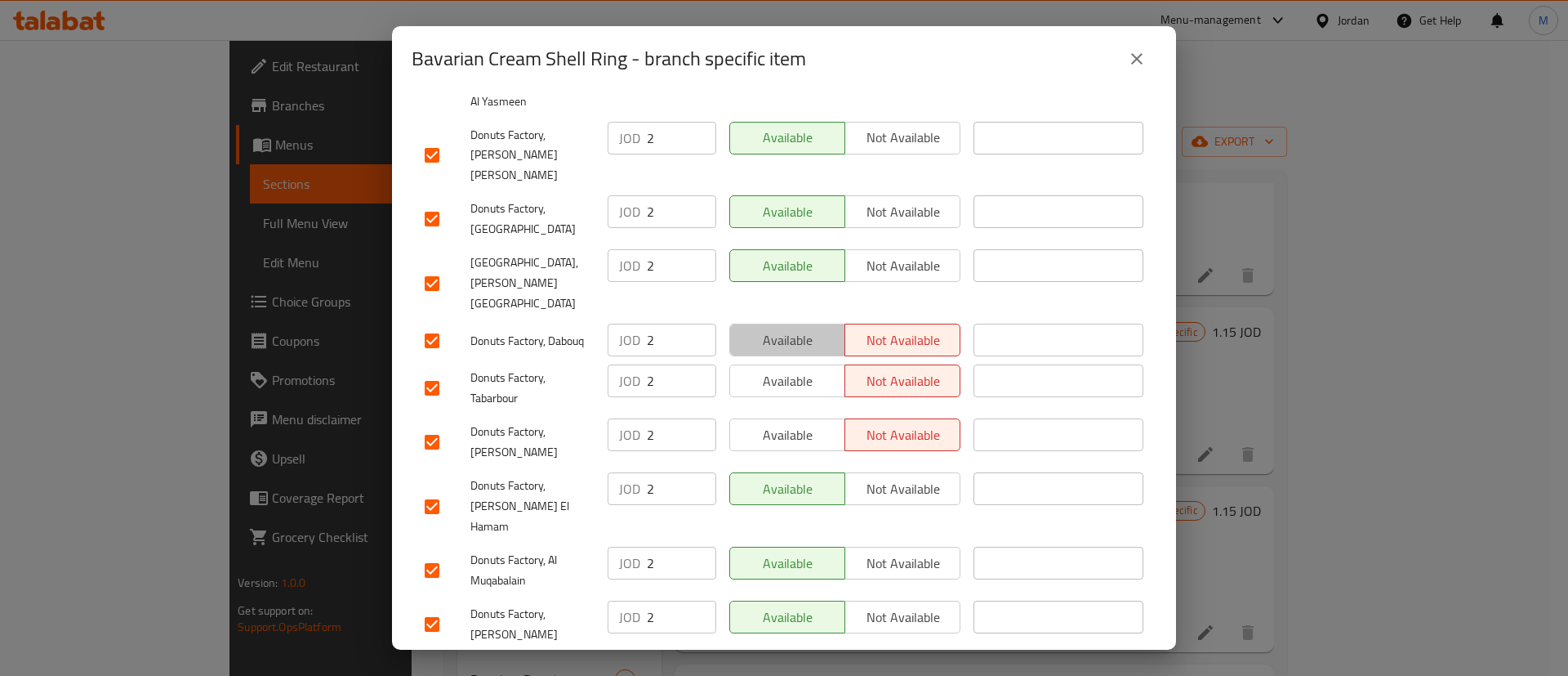
click at [793, 329] on span "Available" at bounding box center [788, 340] width 102 height 24
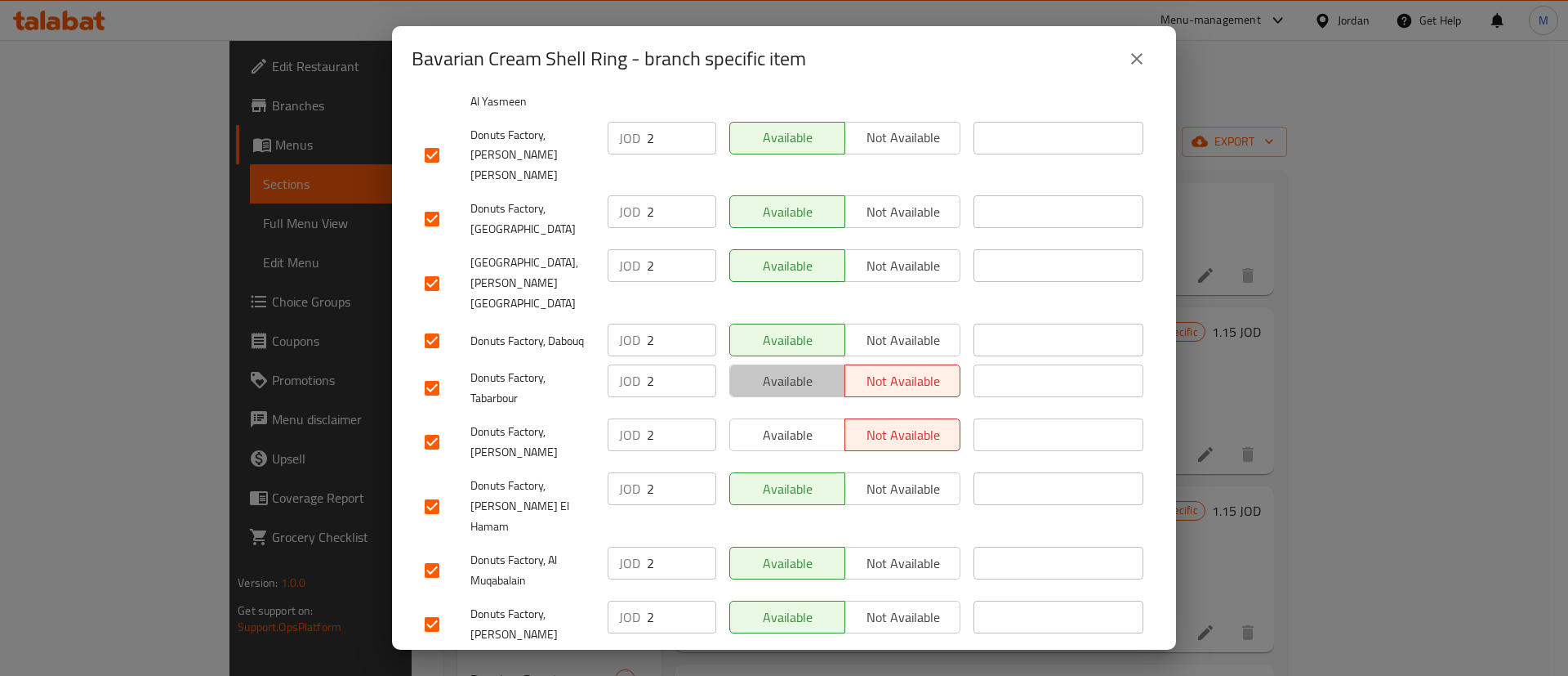
click at [796, 369] on span "Available" at bounding box center [788, 381] width 102 height 24
click at [800, 419] on button "Available" at bounding box center [787, 435] width 116 height 33
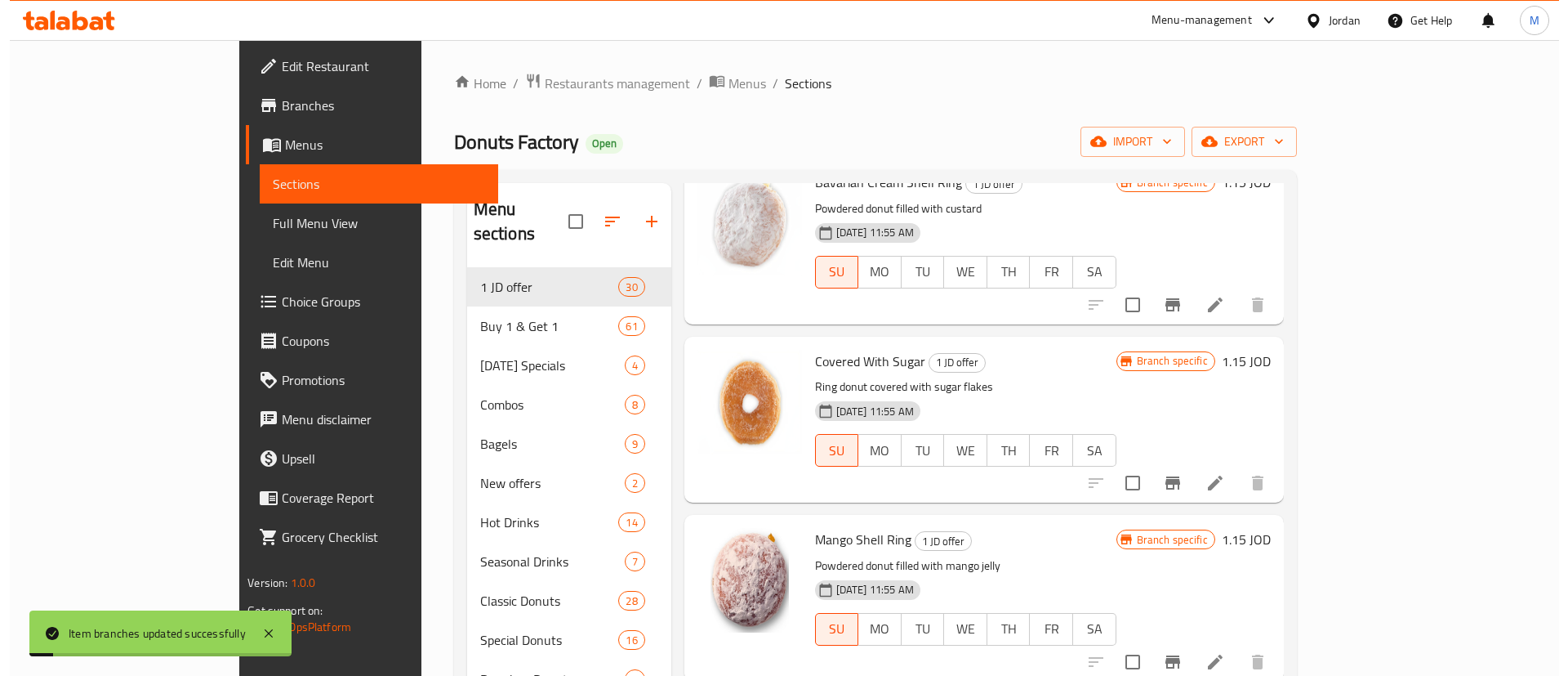
scroll to position [1000, 0]
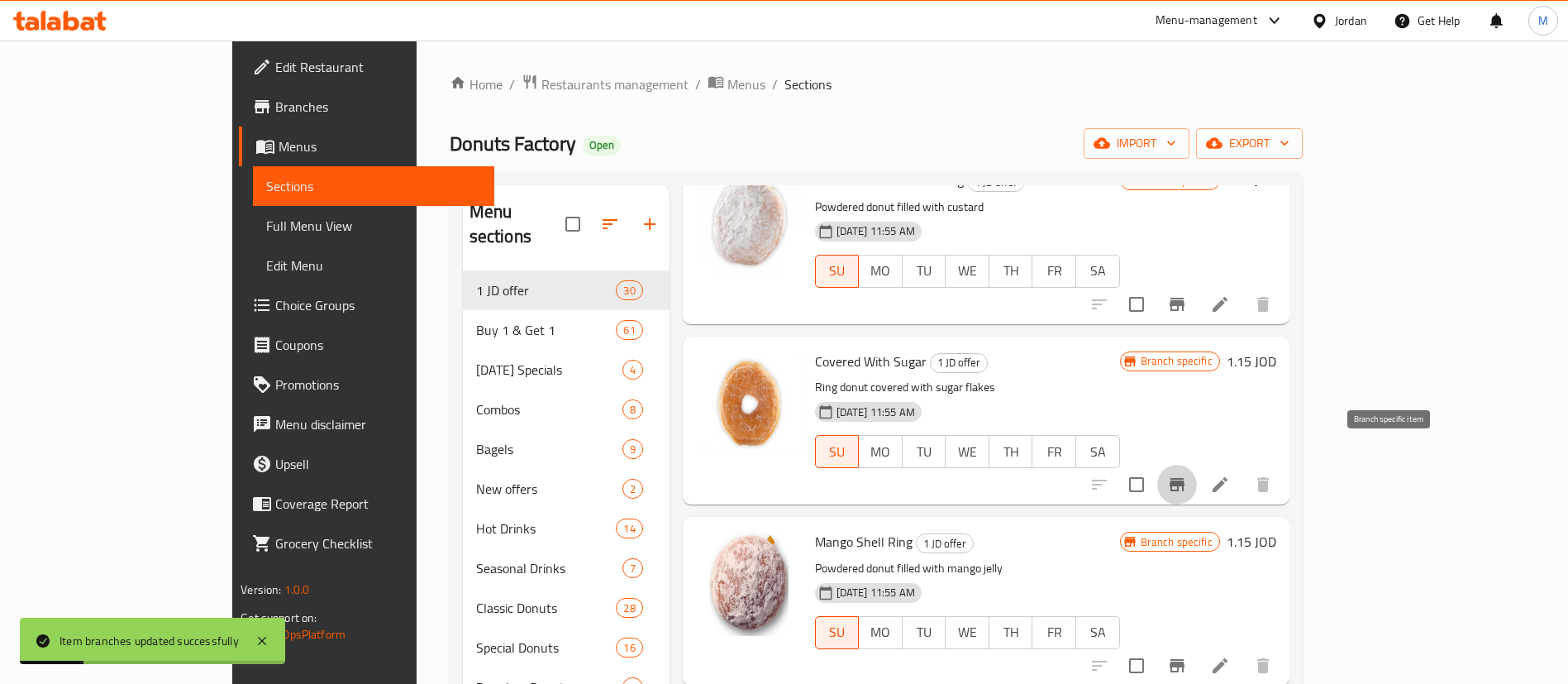
click at [1185, 478] on icon "Branch-specific-item" at bounding box center [1176, 485] width 15 height 14
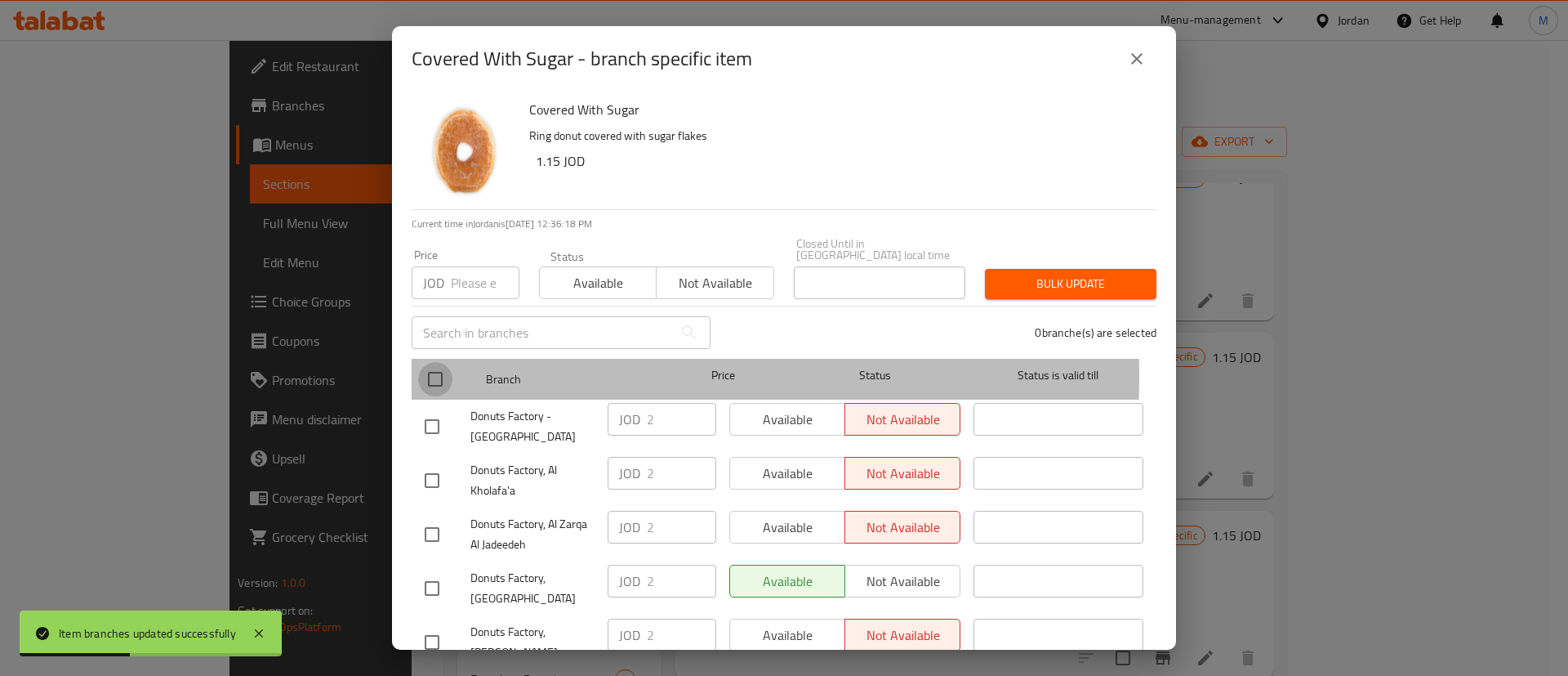
click at [436, 364] on input "checkbox" at bounding box center [436, 379] width 35 height 35
checkbox input "true"
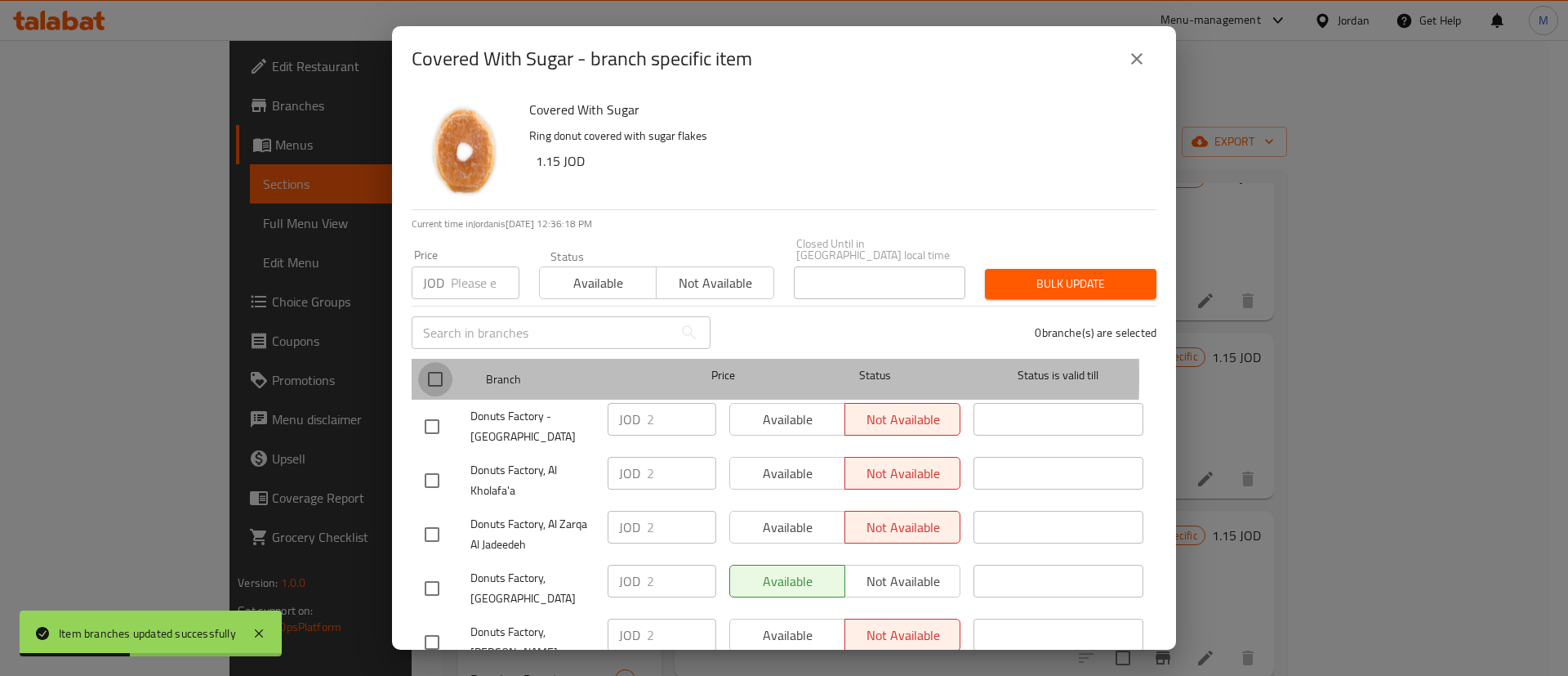
checkbox input "true"
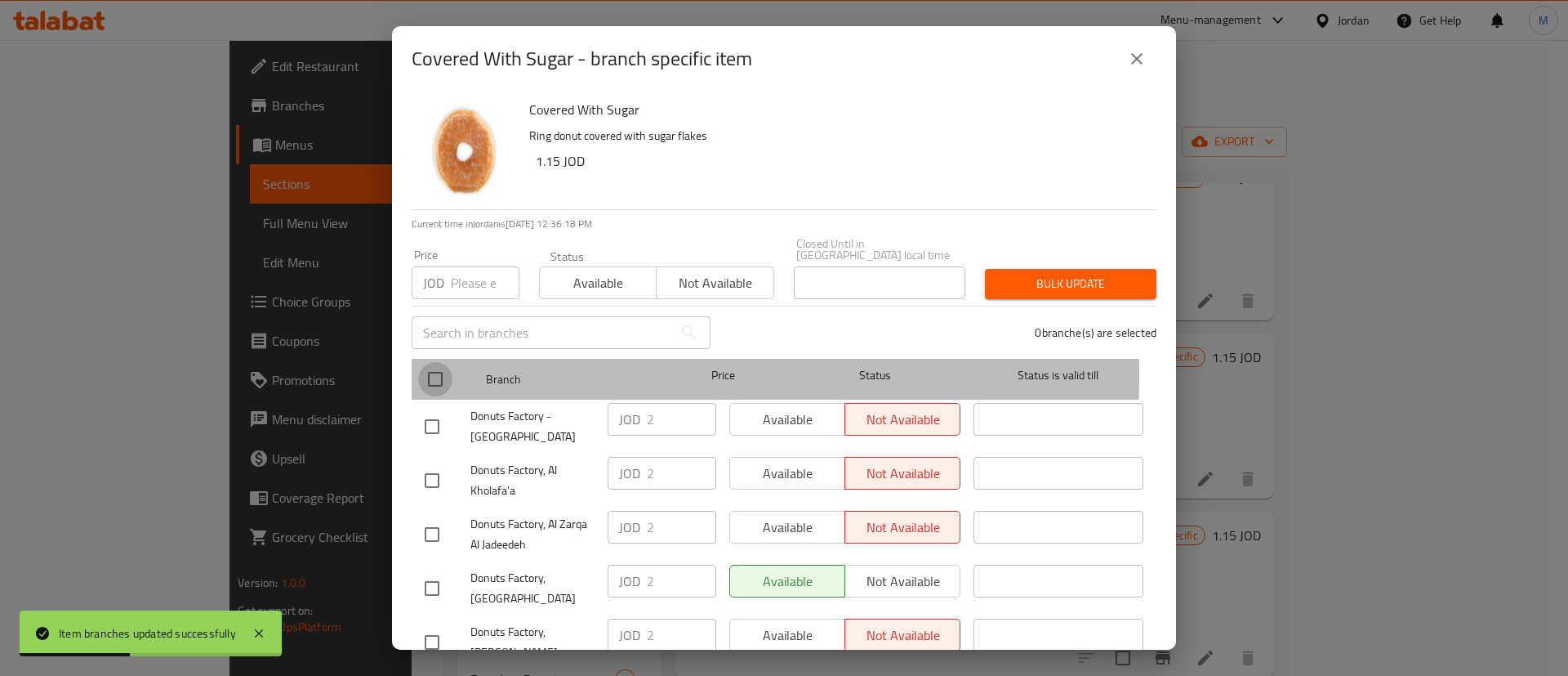
checkbox input "true"
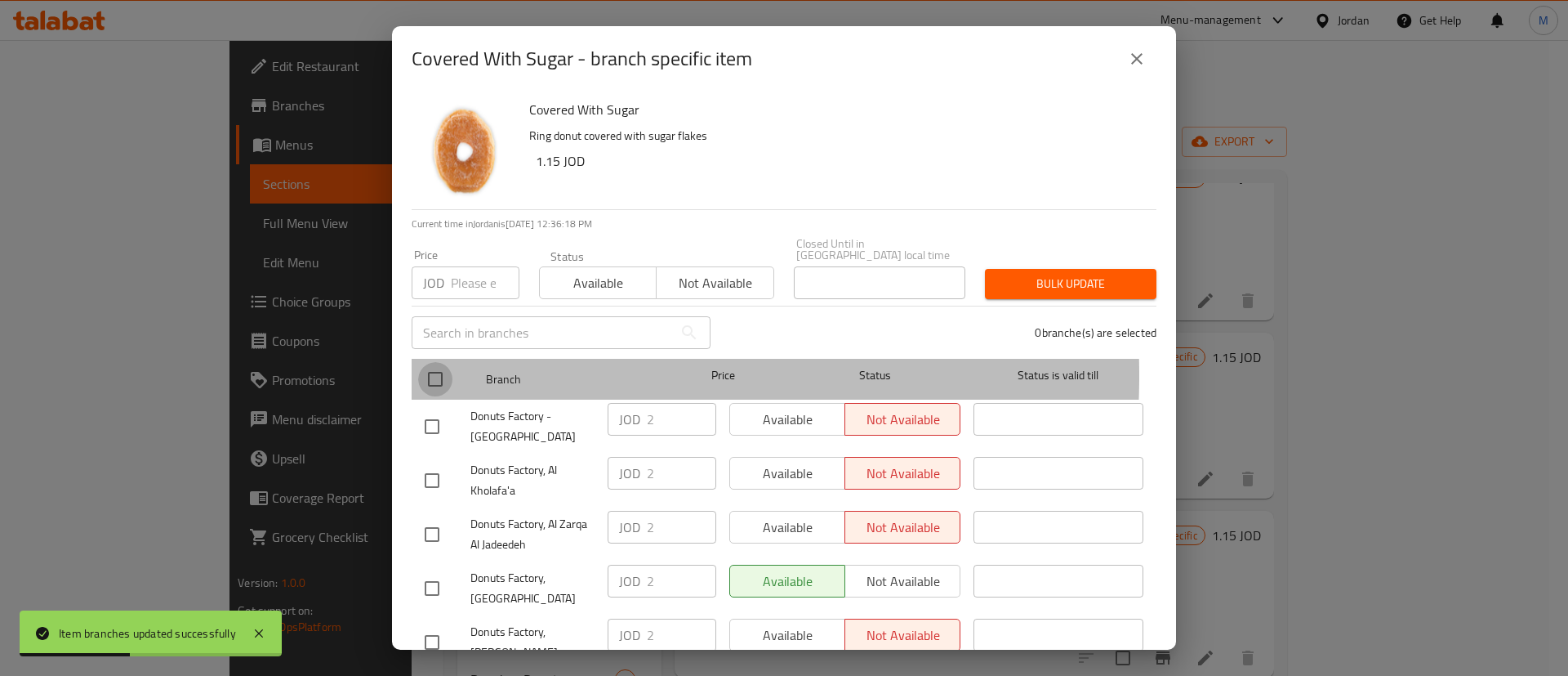
checkbox input "true"
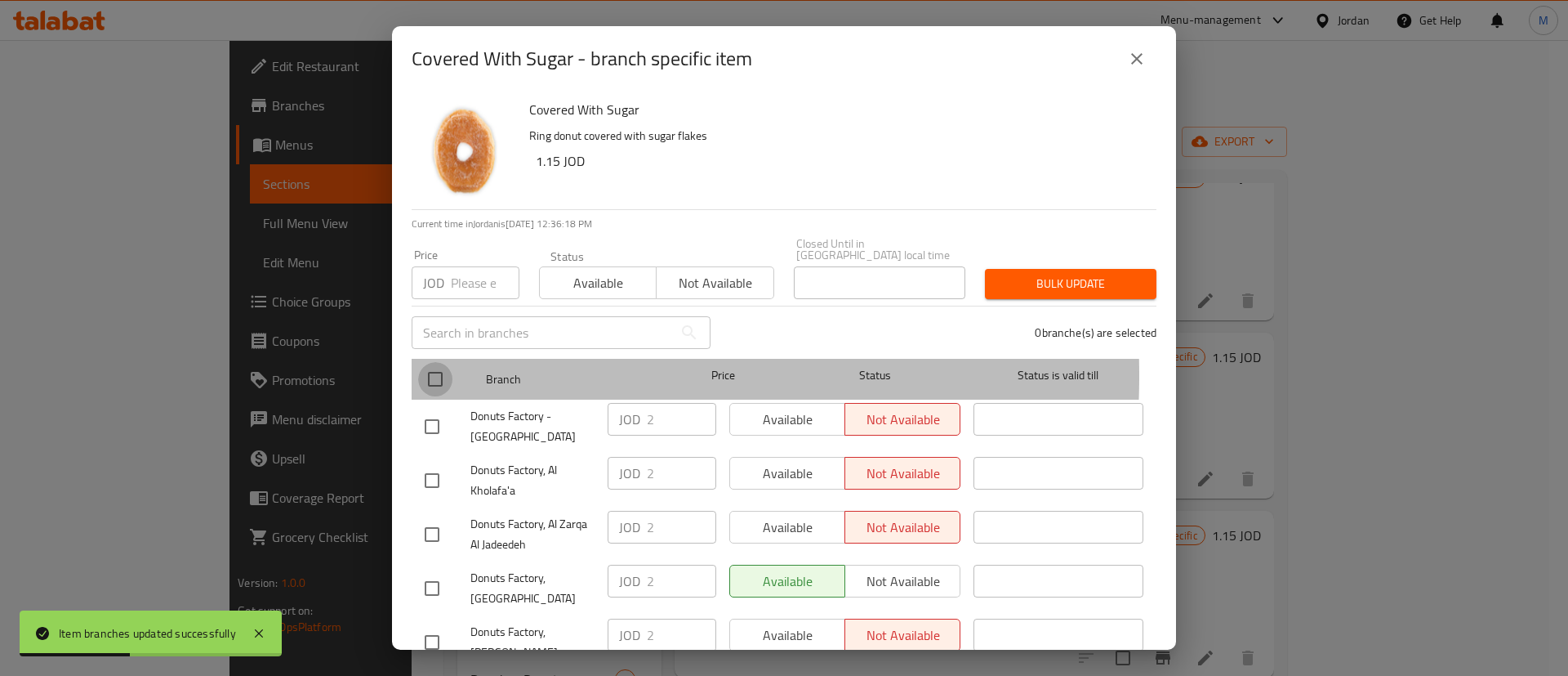
checkbox input "true"
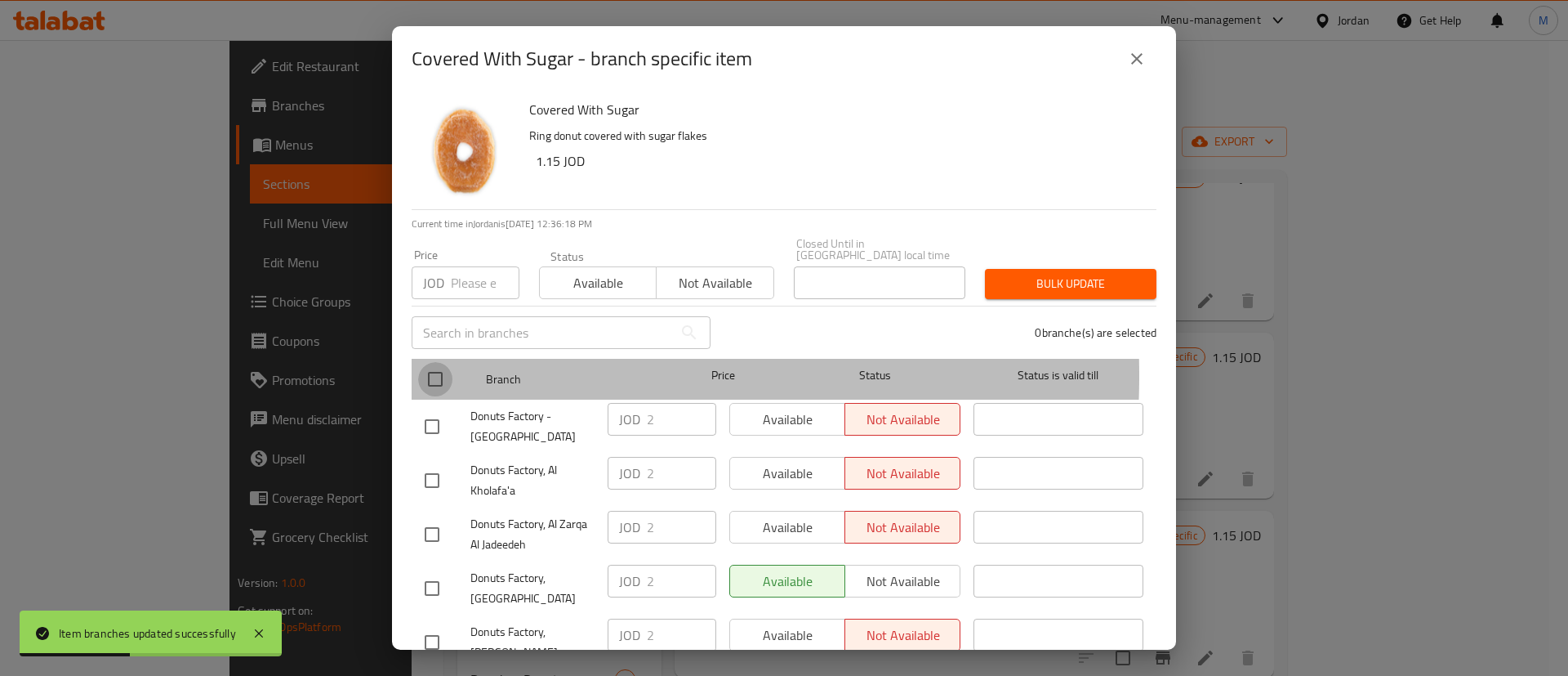
checkbox input "true"
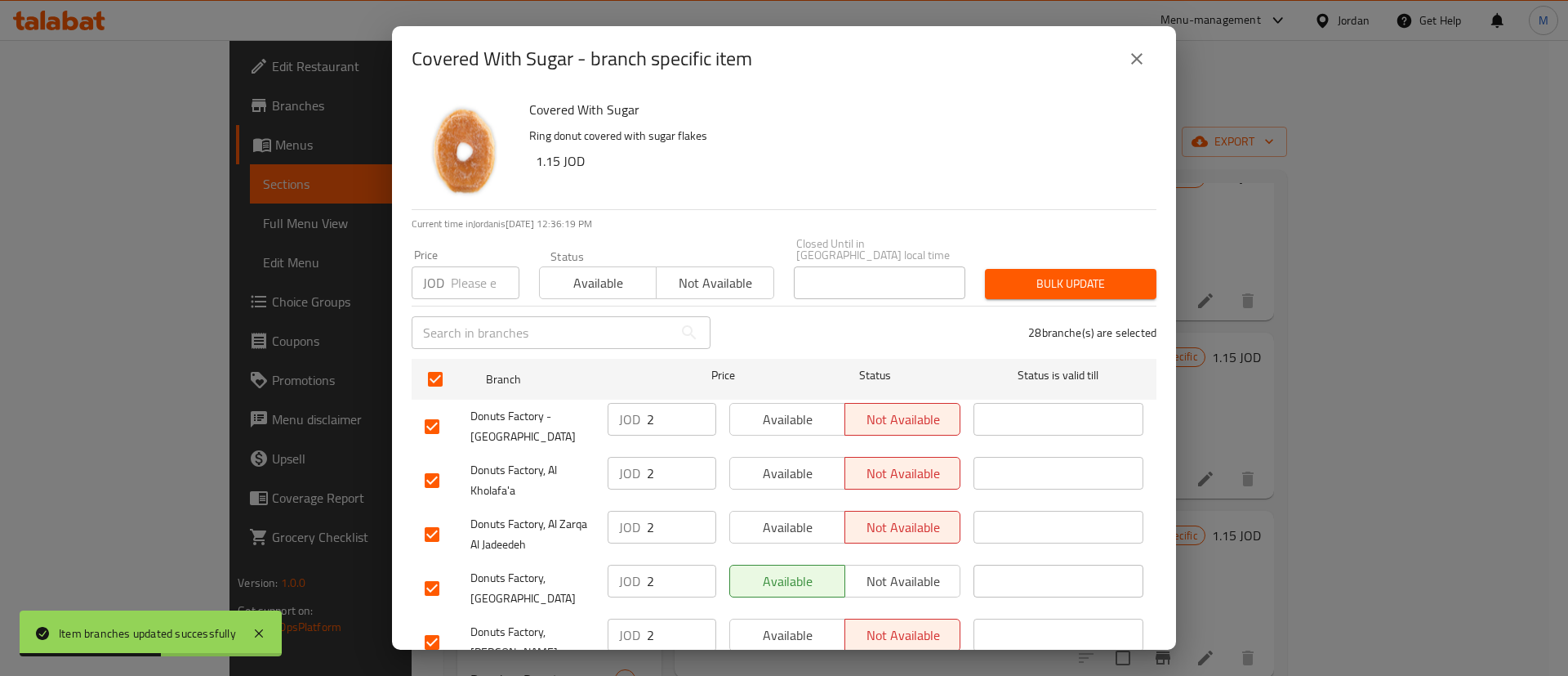
drag, startPoint x: 759, startPoint y: 387, endPoint x: 769, endPoint y: 405, distance: 20.6
click at [769, 405] on div "Available Not available" at bounding box center [844, 426] width 244 height 61
click at [769, 408] on span "Available" at bounding box center [788, 419] width 102 height 24
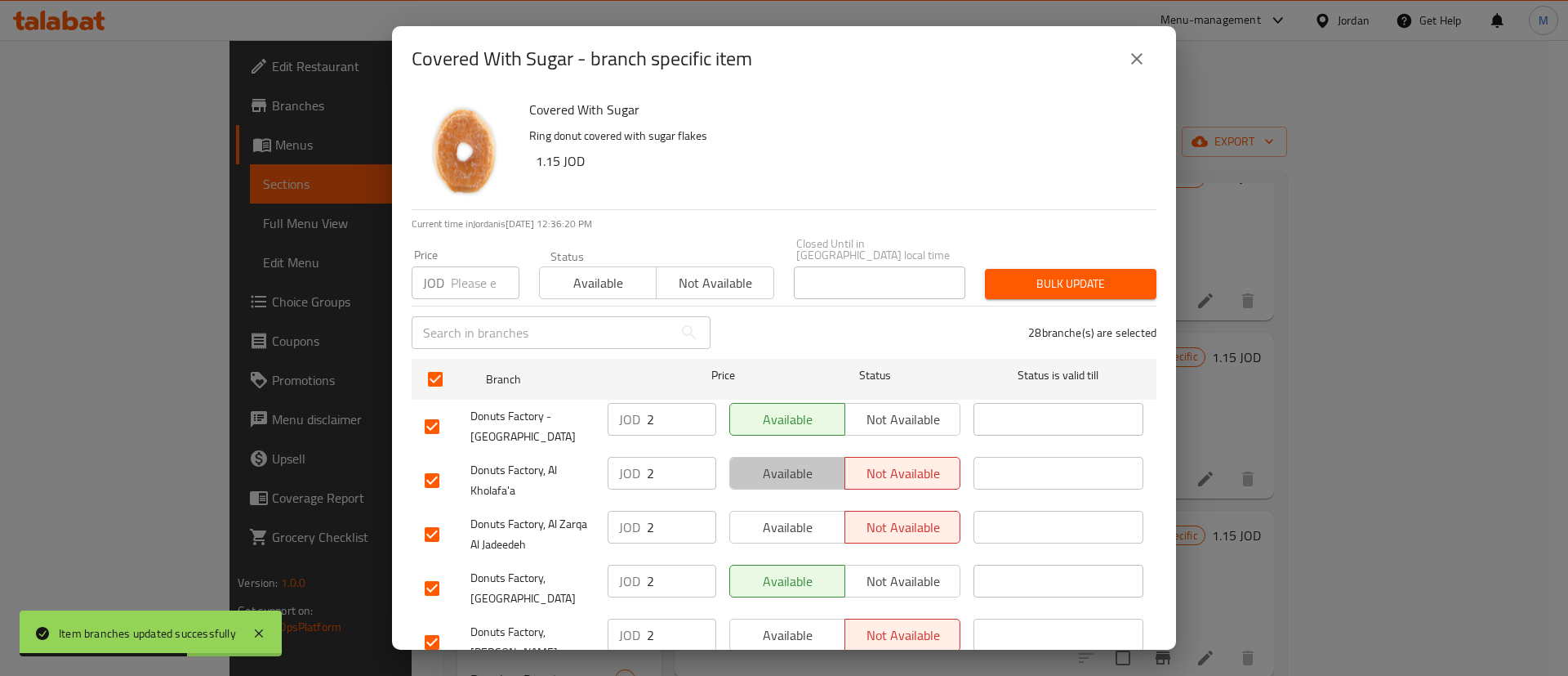
click at [785, 462] on span "Available" at bounding box center [788, 473] width 102 height 24
click at [789, 516] on span "Available" at bounding box center [788, 527] width 102 height 24
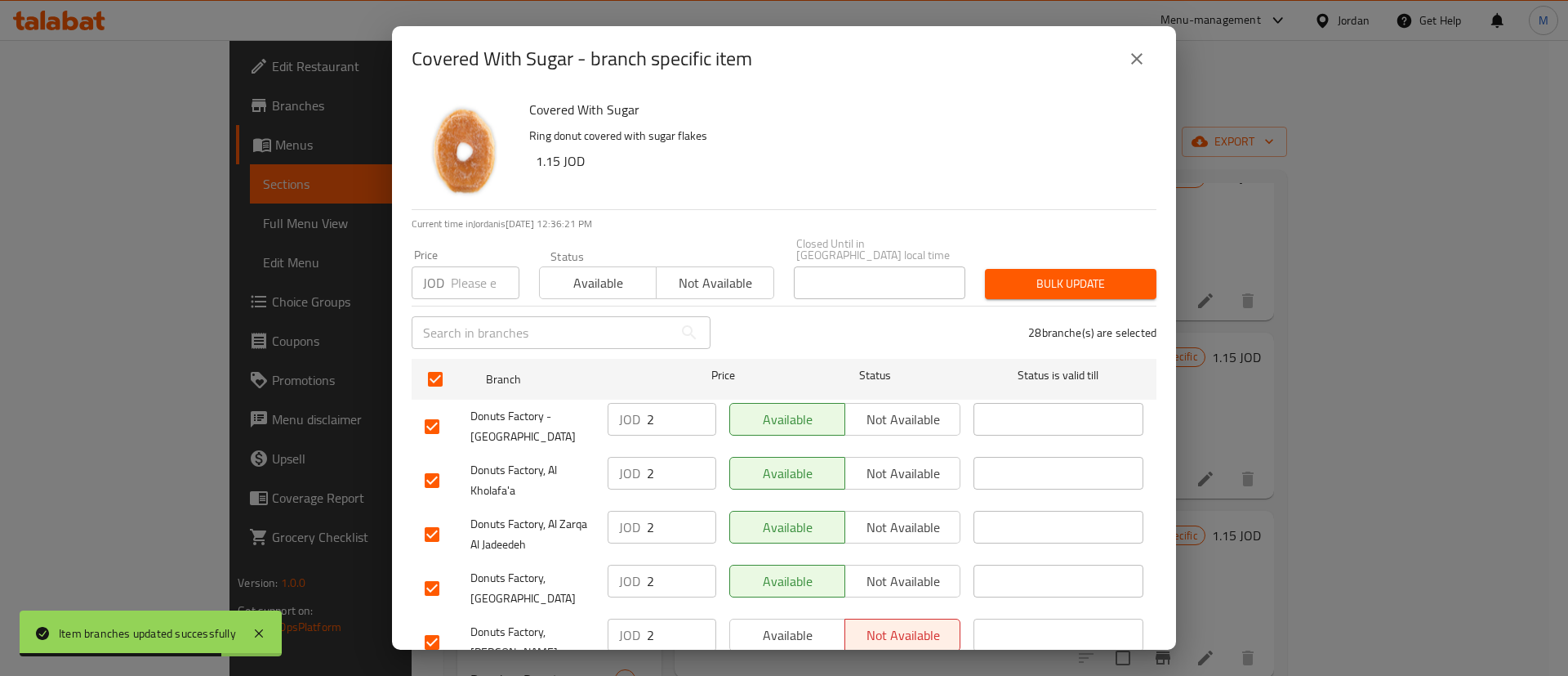
scroll to position [348, 0]
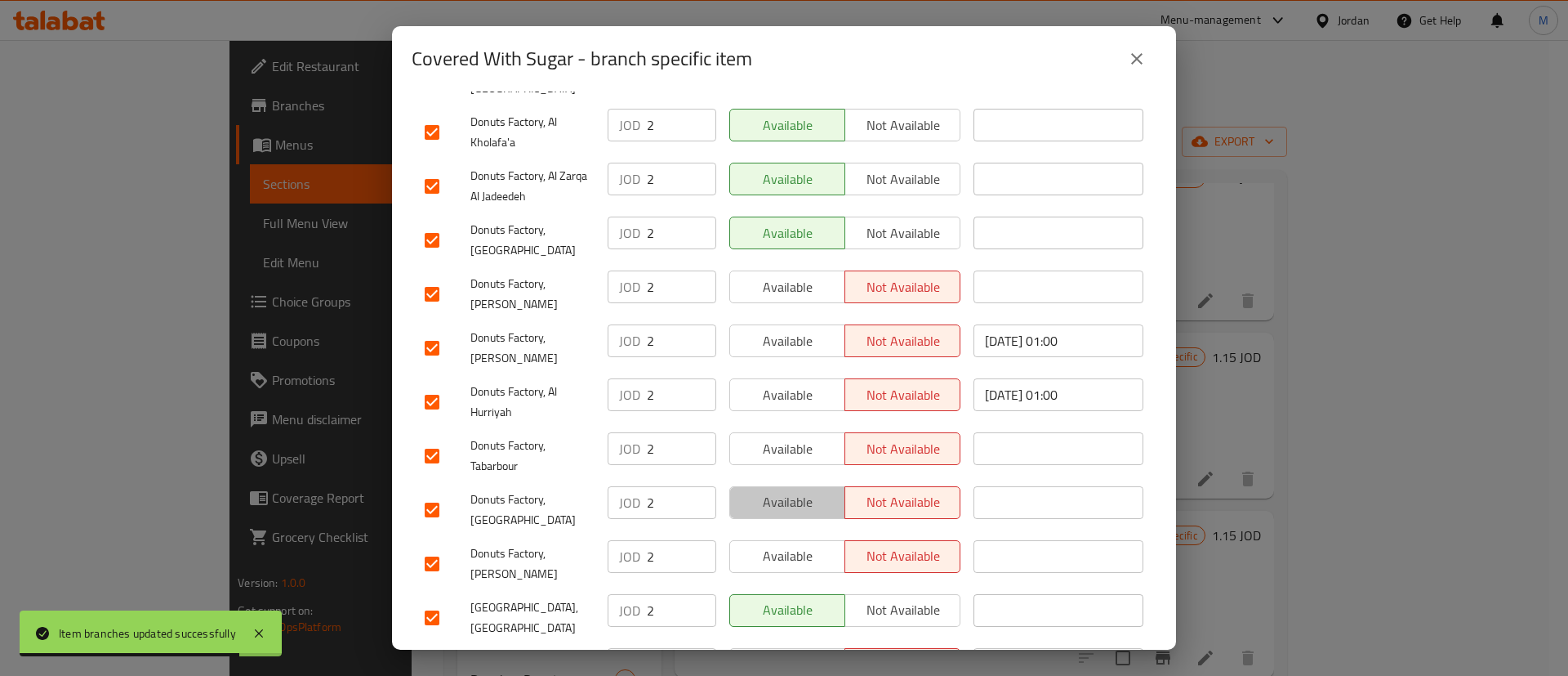
click at [789, 505] on button "Available" at bounding box center [787, 502] width 116 height 33
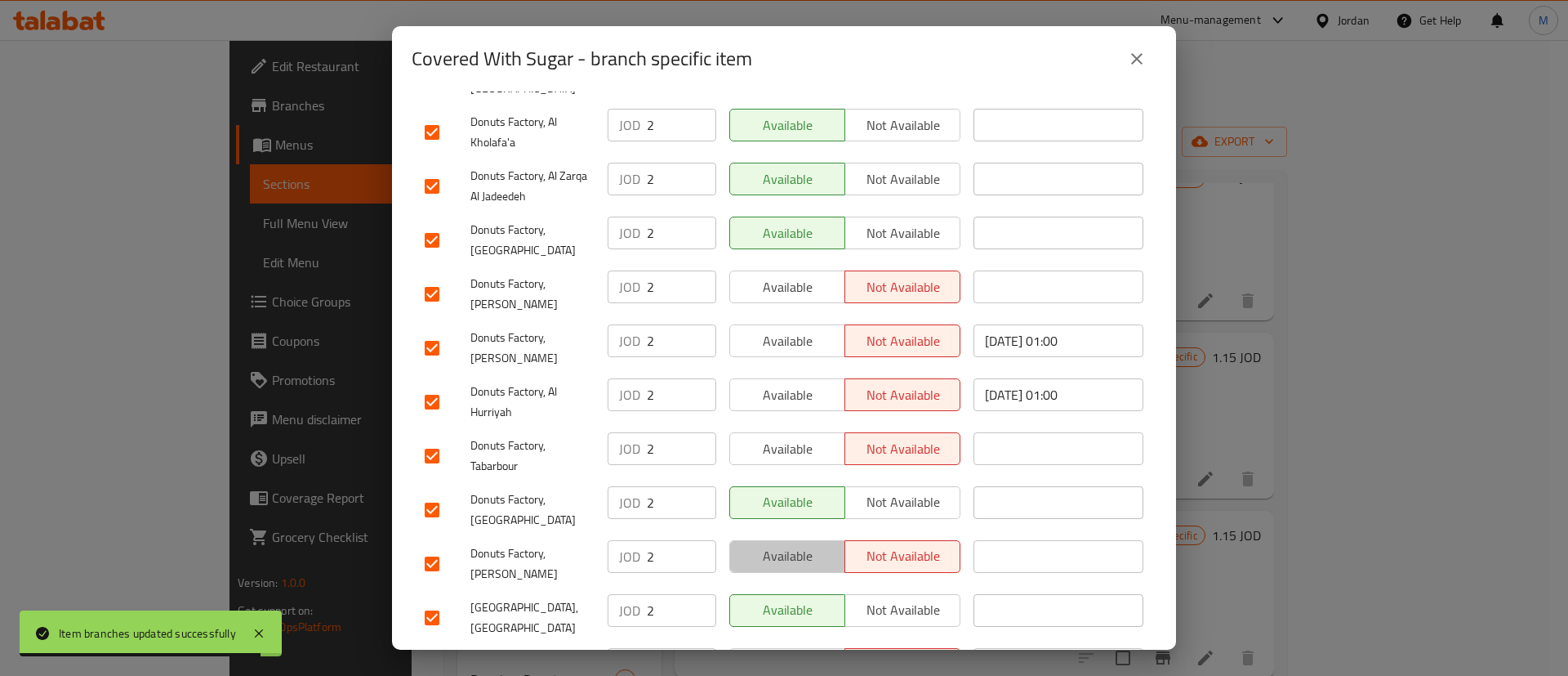
click at [791, 544] on span "Available" at bounding box center [788, 555] width 102 height 24
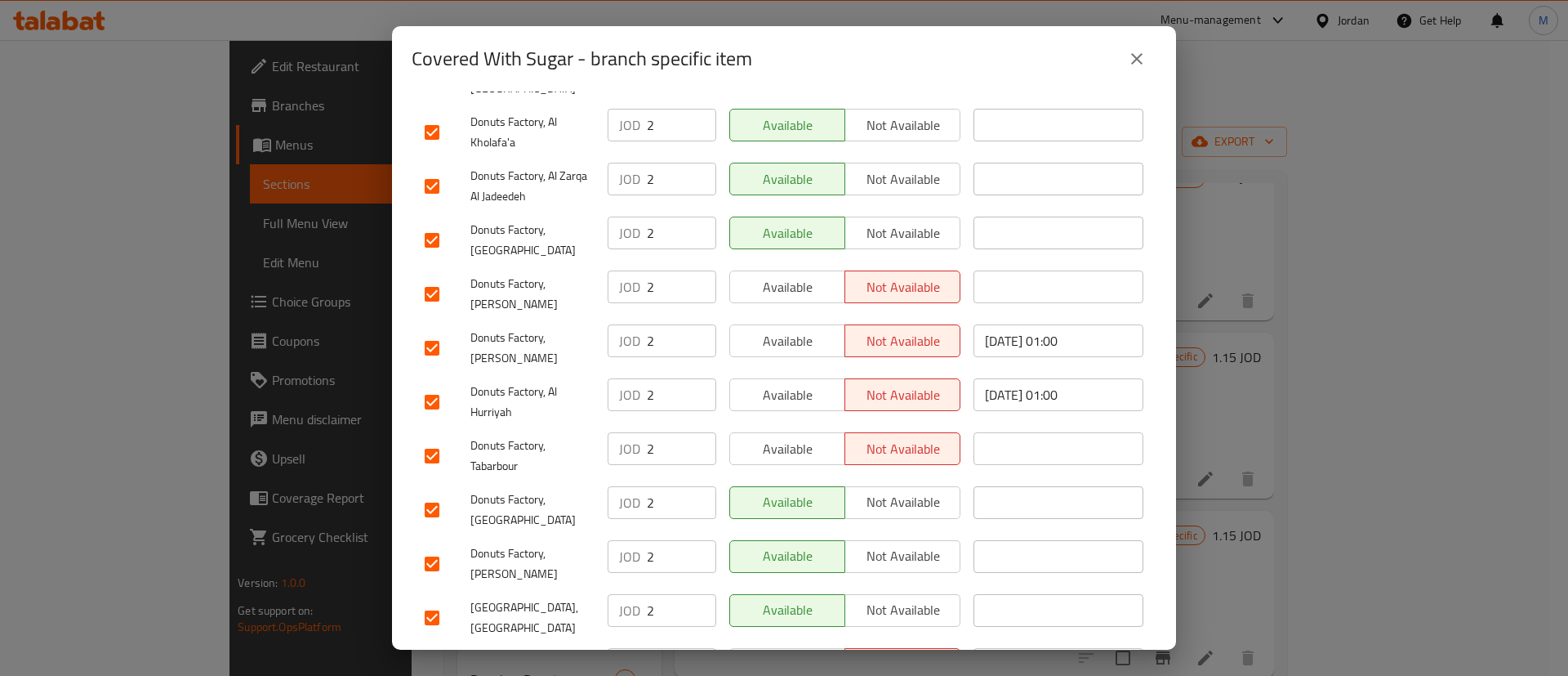
drag, startPoint x: 790, startPoint y: 431, endPoint x: 790, endPoint y: 372, distance: 59.0
click at [790, 384] on span "Available" at bounding box center [788, 395] width 102 height 24
click at [791, 276] on span "Available" at bounding box center [788, 287] width 102 height 24
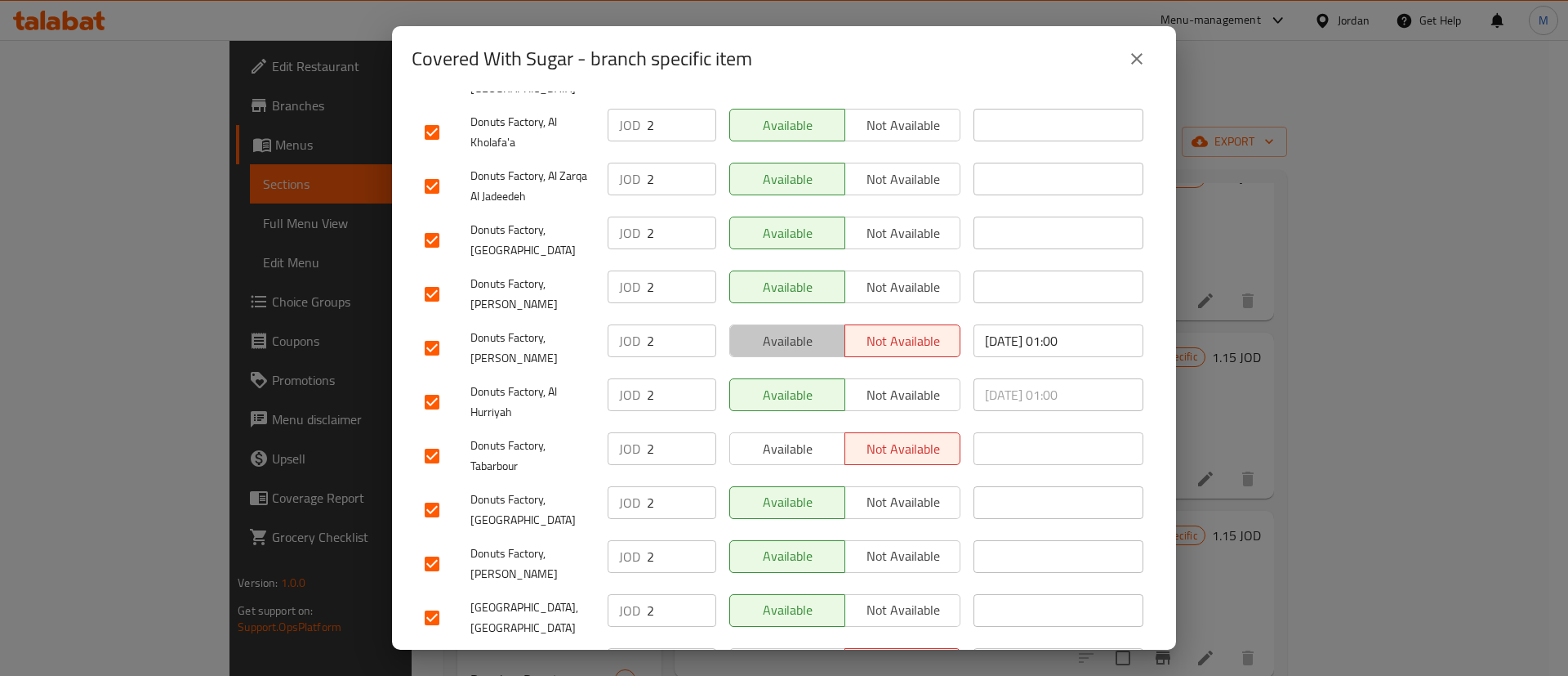
click at [791, 330] on span "Available" at bounding box center [788, 341] width 102 height 24
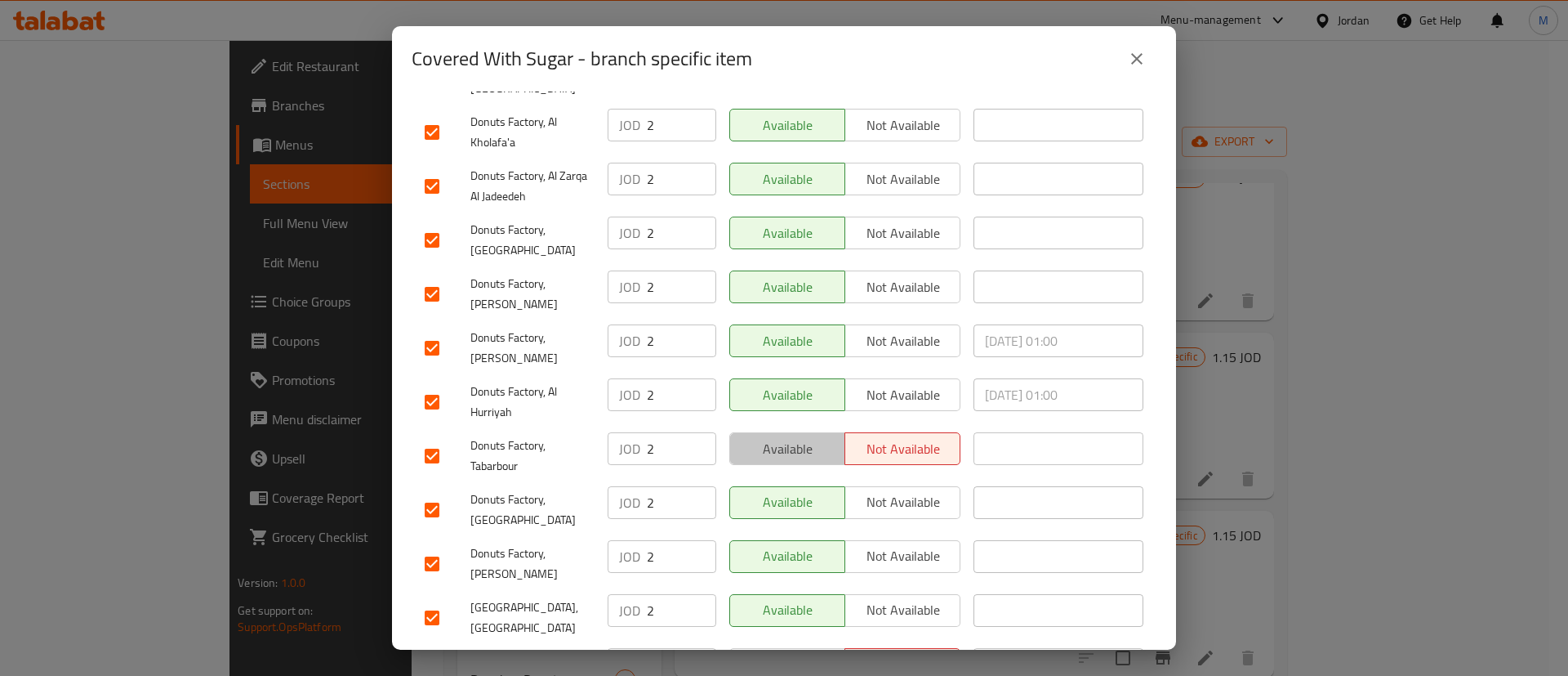
click at [794, 437] on span "Available" at bounding box center [788, 448] width 102 height 24
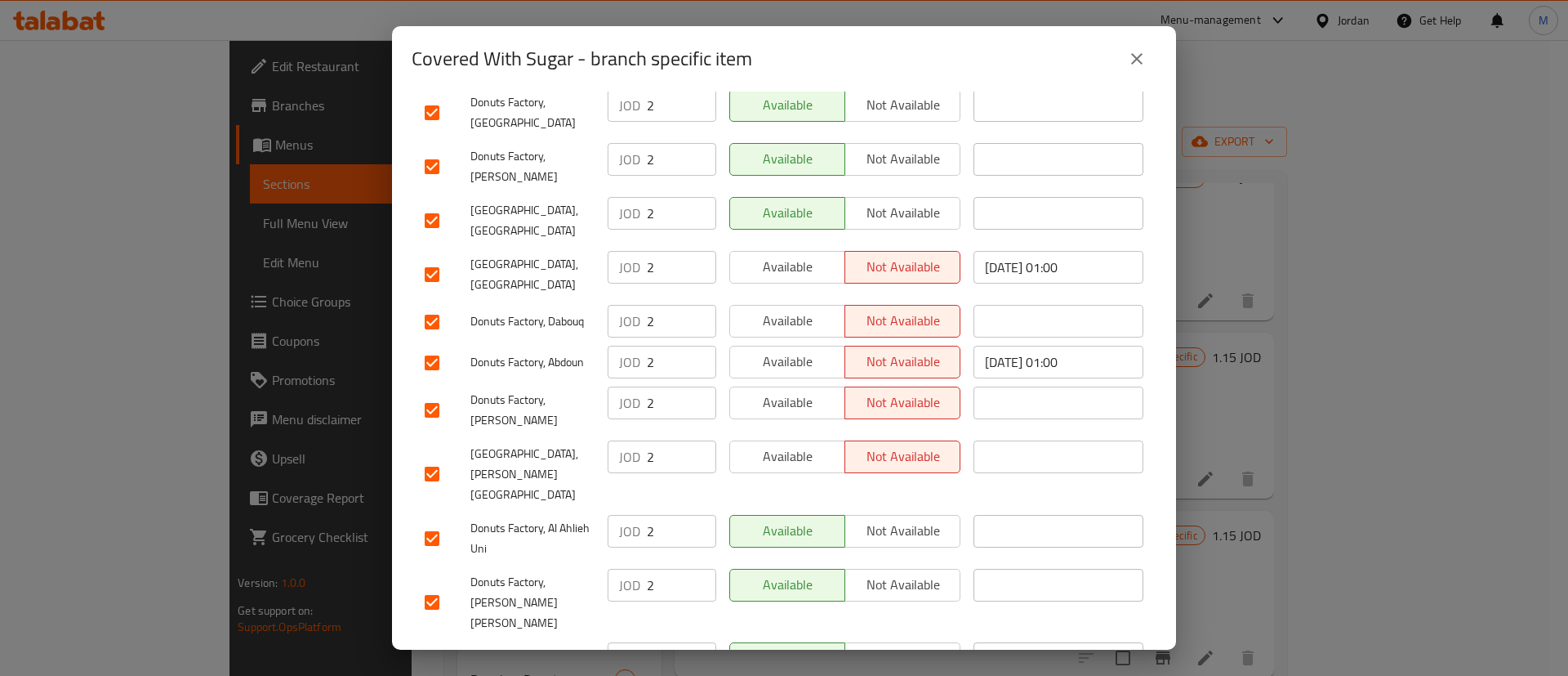
scroll to position [803, 0]
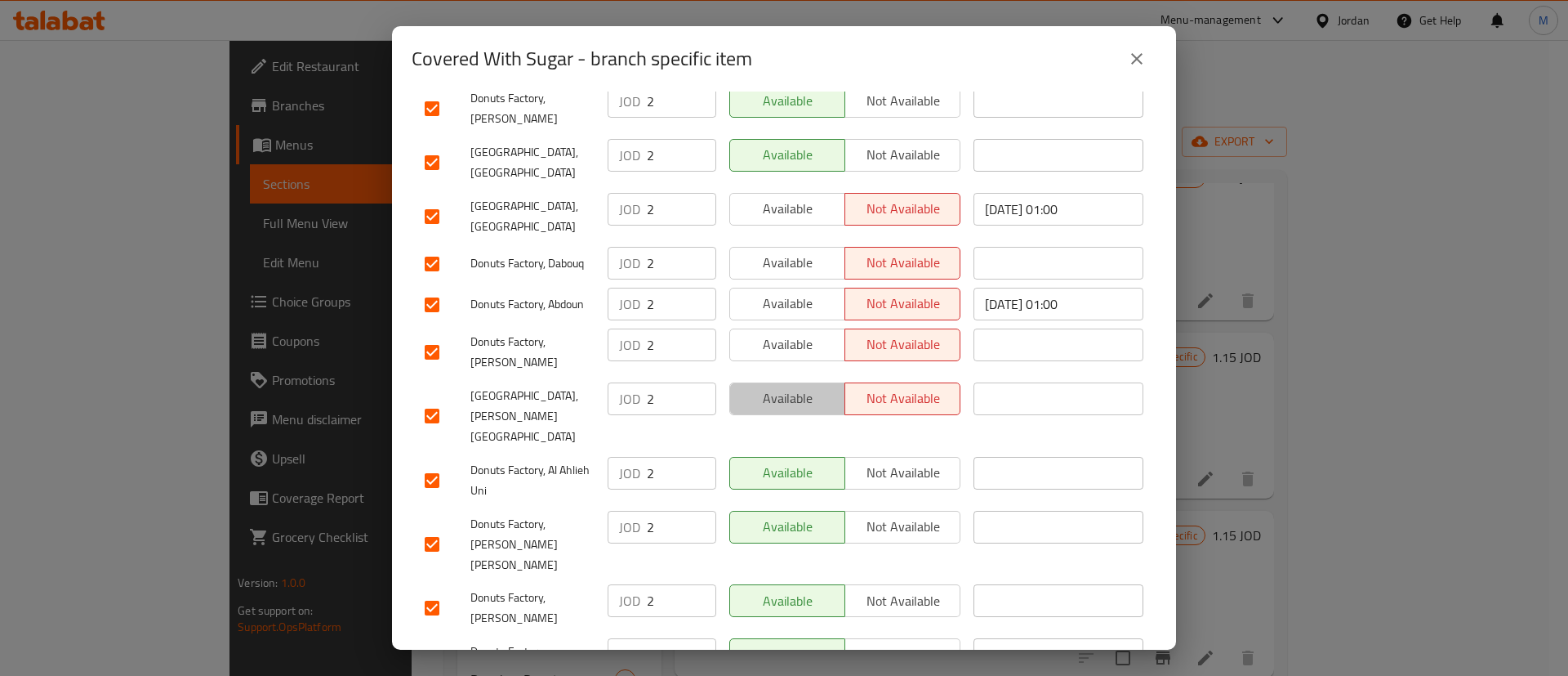
click at [791, 387] on span "Available" at bounding box center [788, 398] width 102 height 24
click at [784, 329] on button "Available" at bounding box center [787, 345] width 116 height 33
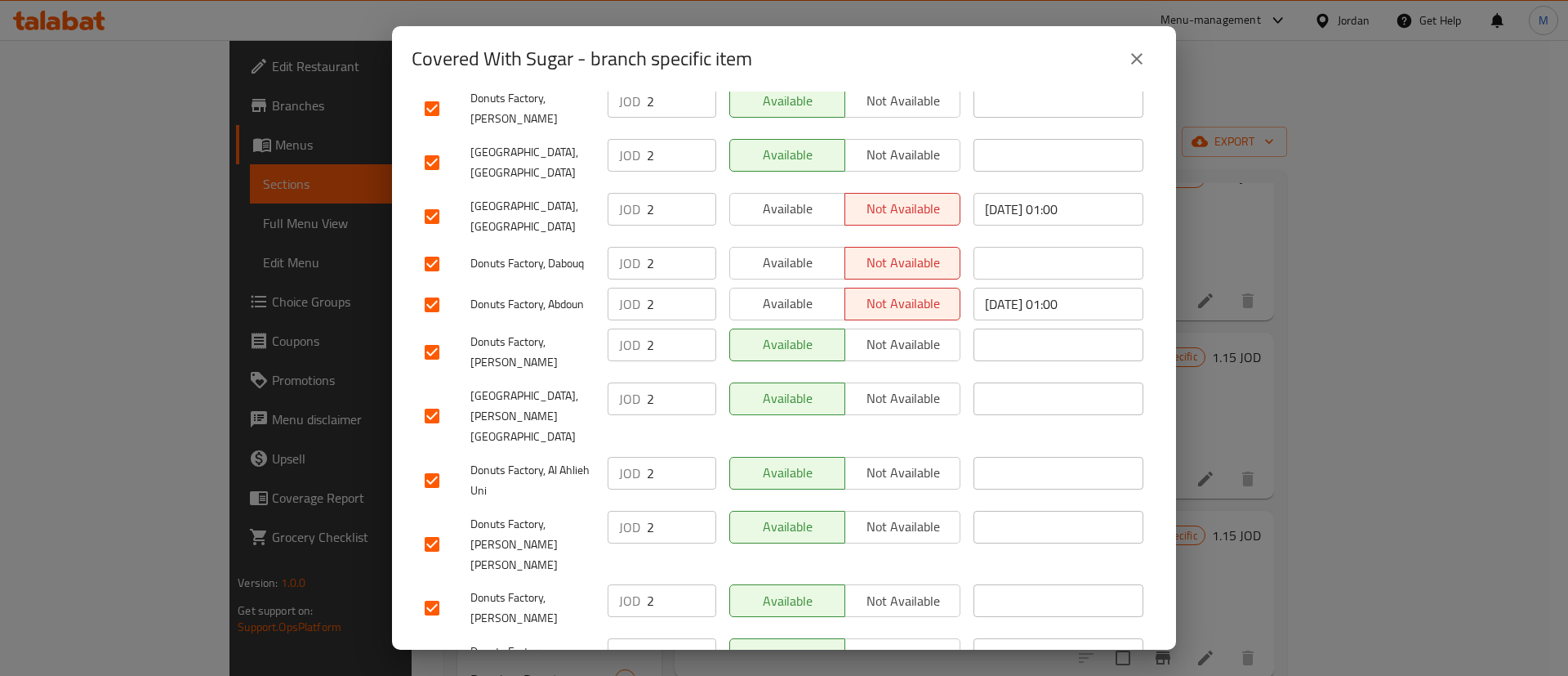
click at [785, 292] on span "Available" at bounding box center [788, 304] width 102 height 24
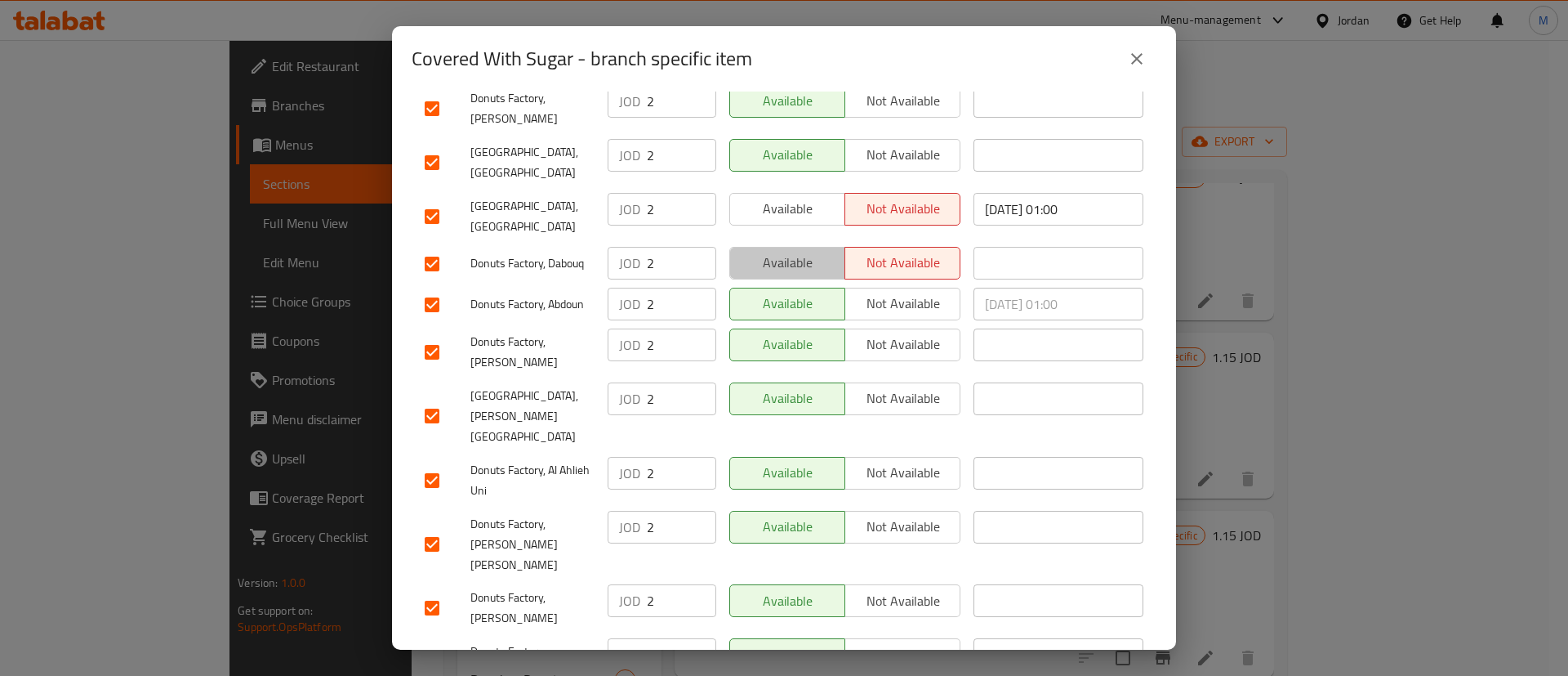
click at [785, 251] on span "Available" at bounding box center [788, 262] width 102 height 24
click at [790, 197] on span "Available" at bounding box center [788, 208] width 102 height 24
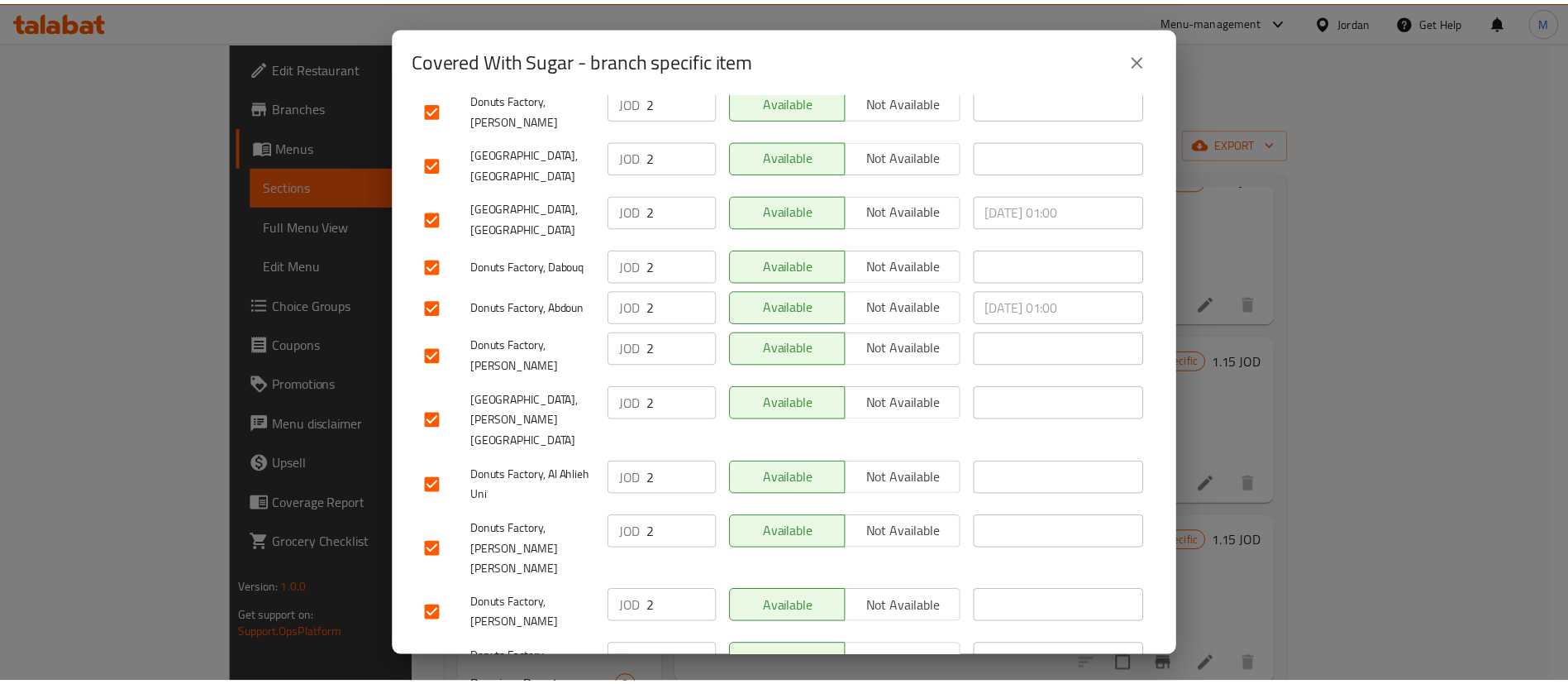
scroll to position [1262, 0]
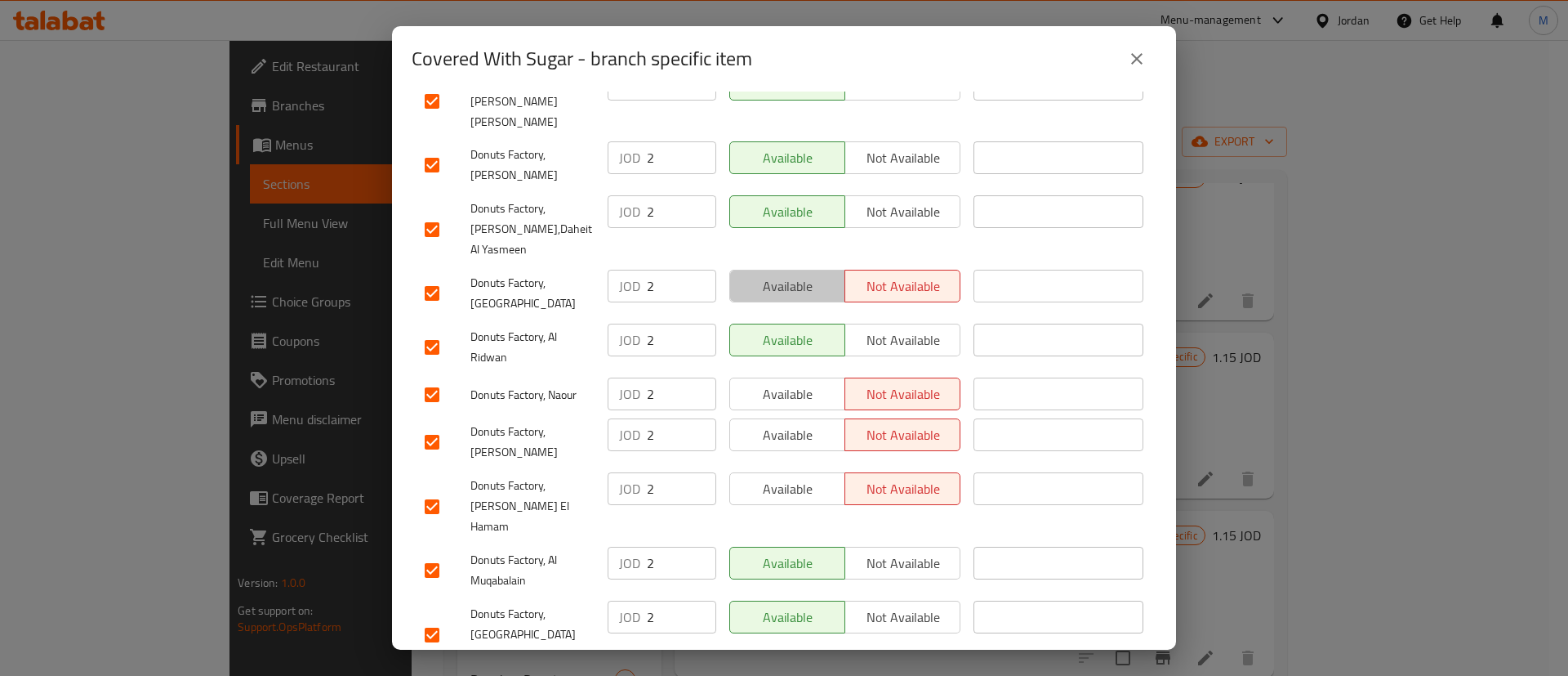
click at [795, 270] on button "Available" at bounding box center [787, 286] width 116 height 33
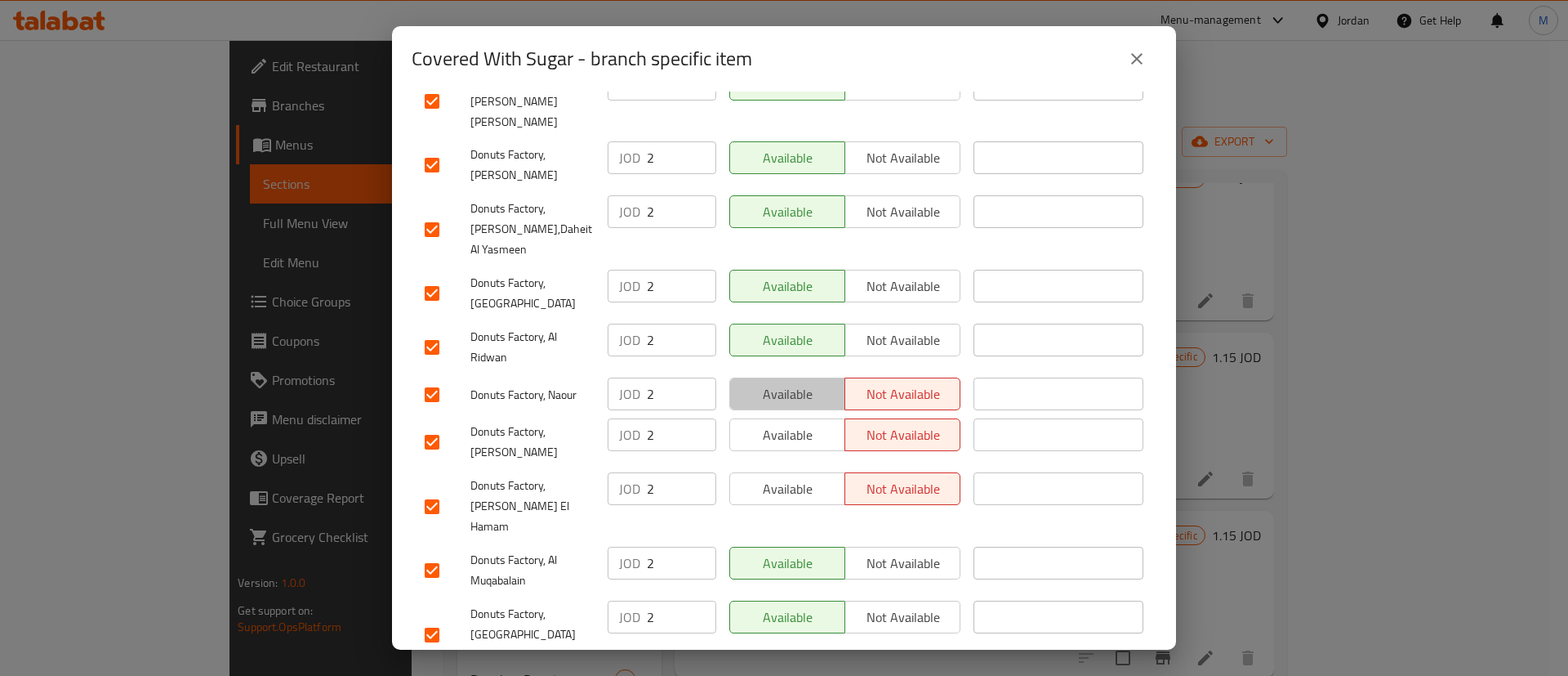
click at [792, 383] on span "Available" at bounding box center [788, 394] width 102 height 24
click at [794, 423] on span "Available" at bounding box center [788, 435] width 102 height 24
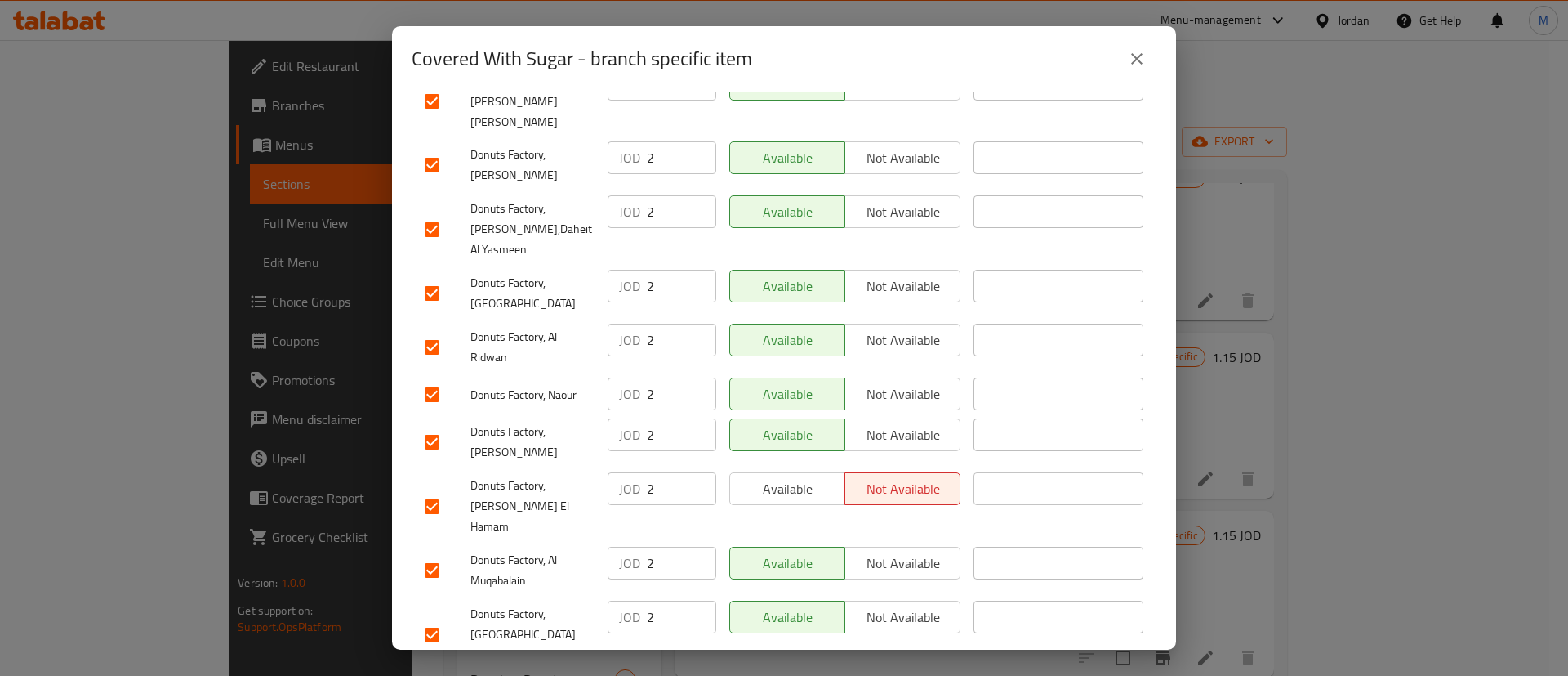
drag, startPoint x: 796, startPoint y: 392, endPoint x: 796, endPoint y: 404, distance: 12.0
click at [796, 466] on div "Available Not available" at bounding box center [844, 506] width 244 height 81
click at [796, 477] on span "Available" at bounding box center [788, 489] width 102 height 24
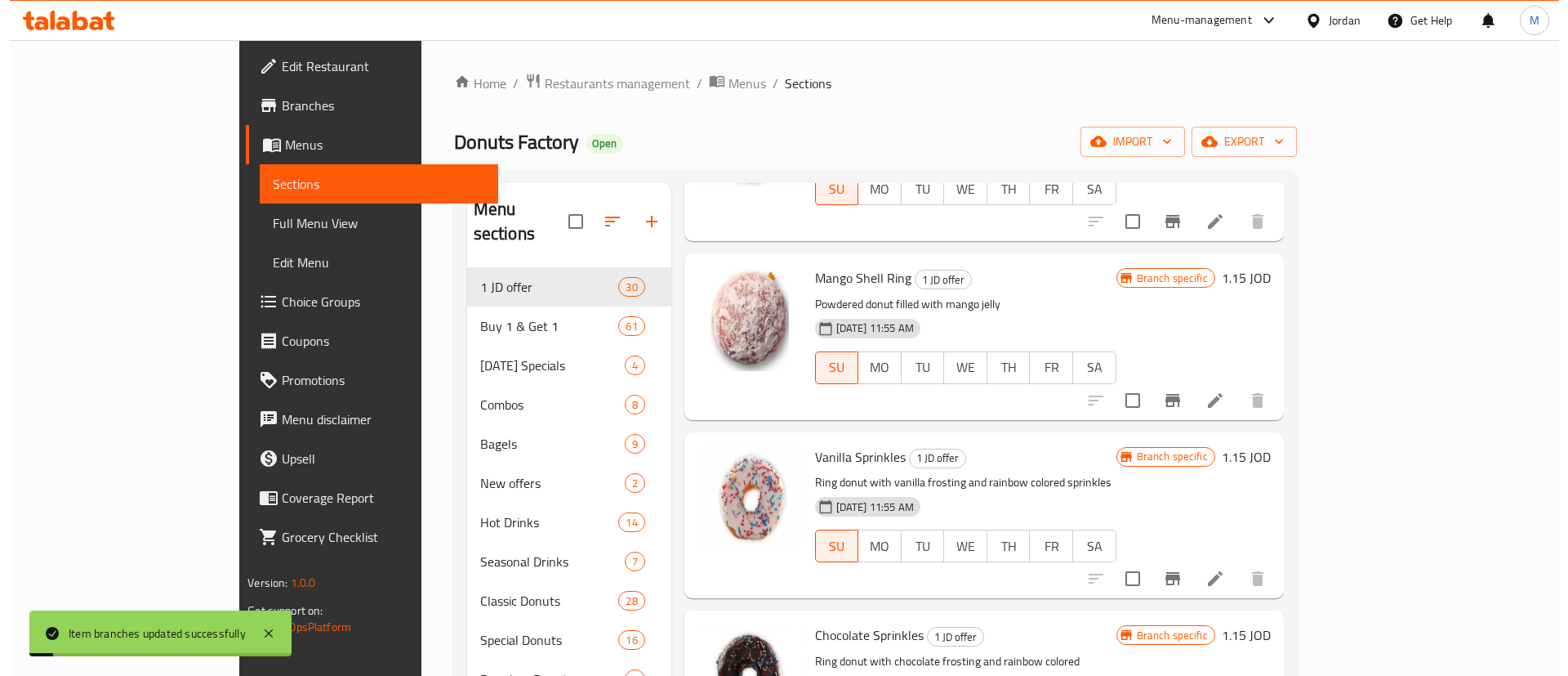
scroll to position [1259, 0]
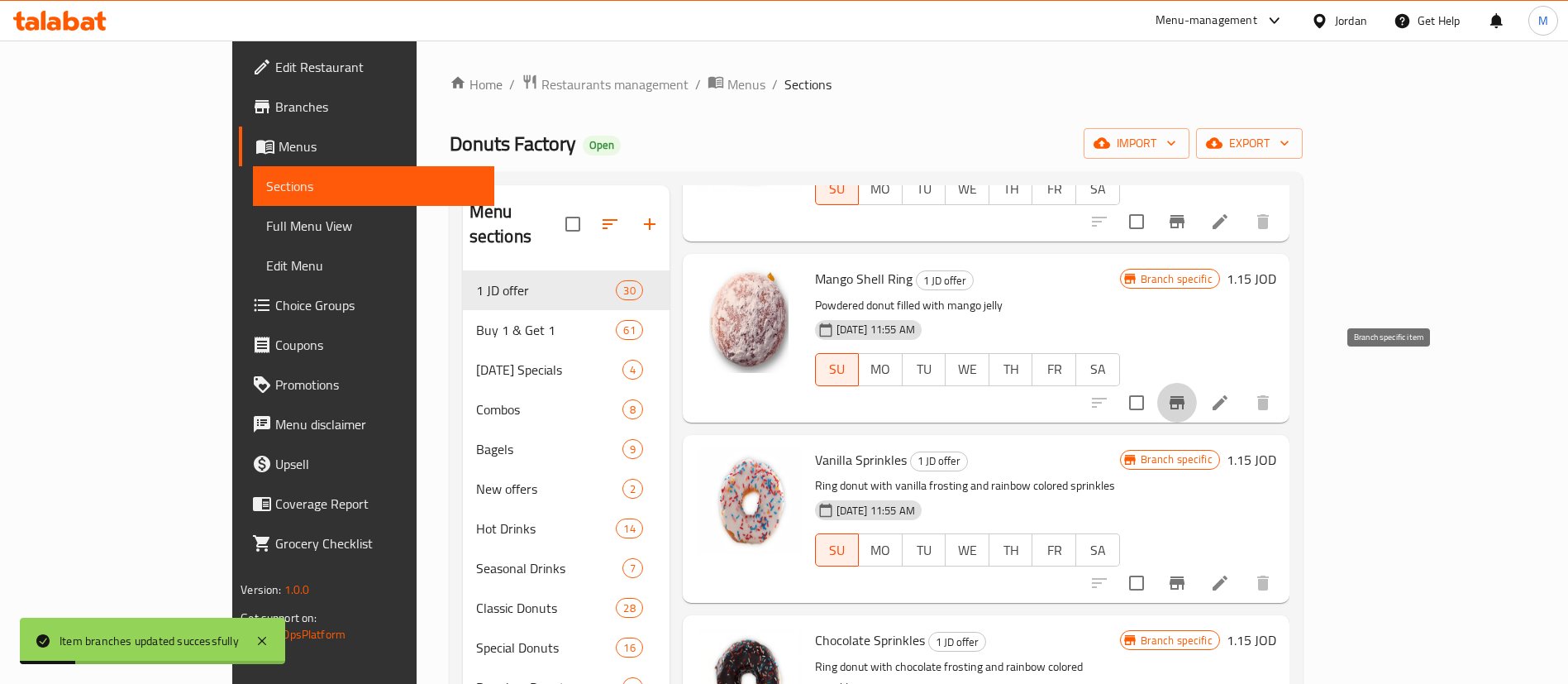
click at [1185, 396] on icon "Branch-specific-item" at bounding box center [1176, 403] width 15 height 14
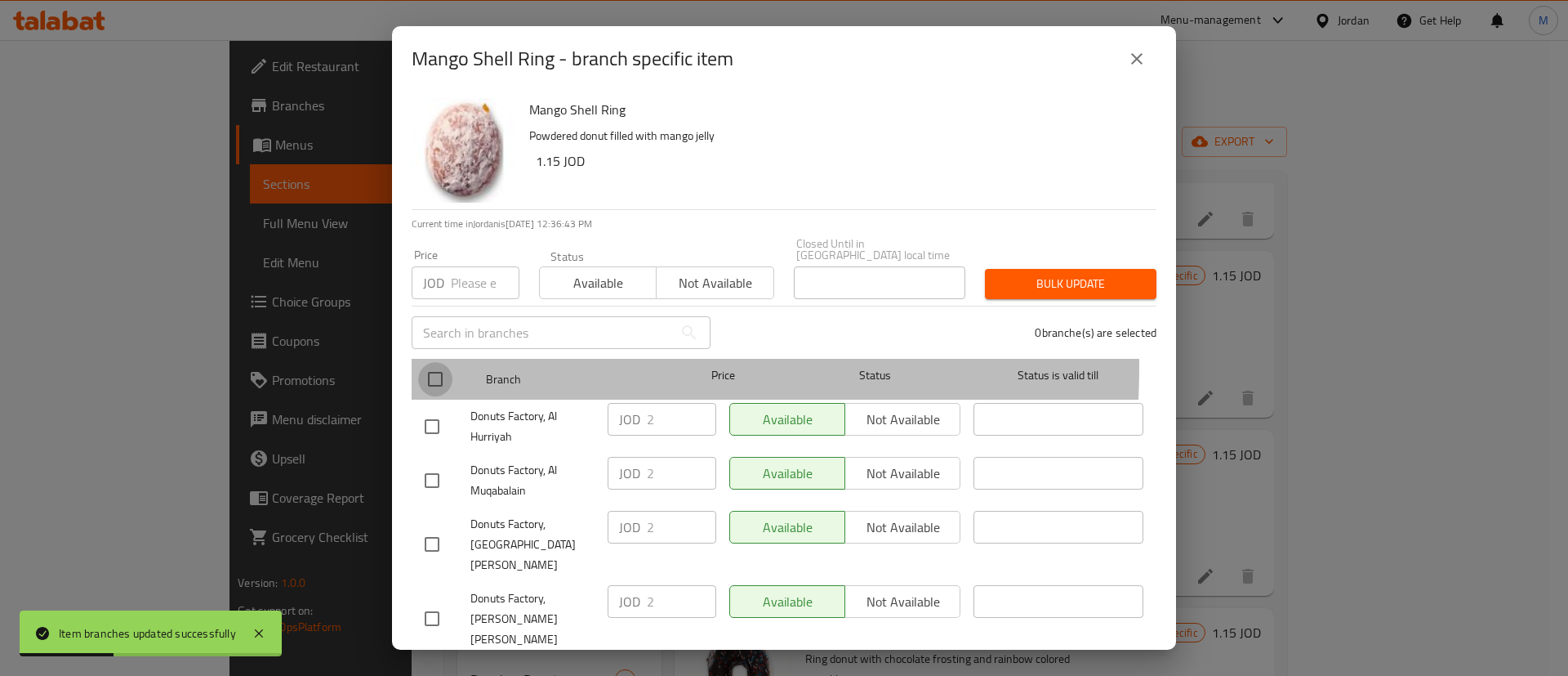
click at [434, 362] on input "checkbox" at bounding box center [436, 379] width 35 height 35
checkbox input "true"
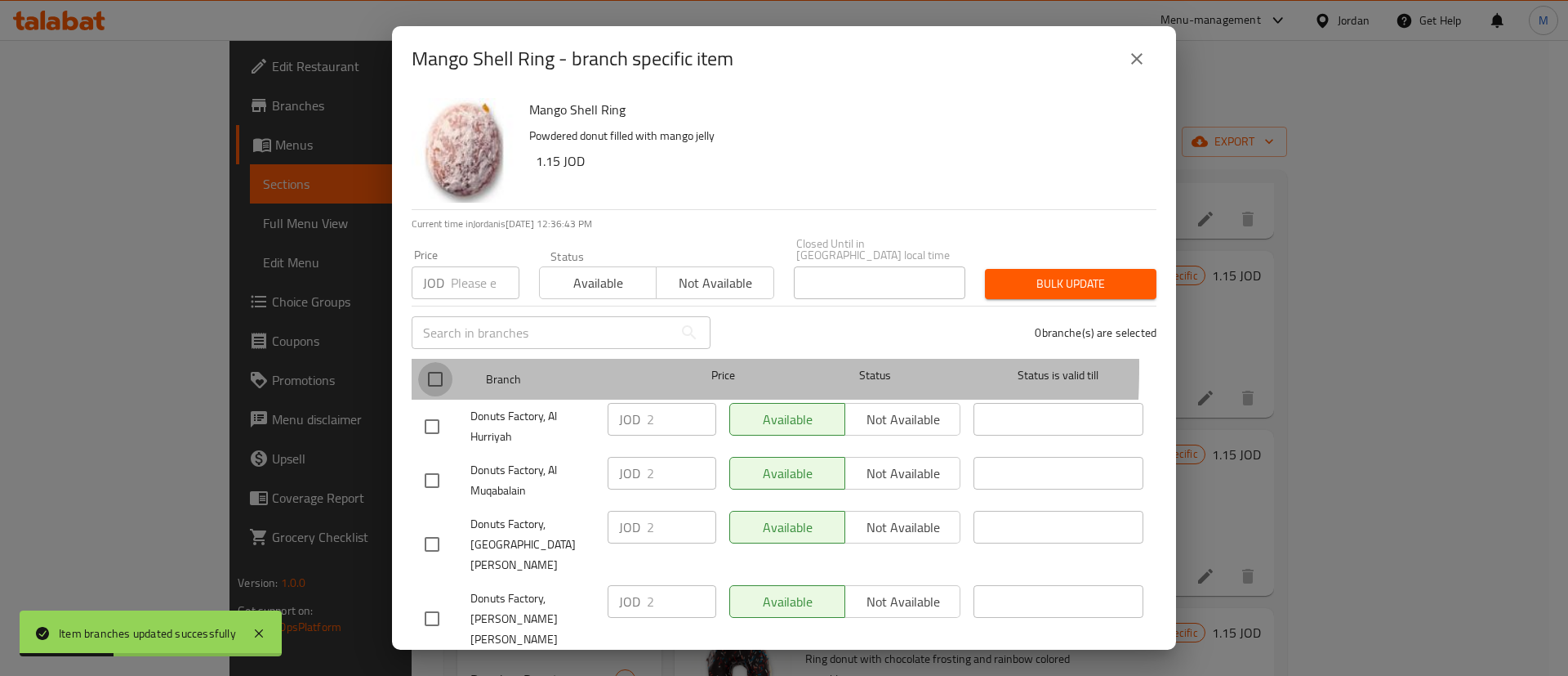
checkbox input "true"
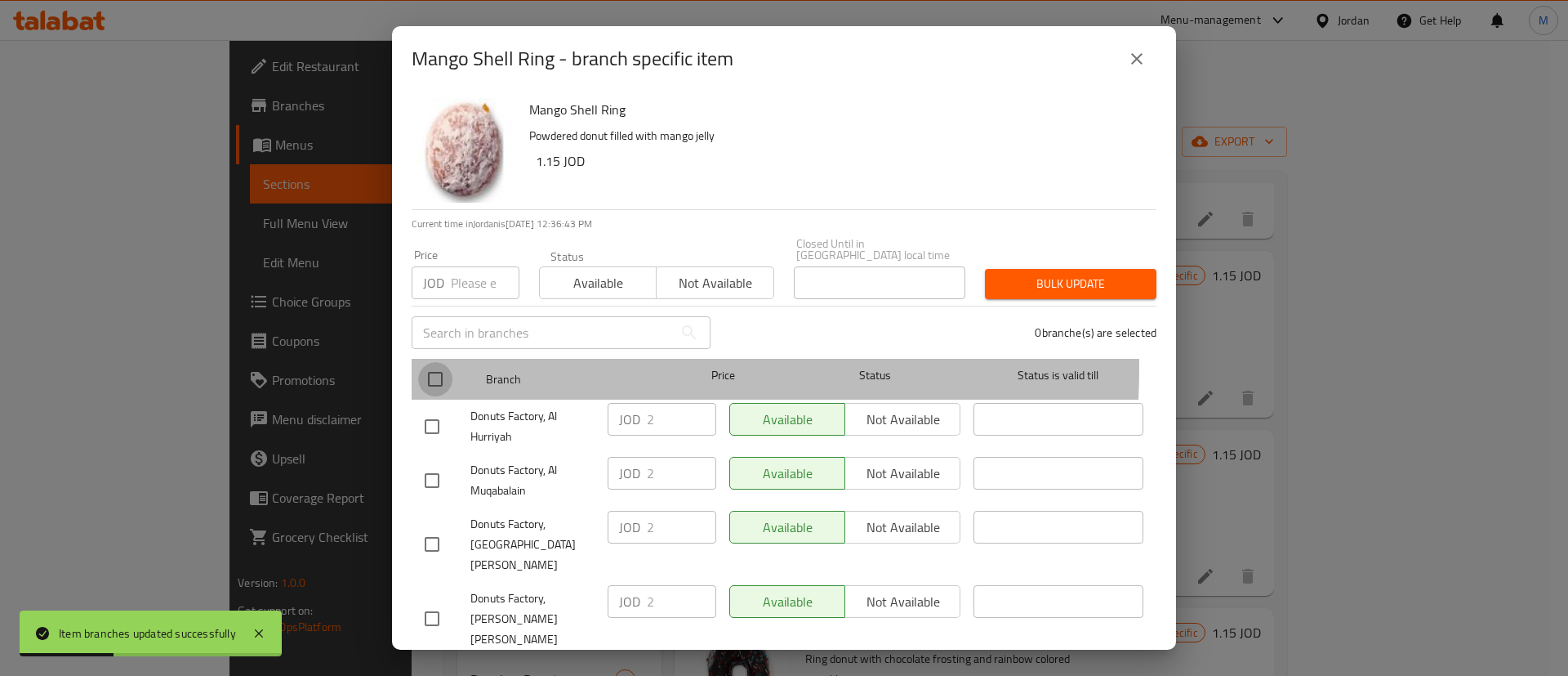
checkbox input "true"
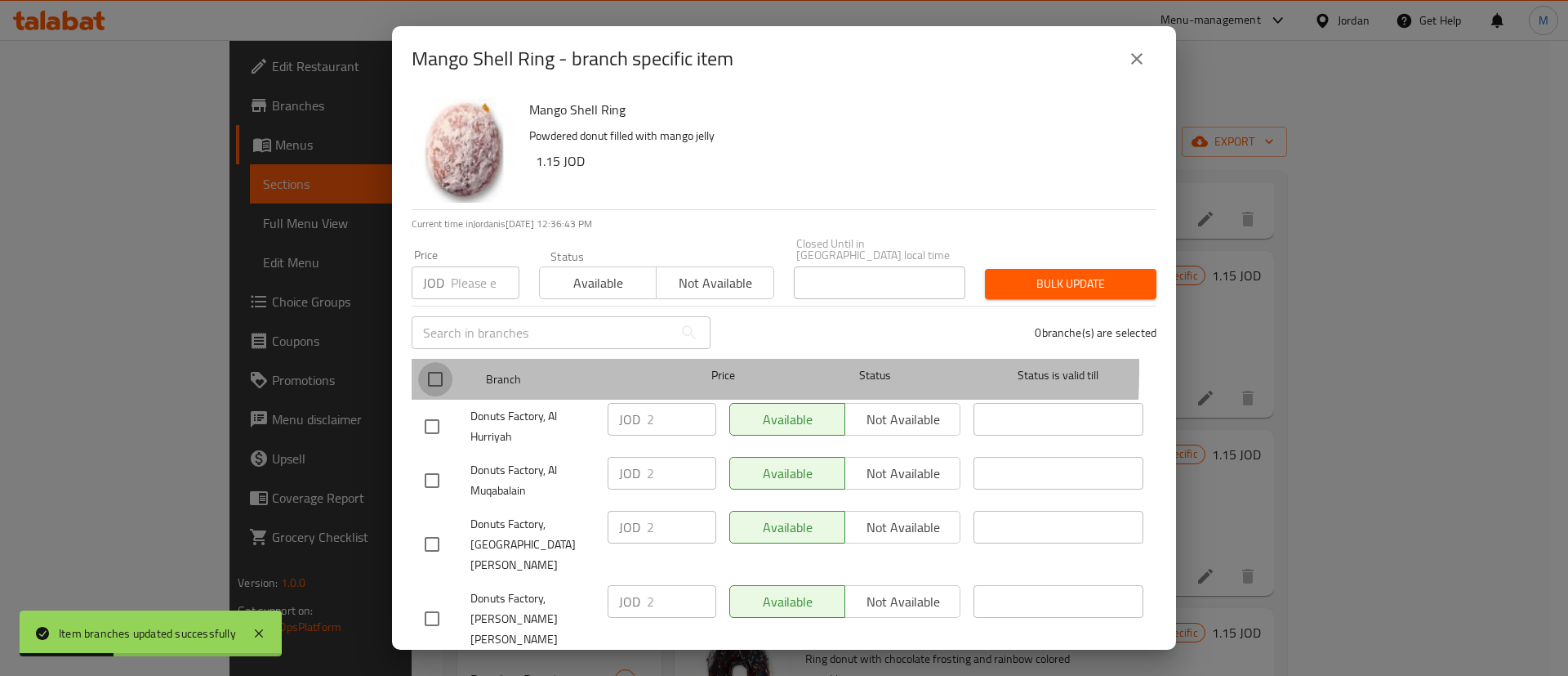
checkbox input "true"
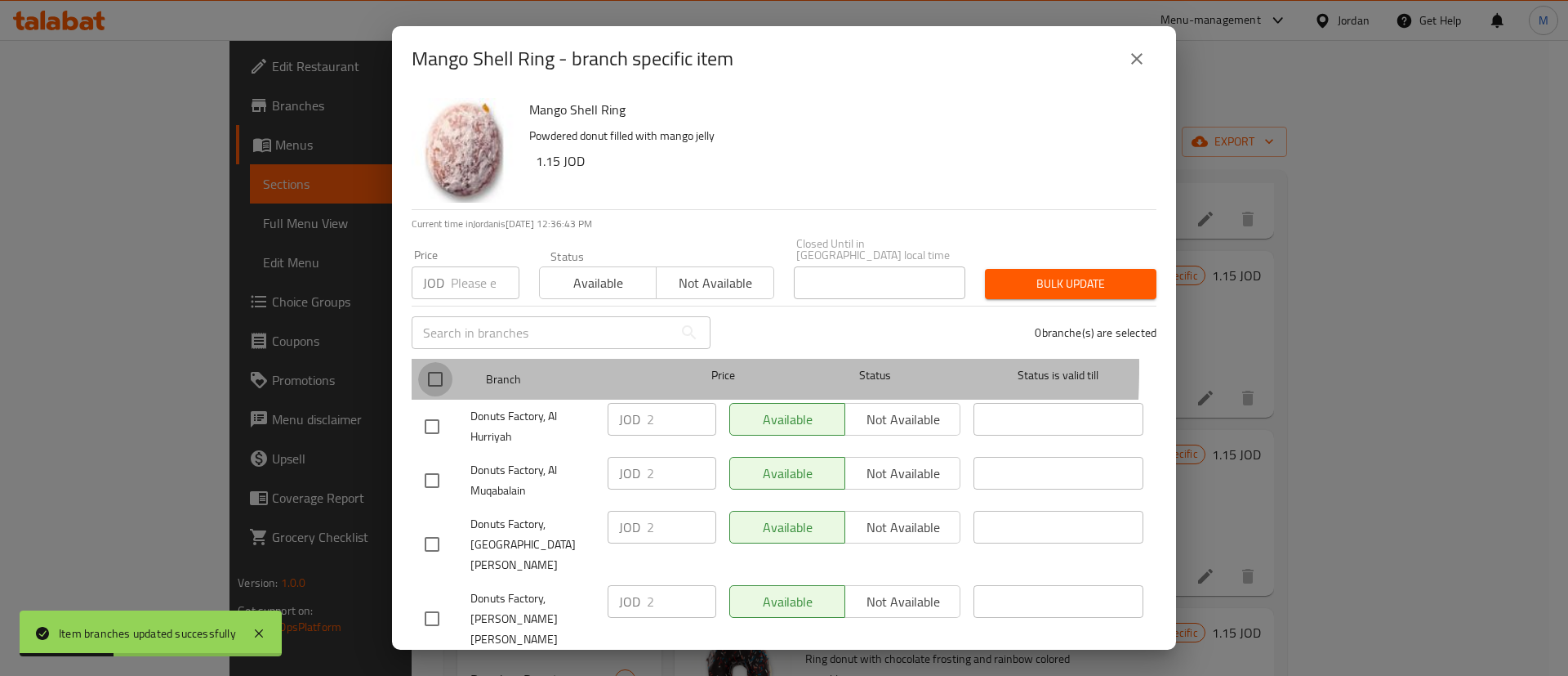
checkbox input "true"
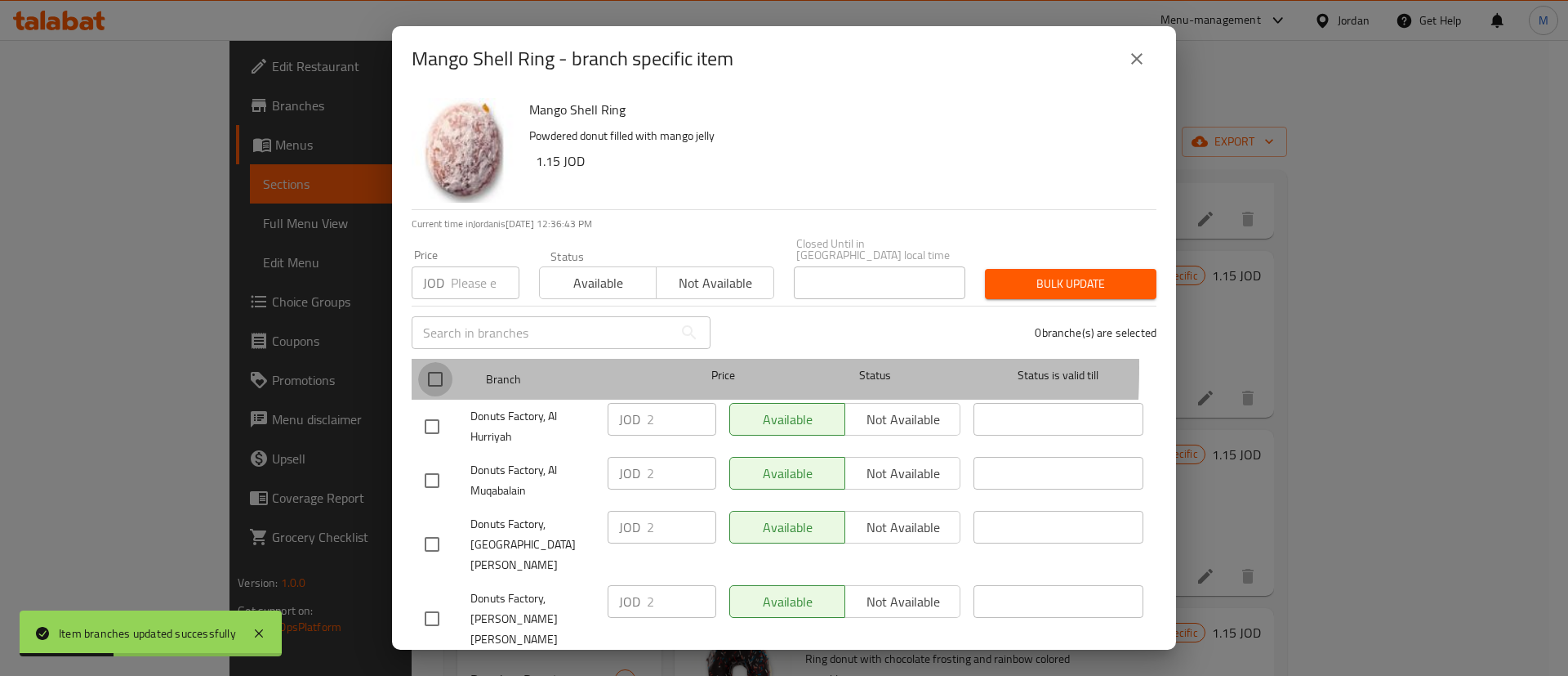
checkbox input "true"
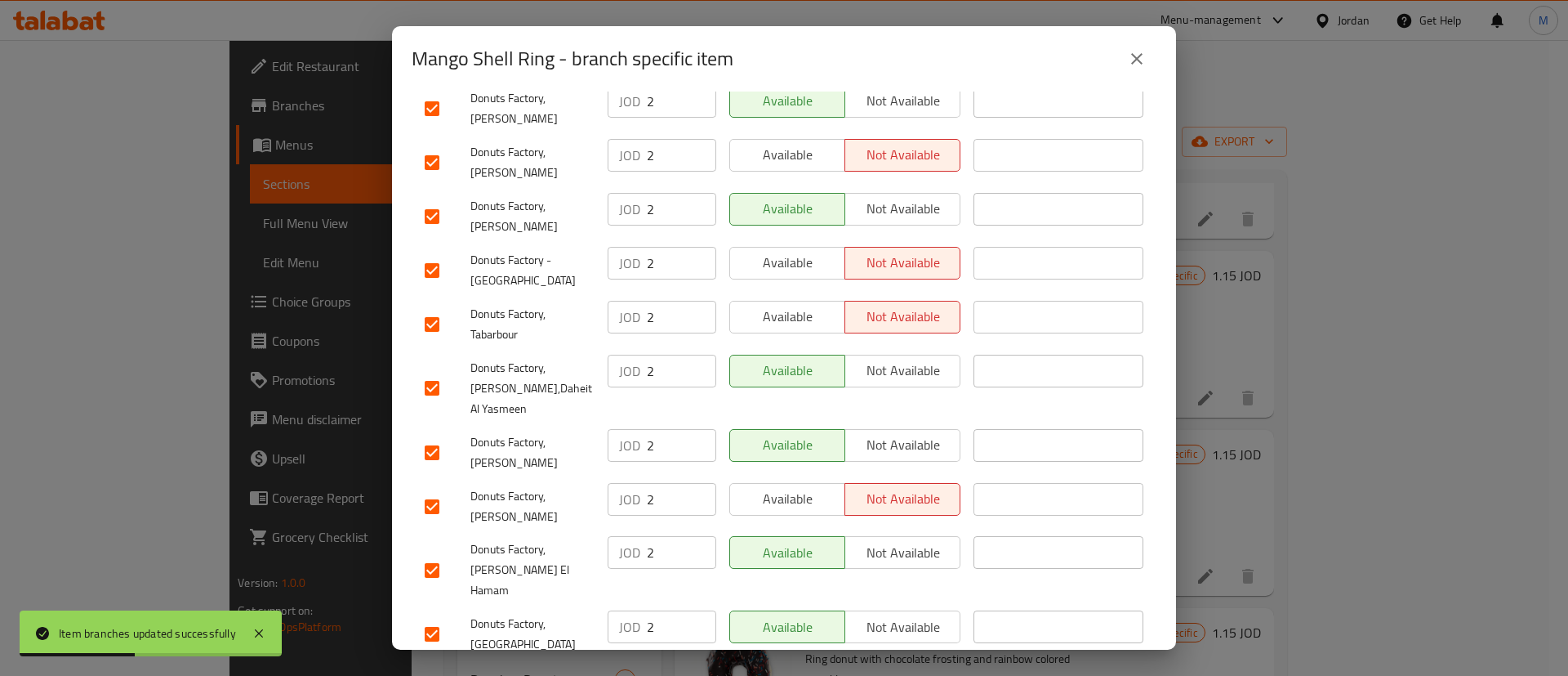
scroll to position [1247, 0]
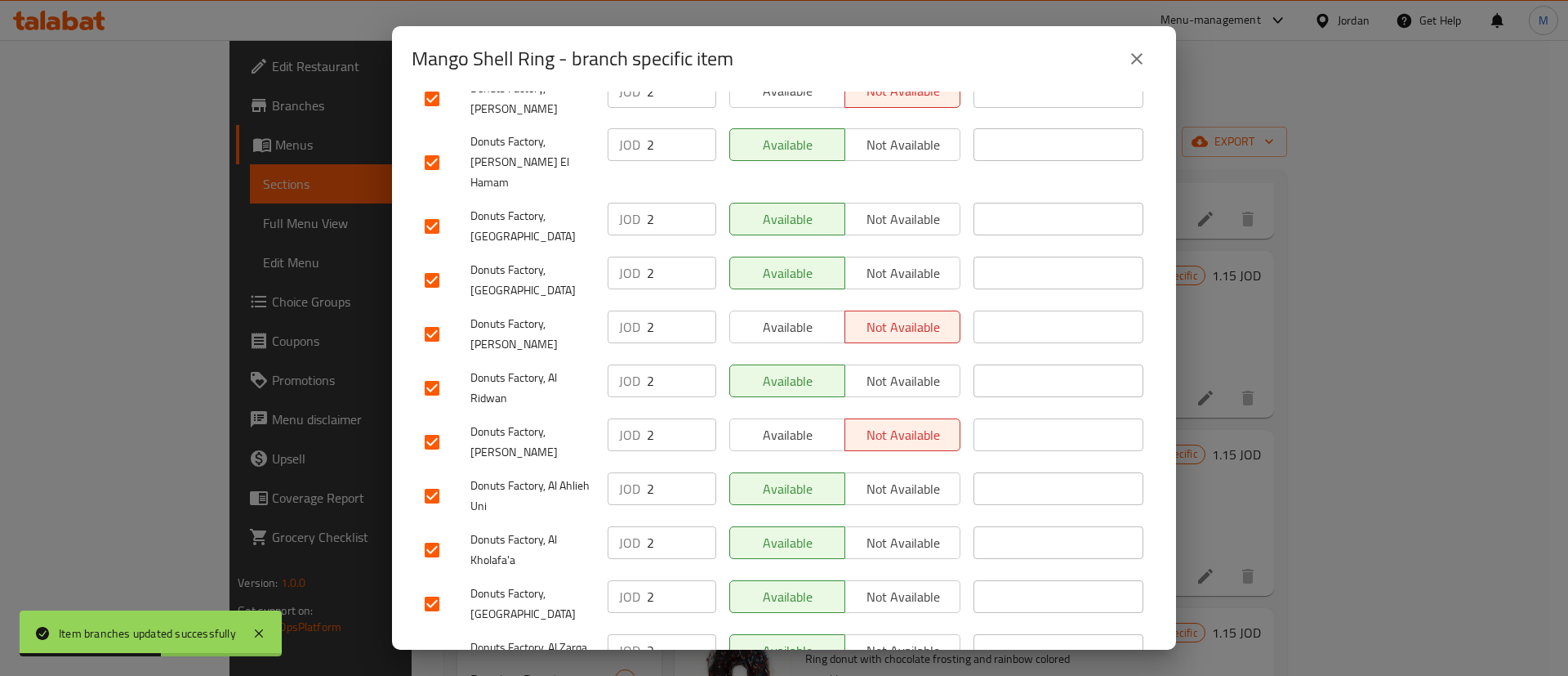
click at [789, 423] on span "Available" at bounding box center [788, 435] width 102 height 24
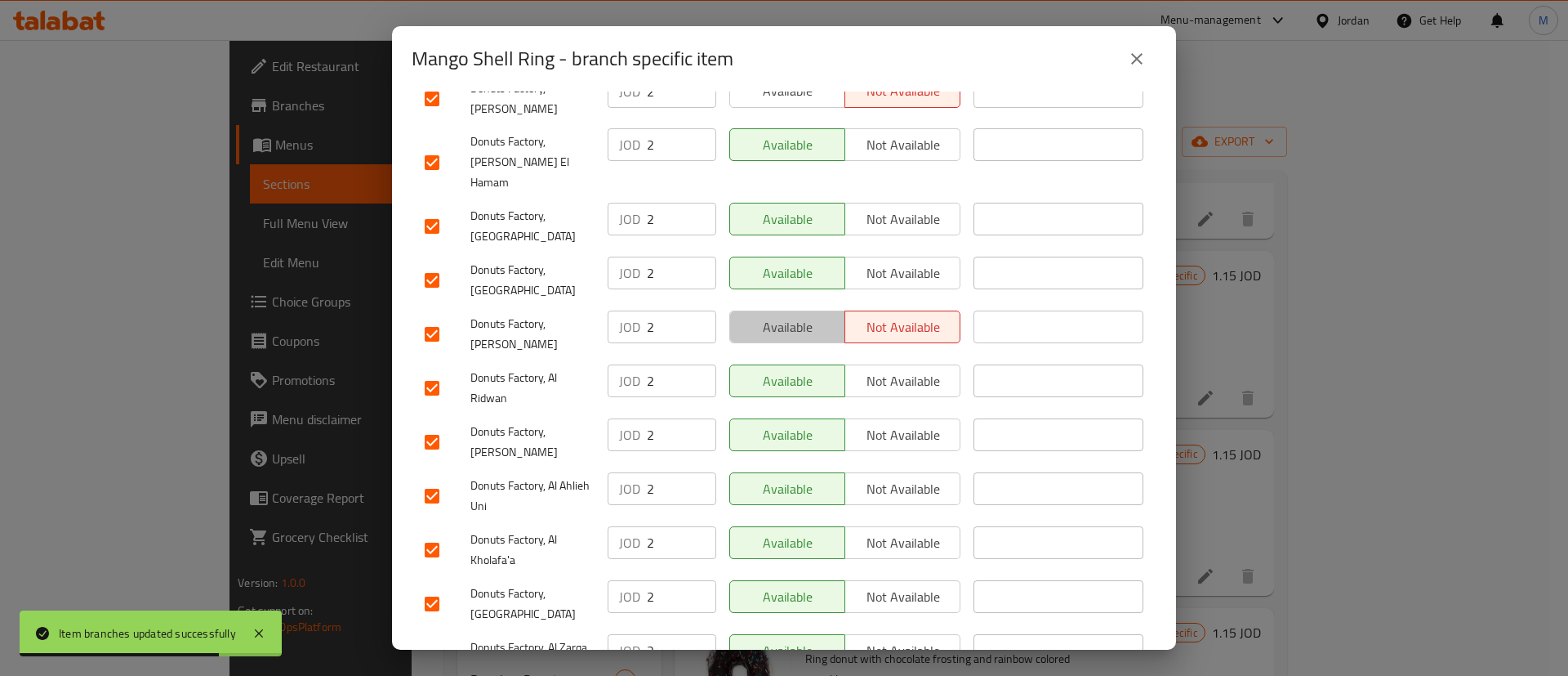
click at [793, 315] on span "Available" at bounding box center [788, 327] width 102 height 24
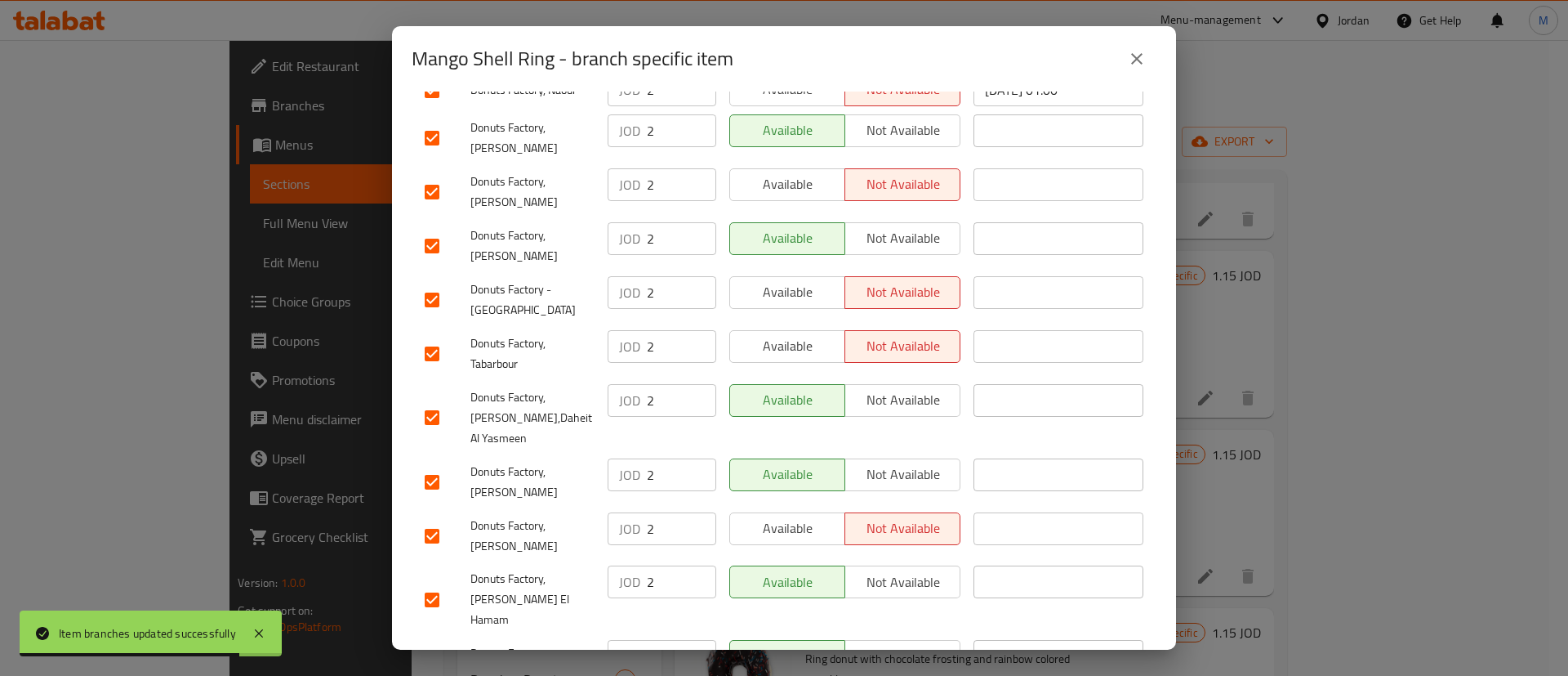
scroll to position [807, 0]
click at [790, 283] on span "Available" at bounding box center [788, 294] width 102 height 24
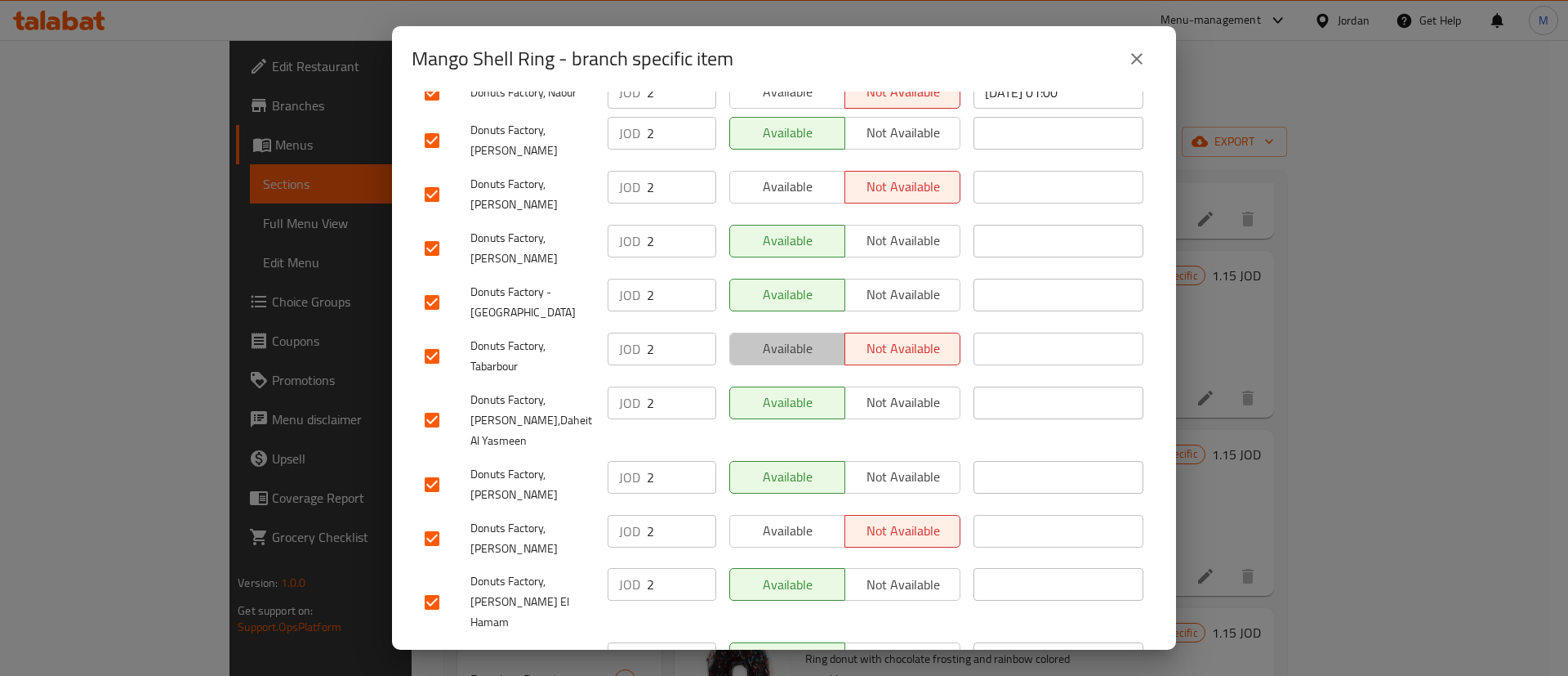
click at [784, 337] on span "Available" at bounding box center [788, 348] width 102 height 24
click at [789, 519] on span "Available" at bounding box center [788, 530] width 102 height 24
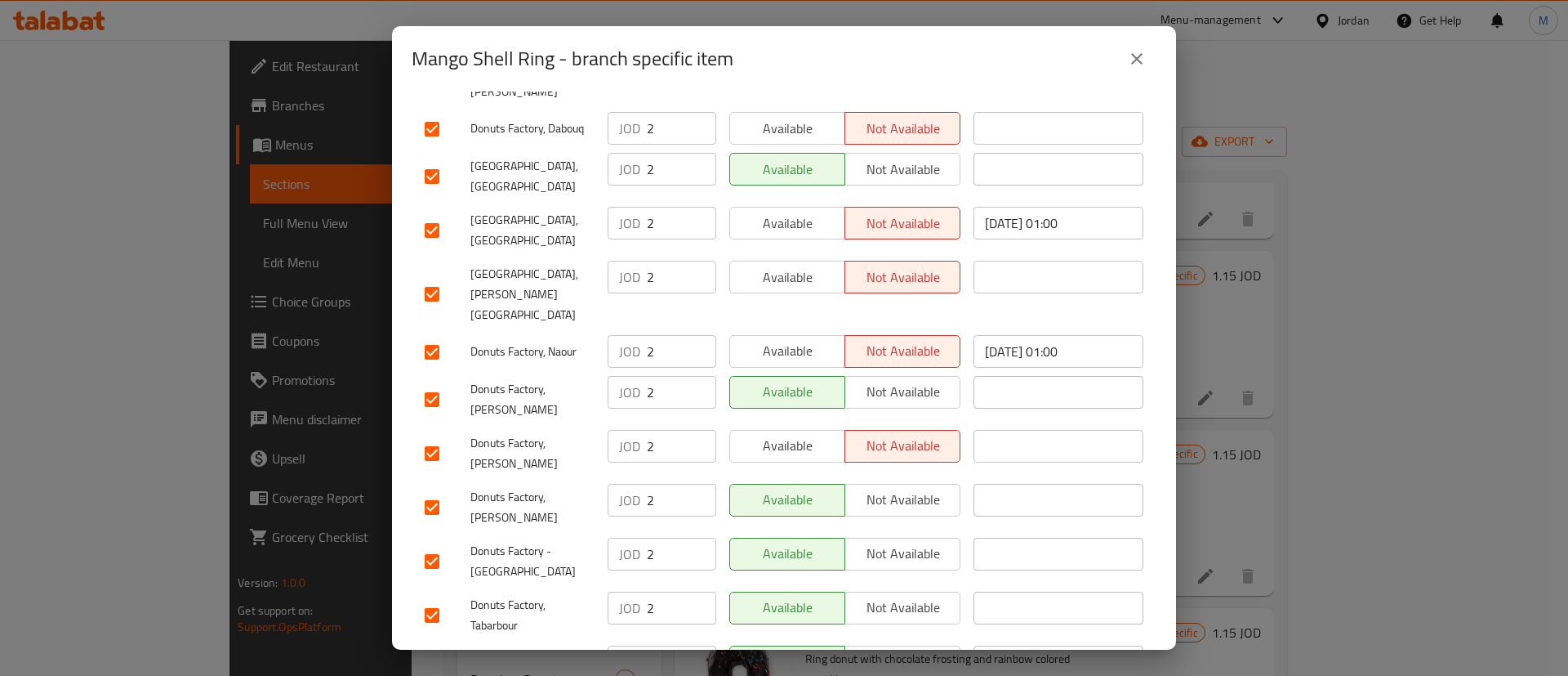
scroll to position [544, 0]
click at [795, 437] on span "Available" at bounding box center [788, 448] width 102 height 24
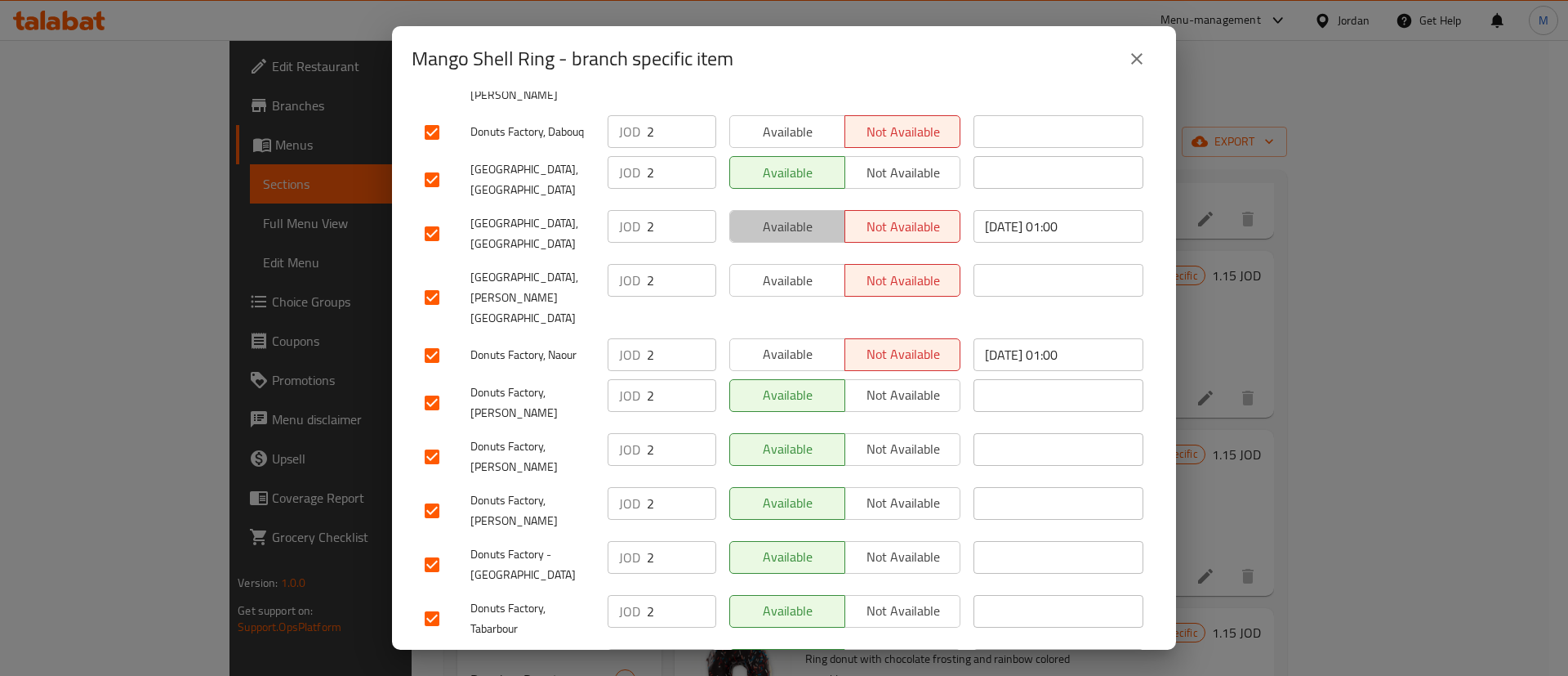
click at [785, 215] on span "Available" at bounding box center [788, 227] width 102 height 24
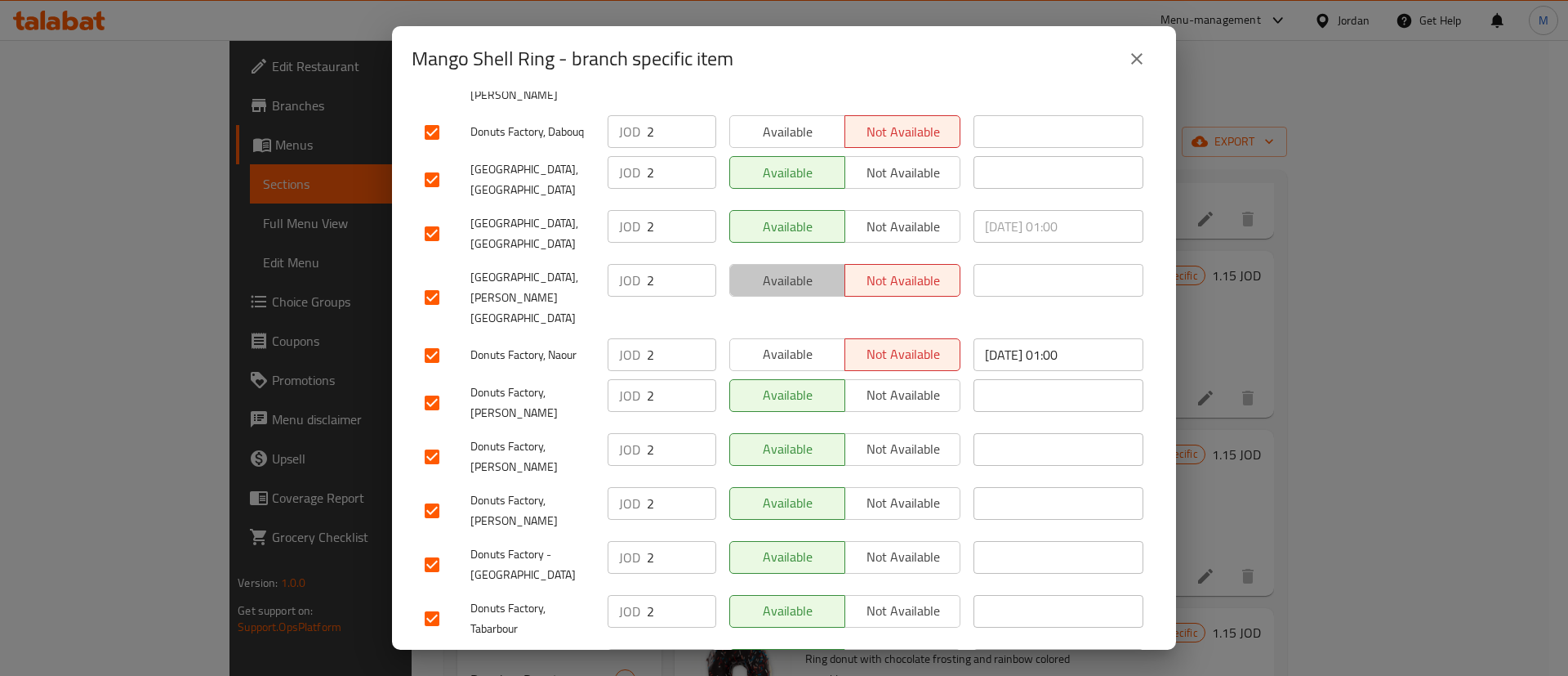
click at [786, 264] on button "Available" at bounding box center [787, 281] width 116 height 33
click at [789, 342] on span "Available" at bounding box center [788, 354] width 102 height 24
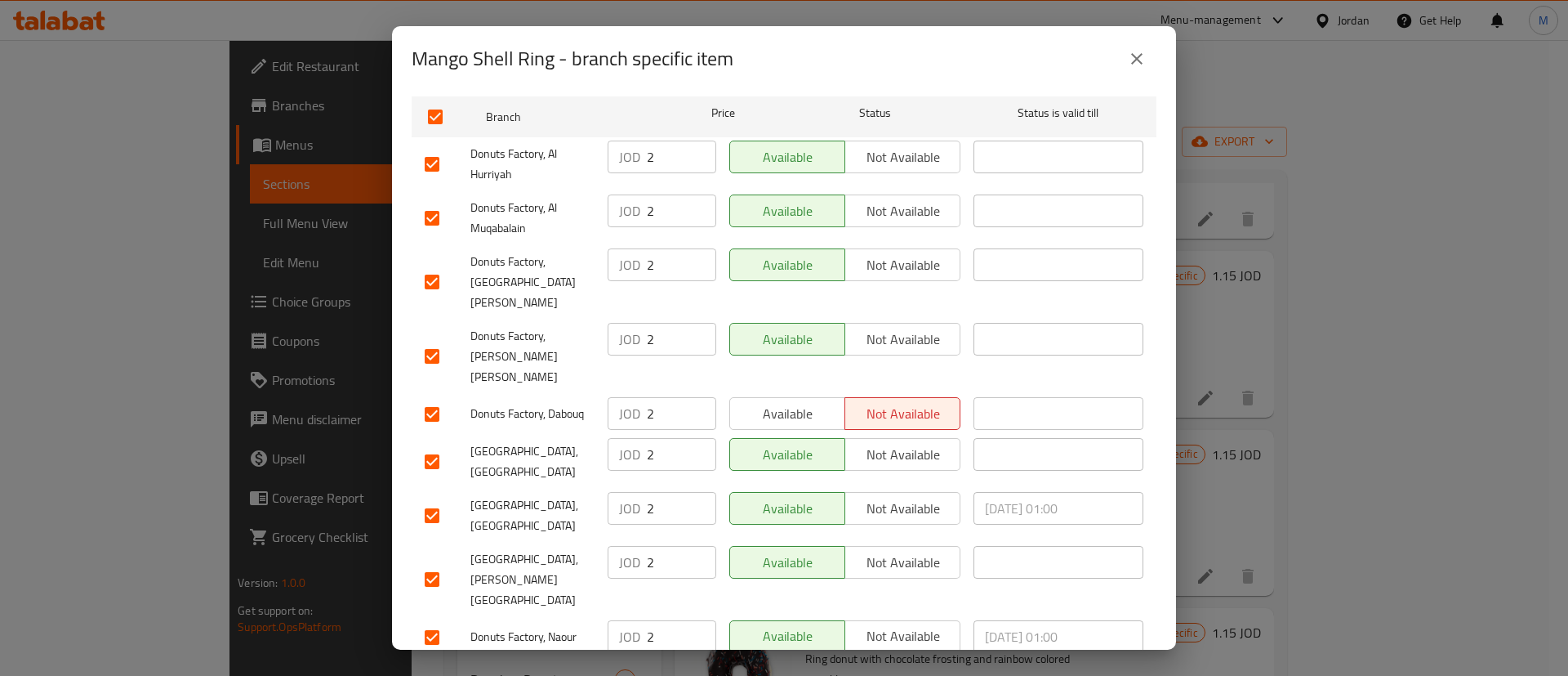
scroll to position [244, 0]
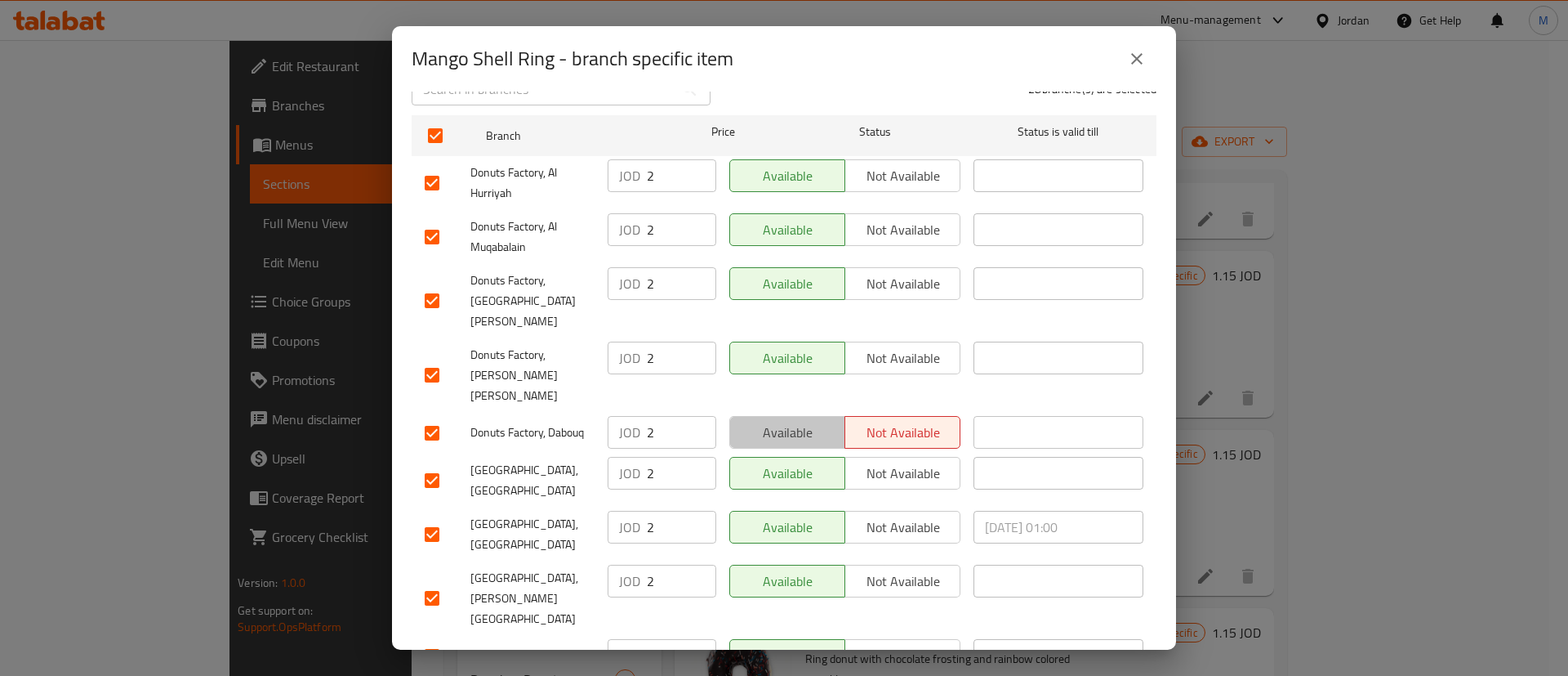
click at [790, 420] on span "Available" at bounding box center [788, 432] width 102 height 24
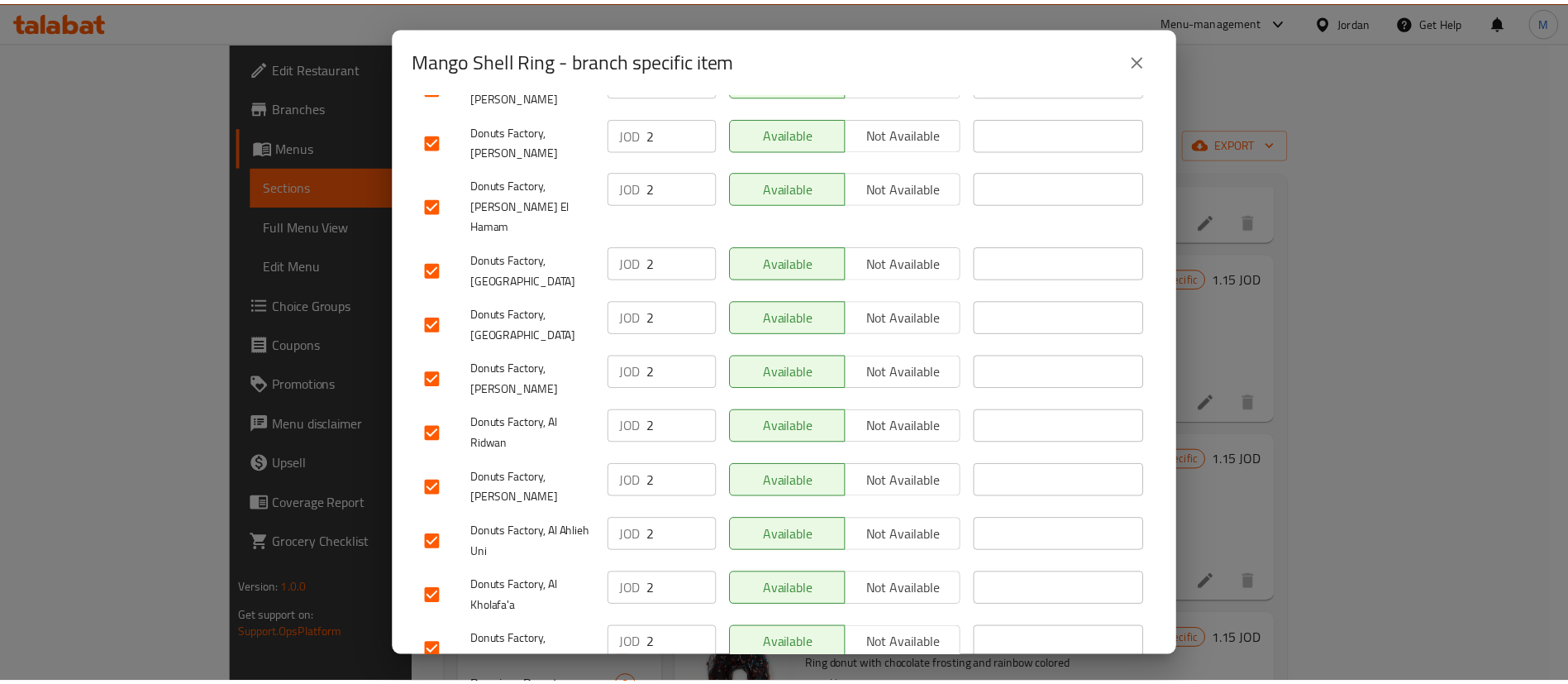
scroll to position [1262, 0]
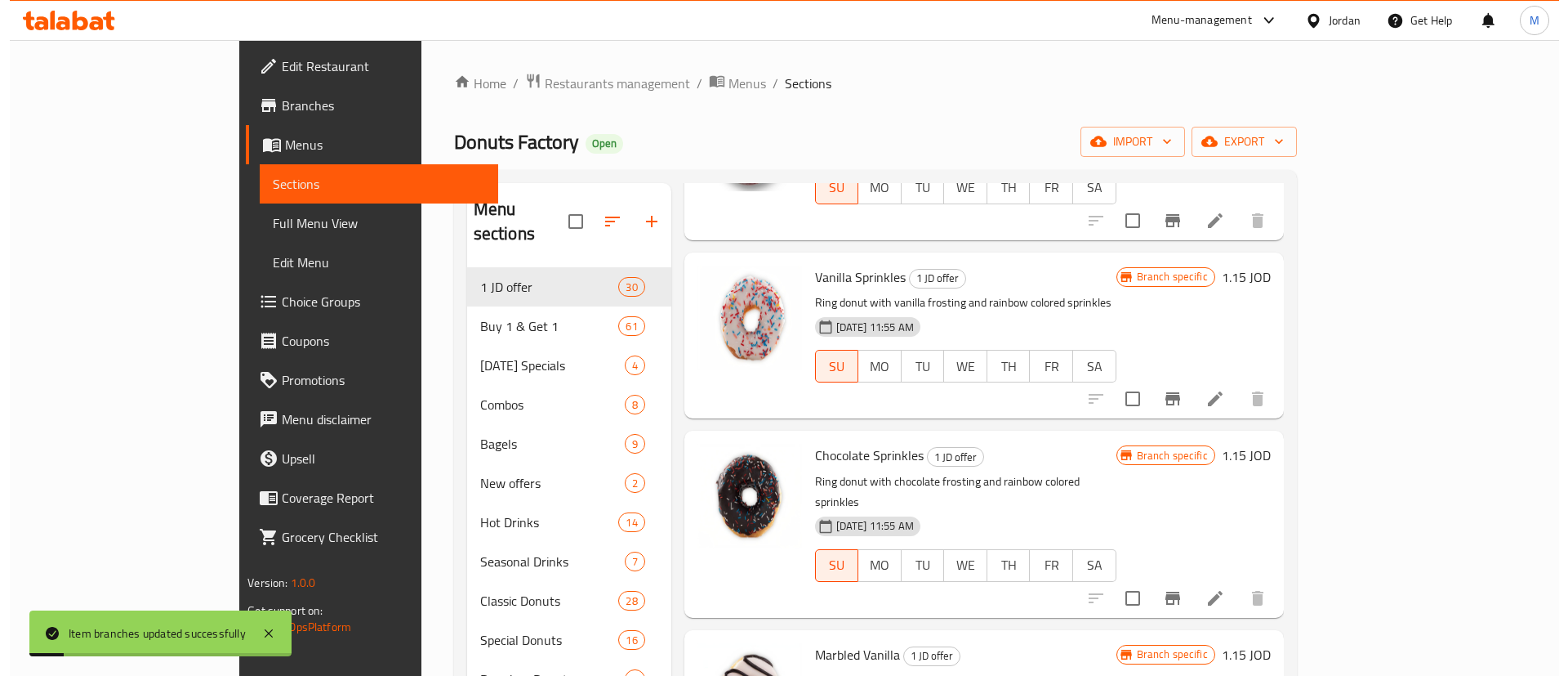
scroll to position [1439, 0]
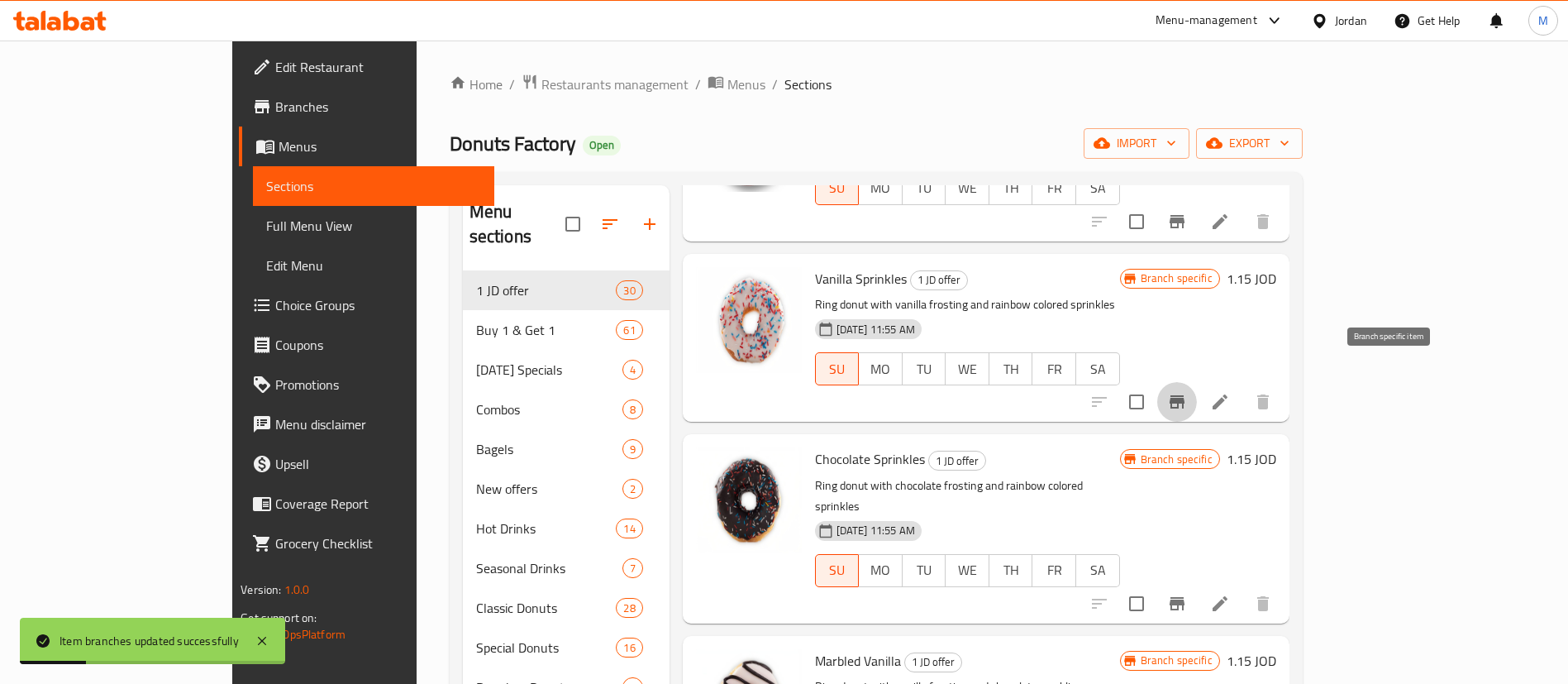
click at [1187, 392] on icon "Branch-specific-item" at bounding box center [1177, 402] width 20 height 20
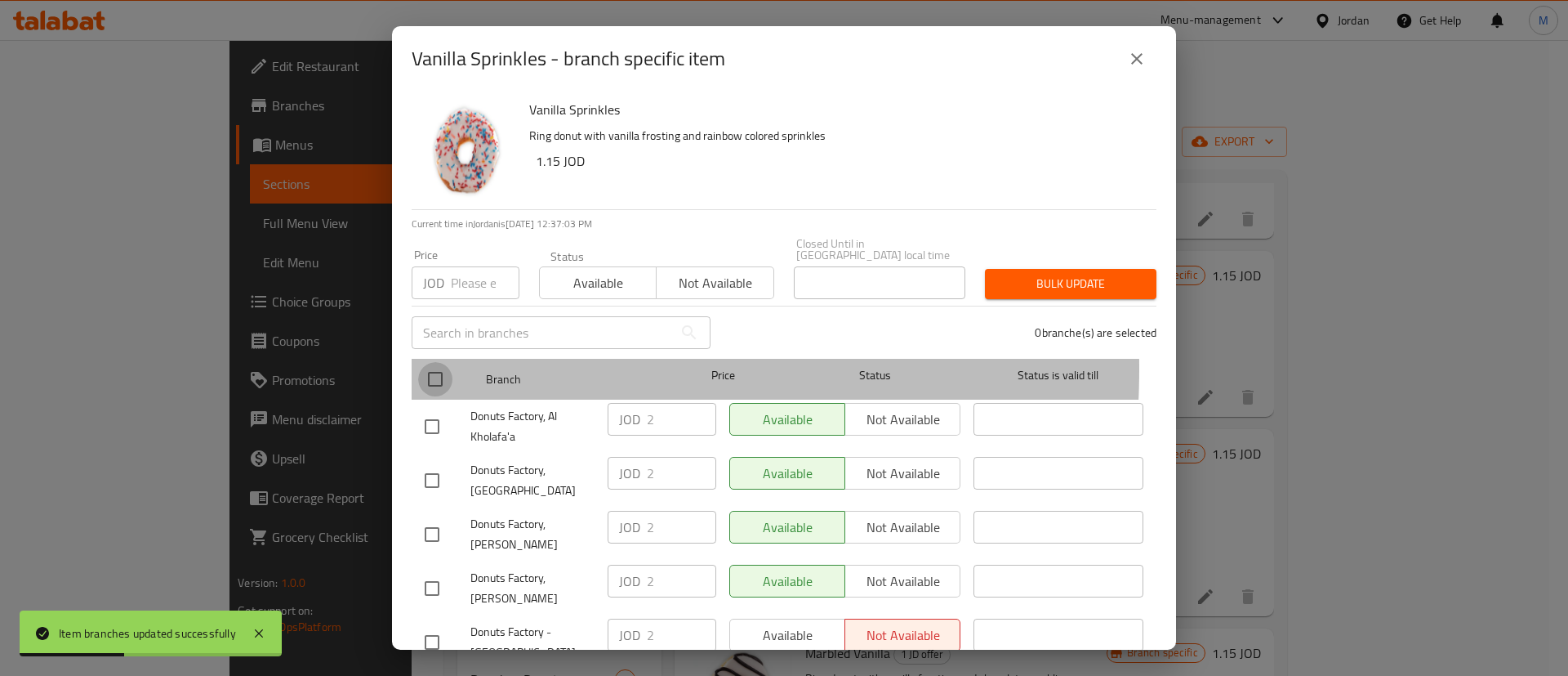
click at [423, 362] on input "checkbox" at bounding box center [436, 379] width 35 height 35
checkbox input "true"
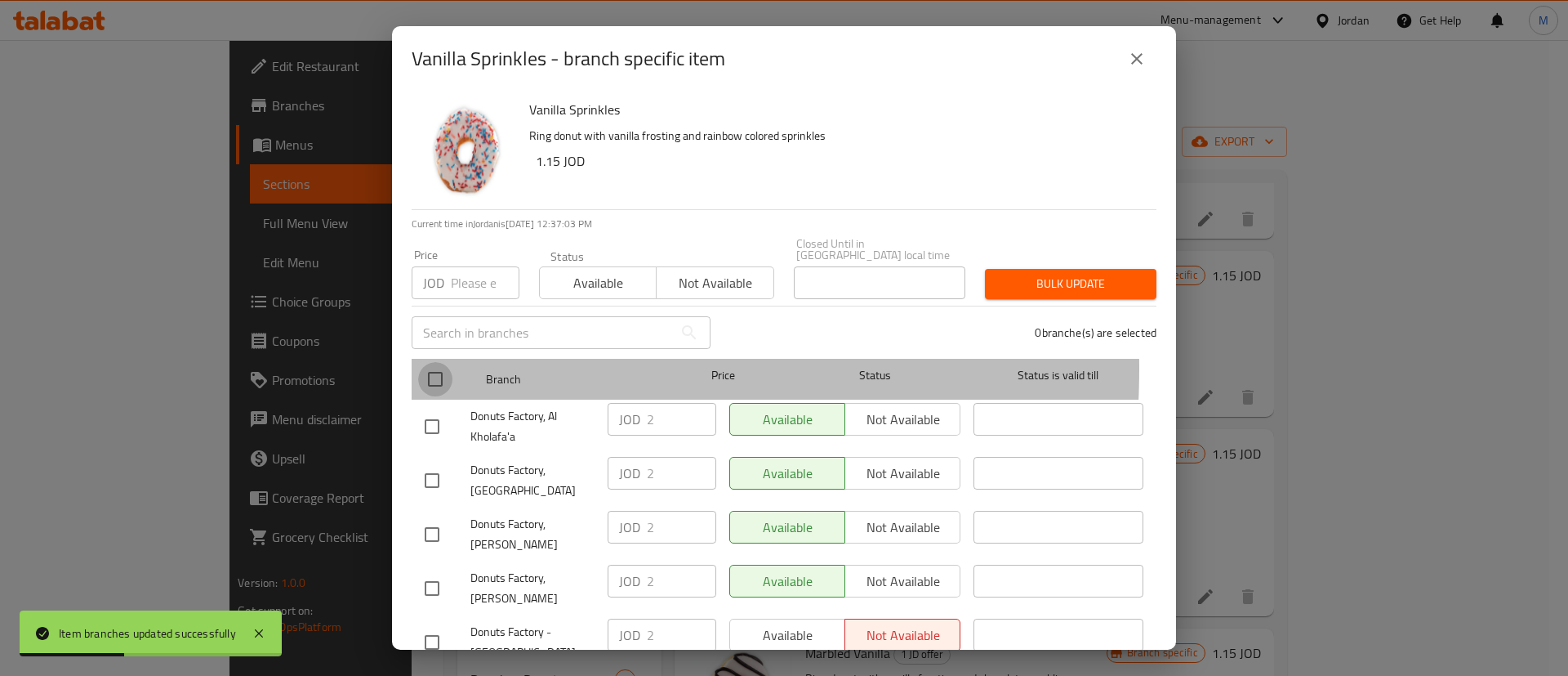
checkbox input "true"
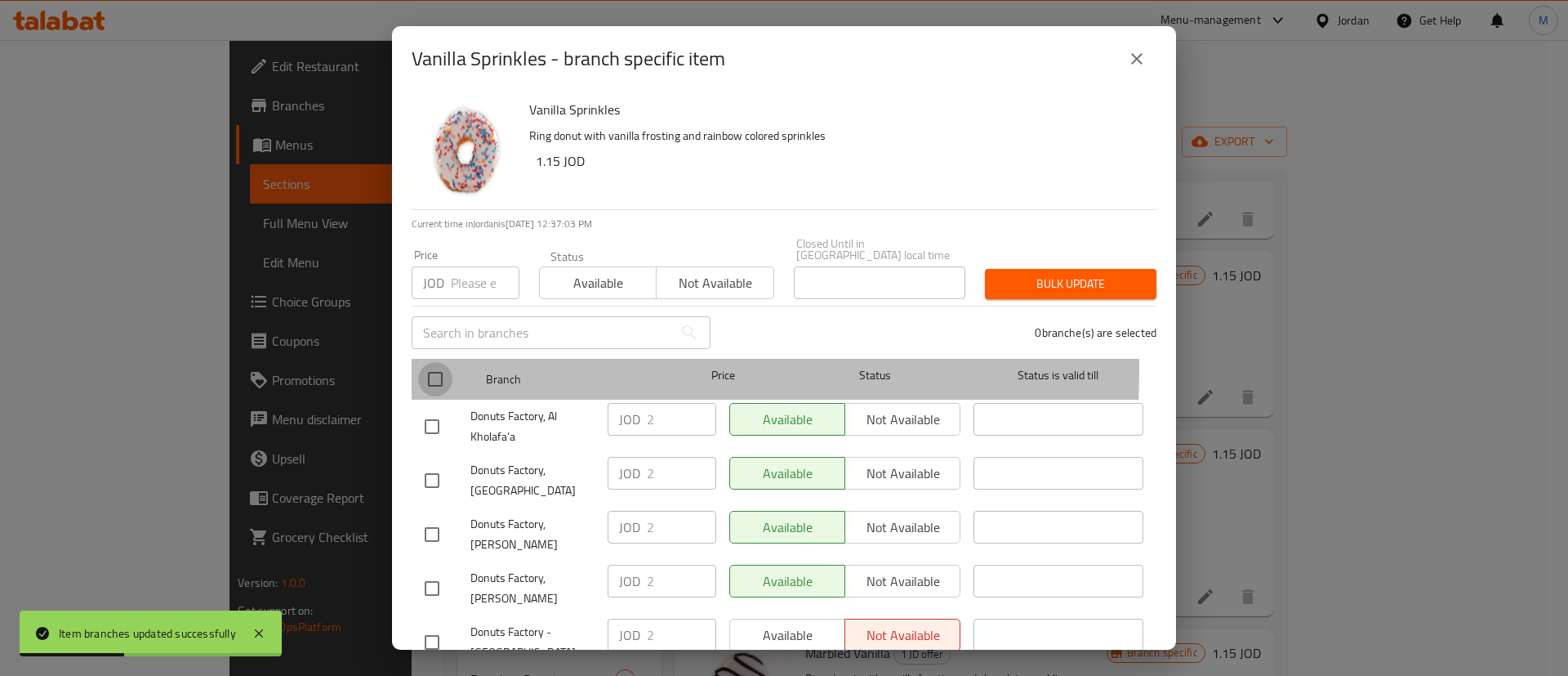
checkbox input "true"
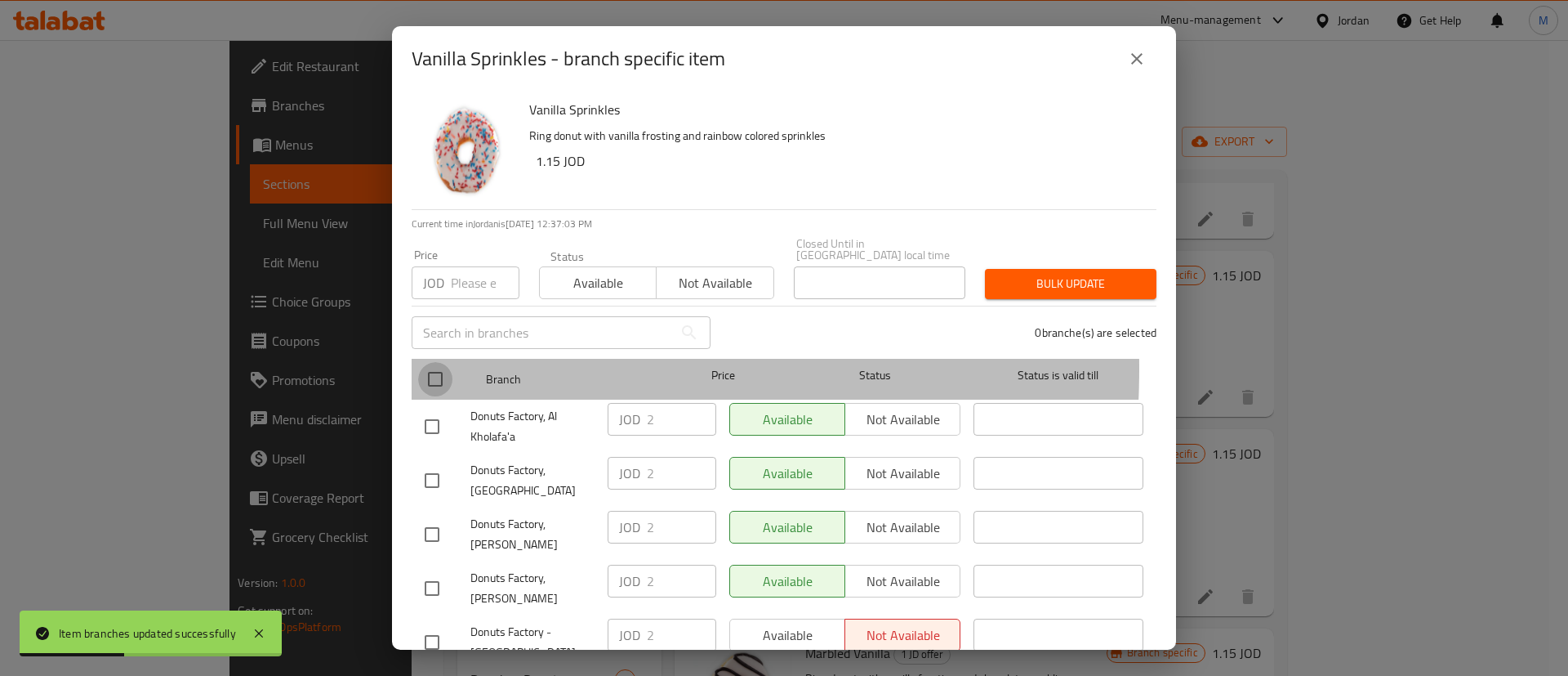
checkbox input "true"
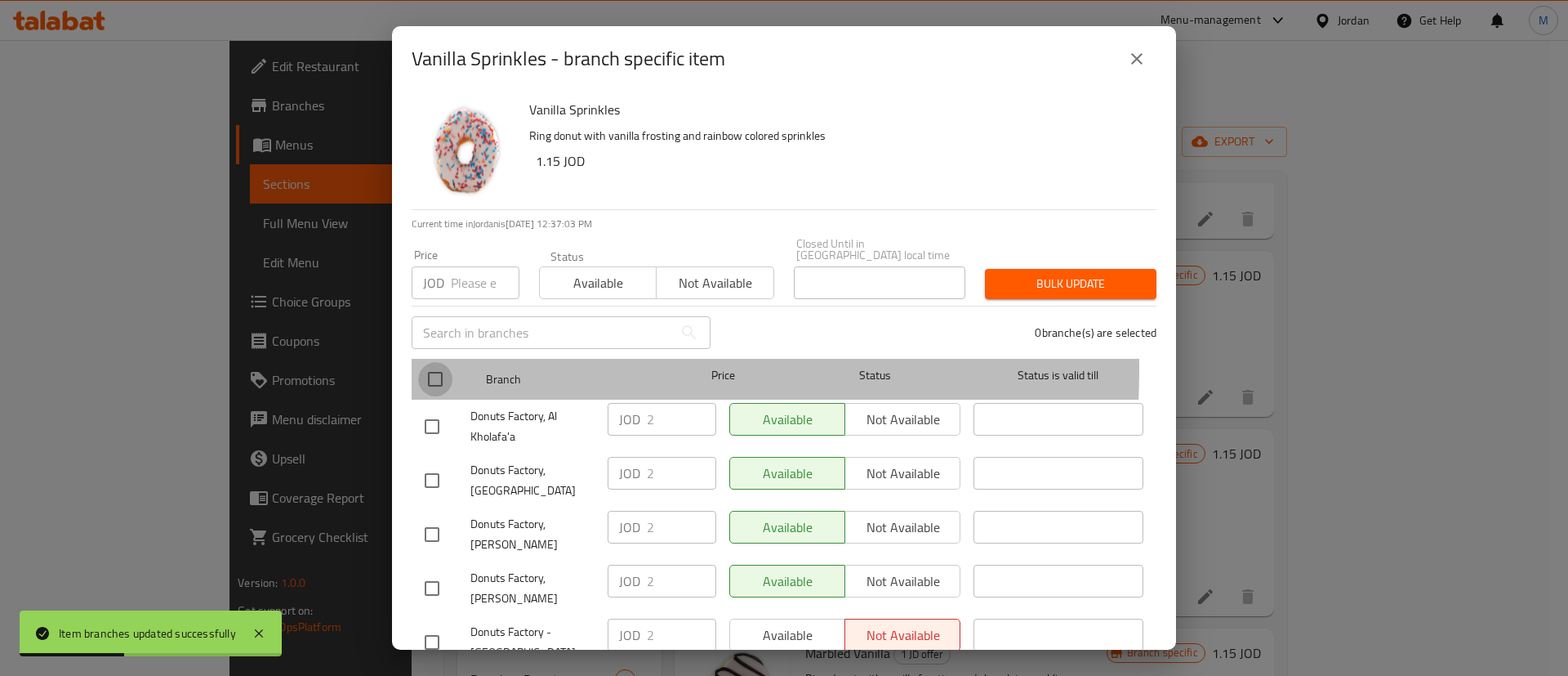
checkbox input "true"
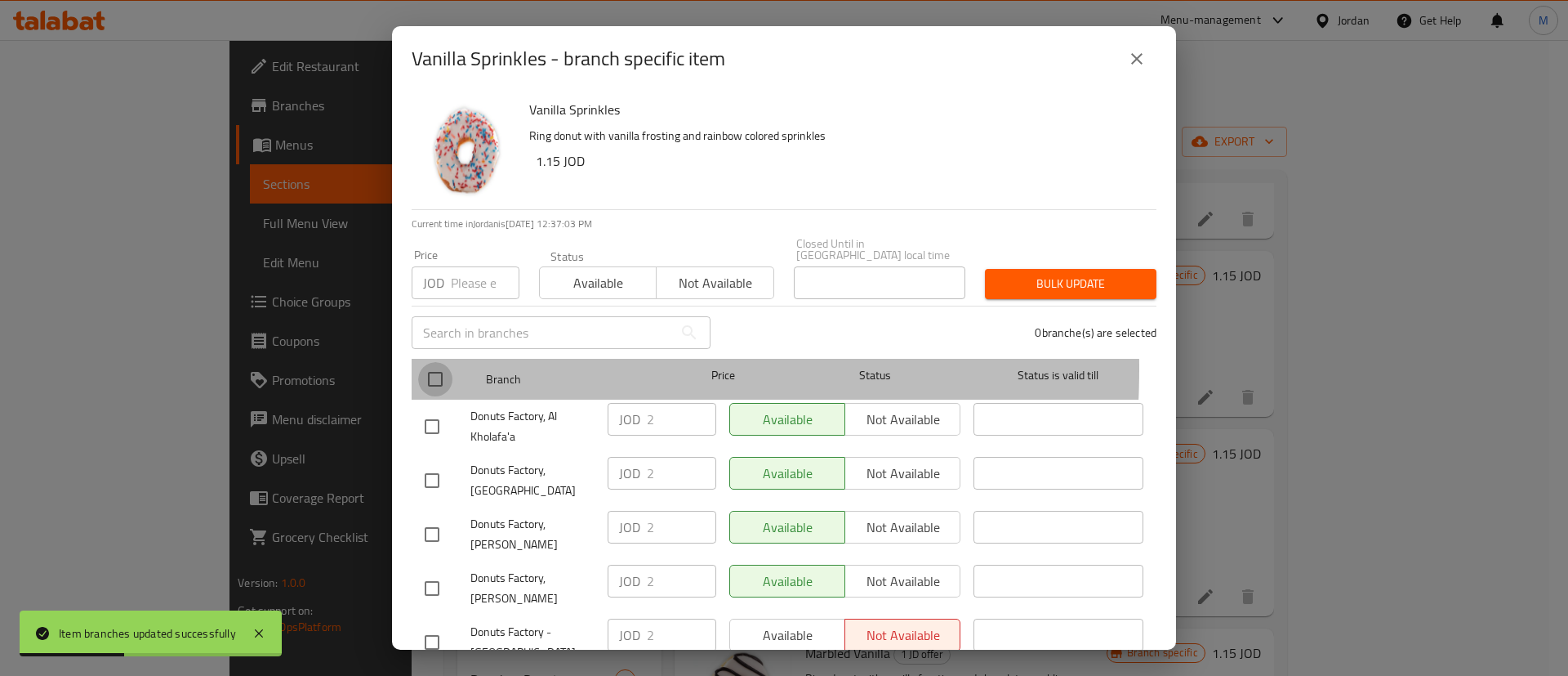
checkbox input "true"
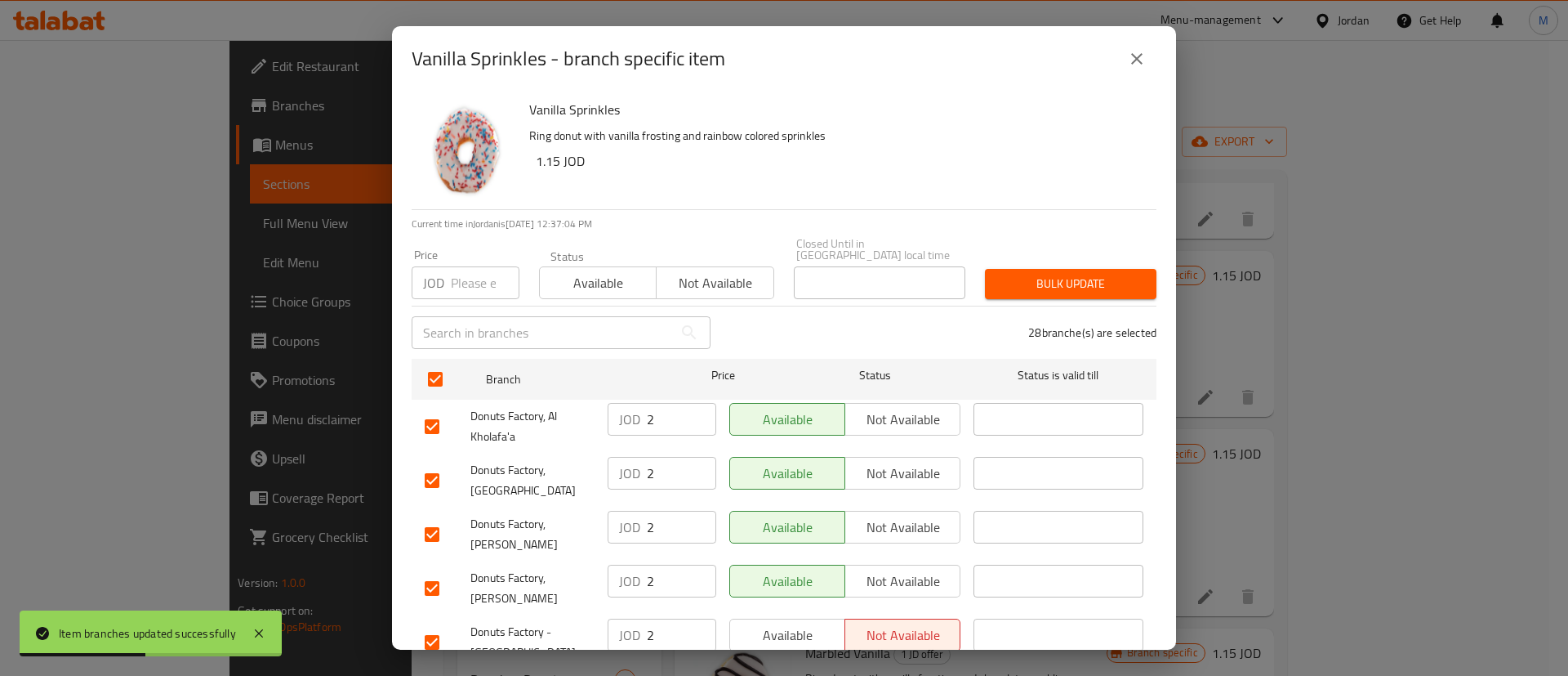
scroll to position [1247, 0]
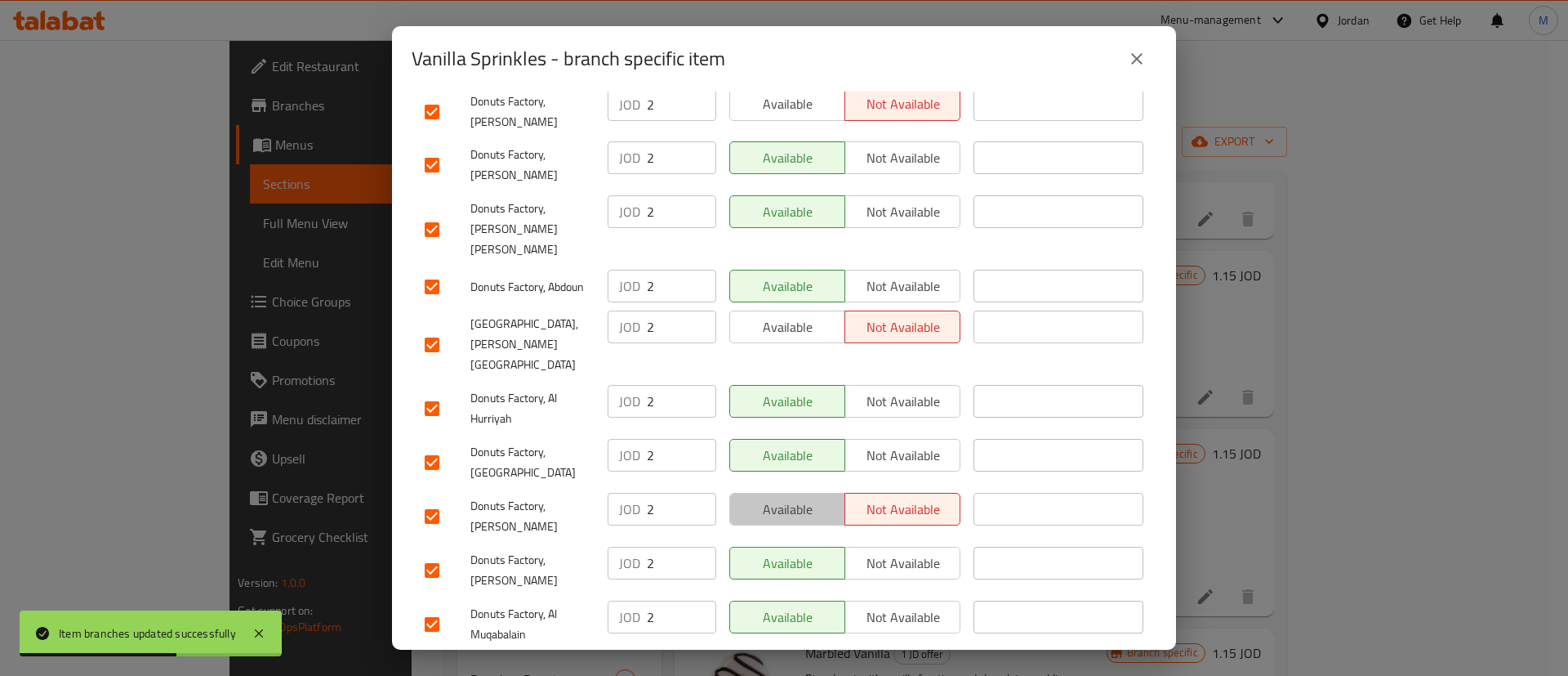
click at [787, 498] on span "Available" at bounding box center [788, 509] width 102 height 24
click at [795, 315] on span "Available" at bounding box center [788, 327] width 102 height 24
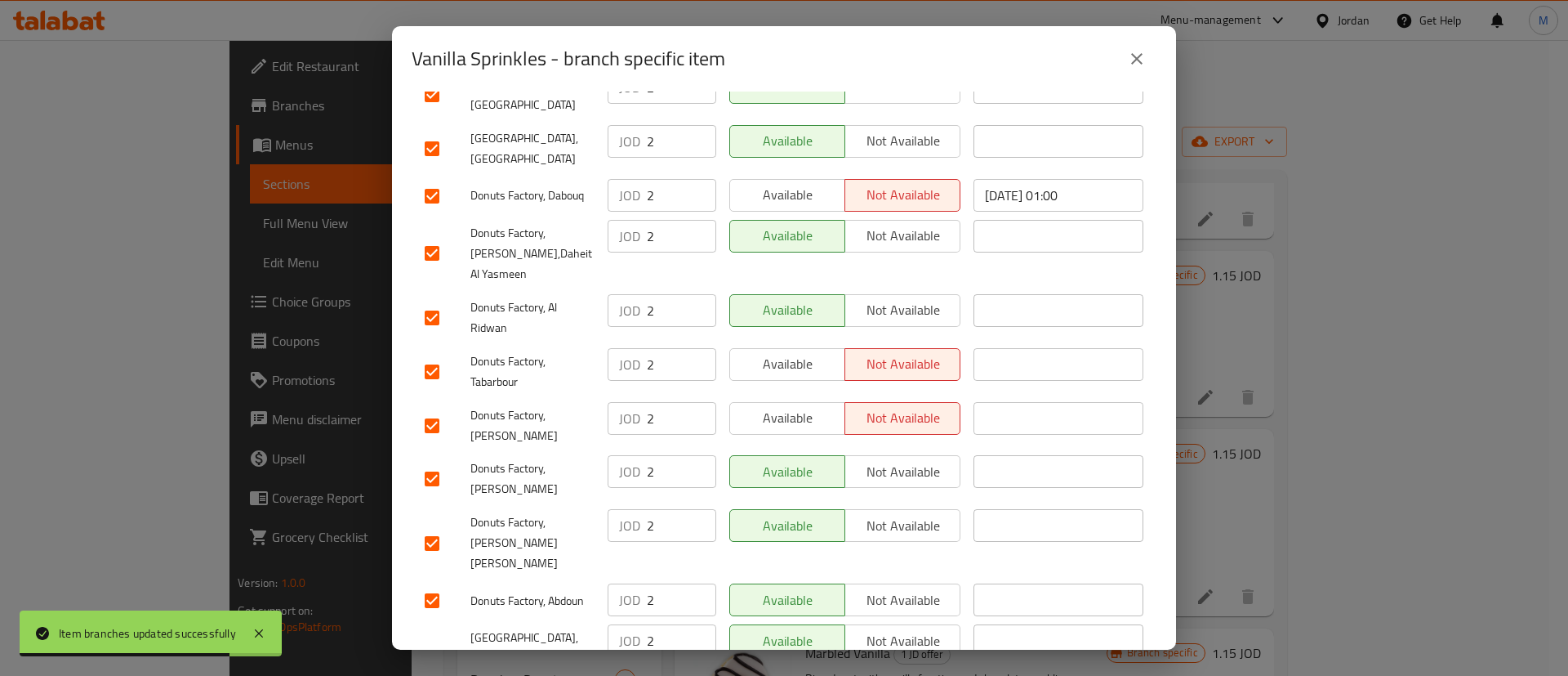
scroll to position [931, 0]
click at [793, 355] on span "Available" at bounding box center [788, 366] width 102 height 24
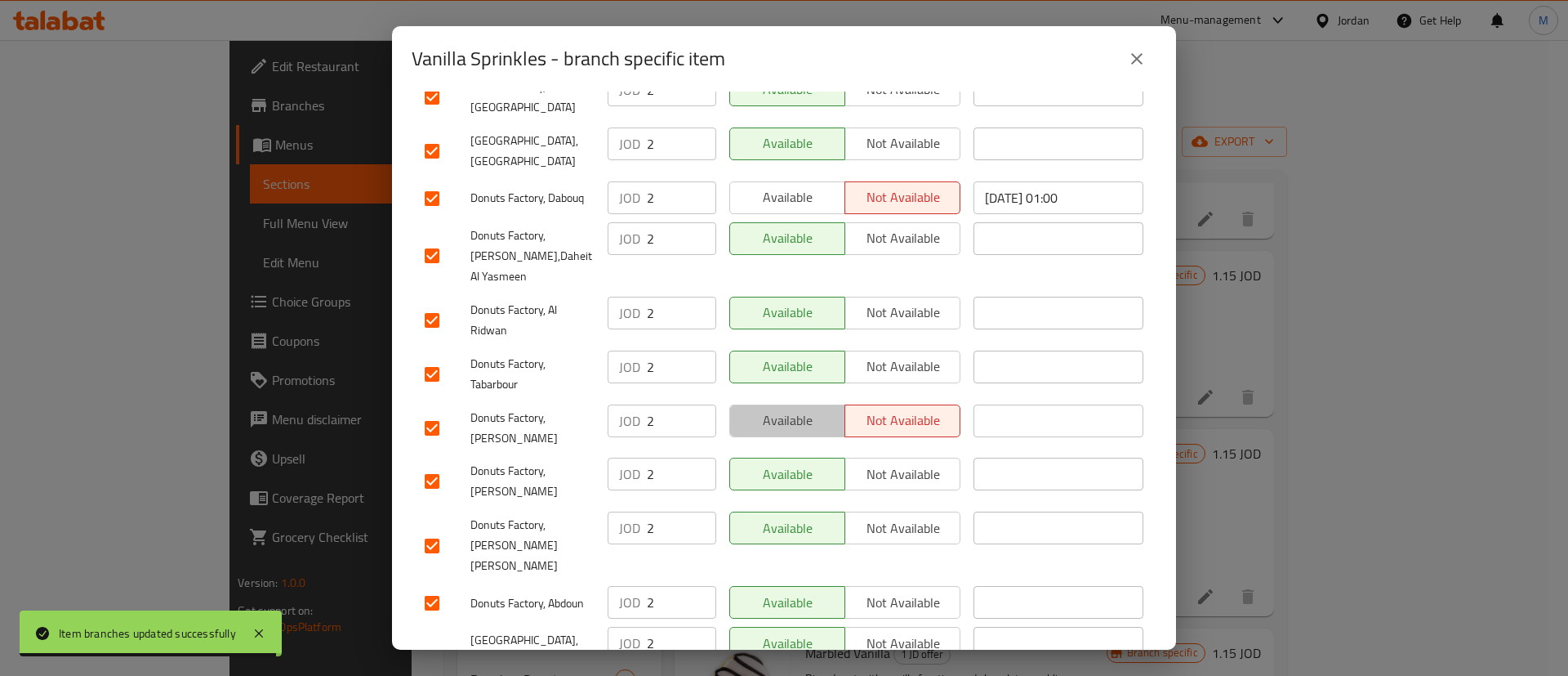
click at [793, 409] on span "Available" at bounding box center [788, 420] width 102 height 24
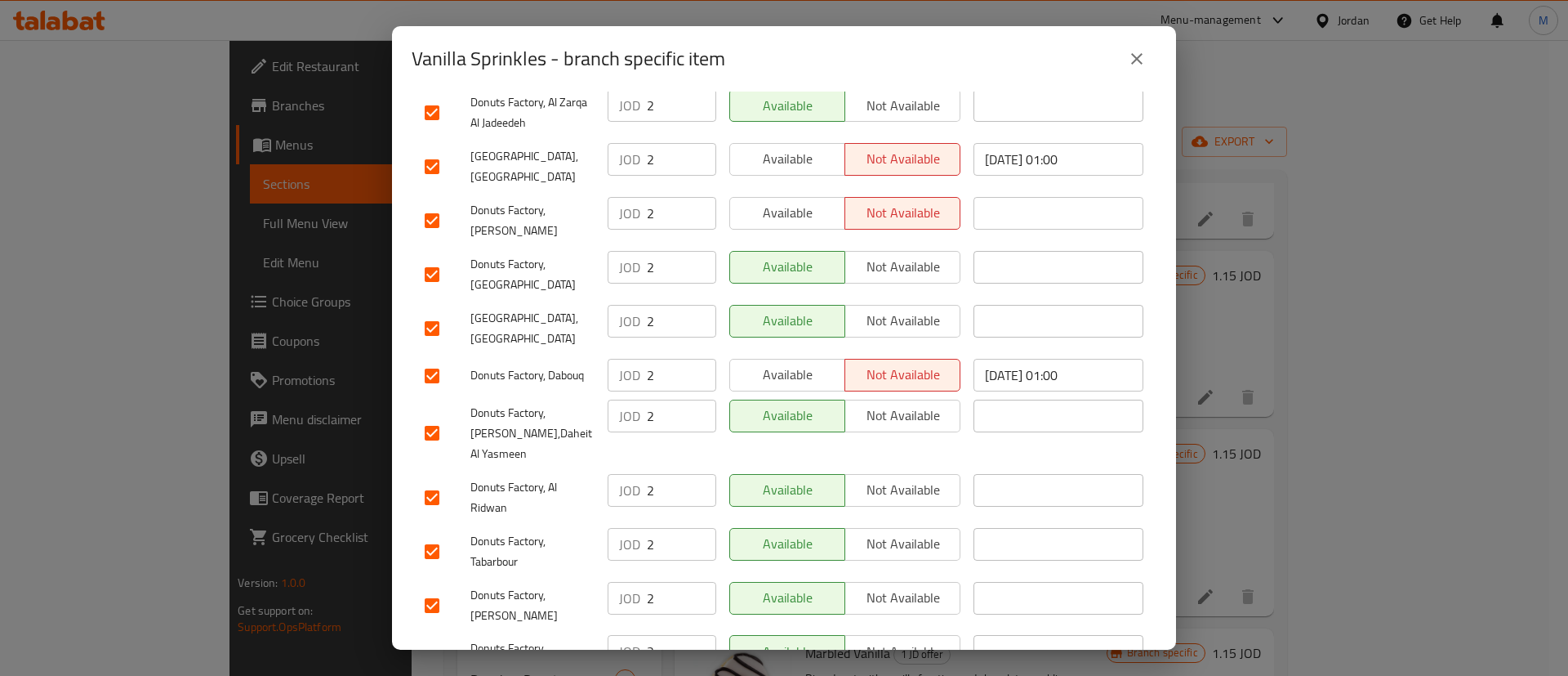
click at [793, 363] on span "Available" at bounding box center [788, 374] width 102 height 24
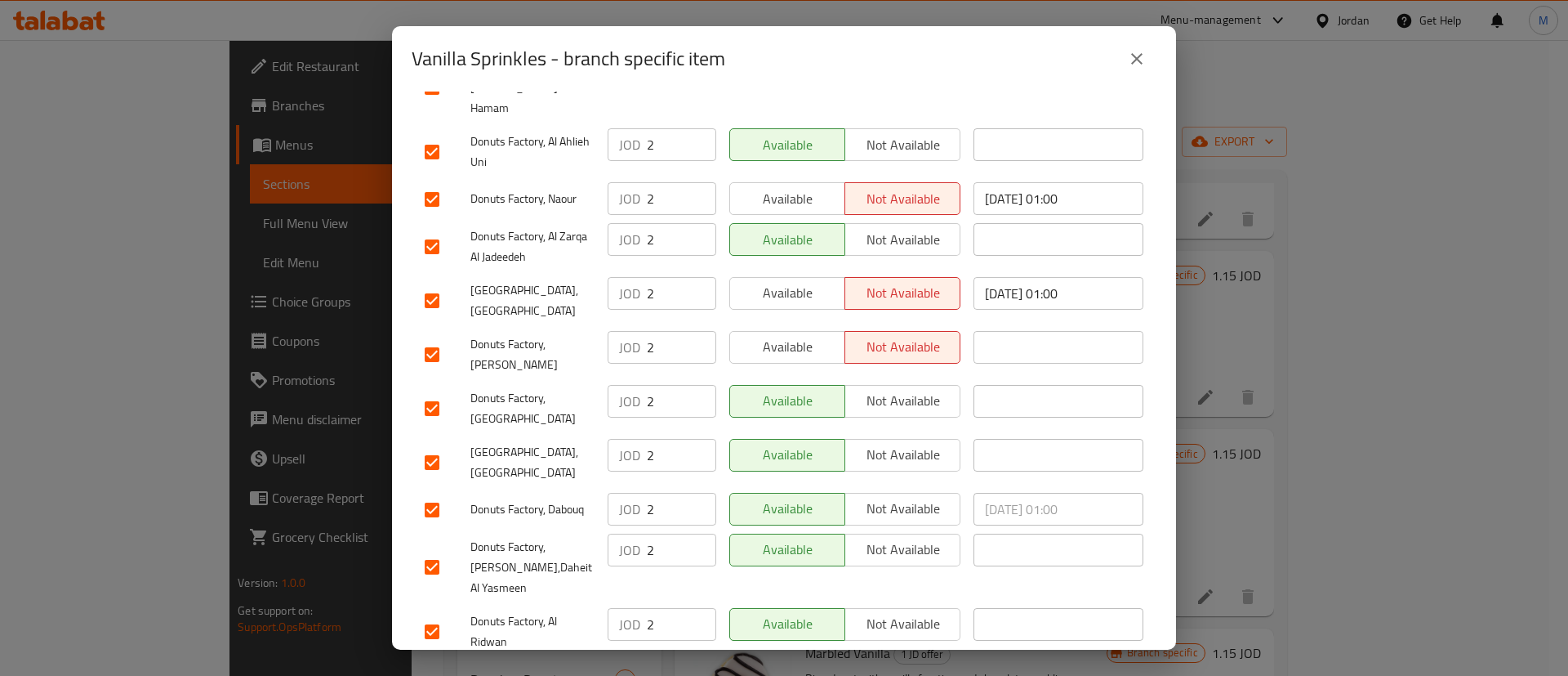
scroll to position [613, 0]
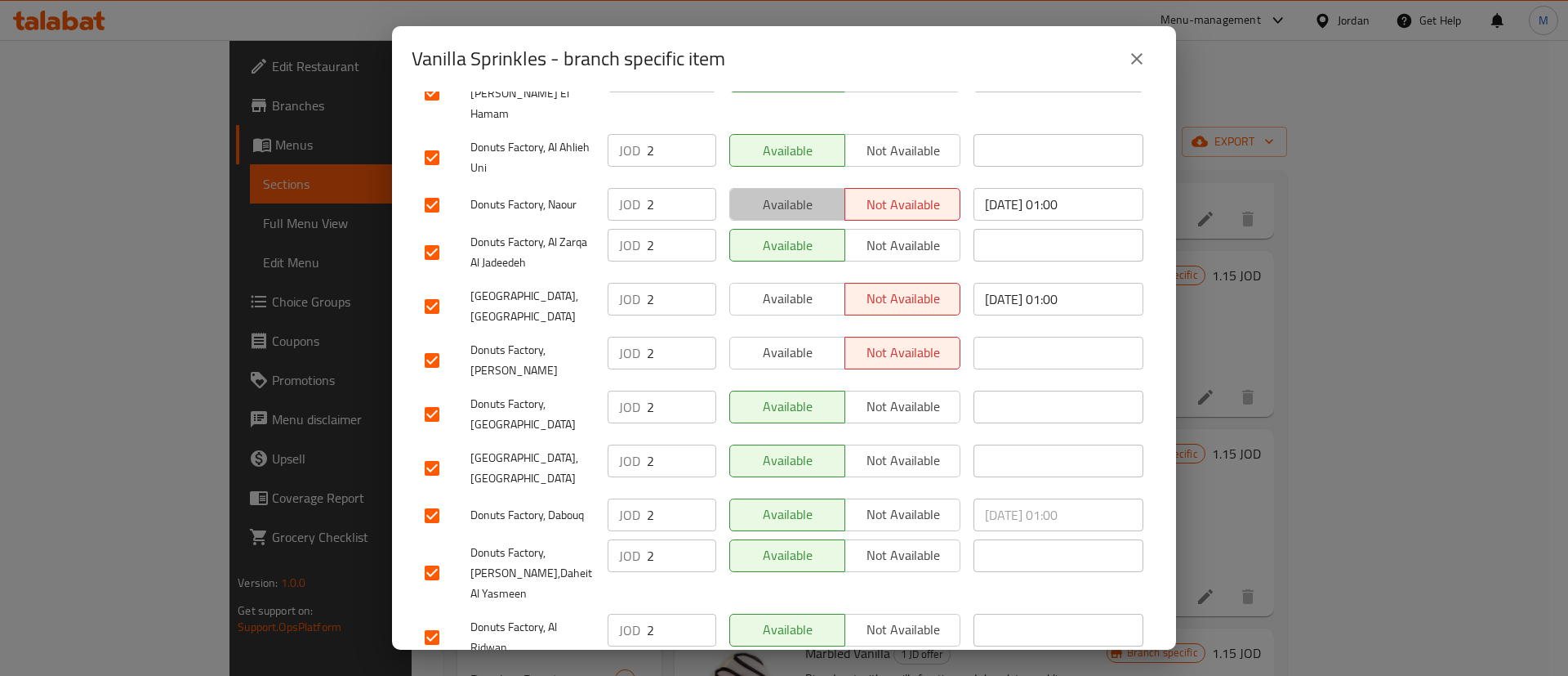
click at [796, 188] on button "Available" at bounding box center [787, 204] width 116 height 33
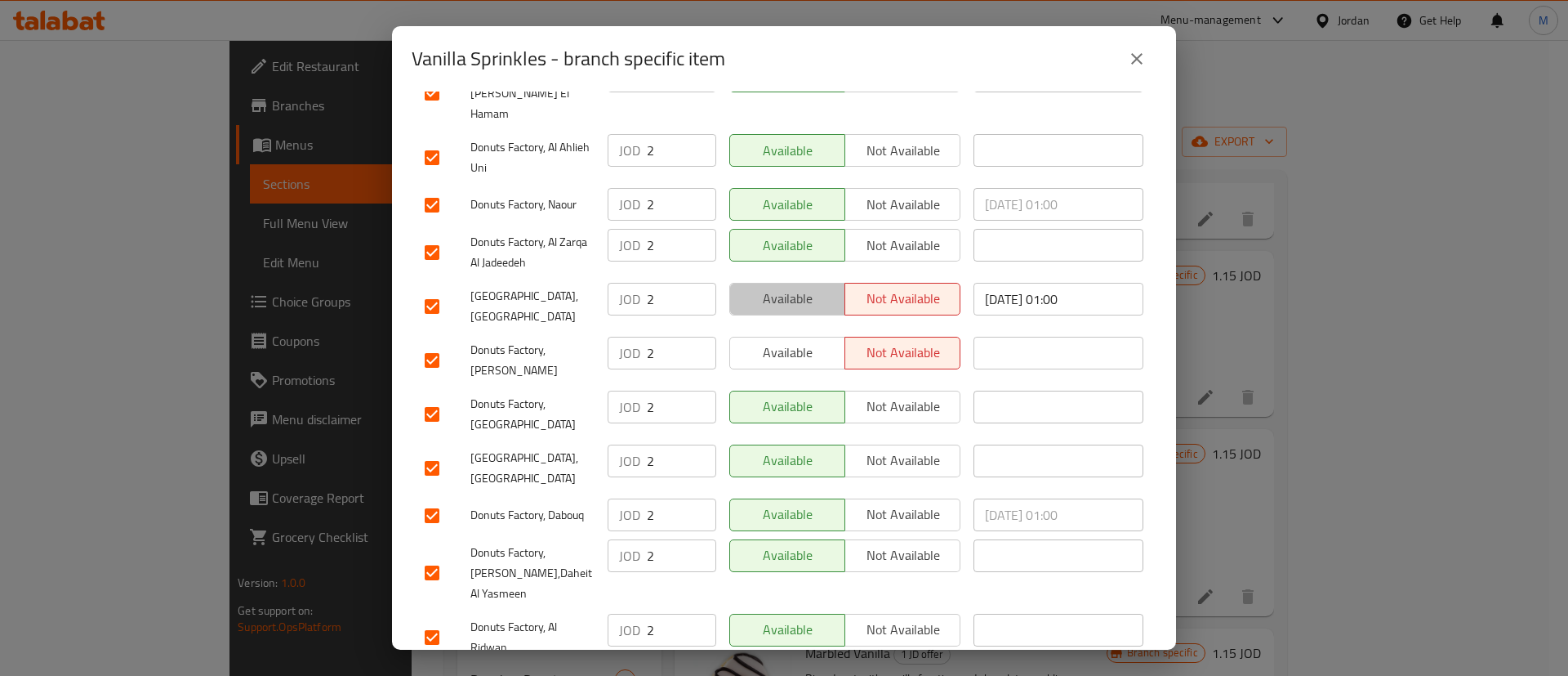
click at [787, 286] on span "Available" at bounding box center [788, 298] width 102 height 24
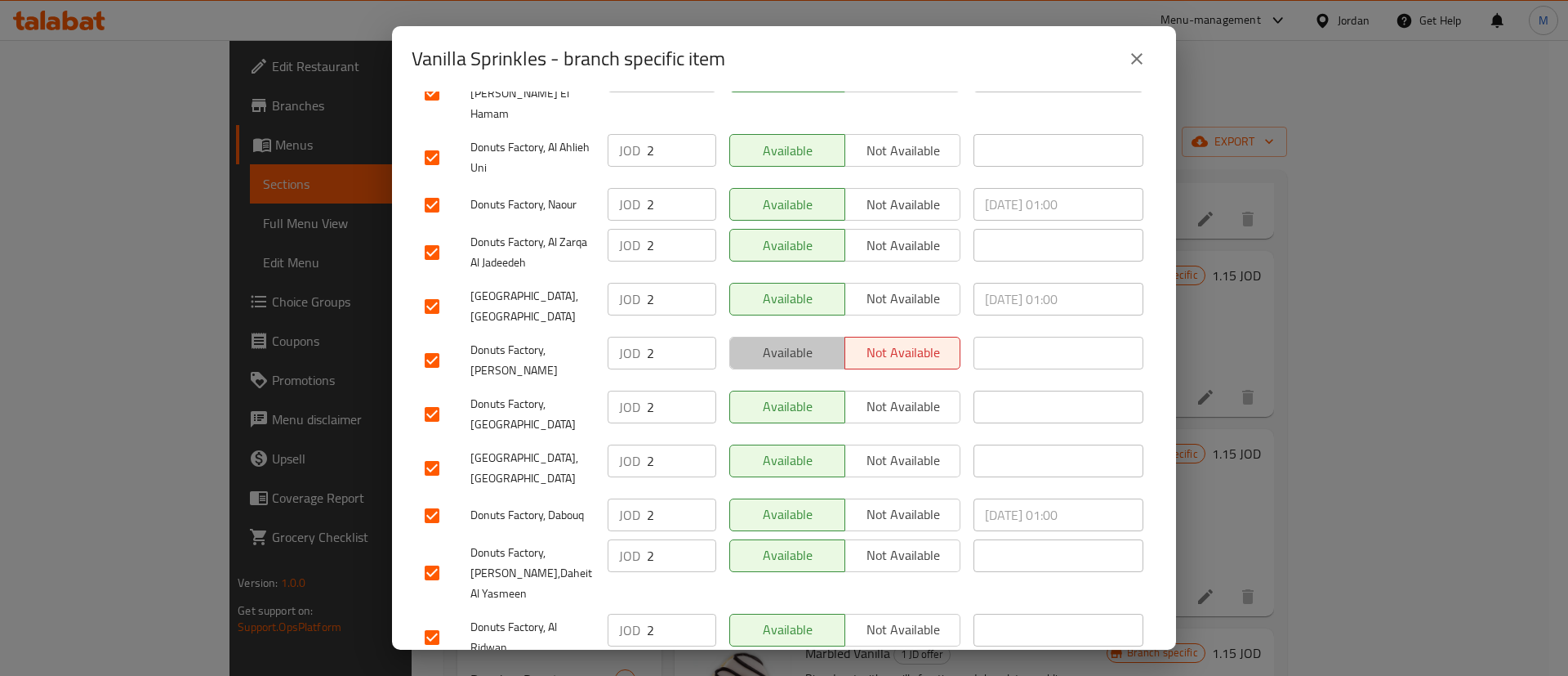
click at [793, 340] on span "Available" at bounding box center [788, 352] width 102 height 24
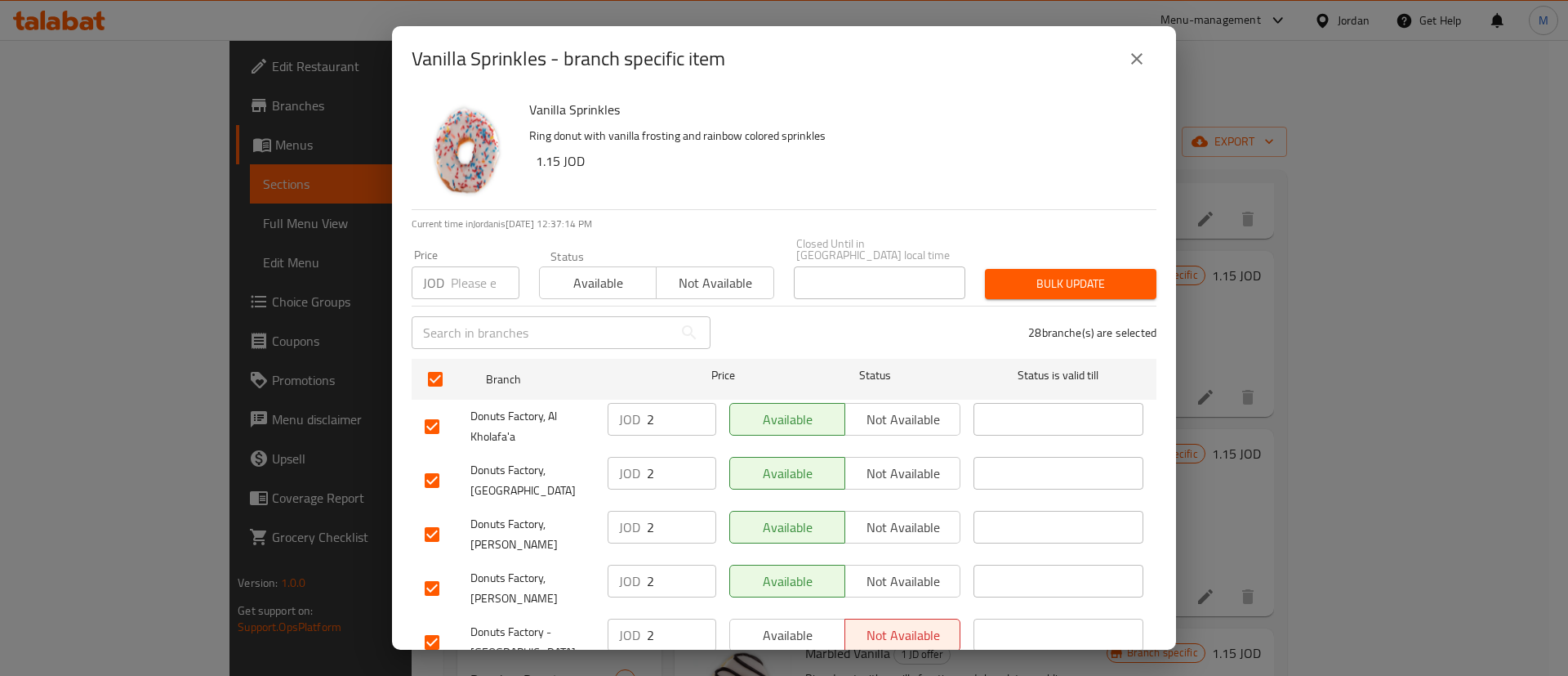
scroll to position [331, 0]
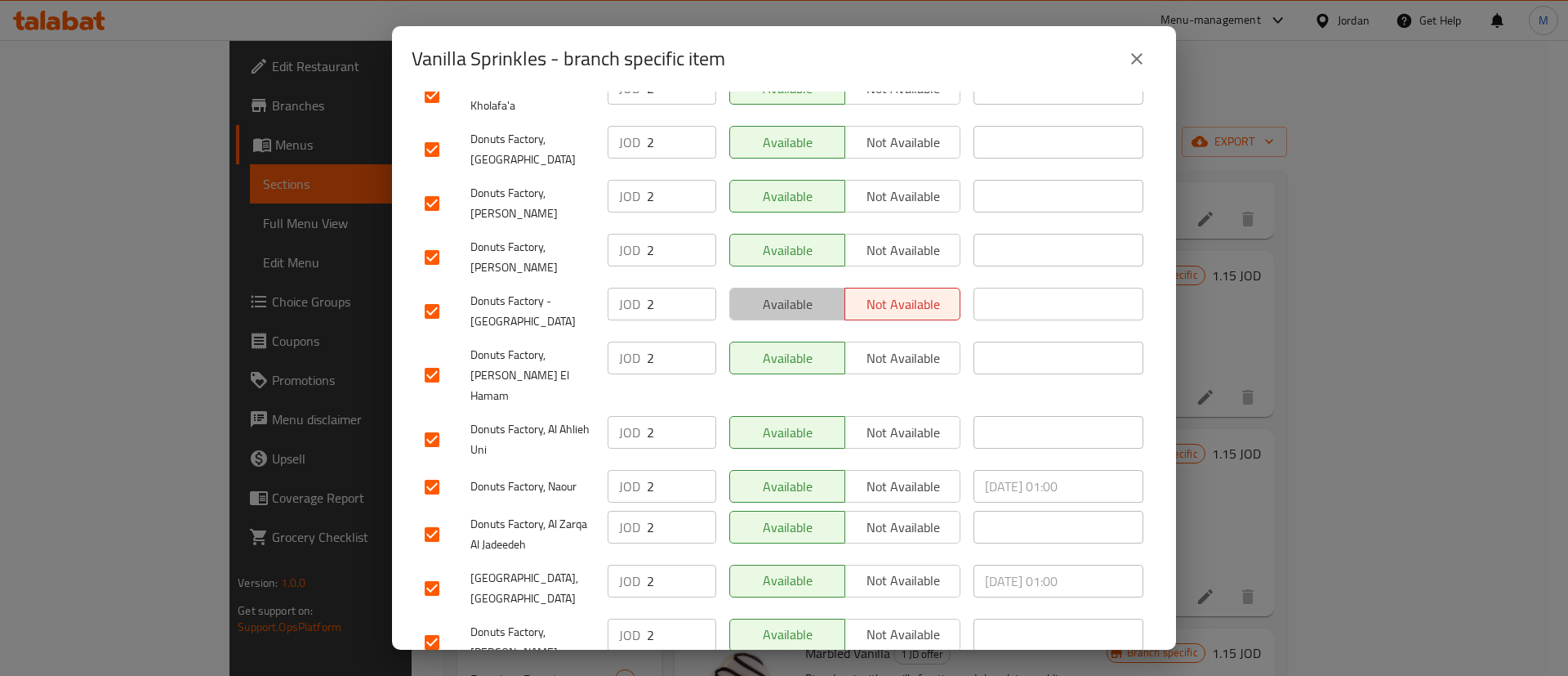
click at [789, 292] on span "Available" at bounding box center [788, 304] width 102 height 24
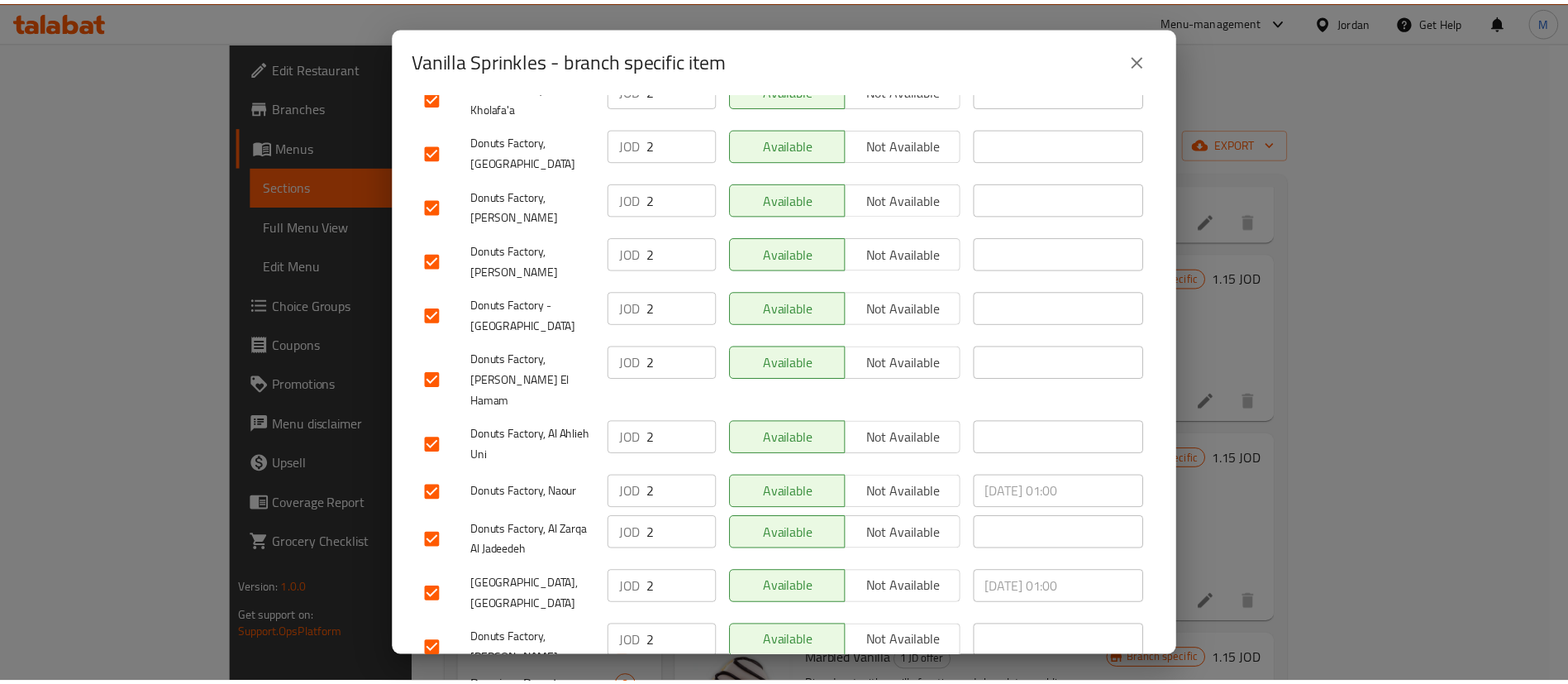
scroll to position [1262, 0]
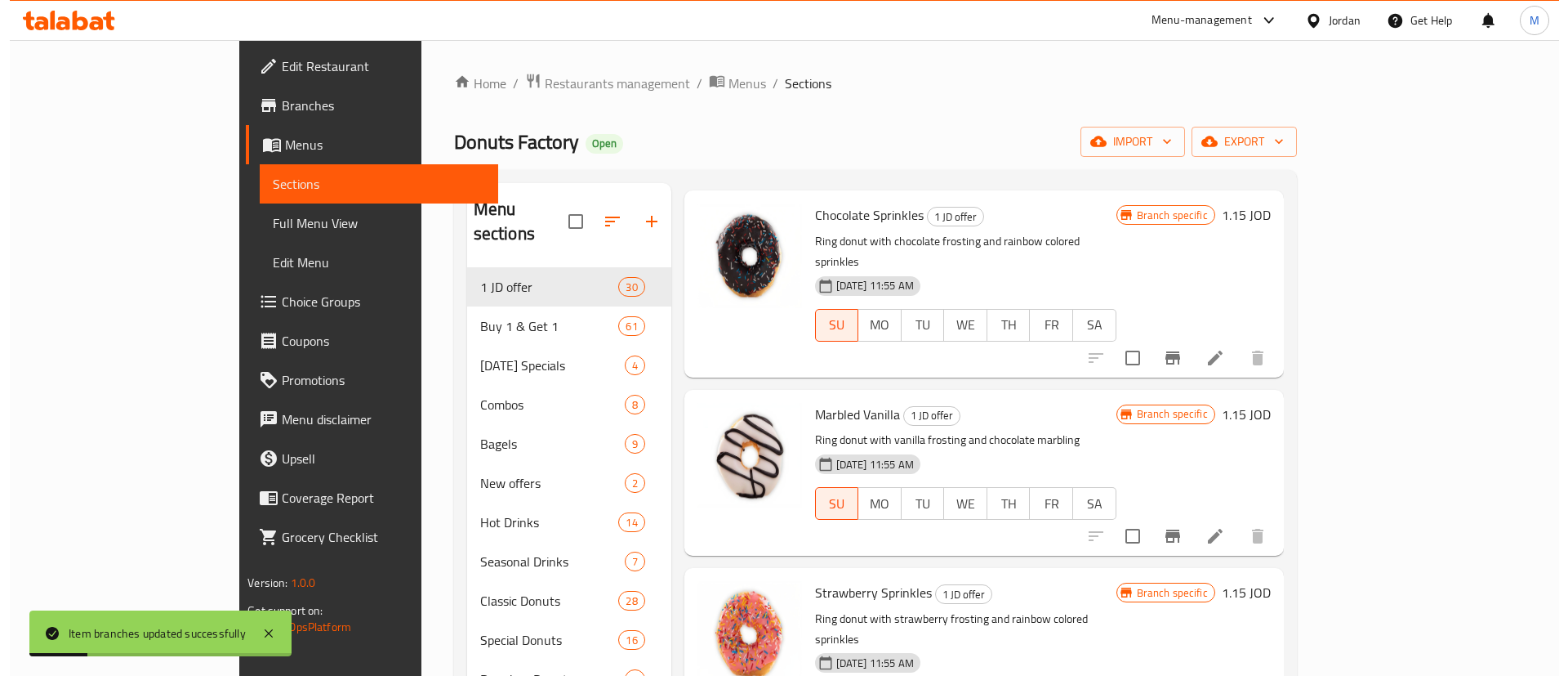
scroll to position [1680, 0]
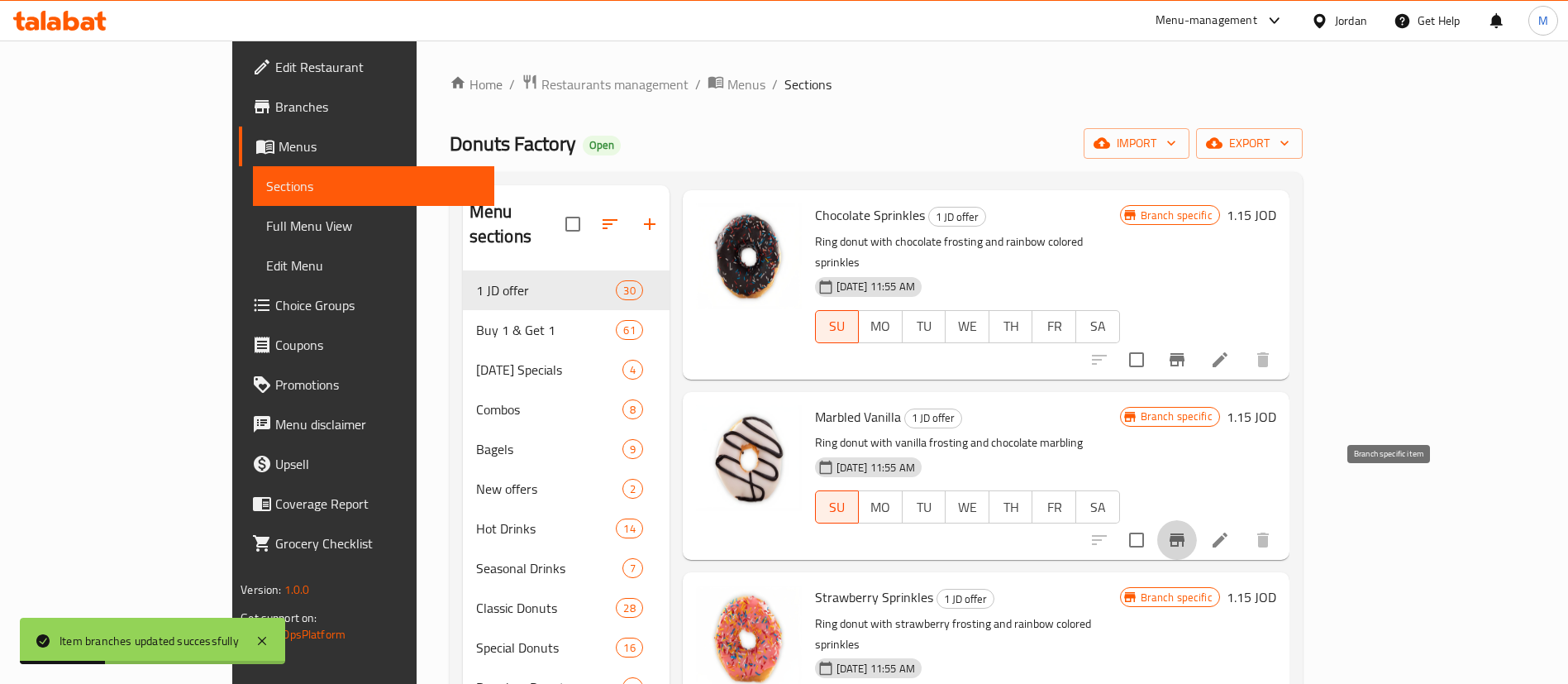
click at [1196, 520] on button "Branch-specific-item" at bounding box center [1177, 540] width 40 height 40
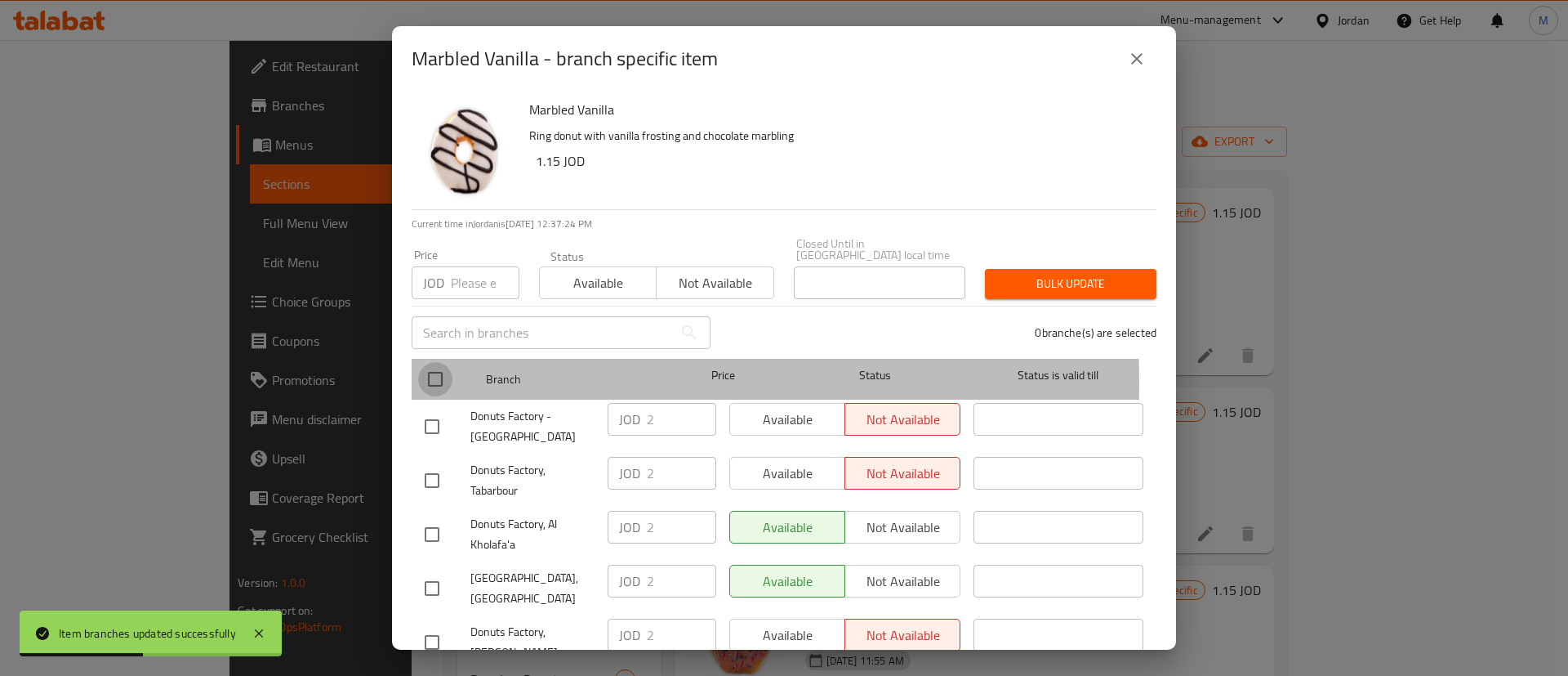
click at [447, 371] on input "checkbox" at bounding box center [436, 379] width 35 height 35
checkbox input "true"
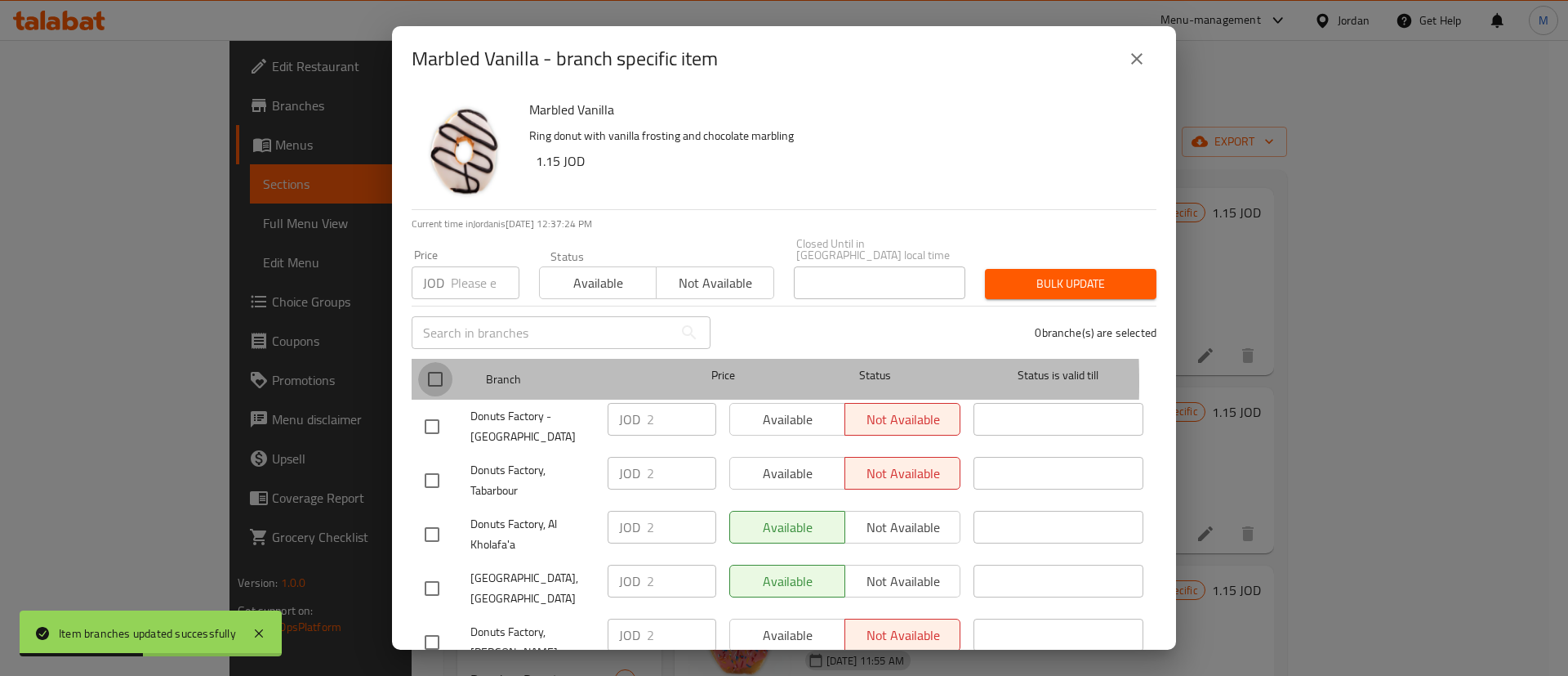
checkbox input "true"
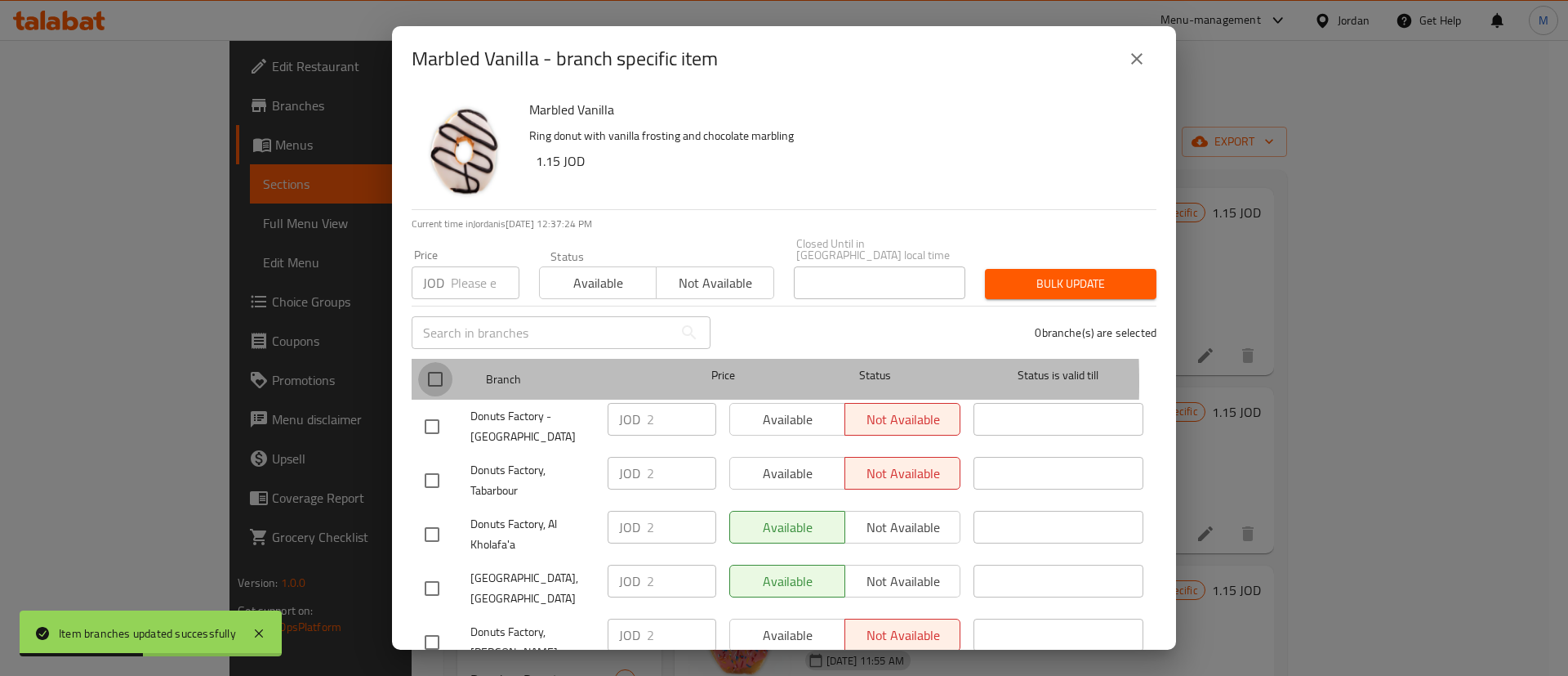
checkbox input "true"
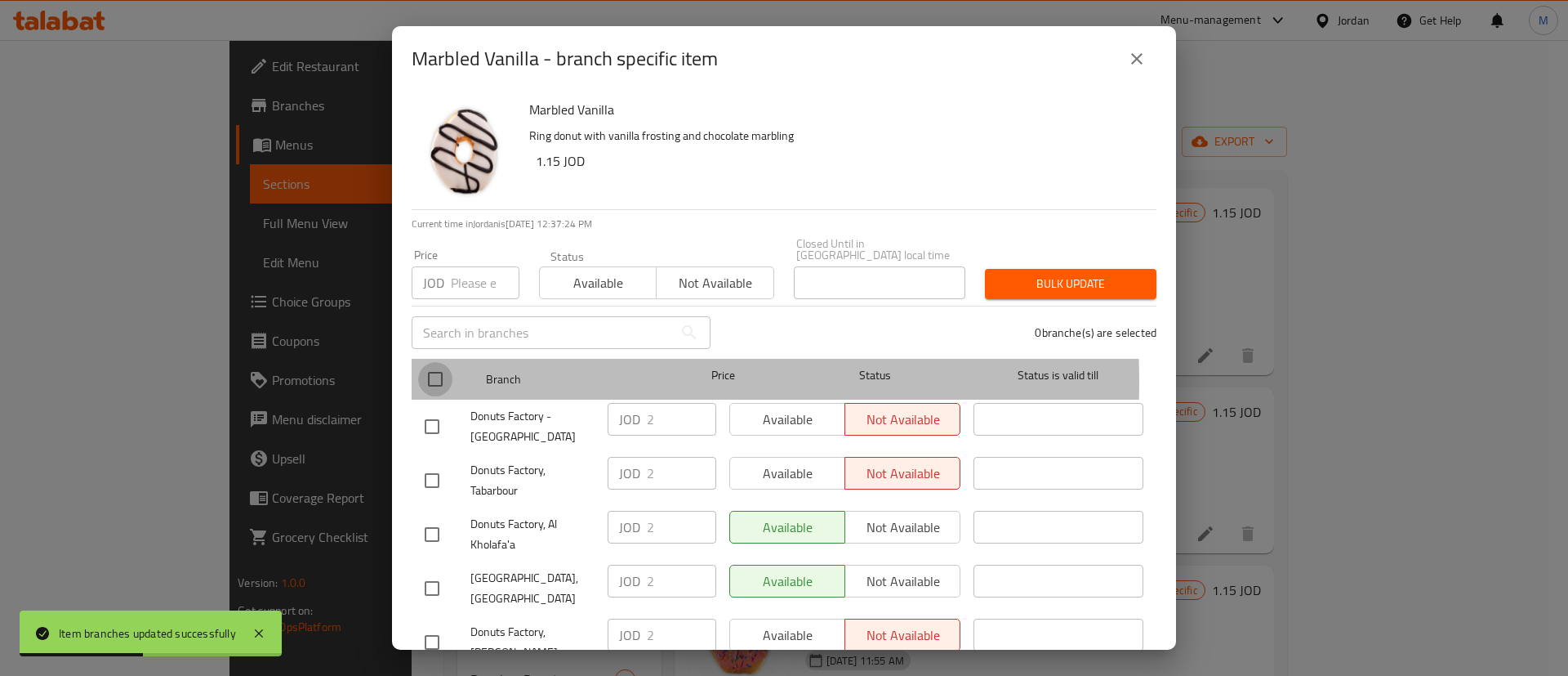
checkbox input "true"
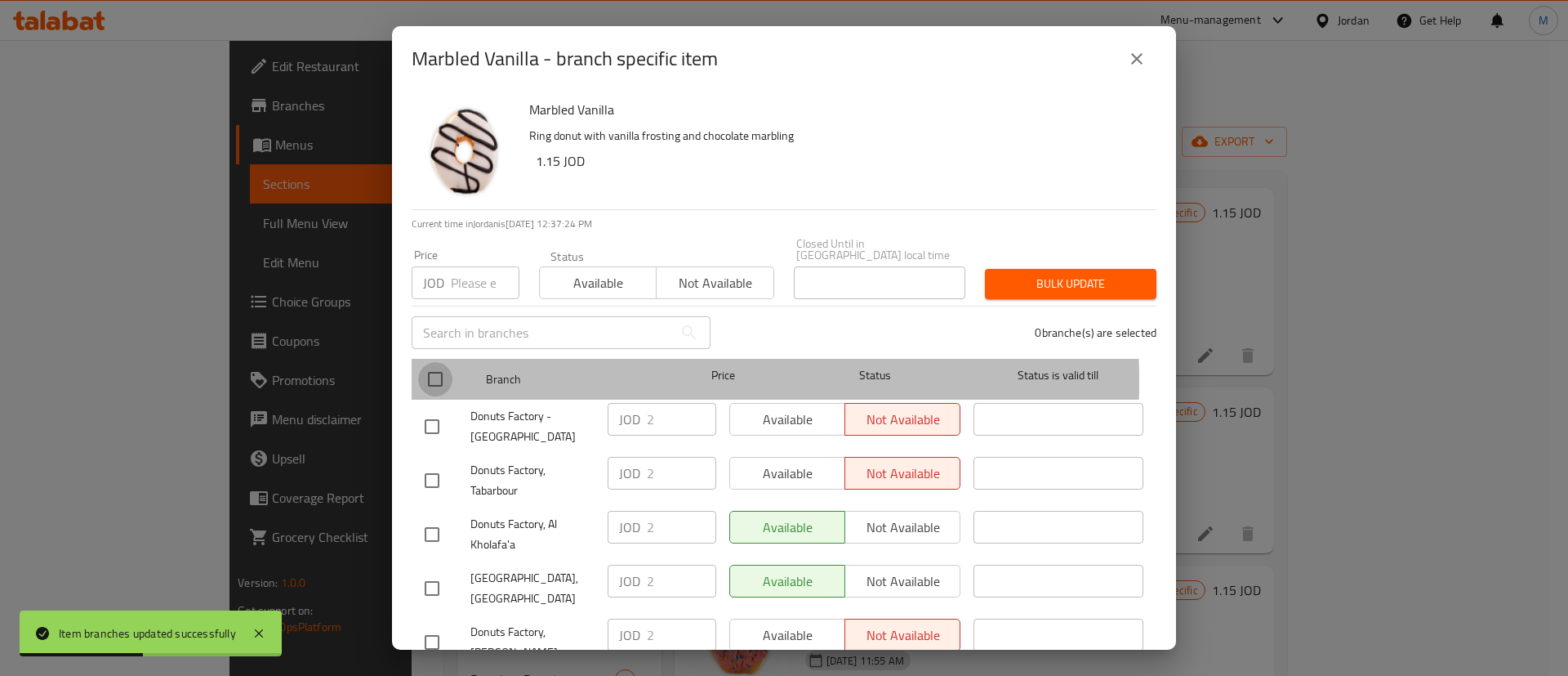
checkbox input "true"
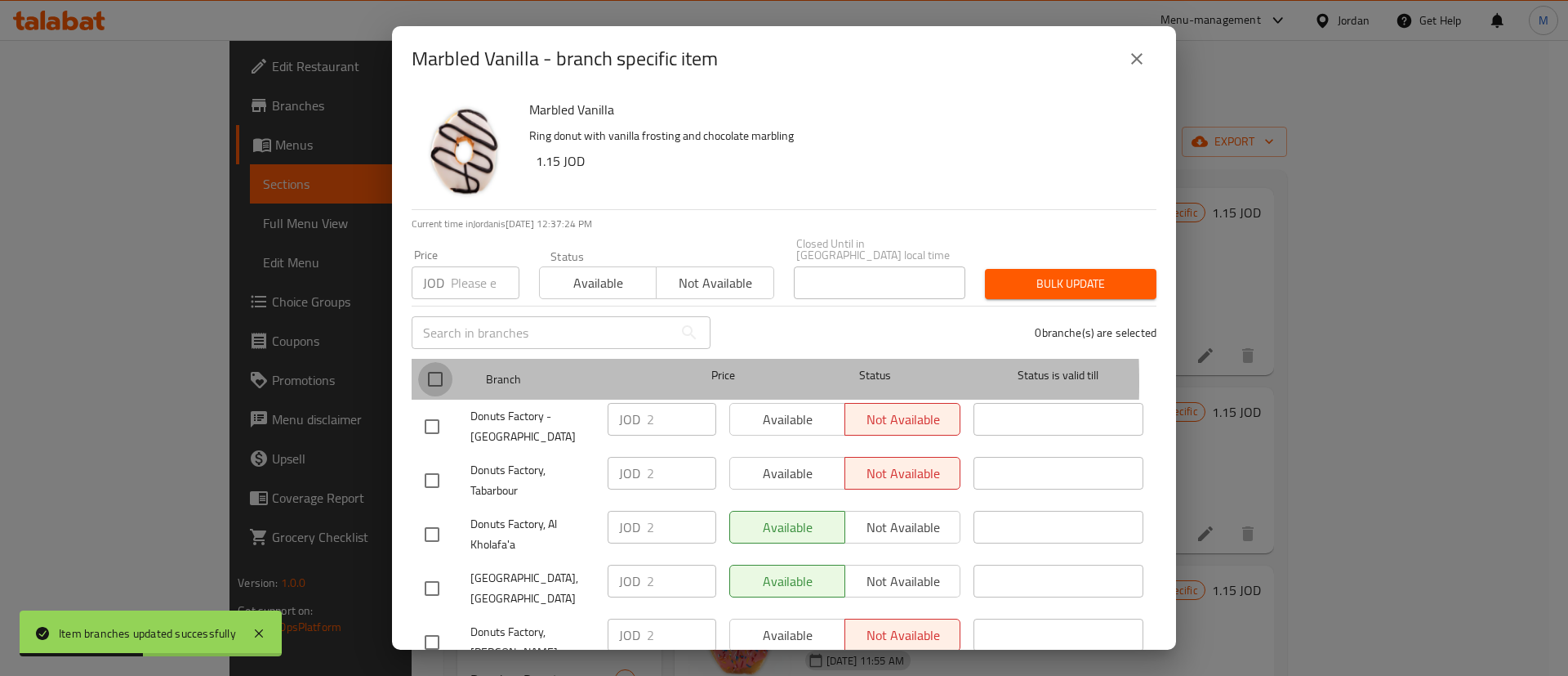
checkbox input "true"
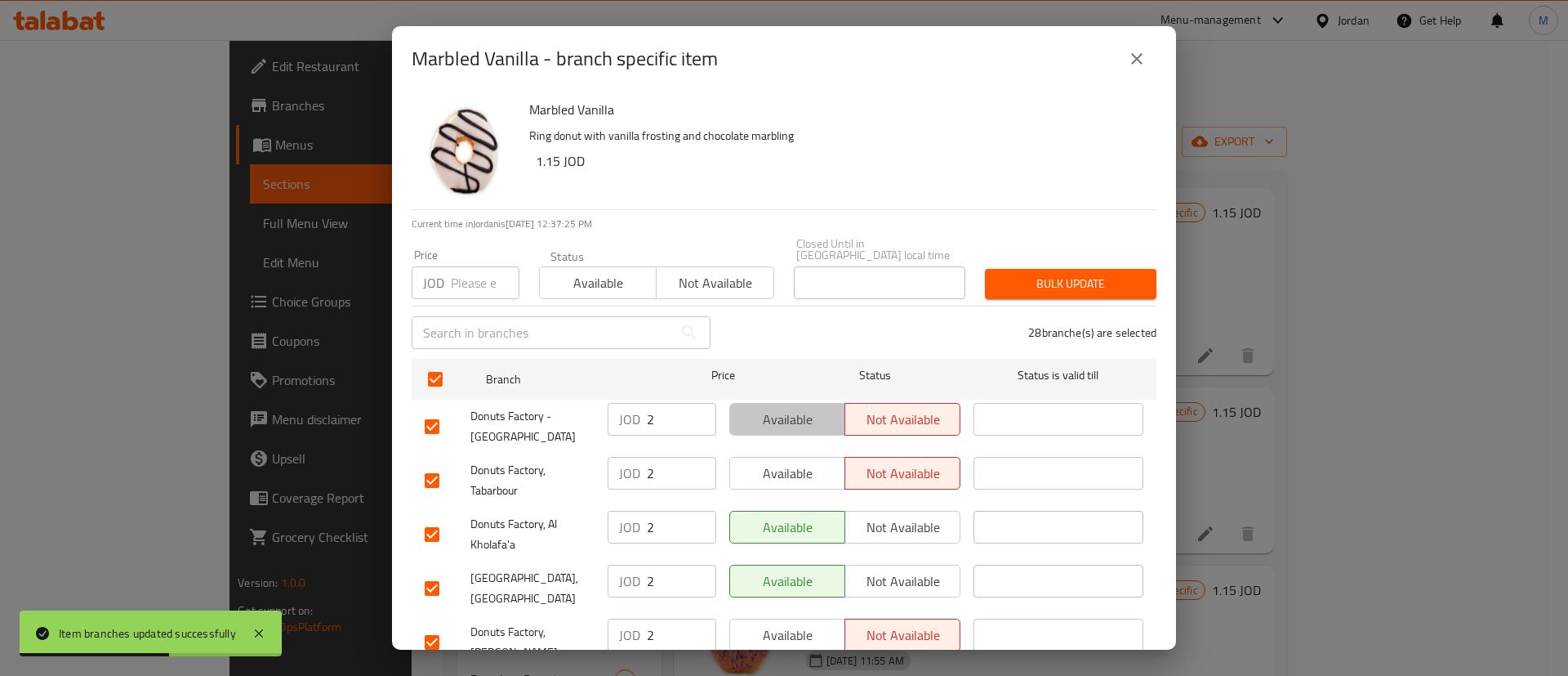
click at [792, 408] on span "Available" at bounding box center [788, 419] width 102 height 24
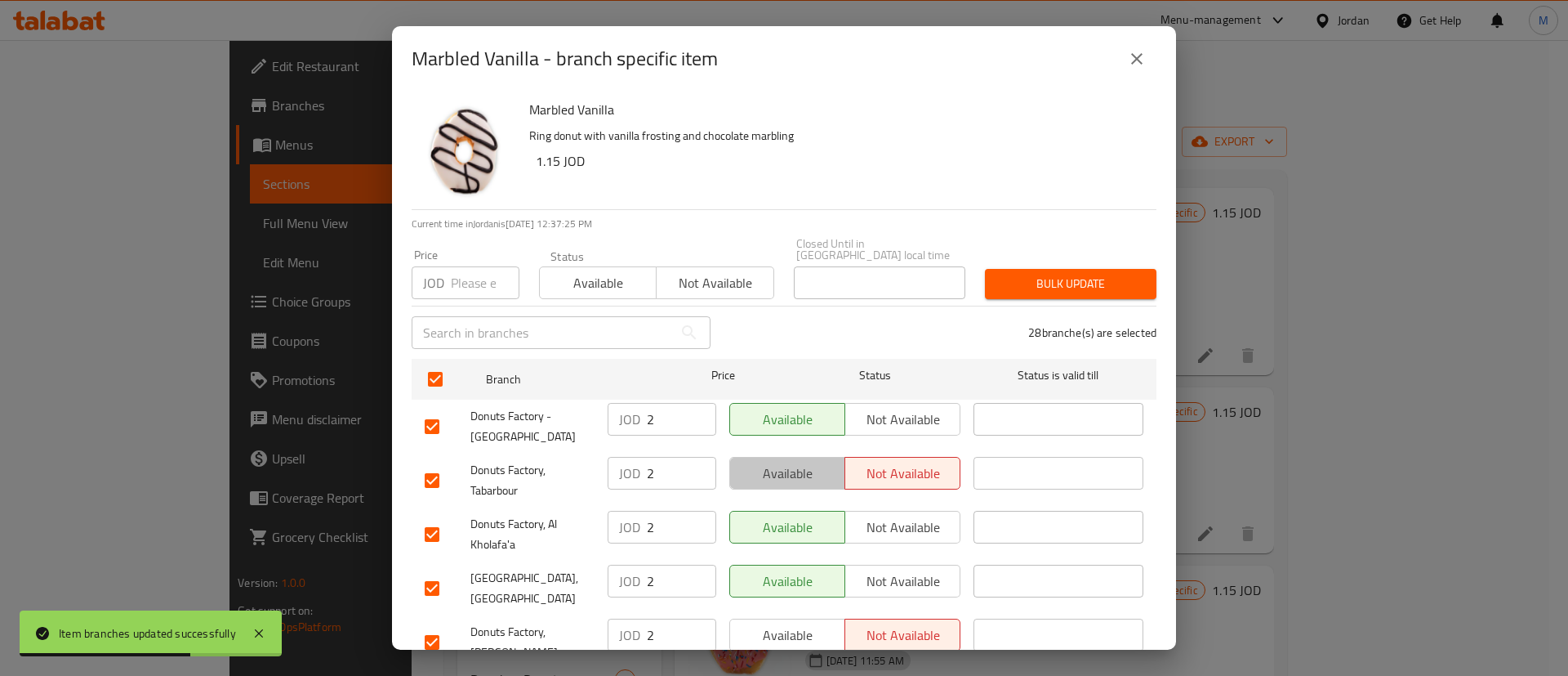
click at [790, 467] on span "Available" at bounding box center [788, 473] width 102 height 24
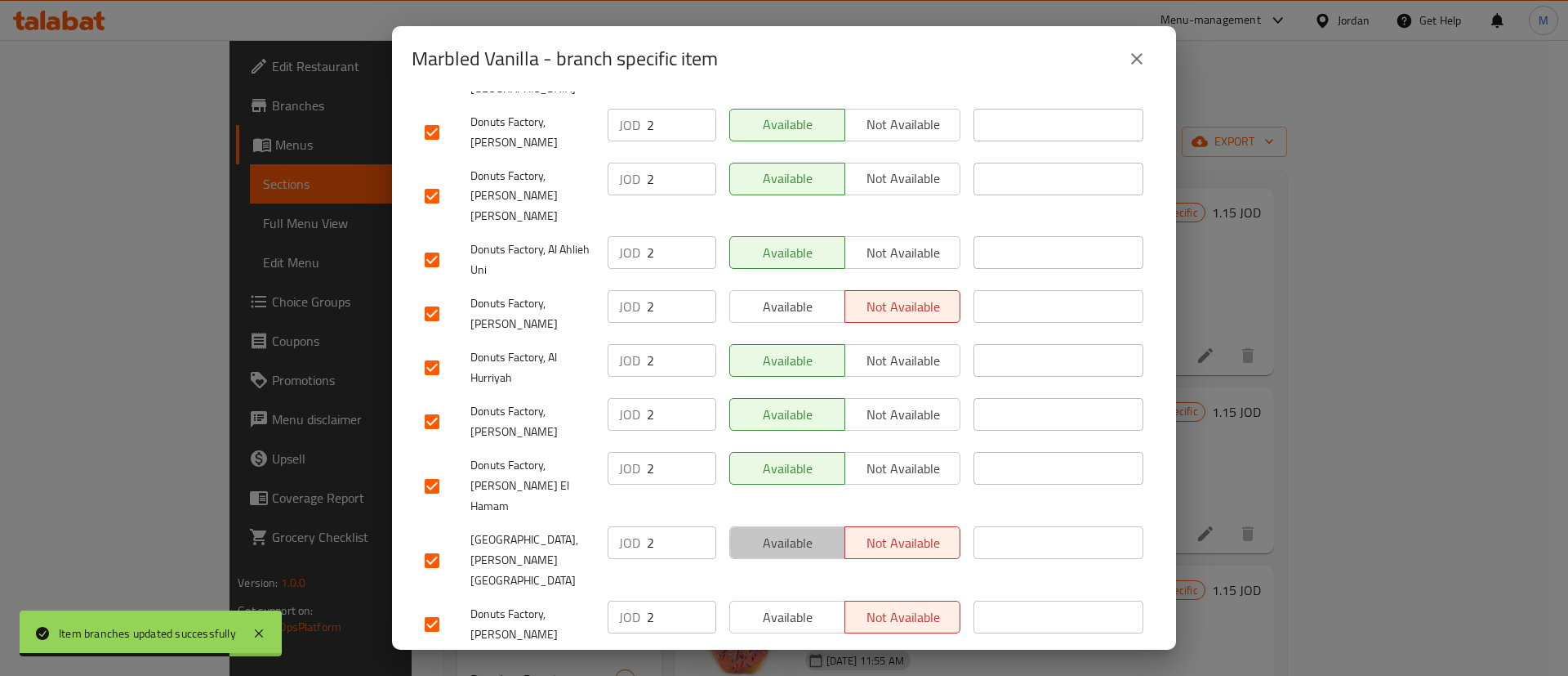
click at [785, 531] on span "Available" at bounding box center [788, 543] width 102 height 24
click at [786, 606] on span "Available" at bounding box center [788, 617] width 102 height 24
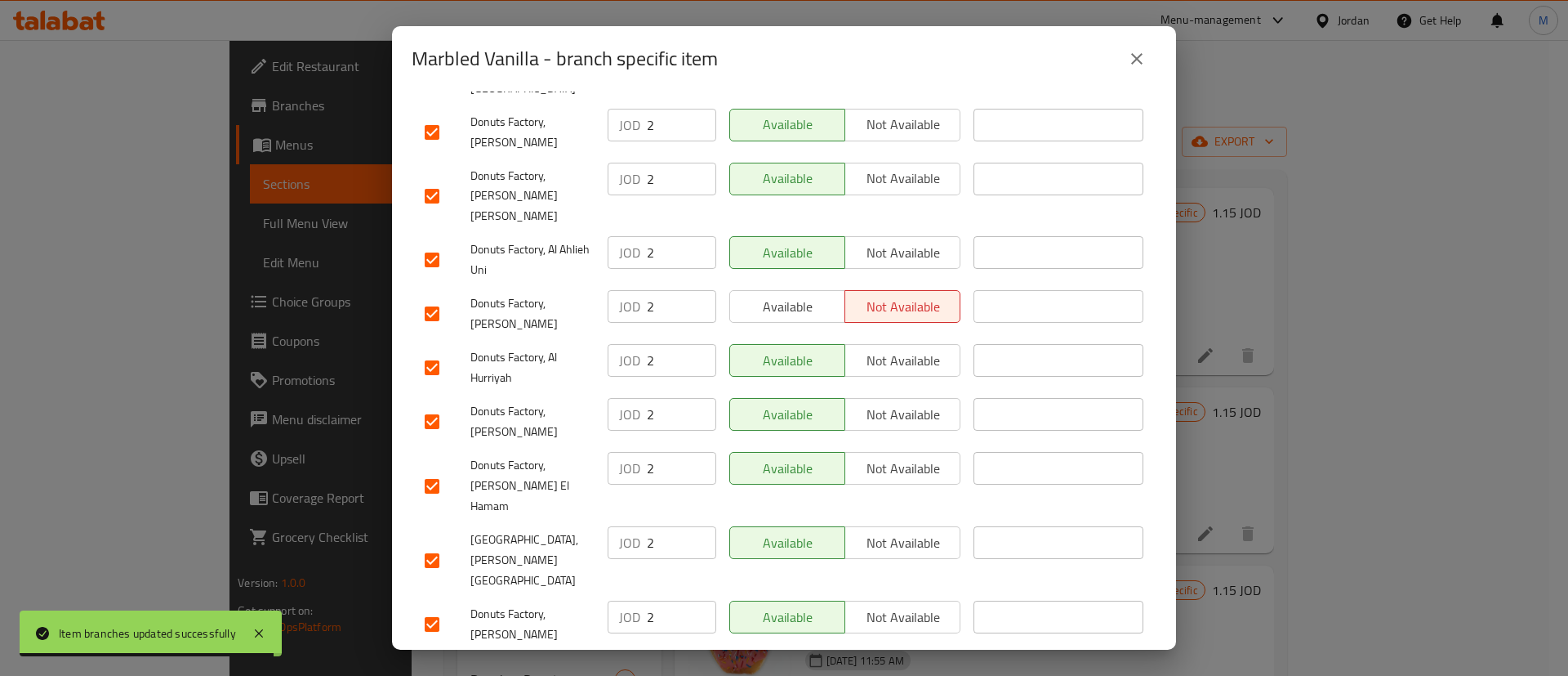
click at [789, 660] on span "Available" at bounding box center [788, 671] width 102 height 24
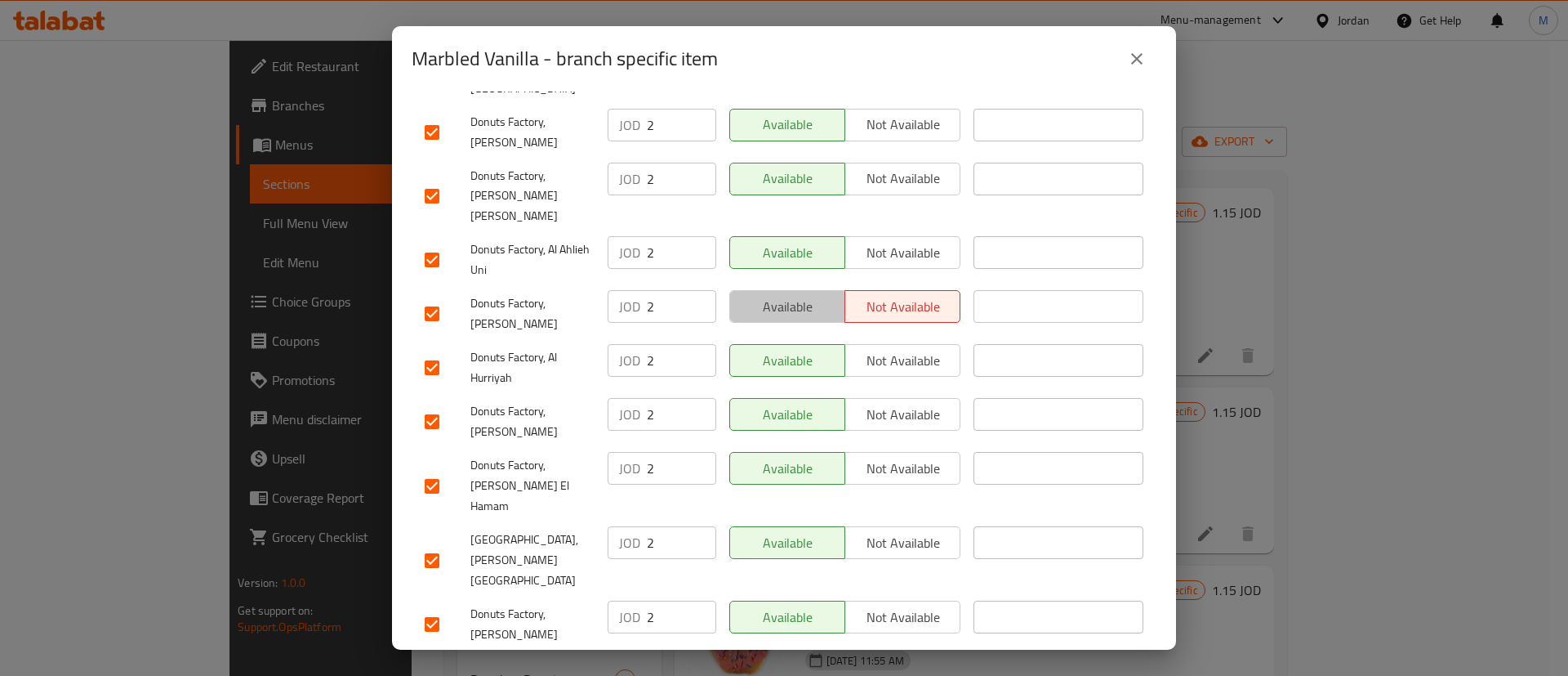
click at [780, 295] on span "Available" at bounding box center [788, 307] width 102 height 24
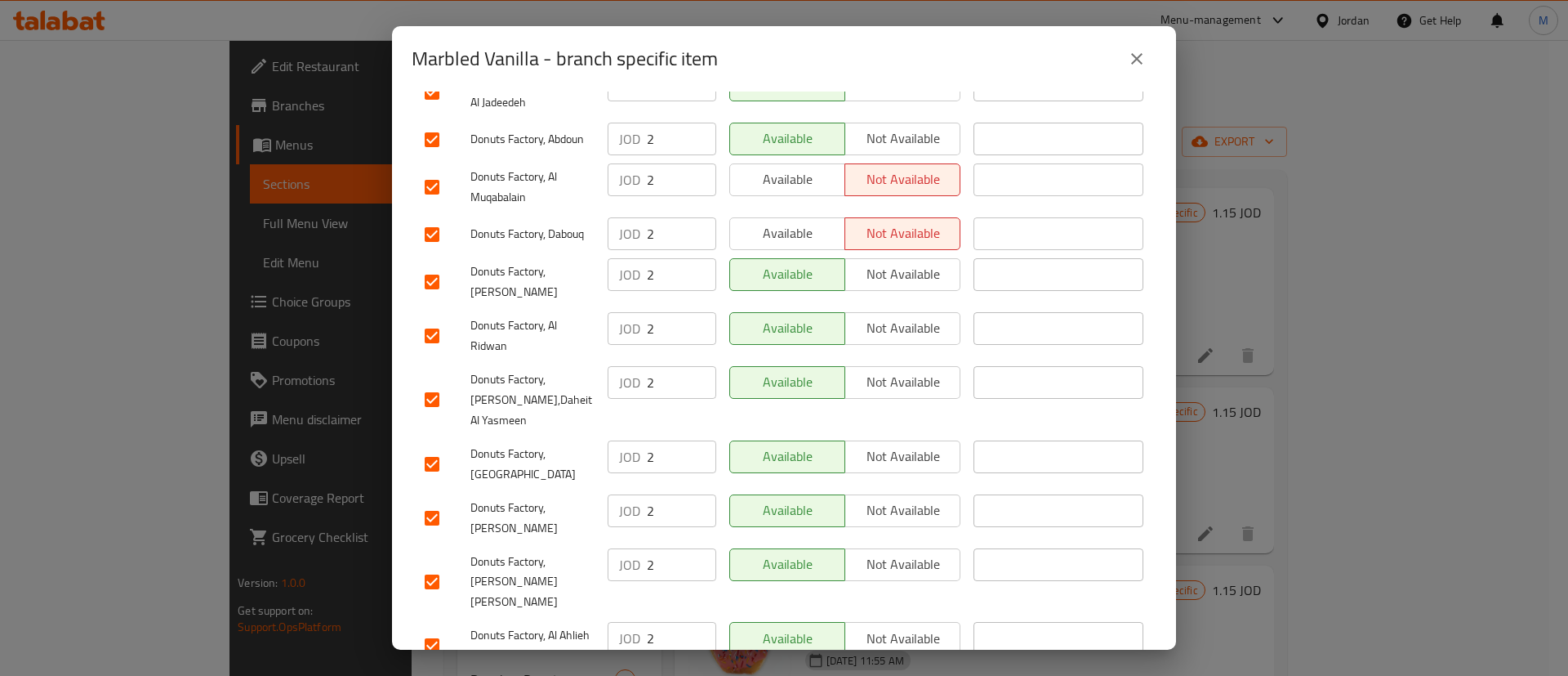
scroll to position [859, 0]
click at [801, 219] on button "Available" at bounding box center [787, 235] width 116 height 33
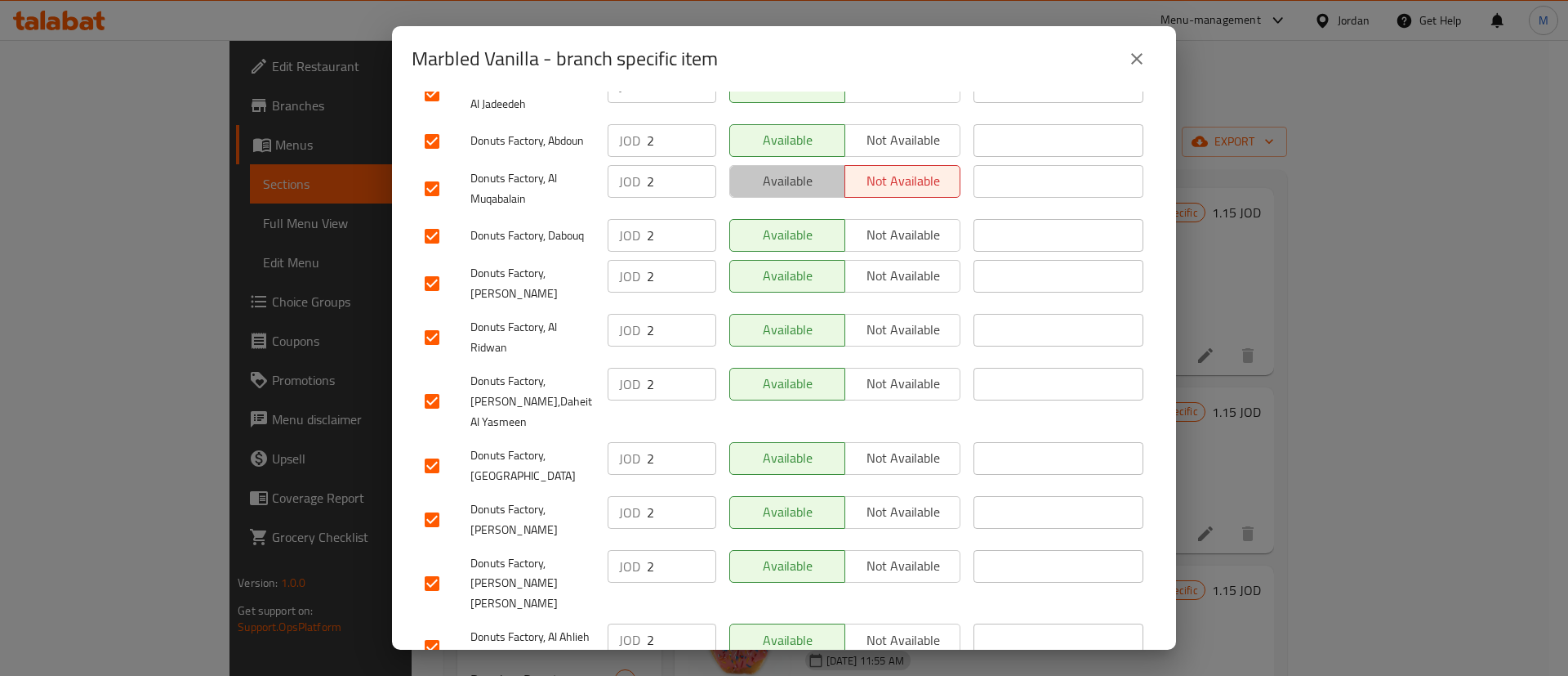
click at [801, 169] on span "Available" at bounding box center [788, 180] width 102 height 24
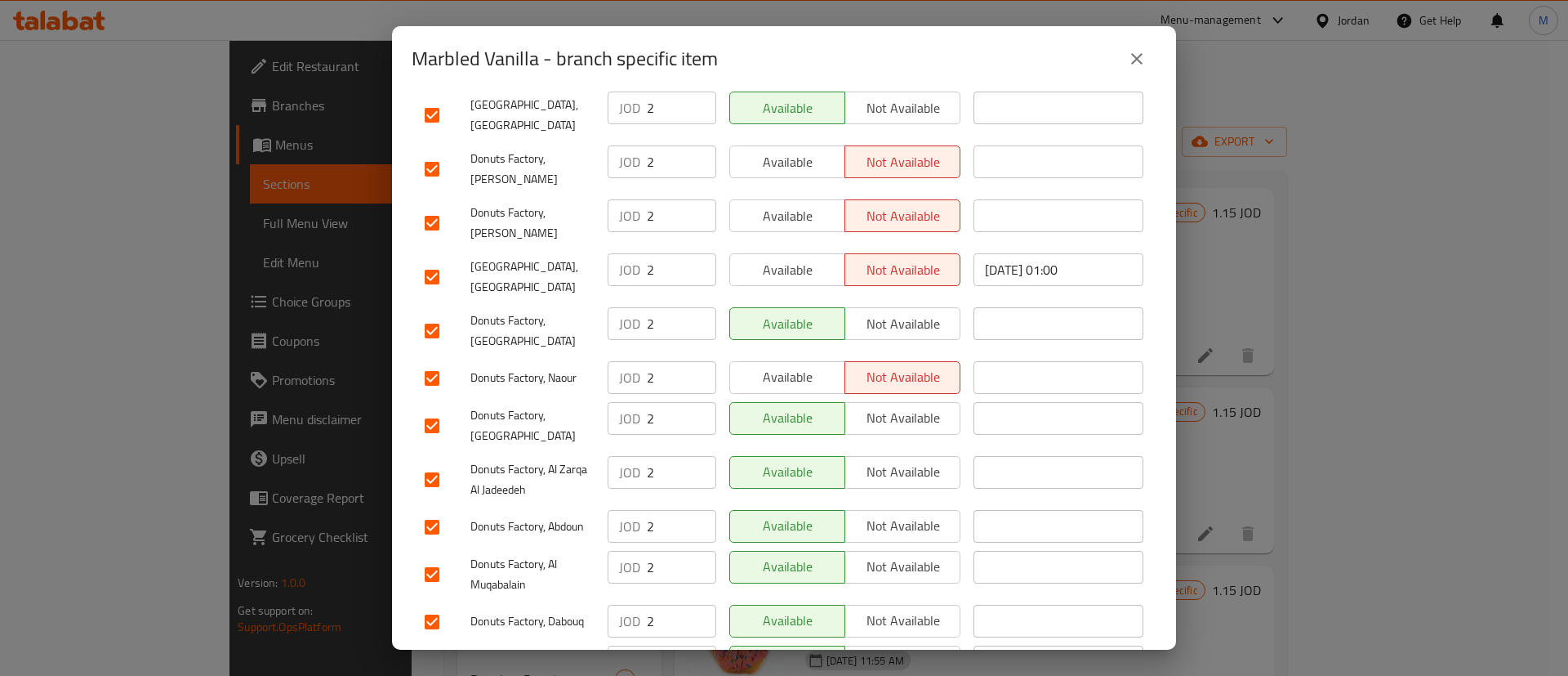
scroll to position [434, 0]
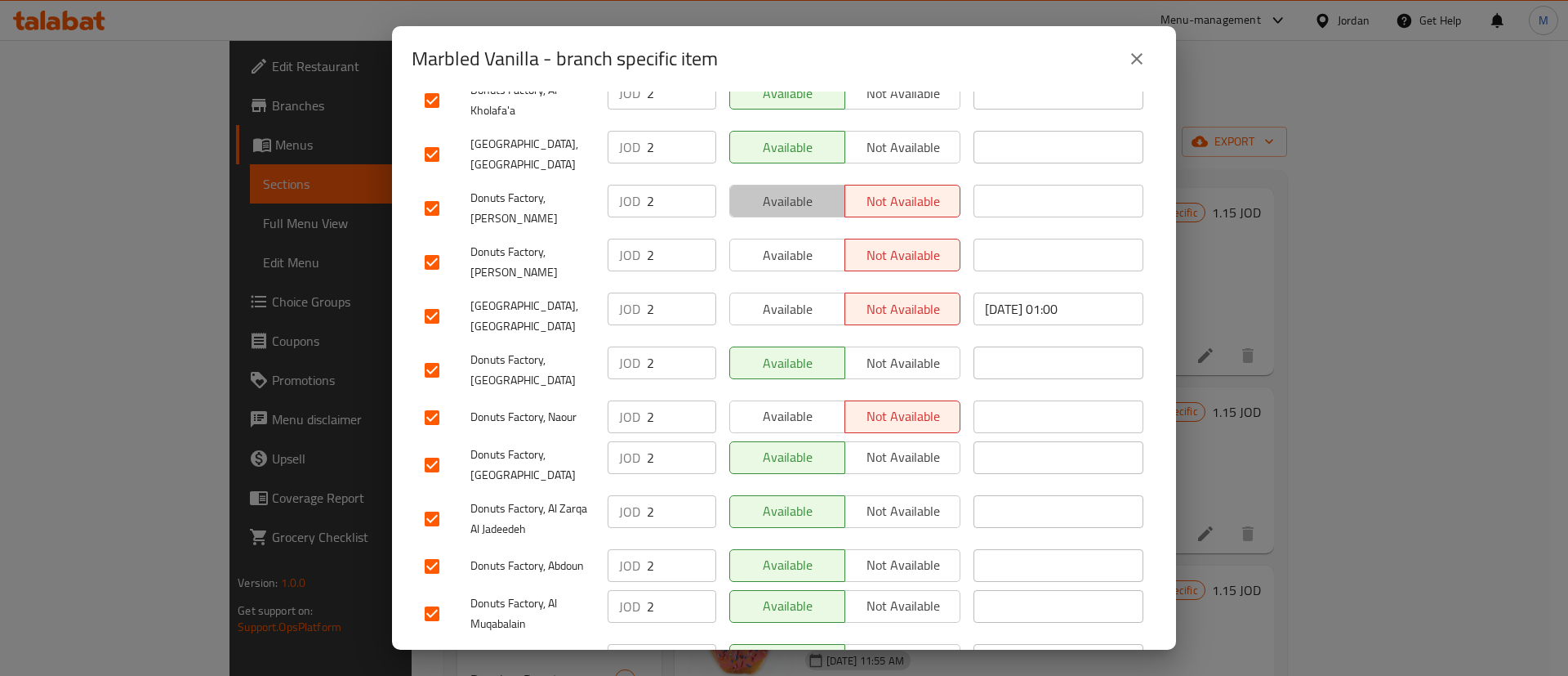
click at [794, 203] on button "Available" at bounding box center [787, 202] width 116 height 33
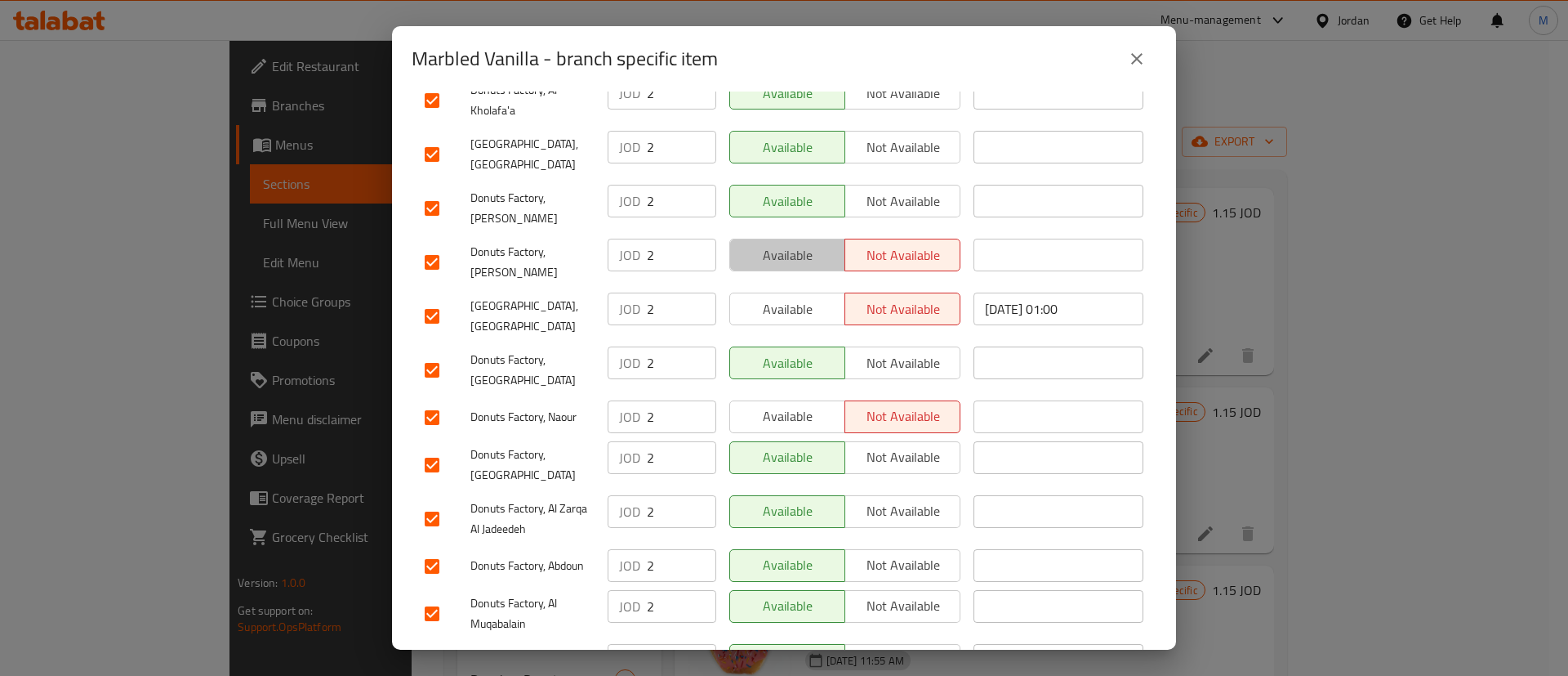
click at [796, 244] on span "Available" at bounding box center [788, 256] width 102 height 24
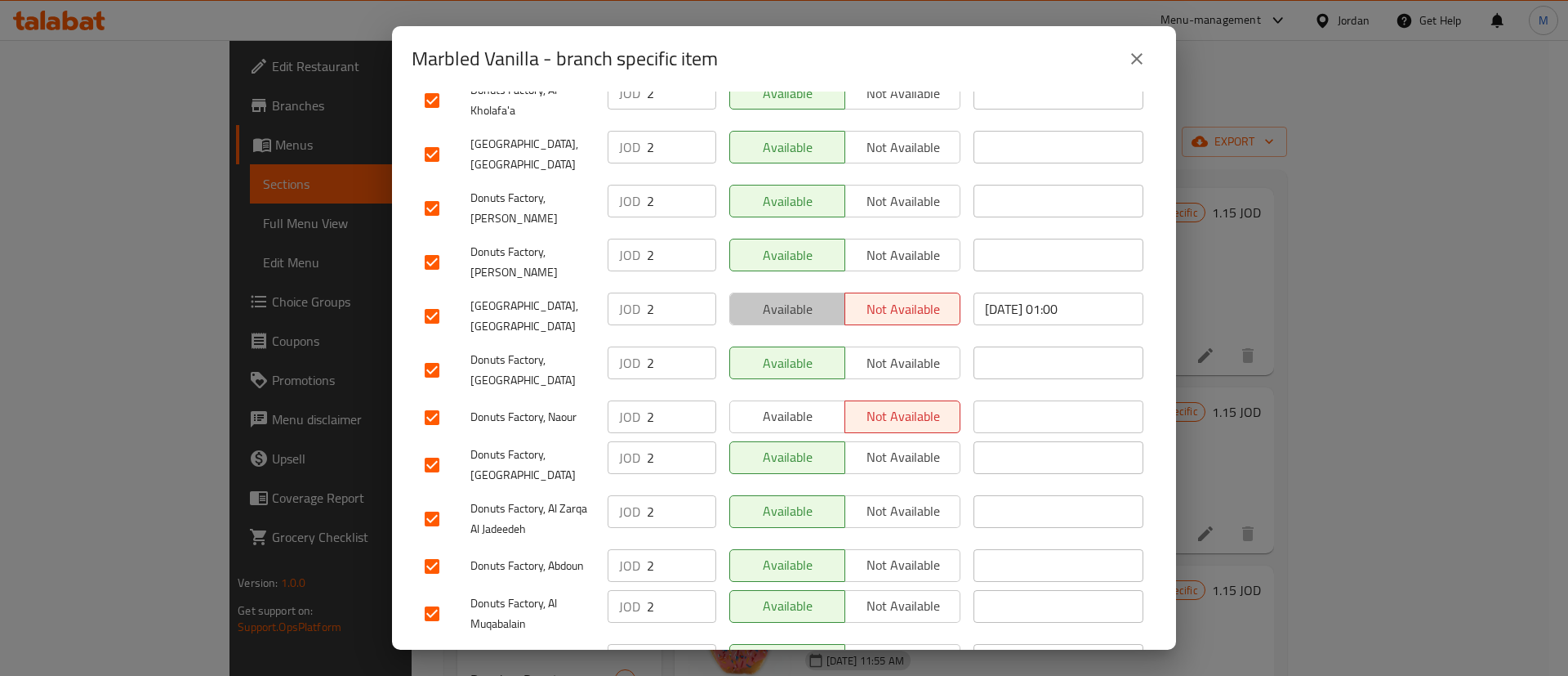
click at [800, 301] on span "Available" at bounding box center [788, 310] width 102 height 24
click at [799, 405] on span "Available" at bounding box center [788, 417] width 102 height 24
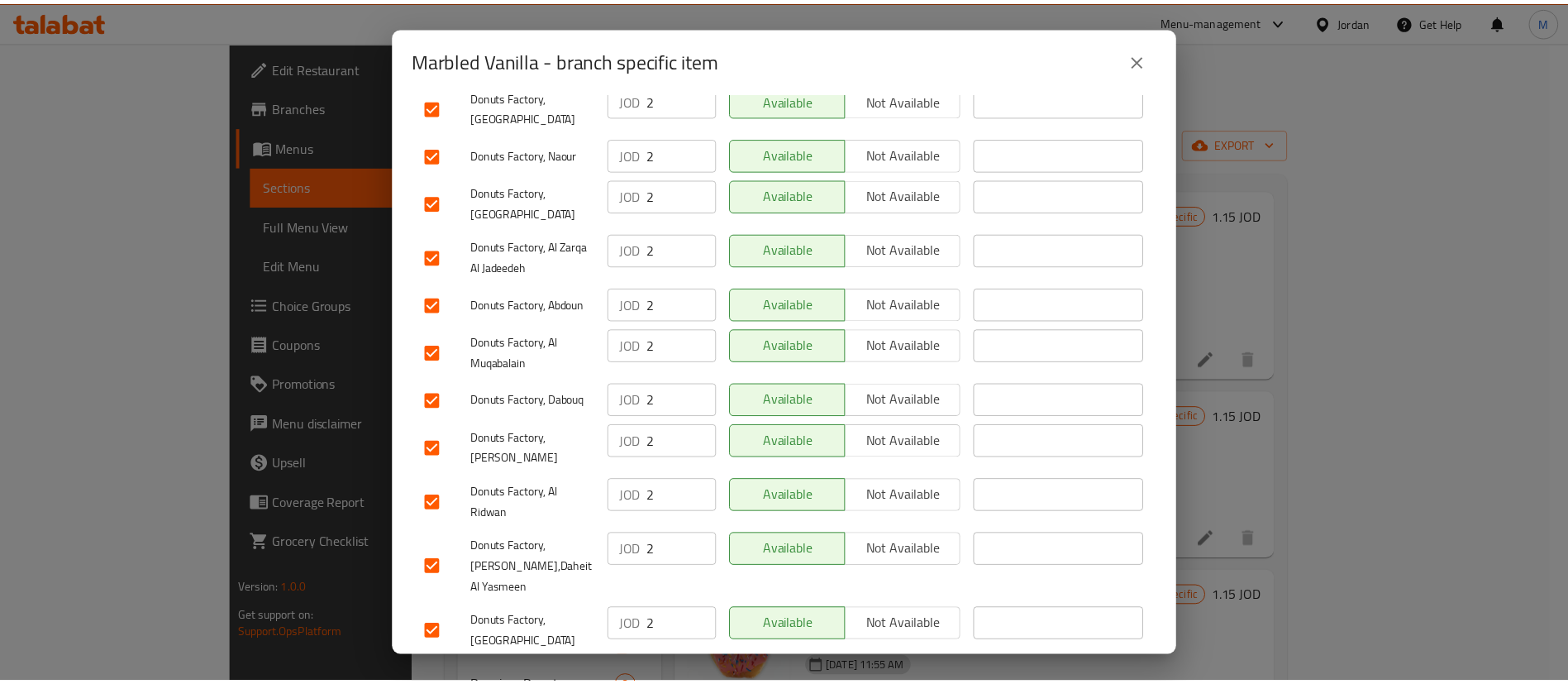
scroll to position [1262, 0]
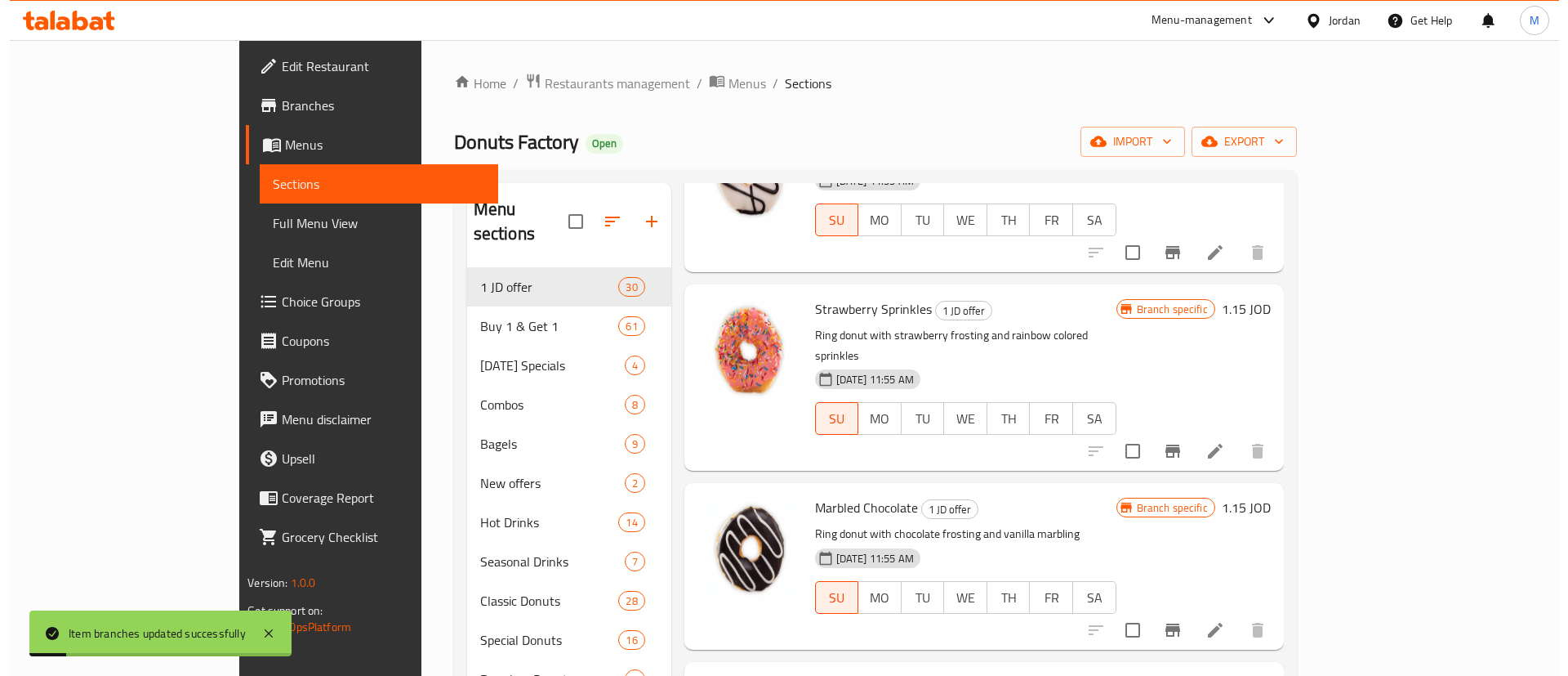
scroll to position [1961, 0]
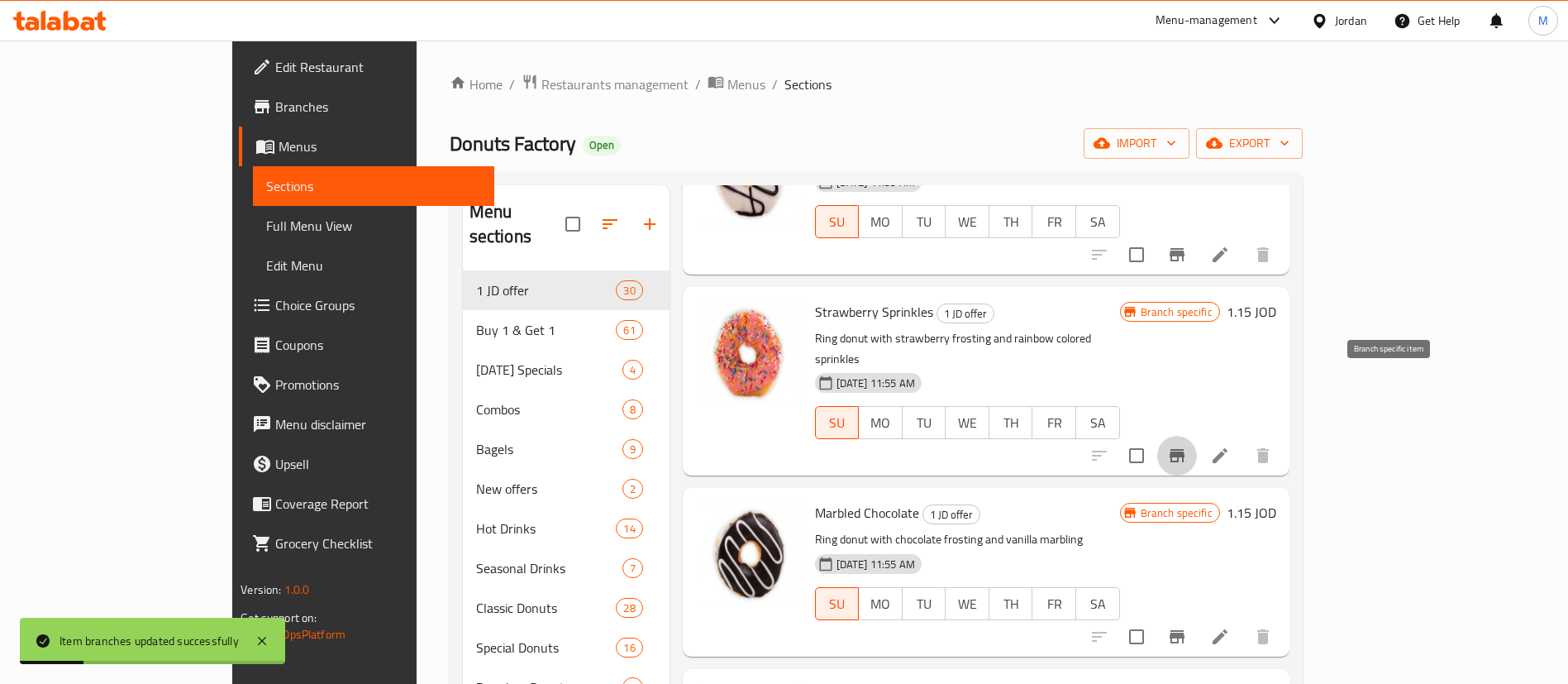
click at [1187, 446] on icon "Branch-specific-item" at bounding box center [1177, 456] width 20 height 20
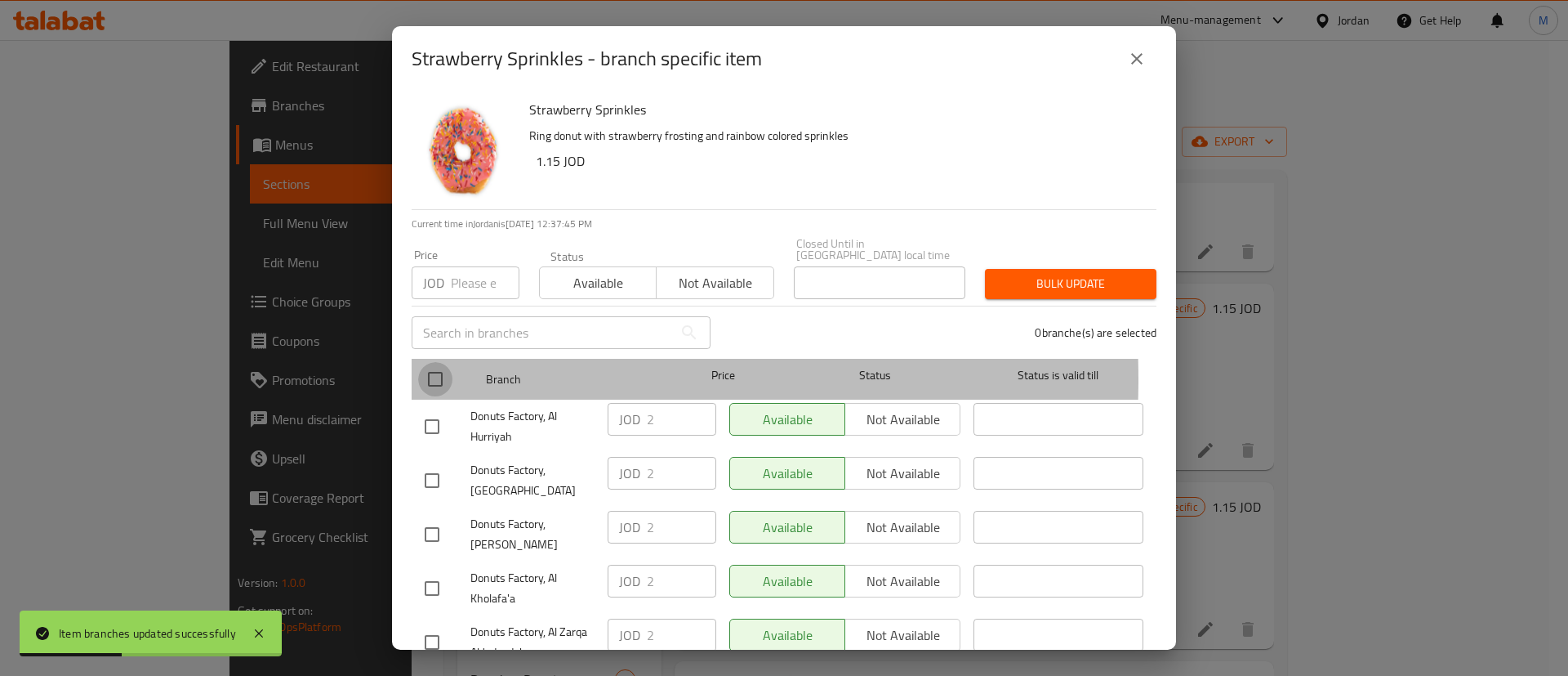
click at [425, 367] on input "checkbox" at bounding box center [436, 379] width 35 height 35
checkbox input "true"
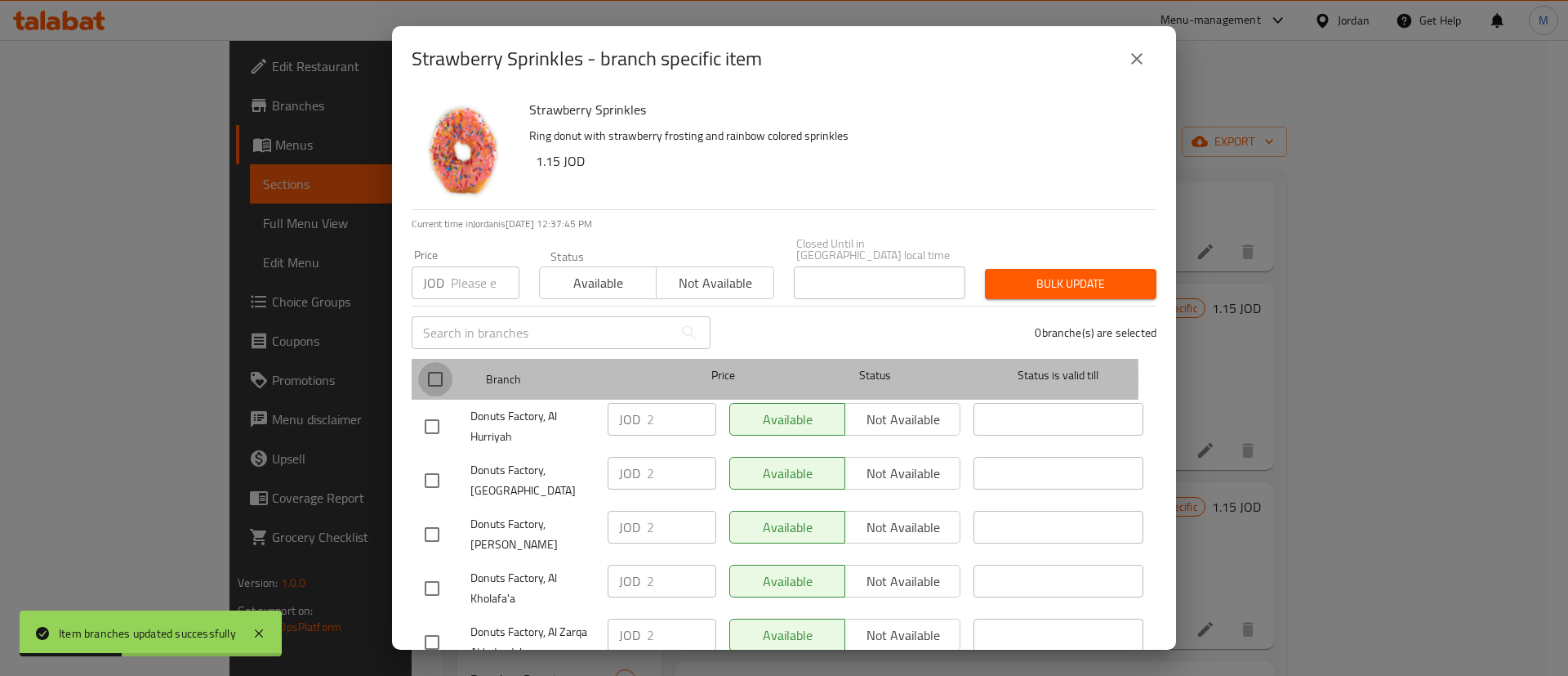
checkbox input "true"
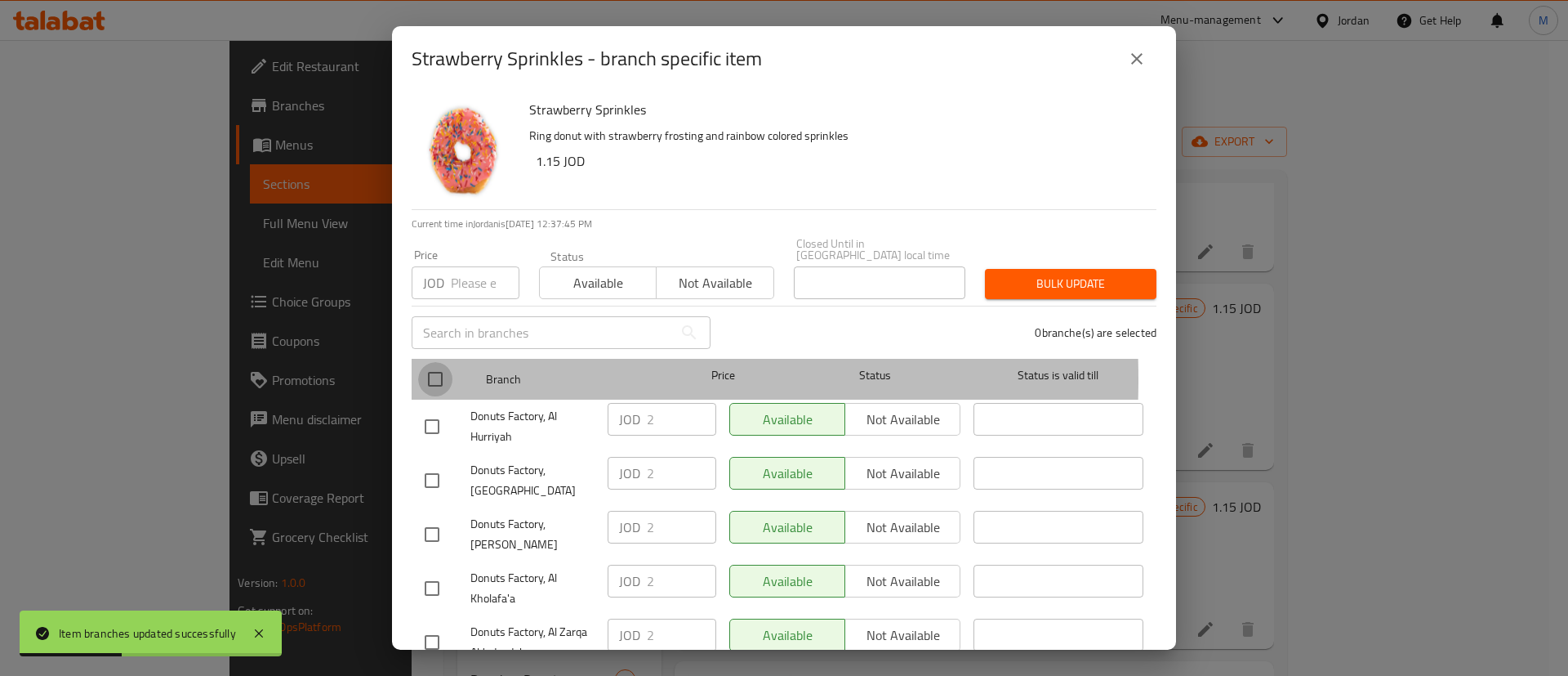
checkbox input "true"
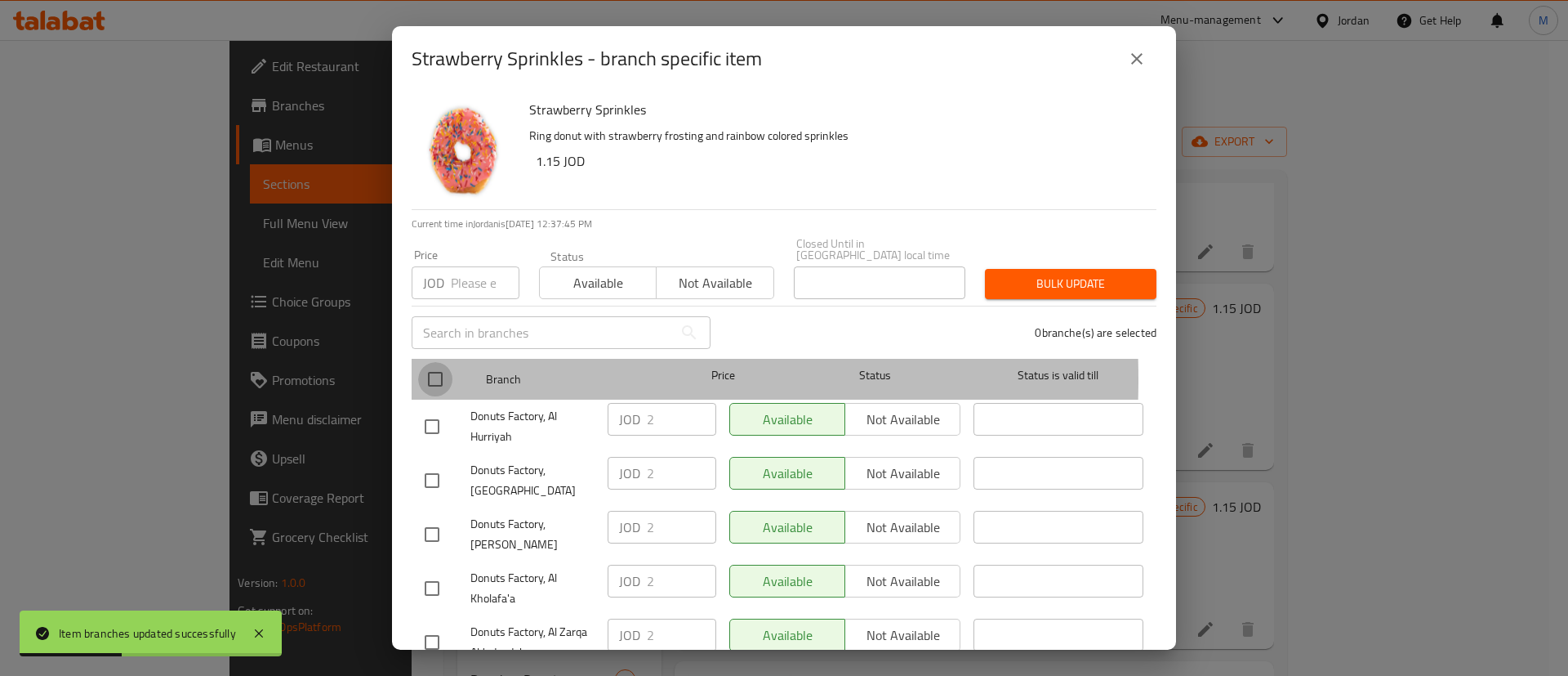
checkbox input "true"
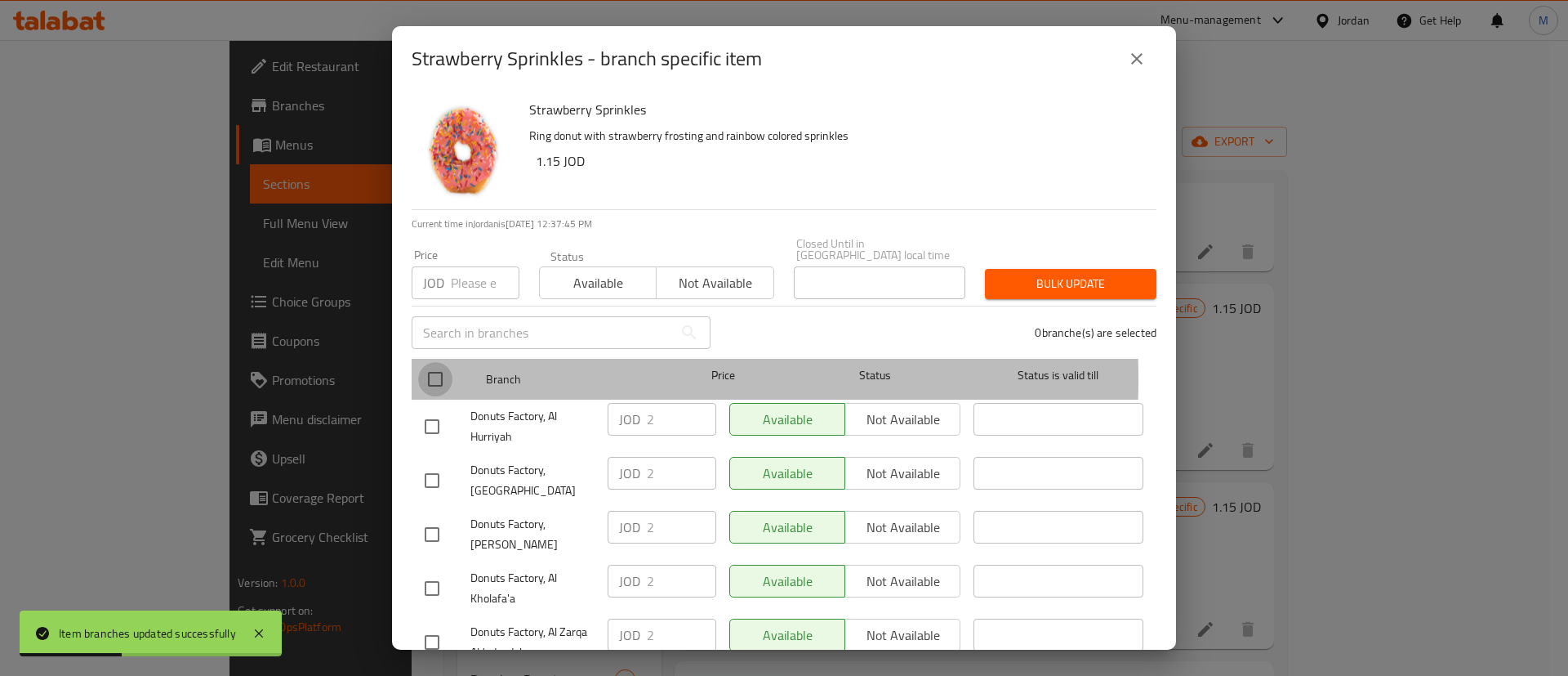
checkbox input "true"
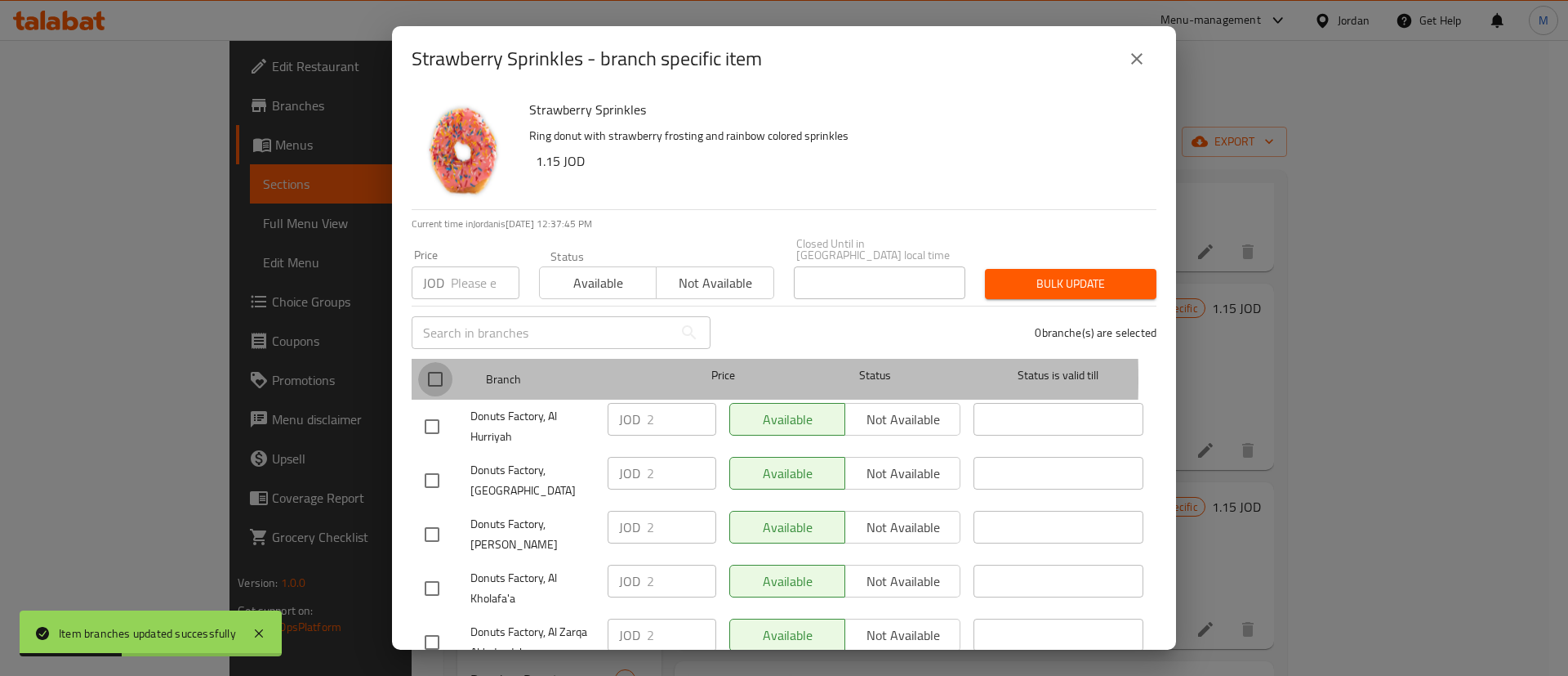
checkbox input "true"
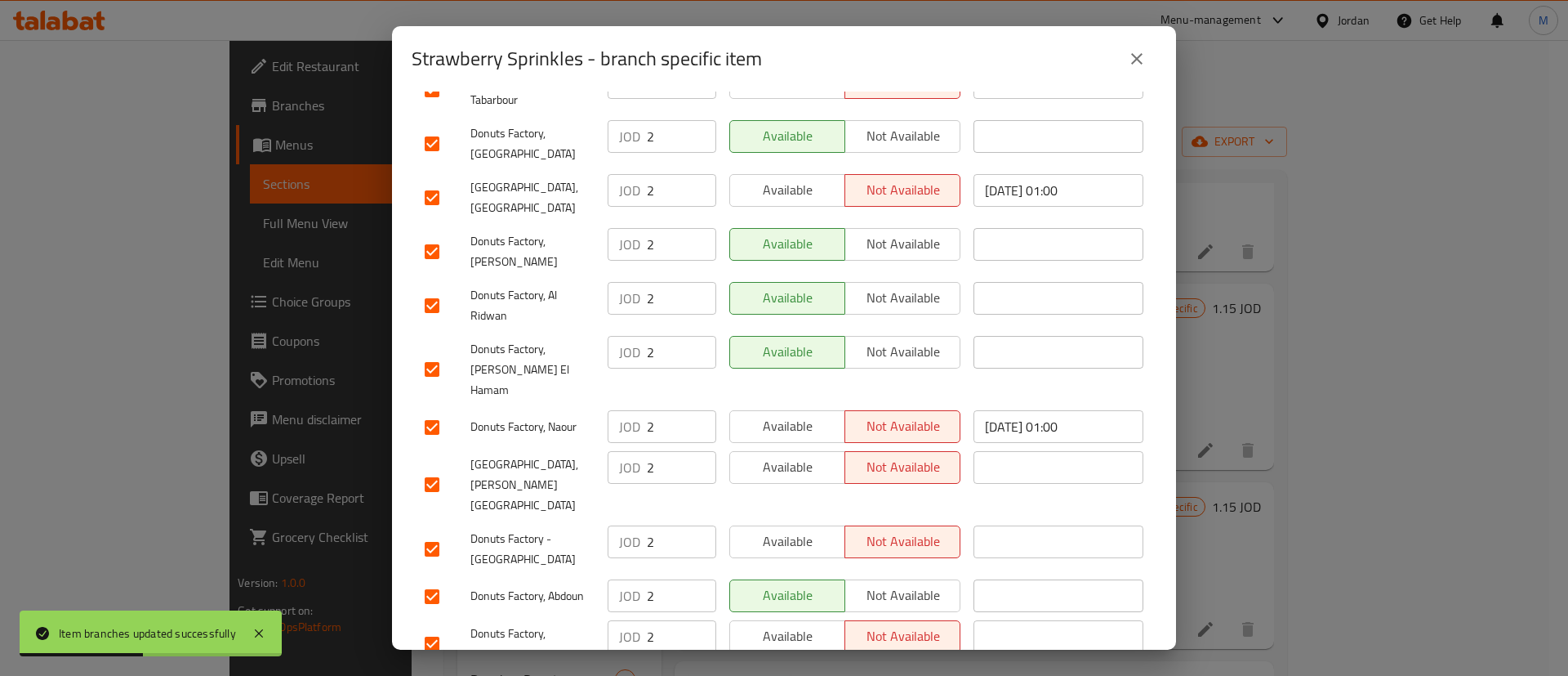
scroll to position [1247, 0]
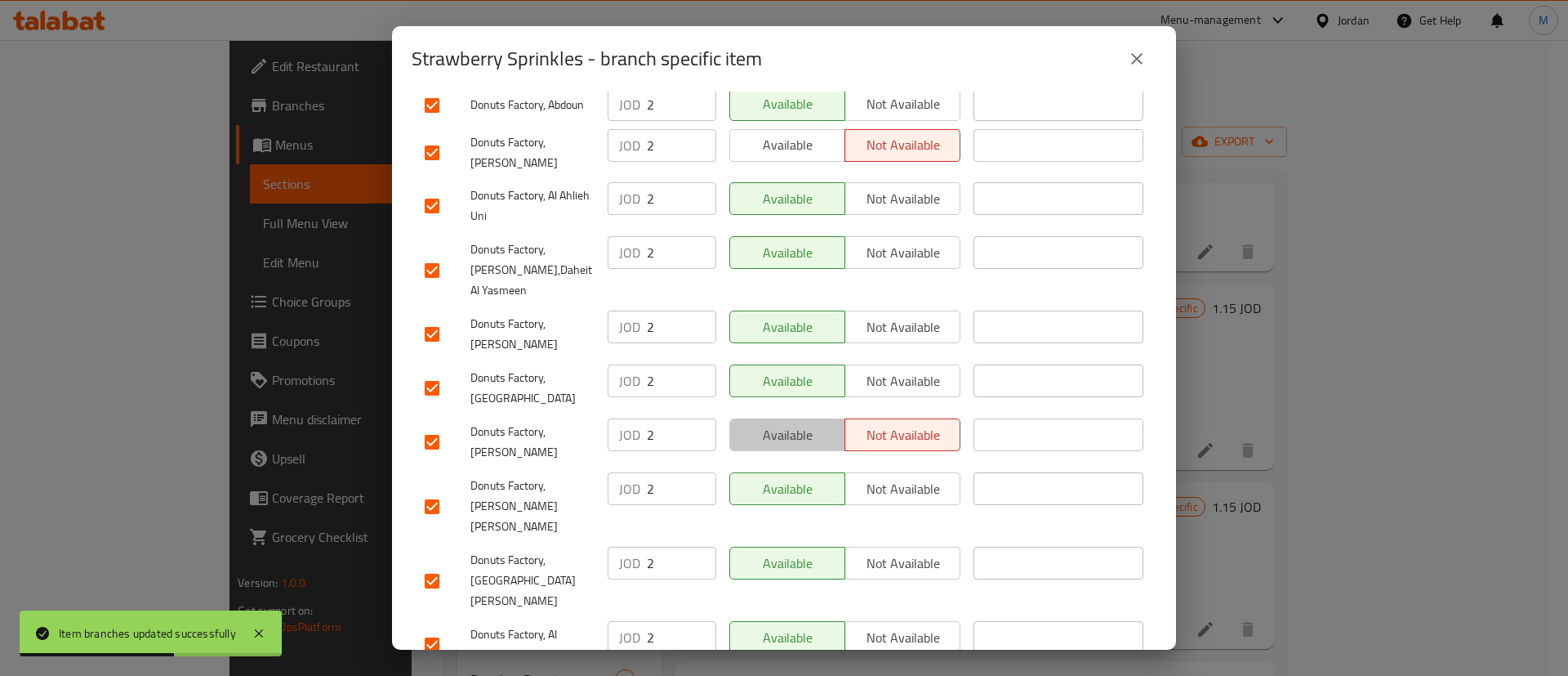
click at [786, 423] on span "Available" at bounding box center [788, 435] width 102 height 24
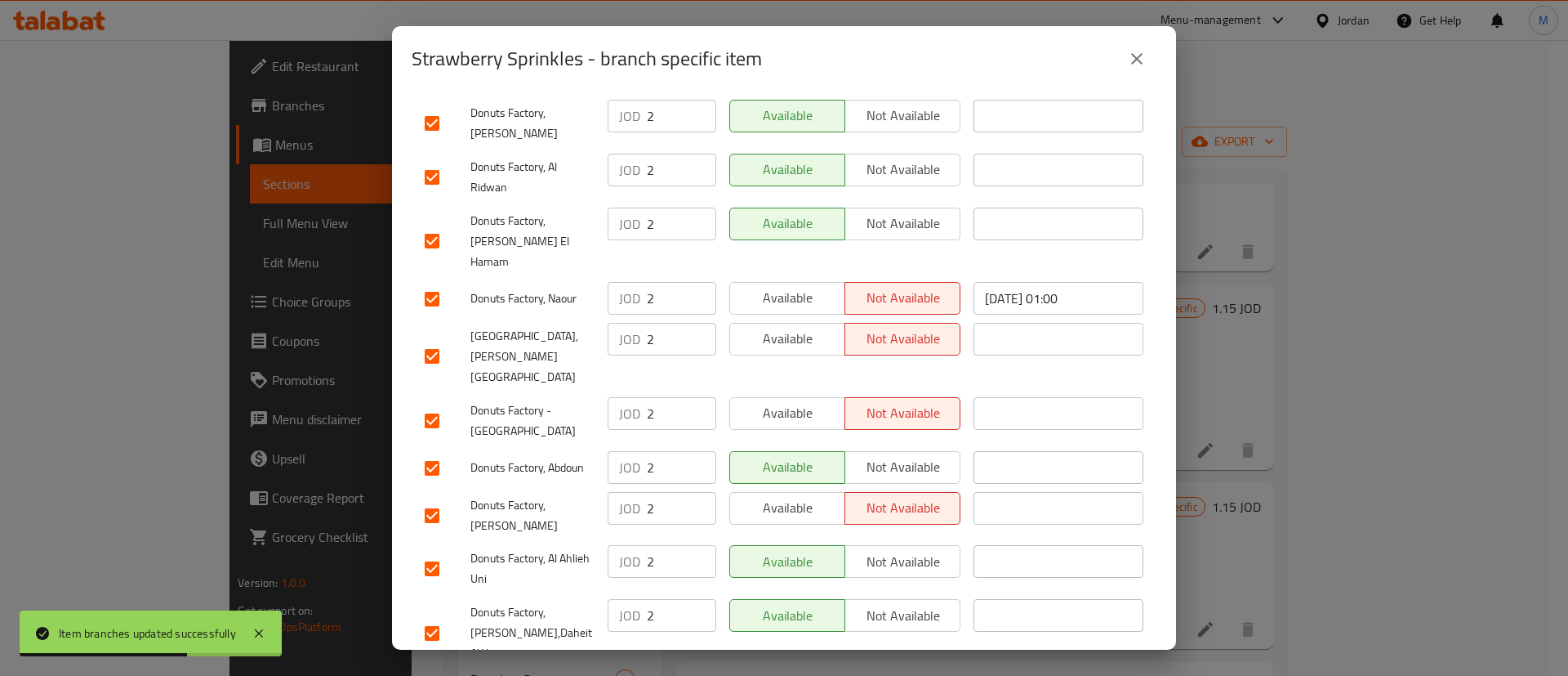
scroll to position [879, 0]
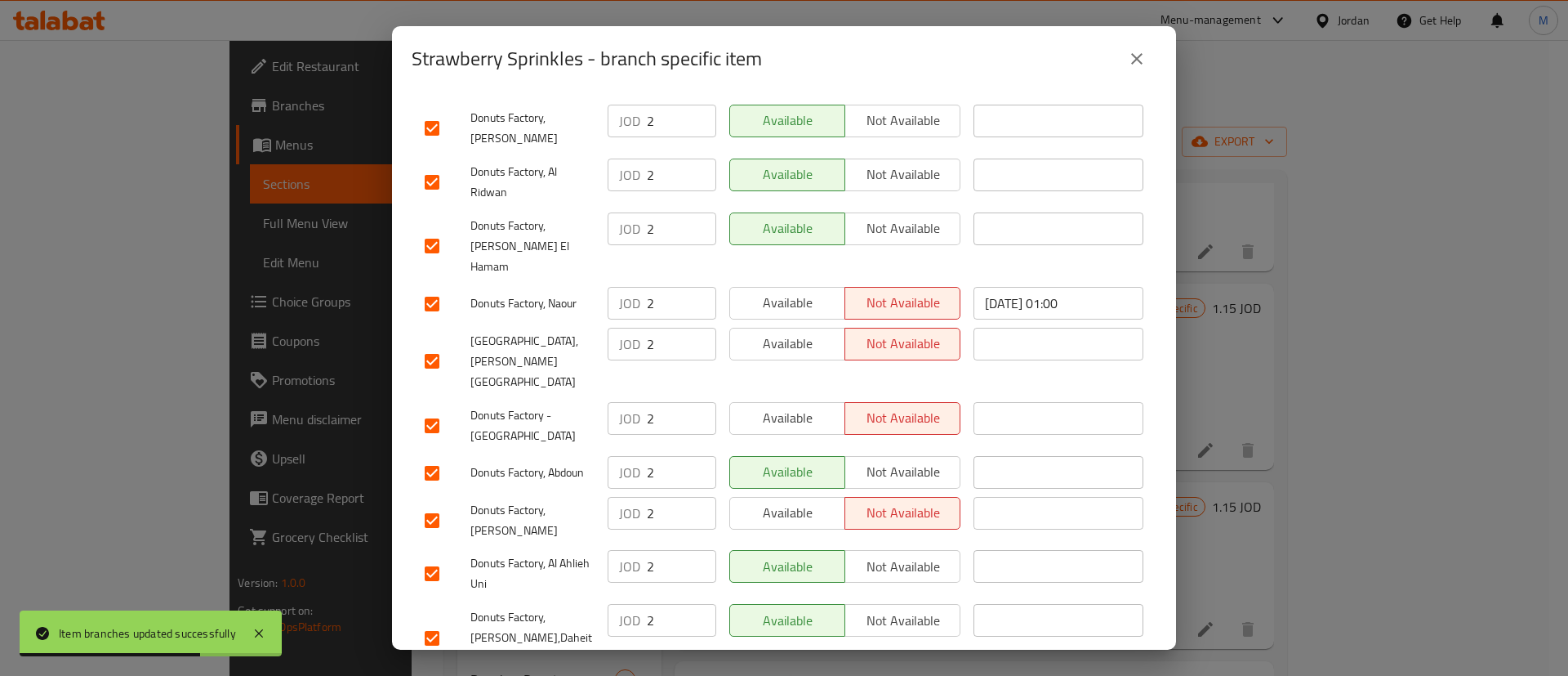
drag, startPoint x: 786, startPoint y: 367, endPoint x: 785, endPoint y: 334, distance: 33.0
click at [785, 395] on div "Available Not available" at bounding box center [844, 425] width 244 height 61
click at [785, 406] on span "Available" at bounding box center [788, 418] width 102 height 24
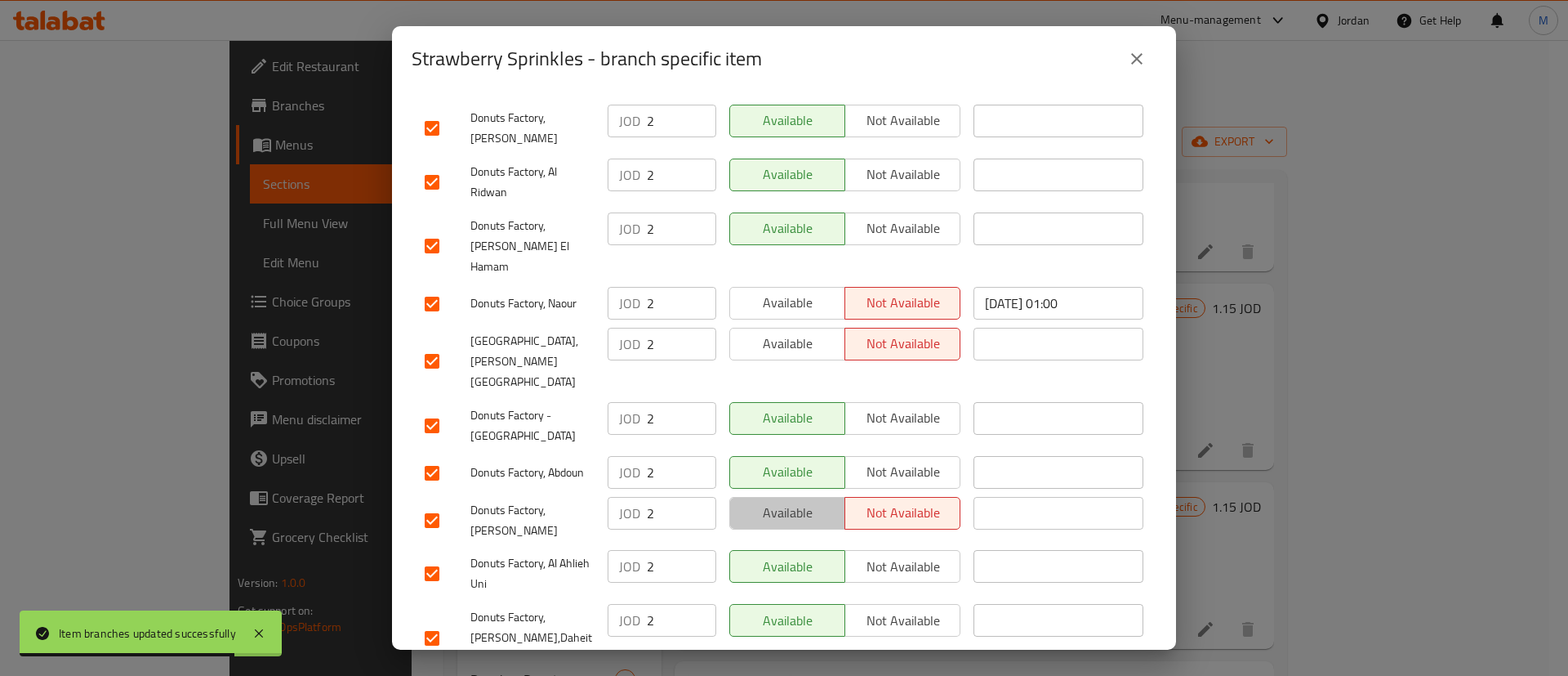
click at [786, 501] on span "Available" at bounding box center [788, 513] width 102 height 24
click at [791, 332] on span "Available" at bounding box center [788, 343] width 102 height 24
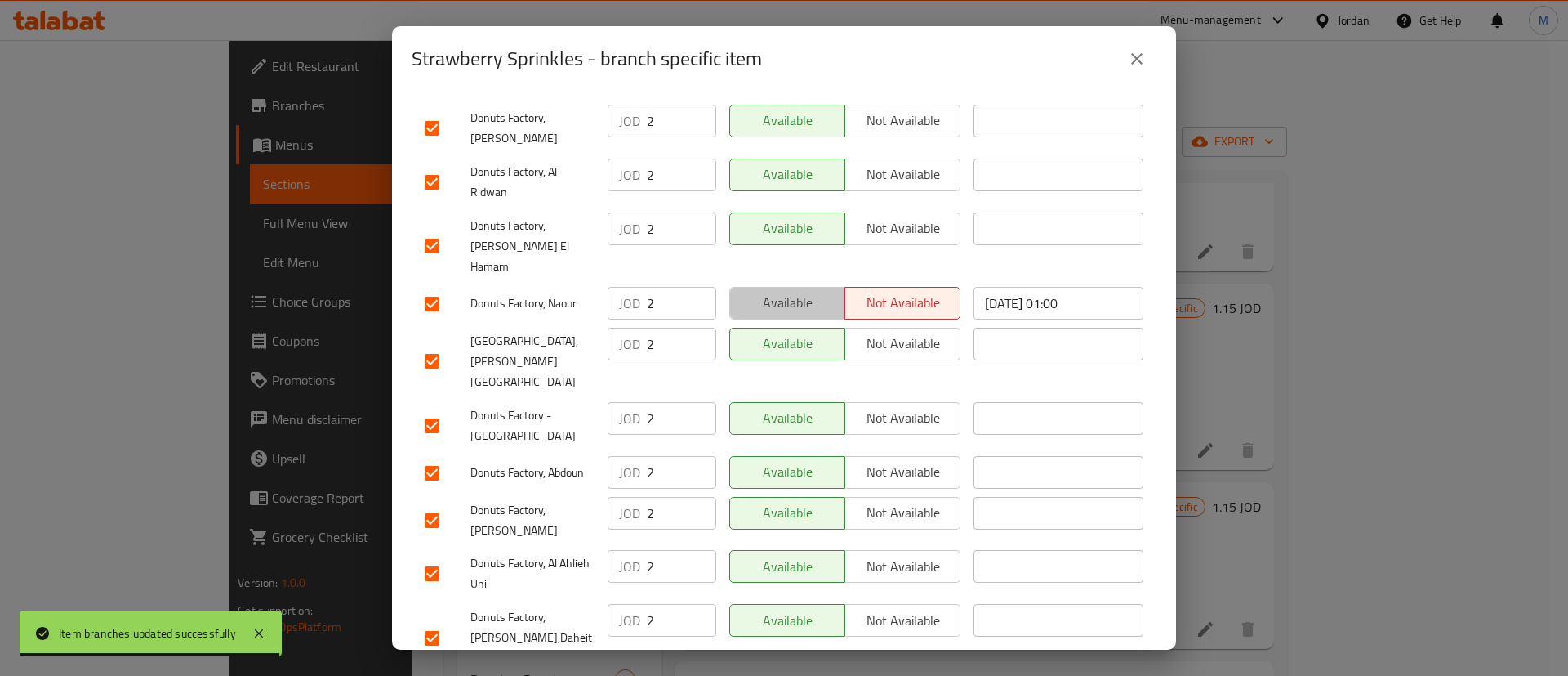
click at [788, 291] on span "Available" at bounding box center [788, 303] width 102 height 24
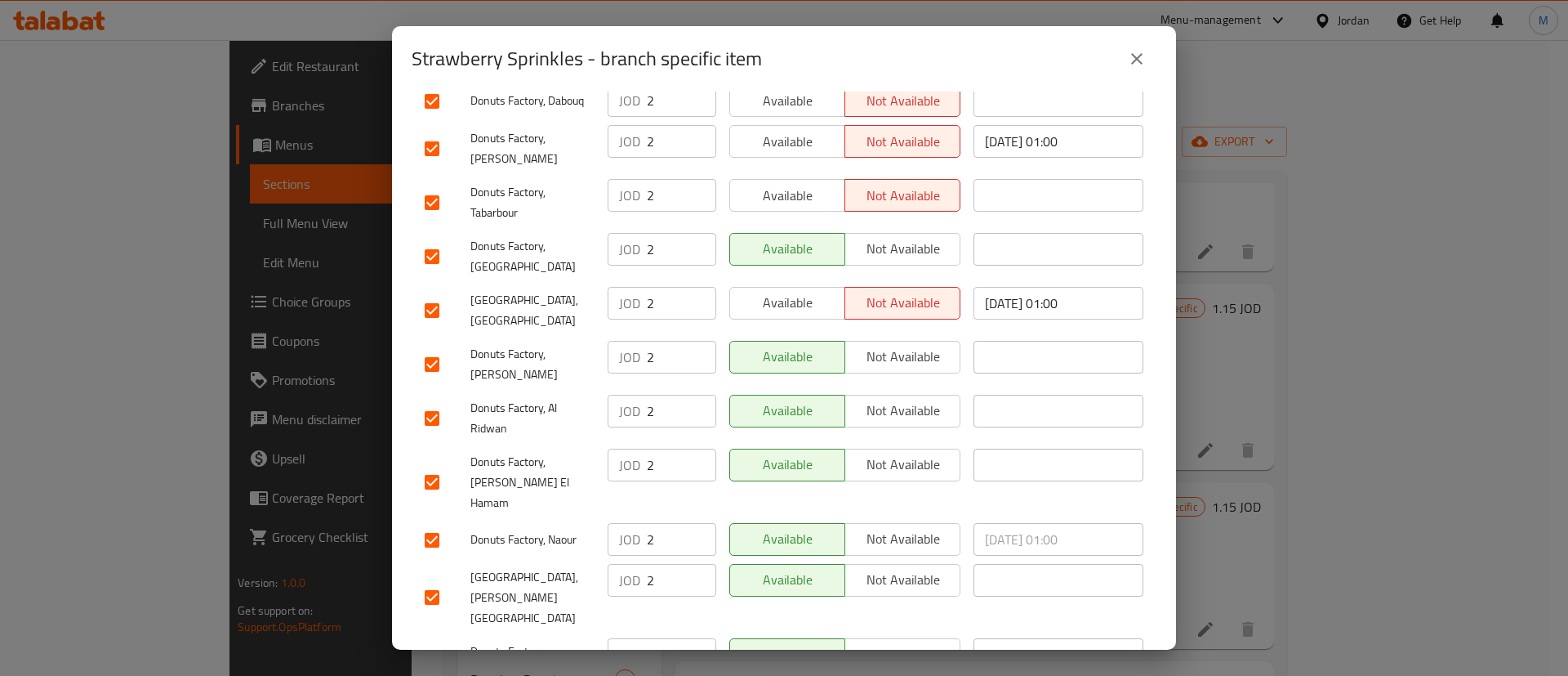
scroll to position [634, 0]
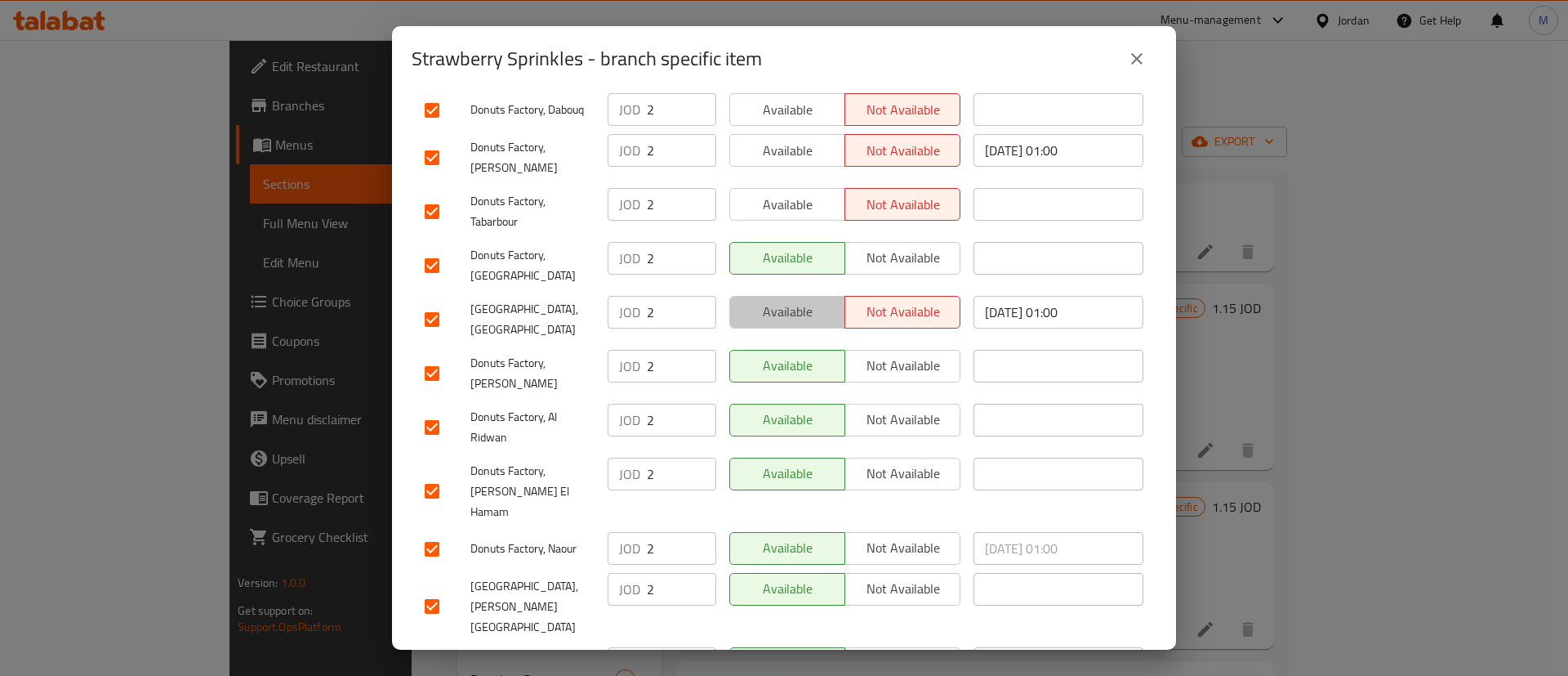
click at [790, 300] on span "Available" at bounding box center [788, 311] width 102 height 24
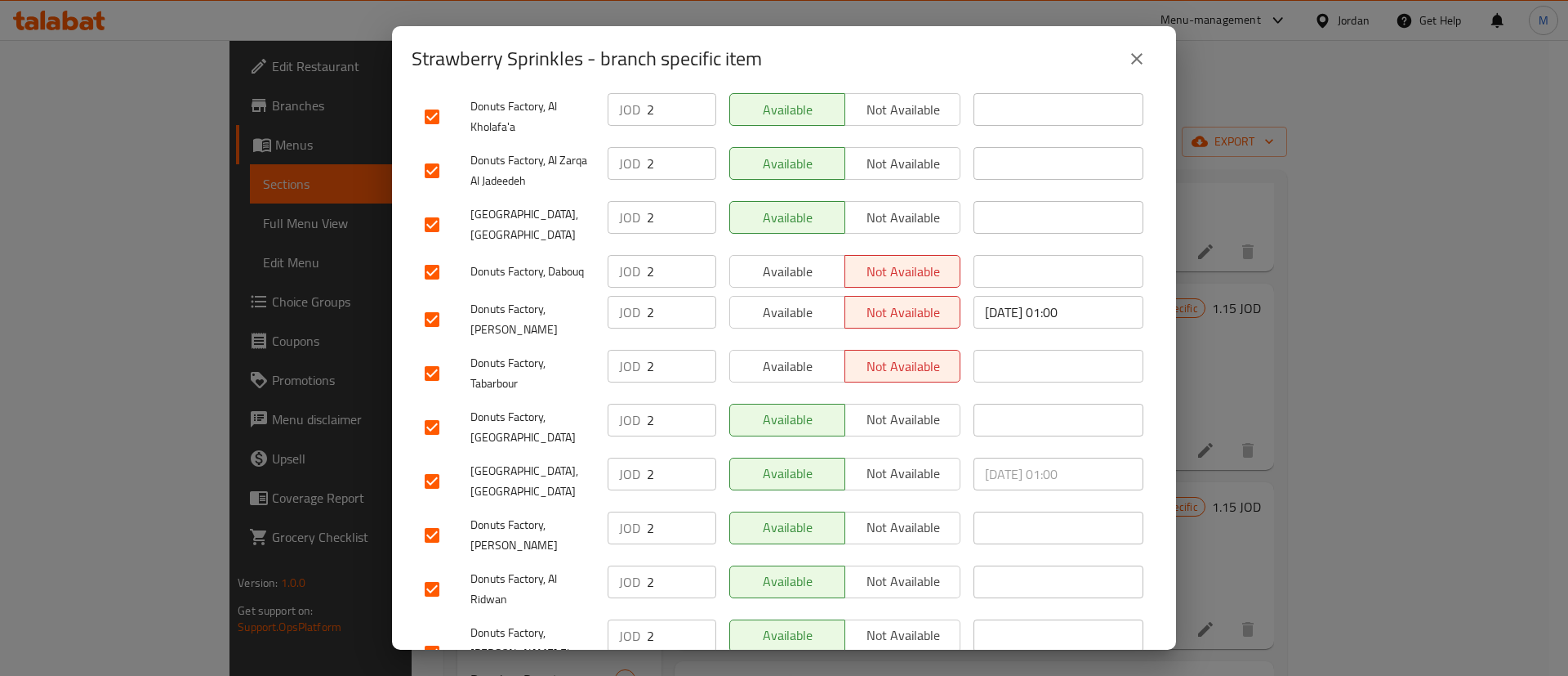
scroll to position [470, 0]
click at [790, 262] on button "Available" at bounding box center [787, 274] width 116 height 33
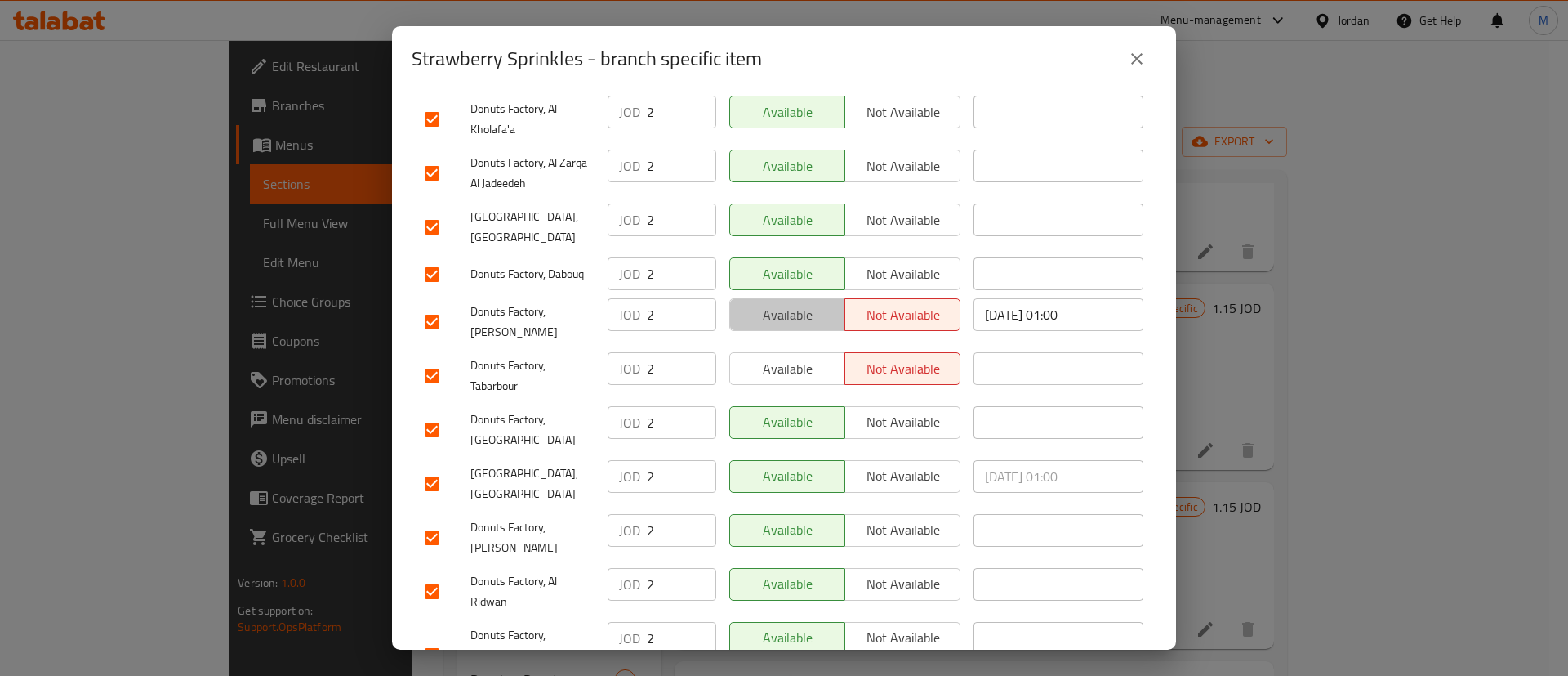
click at [792, 303] on span "Available" at bounding box center [788, 314] width 102 height 24
click at [793, 357] on span "Available" at bounding box center [788, 368] width 102 height 24
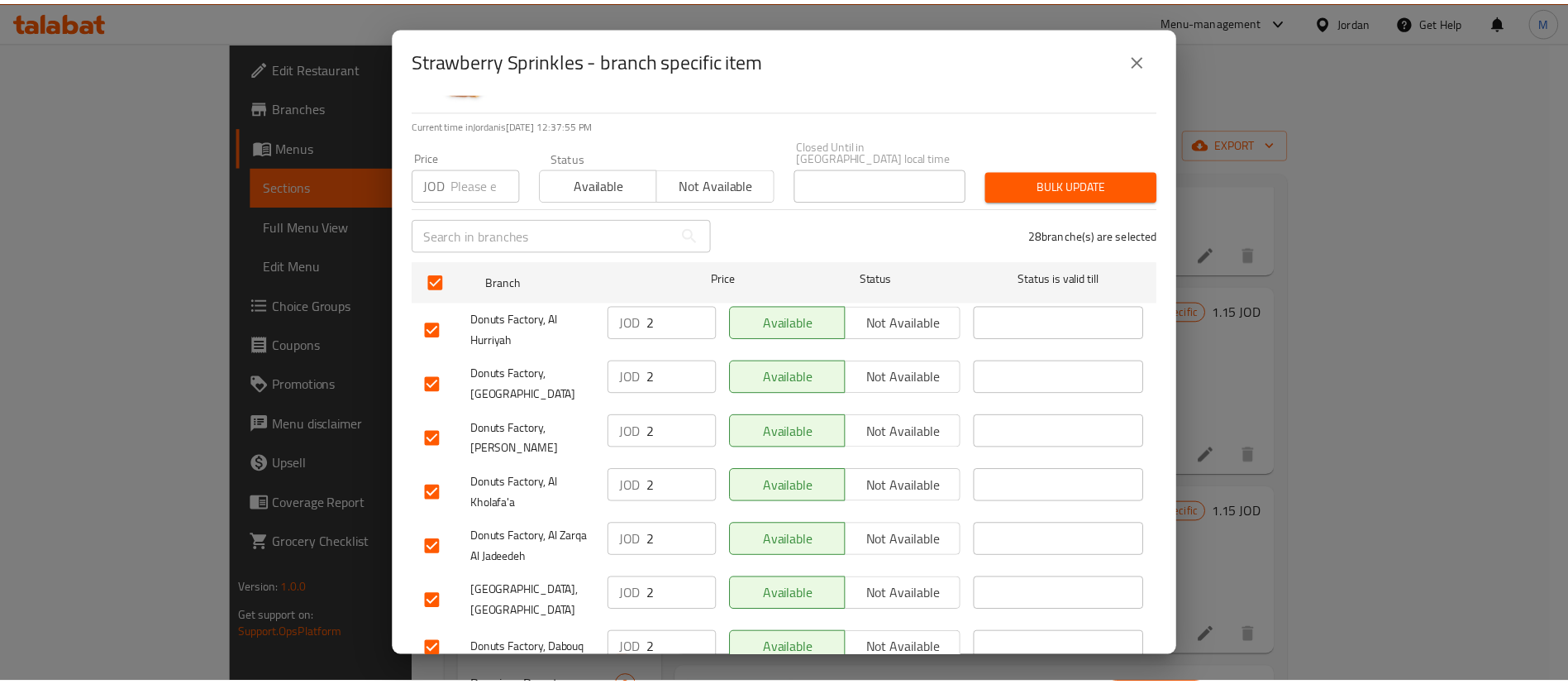
scroll to position [1262, 0]
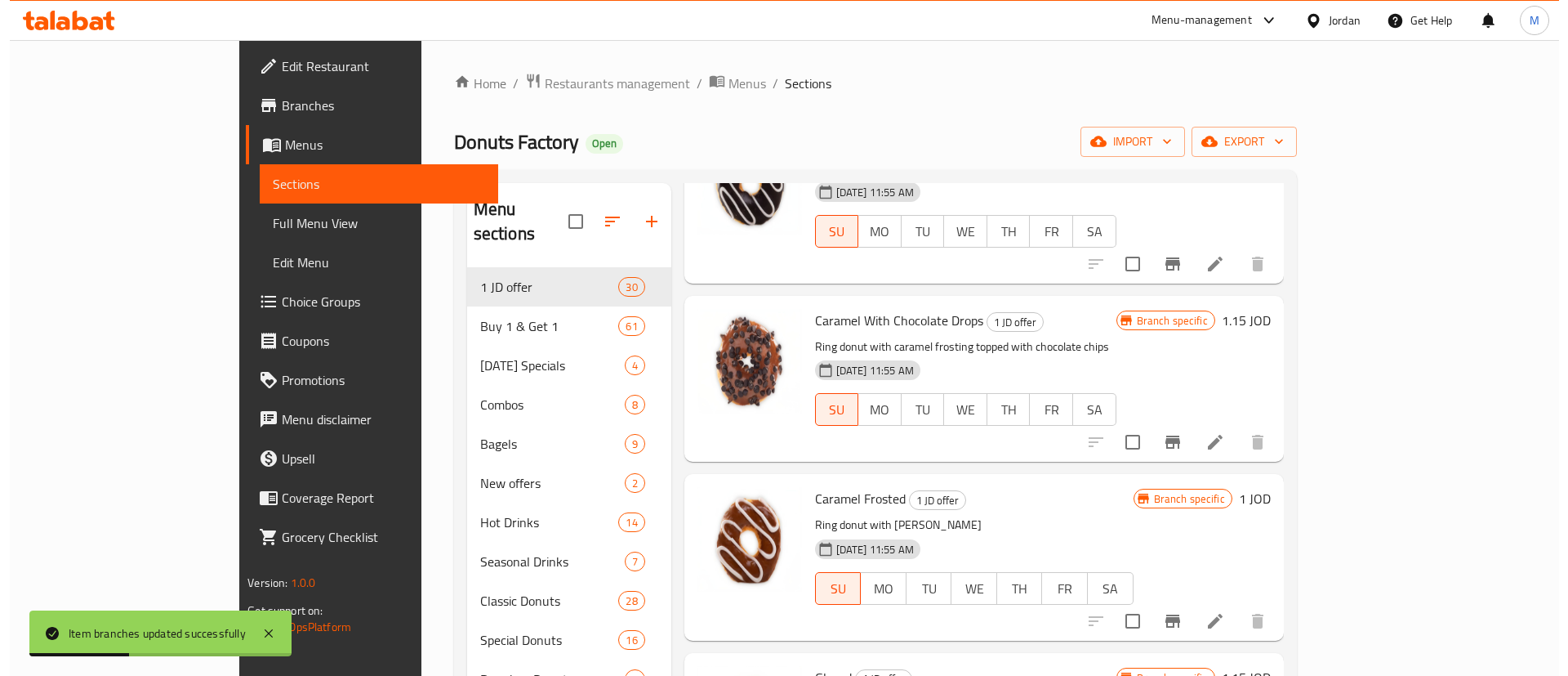
scroll to position [2340, 0]
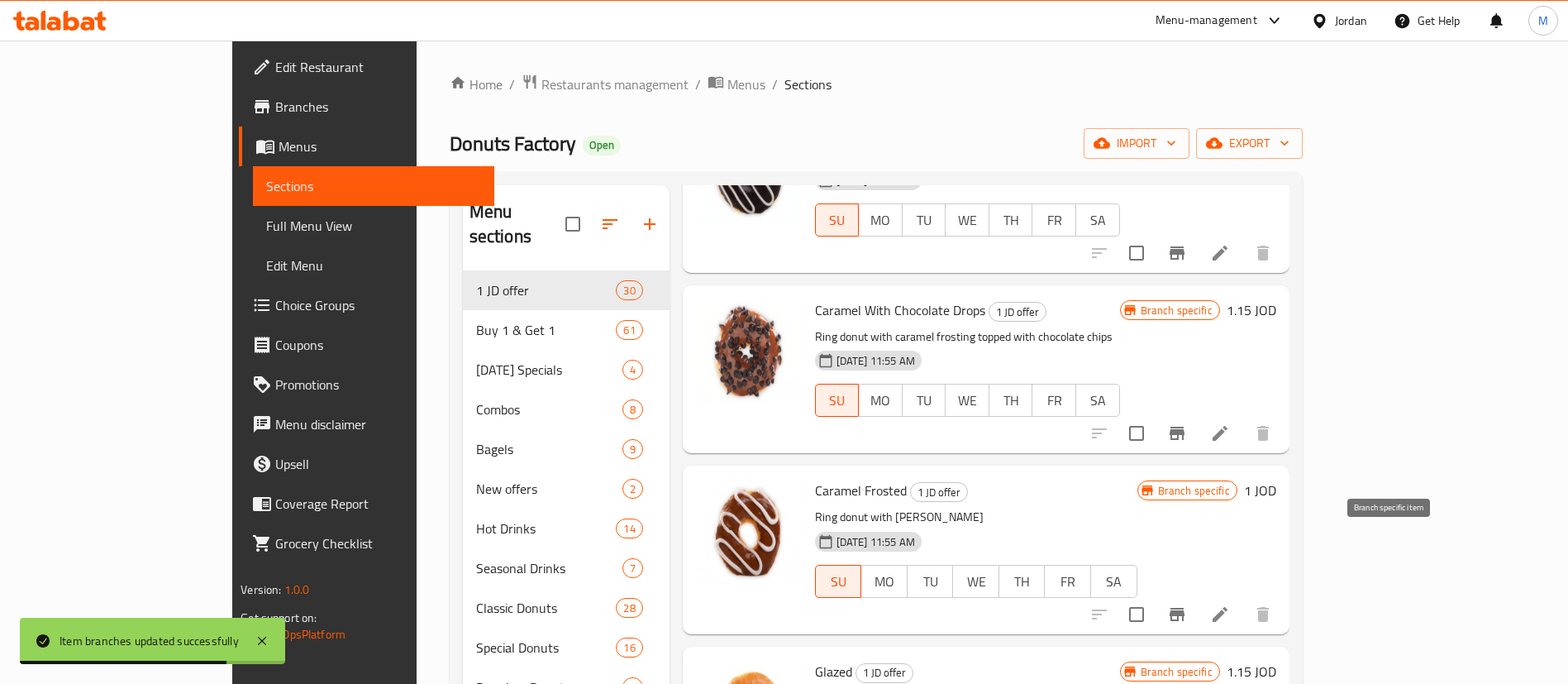
click at [1185, 608] on icon "Branch-specific-item" at bounding box center [1176, 615] width 15 height 14
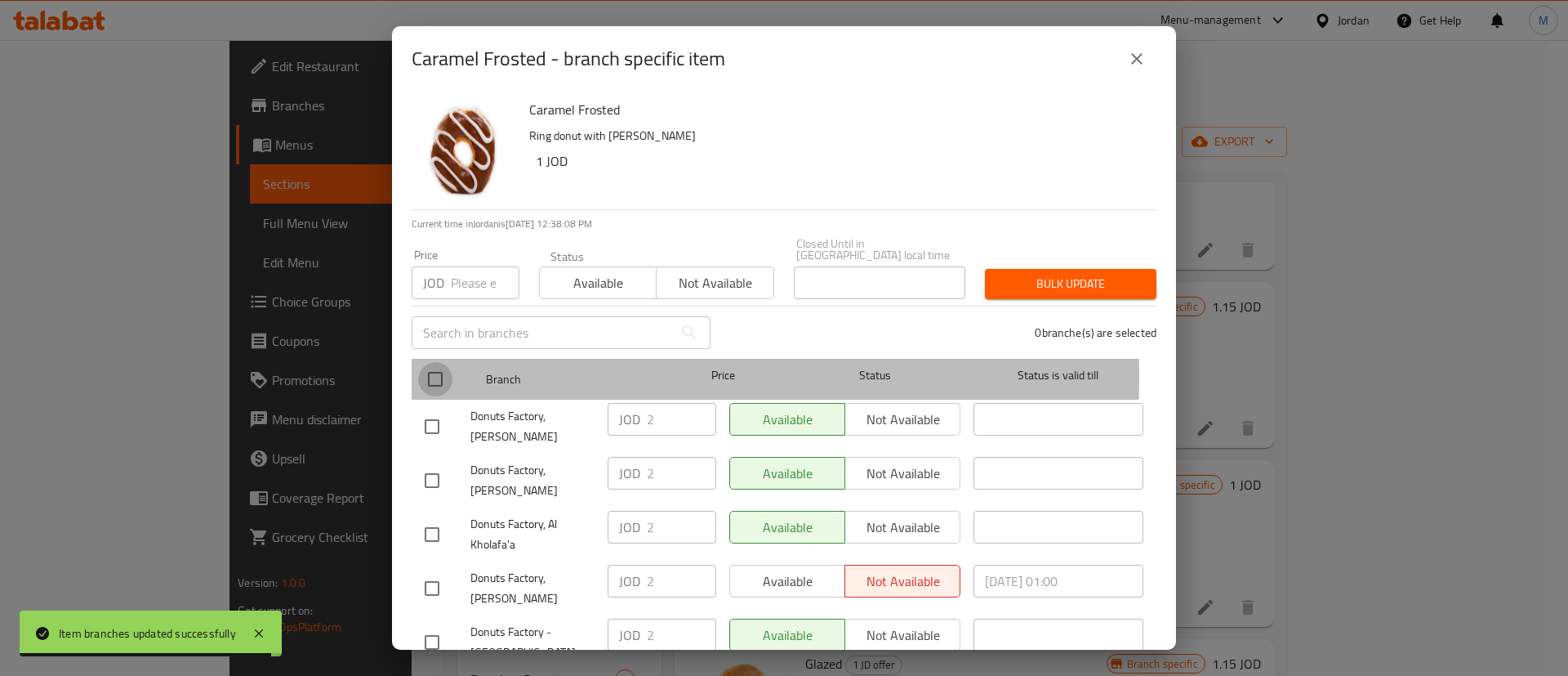
click at [434, 365] on input "checkbox" at bounding box center [436, 379] width 35 height 35
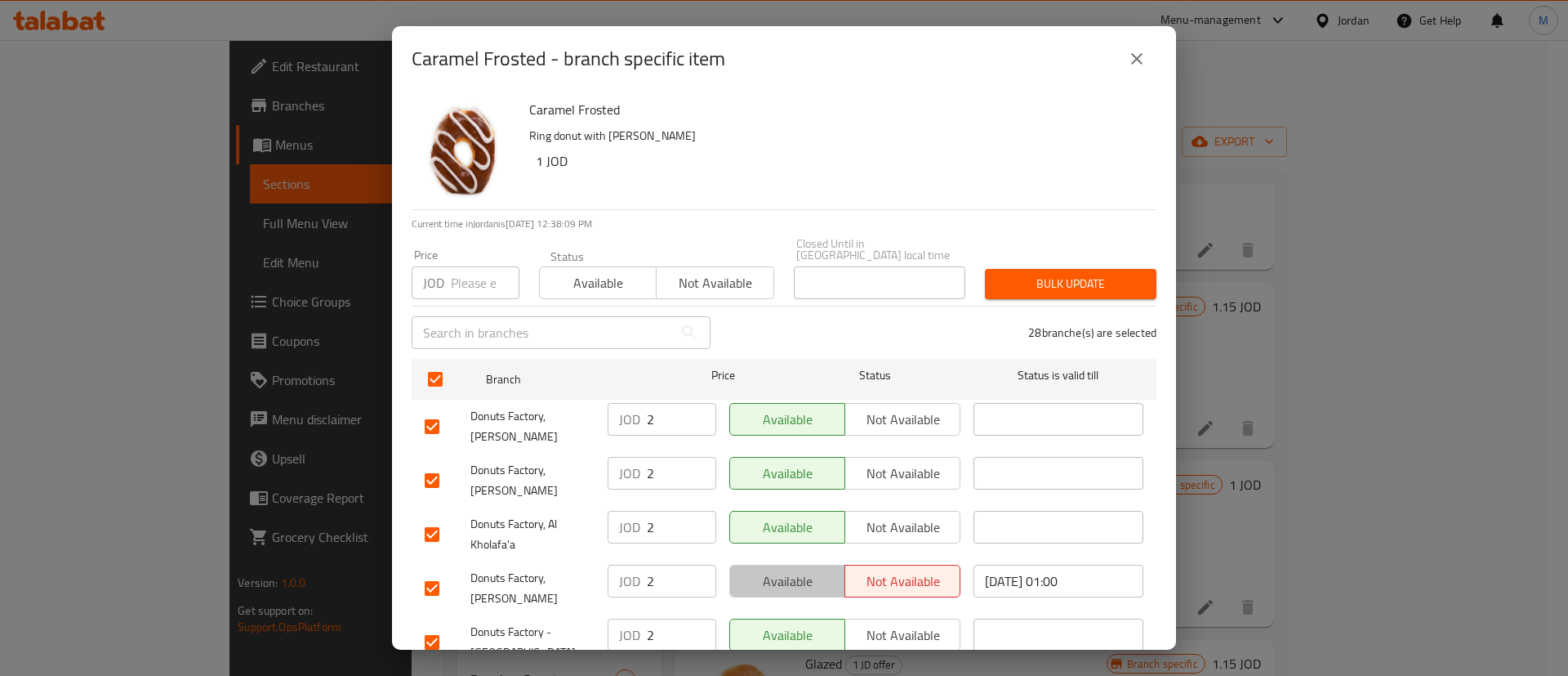
click at [799, 570] on span "Available" at bounding box center [788, 581] width 102 height 24
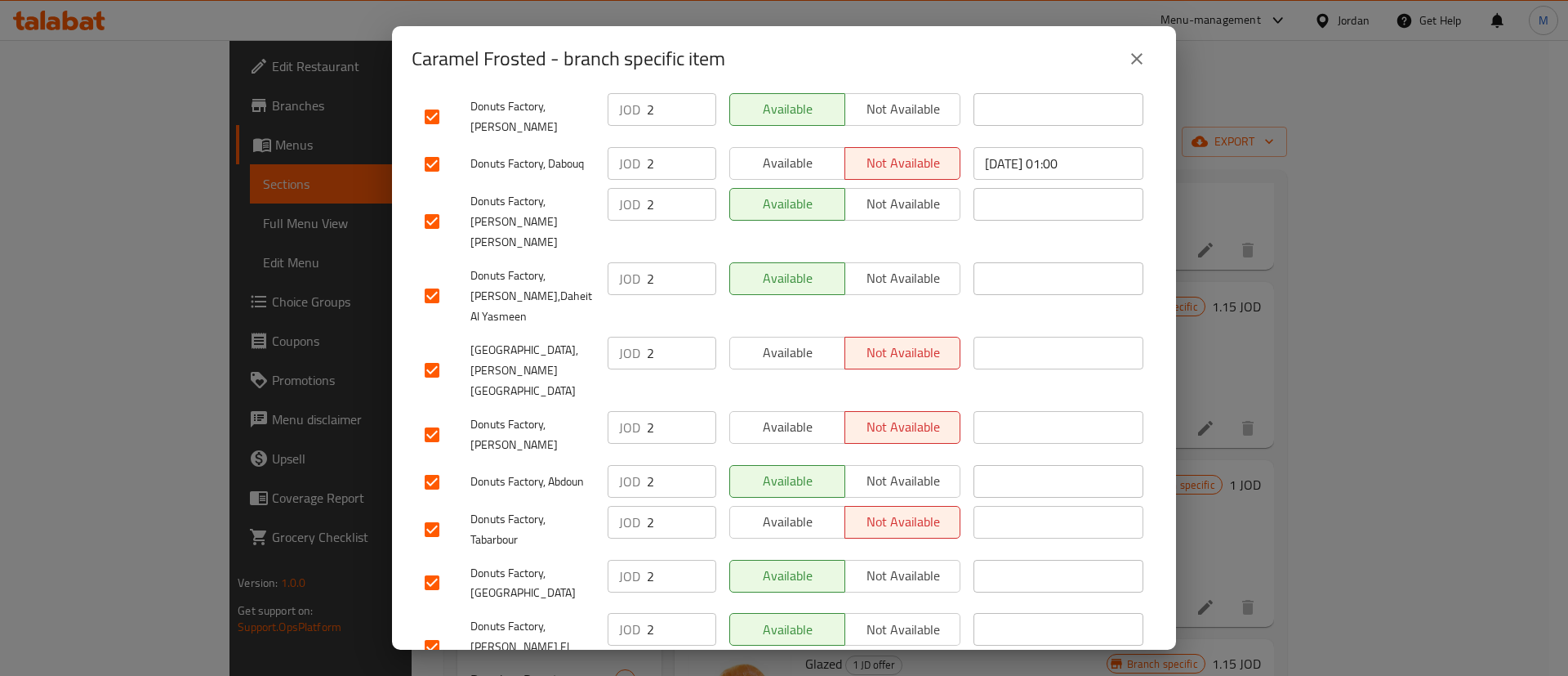
scroll to position [1247, 0]
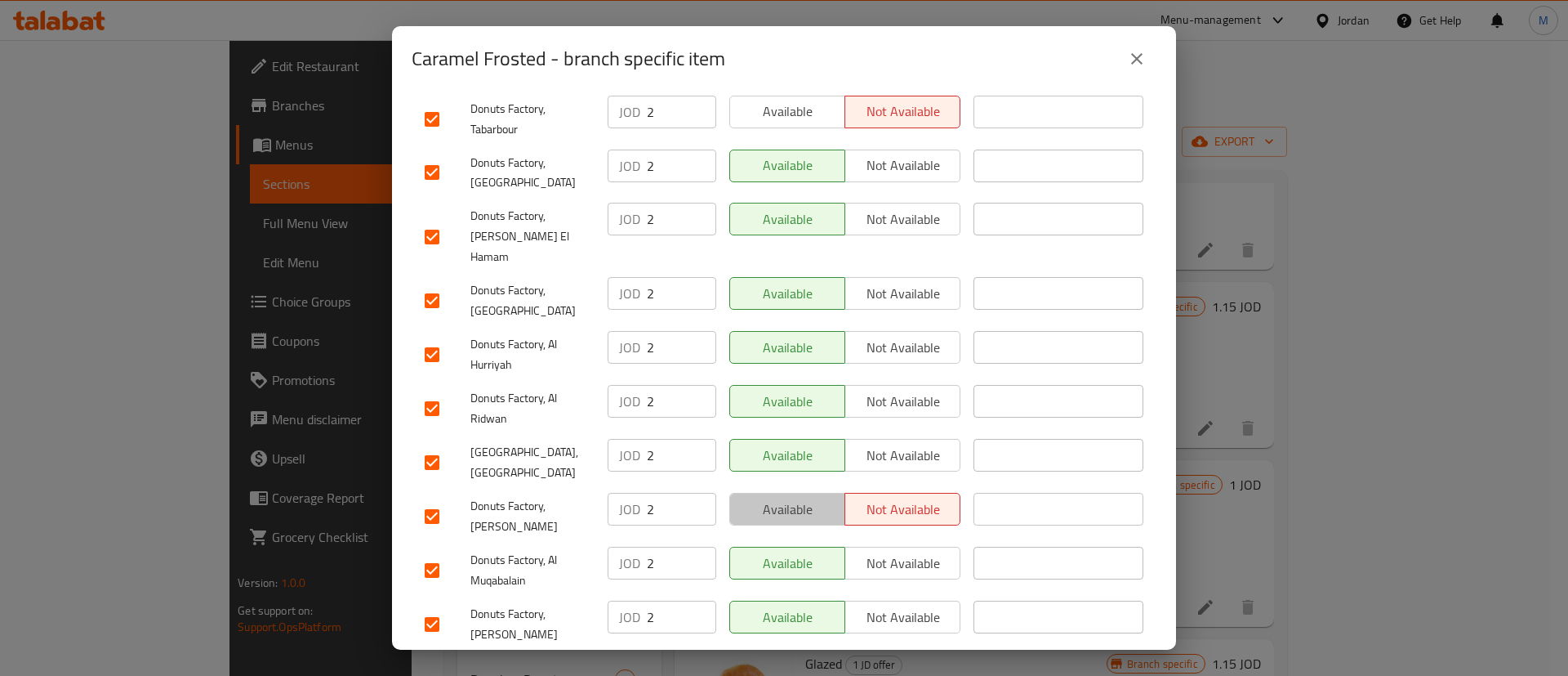
click at [784, 493] on button "Available" at bounding box center [787, 509] width 116 height 33
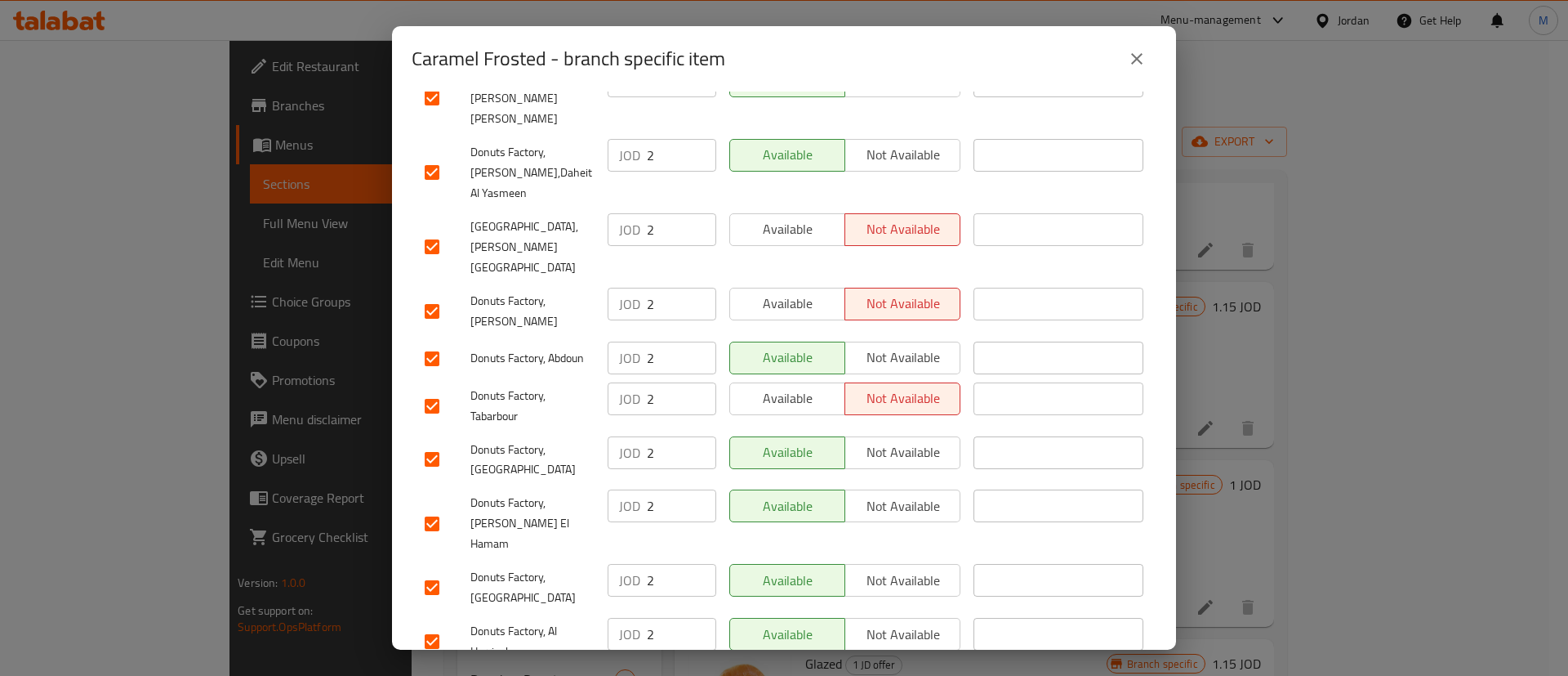
scroll to position [959, 0]
click at [781, 388] on span "Available" at bounding box center [788, 399] width 102 height 24
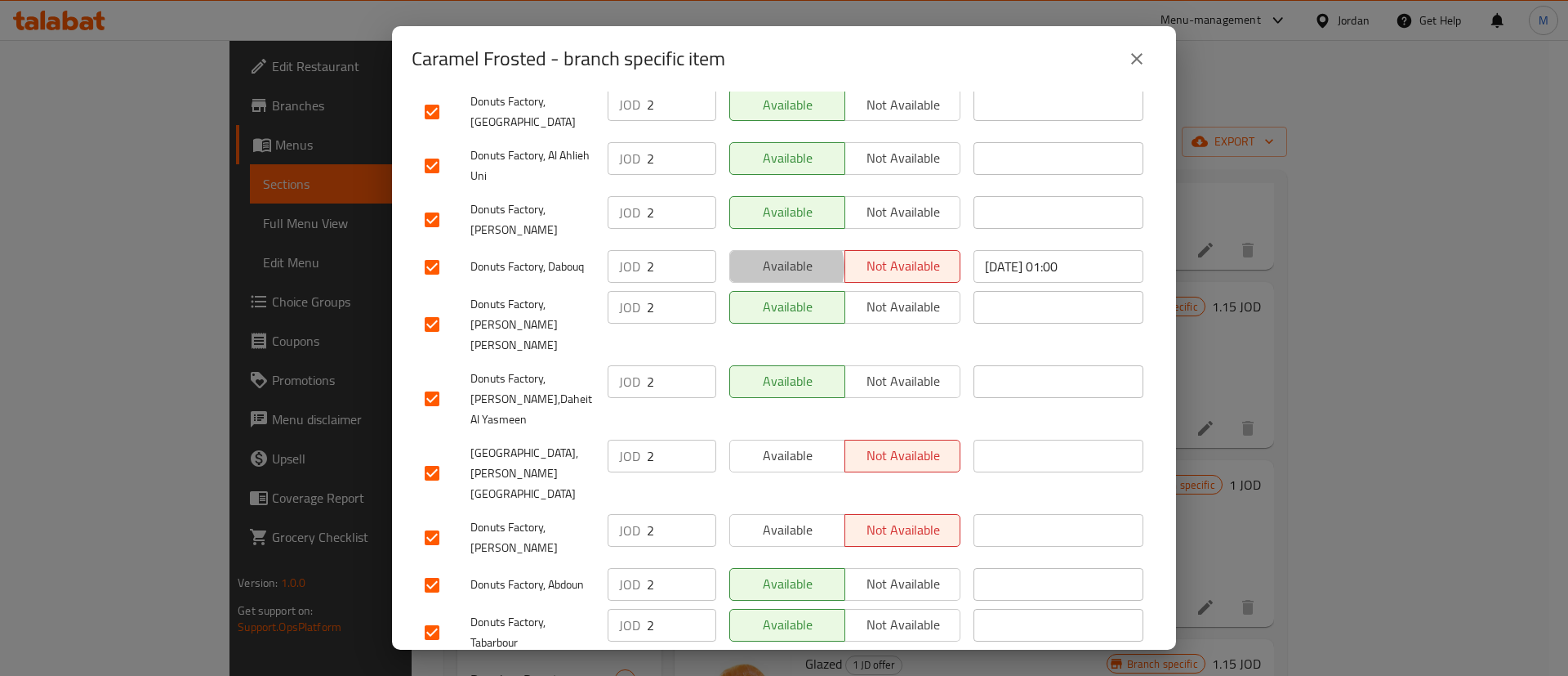
click at [779, 255] on span "Available" at bounding box center [788, 266] width 102 height 24
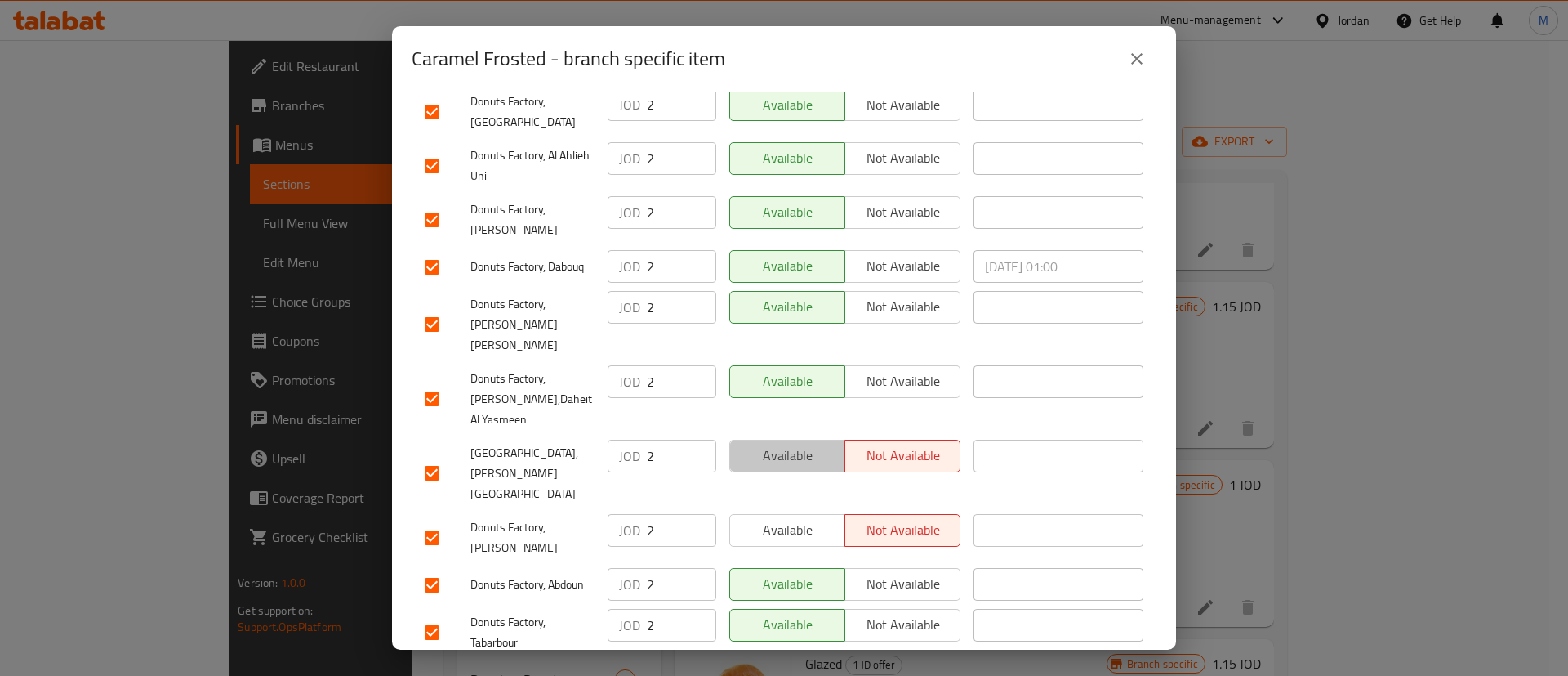
click at [797, 444] on span "Available" at bounding box center [788, 455] width 102 height 24
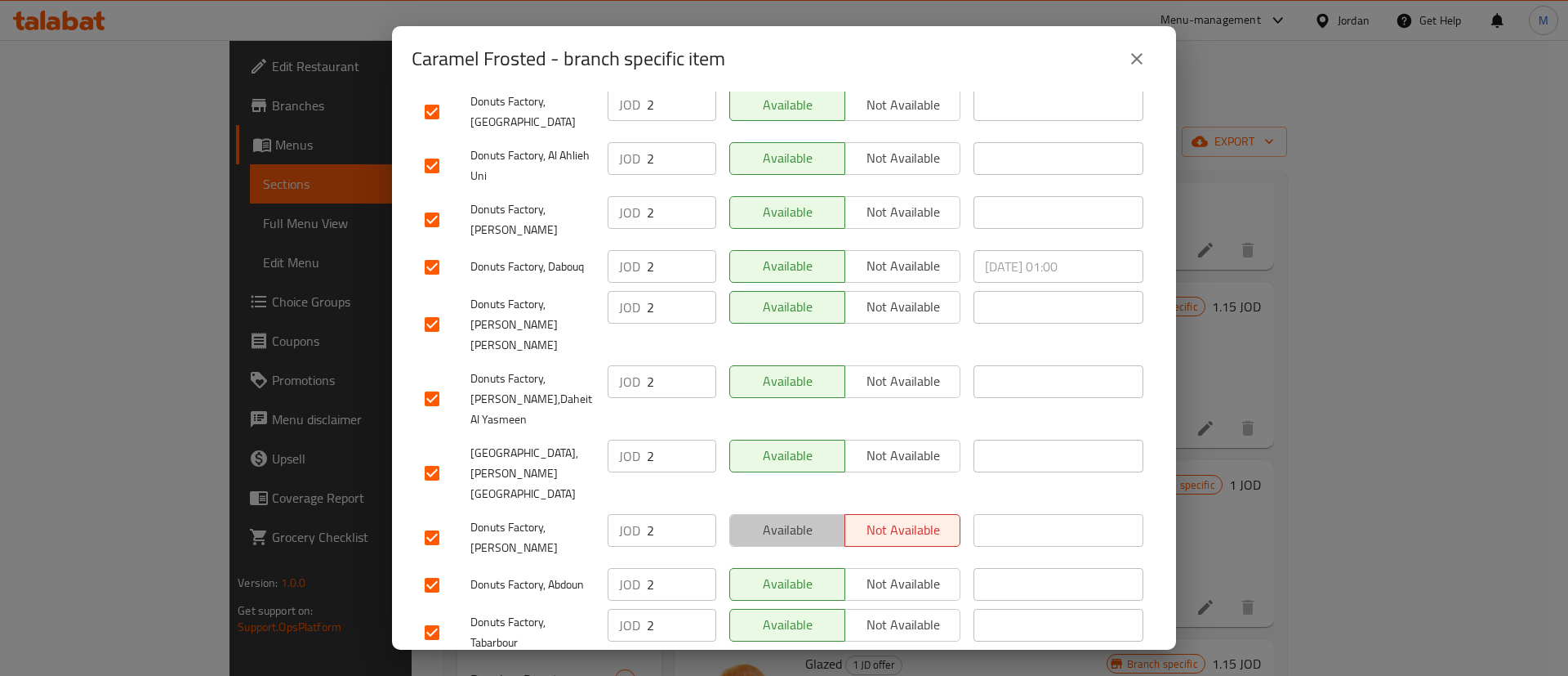
click at [797, 518] on span "Available" at bounding box center [788, 529] width 102 height 24
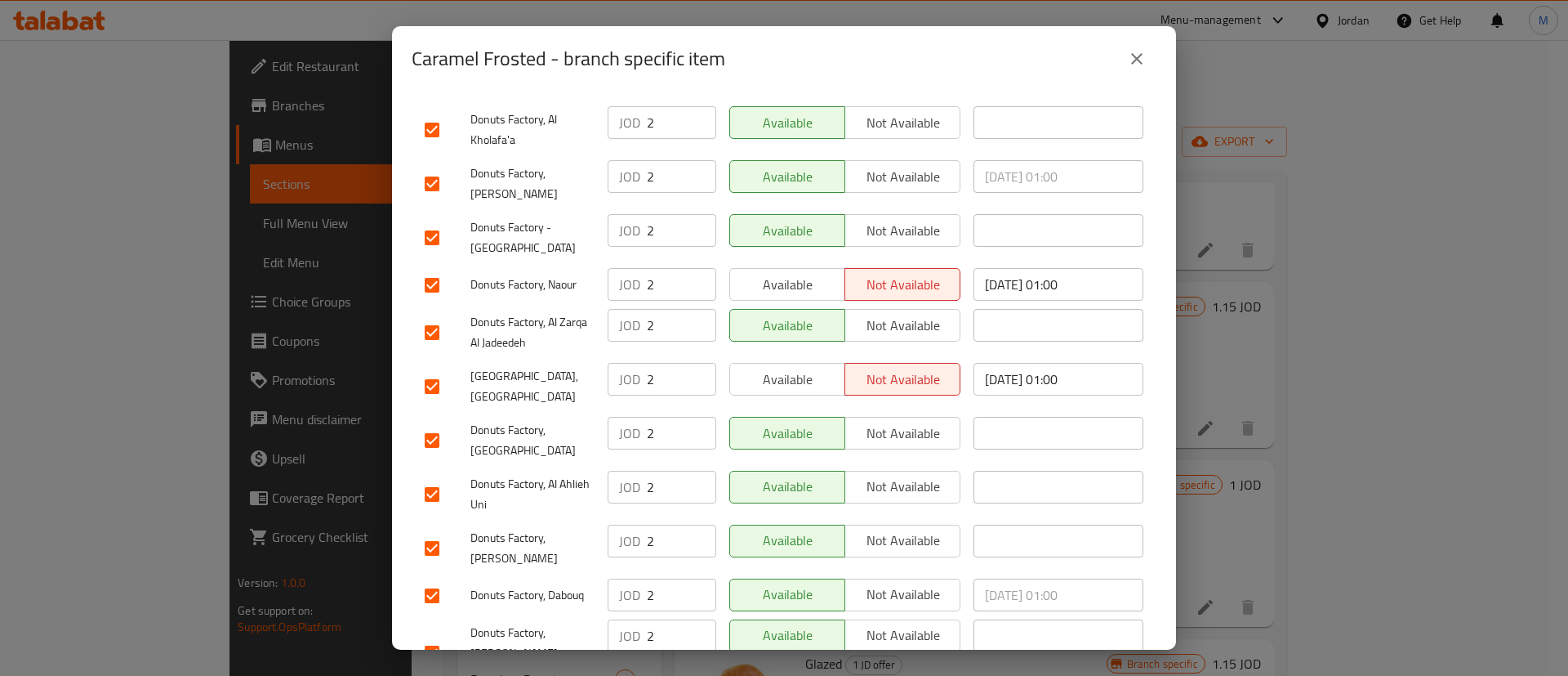
scroll to position [425, 0]
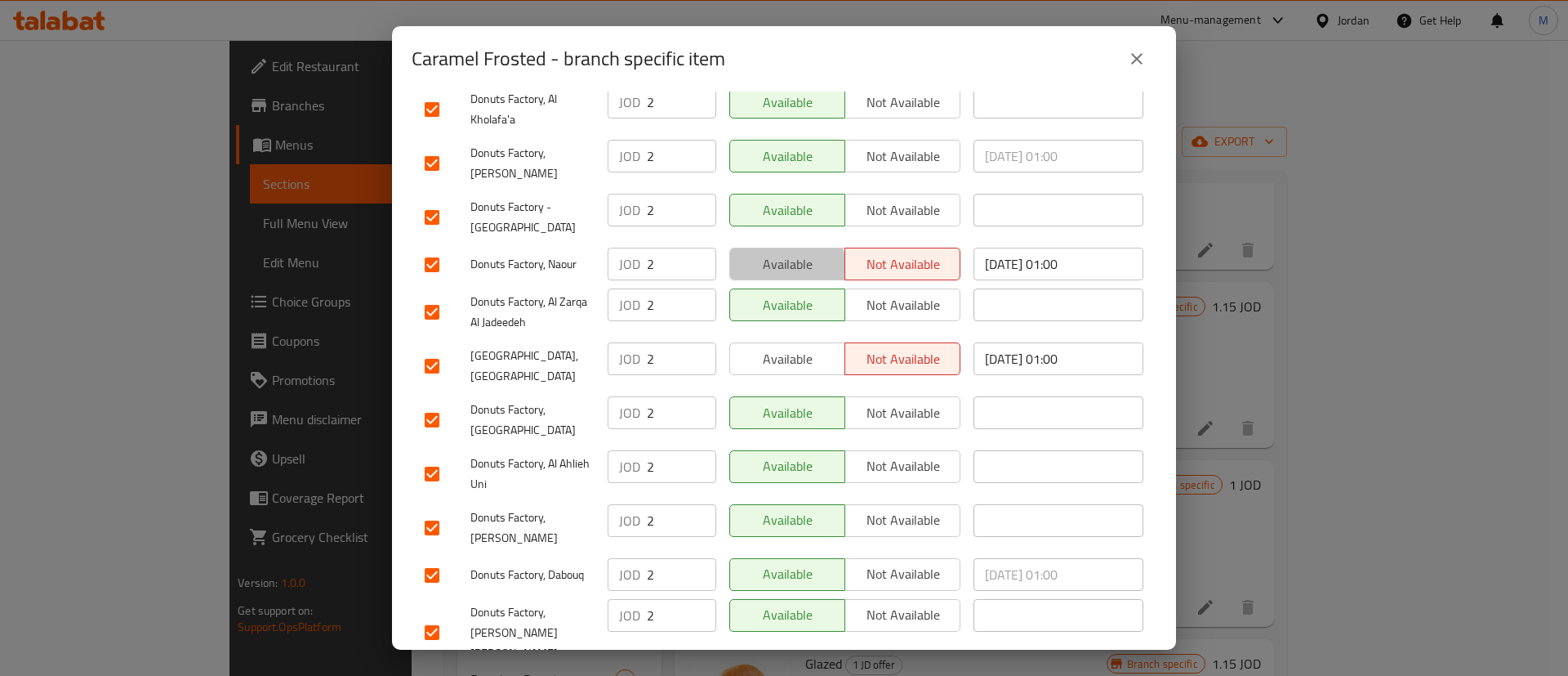
click at [779, 253] on span "Available" at bounding box center [788, 264] width 102 height 24
click at [782, 347] on span "Available" at bounding box center [788, 359] width 102 height 24
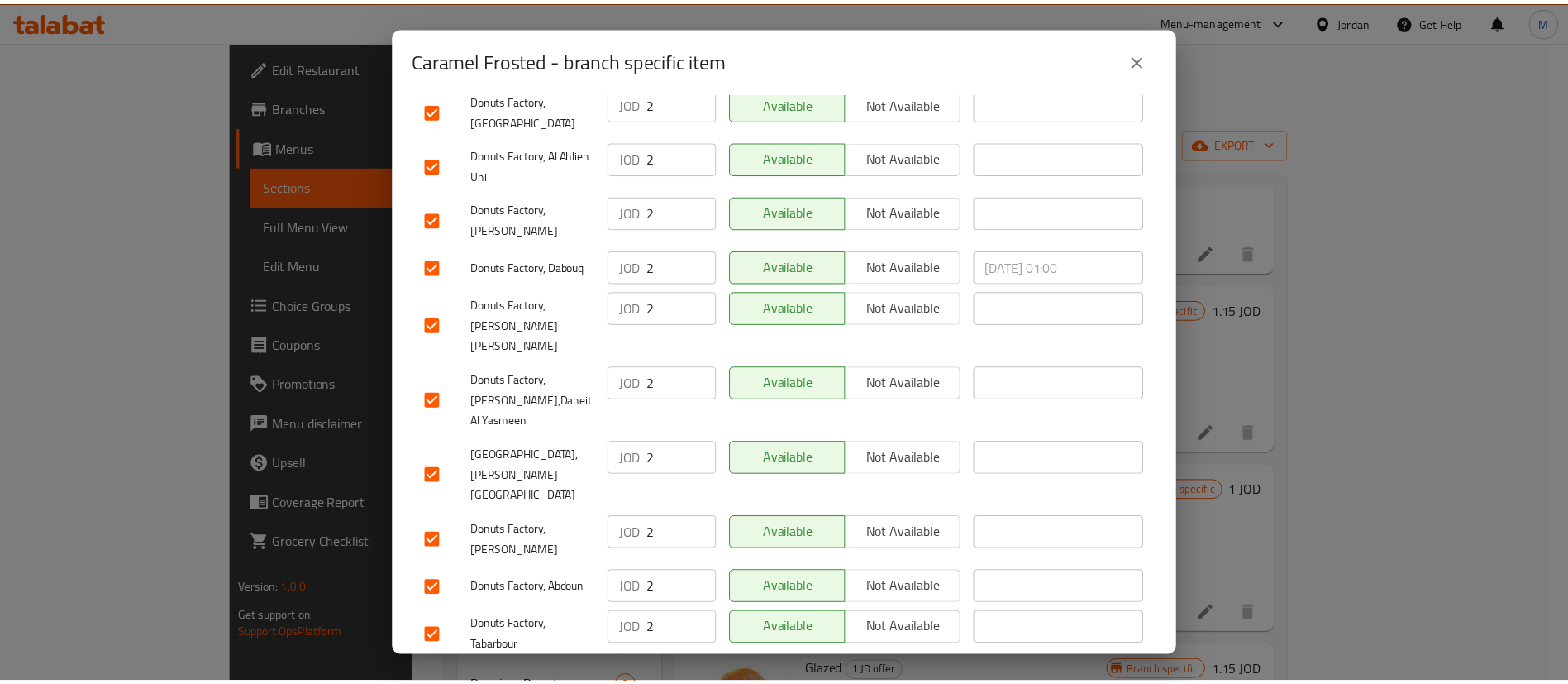
scroll to position [1262, 0]
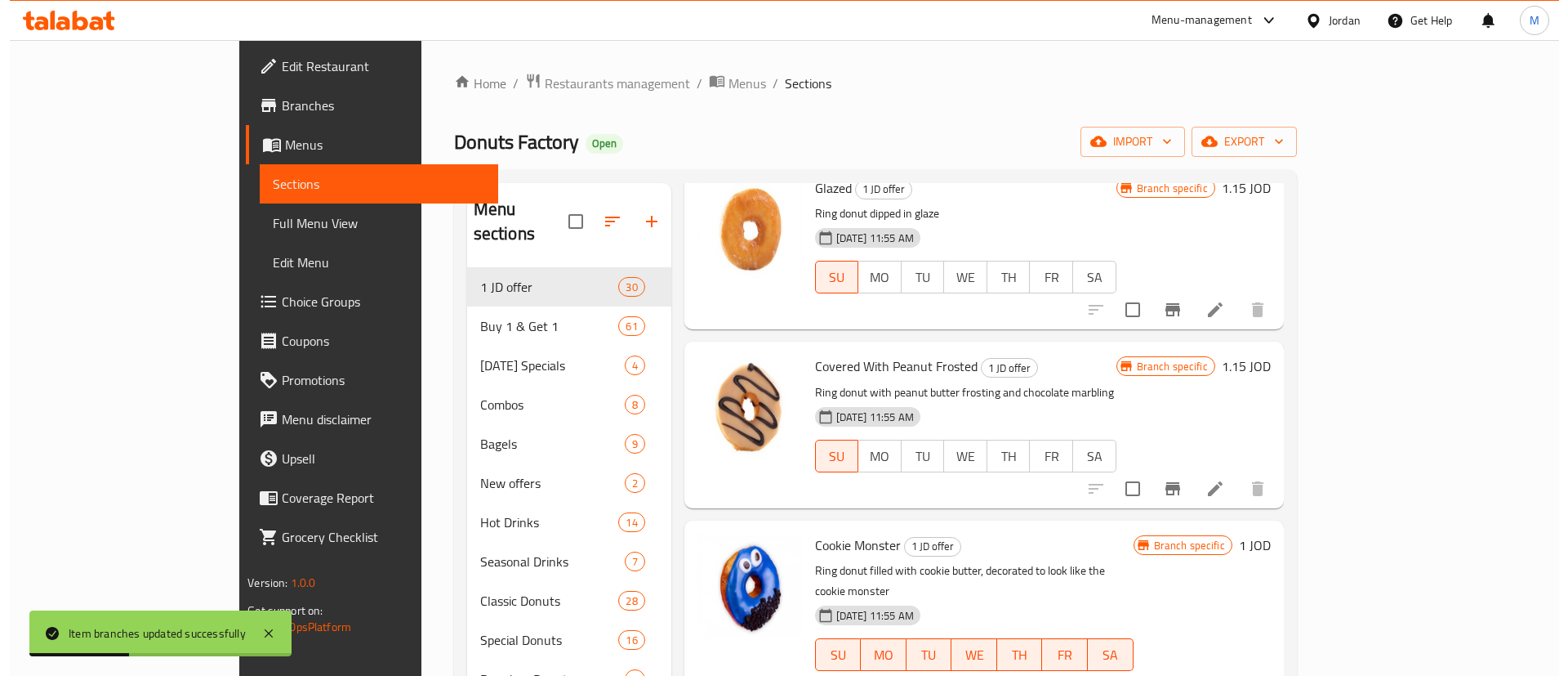
scroll to position [2818, 0]
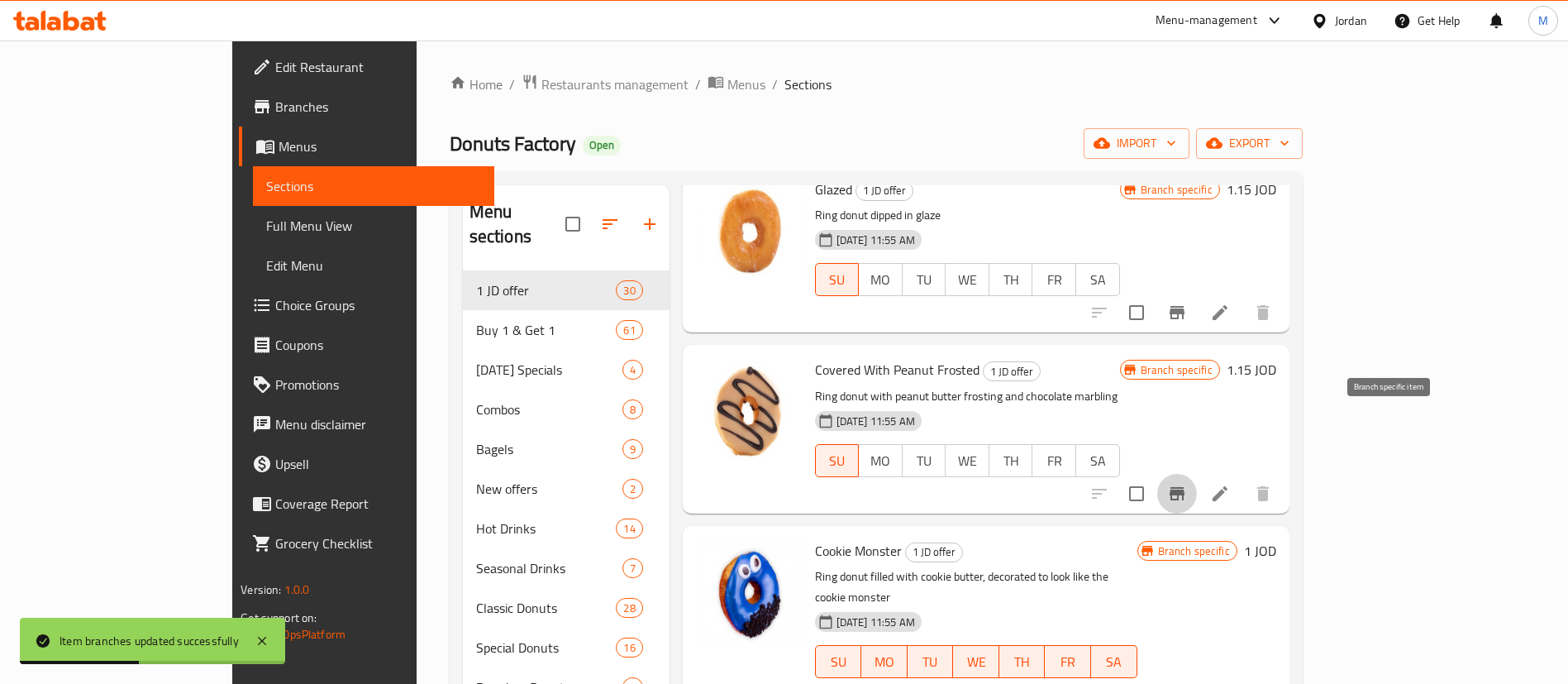
click at [1185, 487] on icon "Branch-specific-item" at bounding box center [1176, 494] width 15 height 14
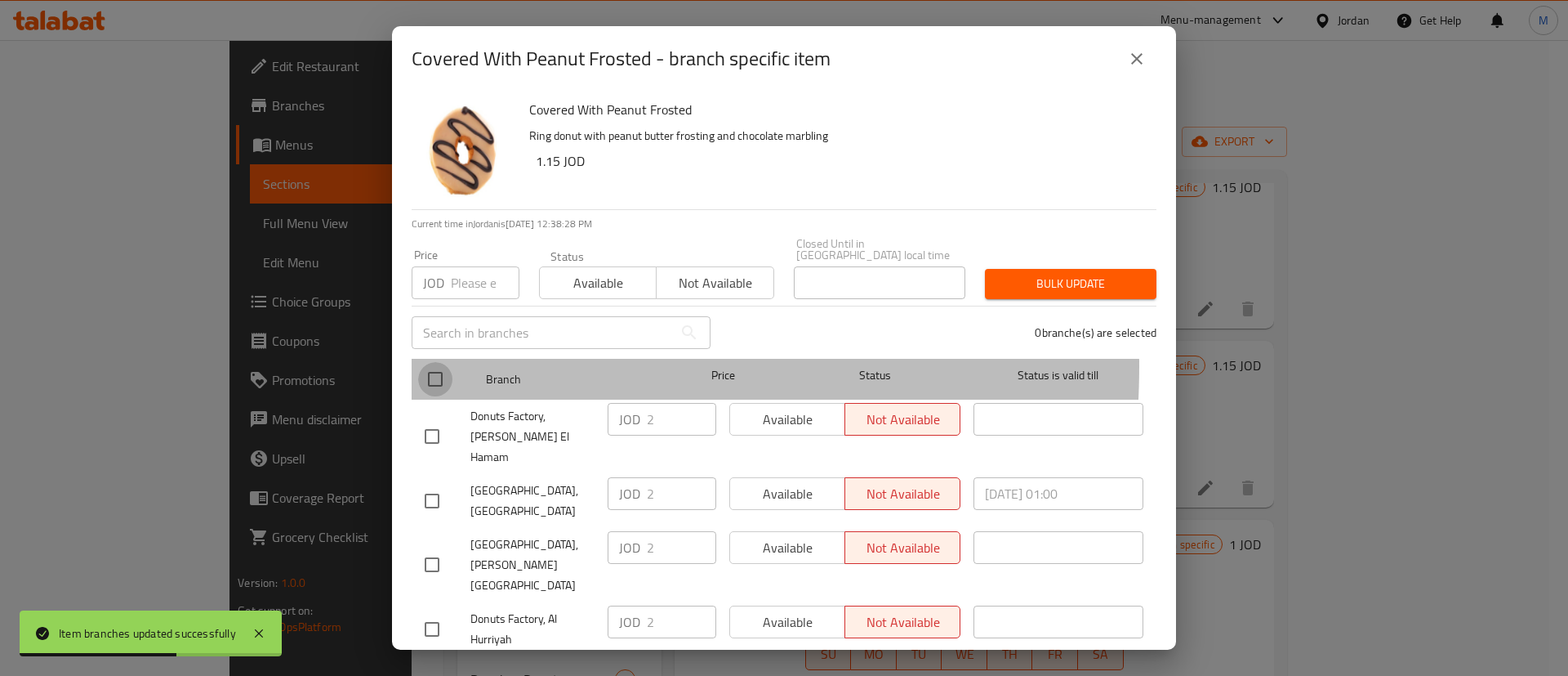
click at [428, 362] on input "checkbox" at bounding box center [436, 379] width 35 height 35
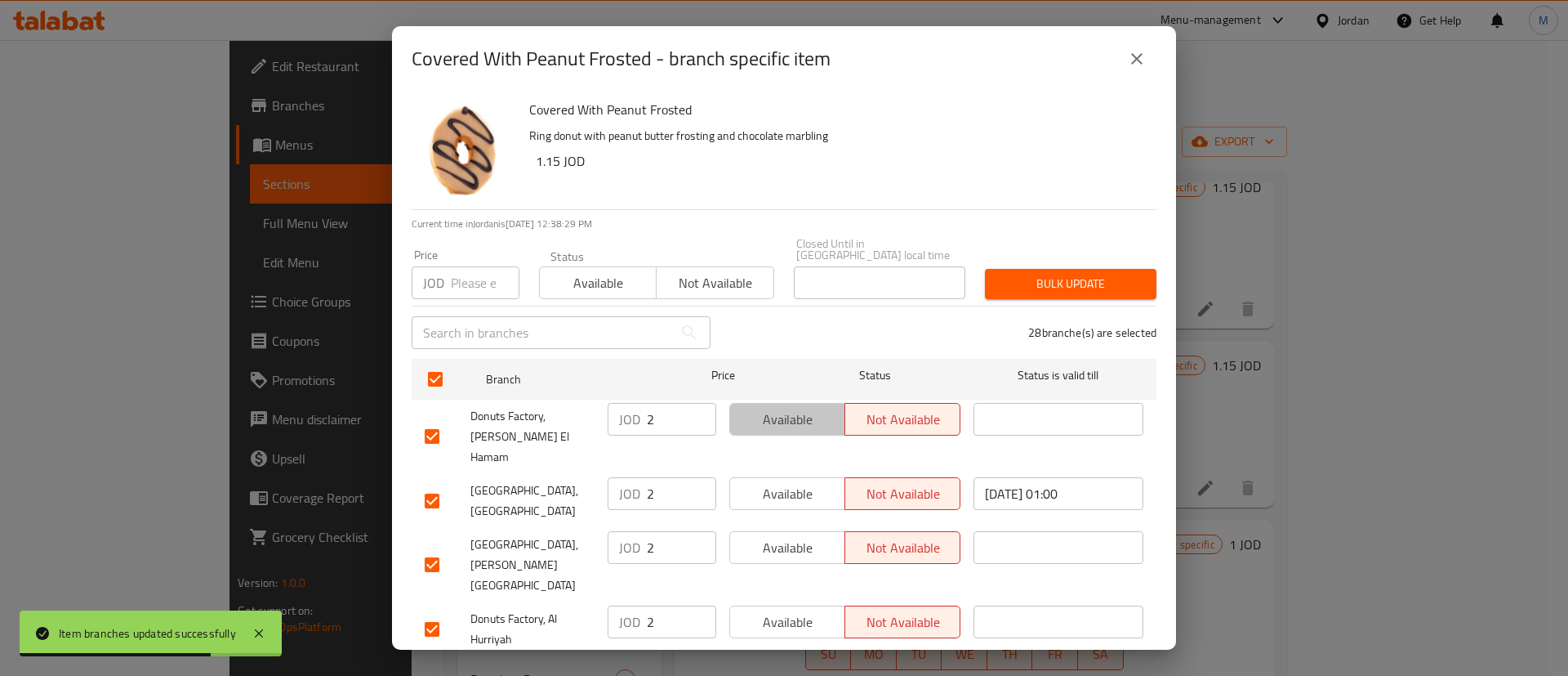
click at [785, 408] on span "Available" at bounding box center [788, 419] width 102 height 24
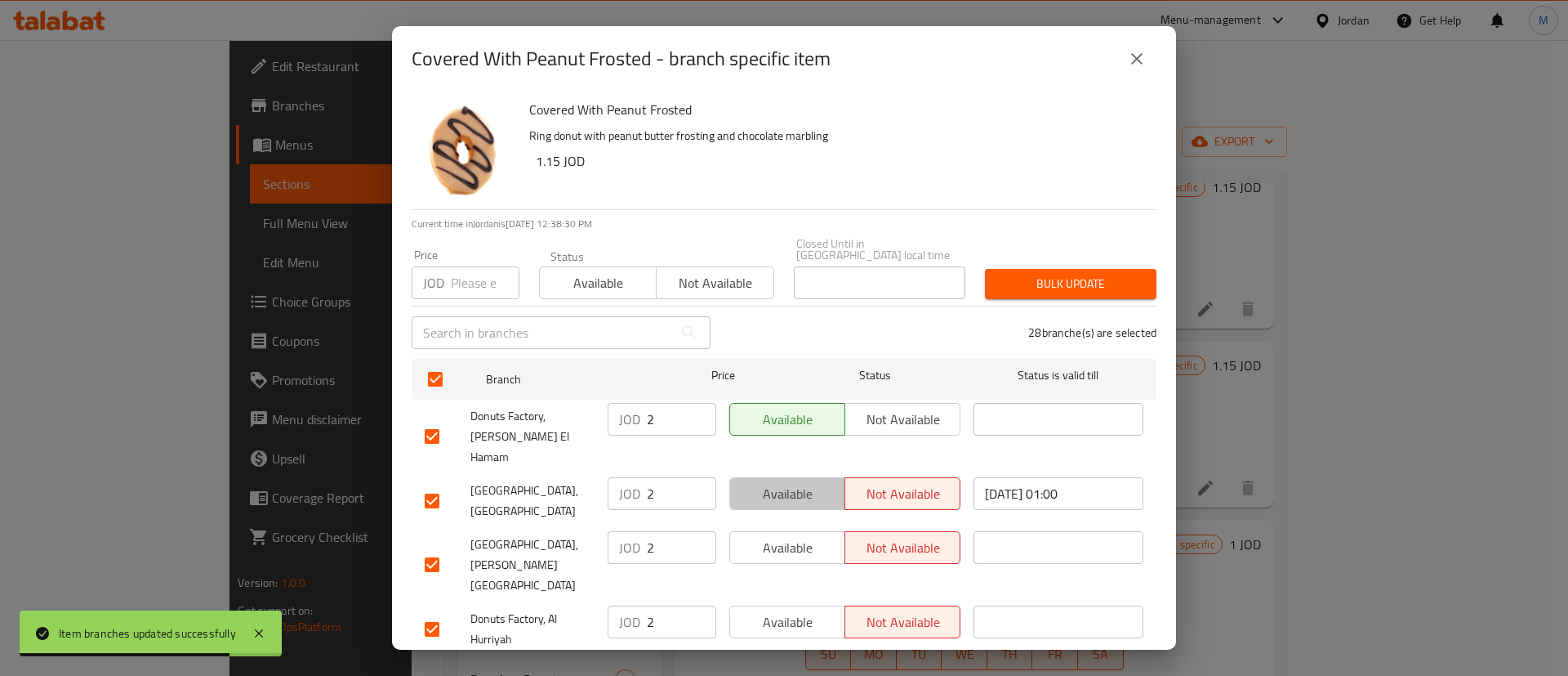
click at [787, 482] on span "Available" at bounding box center [788, 494] width 102 height 24
click at [785, 536] on span "Available" at bounding box center [788, 548] width 102 height 24
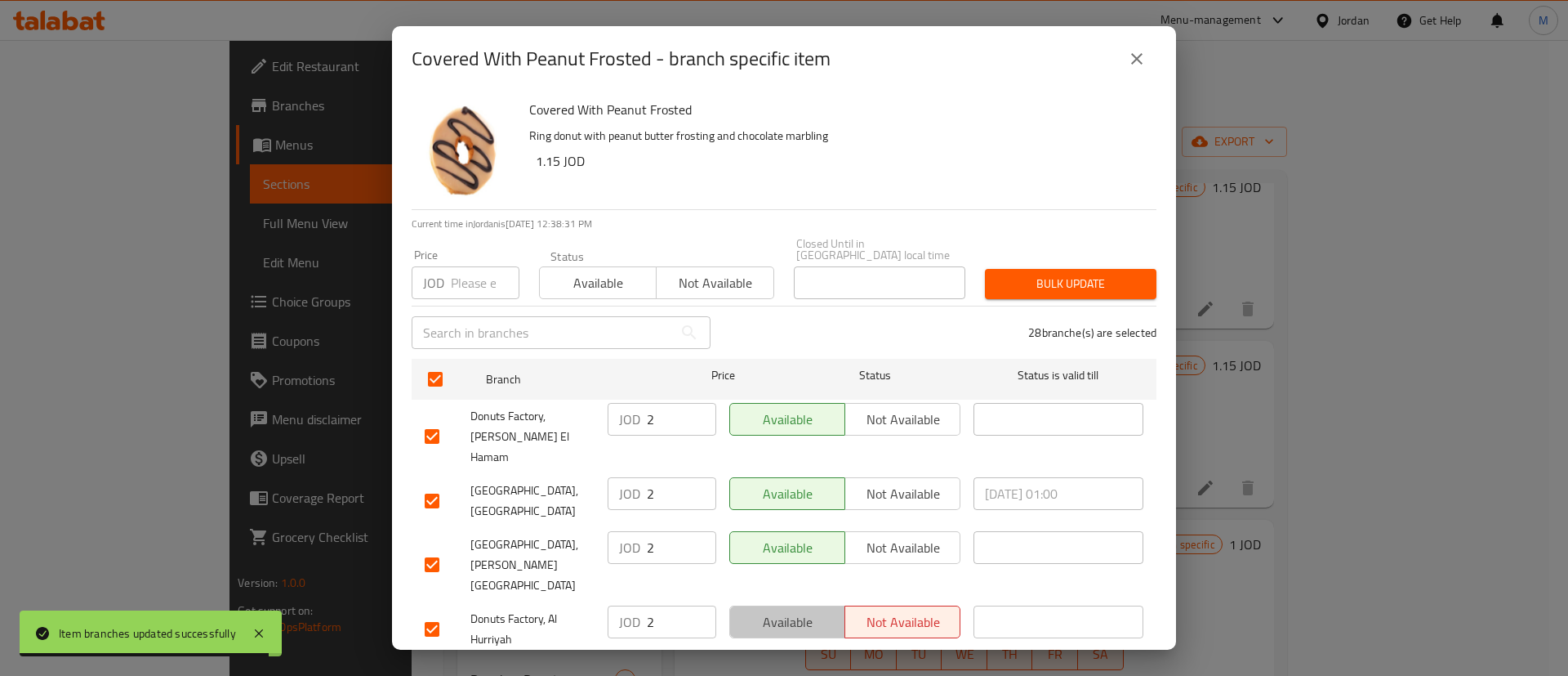
click at [785, 610] on span "Available" at bounding box center [788, 622] width 102 height 24
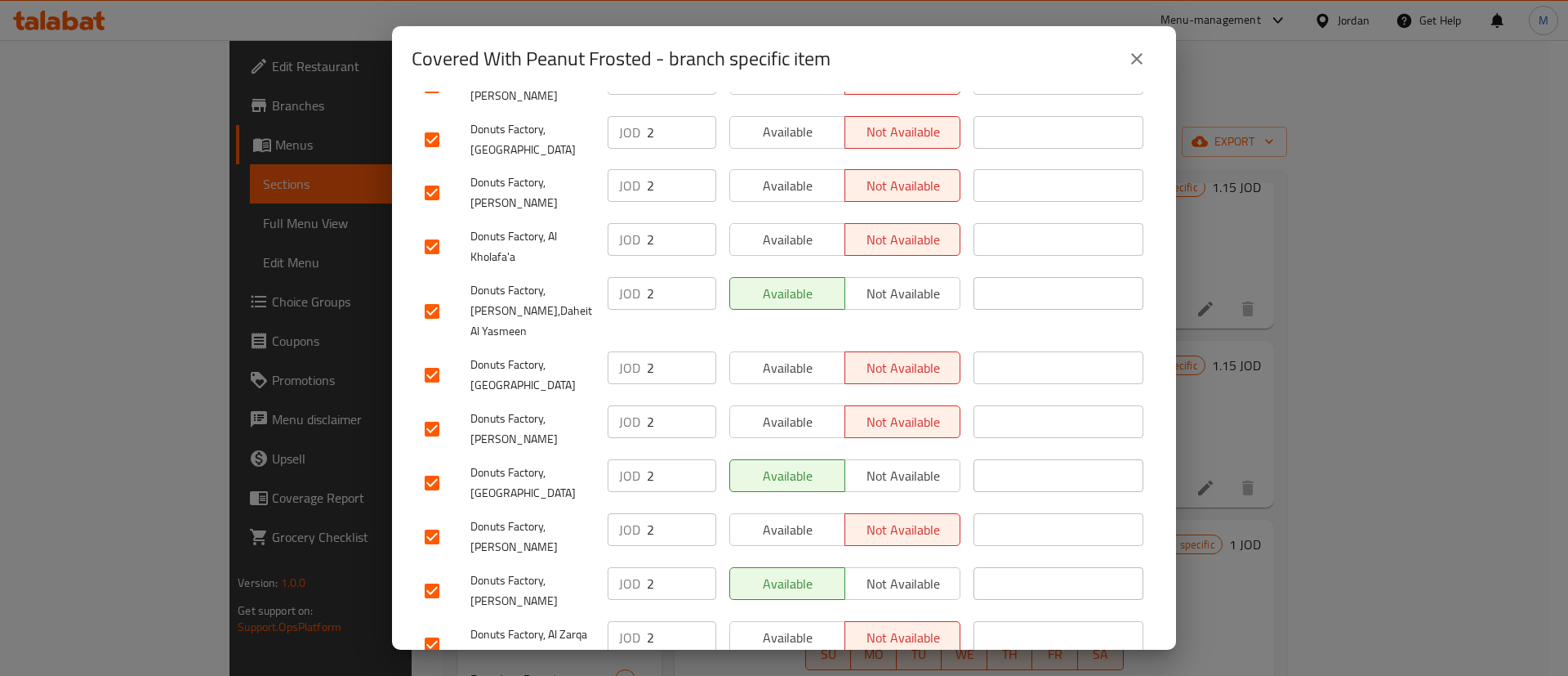
click at [784, 626] on span "Available" at bounding box center [788, 637] width 102 height 24
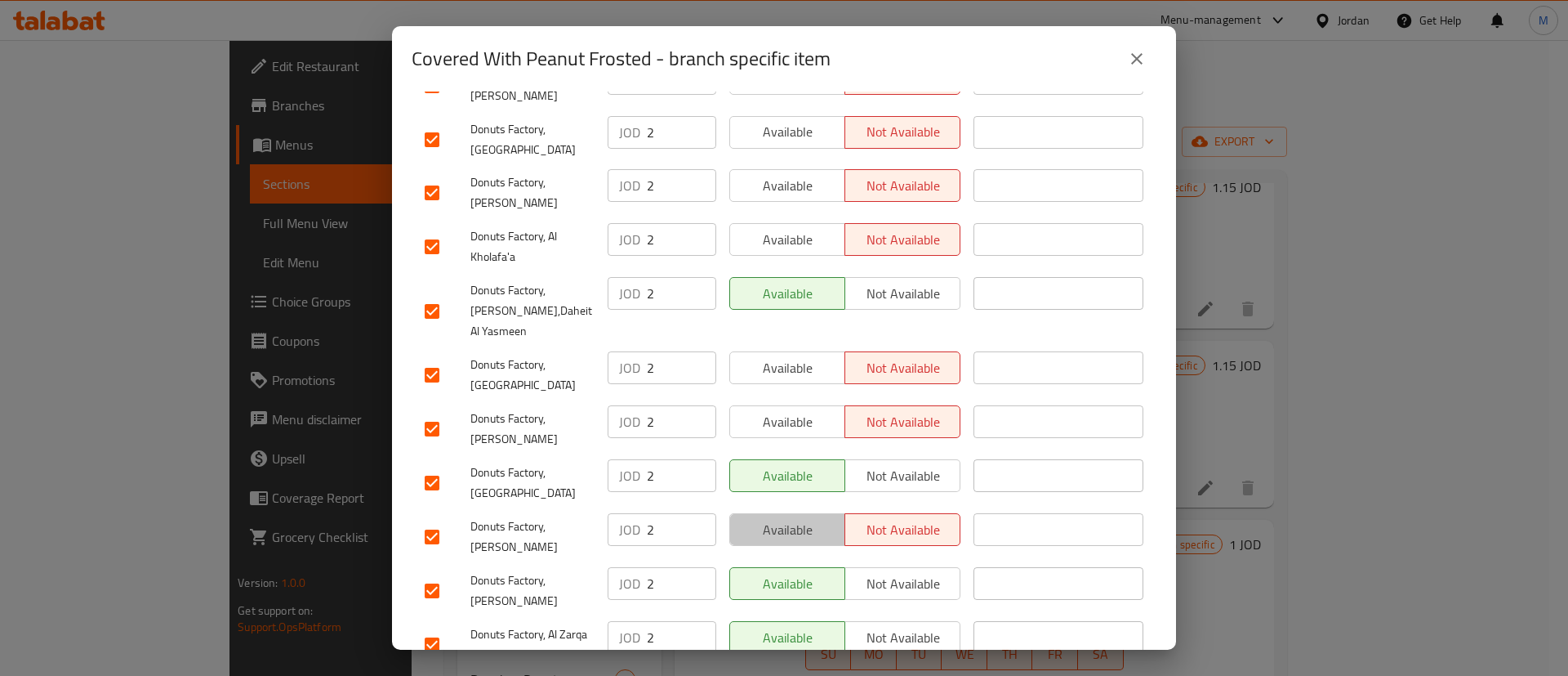
click at [784, 518] on span "Available" at bounding box center [788, 529] width 102 height 24
click at [789, 410] on span "Available" at bounding box center [788, 421] width 102 height 24
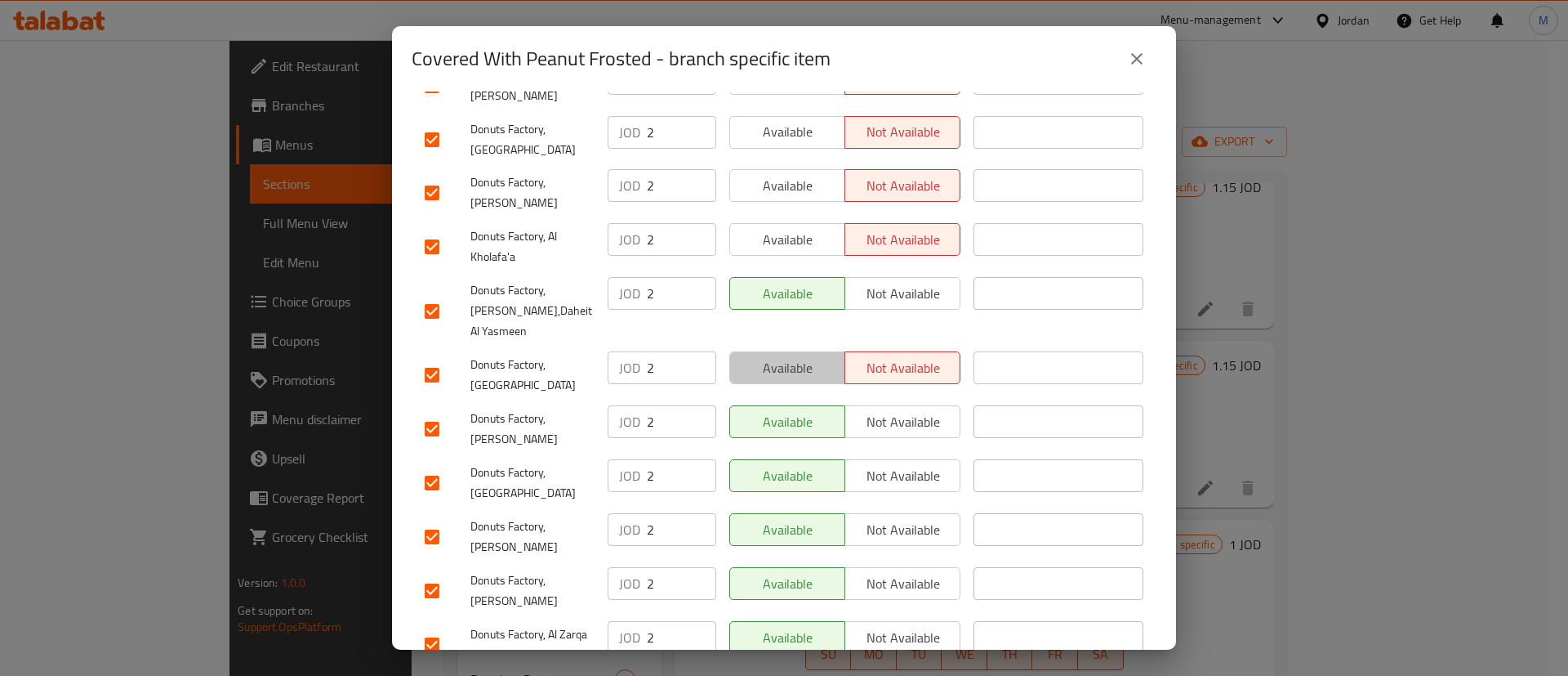
click at [789, 357] on span "Available" at bounding box center [788, 368] width 102 height 24
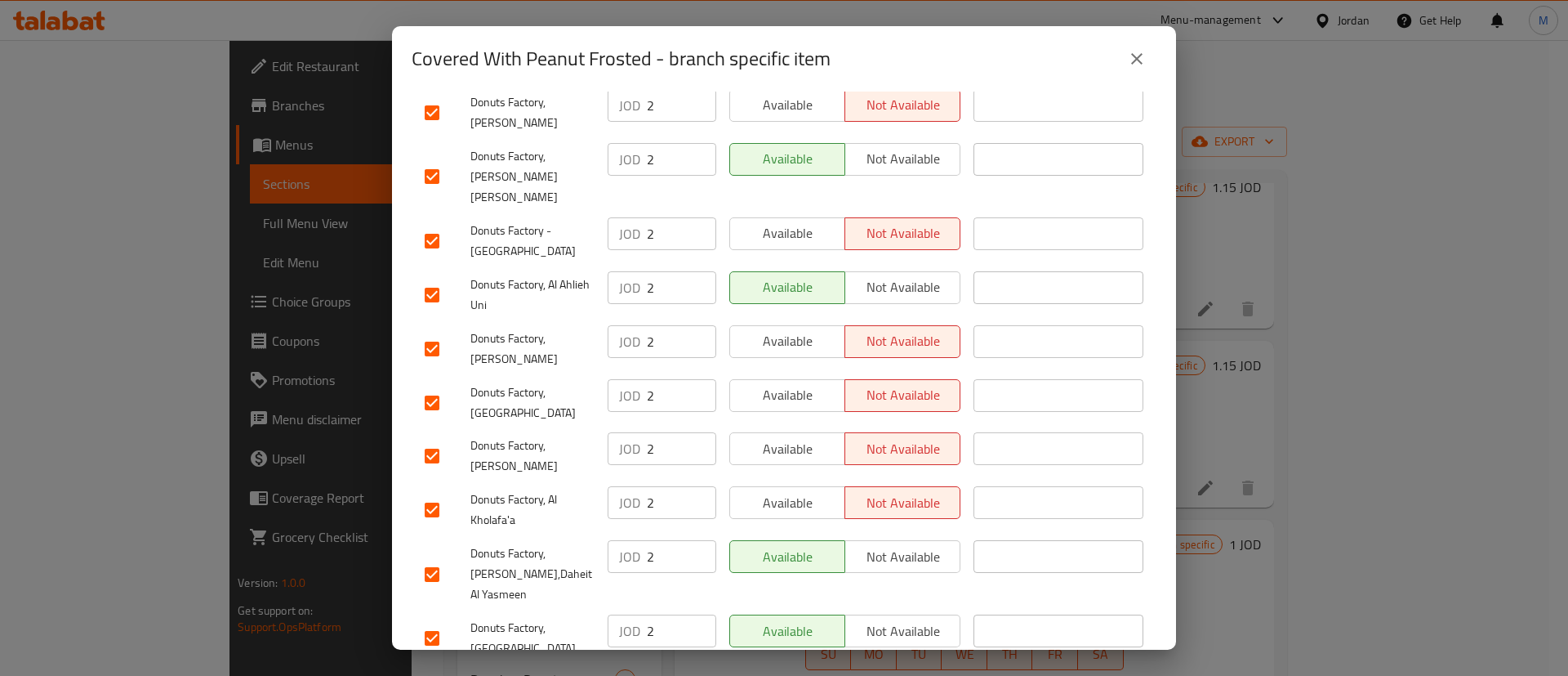
scroll to position [979, 0]
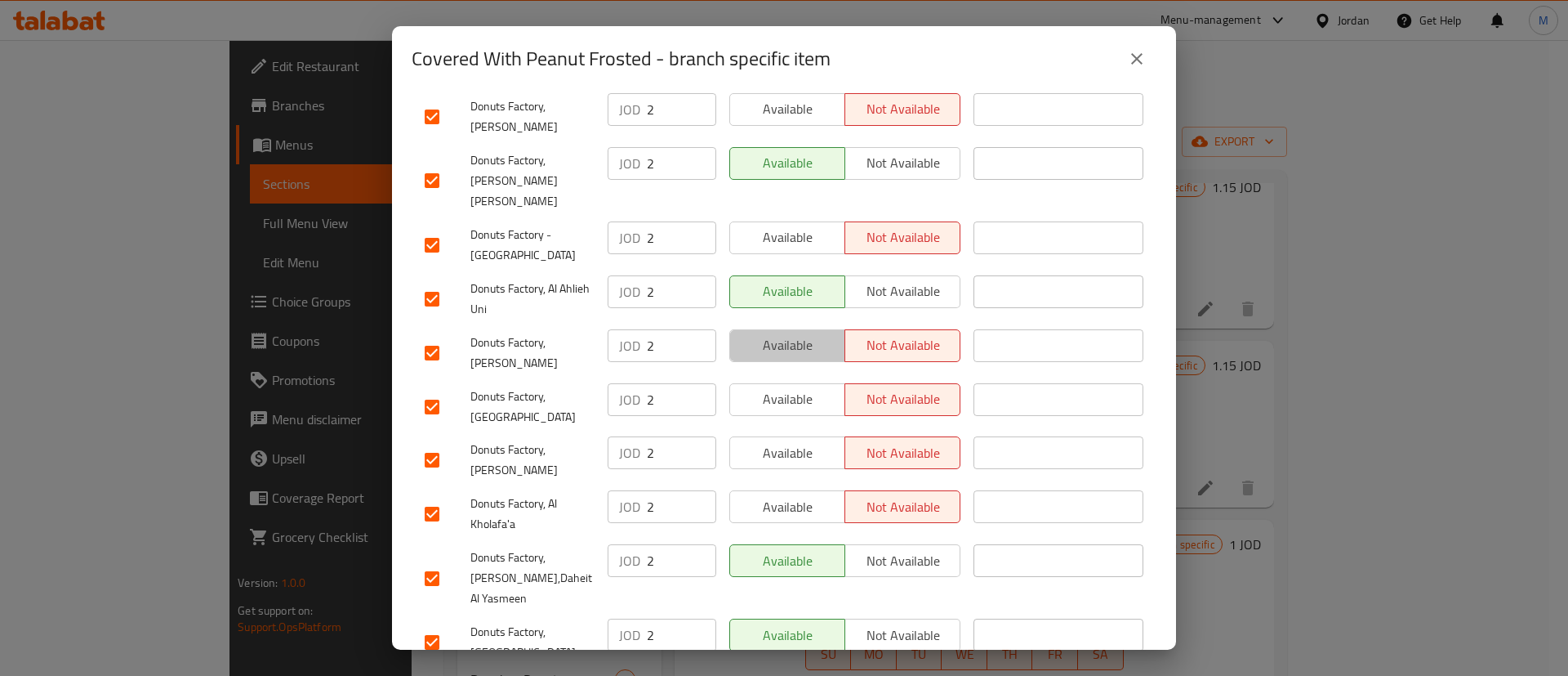
click at [786, 334] on span "Available" at bounding box center [788, 345] width 102 height 24
click at [786, 388] on span "Available" at bounding box center [788, 399] width 102 height 24
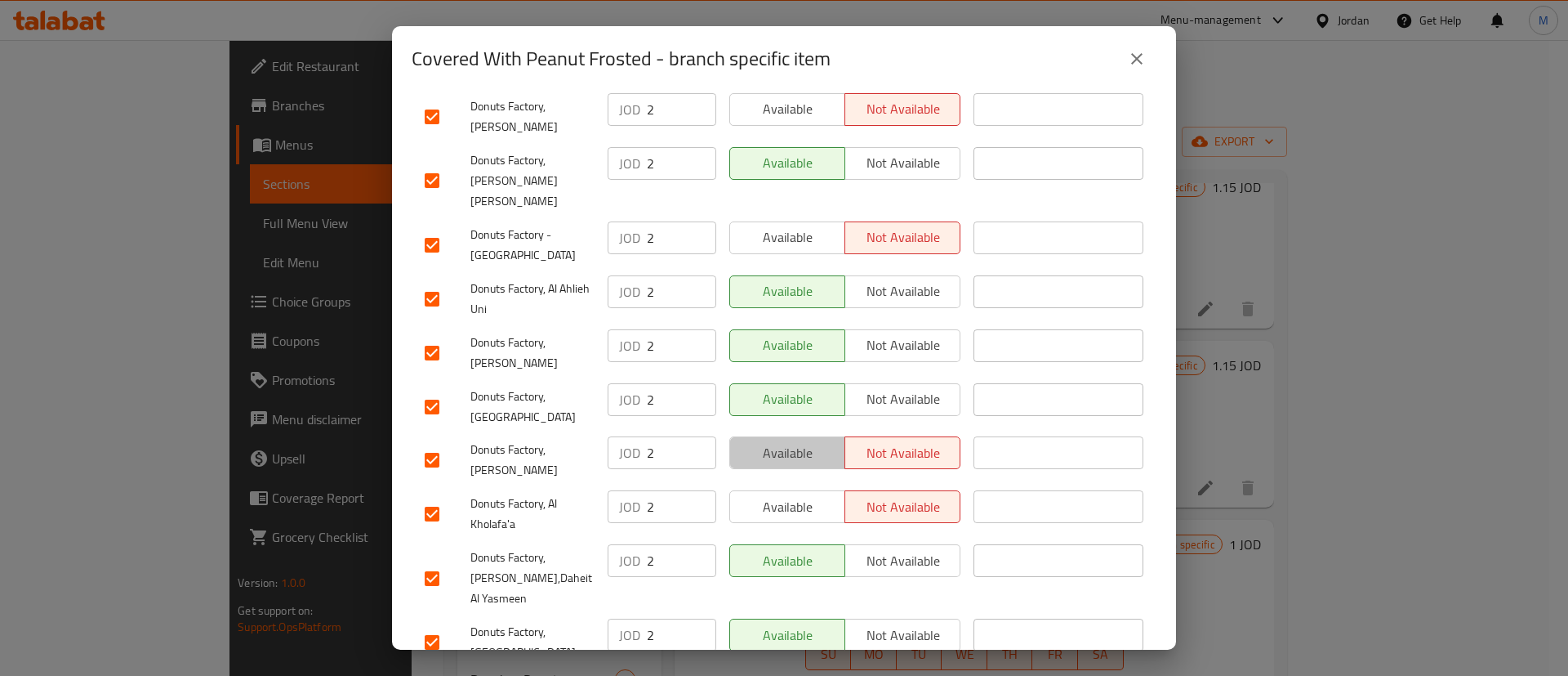
click at [791, 442] on span "Available" at bounding box center [788, 453] width 102 height 24
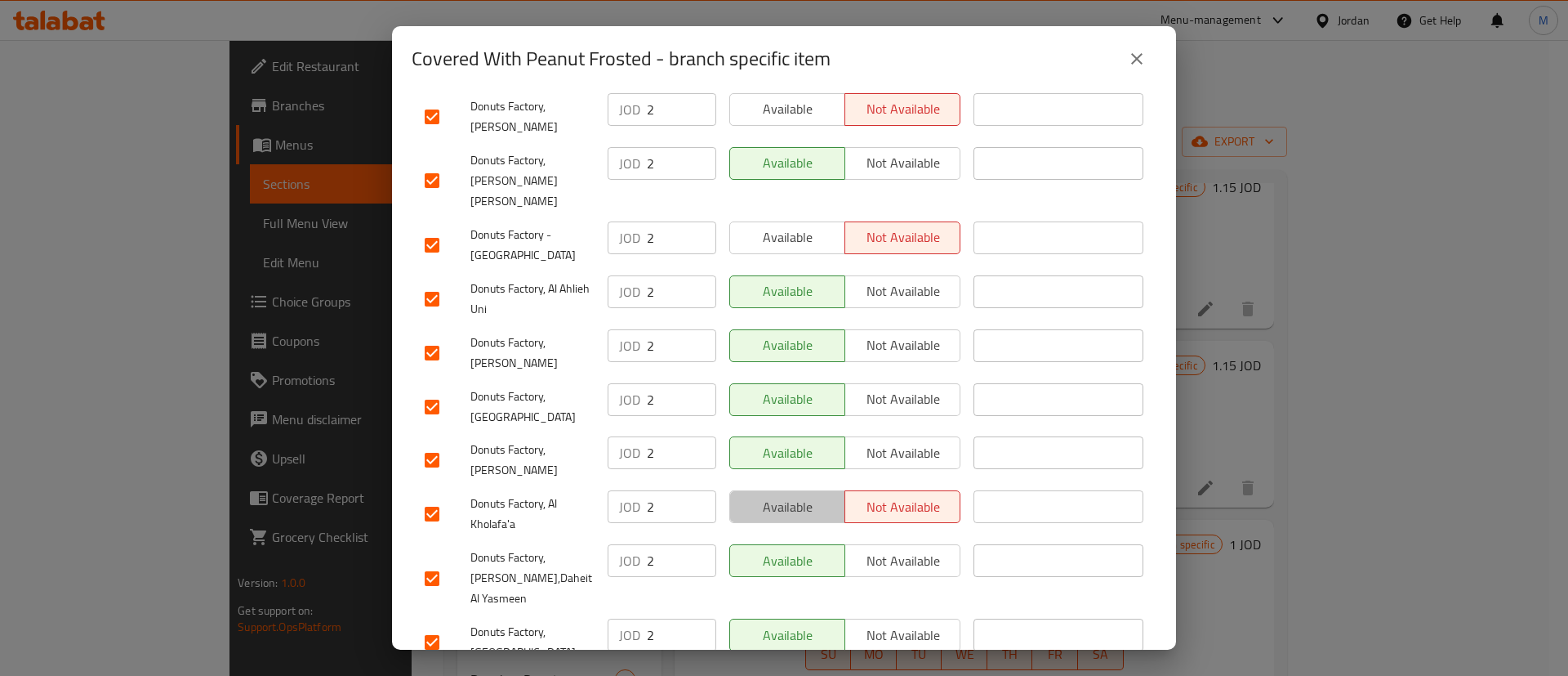
click at [790, 496] on span "Available" at bounding box center [788, 507] width 102 height 24
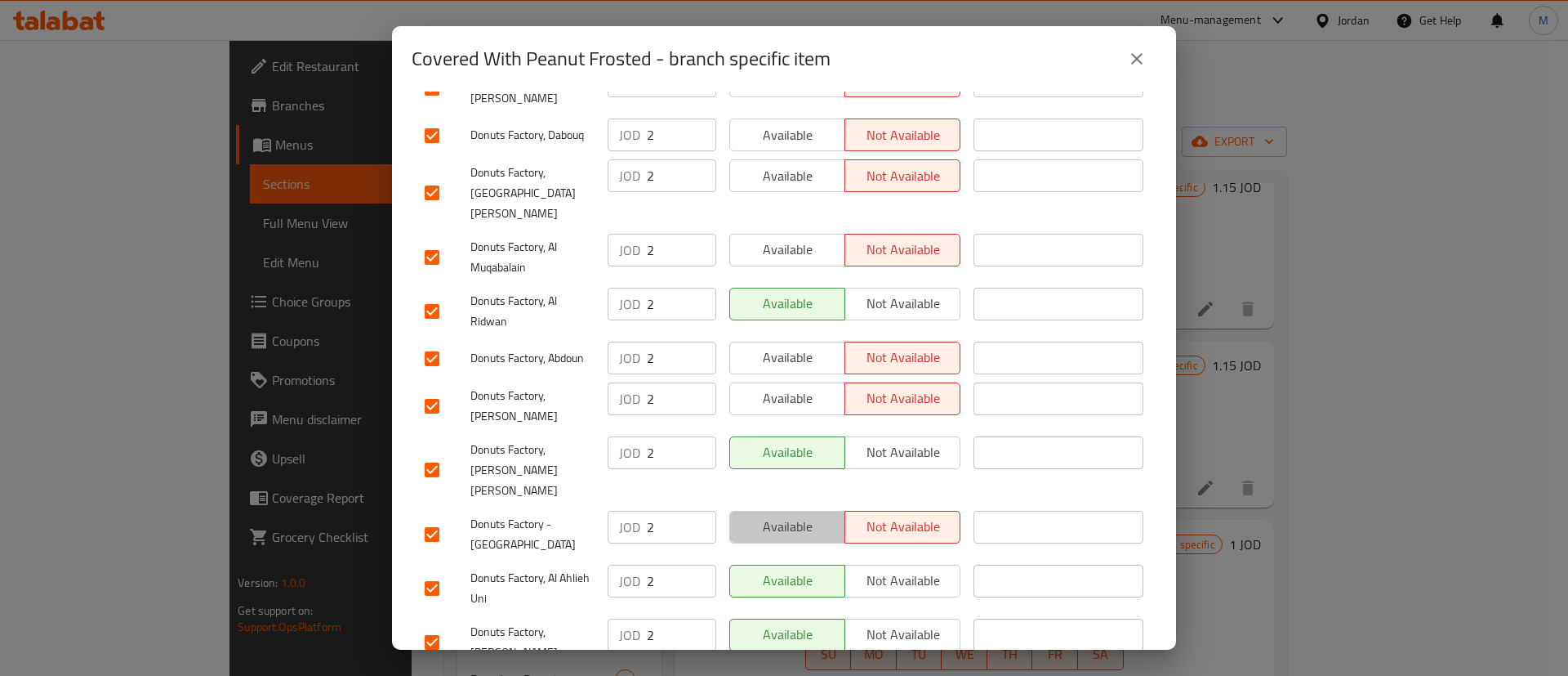
click at [790, 515] on span "Available" at bounding box center [788, 527] width 102 height 24
click at [783, 387] on span "Available" at bounding box center [788, 398] width 102 height 24
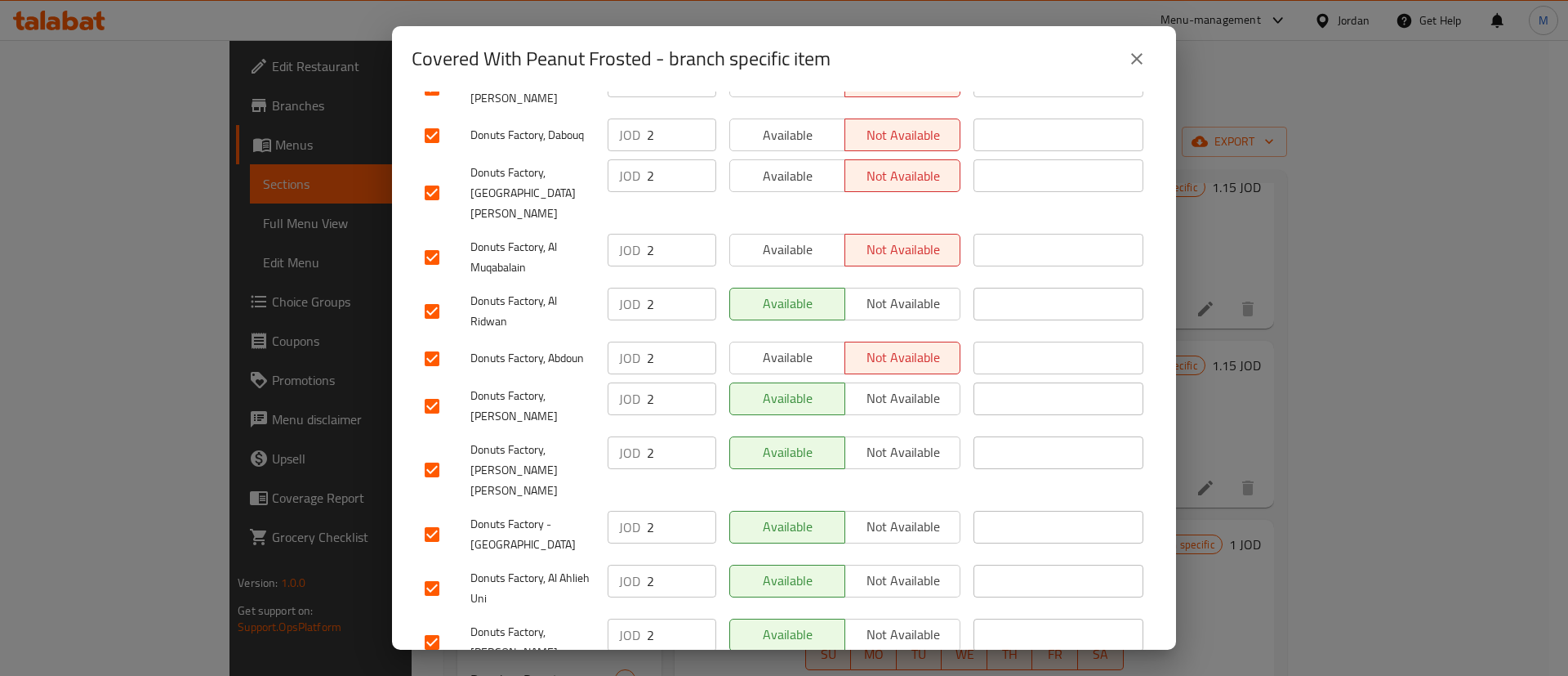
click at [783, 346] on span "Available" at bounding box center [788, 358] width 102 height 24
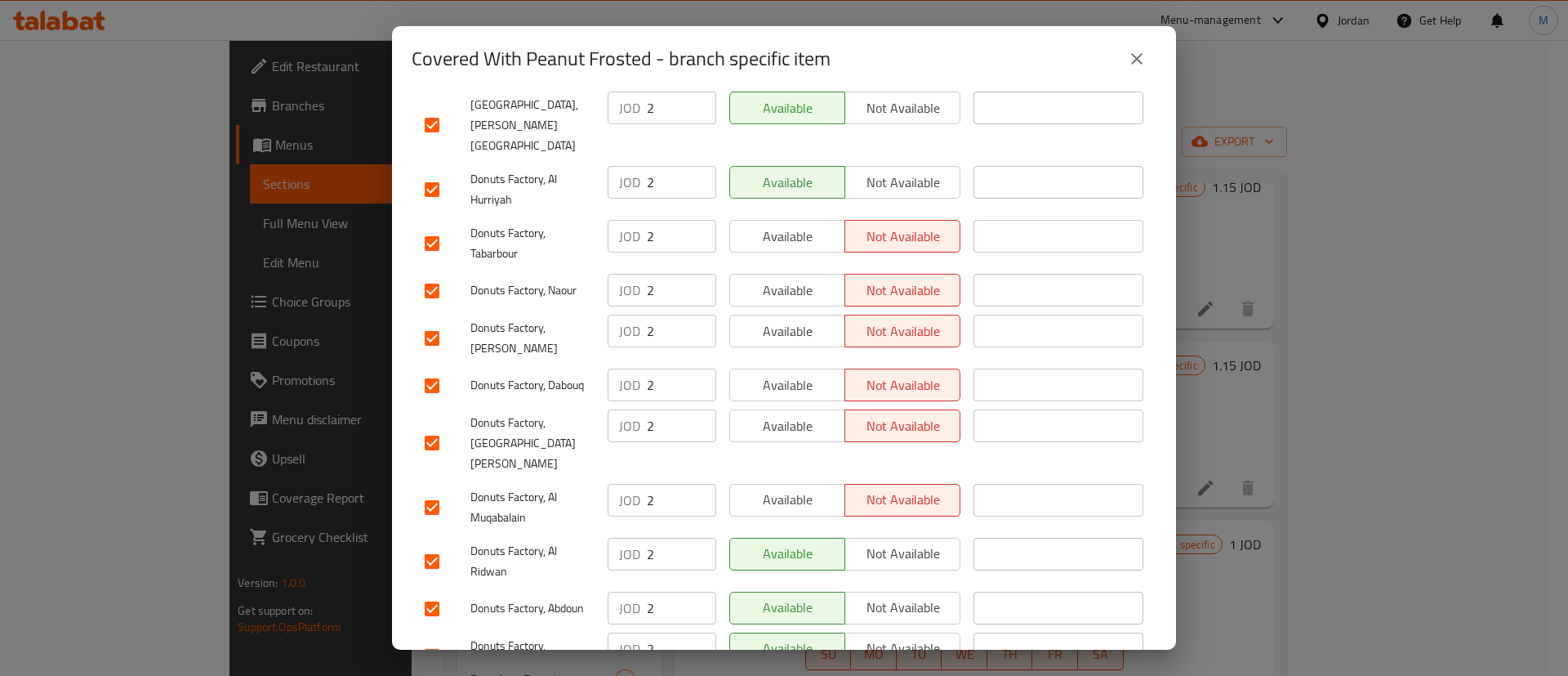
scroll to position [439, 0]
click at [780, 226] on span "Available" at bounding box center [788, 237] width 102 height 24
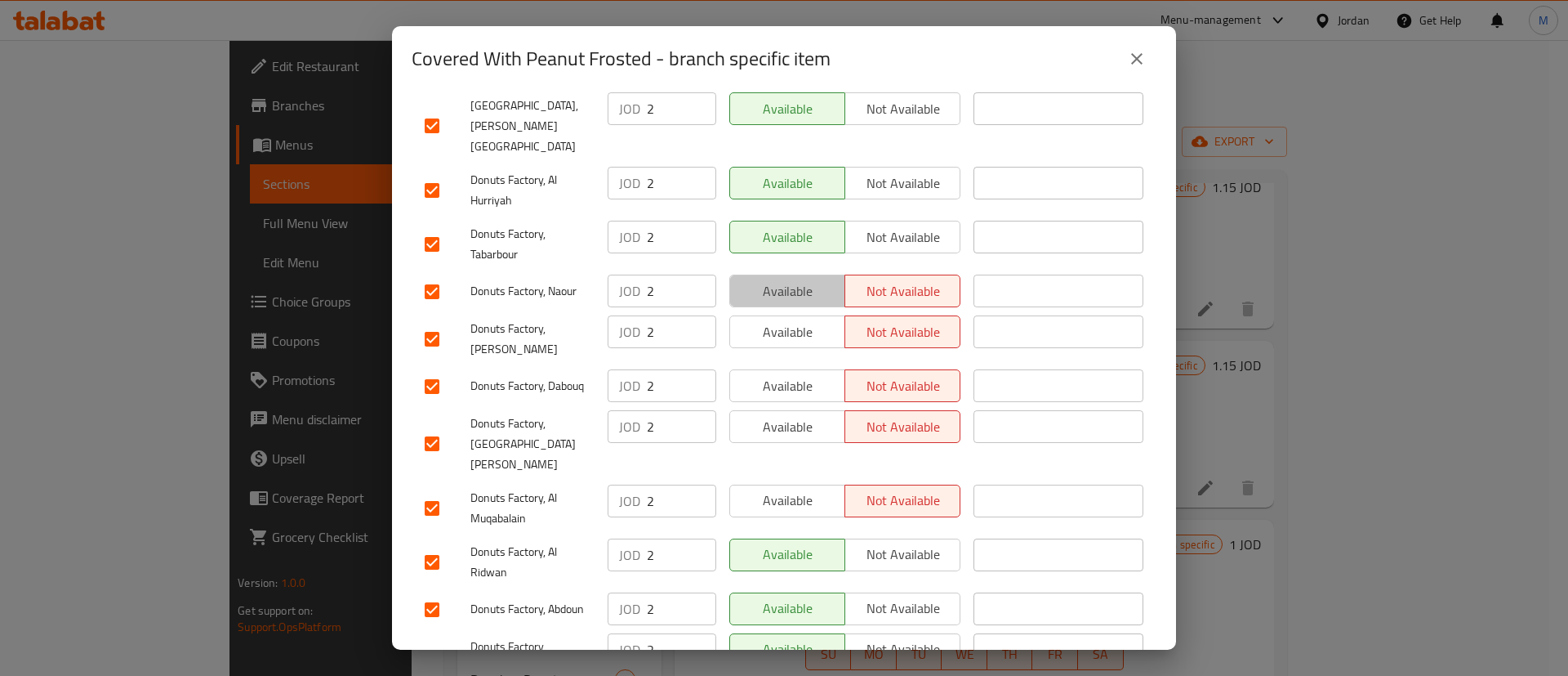
click at [782, 280] on span "Available" at bounding box center [788, 291] width 102 height 24
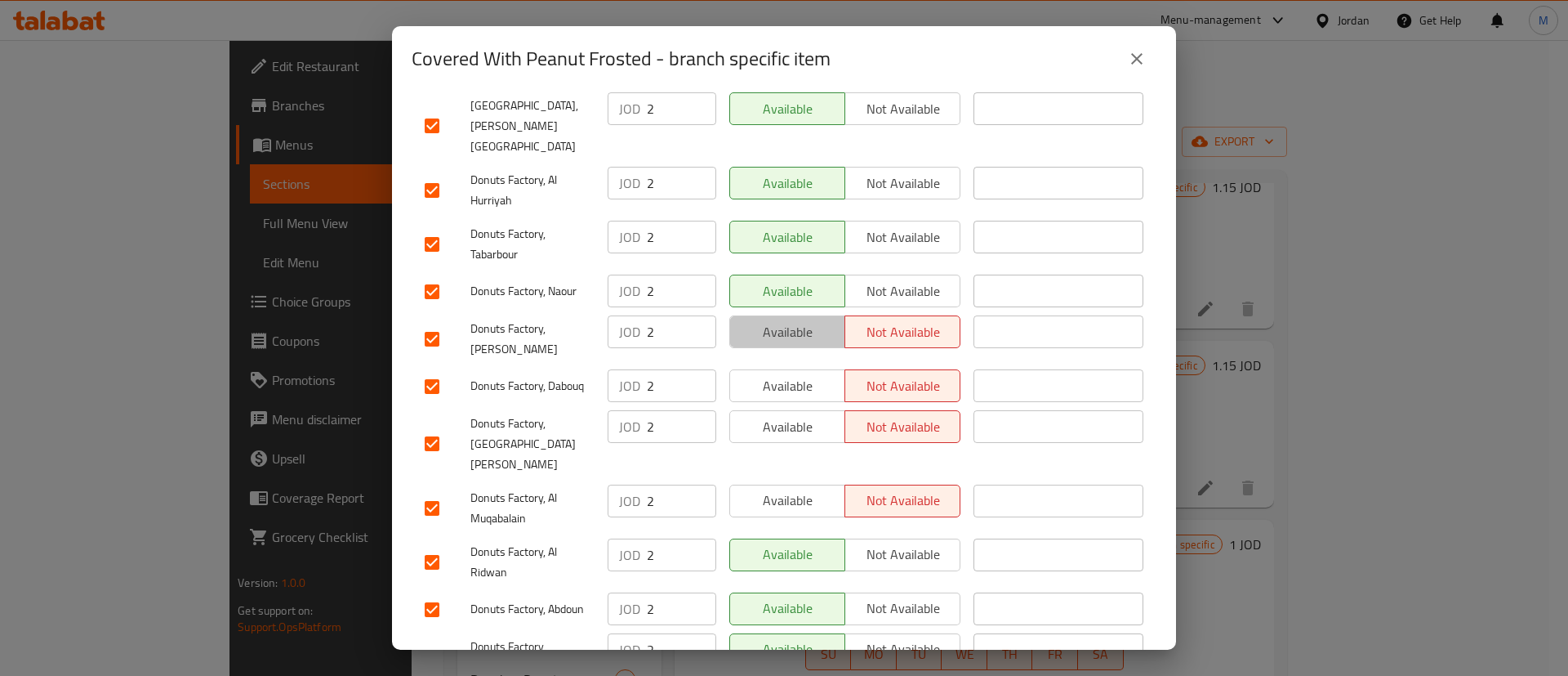
click at [783, 320] on span "Available" at bounding box center [788, 332] width 102 height 24
click at [785, 374] on span "Available" at bounding box center [788, 386] width 102 height 24
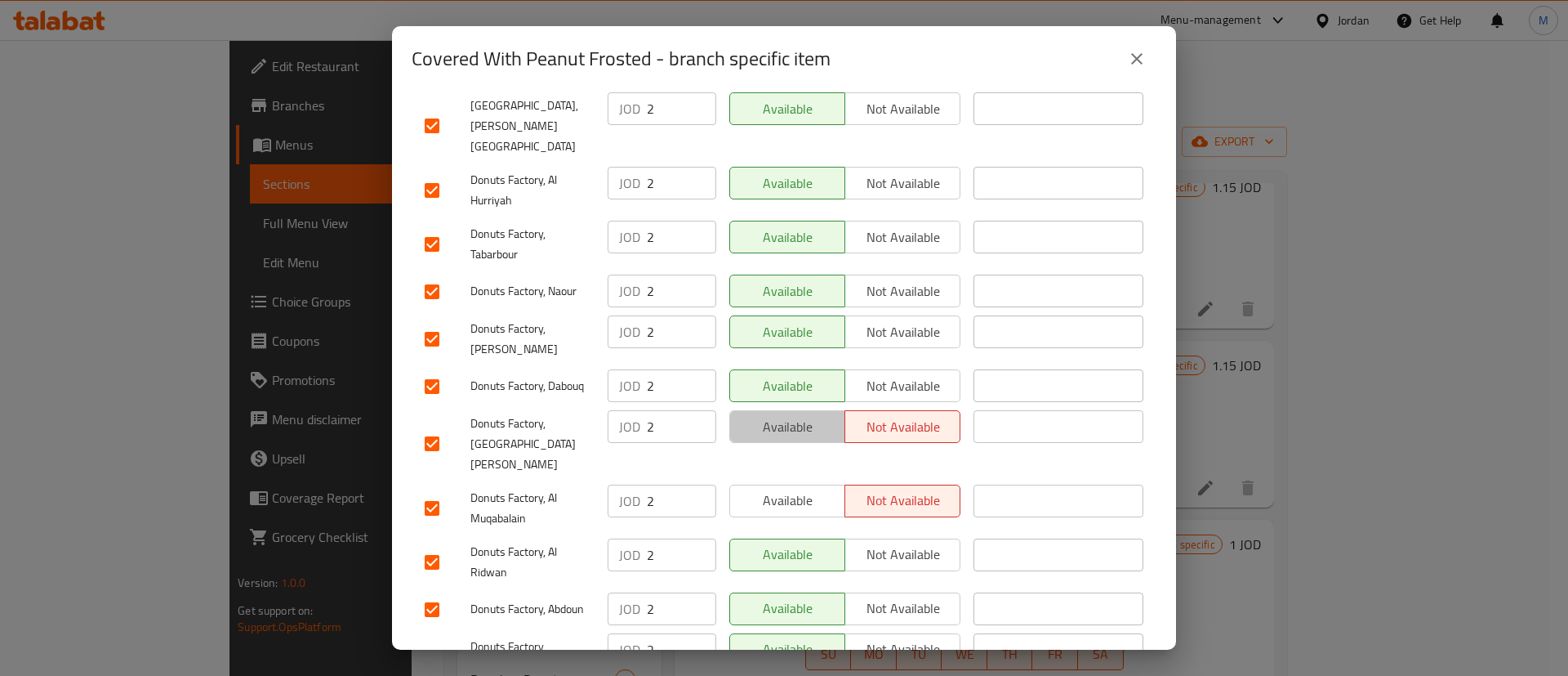
click at [785, 416] on span "Available" at bounding box center [788, 427] width 102 height 24
click at [792, 489] on span "Available" at bounding box center [788, 500] width 102 height 24
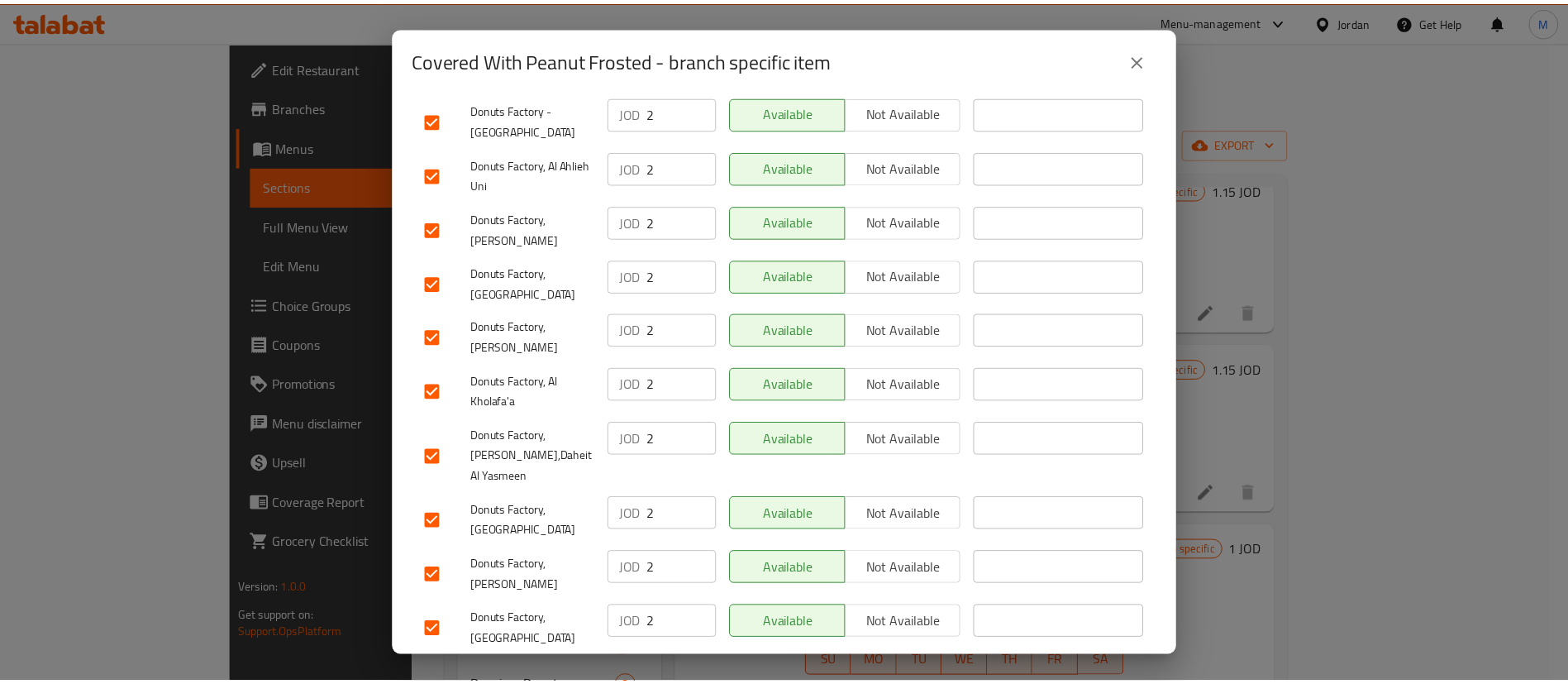
scroll to position [1262, 0]
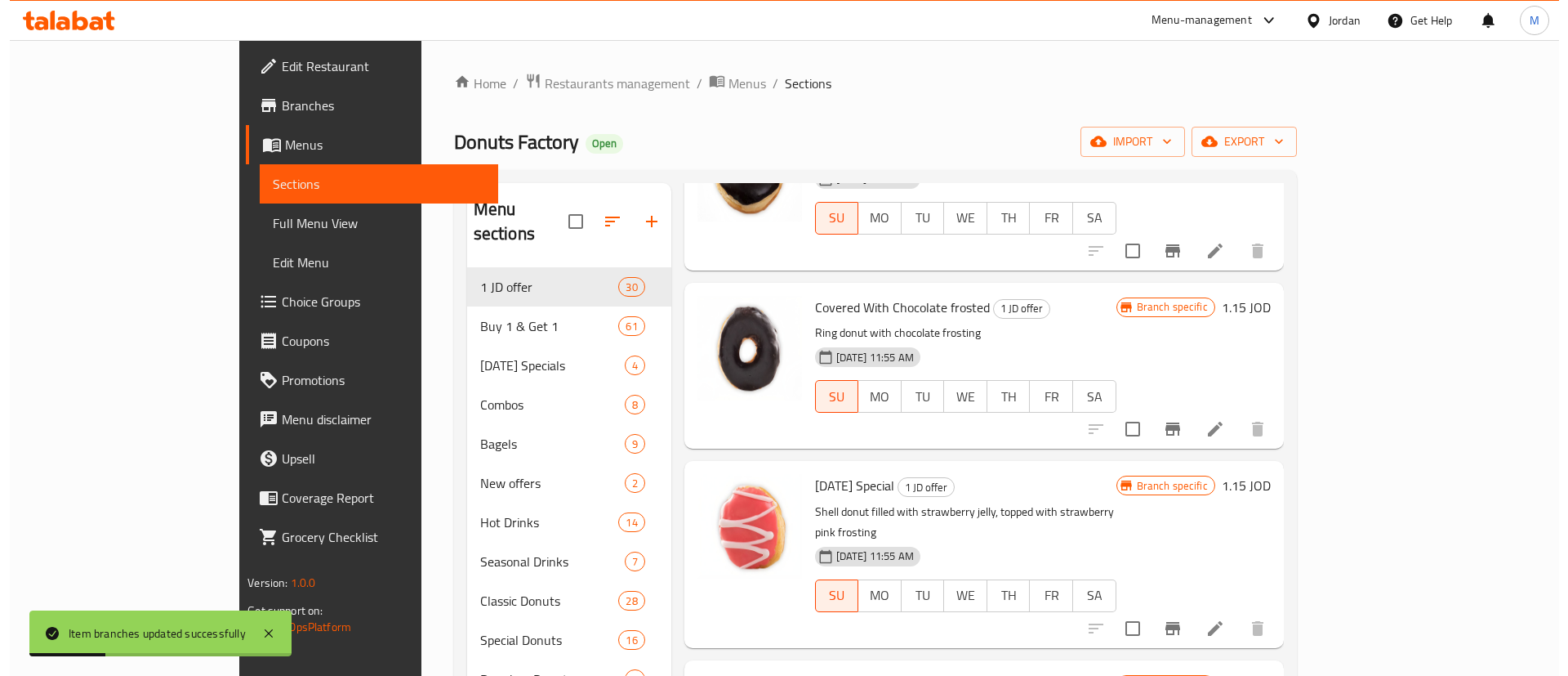
scroll to position [3434, 0]
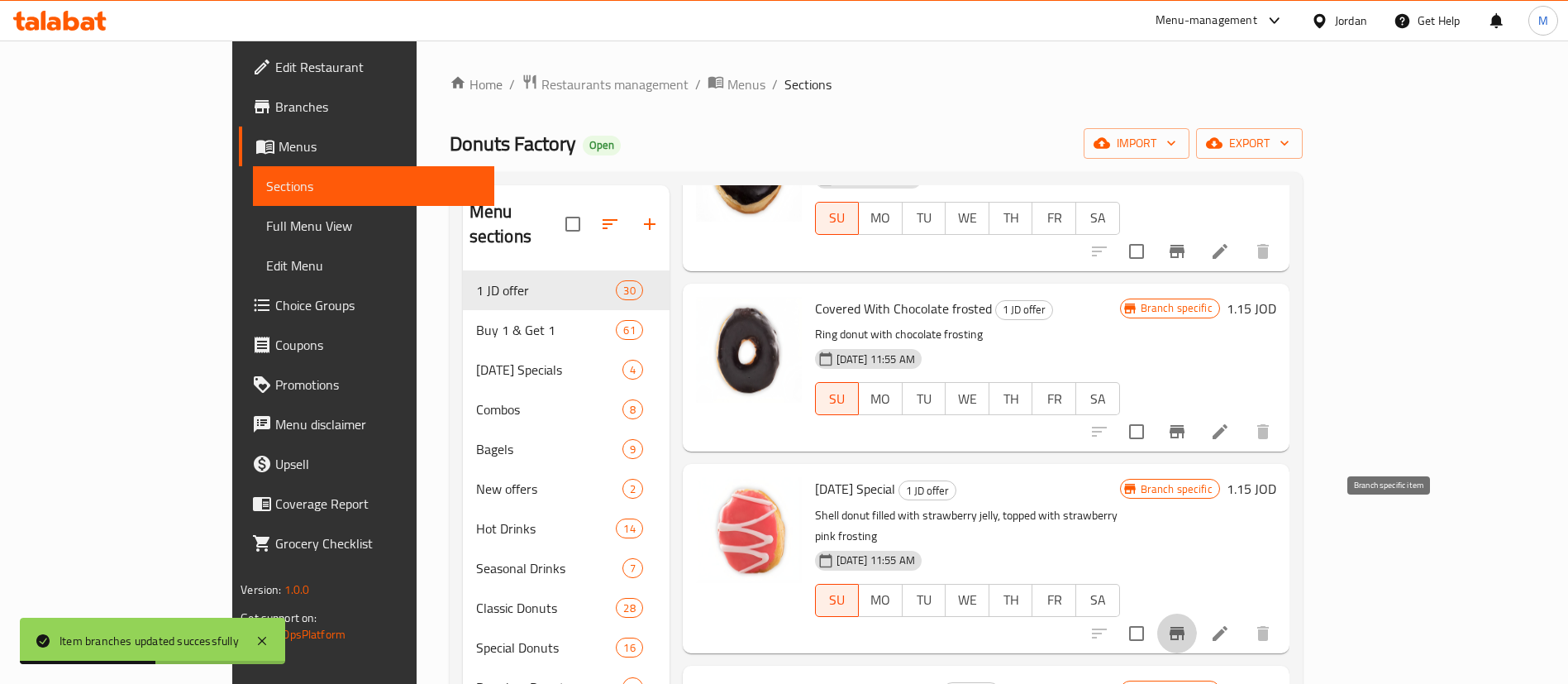
click at [1187, 624] on icon "Branch-specific-item" at bounding box center [1177, 633] width 20 height 20
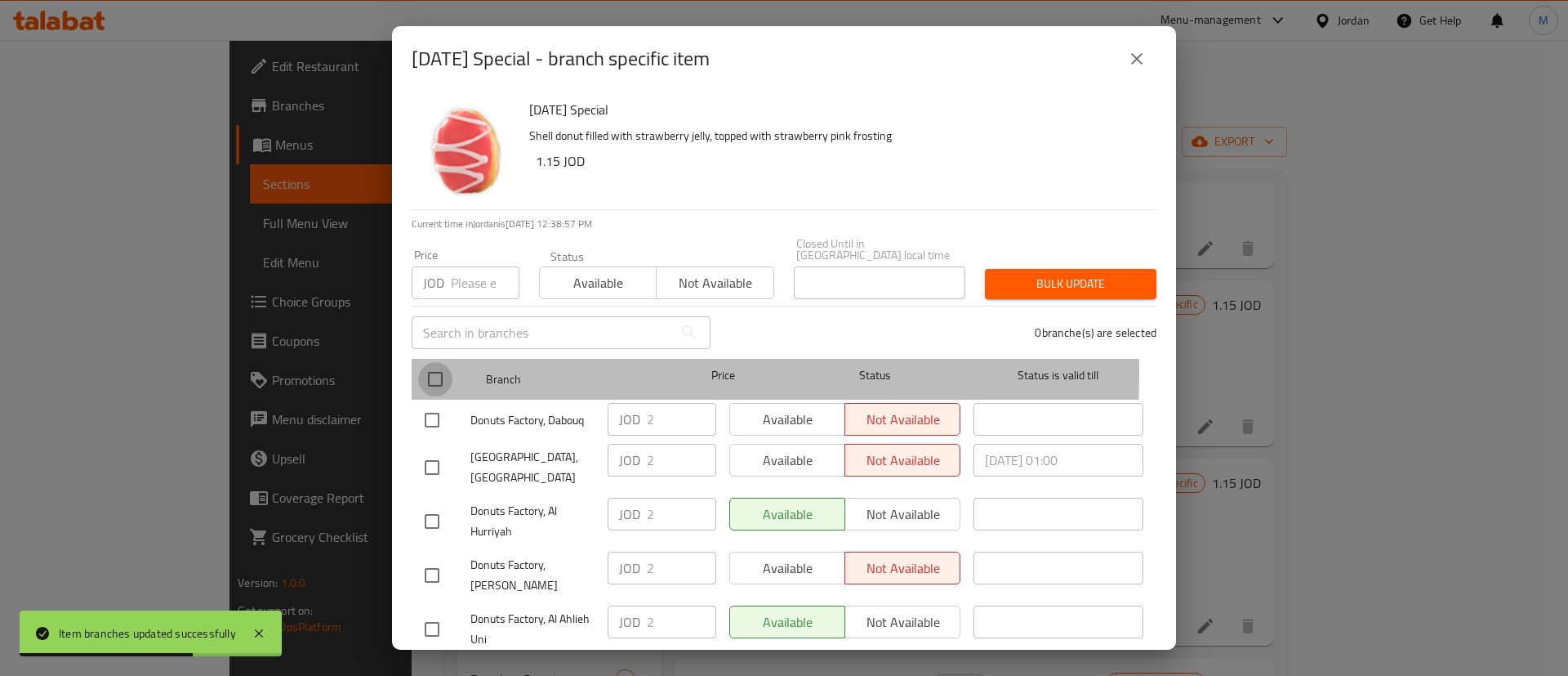
click at [444, 362] on input "checkbox" at bounding box center [436, 379] width 35 height 35
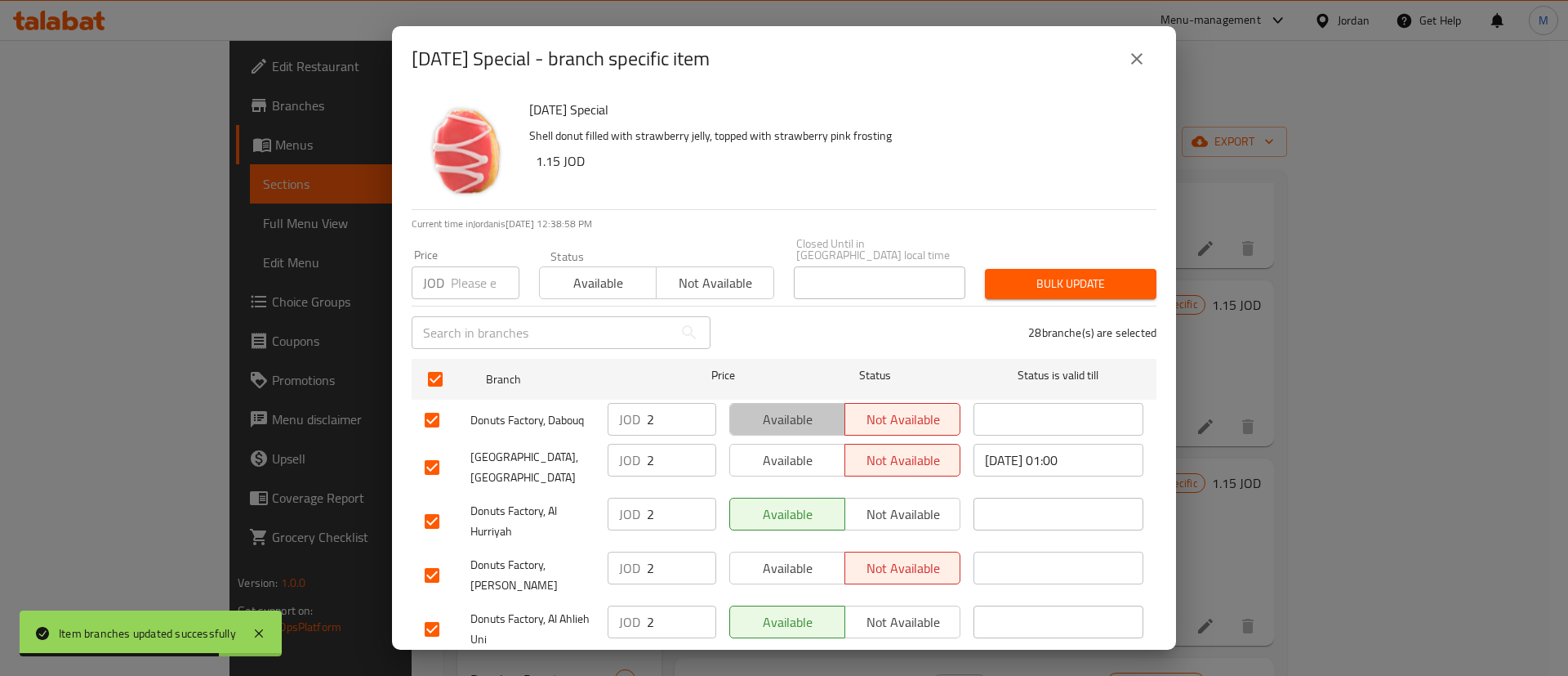
click at [801, 408] on span "Available" at bounding box center [788, 419] width 102 height 24
click at [796, 449] on span "Available" at bounding box center [788, 460] width 102 height 24
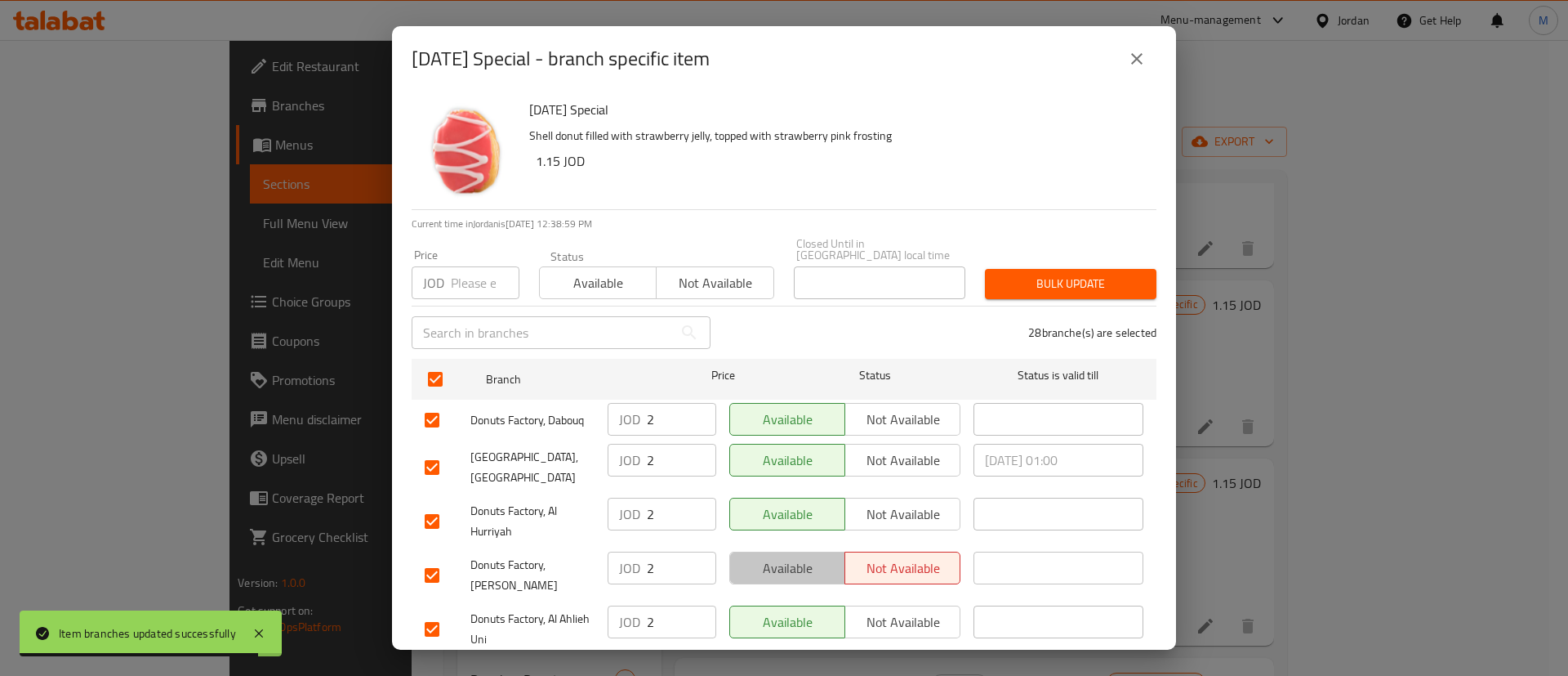
click at [787, 564] on span "Available" at bounding box center [788, 568] width 102 height 24
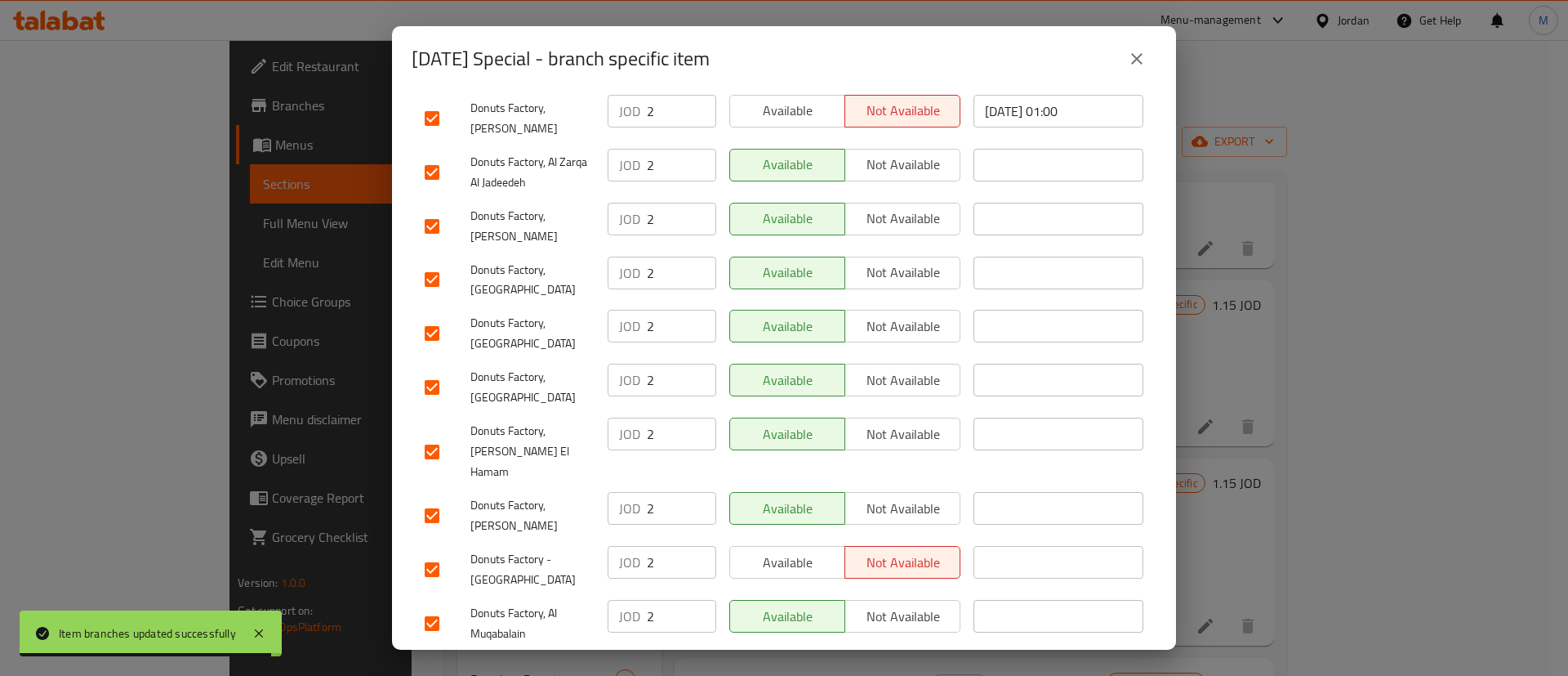
scroll to position [1247, 0]
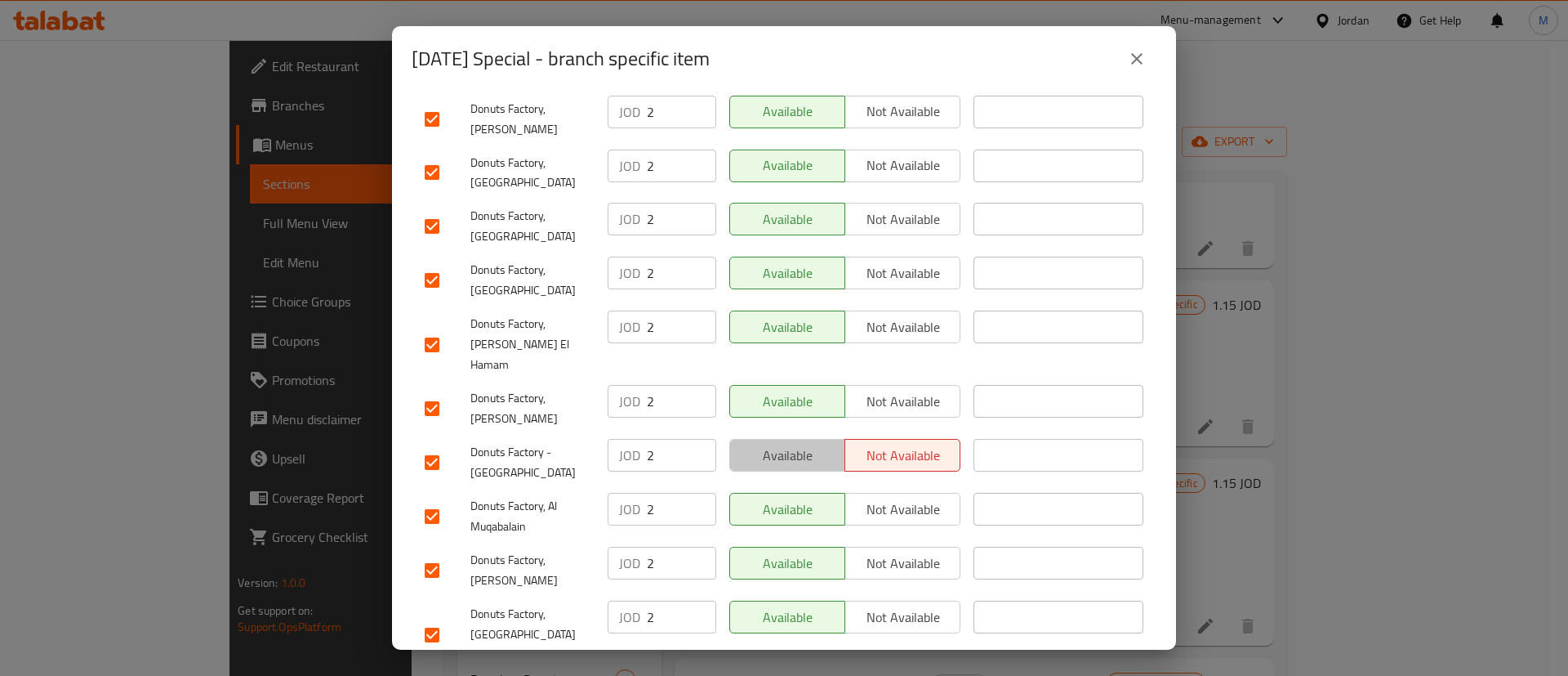
click at [785, 444] on span "Available" at bounding box center [788, 455] width 102 height 24
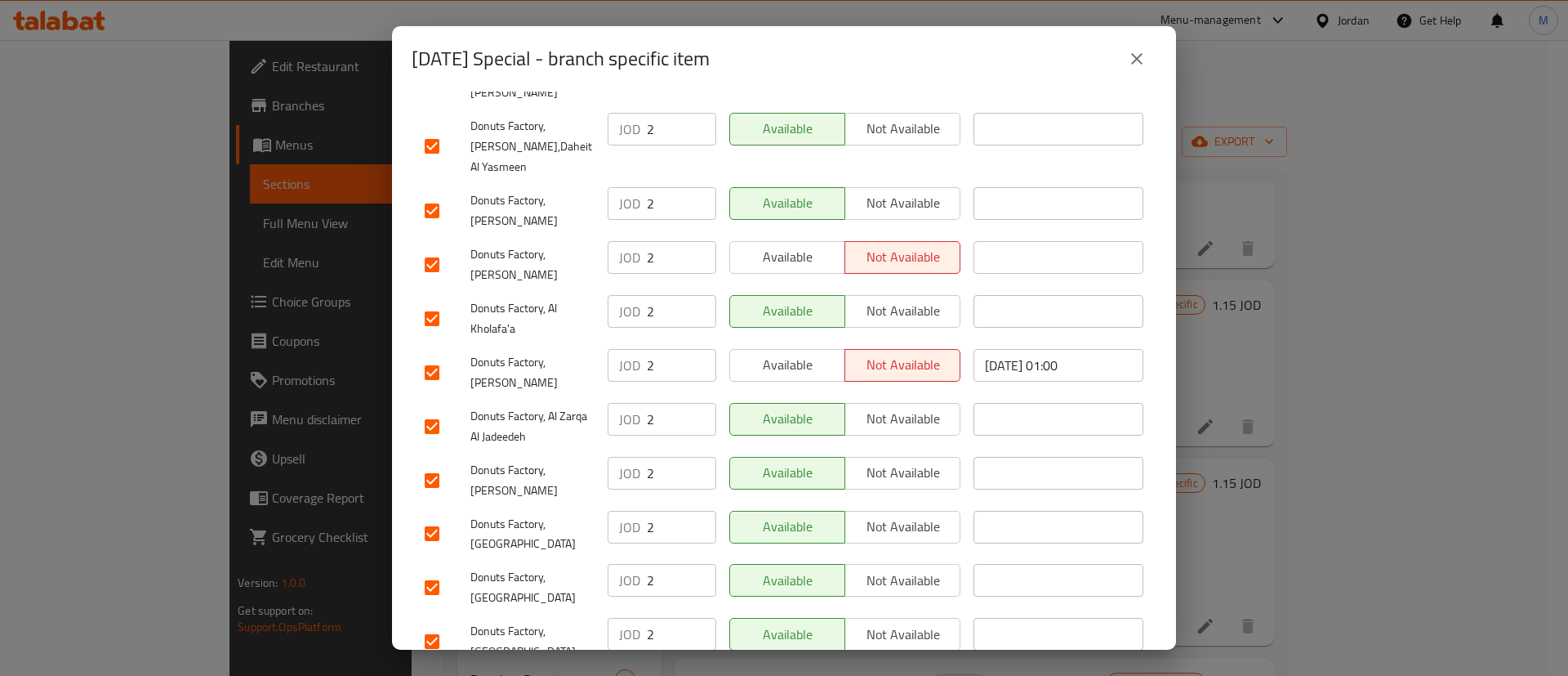
scroll to position [874, 0]
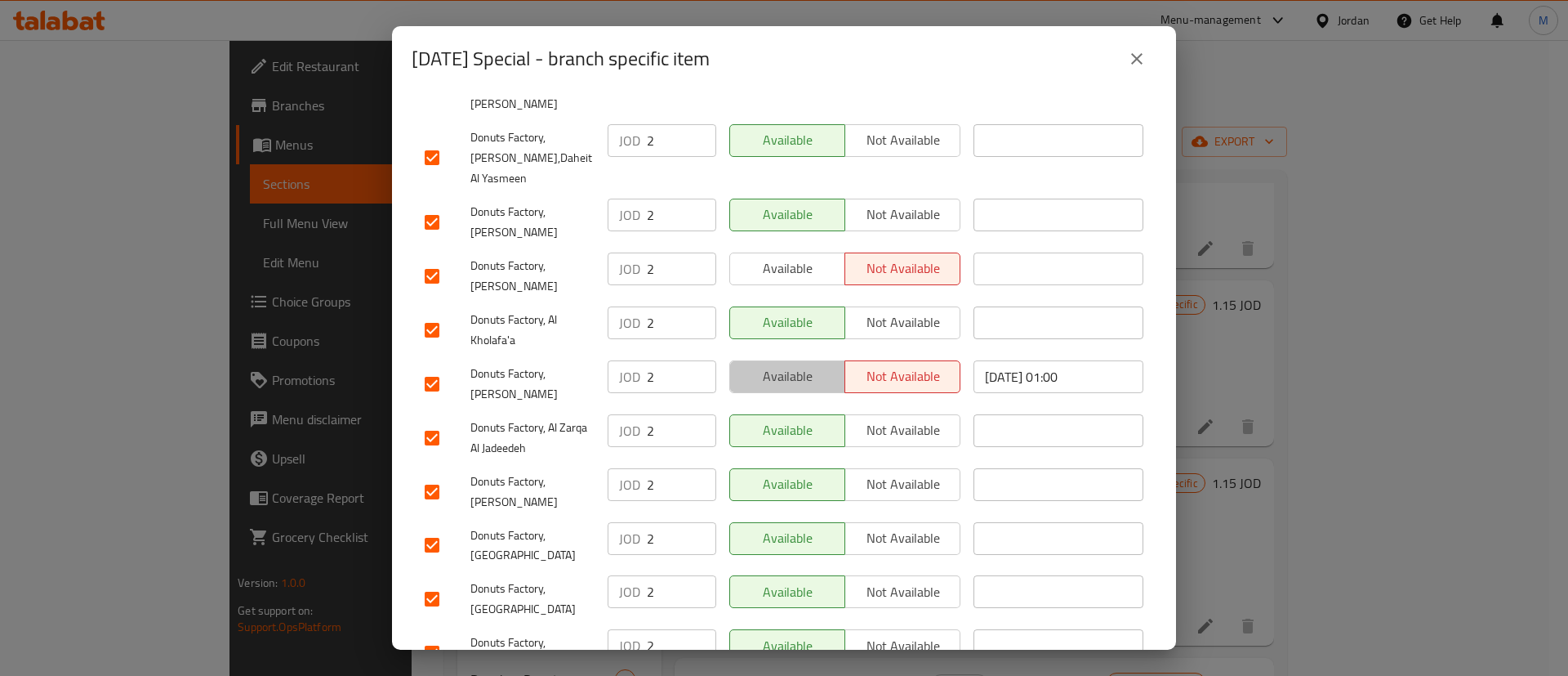
click at [784, 365] on span "Available" at bounding box center [788, 376] width 102 height 24
click at [790, 257] on span "Available" at bounding box center [788, 268] width 102 height 24
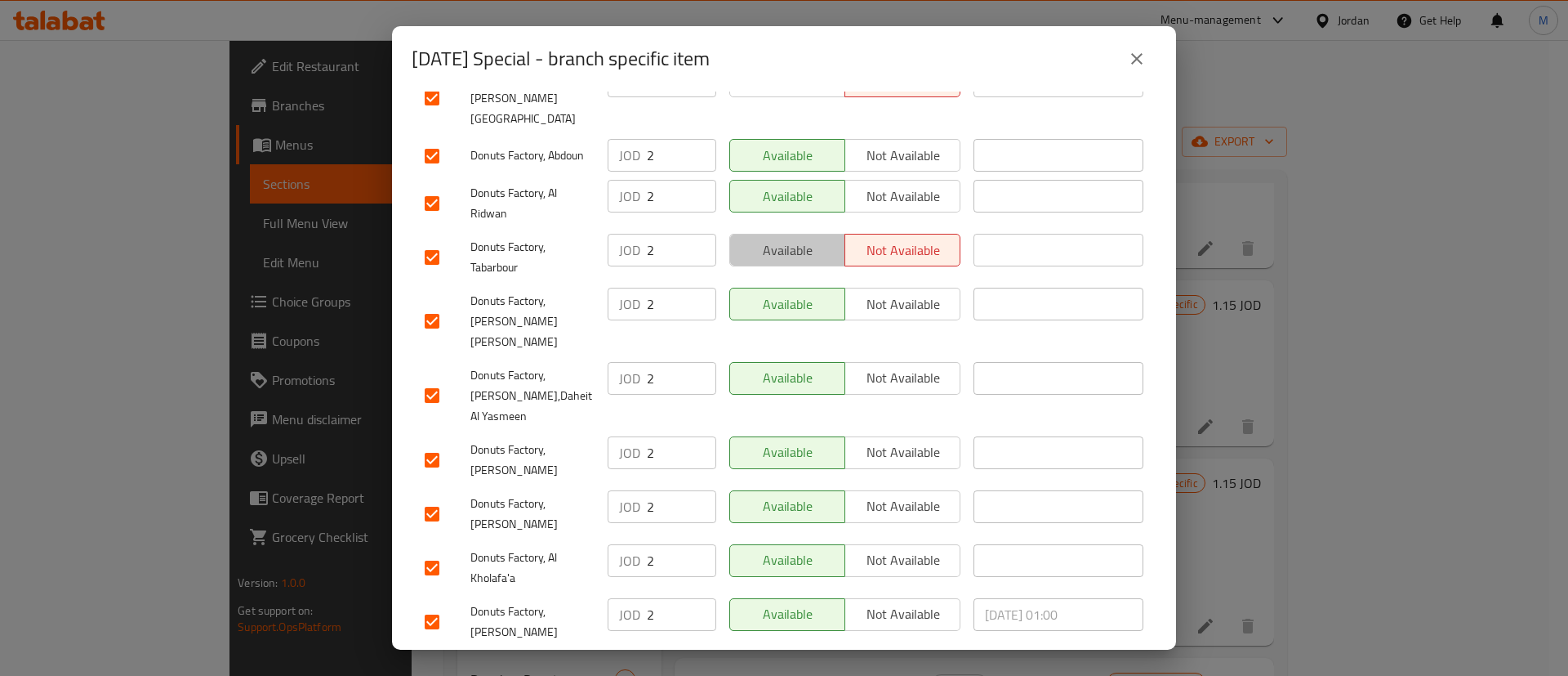
click at [790, 238] on span "Available" at bounding box center [788, 250] width 102 height 24
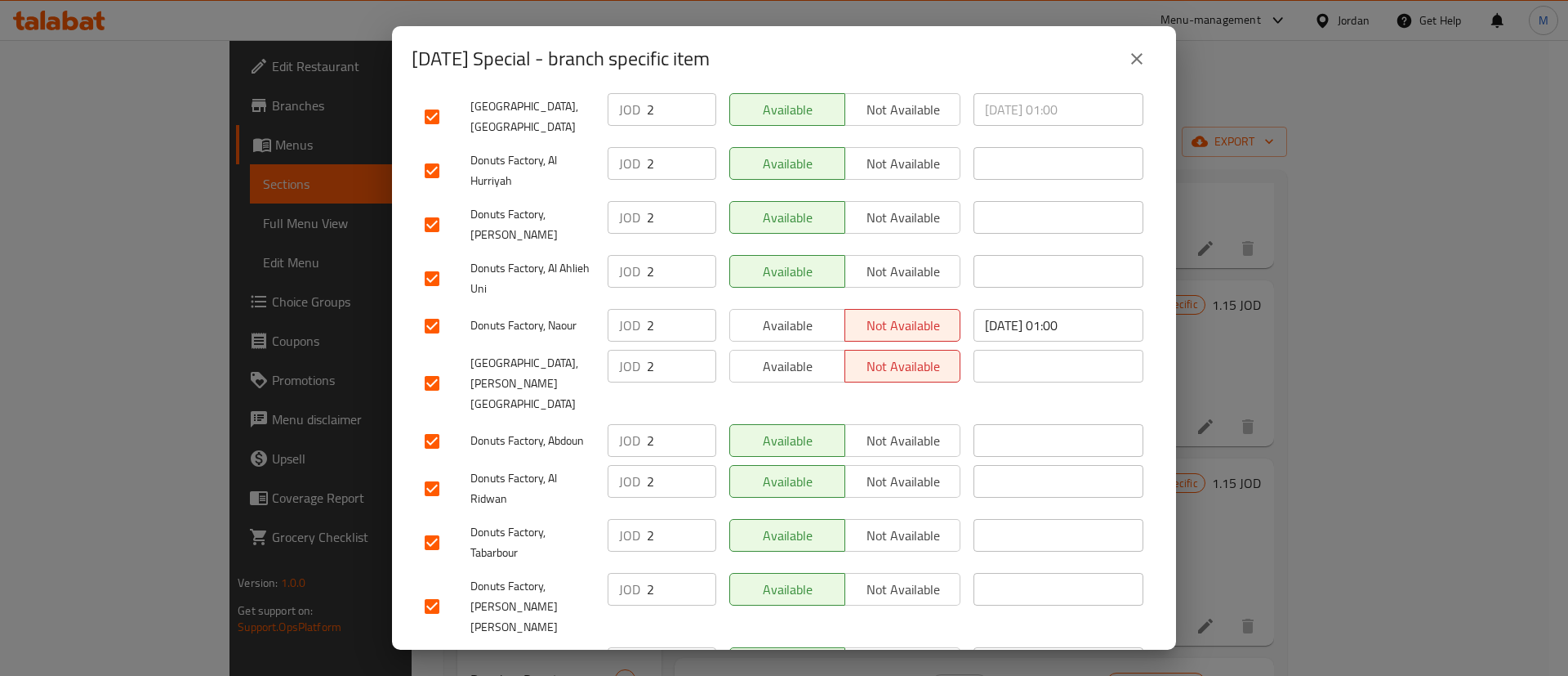
scroll to position [348, 0]
click at [781, 319] on span "Available" at bounding box center [788, 328] width 102 height 24
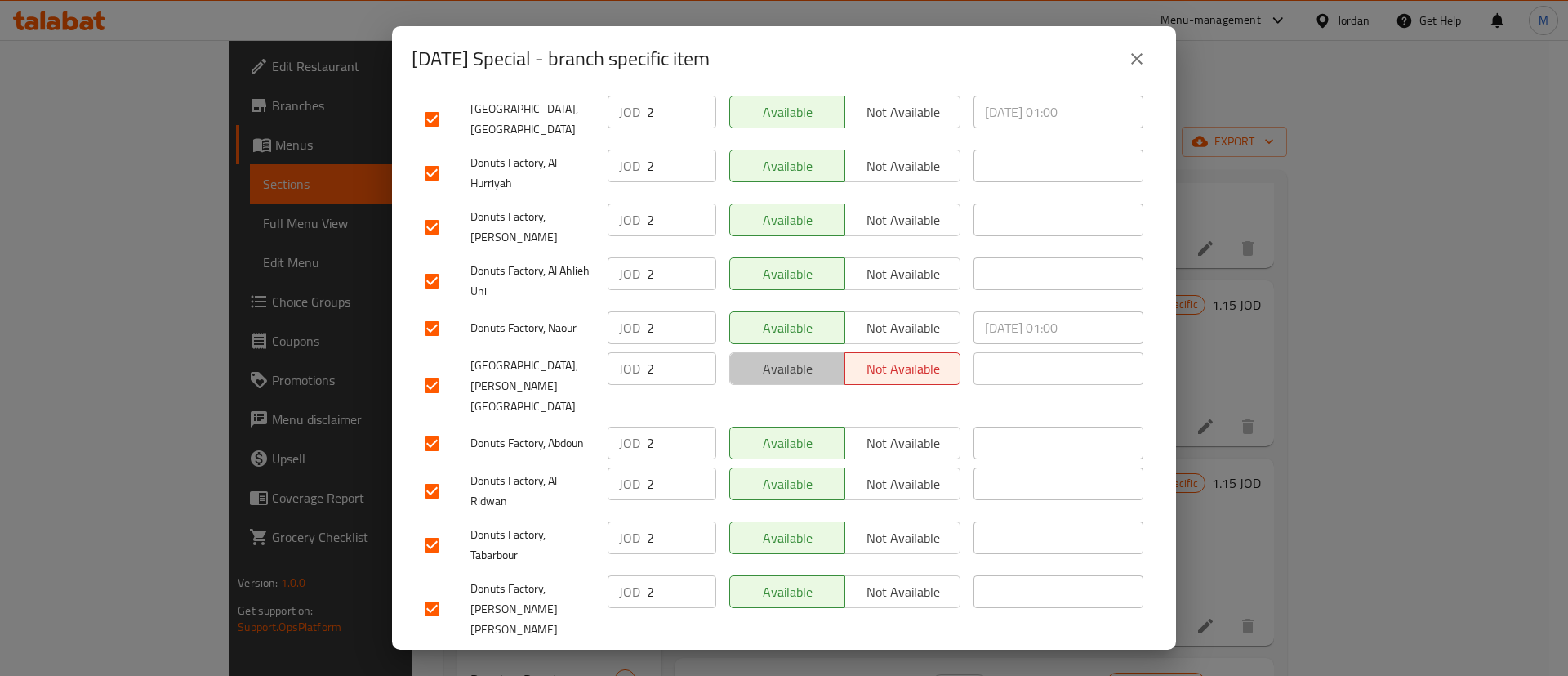
click at [781, 362] on span "Available" at bounding box center [788, 368] width 102 height 24
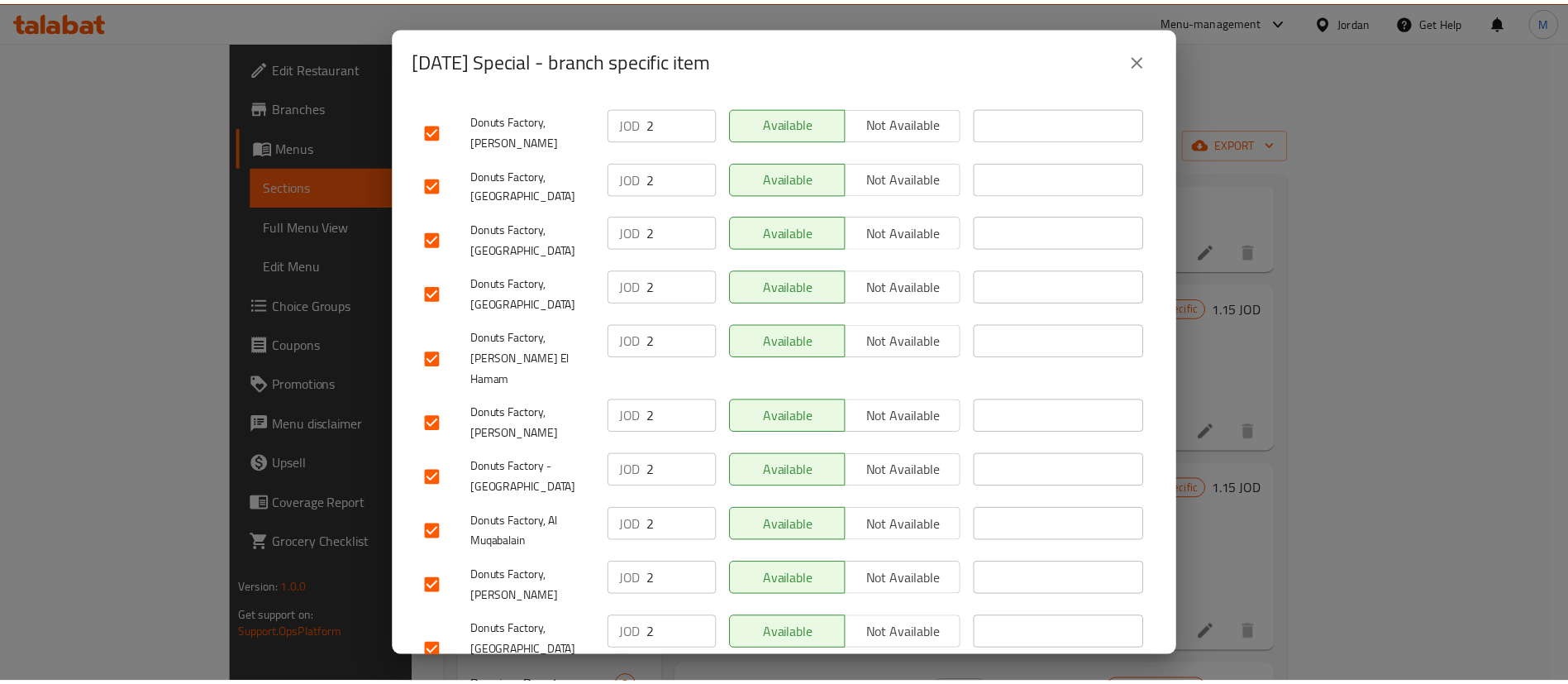
scroll to position [1262, 0]
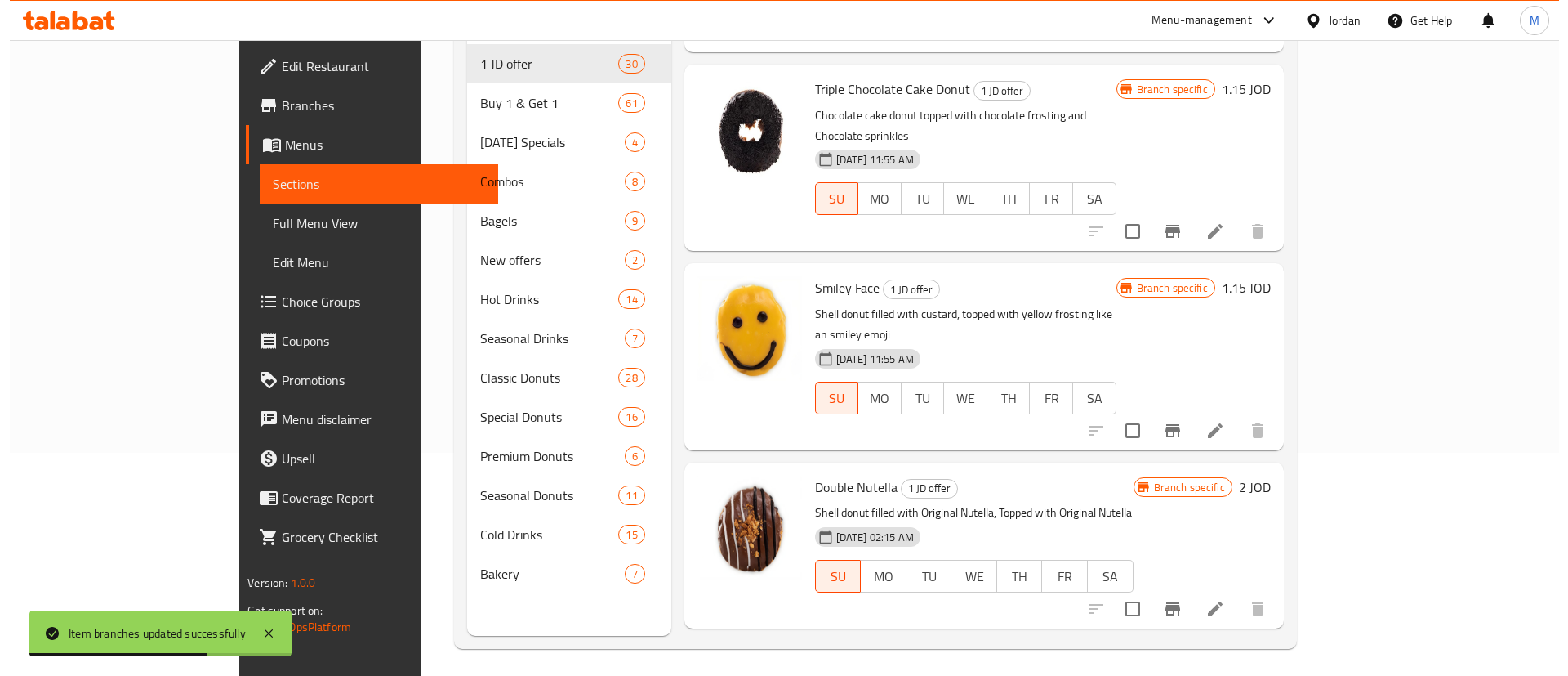
scroll to position [229, 0]
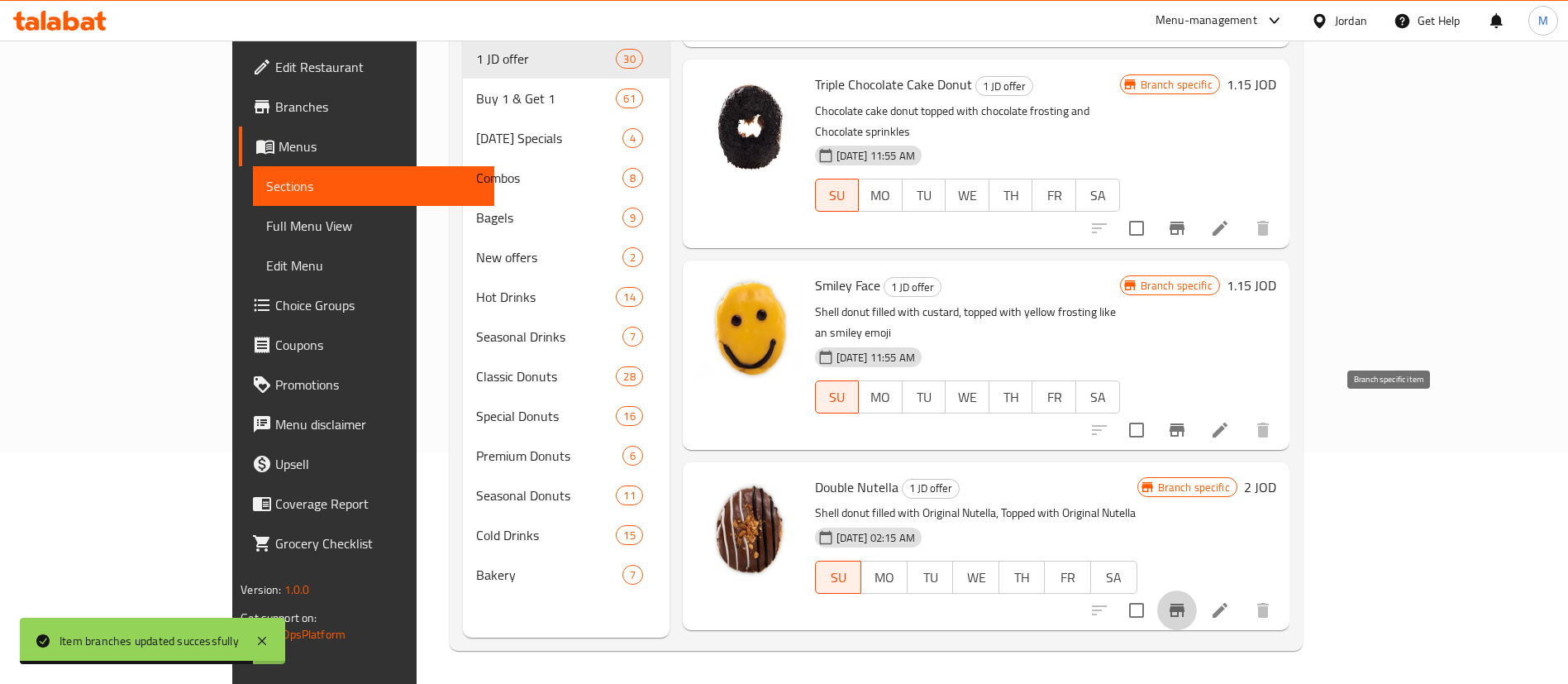
click at [1185, 604] on icon "Branch-specific-item" at bounding box center [1176, 611] width 15 height 14
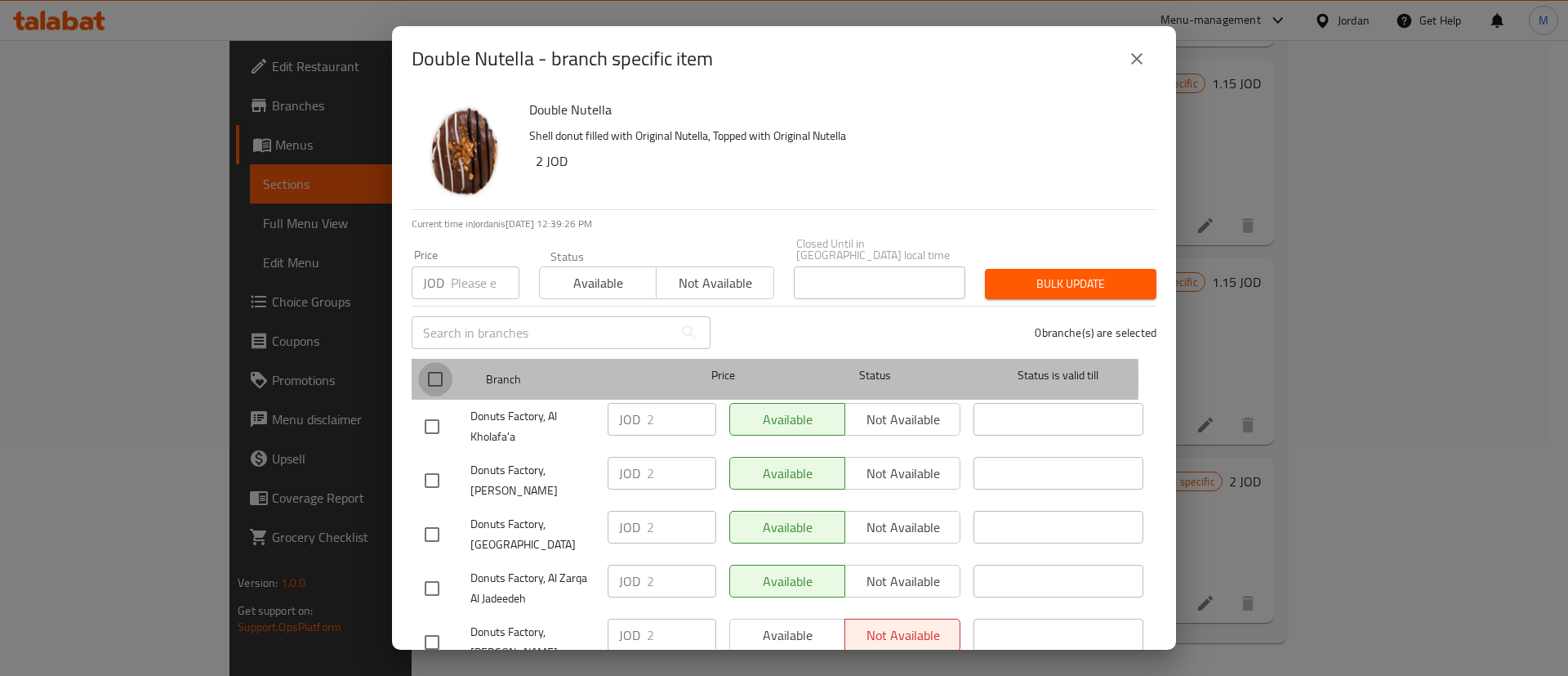
click at [437, 367] on input "checkbox" at bounding box center [436, 379] width 35 height 35
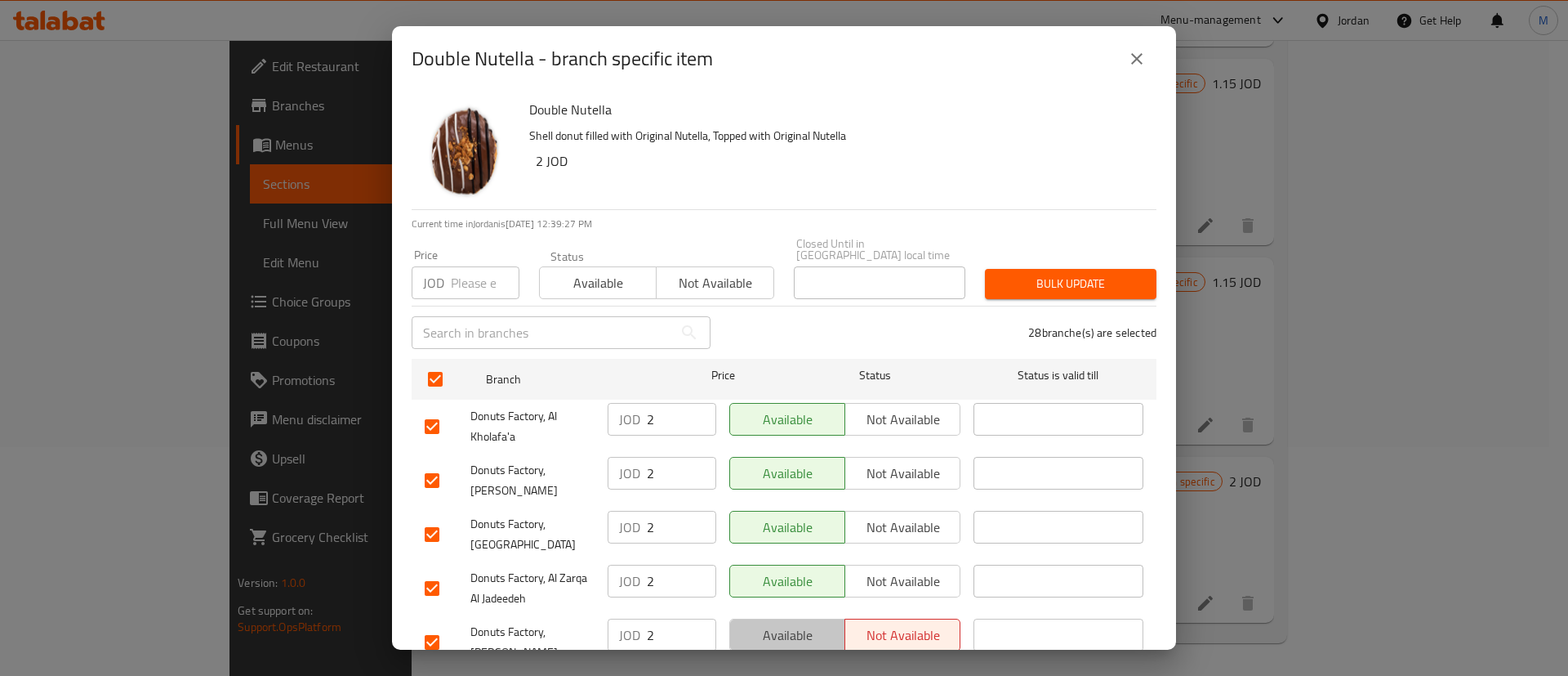
click at [807, 619] on button "Available" at bounding box center [787, 635] width 116 height 33
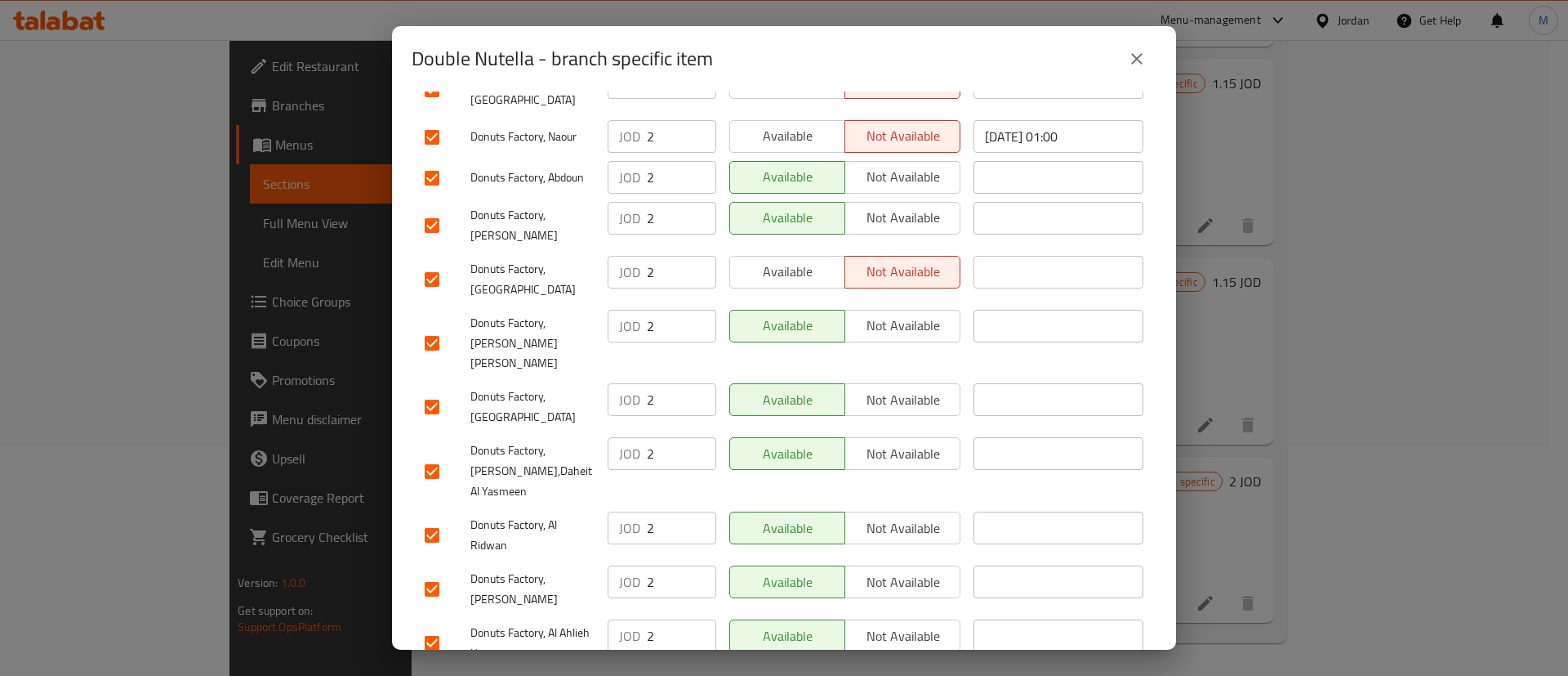
scroll to position [1247, 0]
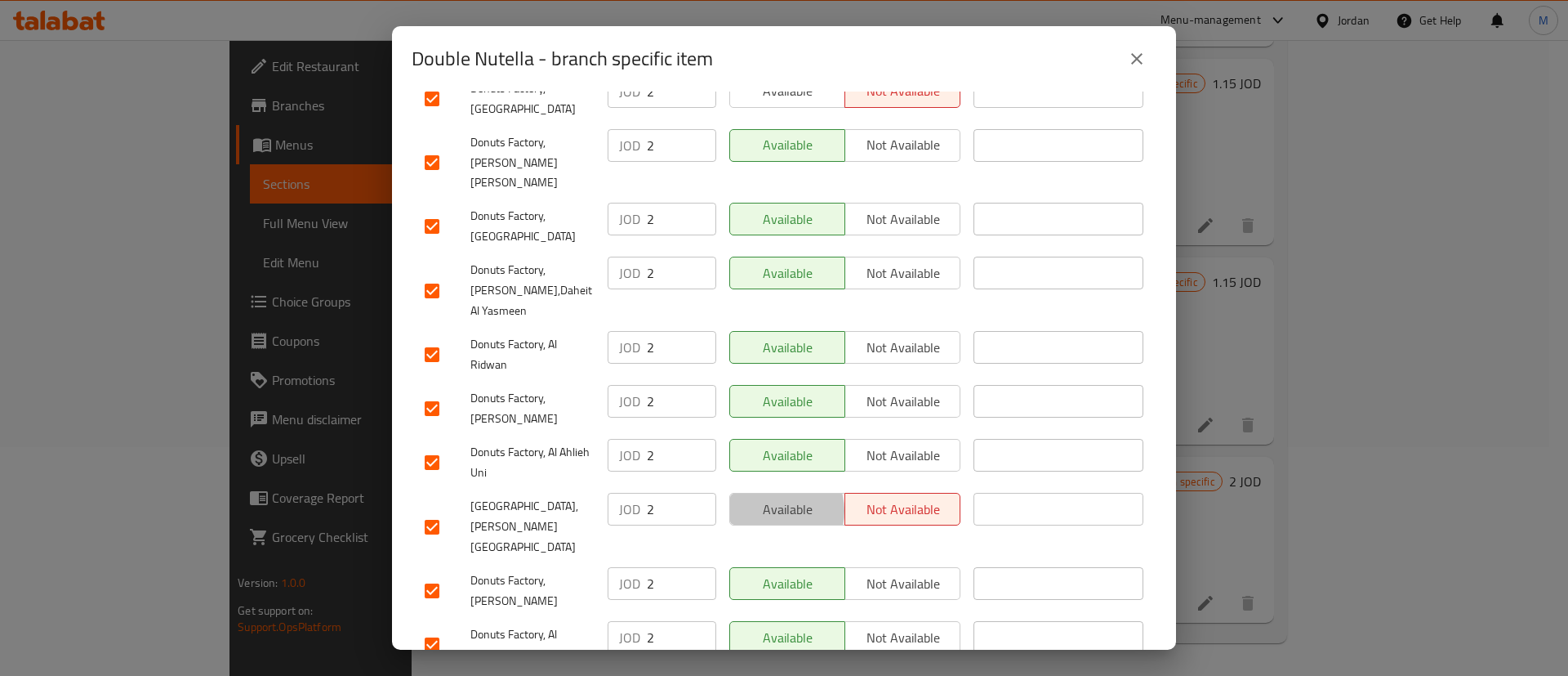
click at [767, 498] on span "Available" at bounding box center [788, 509] width 102 height 24
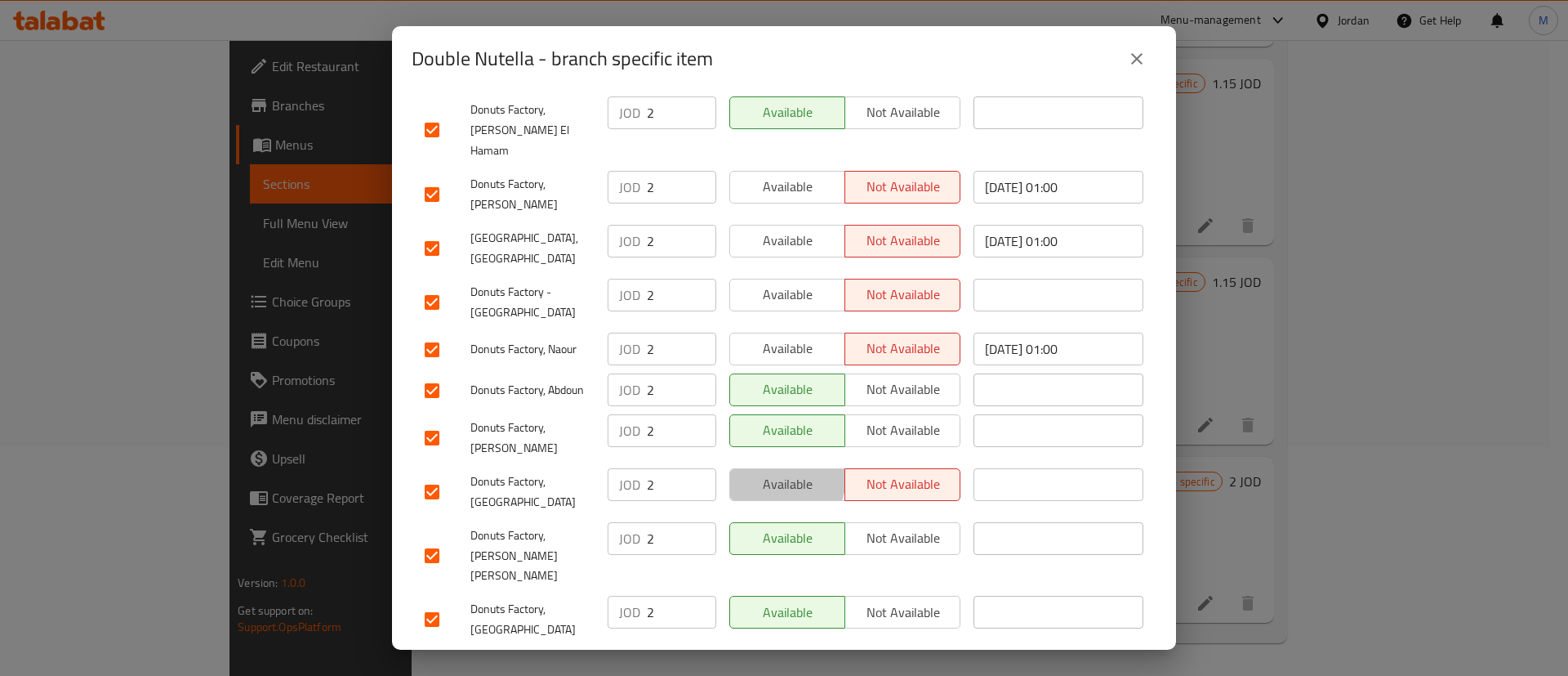
click at [767, 473] on span "Available" at bounding box center [788, 484] width 102 height 24
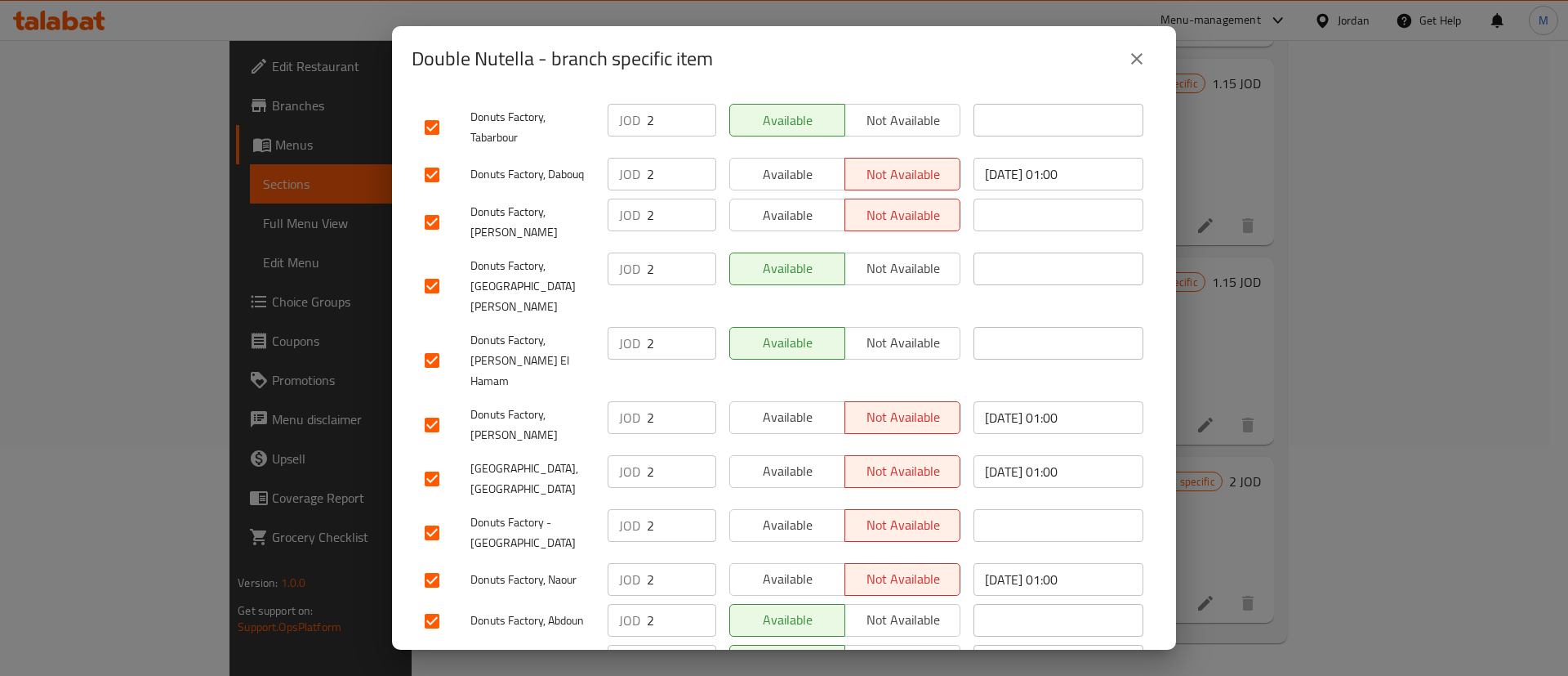
scroll to position [621, 0]
click at [767, 407] on span "Available" at bounding box center [788, 419] width 102 height 24
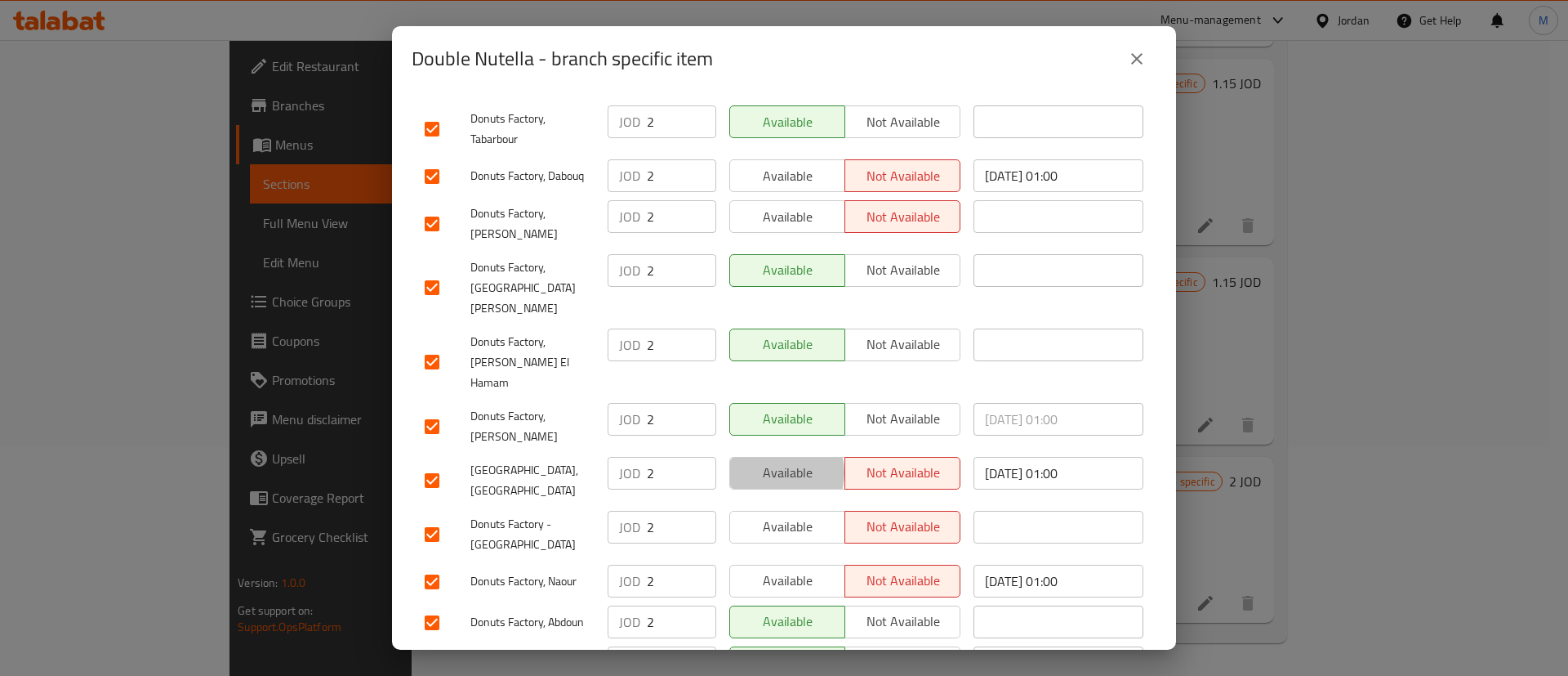
click at [770, 461] on span "Available" at bounding box center [788, 473] width 102 height 24
click at [778, 515] on span "Available" at bounding box center [788, 527] width 102 height 24
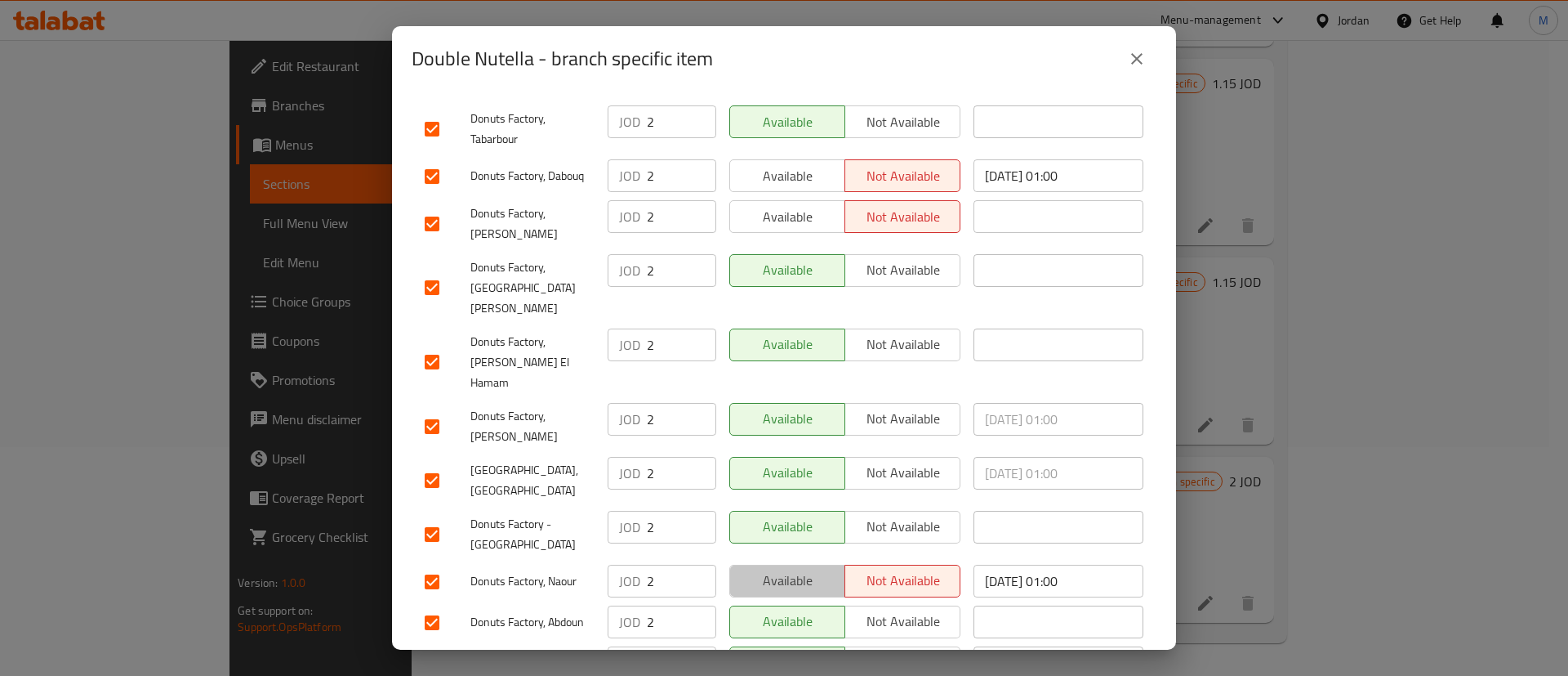
click at [783, 569] on span "Available" at bounding box center [788, 581] width 102 height 24
click at [794, 167] on button "Available" at bounding box center [787, 176] width 116 height 33
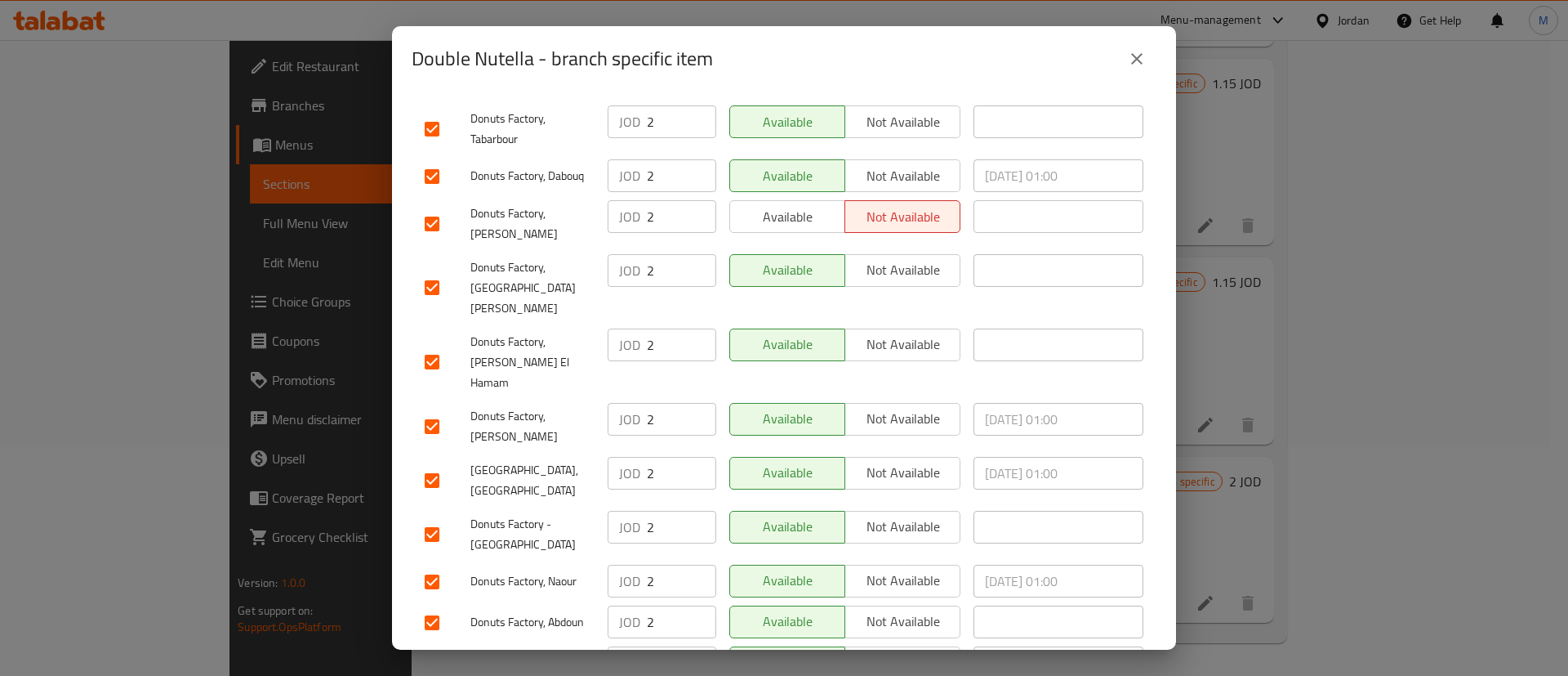
click at [794, 205] on span "Available" at bounding box center [788, 217] width 102 height 24
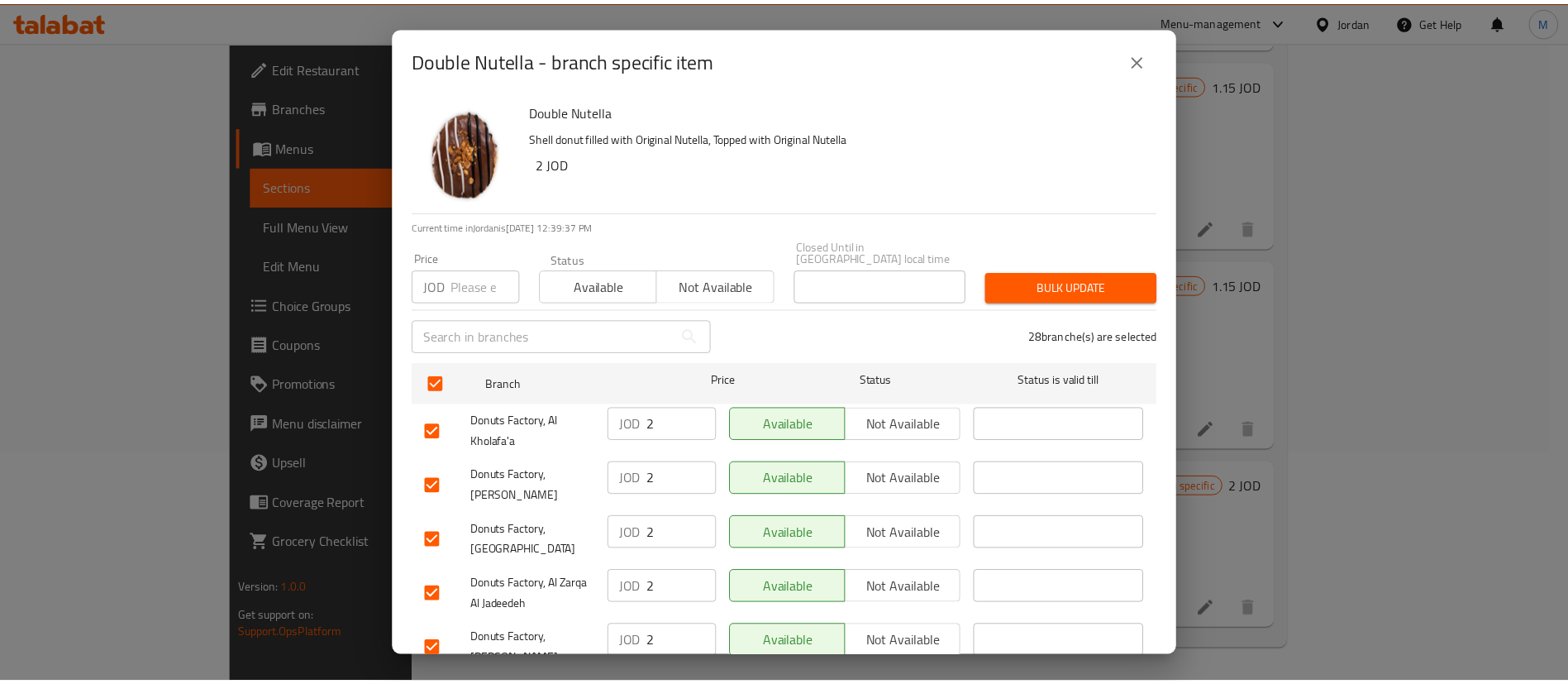
scroll to position [1262, 0]
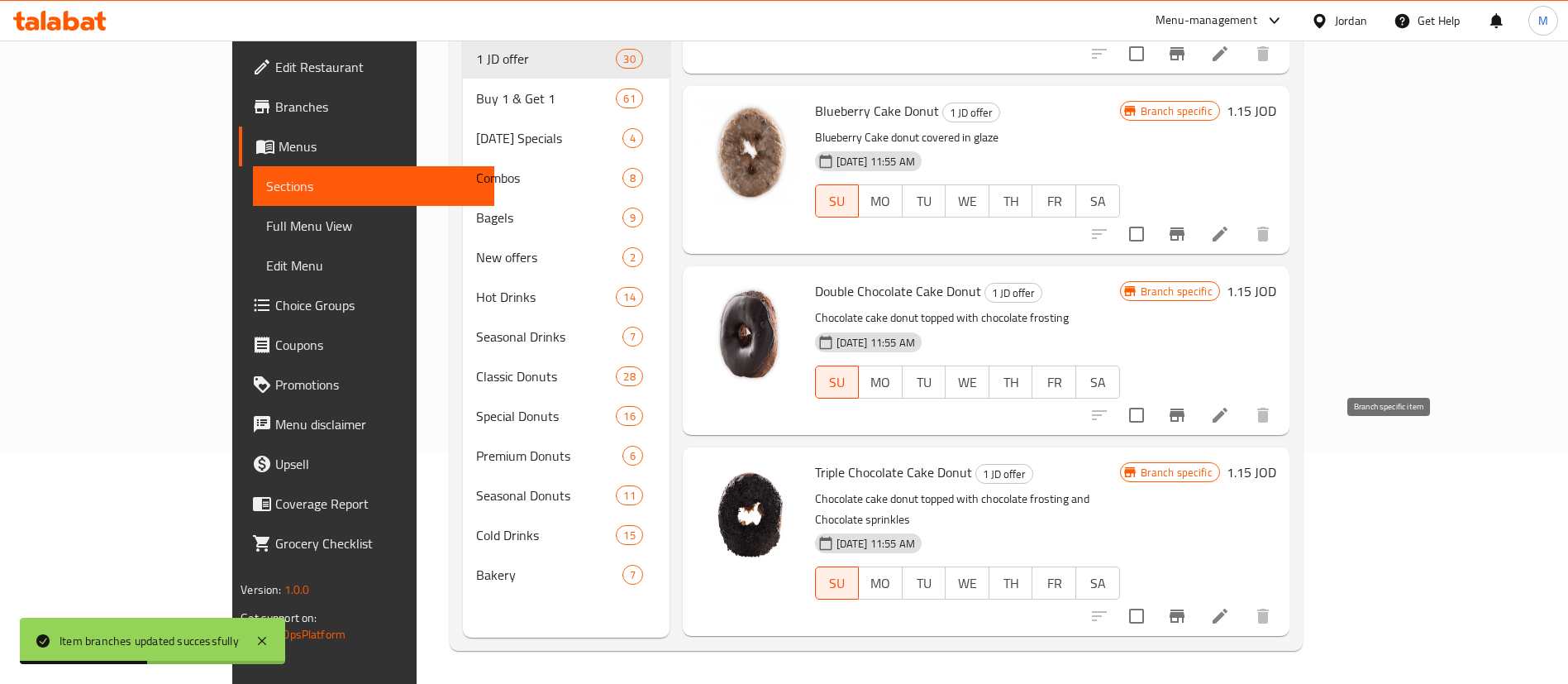
scroll to position [4405, 0]
click at [1187, 608] on icon "Branch-specific-item" at bounding box center [1177, 618] width 20 height 20
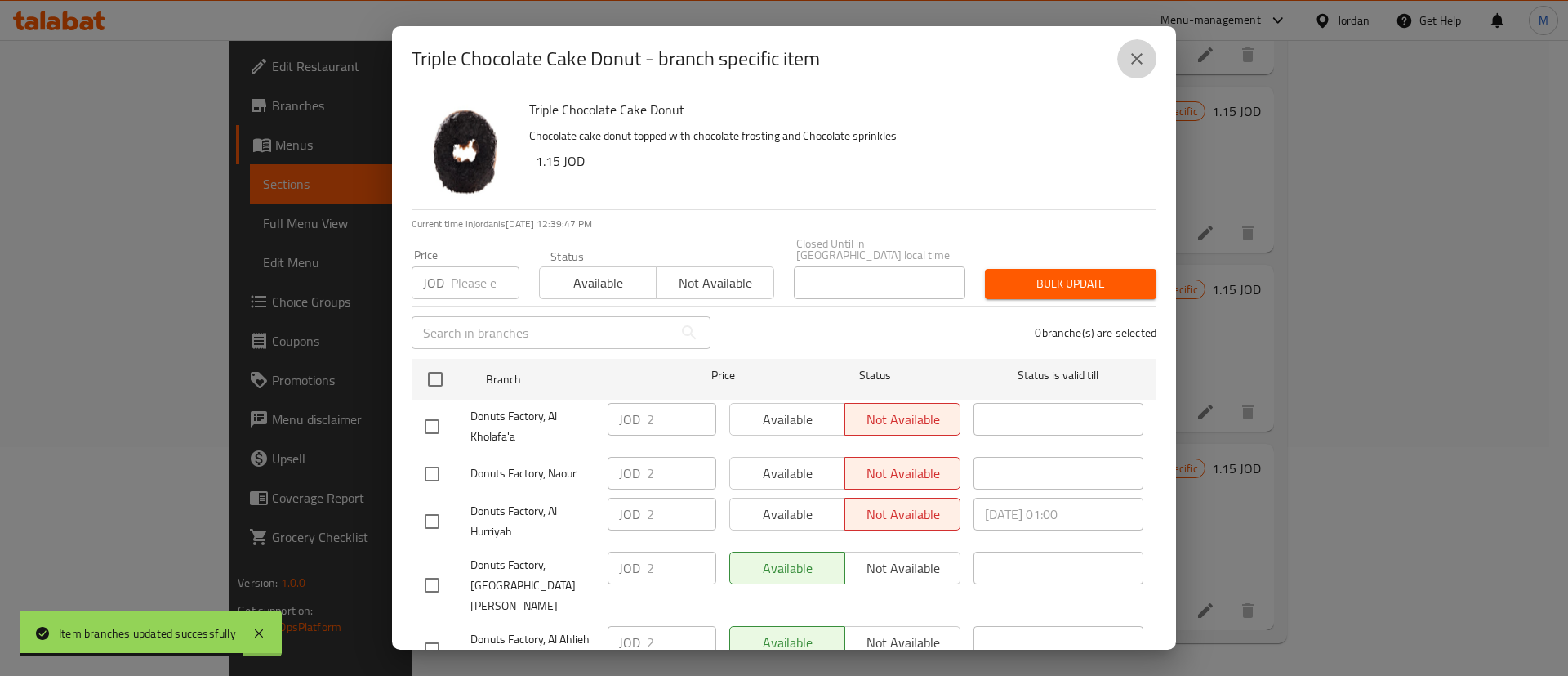
click at [1131, 63] on icon "close" at bounding box center [1137, 59] width 19 height 19
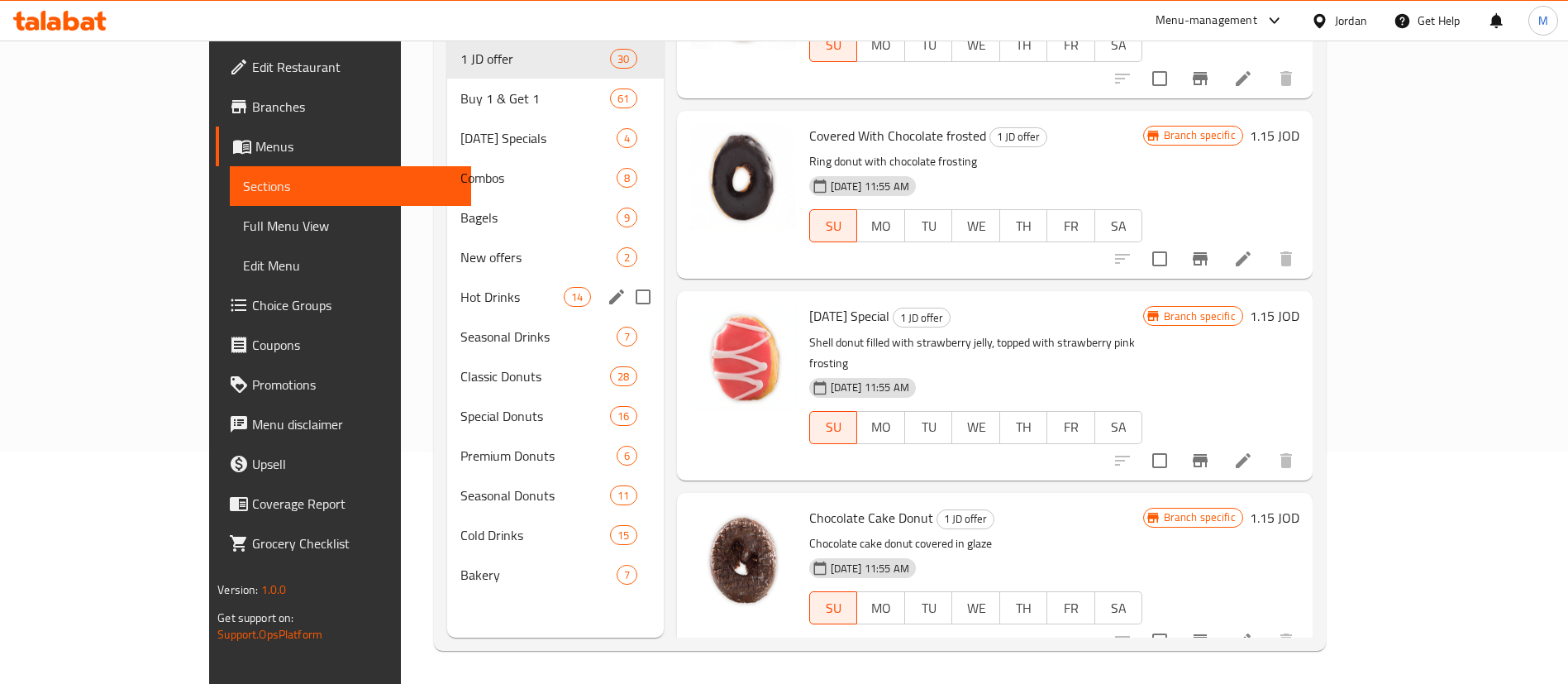
scroll to position [0, 0]
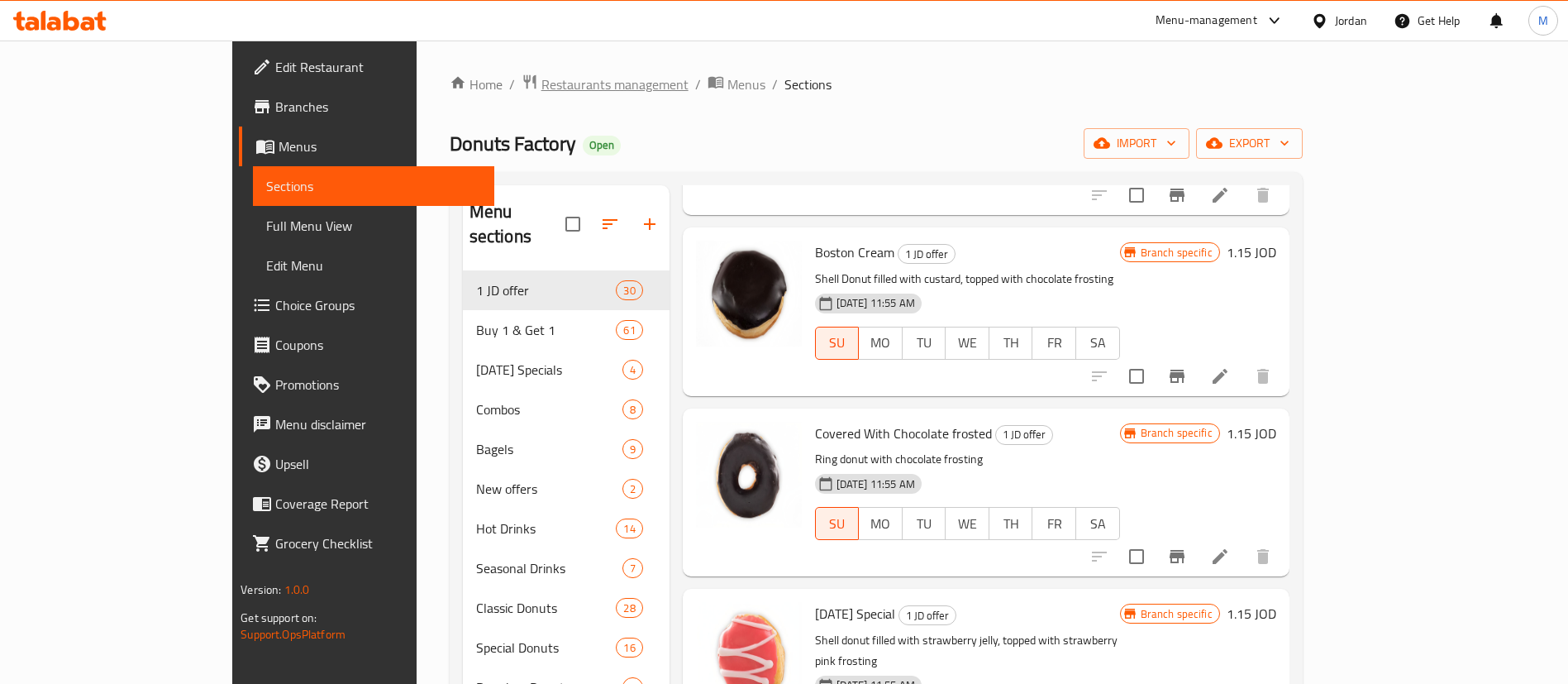
click at [541, 84] on span "Restaurants management" at bounding box center [614, 84] width 147 height 20
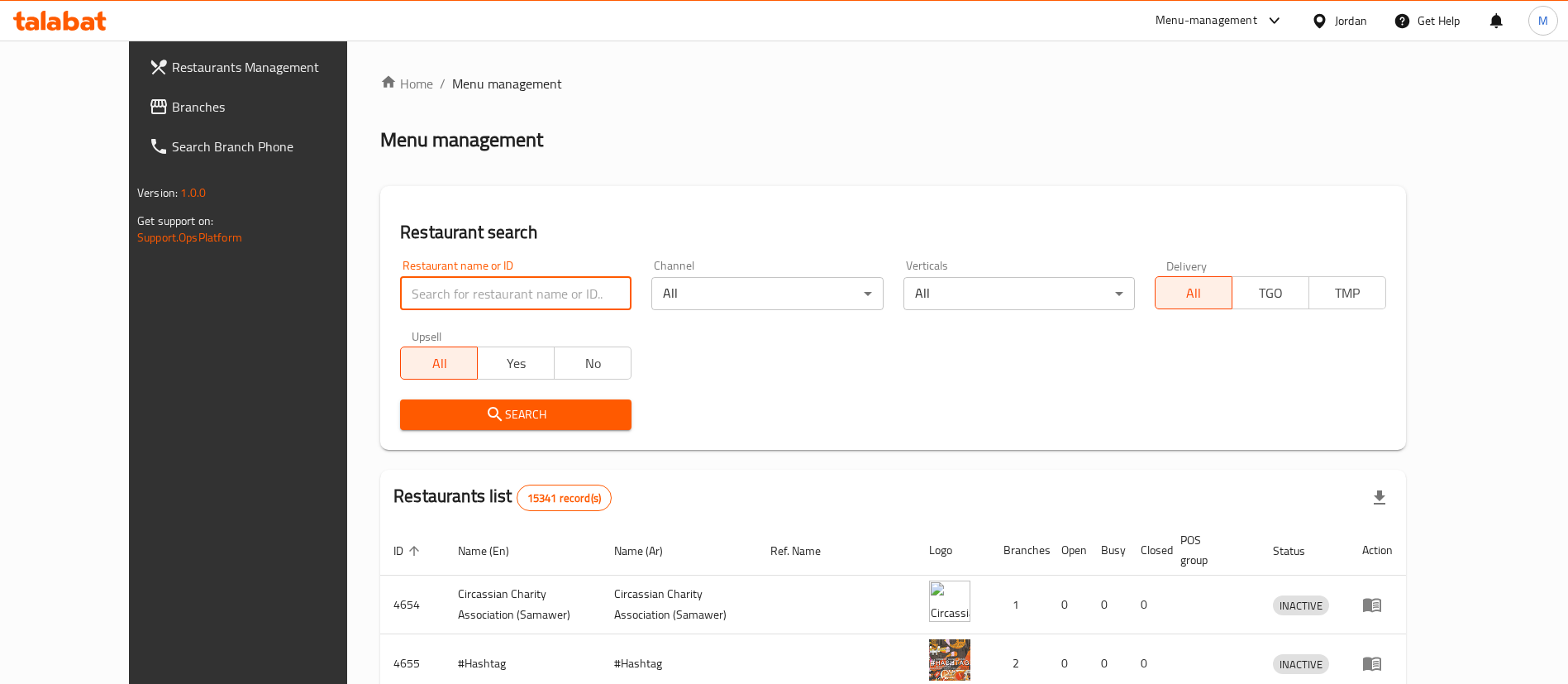
click at [475, 283] on input "search" at bounding box center [515, 294] width 231 height 33
click button "Search" at bounding box center [515, 414] width 231 height 30
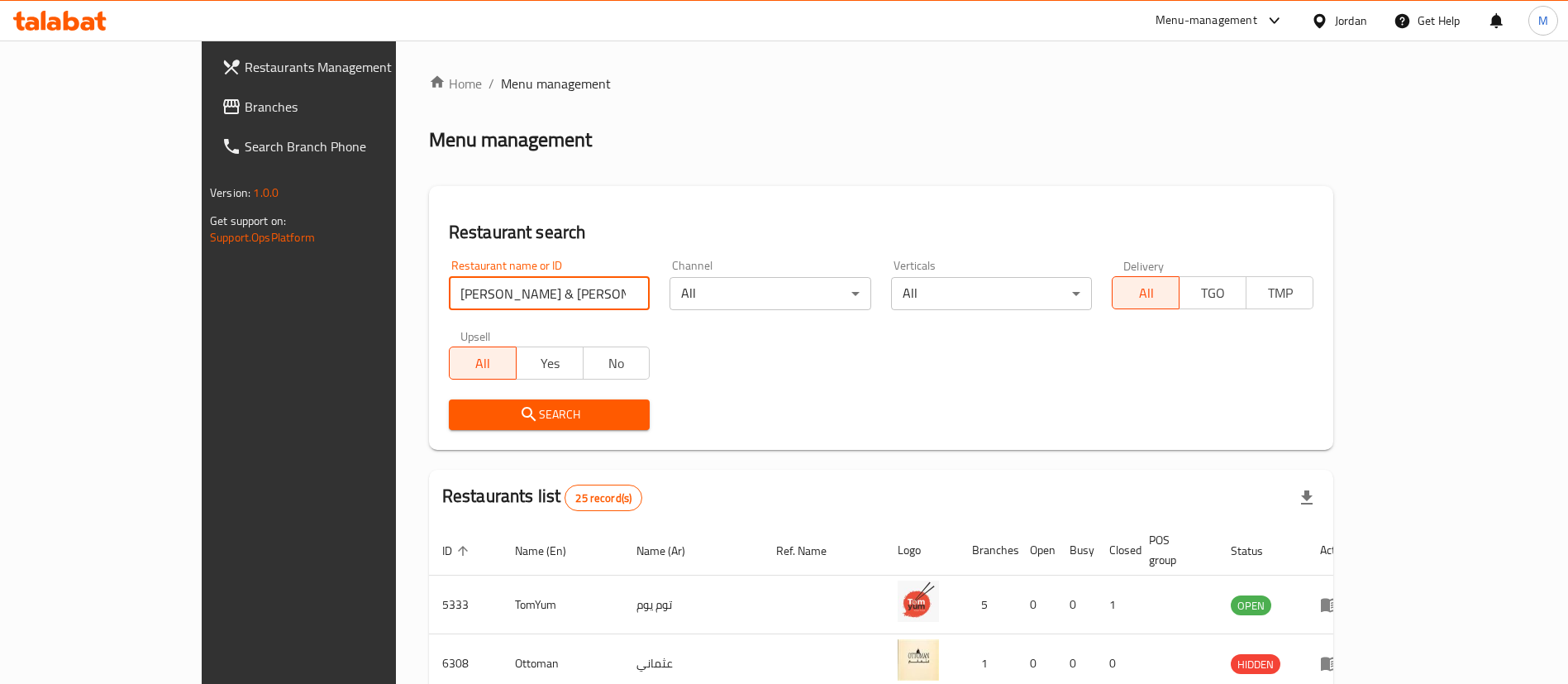
scroll to position [550, 0]
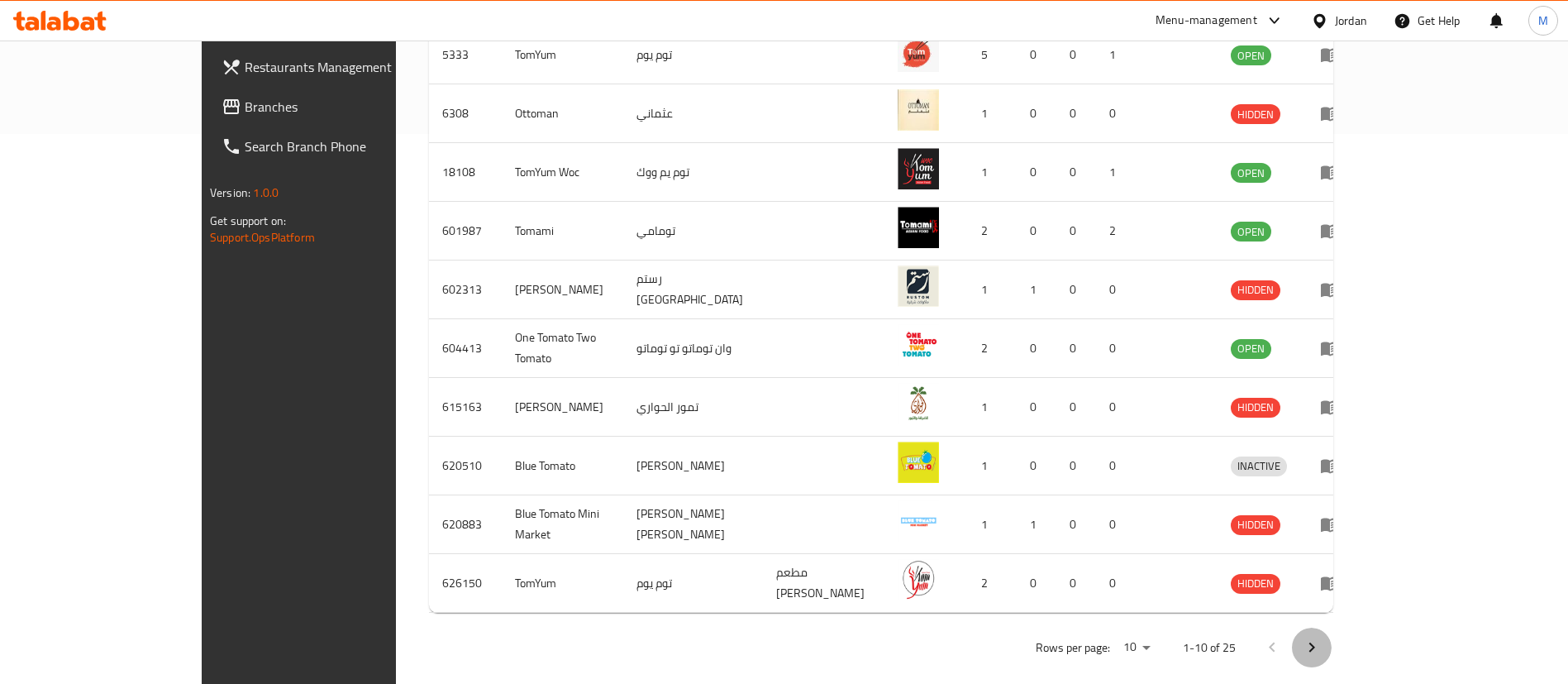
click at [1321, 637] on icon "Next page" at bounding box center [1312, 647] width 20 height 20
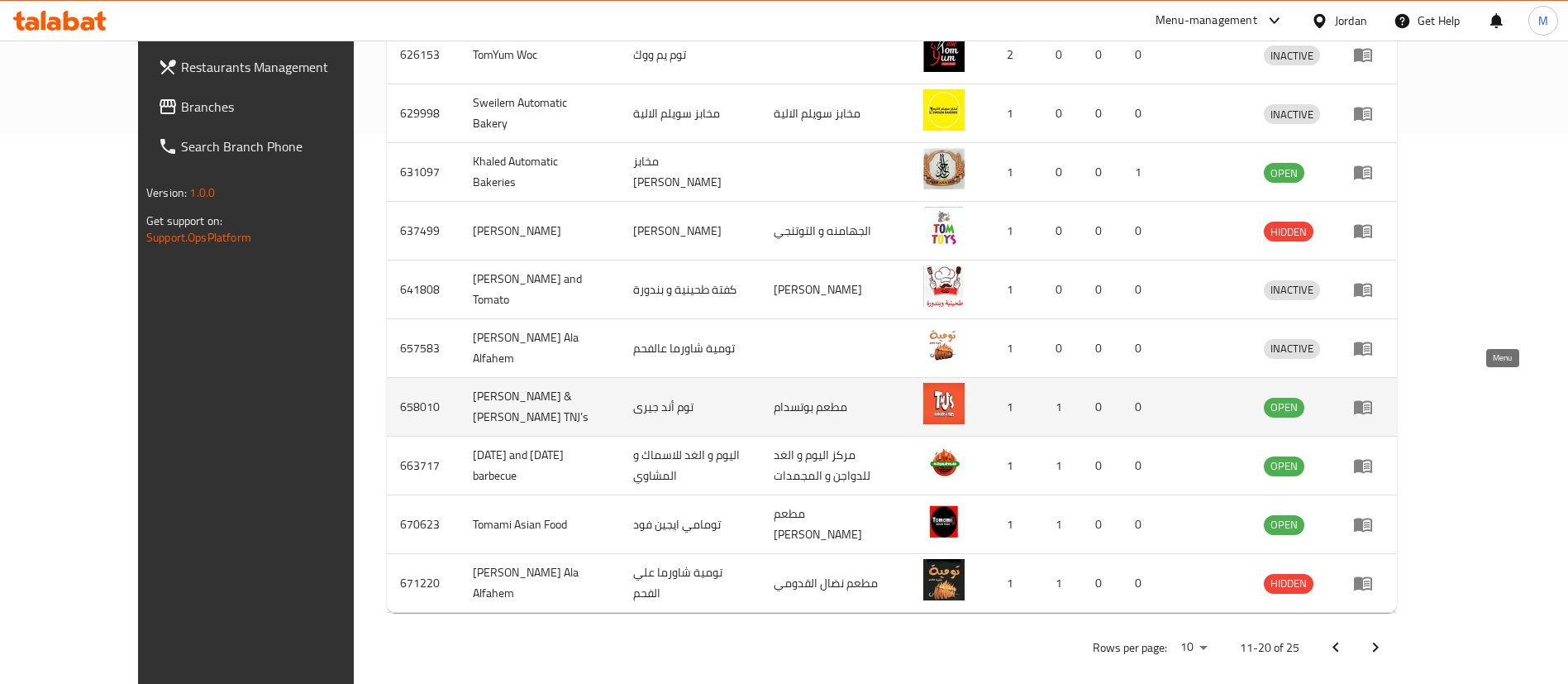
click at [1372, 401] on icon "enhanced table" at bounding box center [1362, 408] width 19 height 14
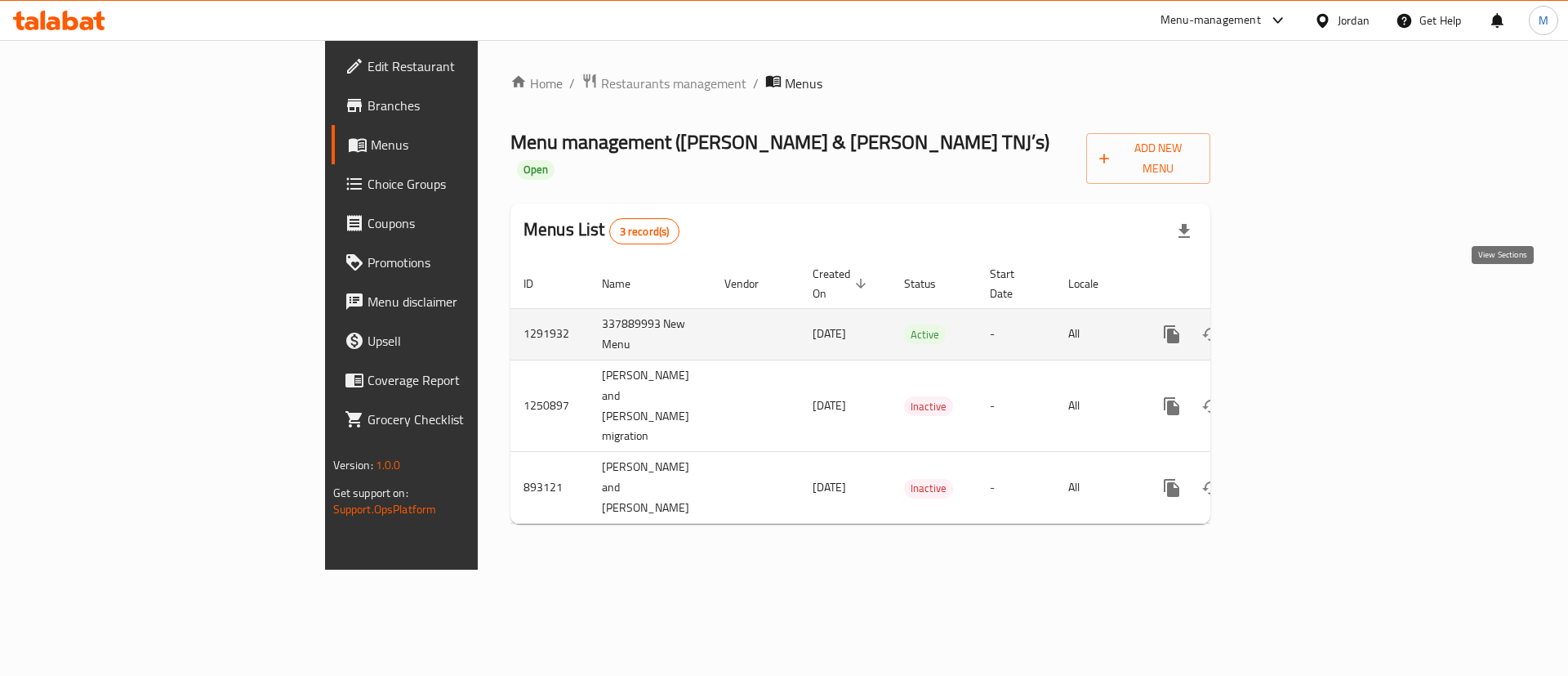
click at [1299, 324] on icon "enhanced table" at bounding box center [1289, 334] width 19 height 19
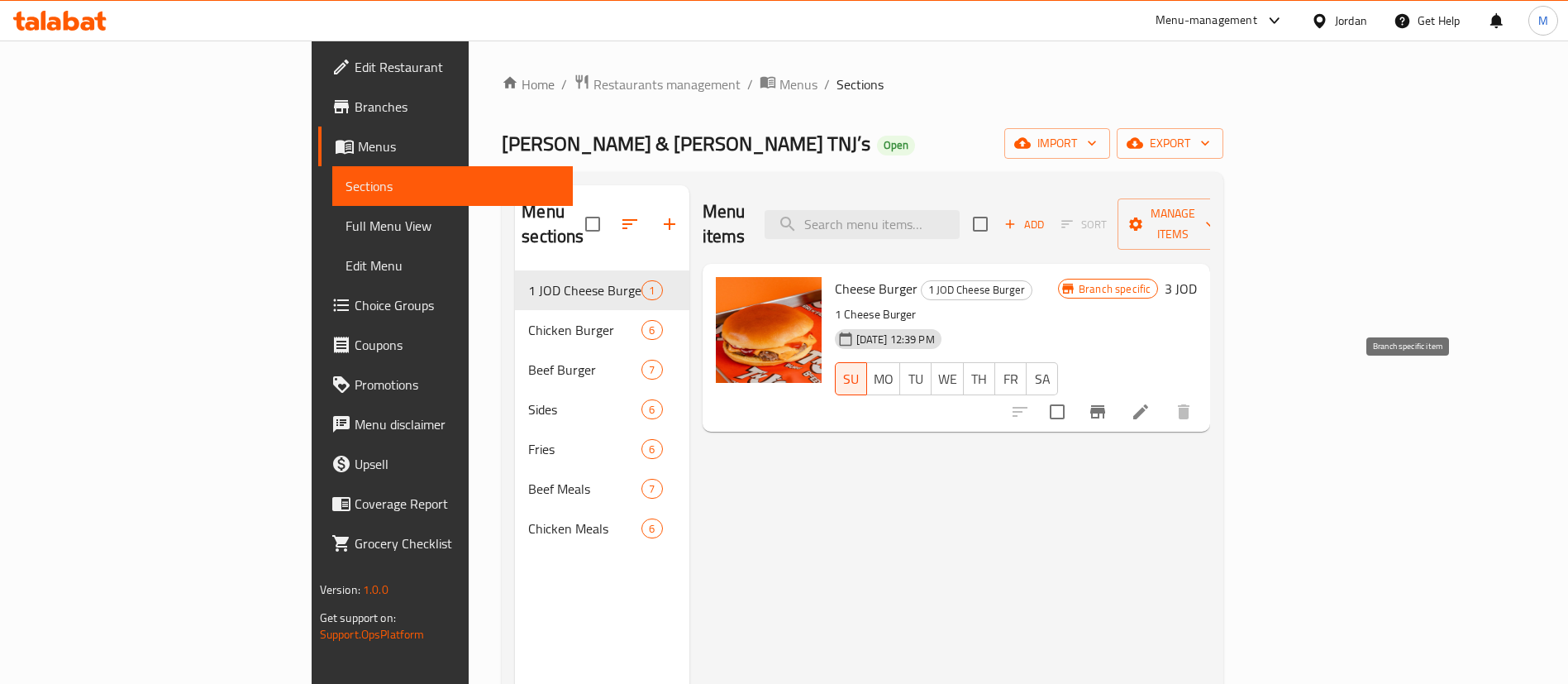
click at [1105, 405] on icon "Branch-specific-item" at bounding box center [1097, 412] width 15 height 14
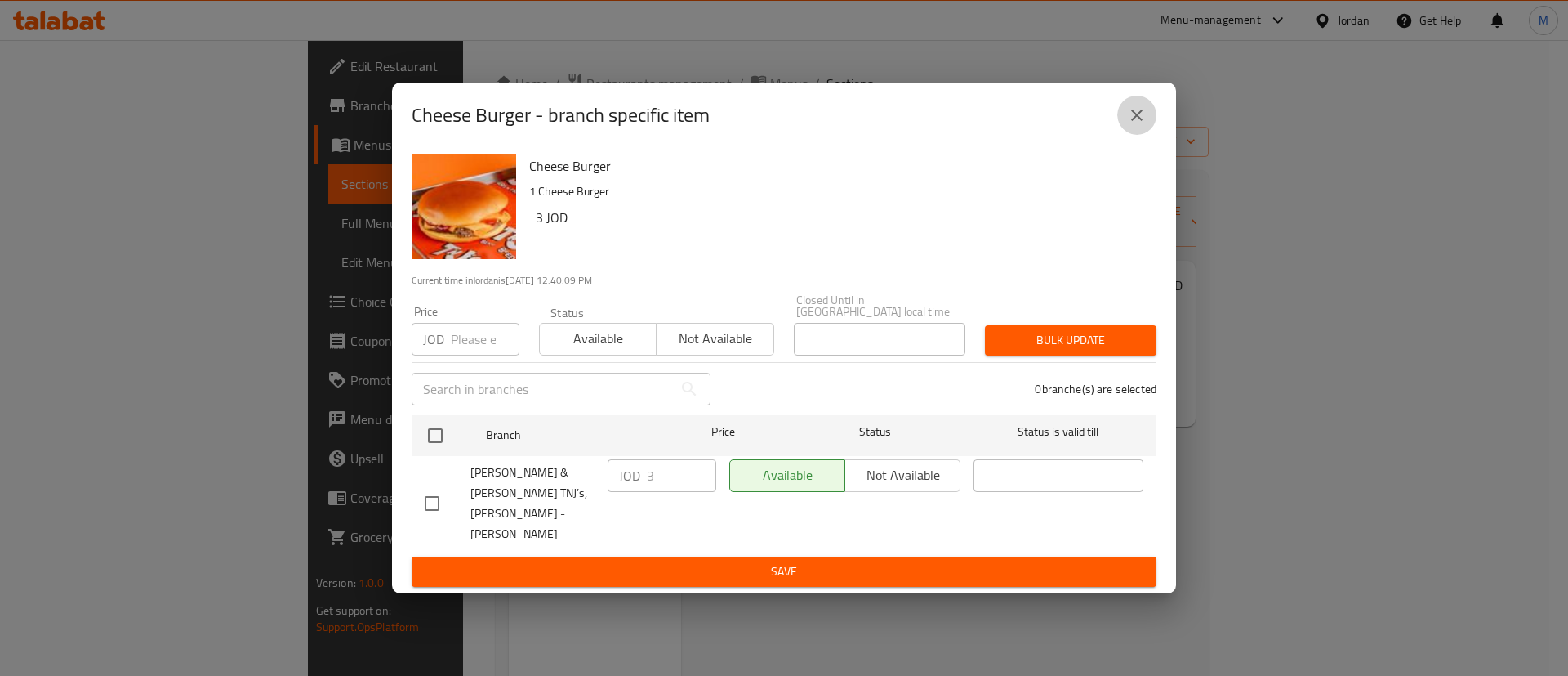
click at [1136, 135] on button "close" at bounding box center [1136, 115] width 40 height 40
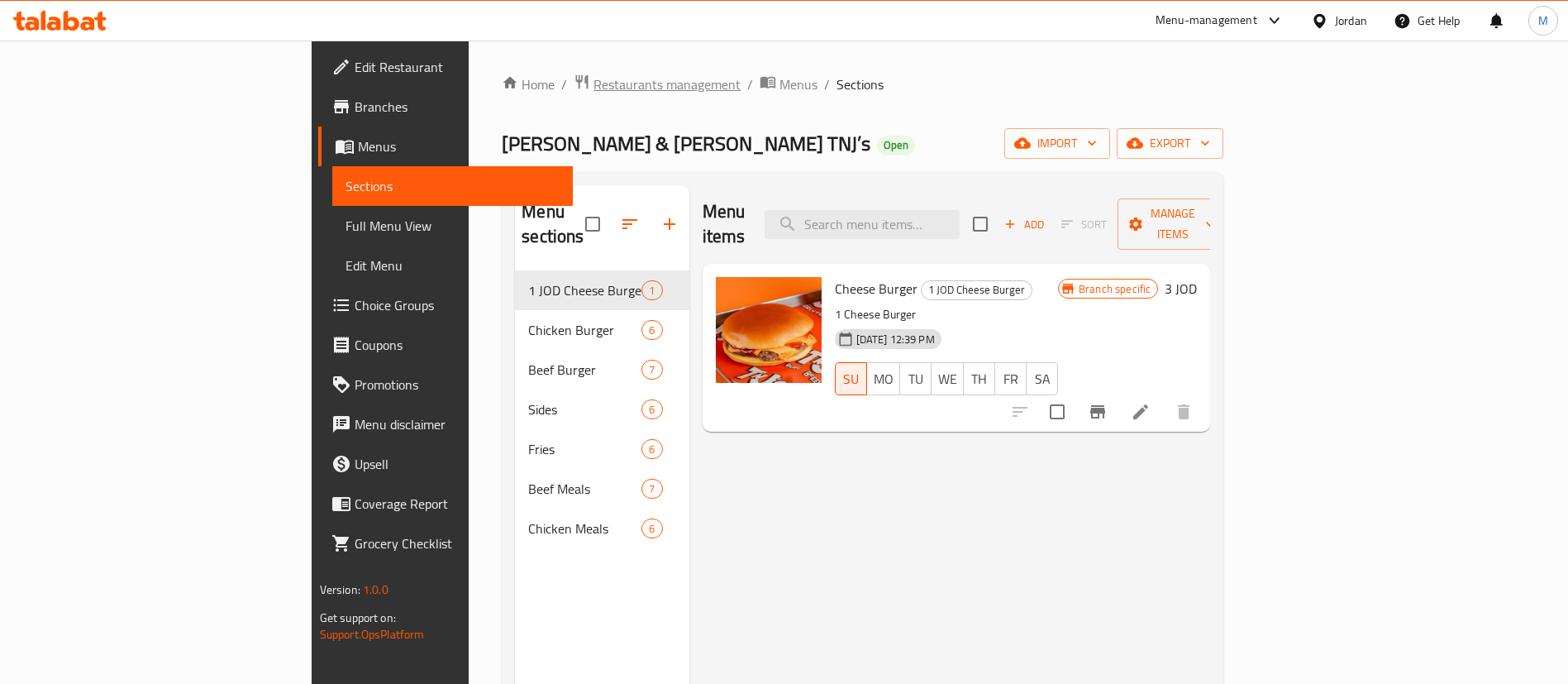
click at [594, 84] on span "Restaurants management" at bounding box center [667, 84] width 147 height 20
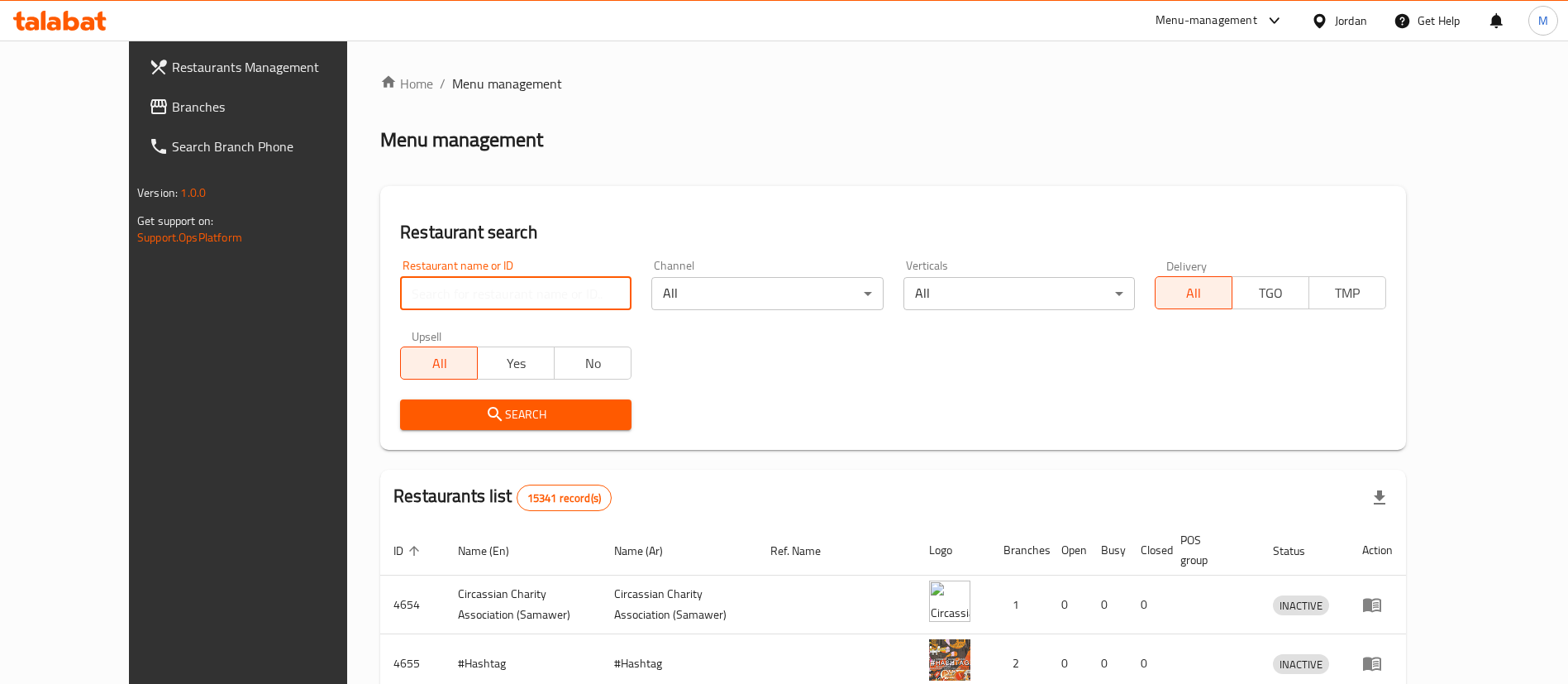
click at [440, 298] on input "search" at bounding box center [515, 294] width 231 height 33
click button "Search" at bounding box center [515, 414] width 231 height 30
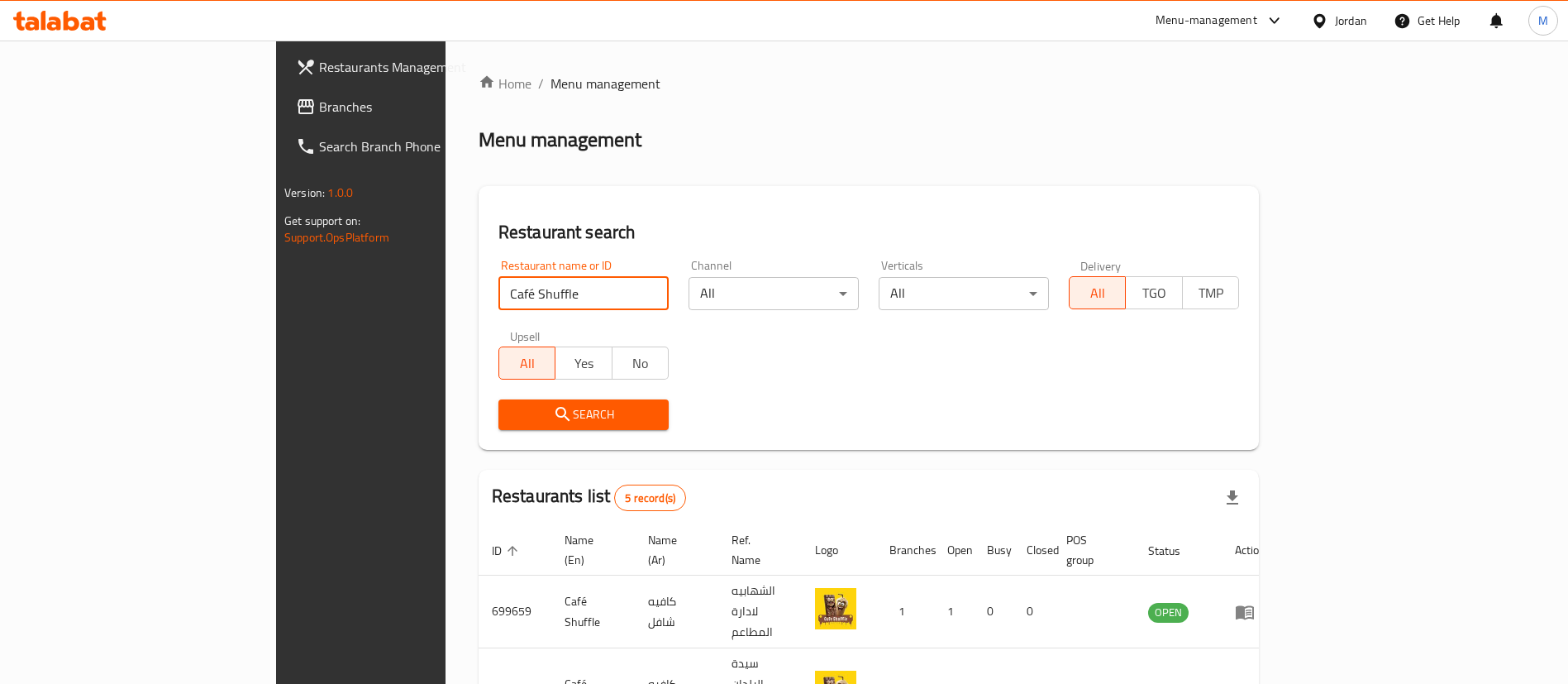
scroll to position [257, 0]
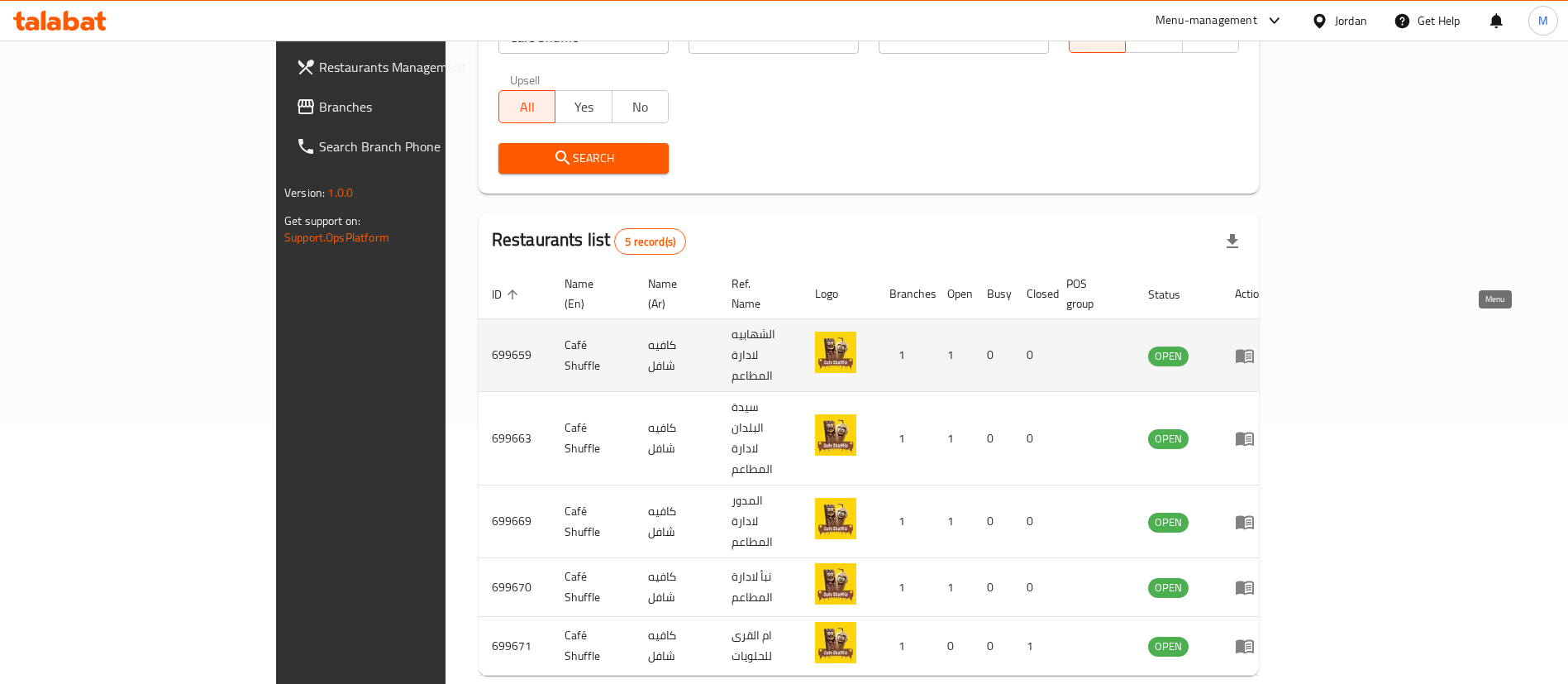
click at [1266, 345] on link "enhanced table" at bounding box center [1249, 355] width 30 height 20
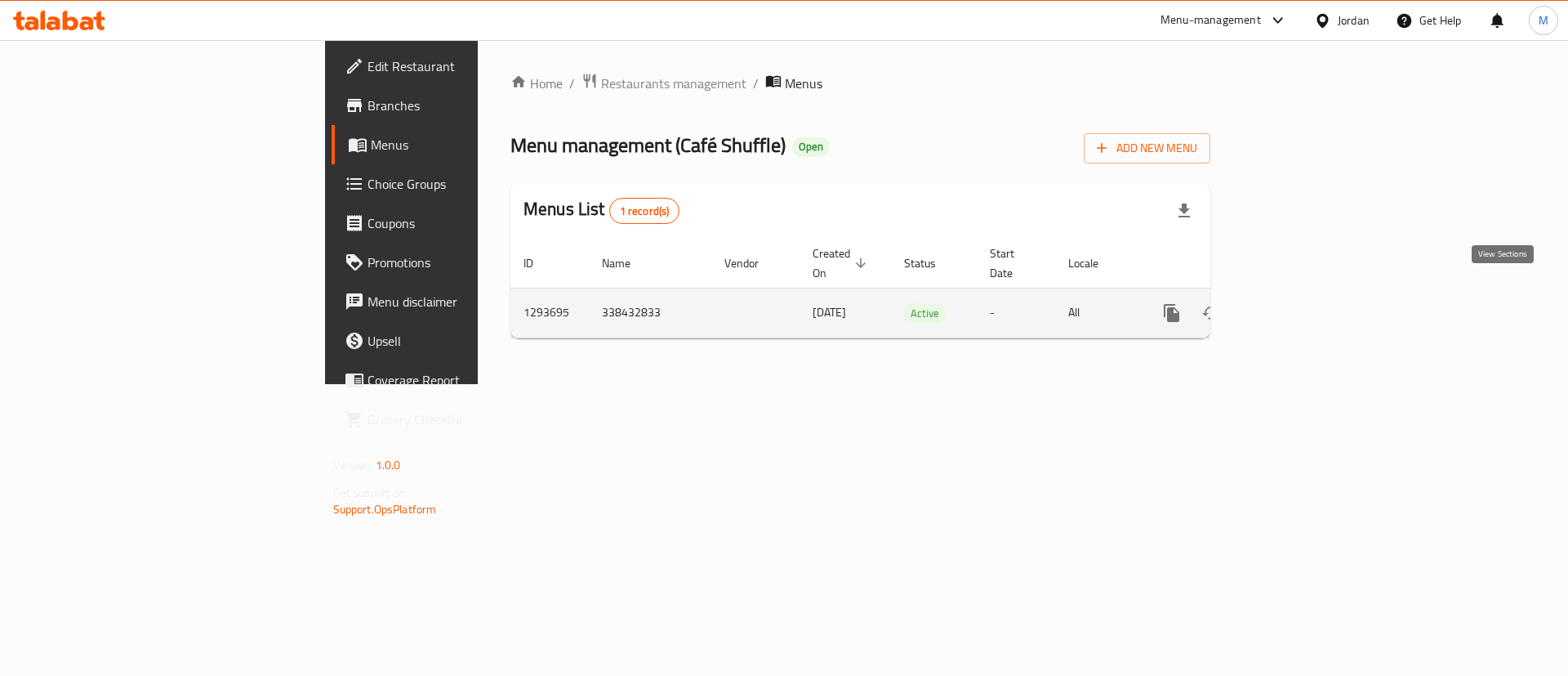
click at [1310, 295] on link "enhanced table" at bounding box center [1289, 312] width 40 height 40
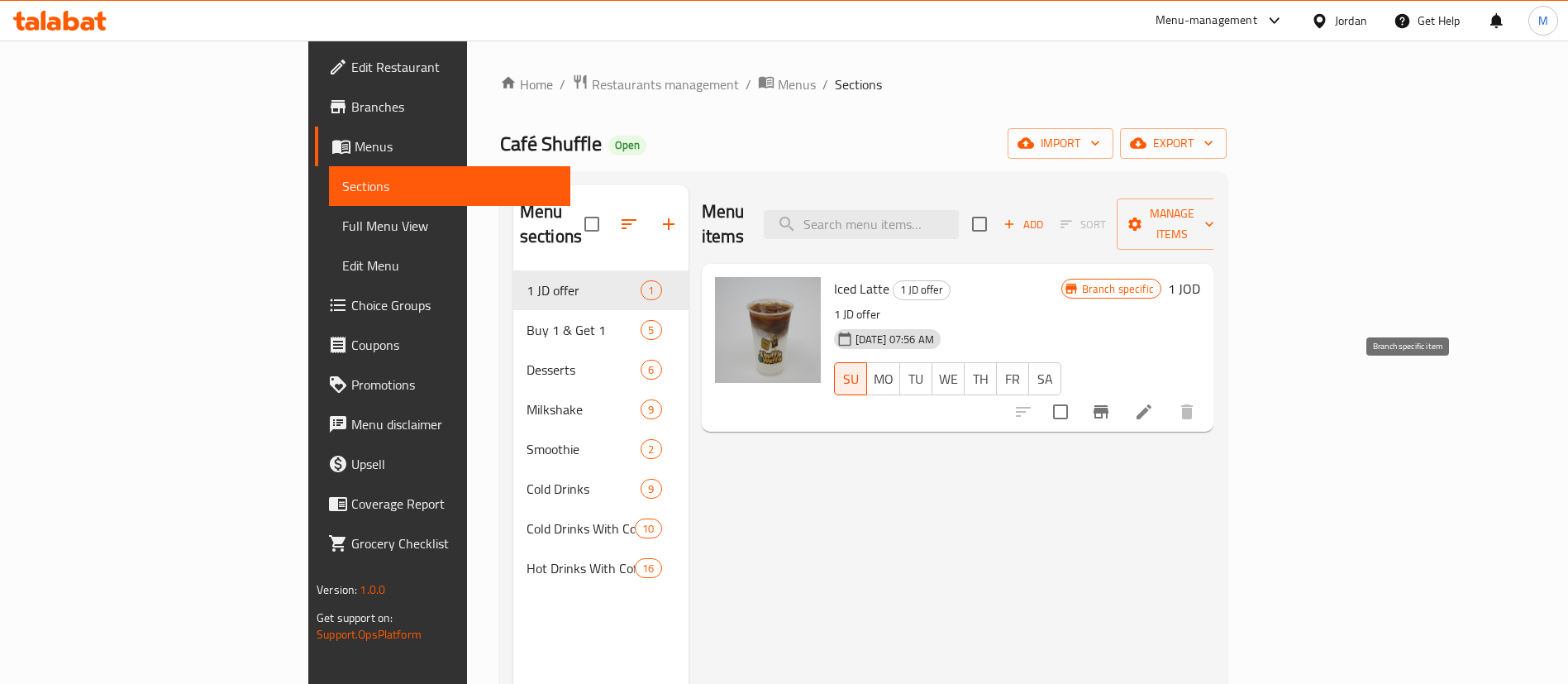
click at [1111, 402] on icon "Branch-specific-item" at bounding box center [1101, 412] width 20 height 20
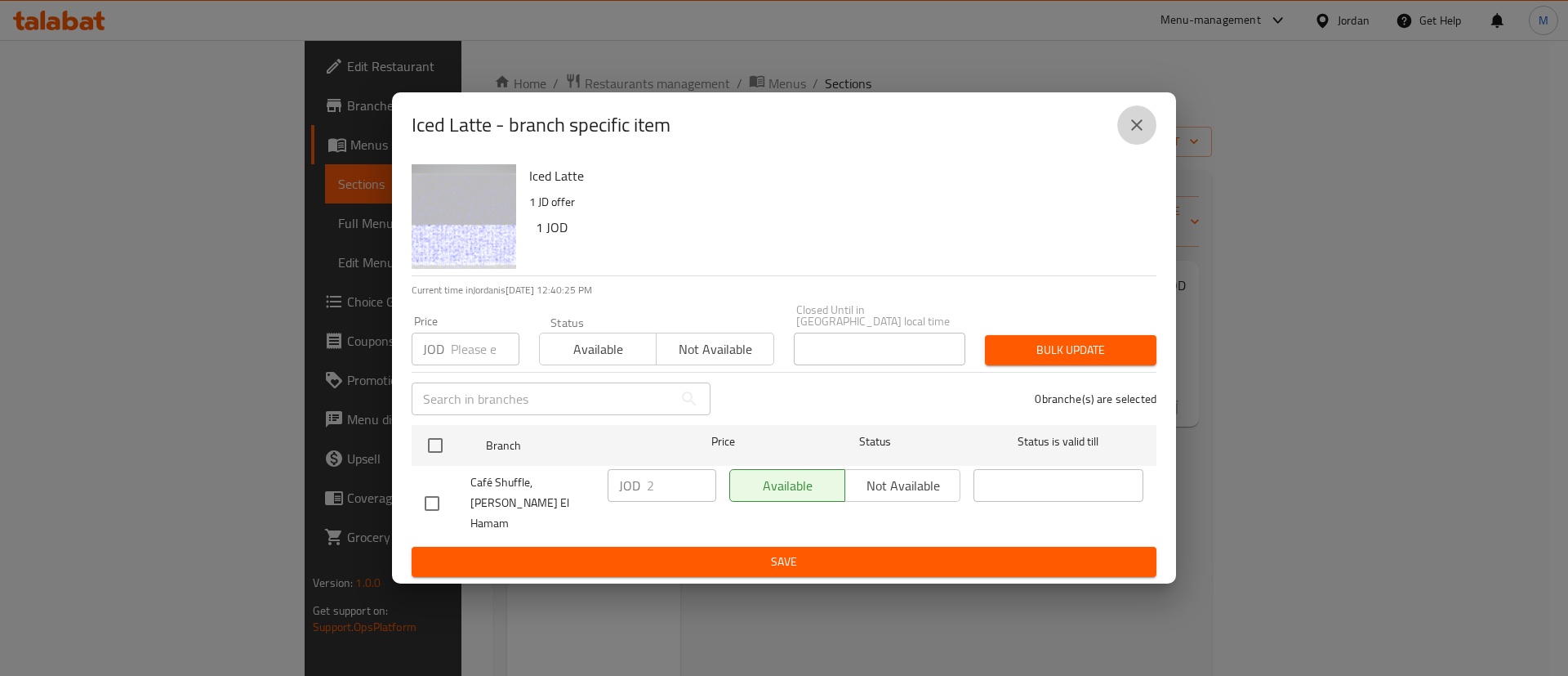
click at [1137, 131] on icon "close" at bounding box center [1137, 125] width 12 height 12
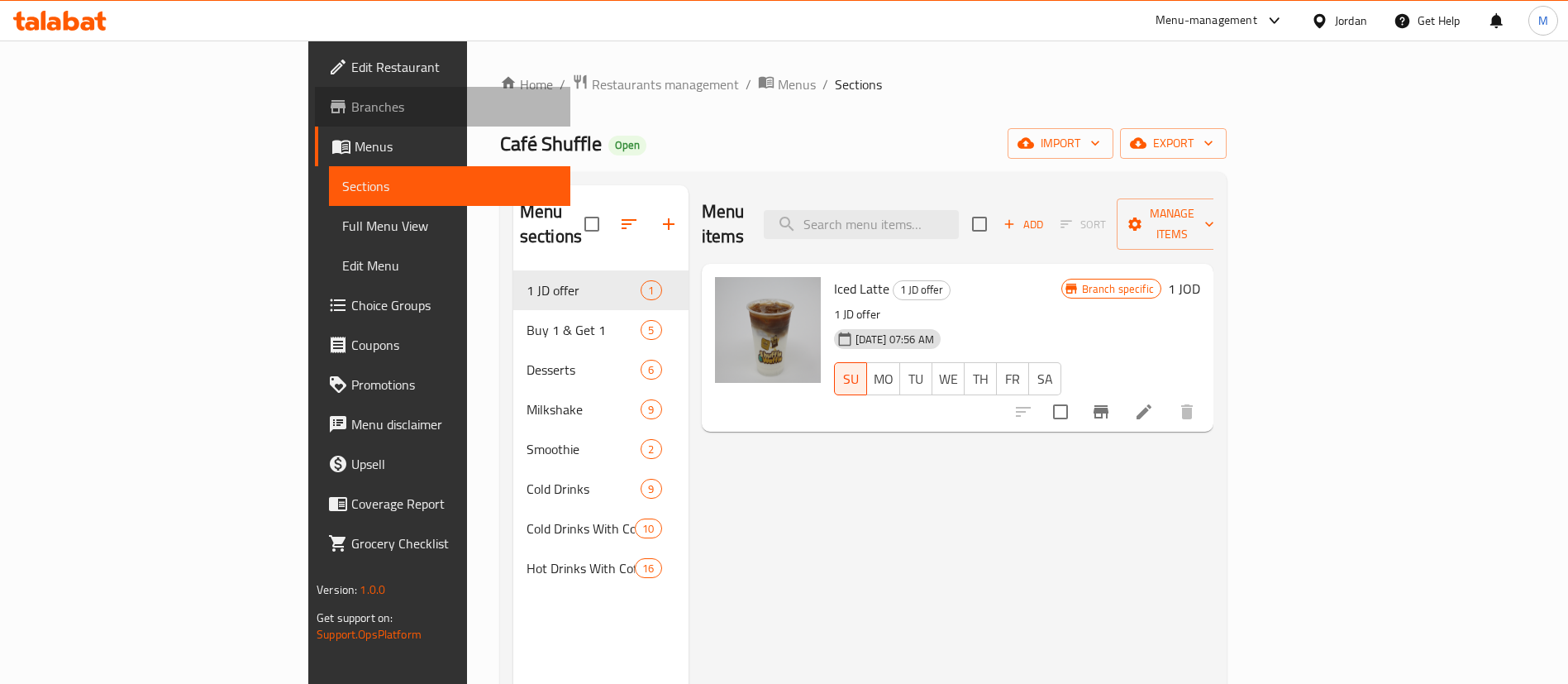
click at [351, 107] on span "Branches" at bounding box center [453, 106] width 206 height 20
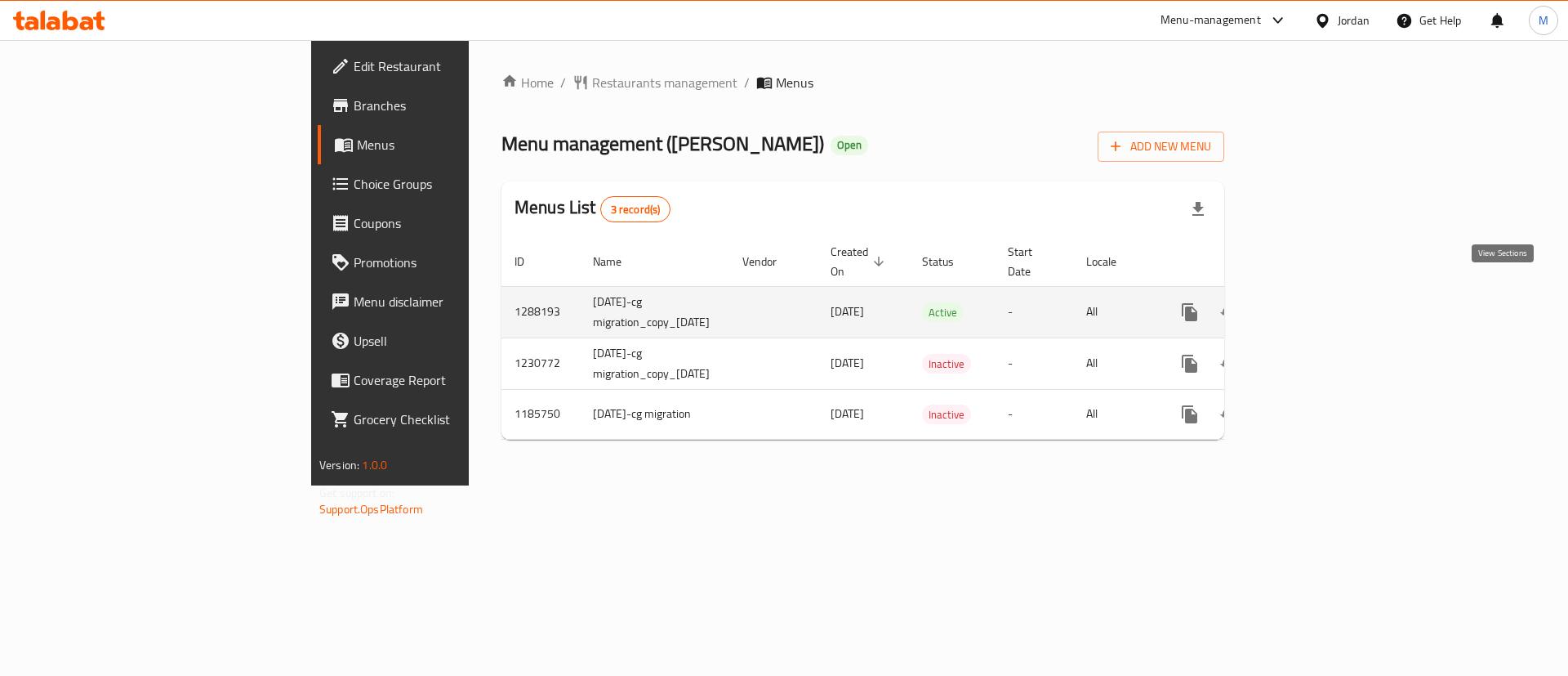
click at [1327, 292] on link "enhanced table" at bounding box center [1308, 311] width 40 height 40
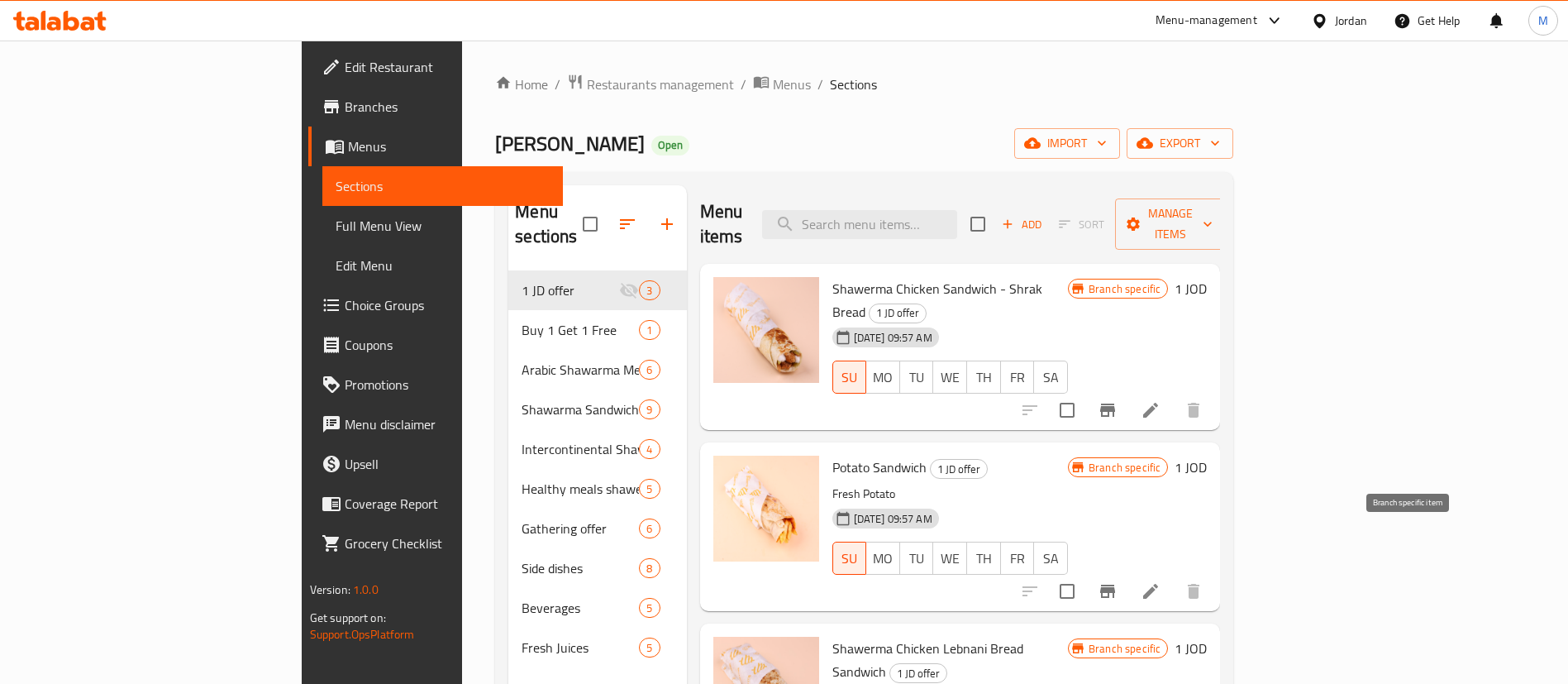
click at [1115, 584] on icon "Branch-specific-item" at bounding box center [1107, 591] width 15 height 14
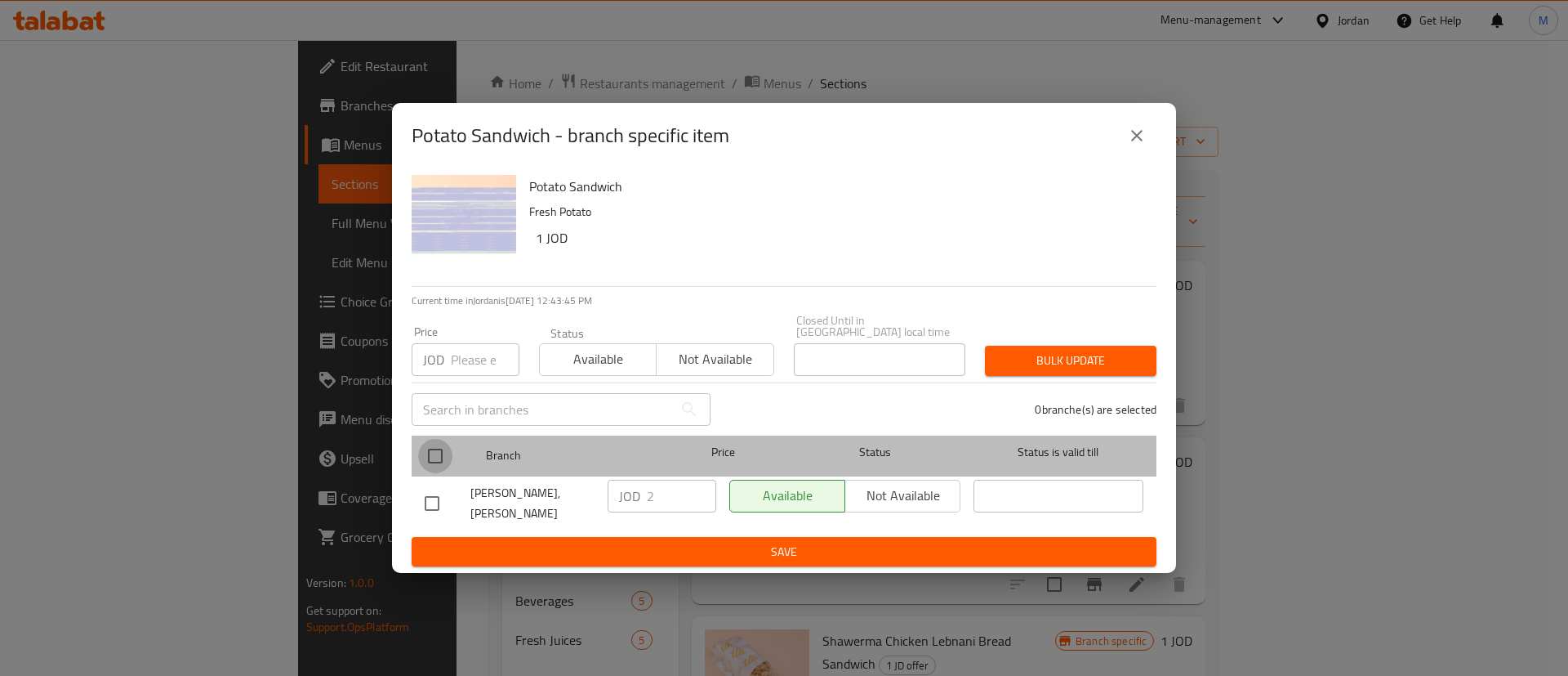
click at [422, 450] on input "checkbox" at bounding box center [436, 456] width 35 height 35
checkbox input "true"
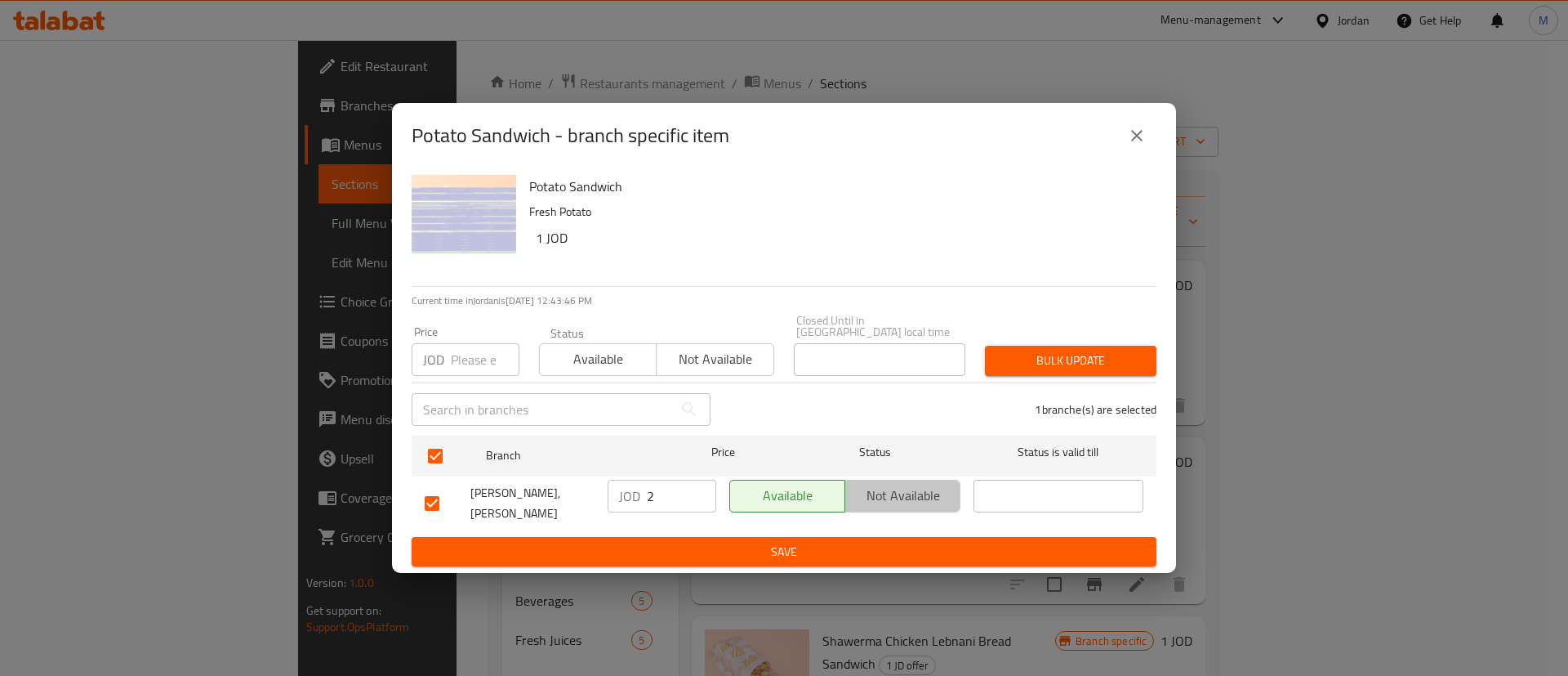
click at [887, 499] on span "Not available" at bounding box center [903, 496] width 102 height 24
click at [887, 543] on span "Save" at bounding box center [784, 552] width 719 height 20
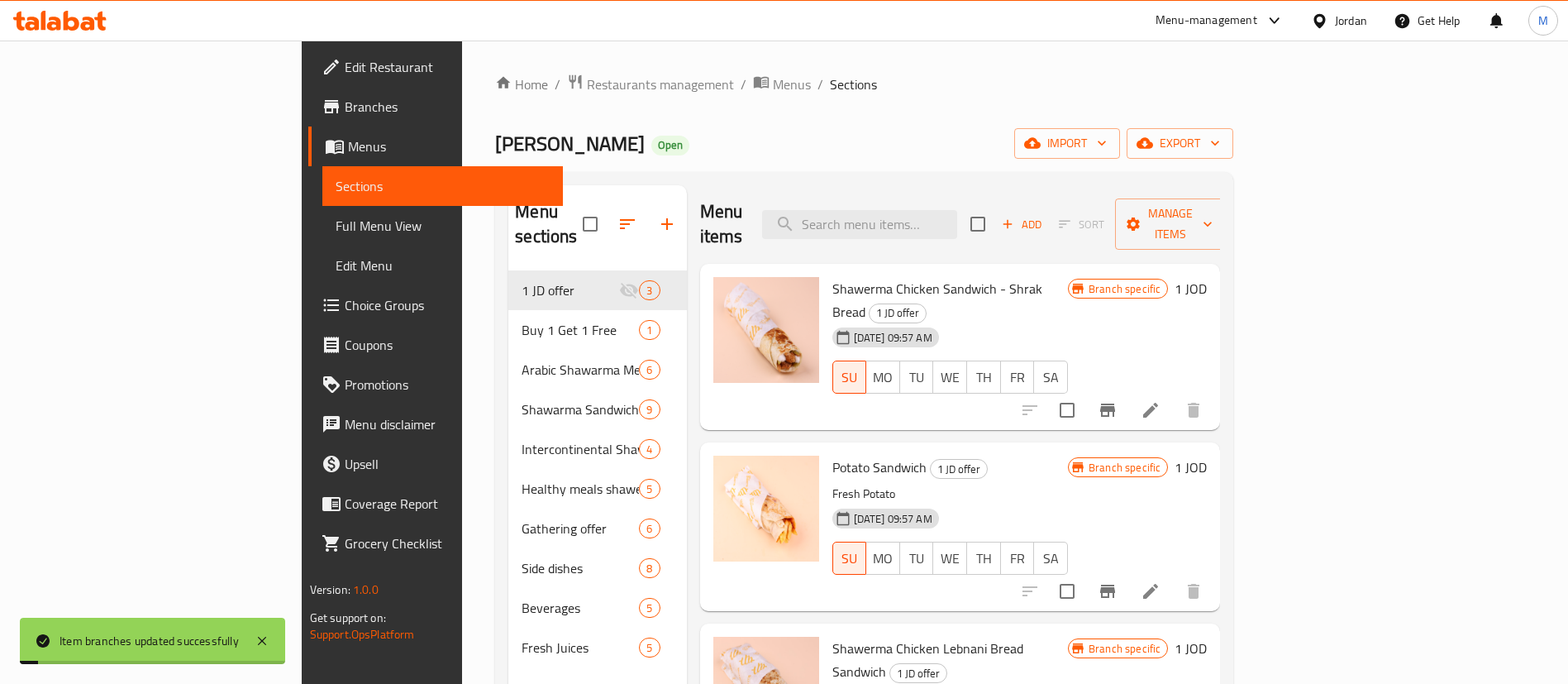
scroll to position [231, 0]
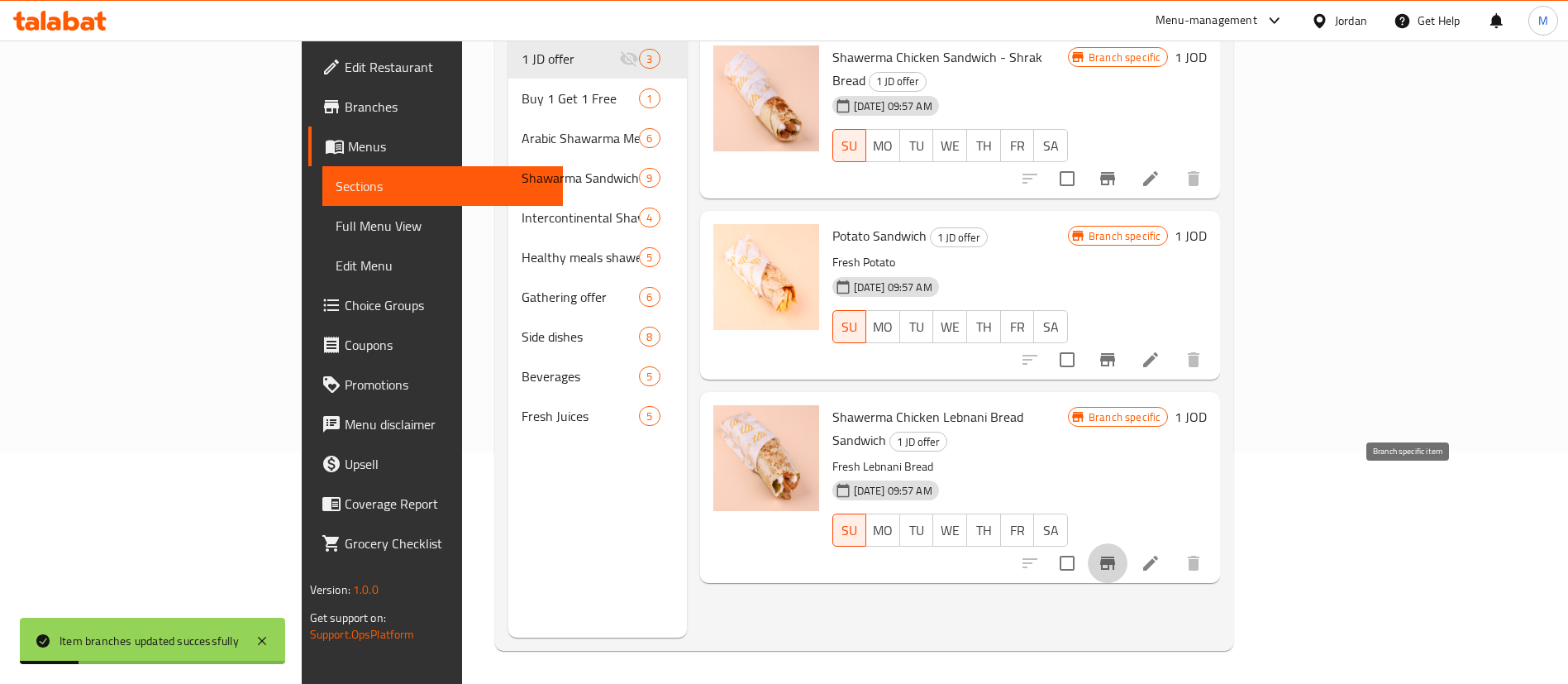
click at [1115, 556] on icon "Branch-specific-item" at bounding box center [1107, 563] width 15 height 14
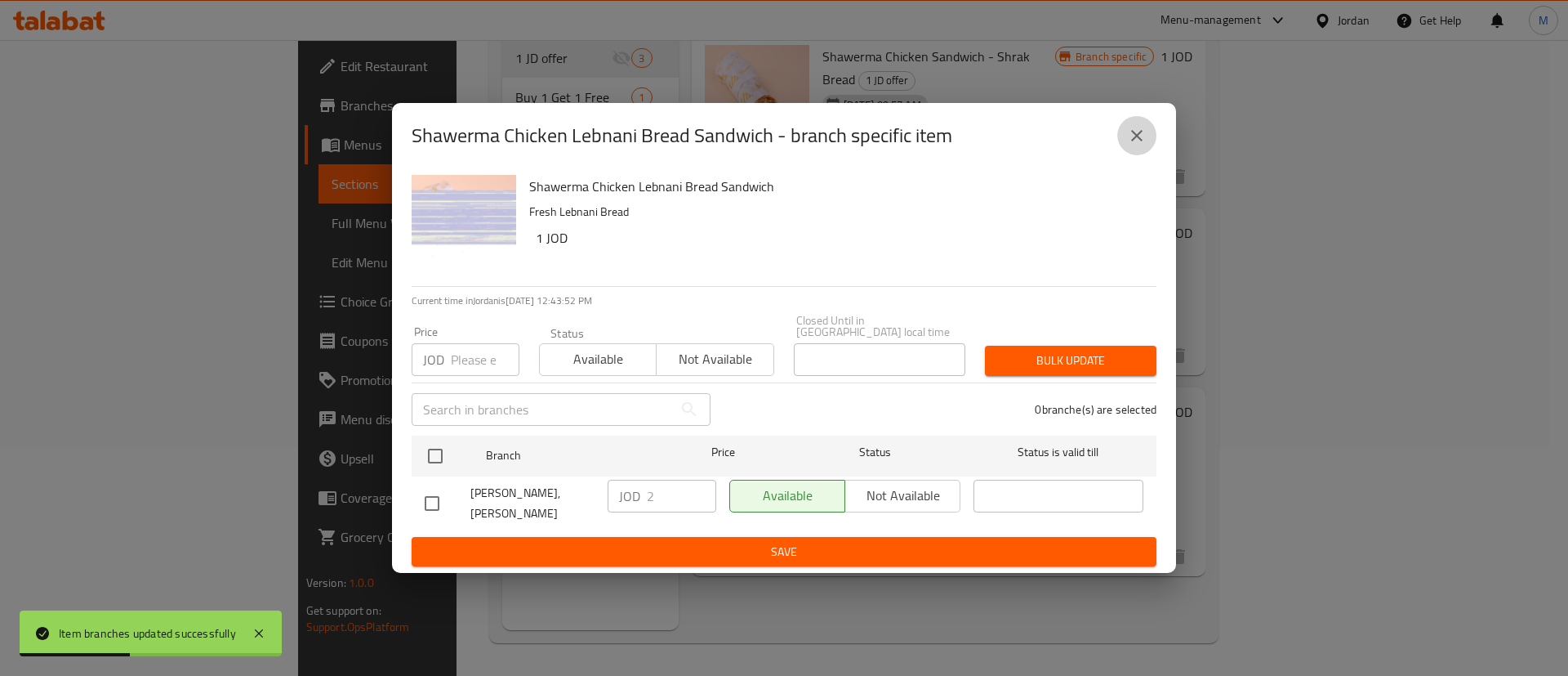
click at [1139, 138] on icon "close" at bounding box center [1137, 136] width 19 height 19
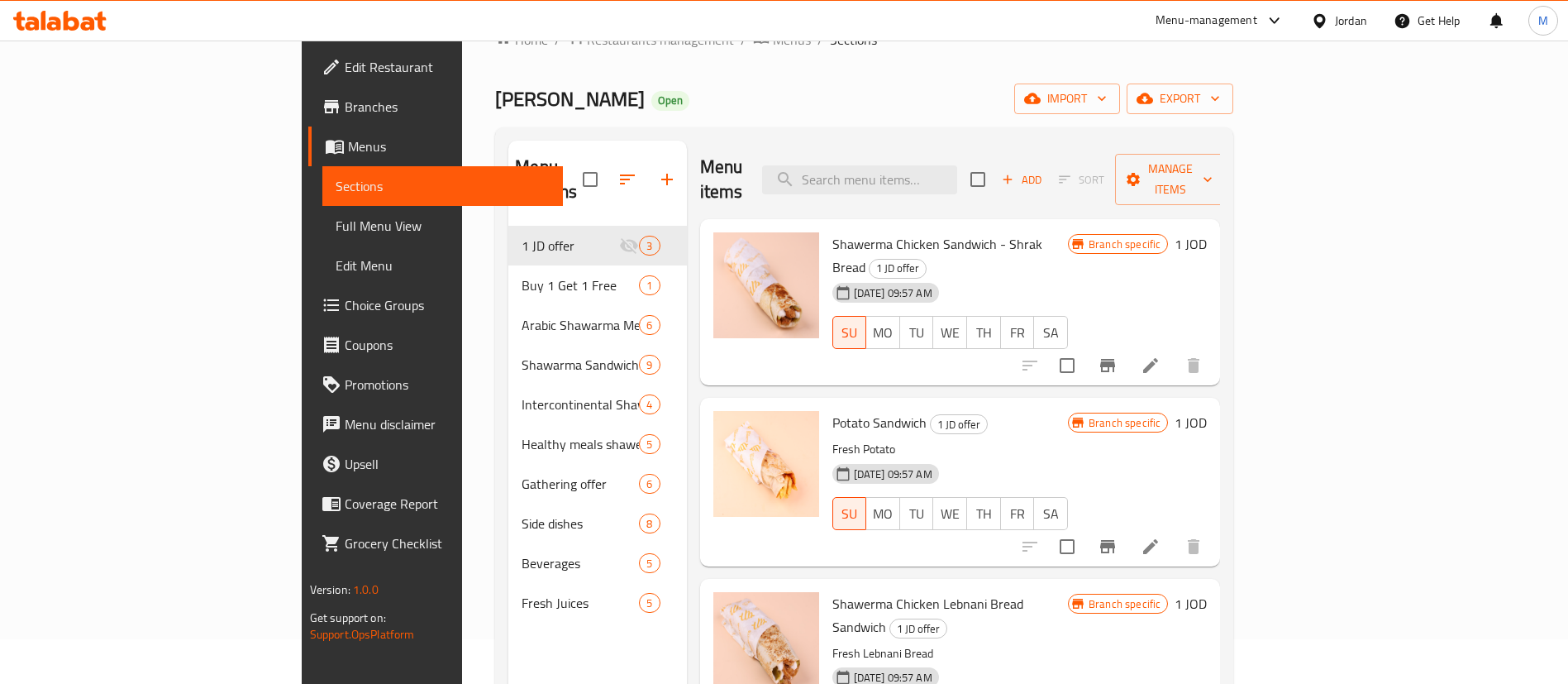
scroll to position [33, 0]
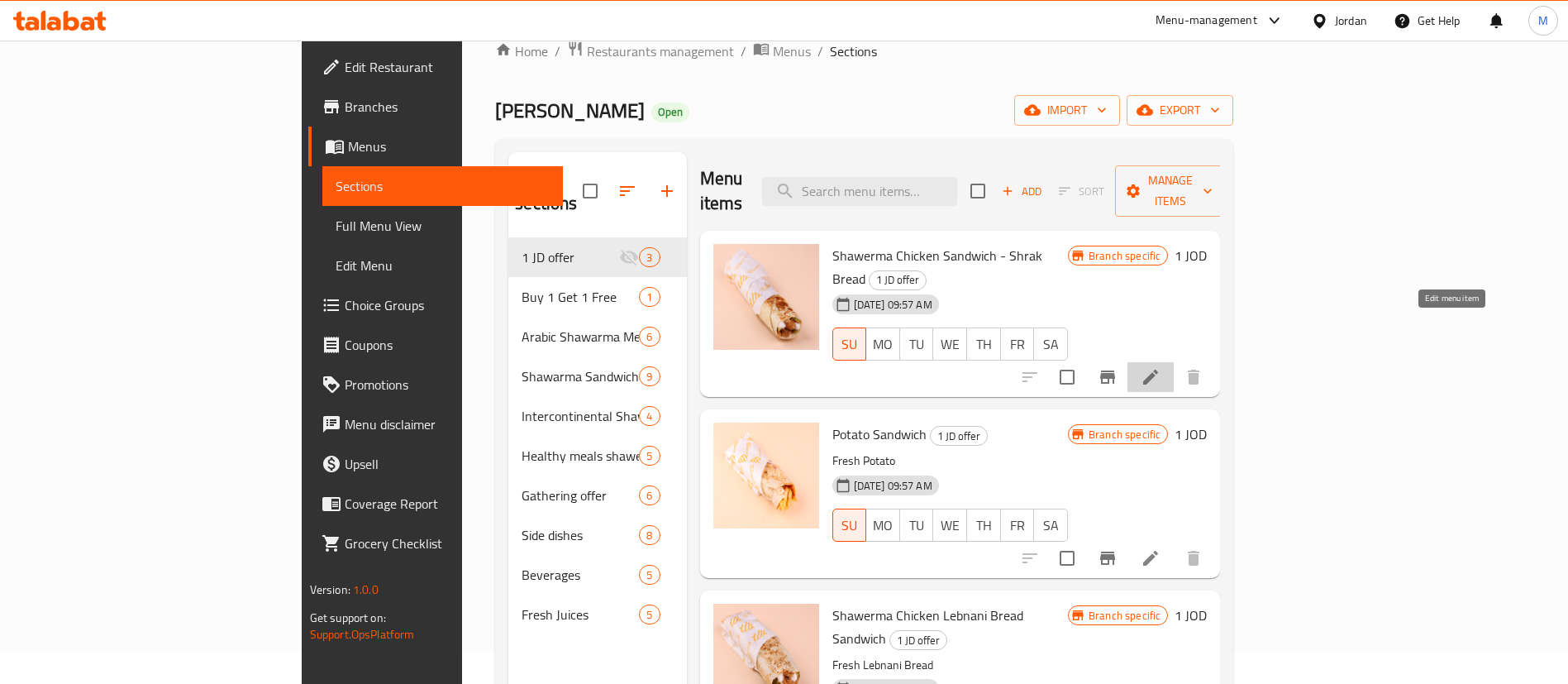
click at [1160, 367] on icon at bounding box center [1151, 377] width 20 height 20
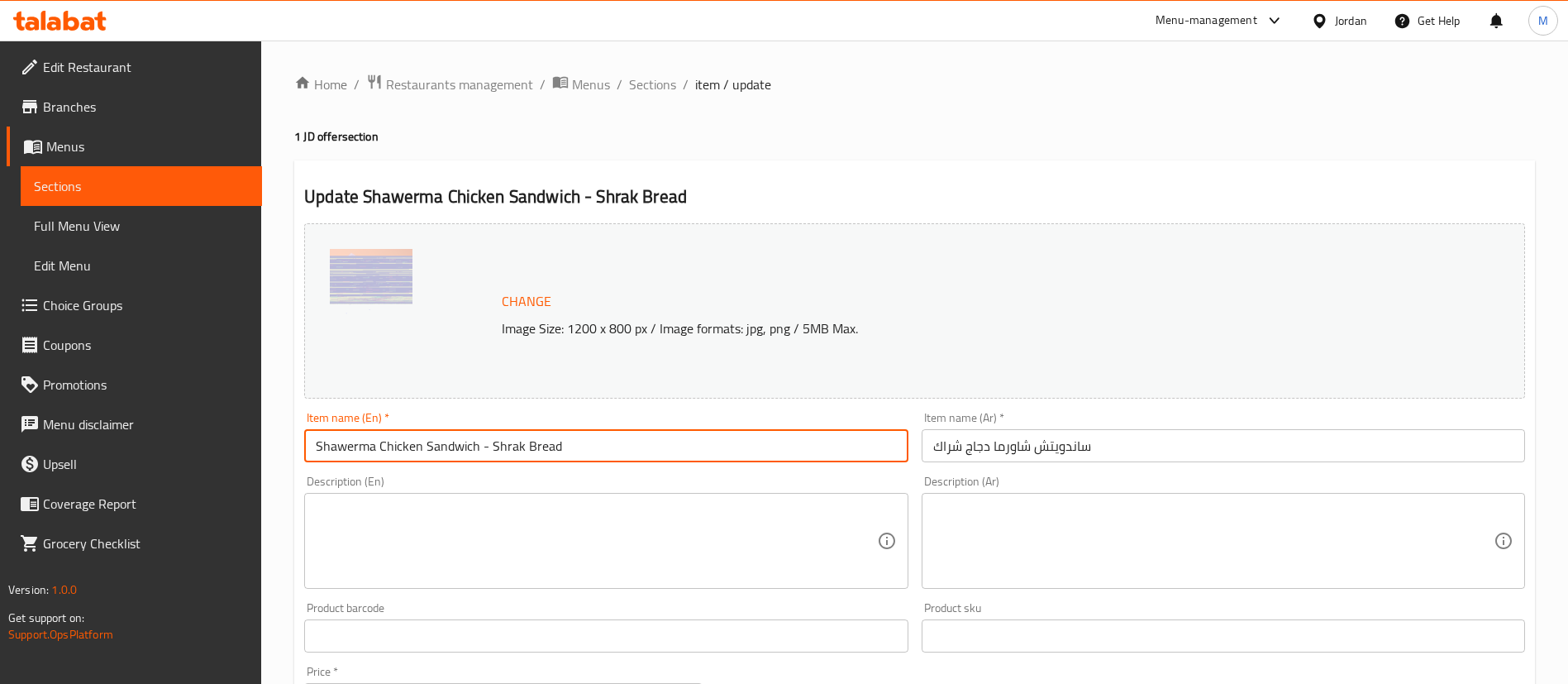
click at [591, 442] on input "Shawerma Chicken Sandwich - Shrak Bread" at bounding box center [606, 446] width 604 height 33
type input "Shawerma Chicken Sandwich - Shrak Bread 3al Seekh"
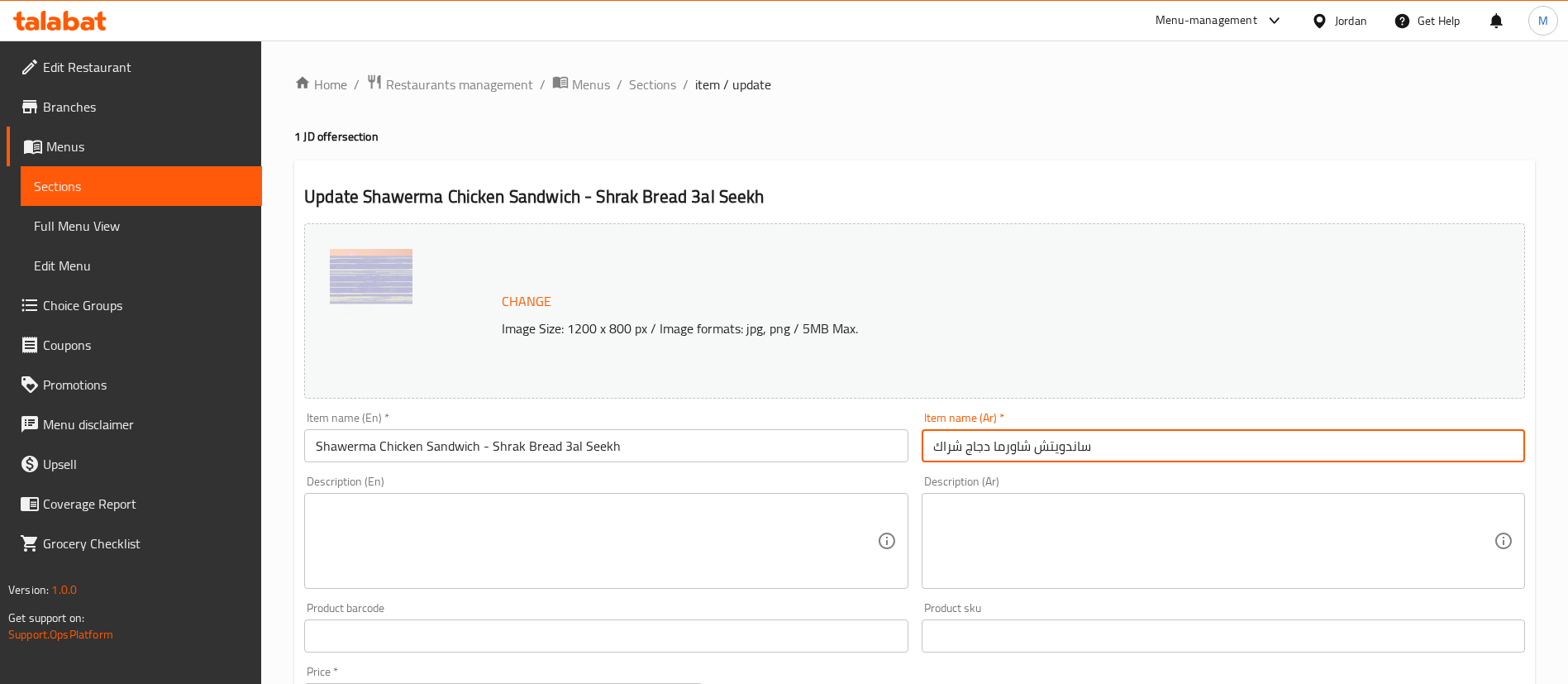
click at [1163, 453] on input "ساندويتش شاورما دجاج شراك" at bounding box center [1223, 446] width 604 height 33
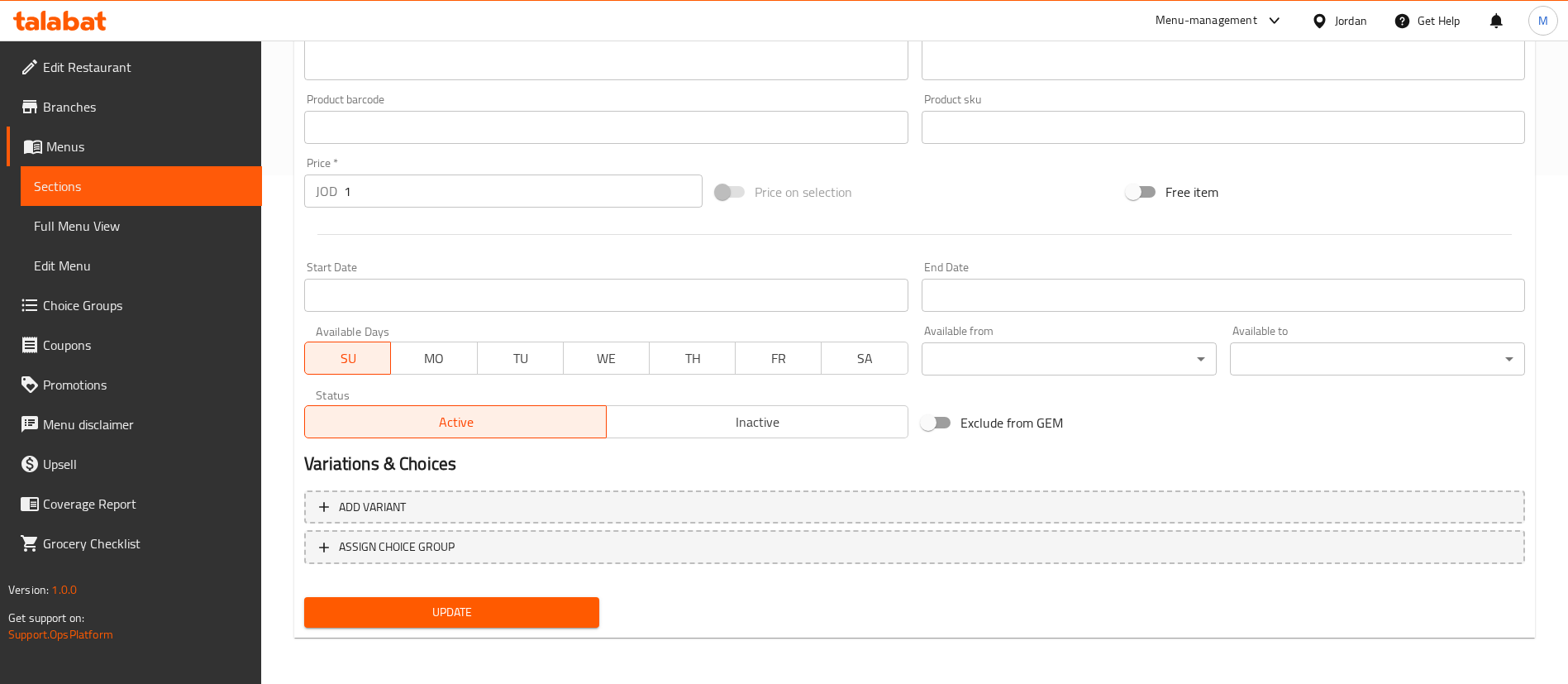
type input "ساندويتش شاورما دجاج شراك على السيخ"
click at [469, 624] on button "Update" at bounding box center [451, 612] width 295 height 30
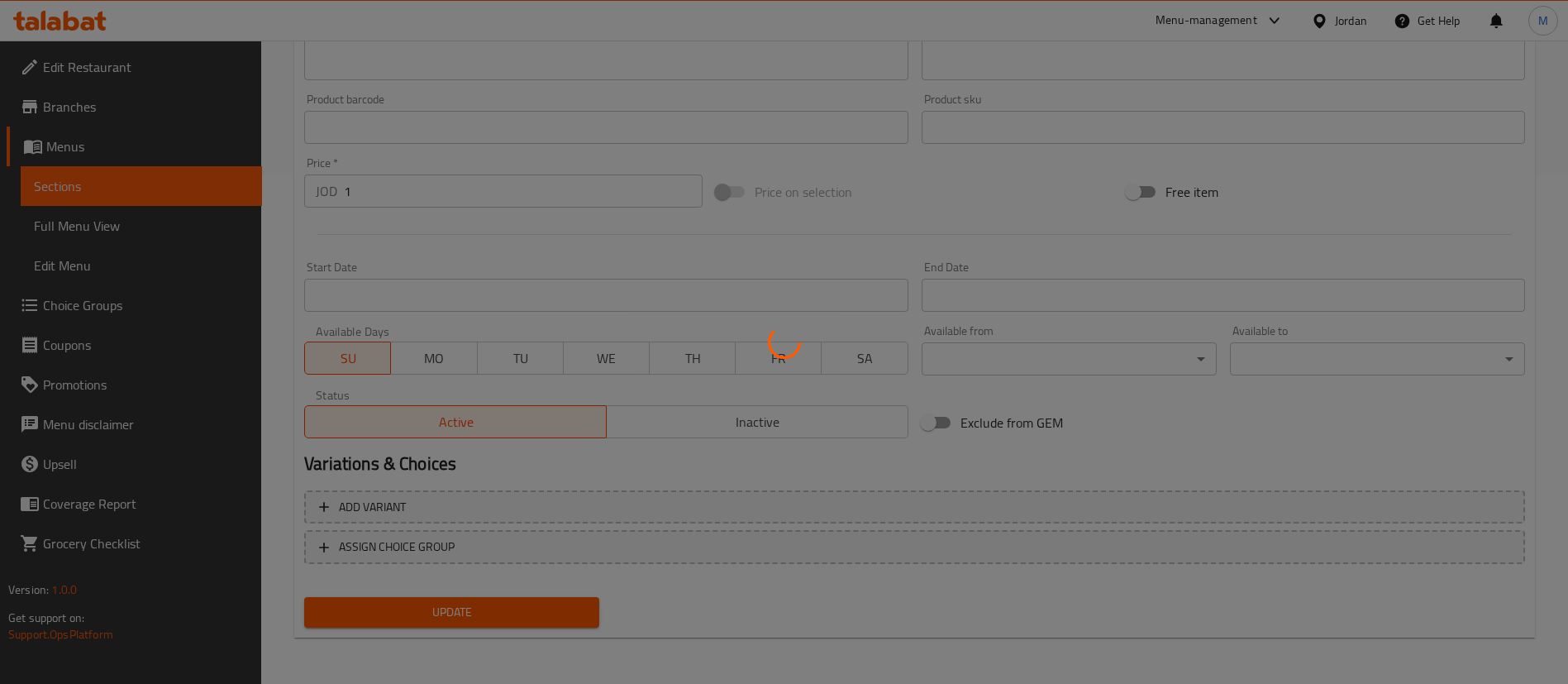
scroll to position [0, 0]
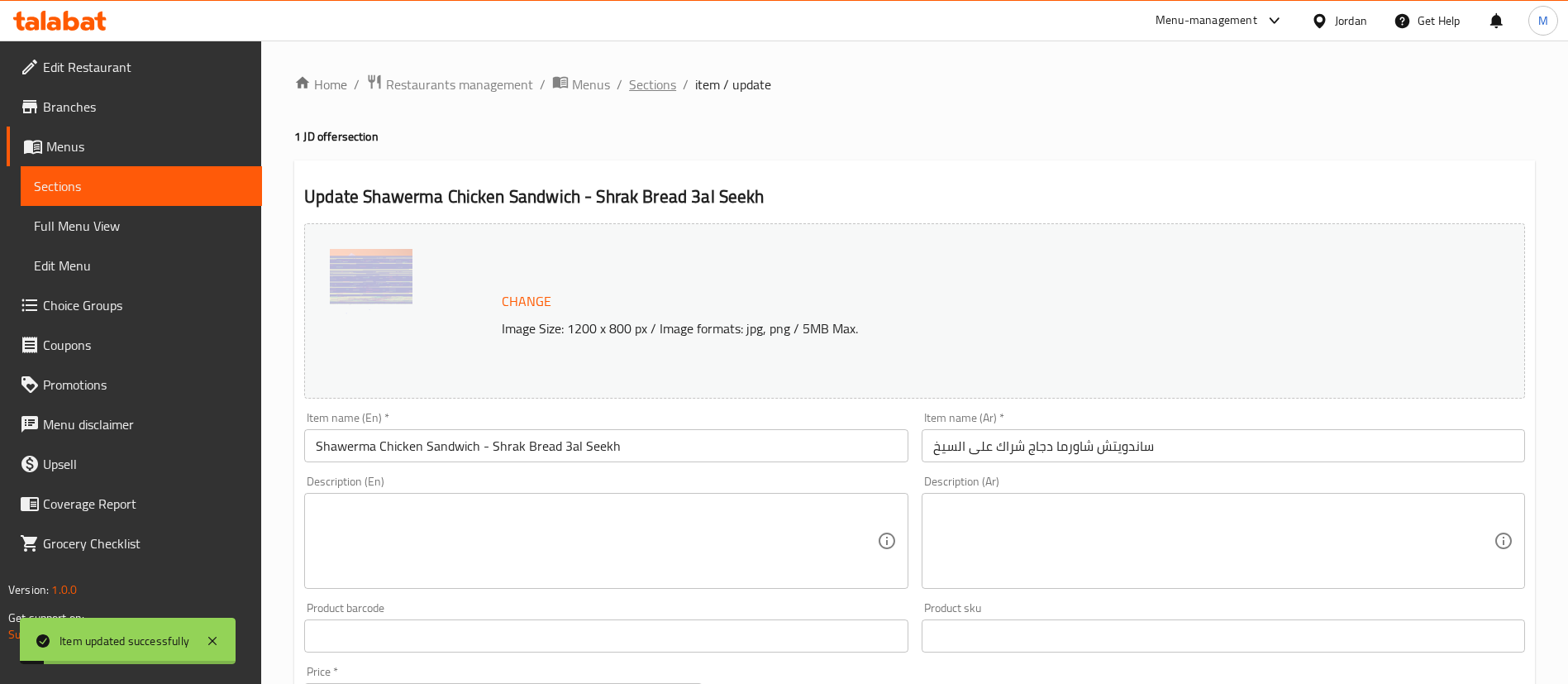
click at [633, 79] on span "Sections" at bounding box center [652, 84] width 47 height 20
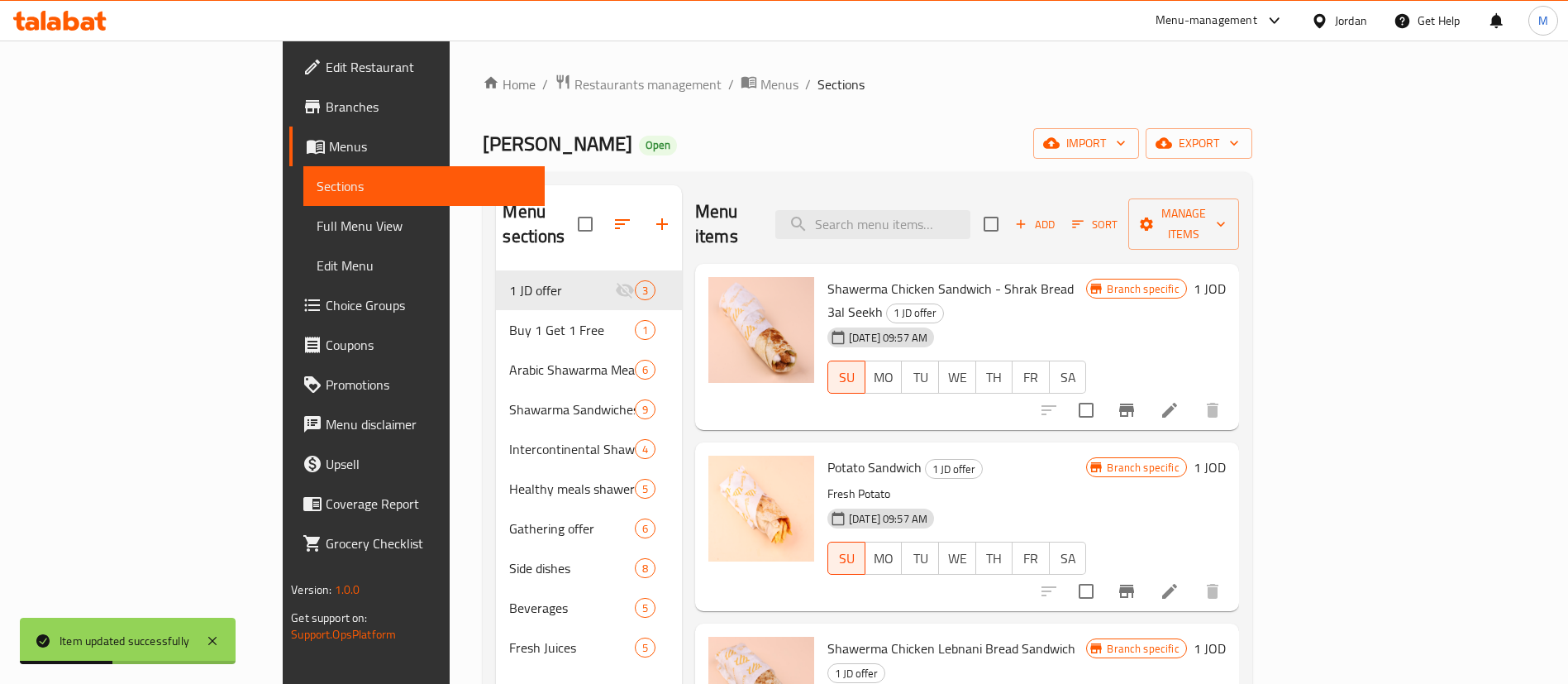
scroll to position [231, 0]
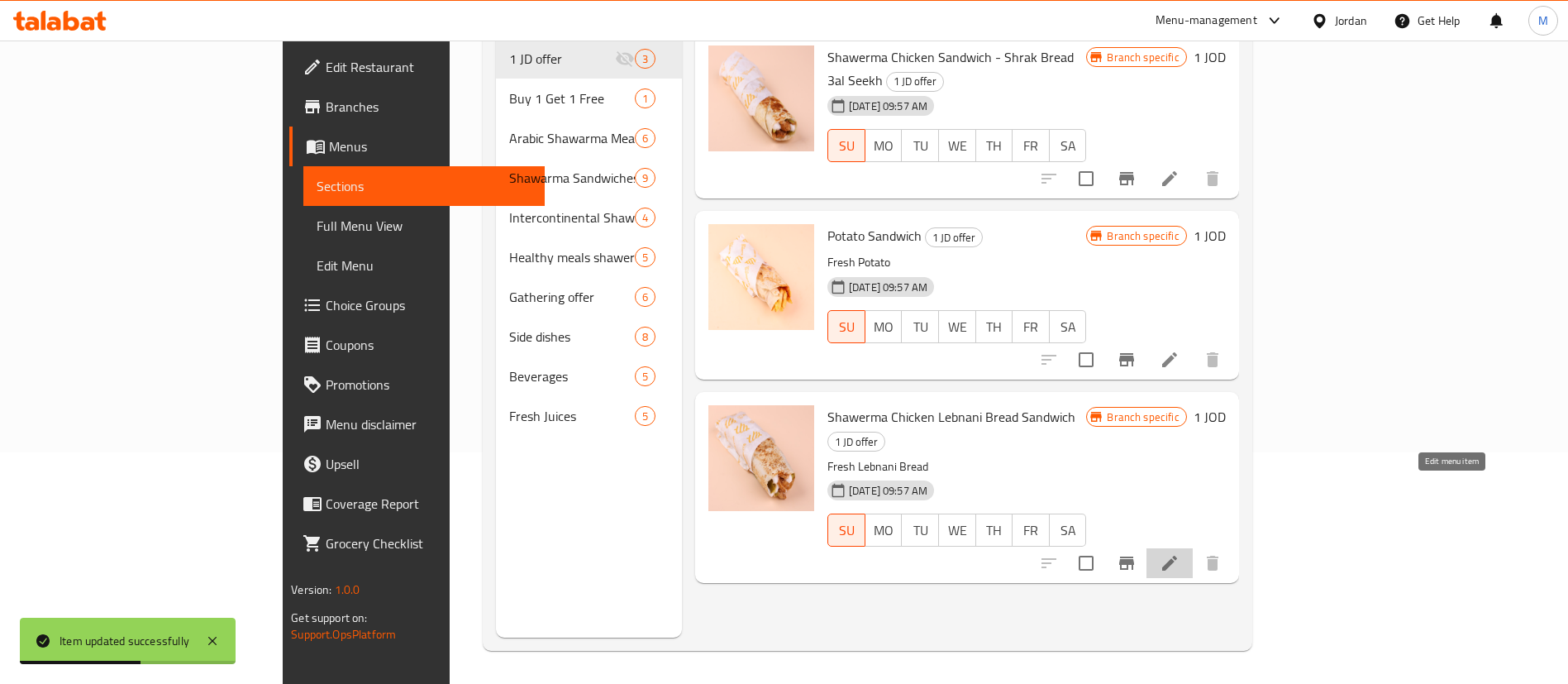
click at [1179, 553] on icon at bounding box center [1169, 563] width 20 height 20
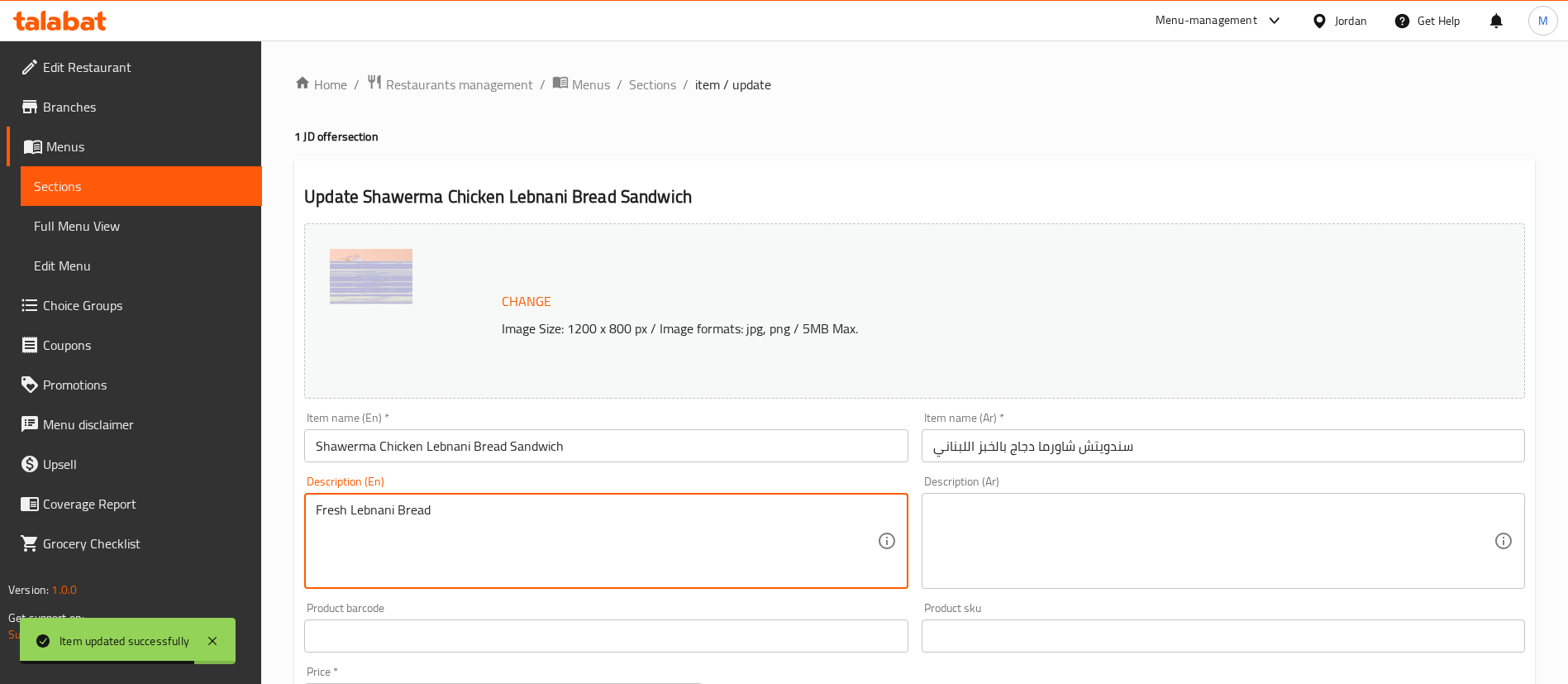
click at [536, 509] on textarea "Fresh Lebnani Bread" at bounding box center [596, 541] width 561 height 79
type textarea "ل"
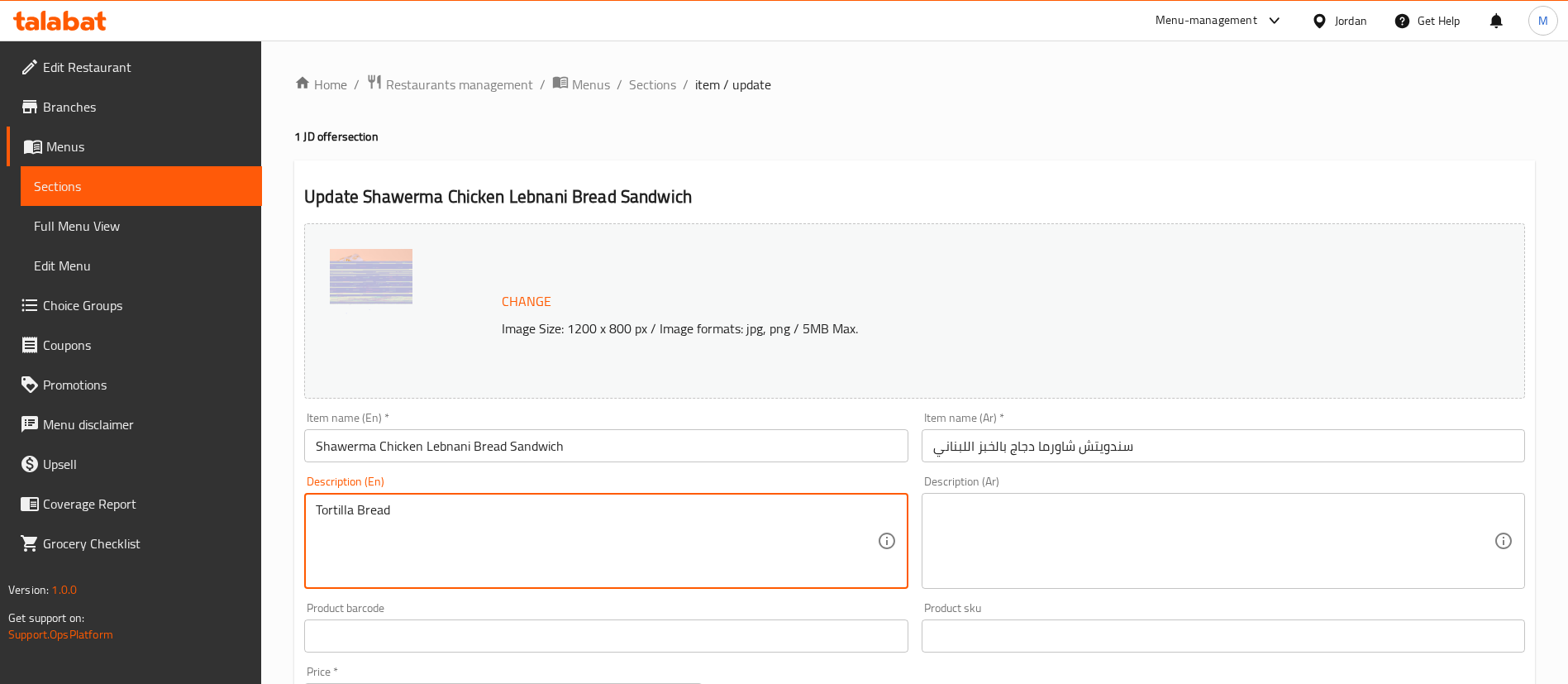
type textarea "Tortilla Bread"
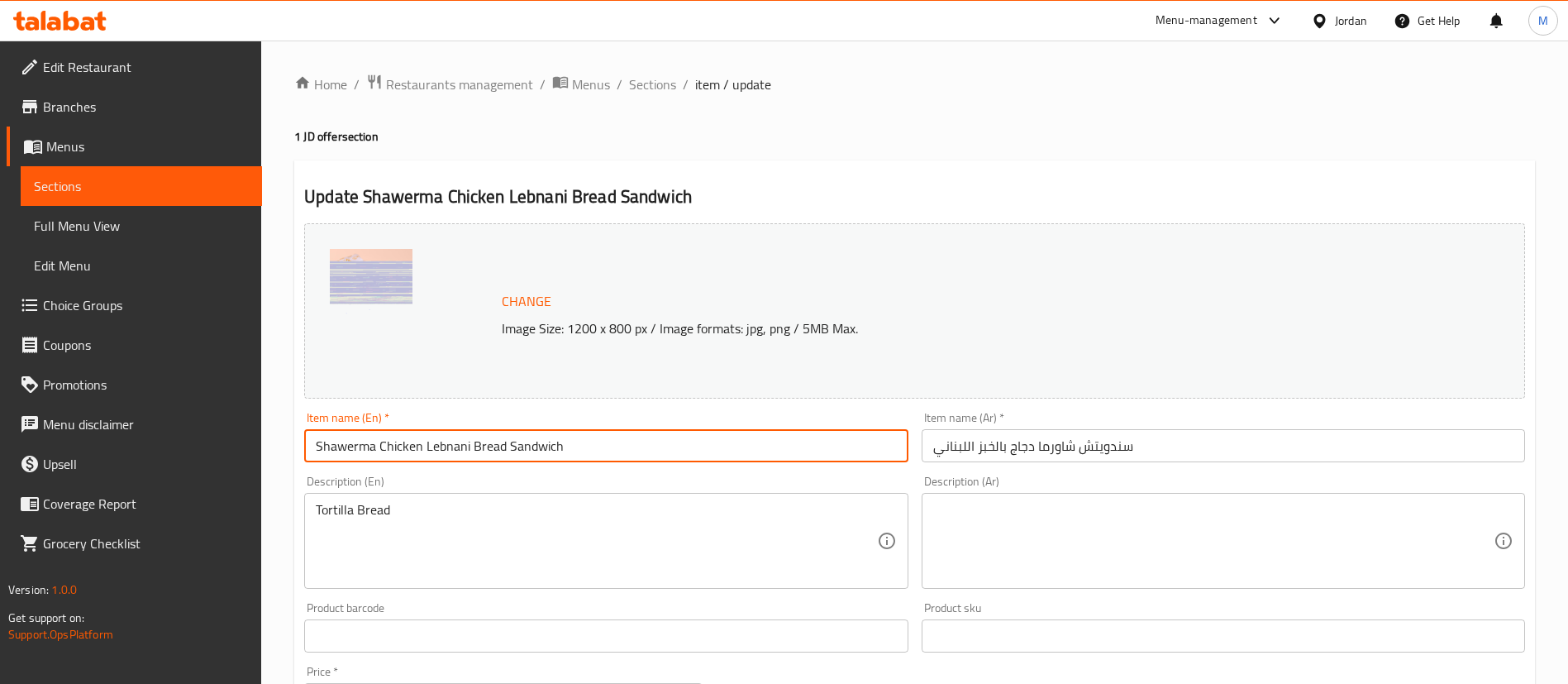
click at [591, 446] on input "Shawerma Chicken Lebnani Bread Sandwich" at bounding box center [606, 446] width 604 height 33
type input "Shawerma Chicken Tortilla 3al Seekh"
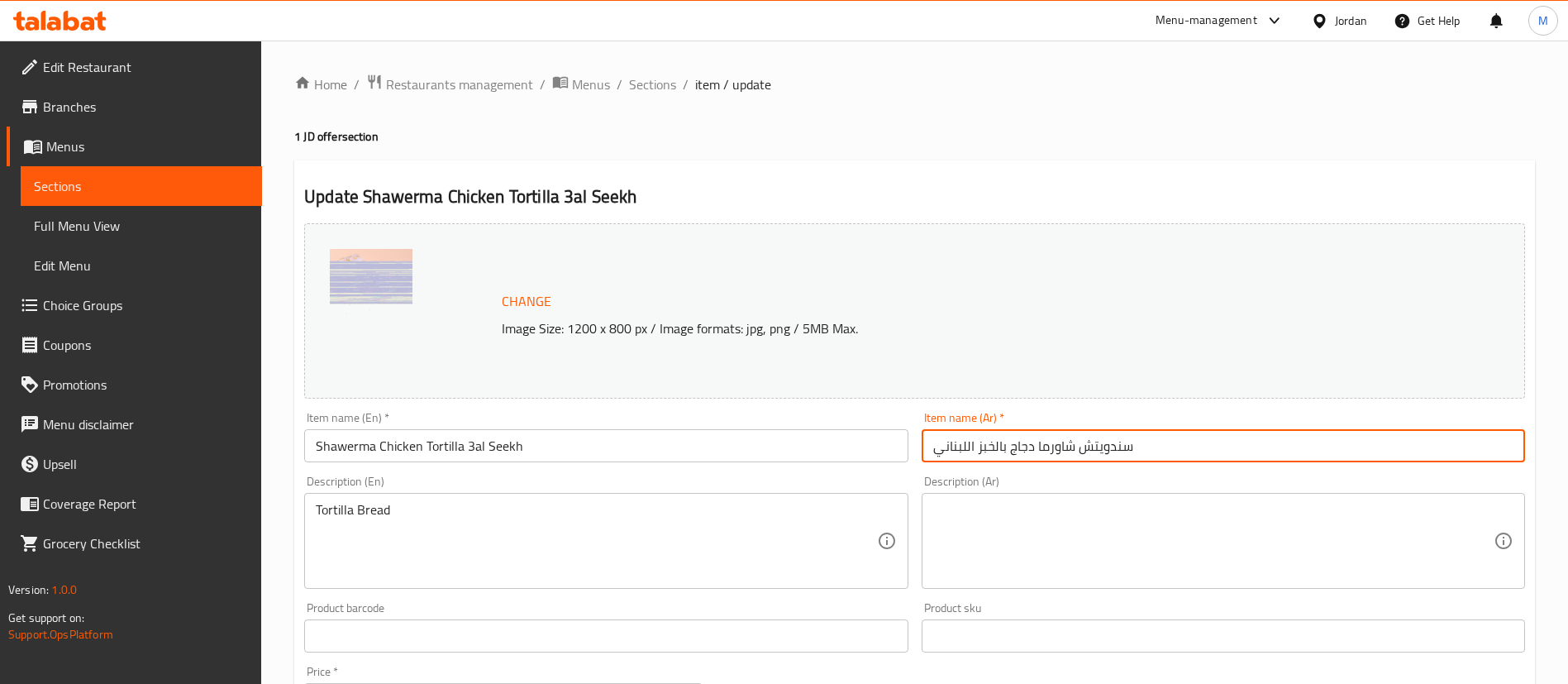
drag, startPoint x: 1005, startPoint y: 443, endPoint x: 898, endPoint y: 445, distance: 107.0
click at [898, 445] on div "Change Image Size: 1200 x 800 px / Image formats: jpg, png / 5MB Max. Item name…" at bounding box center [914, 584] width 1234 height 737
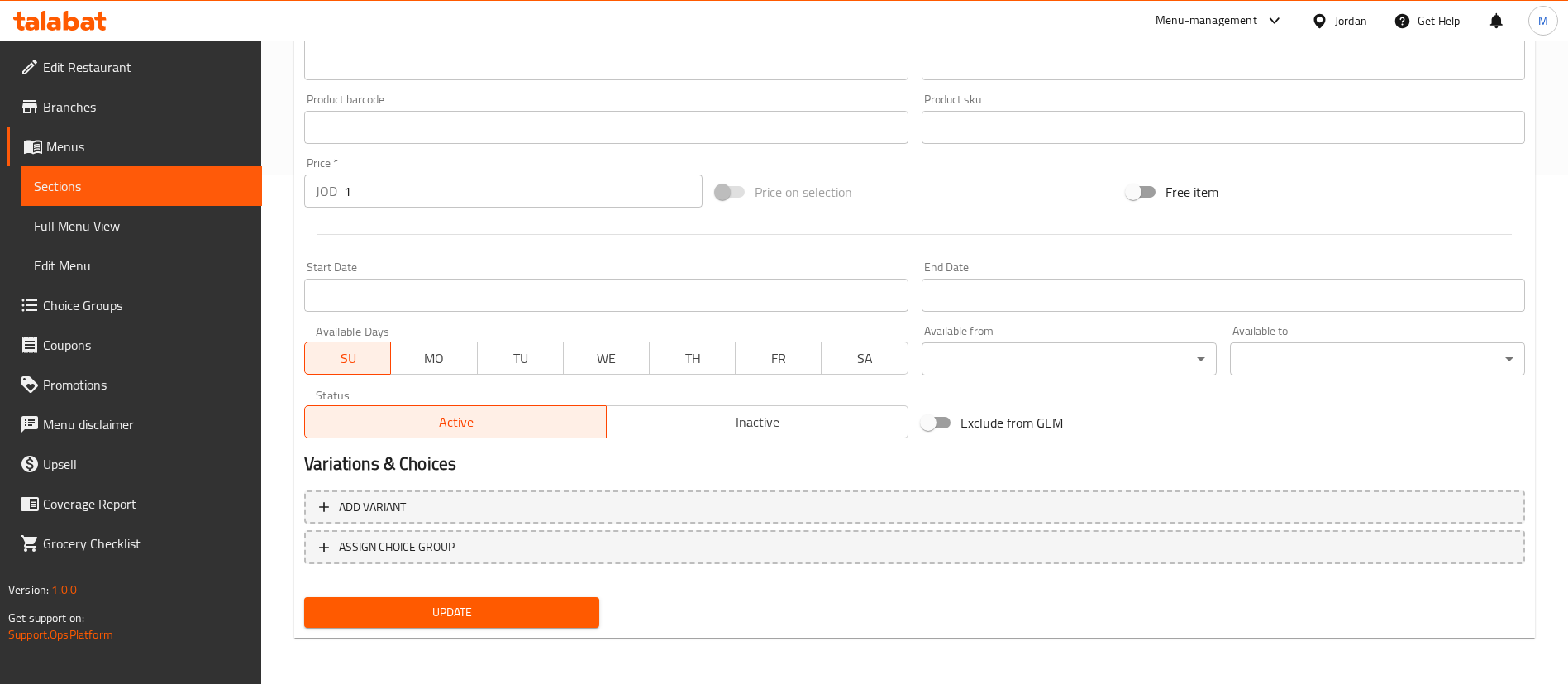
type input "سندويتش شاورما دجاج تورتيلا على السيخ"
click at [545, 605] on span "Update" at bounding box center [451, 612] width 268 height 20
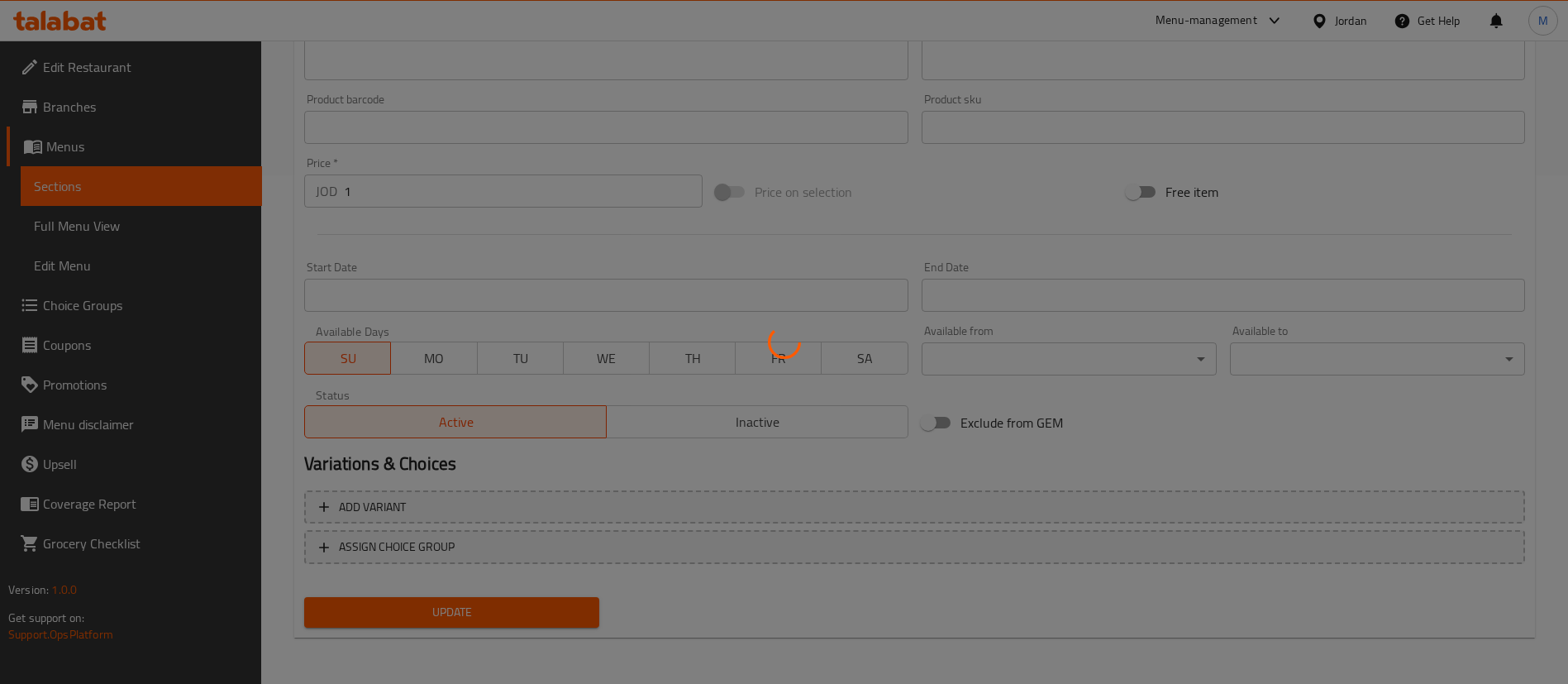
scroll to position [0, 0]
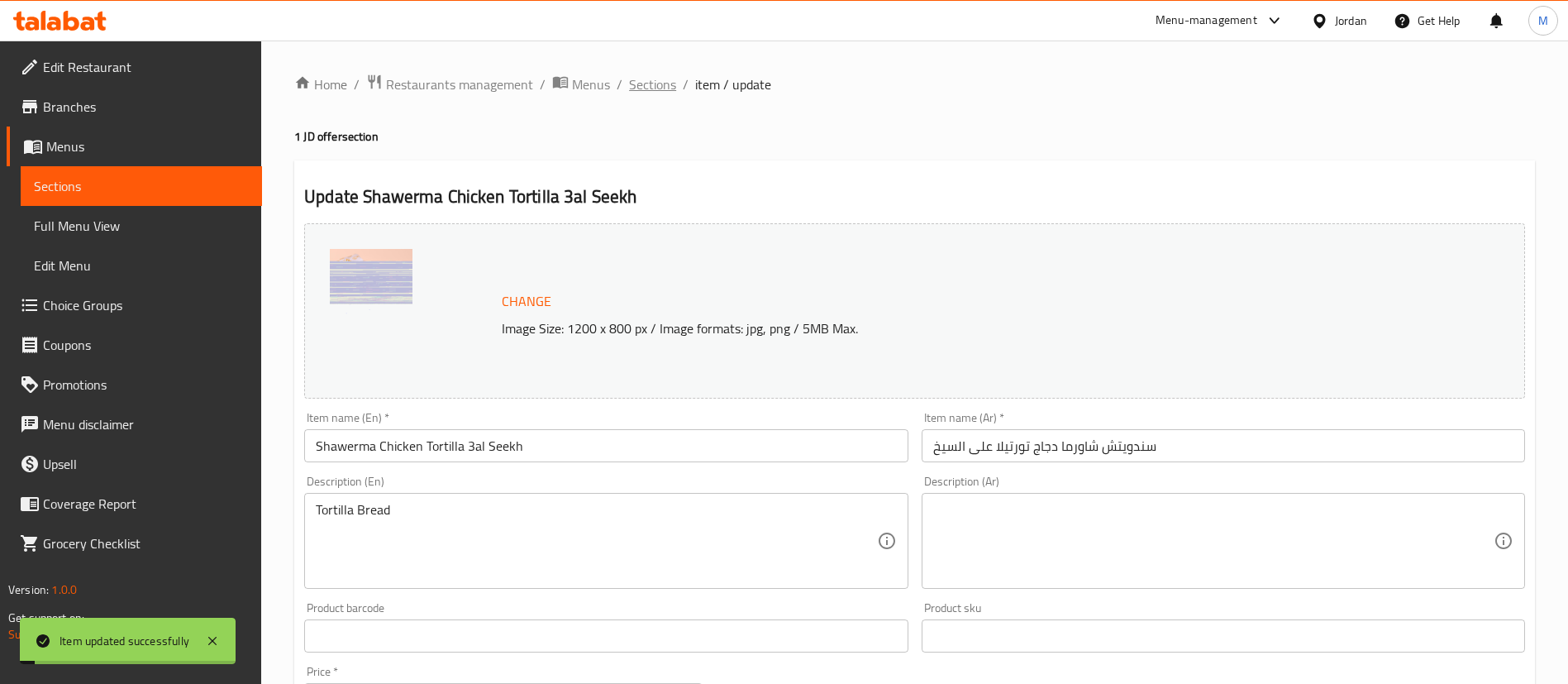
click at [652, 86] on span "Sections" at bounding box center [652, 84] width 47 height 20
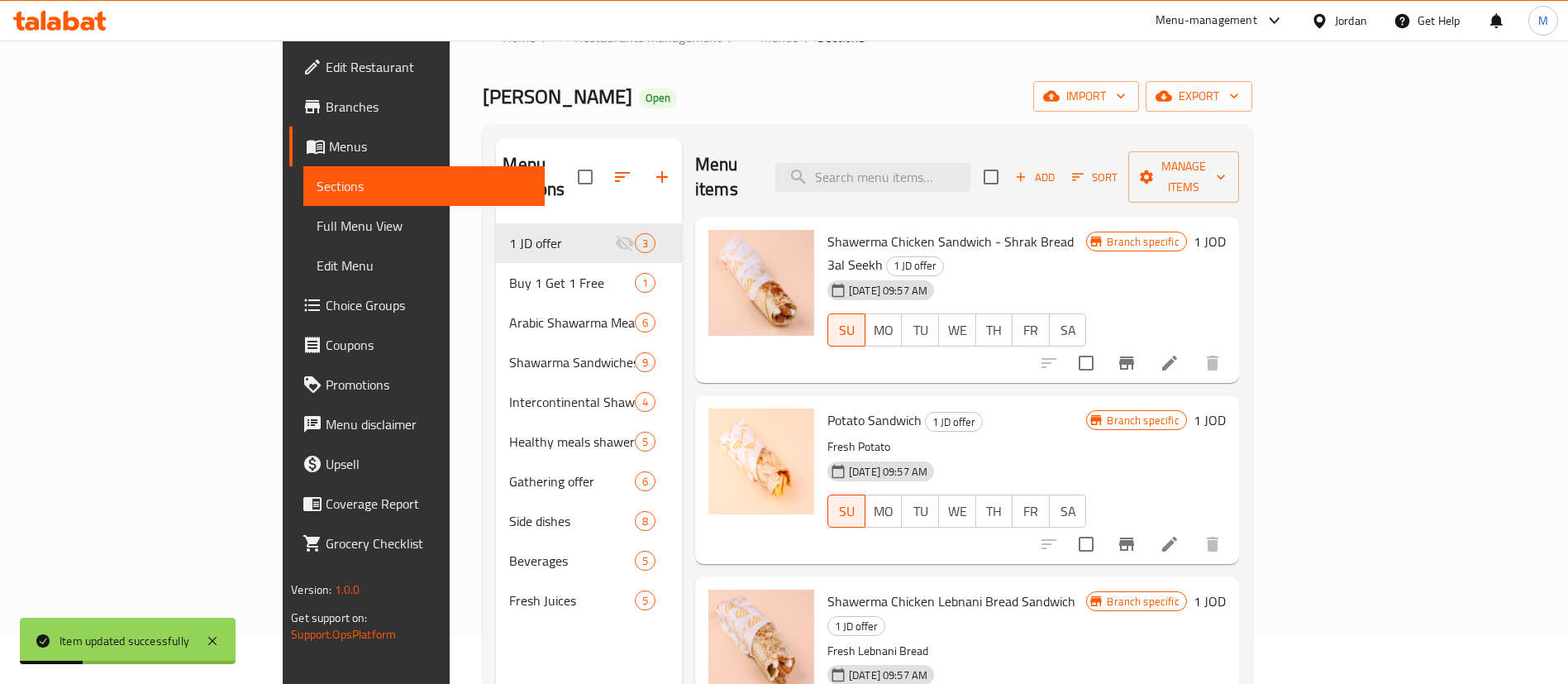
scroll to position [45, 0]
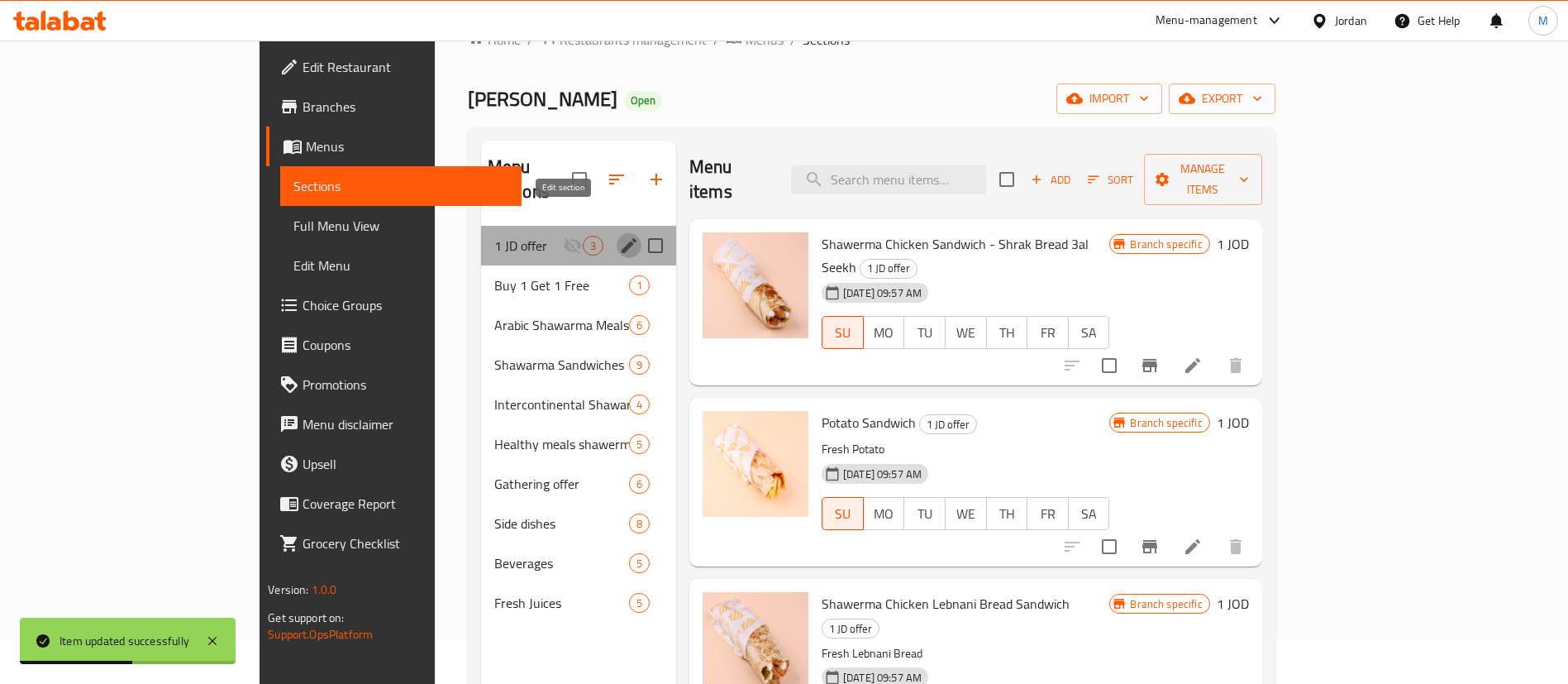
click at [621, 238] on icon "edit" at bounding box center [628, 245] width 15 height 15
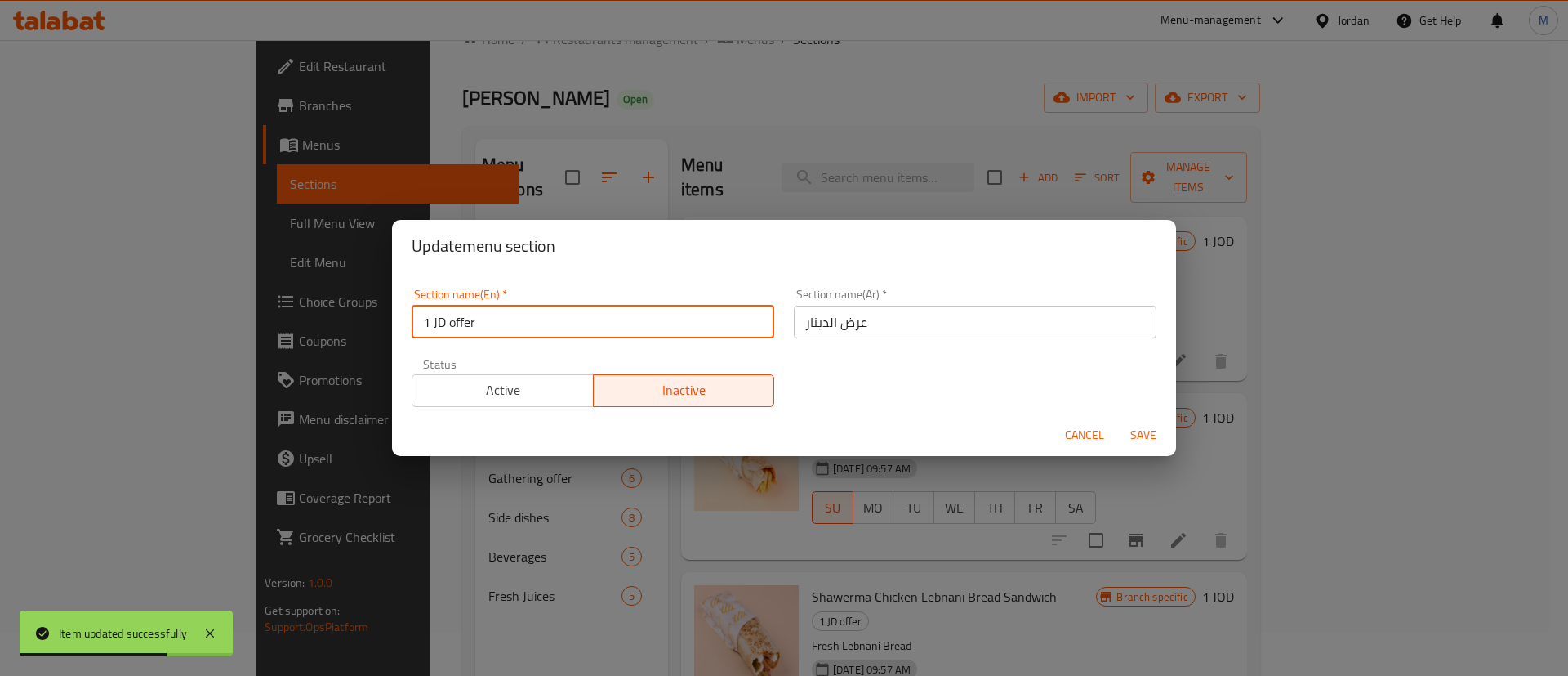
click at [554, 319] on input "1 JD offer" at bounding box center [593, 322] width 362 height 33
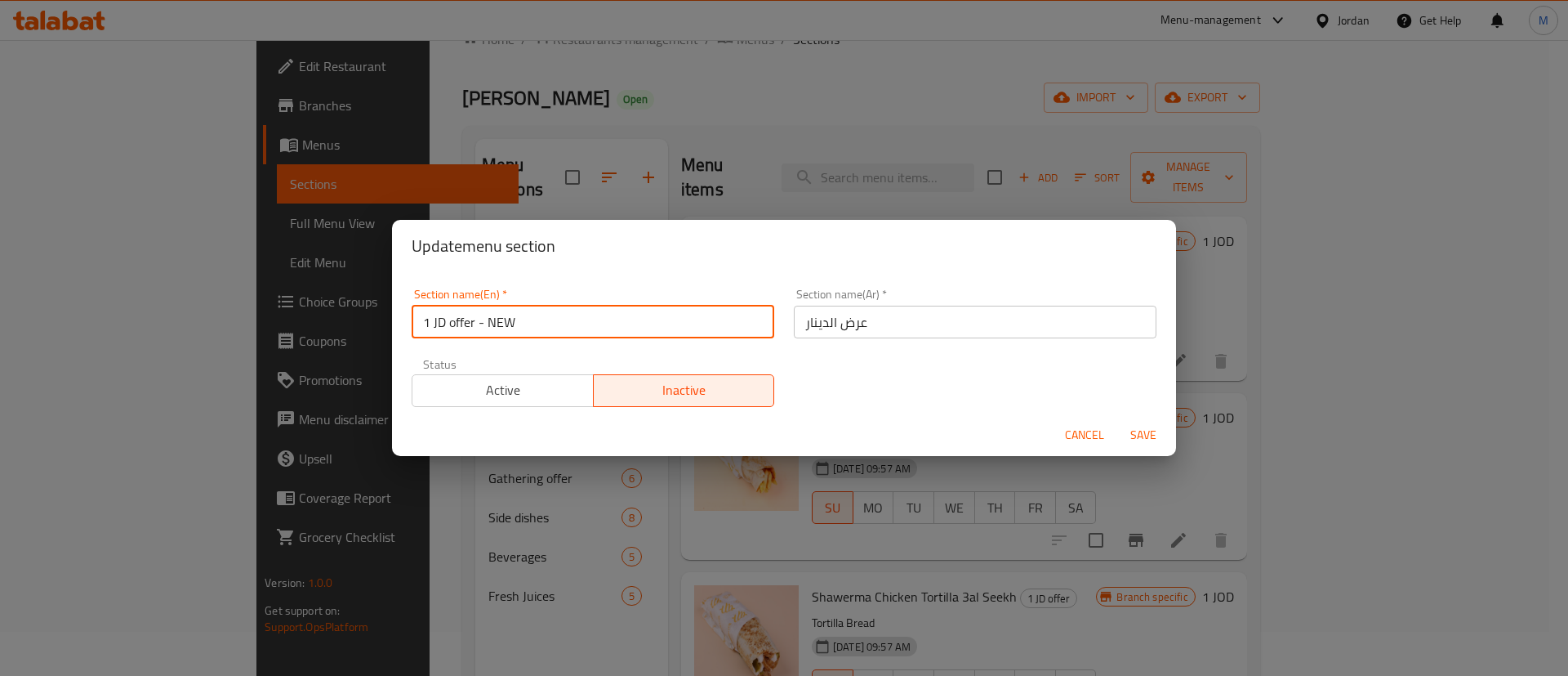
type input "1 JD offer - NEW"
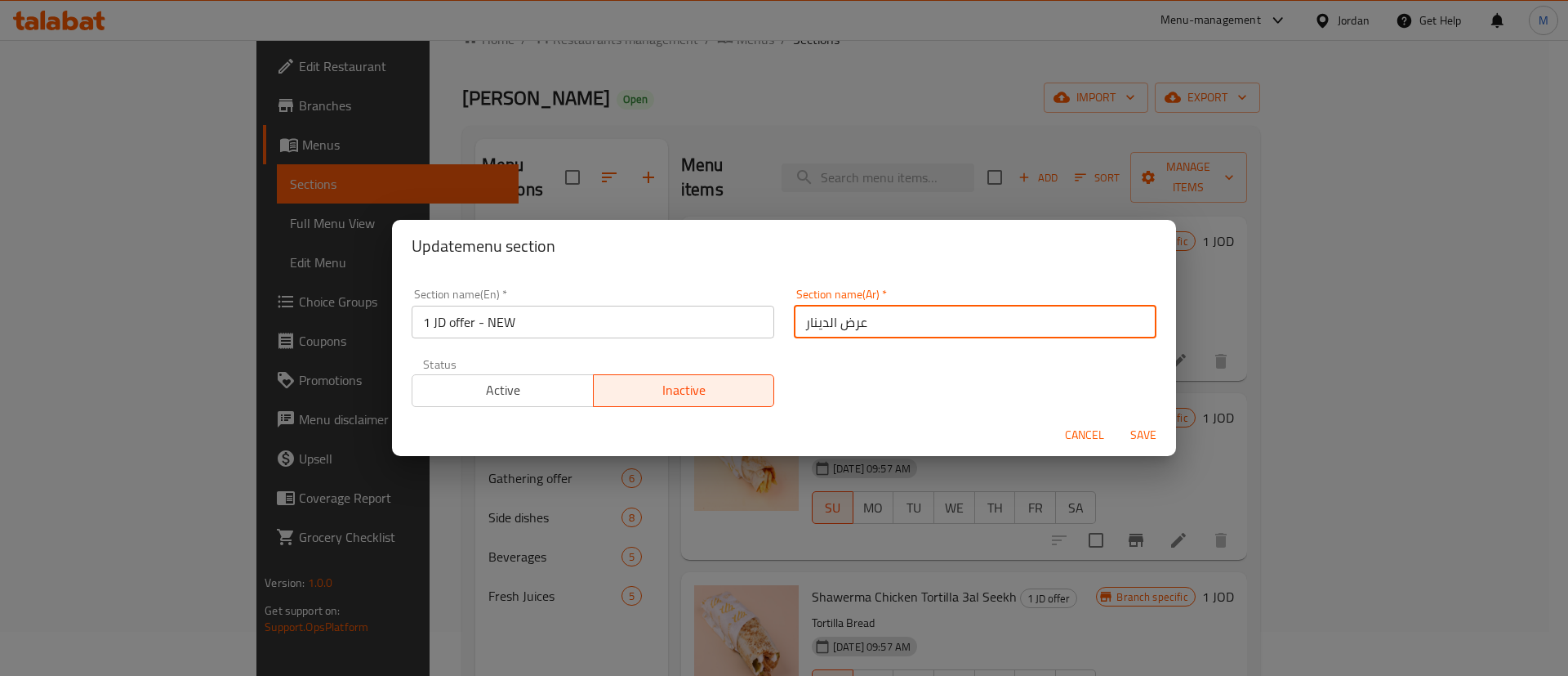
click at [882, 324] on input "عرض الدينار" at bounding box center [975, 322] width 362 height 33
type input "عرض الدينار - جديد"
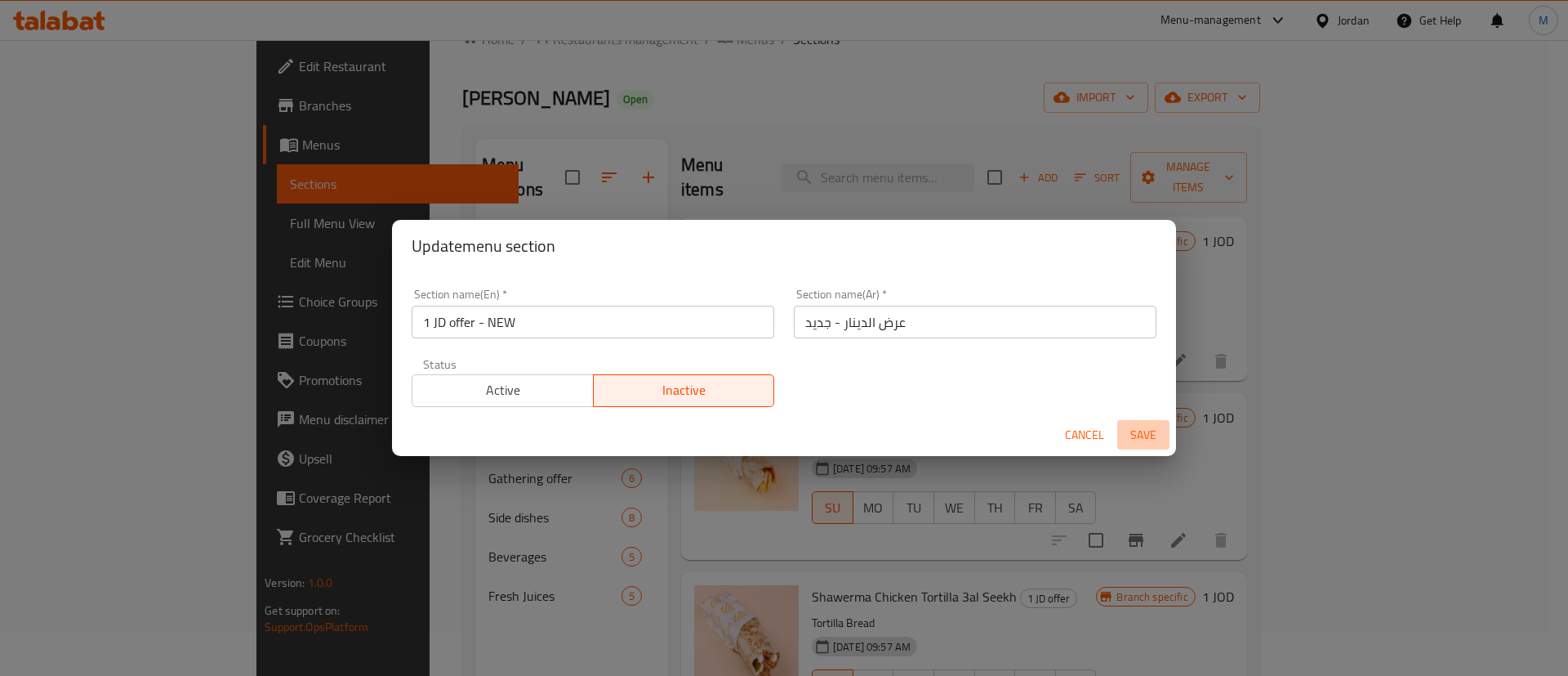
click at [1148, 432] on span "Save" at bounding box center [1143, 435] width 40 height 20
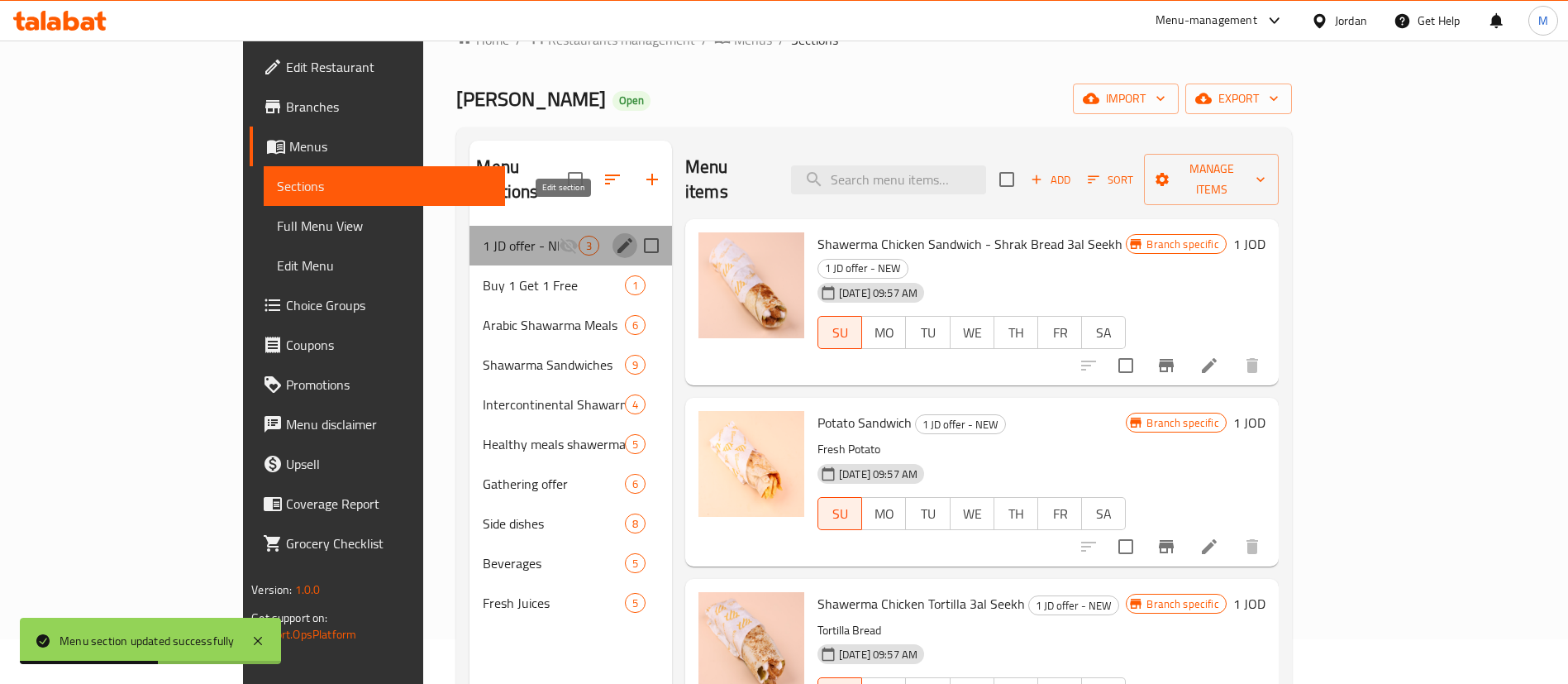
click at [615, 236] on icon "edit" at bounding box center [625, 246] width 20 height 20
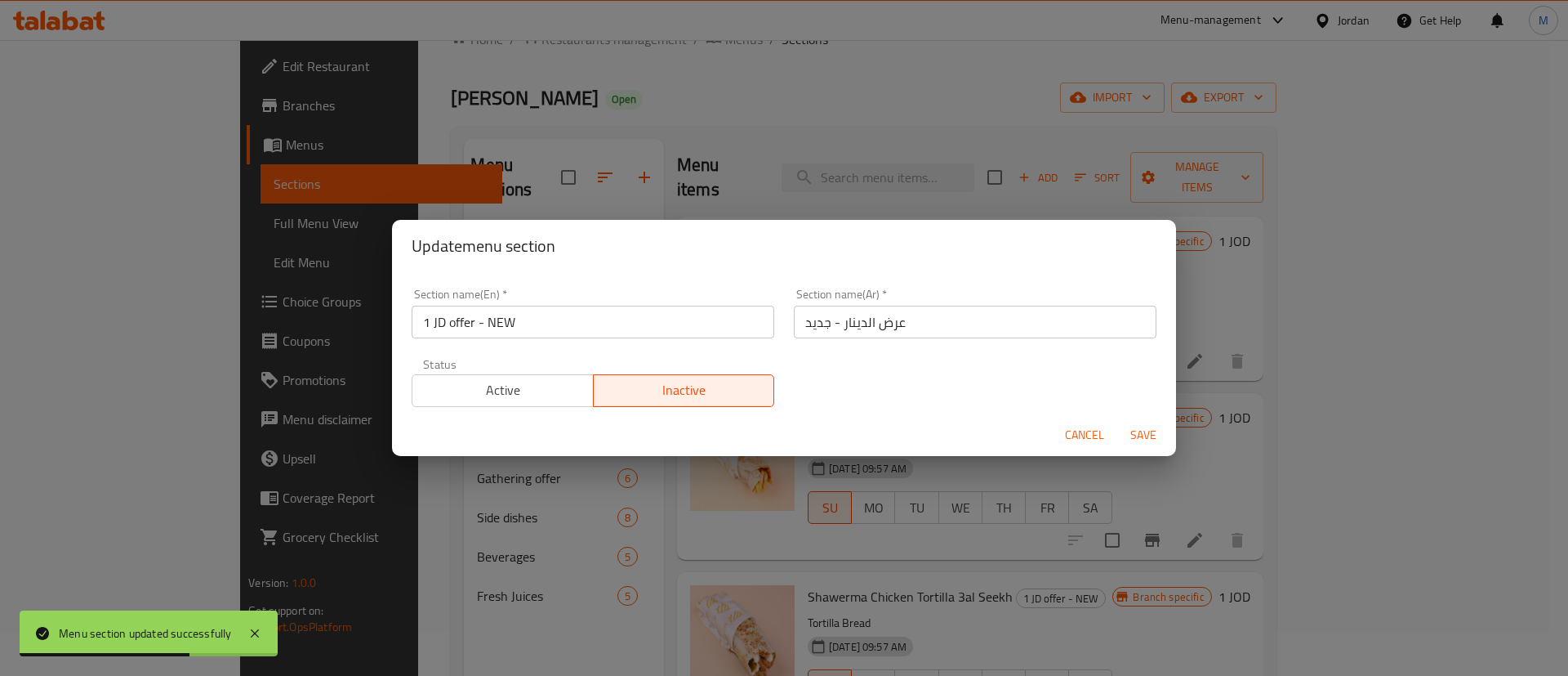
click at [563, 405] on button "Active" at bounding box center [502, 391] width 182 height 33
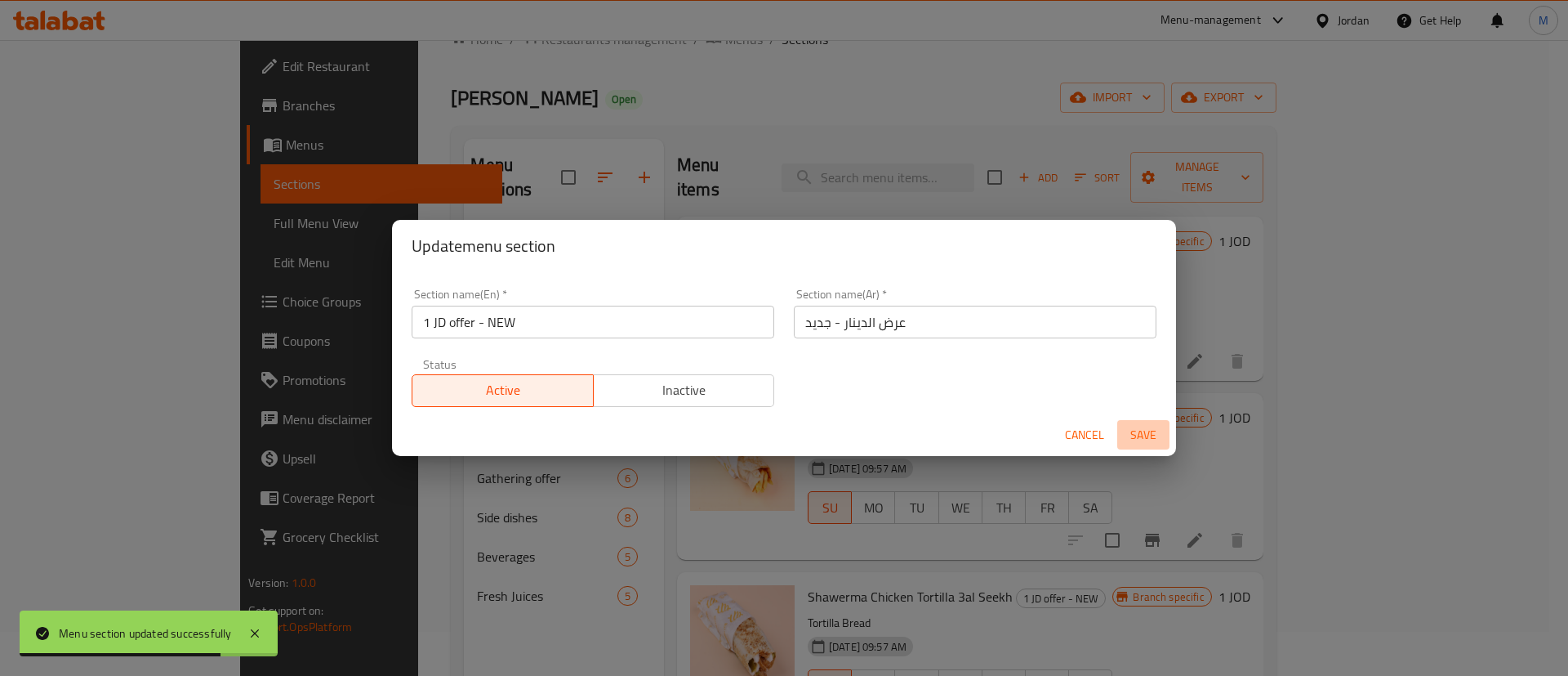
click at [1128, 432] on span "Save" at bounding box center [1143, 435] width 40 height 20
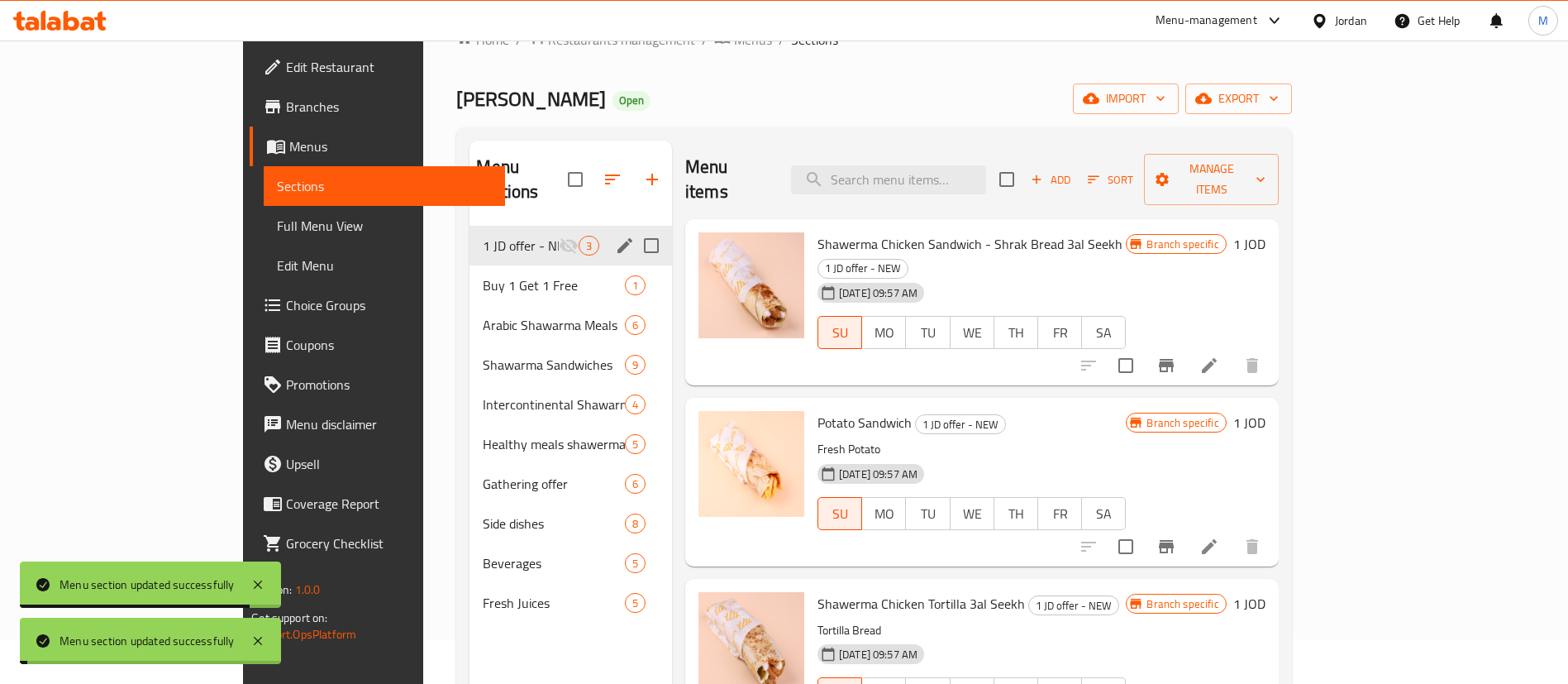
scroll to position [0, 0]
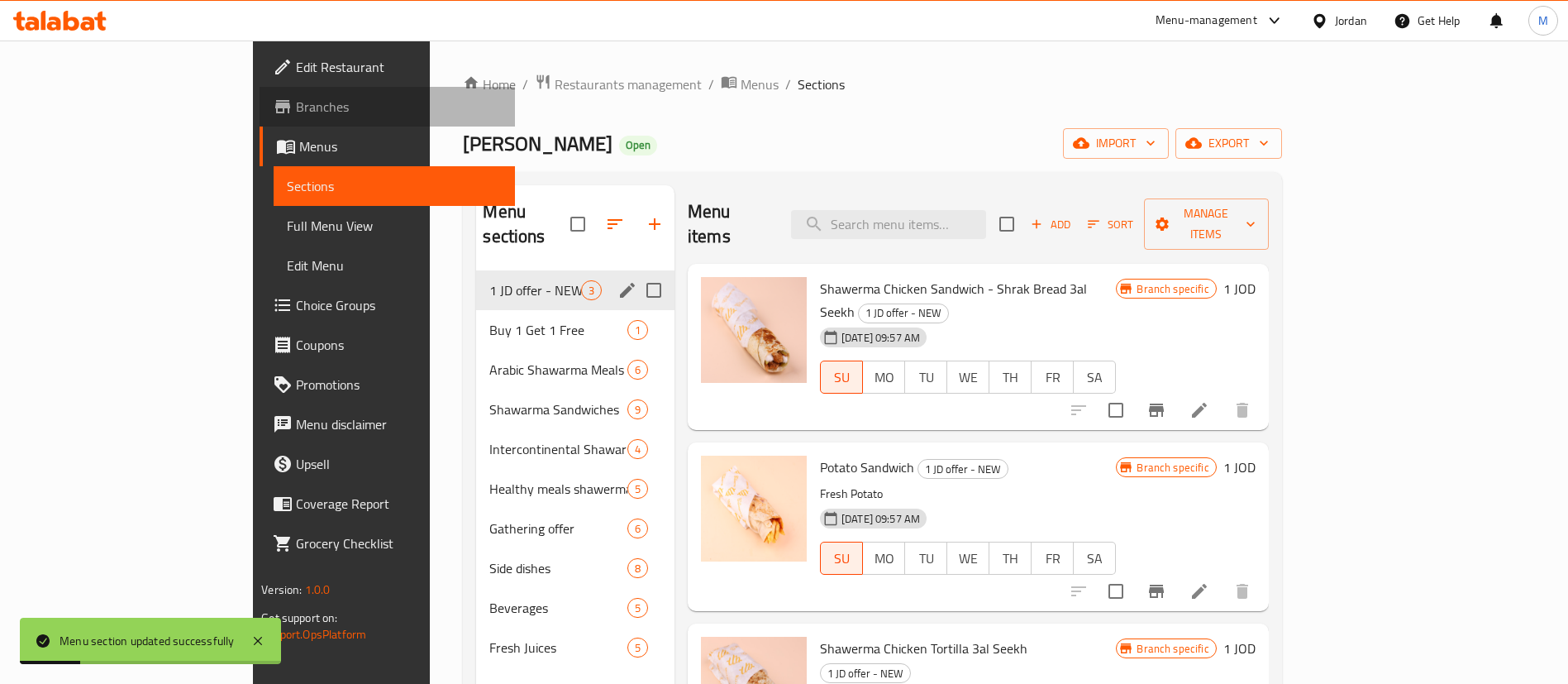
click at [295, 113] on span "Branches" at bounding box center [398, 106] width 206 height 20
